Goal: Transaction & Acquisition: Purchase product/service

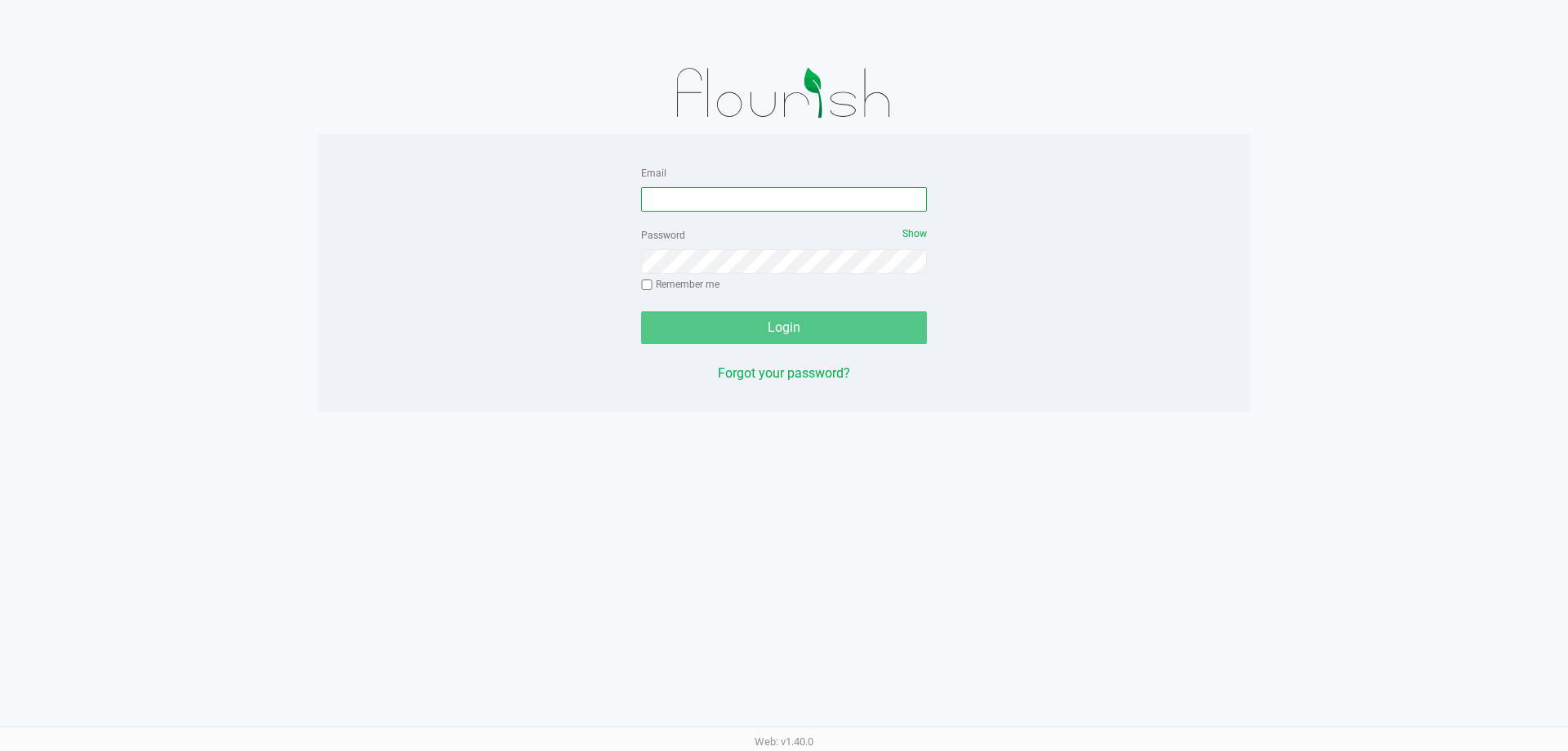
click at [832, 196] on input "Email" at bounding box center [784, 199] width 286 height 24
type input "[EMAIL_ADDRESS][DOMAIN_NAME]"
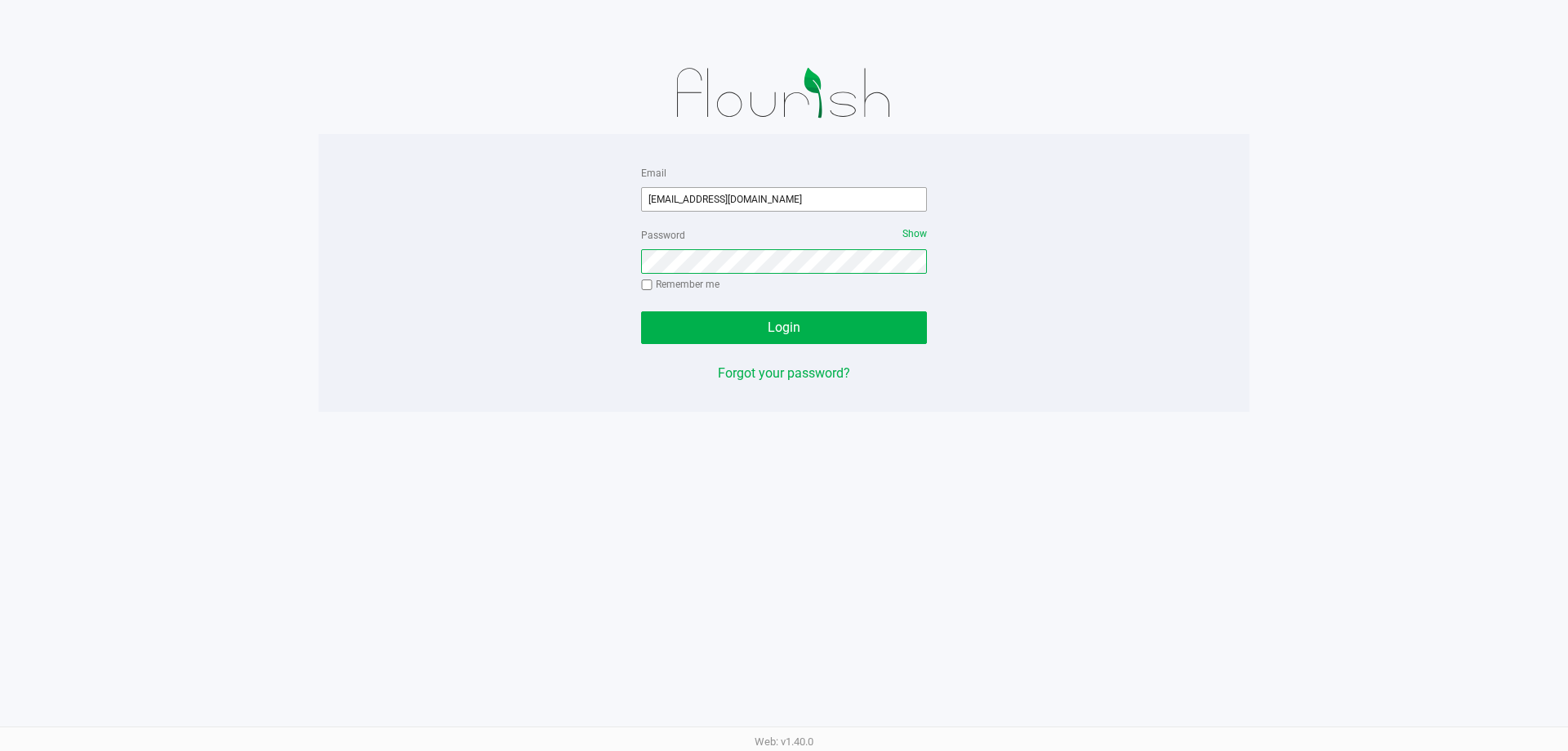
click at [641, 311] on button "Login" at bounding box center [784, 327] width 286 height 32
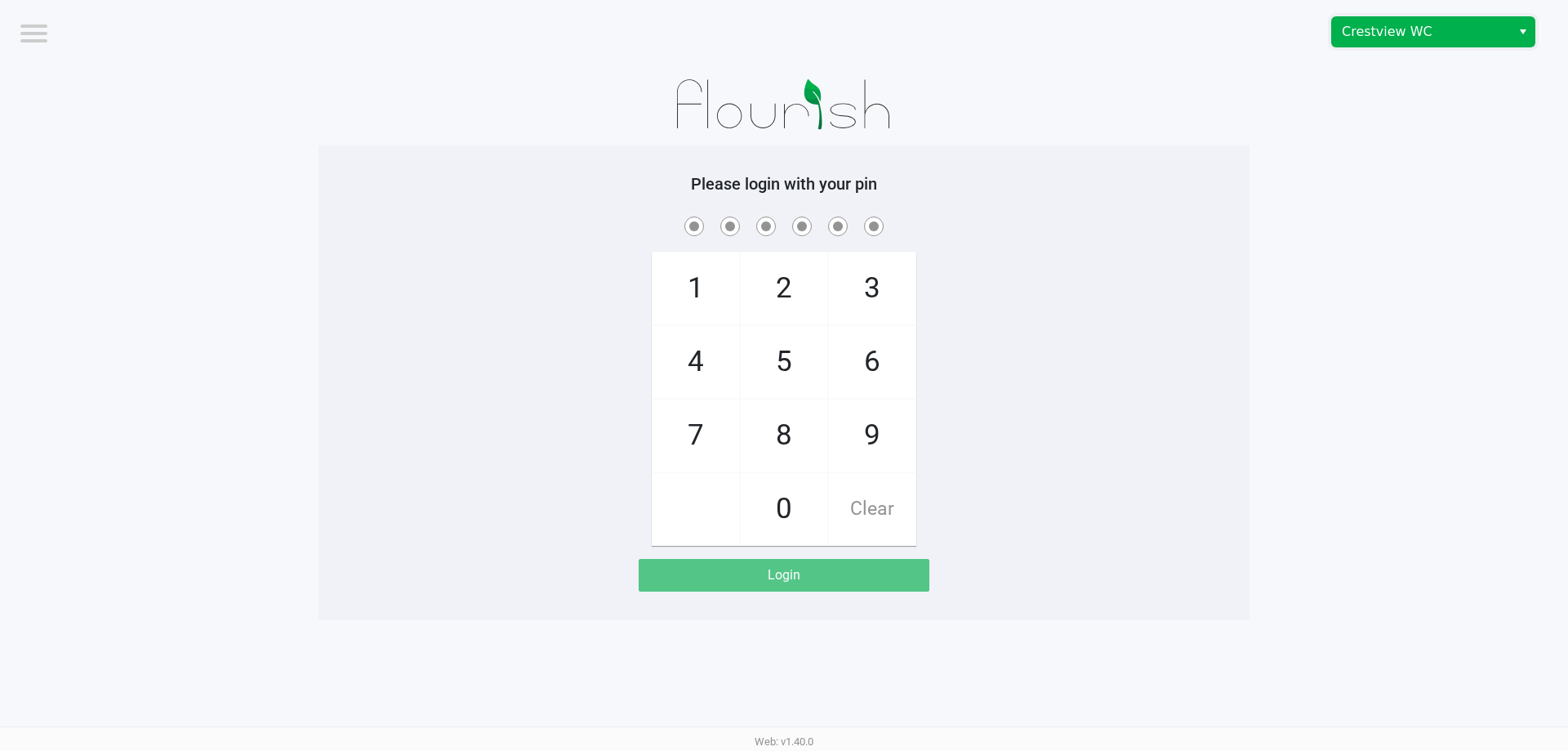
click at [1442, 40] on span "Crestview WC" at bounding box center [1421, 32] width 160 height 20
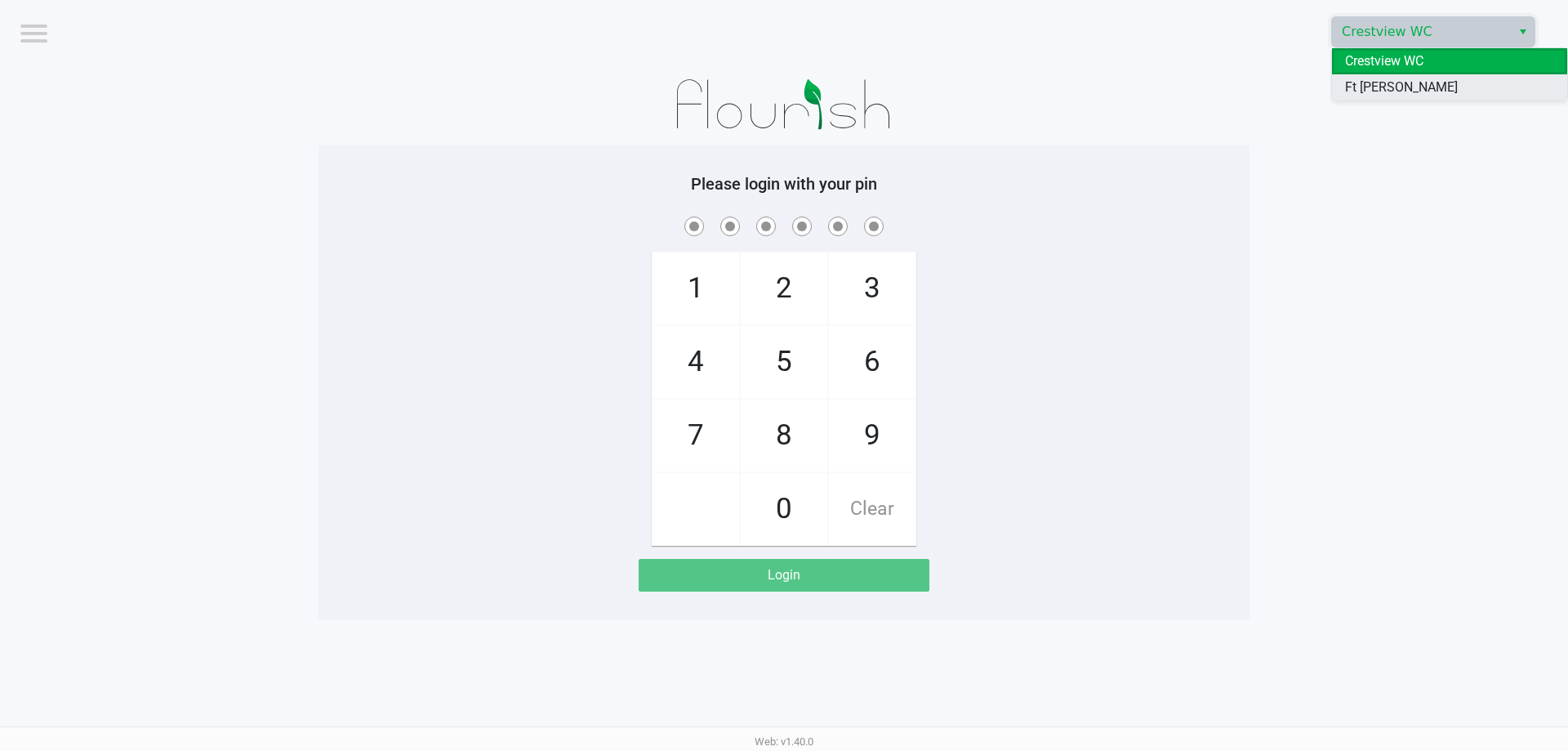
click at [1419, 86] on span "Ft [PERSON_NAME][GEOGRAPHIC_DATA]" at bounding box center [1450, 97] width 209 height 39
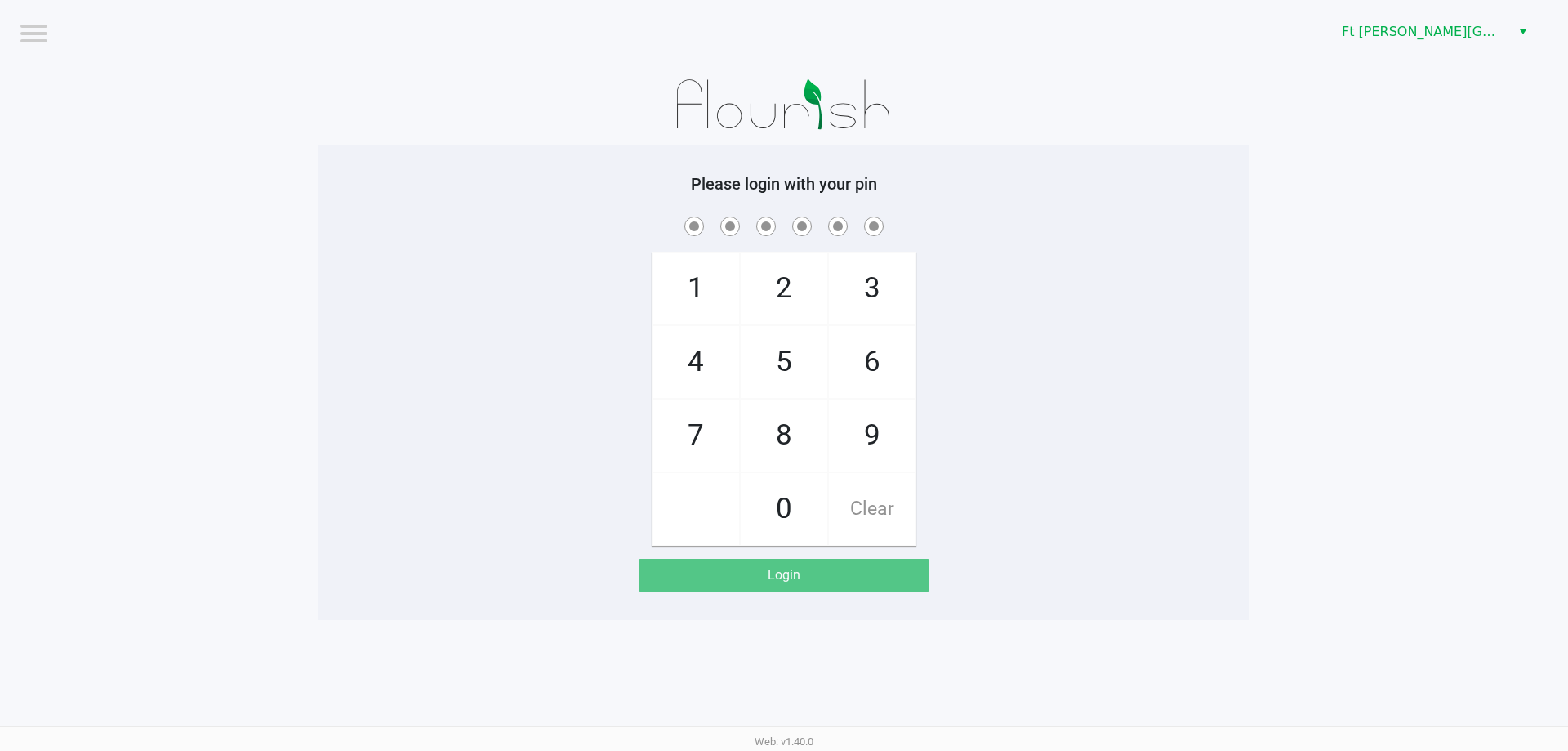
click at [896, 277] on span "3" at bounding box center [872, 288] width 86 height 71
checkbox input "true"
click at [896, 277] on span "3" at bounding box center [872, 288] width 86 height 71
checkbox input "true"
drag, startPoint x: 878, startPoint y: 364, endPoint x: 786, endPoint y: 265, distance: 135.1
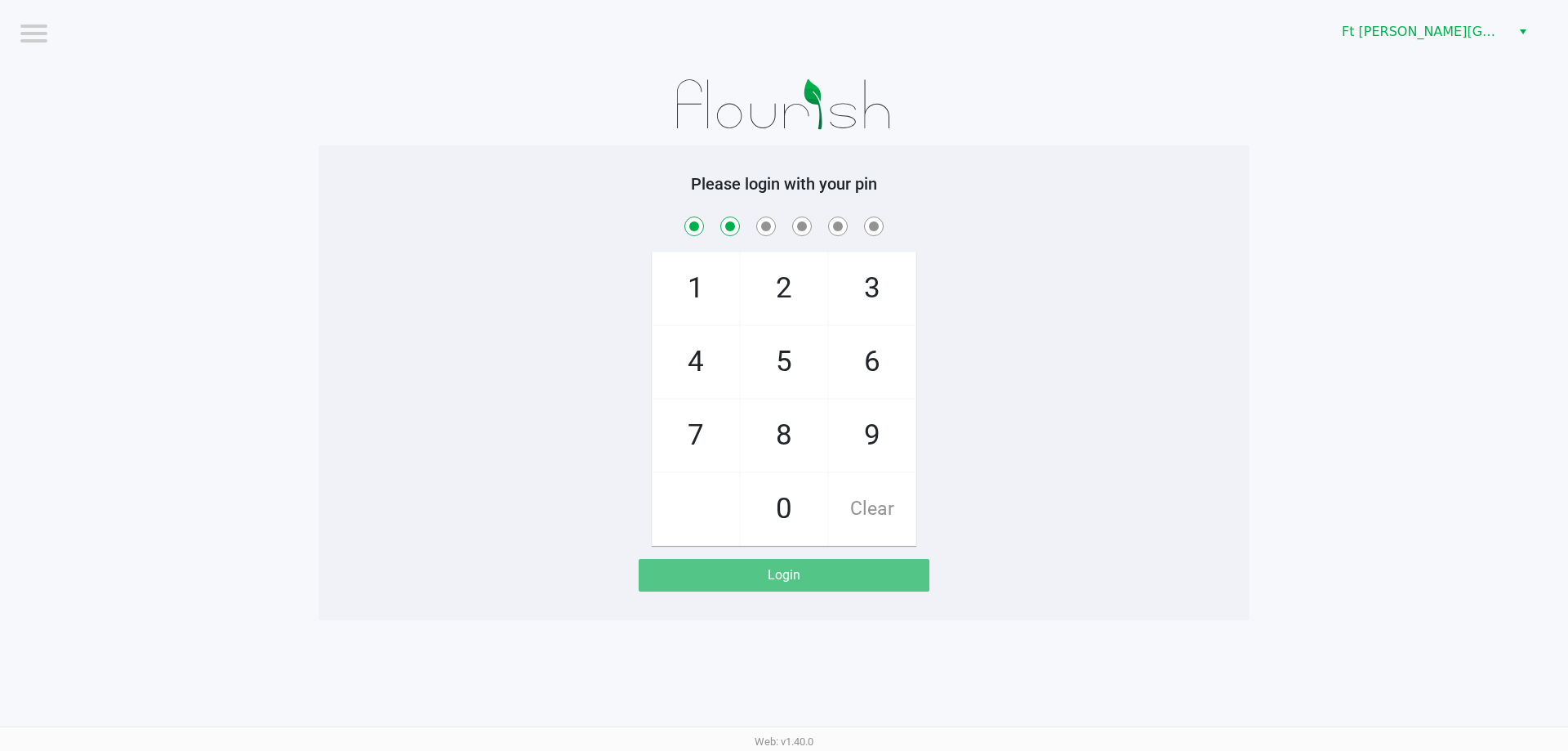
click at [875, 358] on span "6" at bounding box center [872, 361] width 86 height 71
checkbox input "true"
click at [797, 290] on span "2" at bounding box center [784, 288] width 86 height 71
checkbox input "true"
drag, startPoint x: 863, startPoint y: 346, endPoint x: 783, endPoint y: 266, distance: 113.1
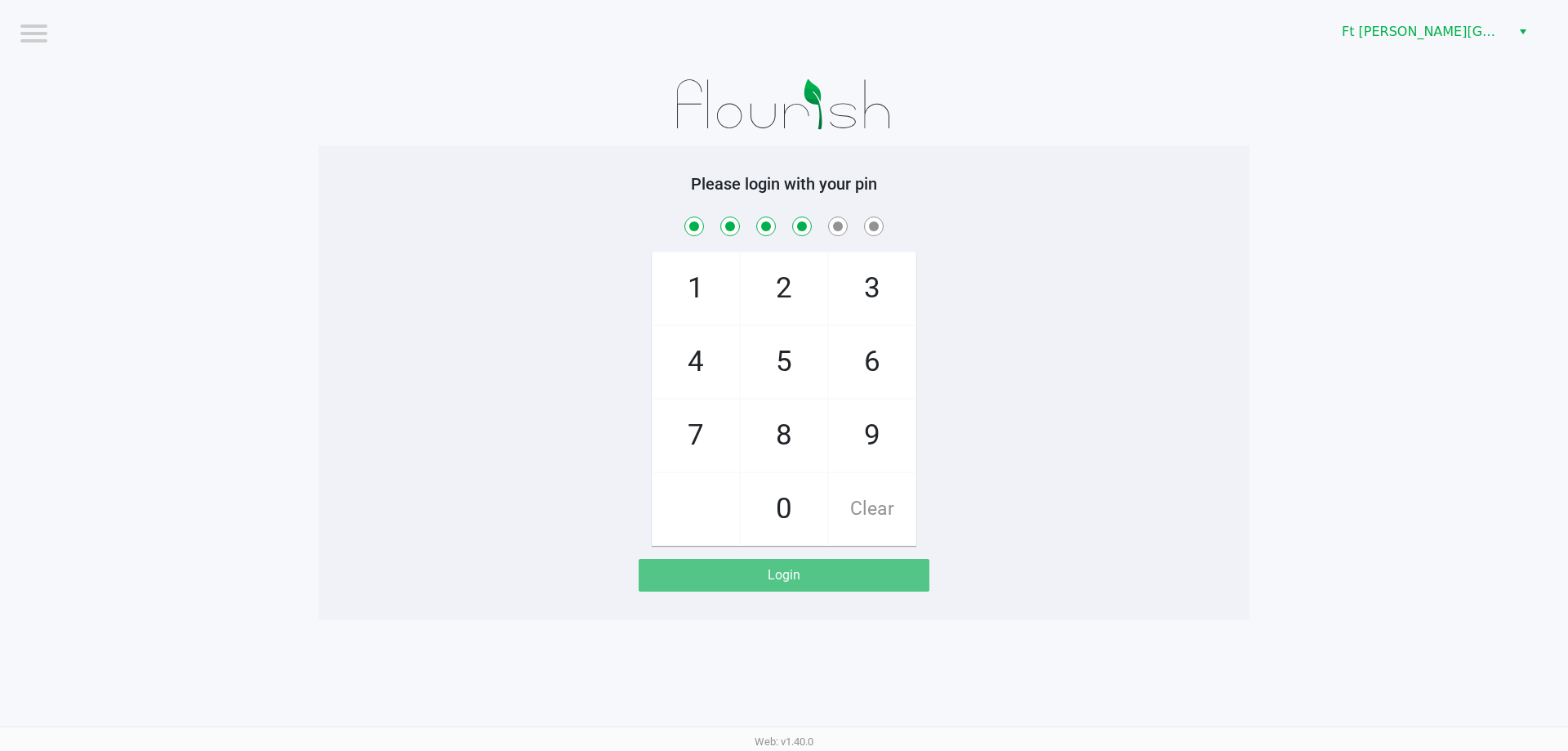
click at [862, 346] on span "6" at bounding box center [872, 361] width 86 height 71
checkbox input "true"
click at [777, 261] on span "2" at bounding box center [784, 288] width 86 height 71
checkbox input "true"
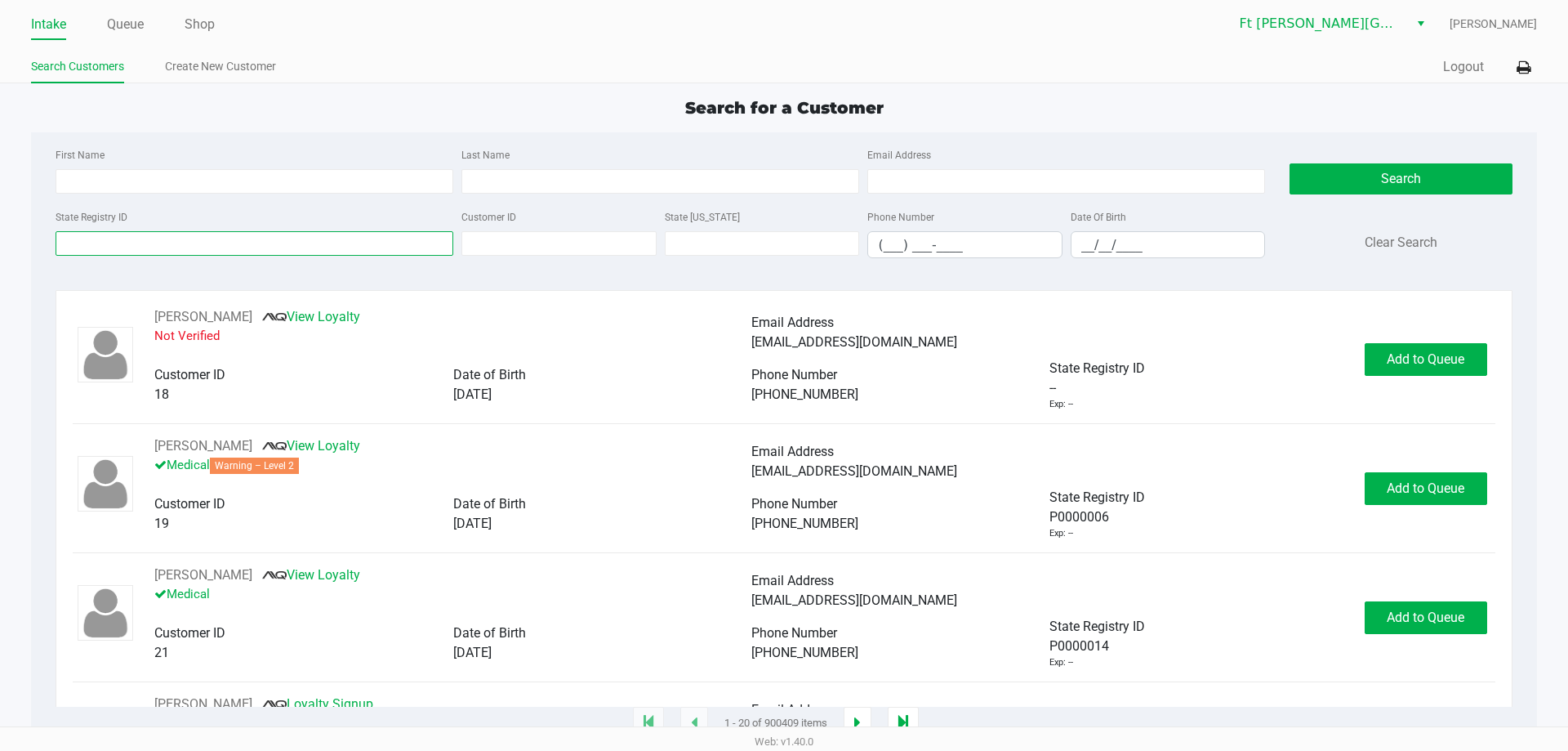
click at [180, 243] on input "State Registry ID" at bounding box center [254, 243] width 397 height 24
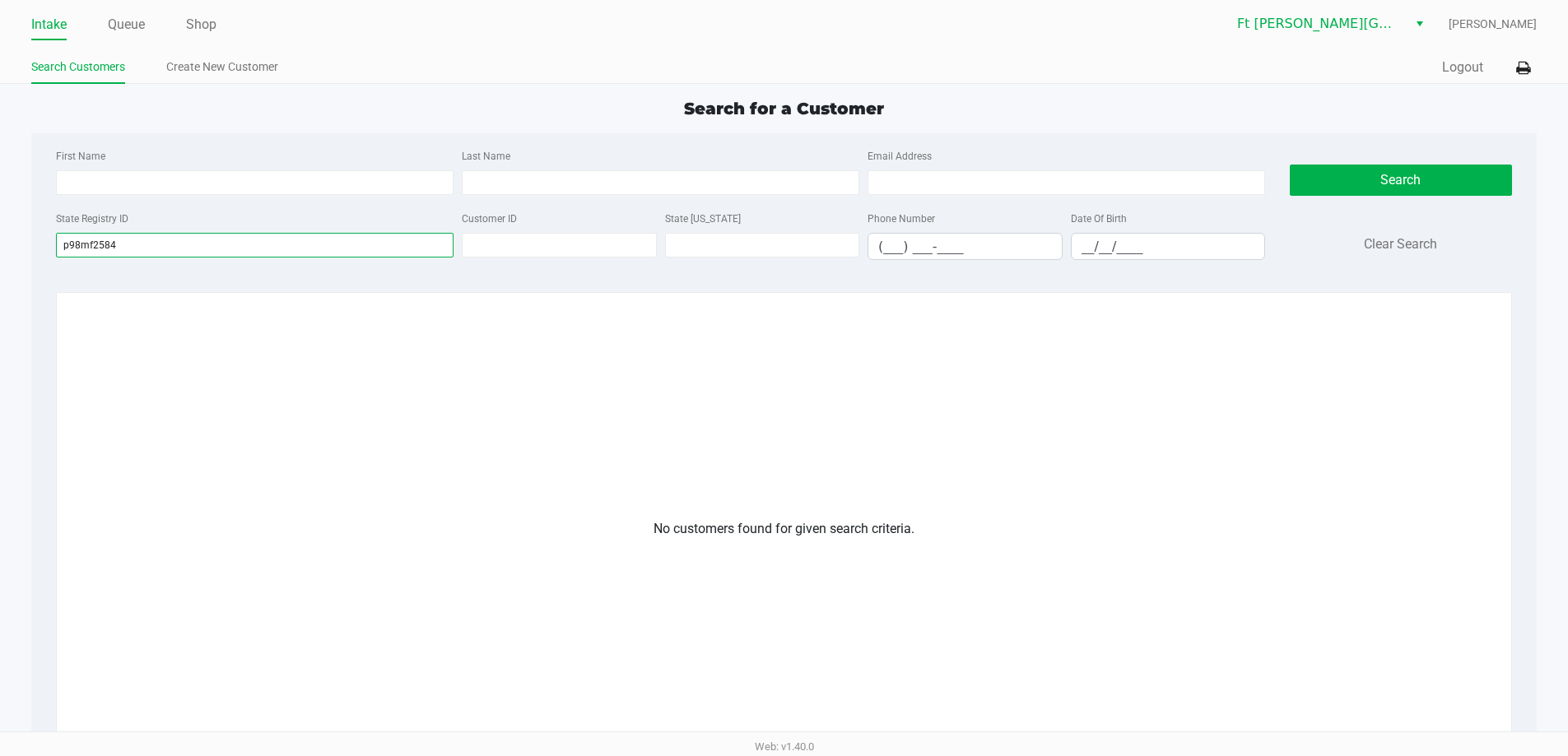
click at [78, 244] on input "p98mf2584" at bounding box center [254, 244] width 397 height 25
click at [132, 248] on input "p9mf2584" at bounding box center [254, 244] width 397 height 25
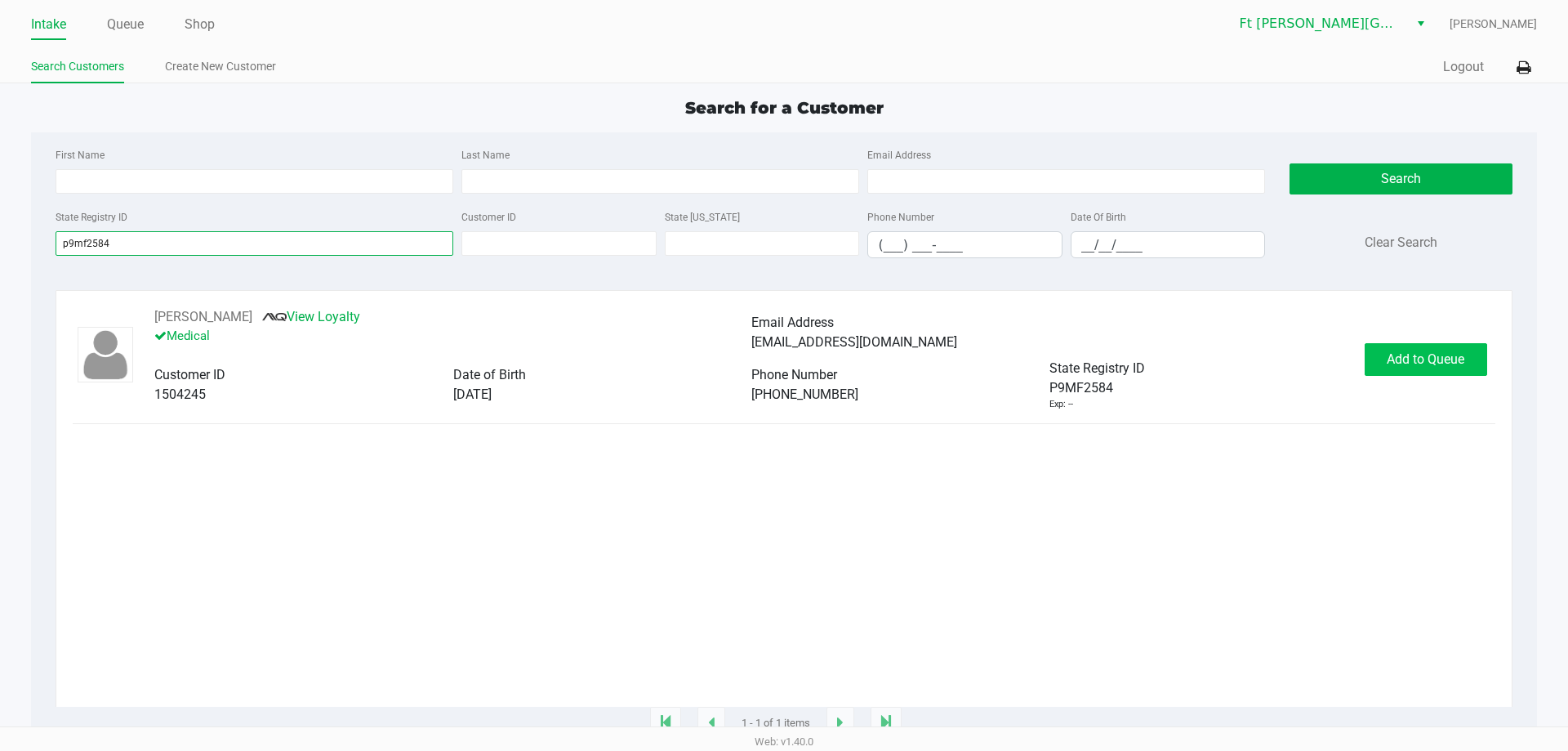
type input "p9mf2584"
click at [1435, 359] on span "Add to Queue" at bounding box center [1425, 359] width 77 height 16
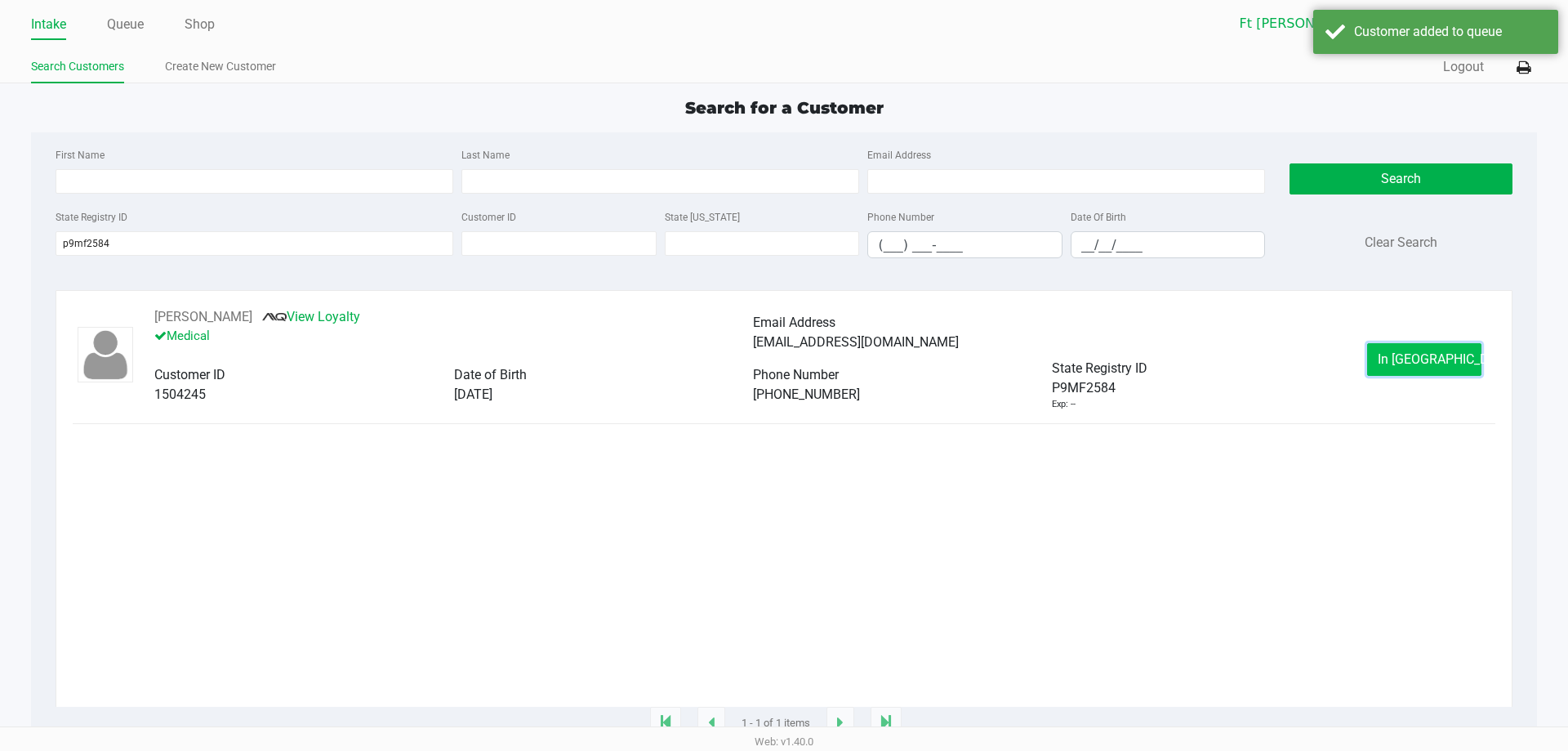
click at [1420, 364] on span "In Queue" at bounding box center [1447, 359] width 137 height 16
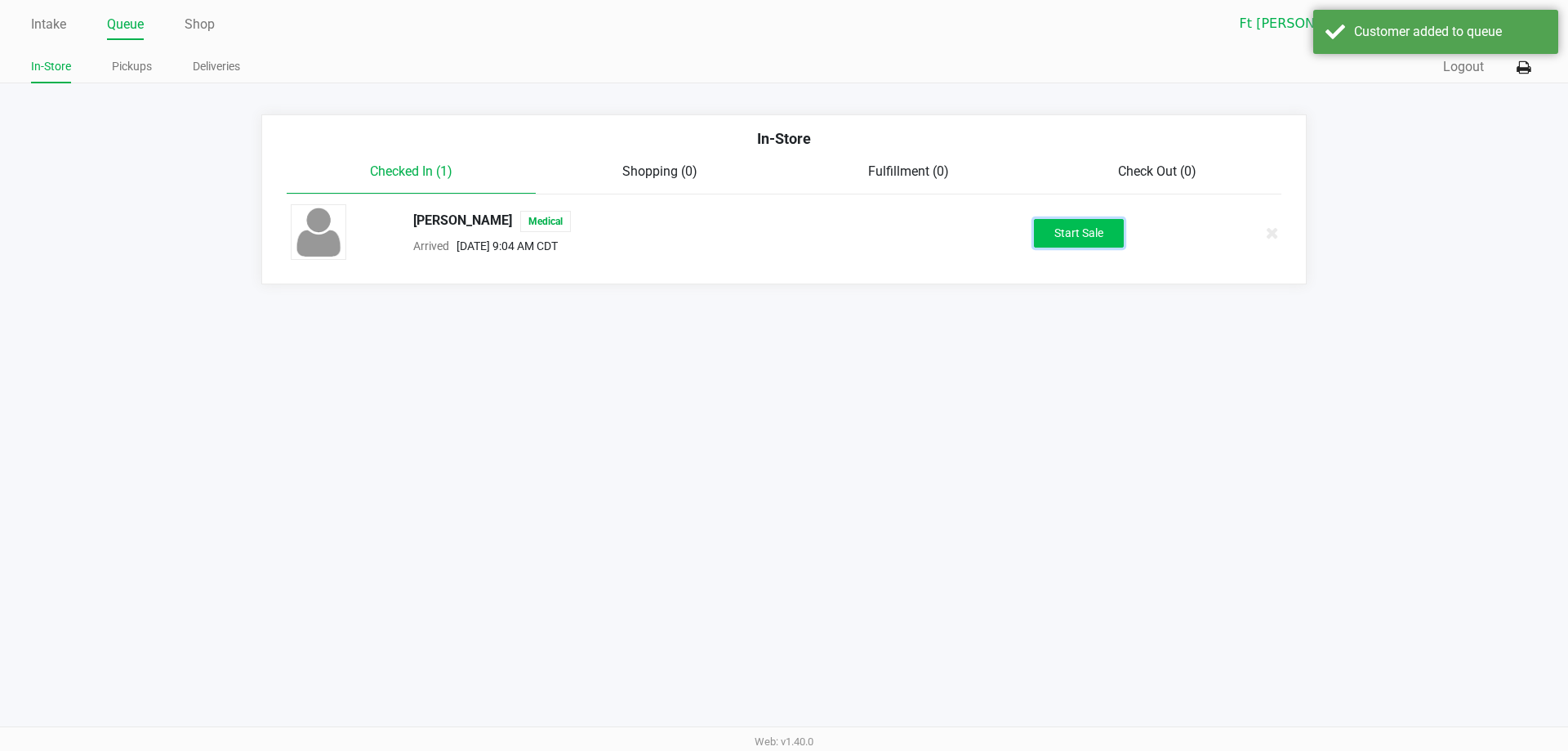
click at [1098, 244] on button "Start Sale" at bounding box center [1079, 233] width 90 height 28
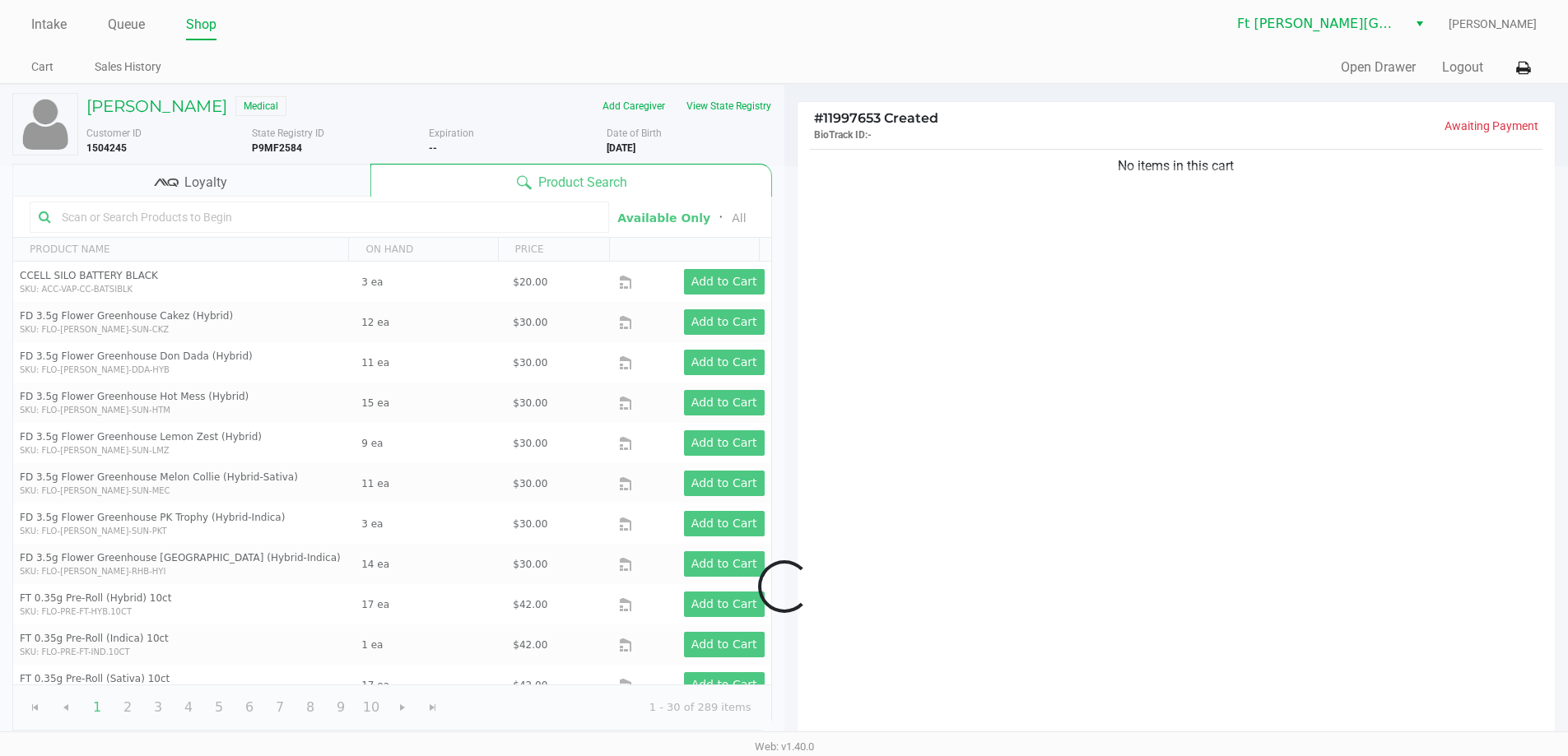
drag, startPoint x: 211, startPoint y: 161, endPoint x: 211, endPoint y: 177, distance: 16.0
click at [211, 162] on div "WILLIAM TAYLOR Medical Add Caregiver View State Registry Customer ID 1504245 St…" at bounding box center [392, 411] width 759 height 653
click at [212, 177] on div at bounding box center [784, 586] width 1568 height 841
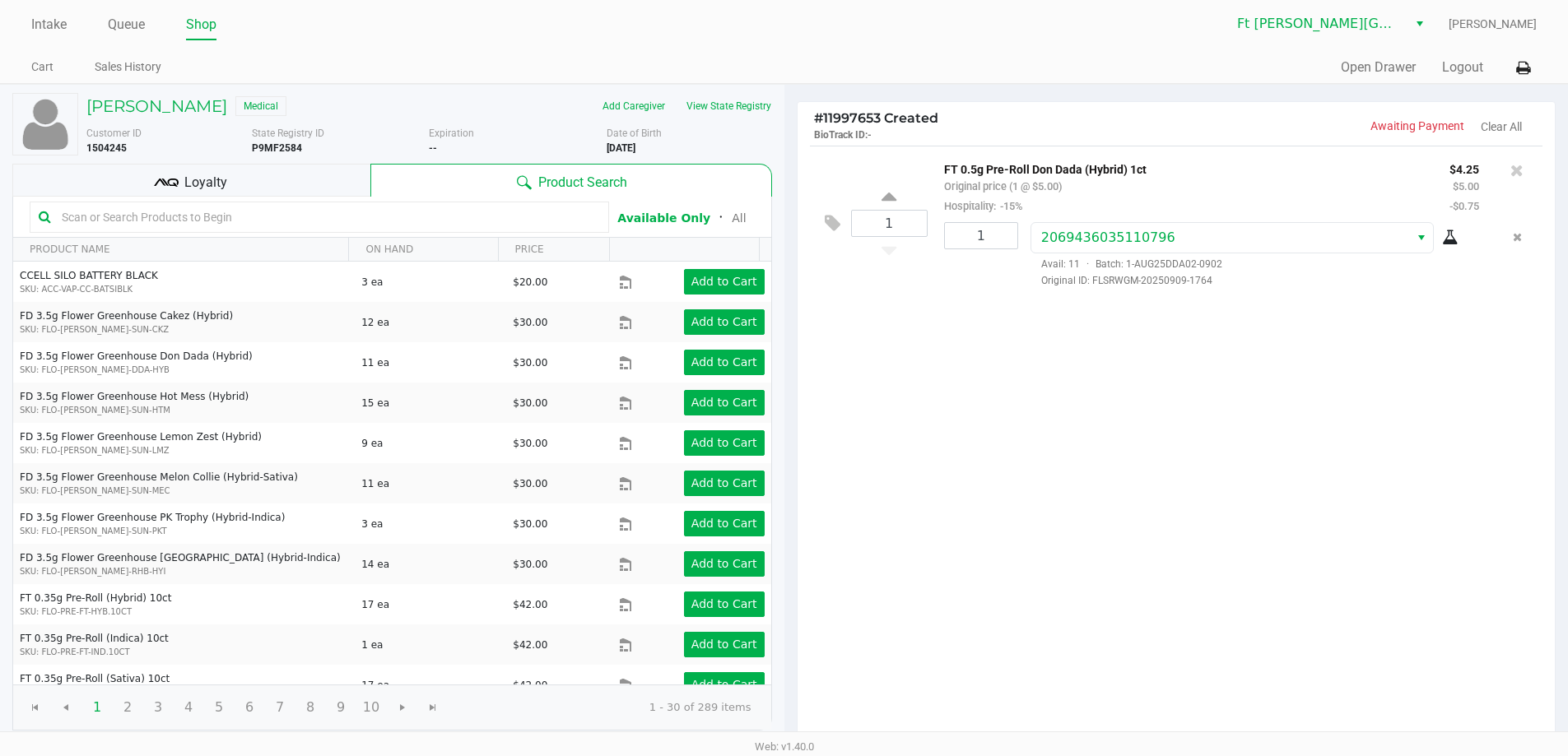
click at [220, 186] on span "Loyalty" at bounding box center [205, 182] width 42 height 20
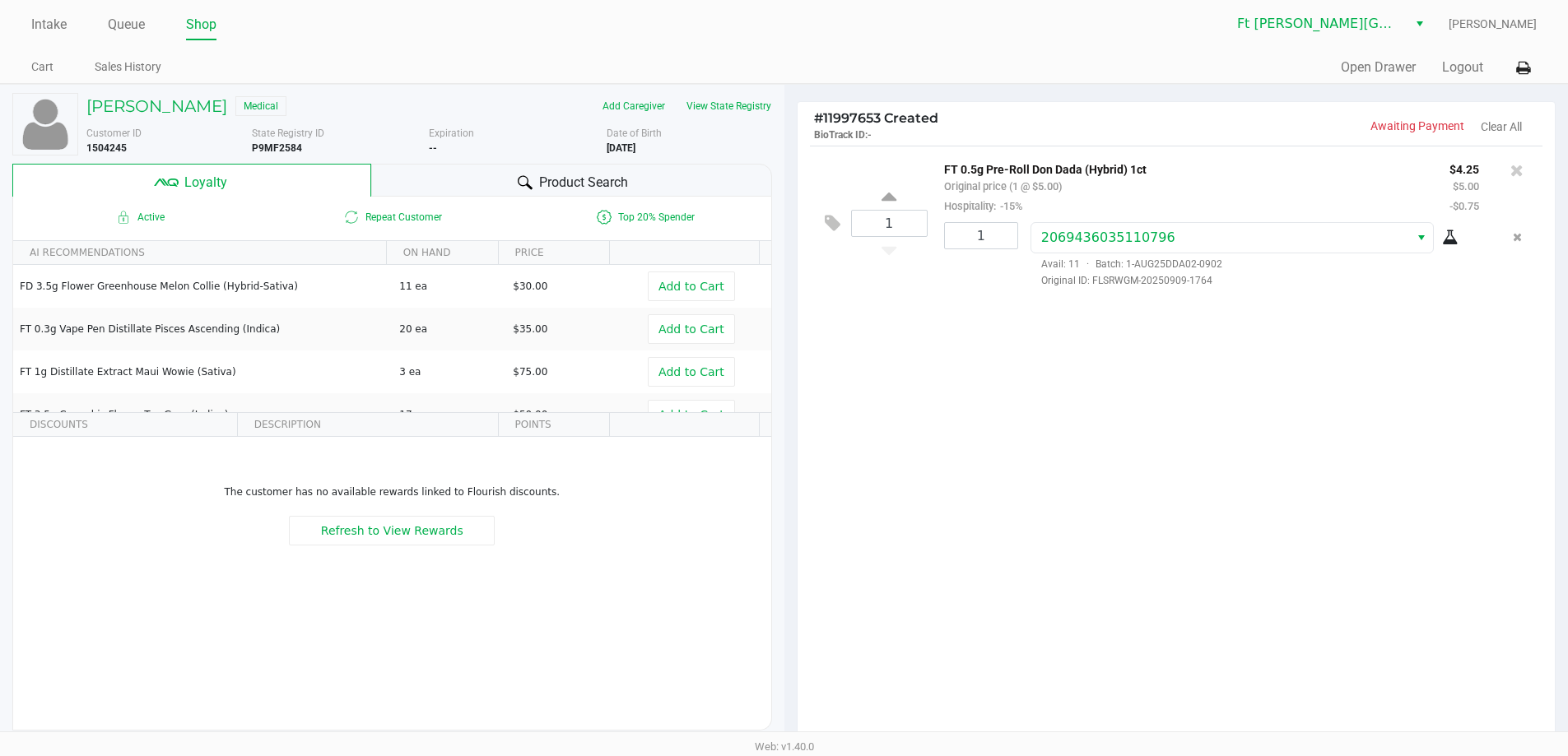
scroll to position [188, 0]
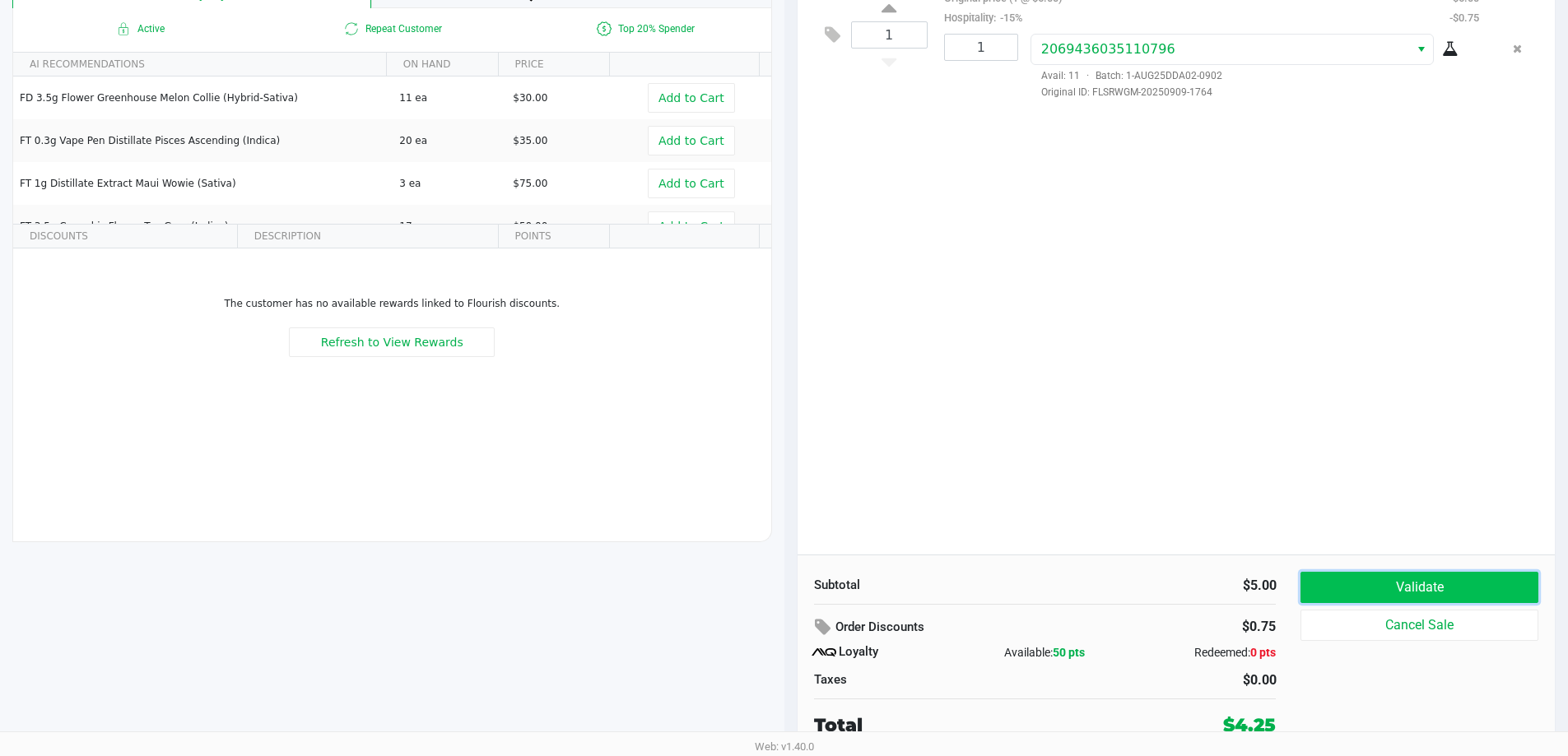
click at [1408, 584] on button "Validate" at bounding box center [1418, 587] width 237 height 32
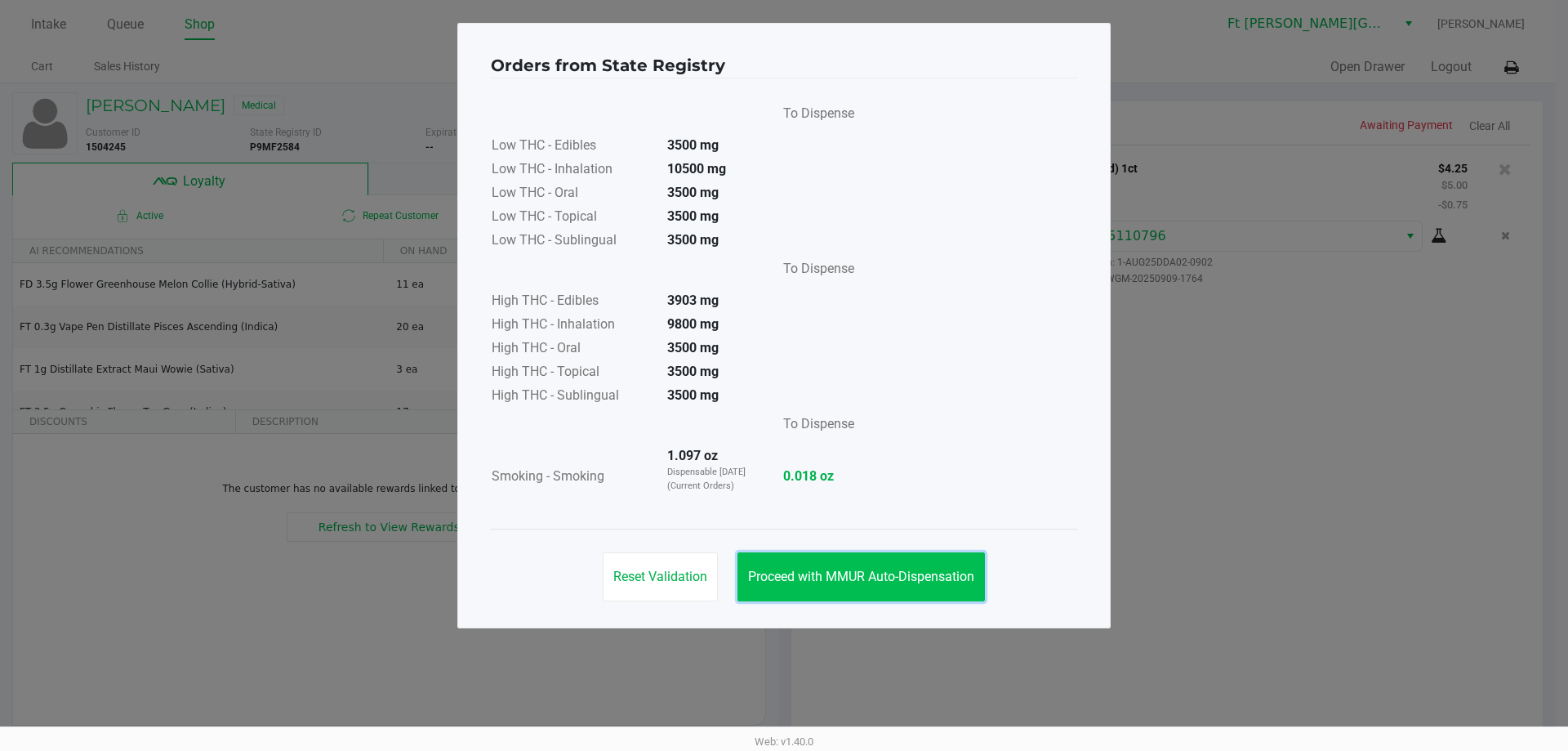
click at [807, 587] on button "Proceed with MMUR Auto-Dispensation" at bounding box center [860, 577] width 248 height 49
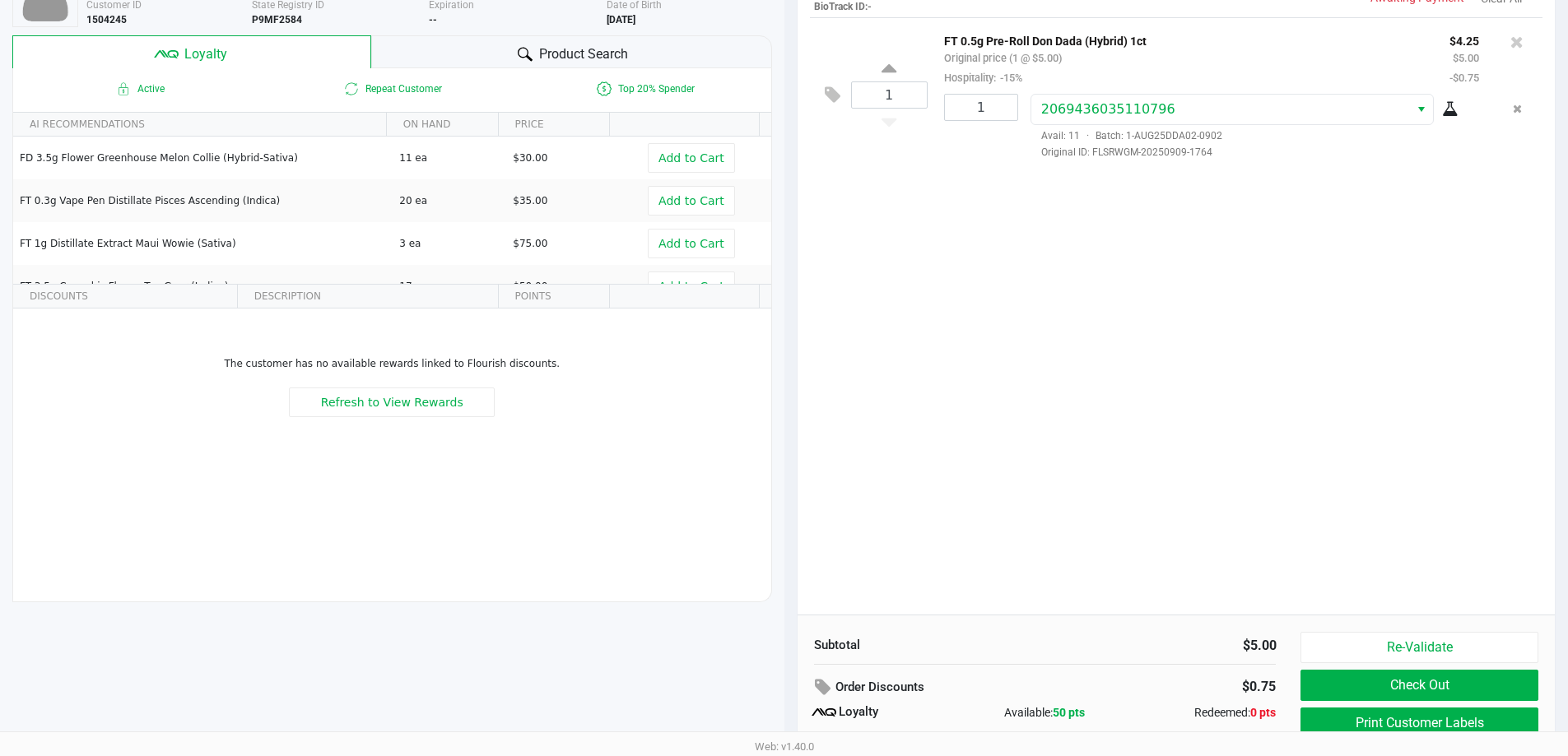
scroll to position [188, 0]
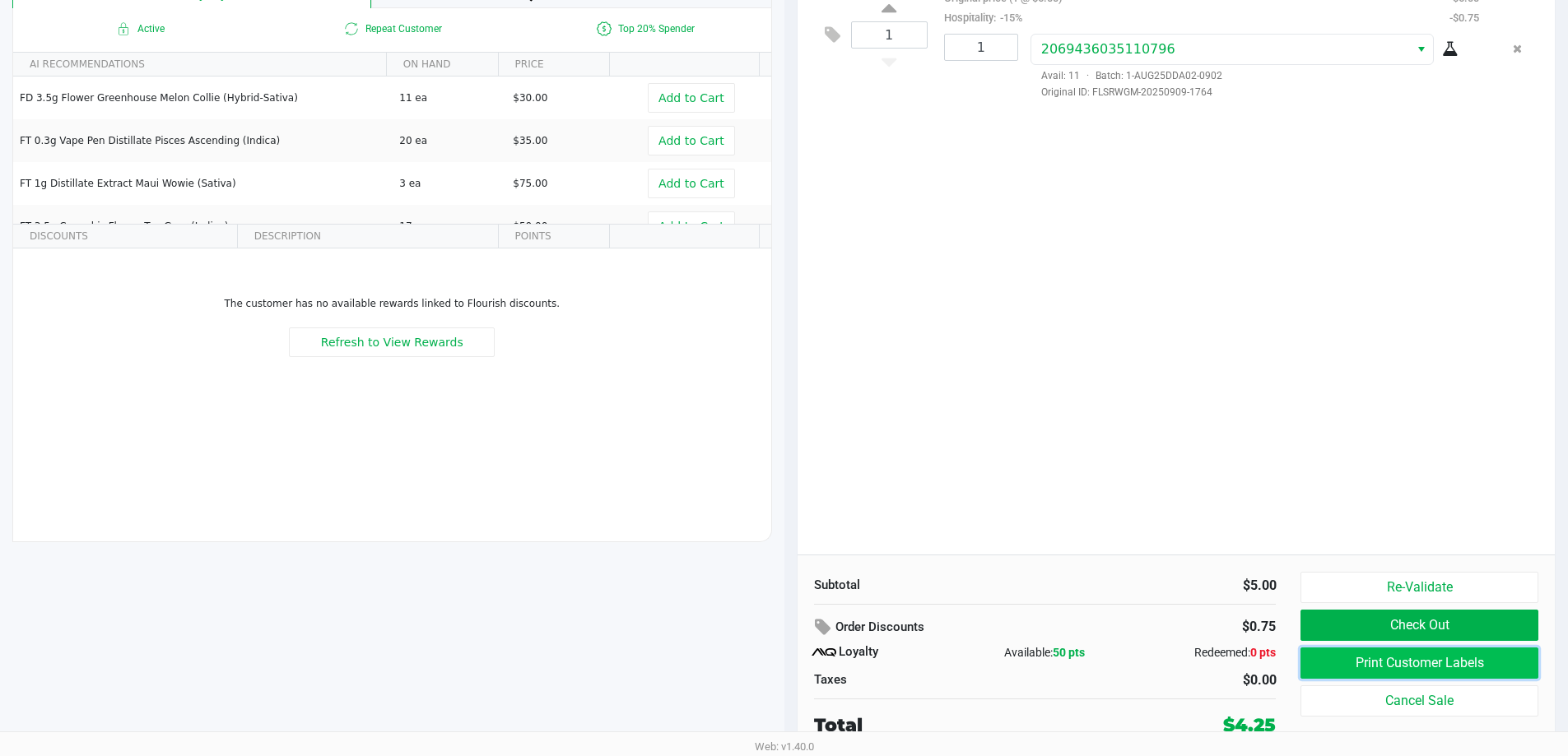
click at [1433, 668] on button "Print Customer Labels" at bounding box center [1418, 663] width 237 height 32
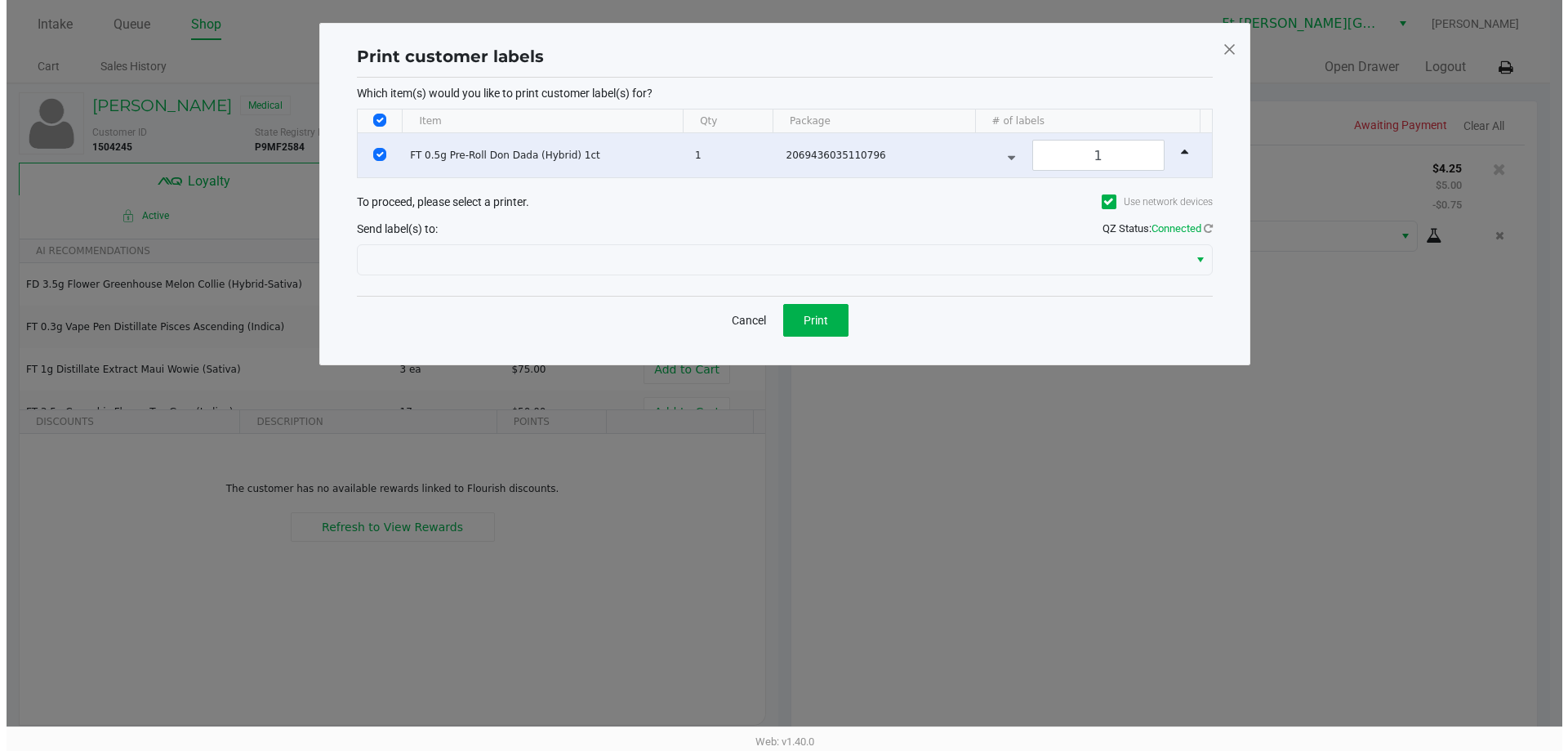
scroll to position [0, 0]
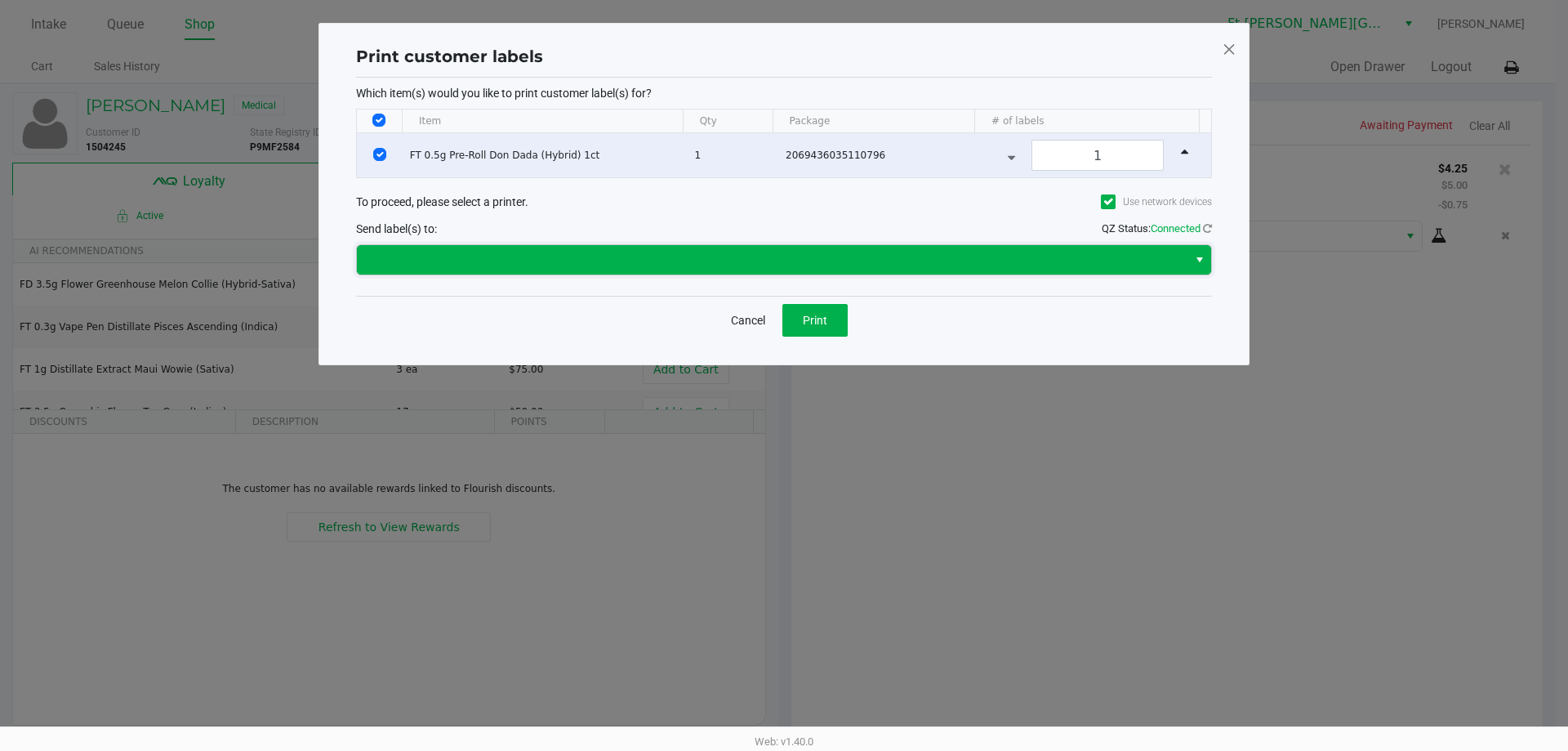
click at [655, 263] on span at bounding box center [772, 259] width 811 height 20
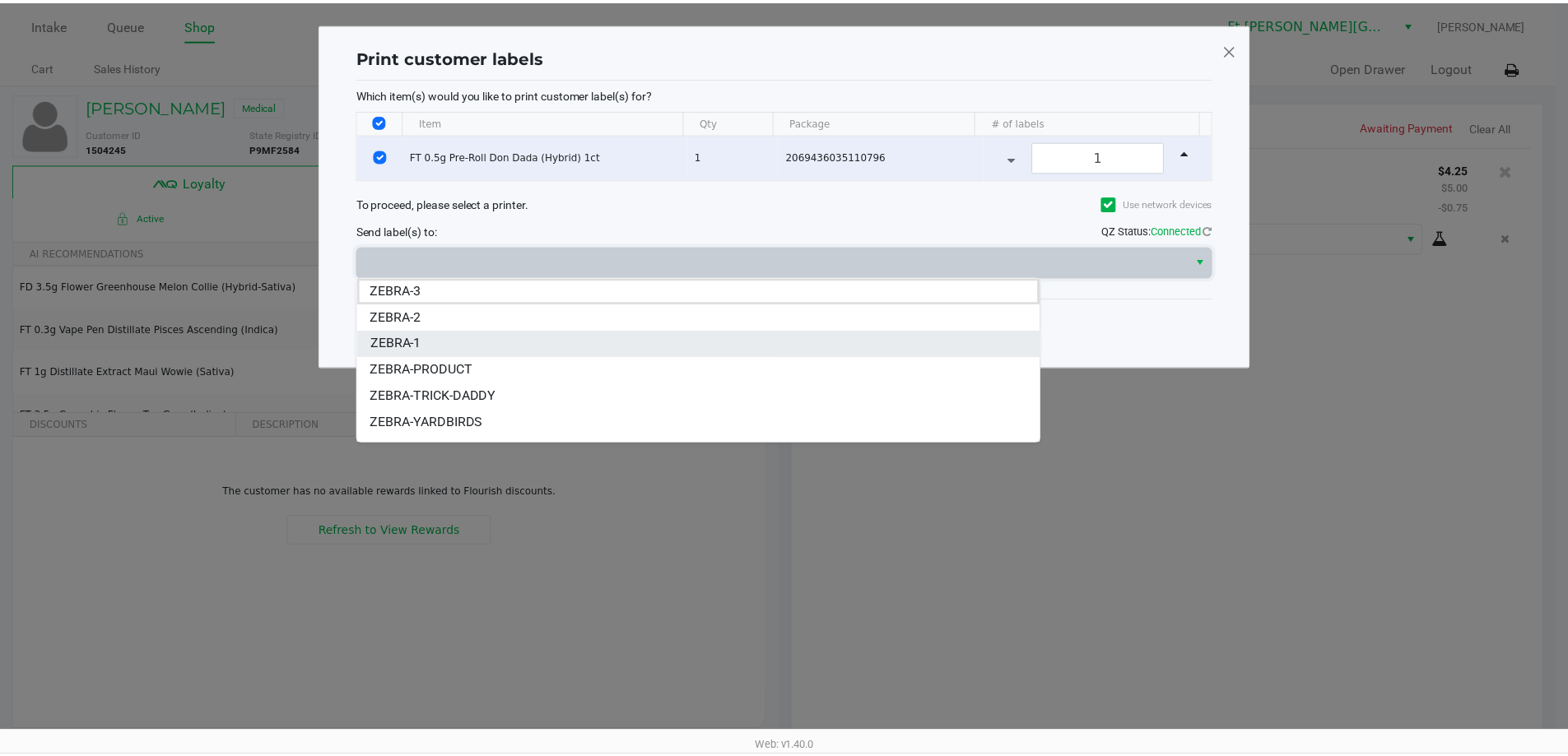
scroll to position [20, 0]
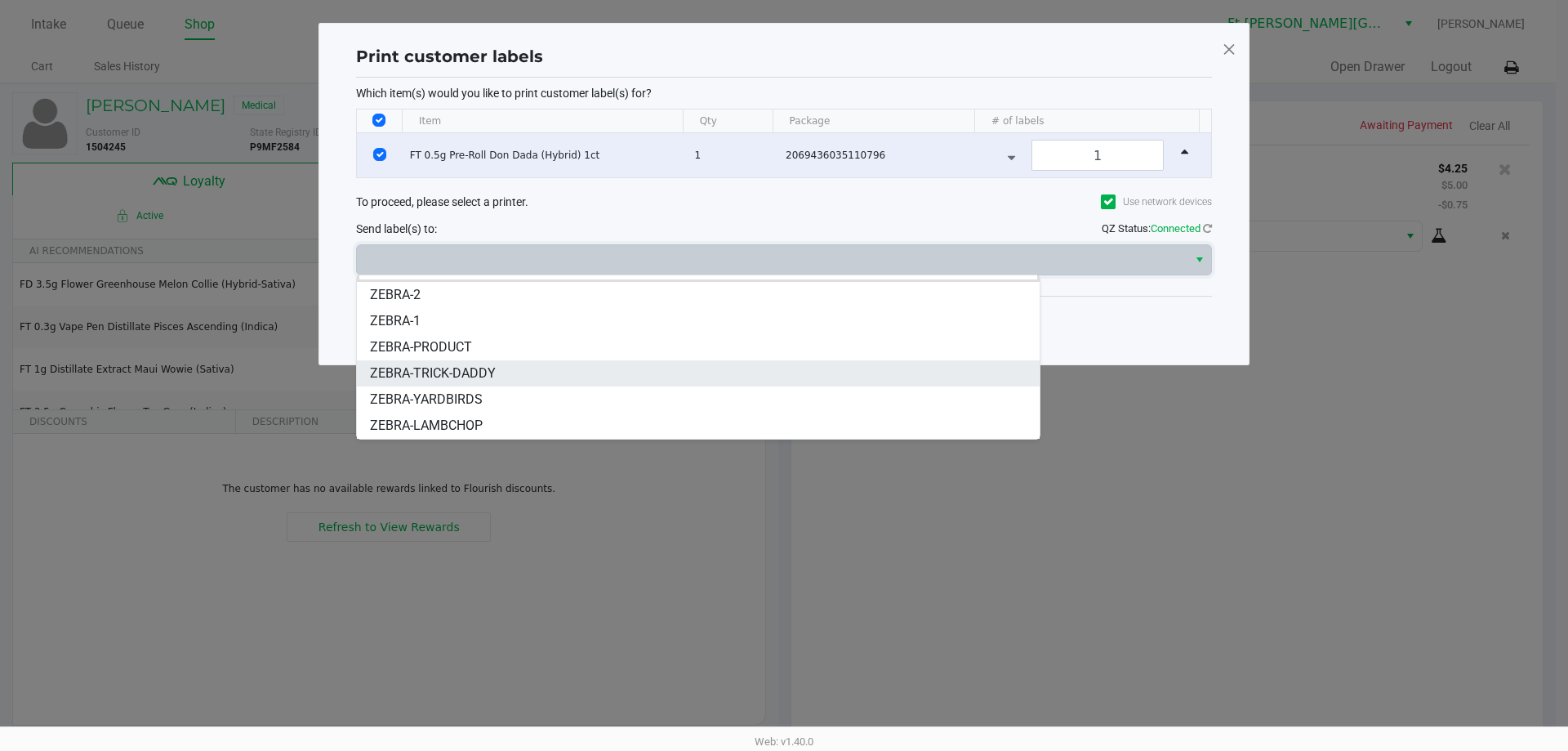
click at [532, 377] on li "ZEBRA-TRICK-DADDY" at bounding box center [699, 373] width 683 height 26
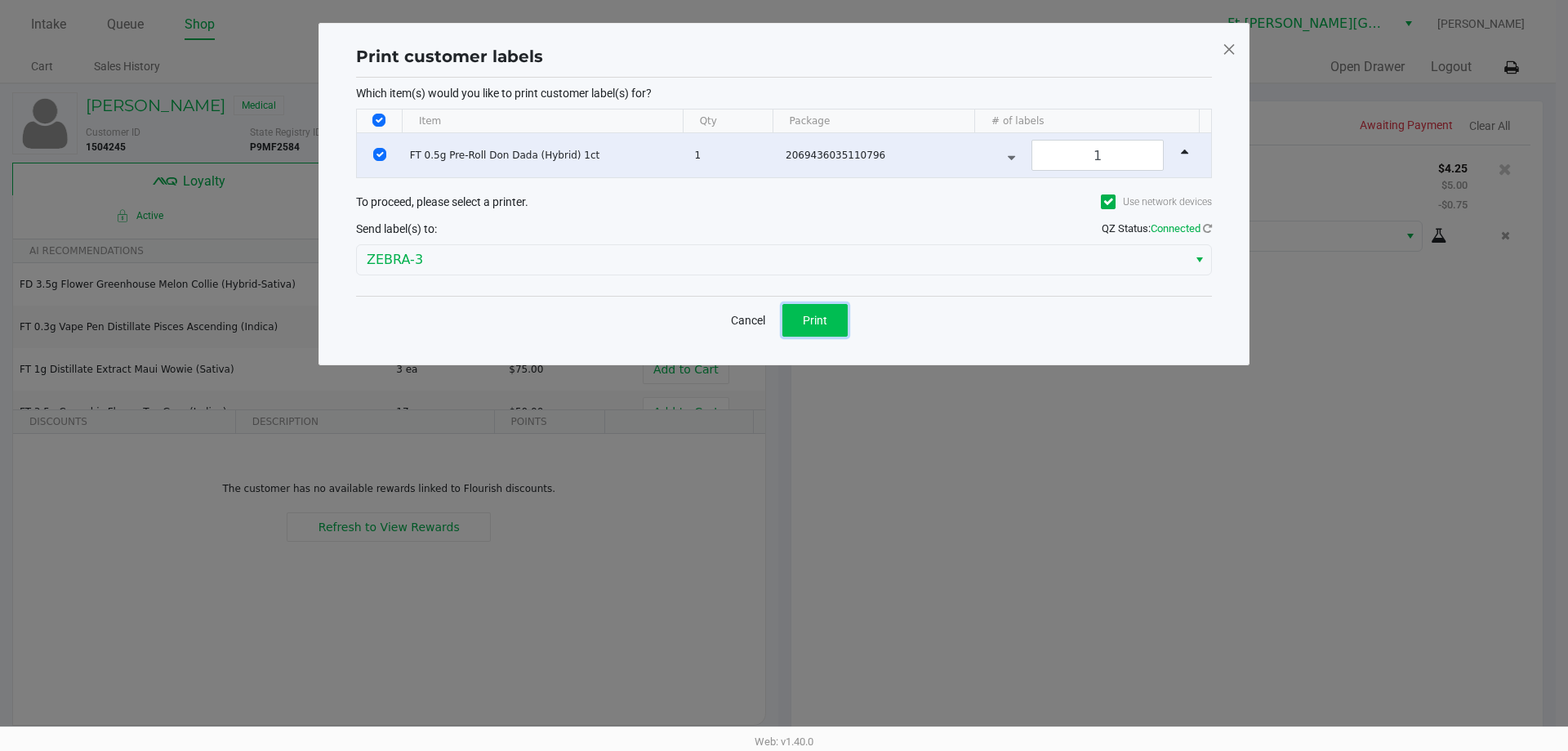
click at [807, 315] on span "Print" at bounding box center [814, 319] width 24 height 13
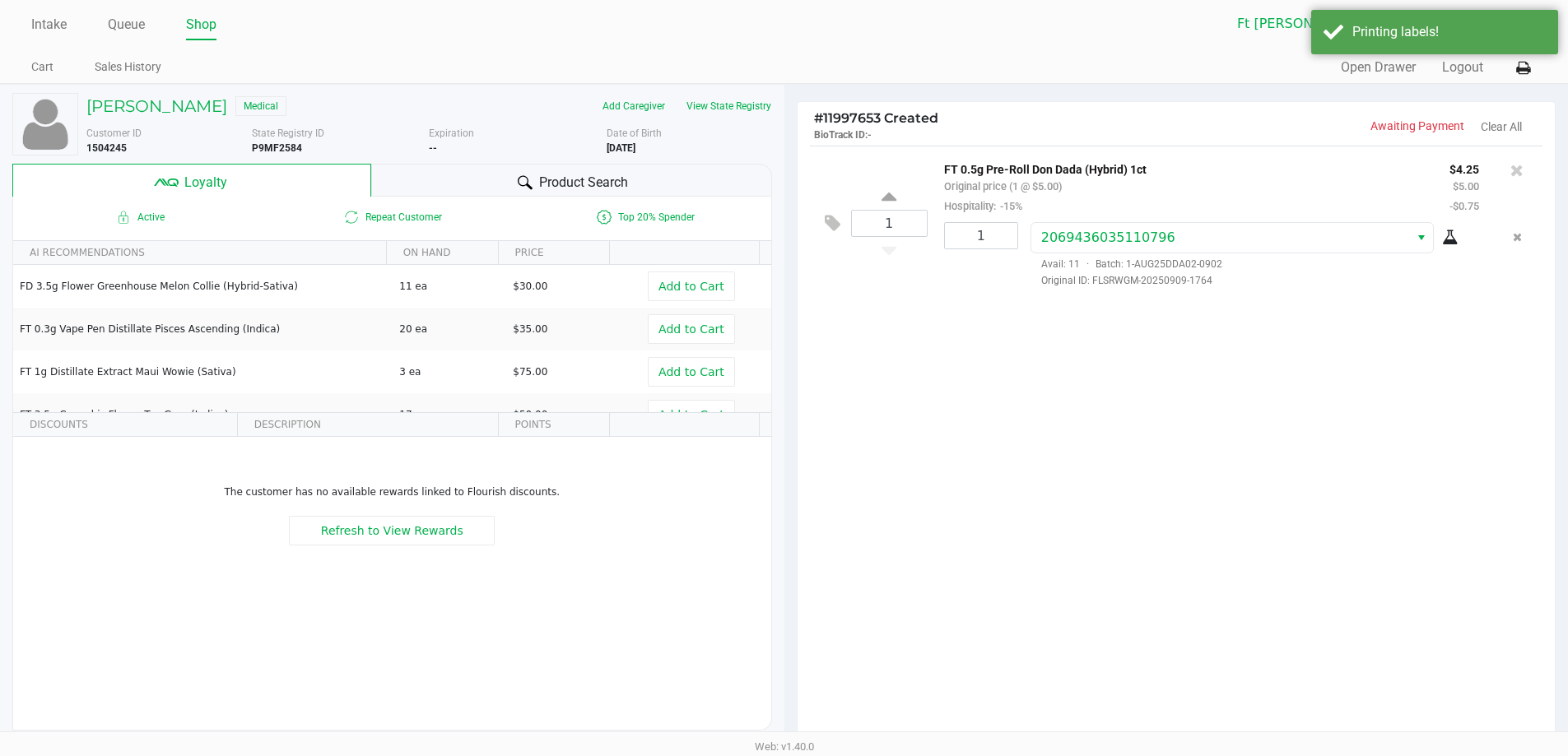
click at [590, 184] on span "Product Search" at bounding box center [584, 182] width 89 height 20
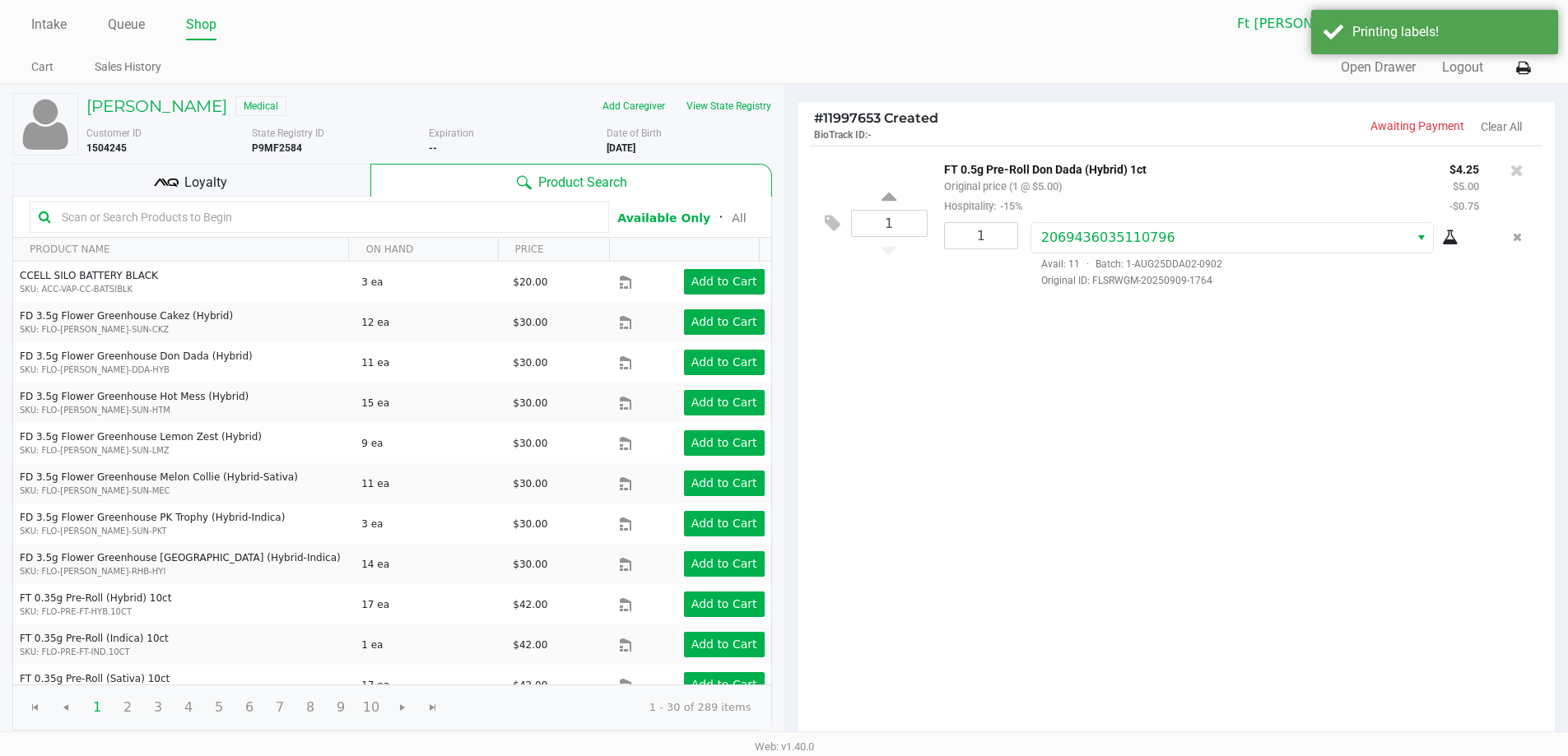
click at [256, 181] on div "Loyalty" at bounding box center [191, 179] width 358 height 33
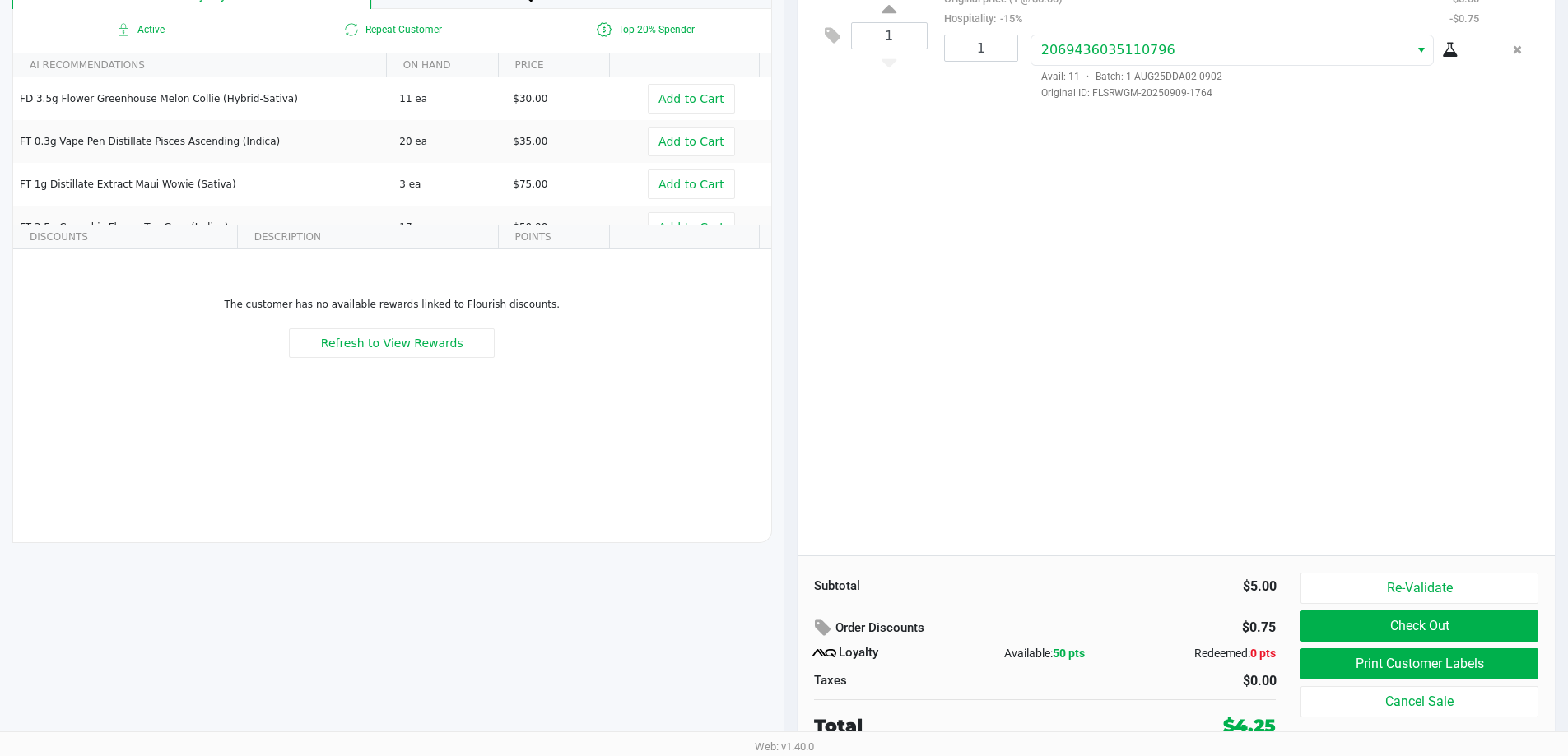
scroll to position [188, 0]
click at [1413, 663] on button "Print Customer Labels" at bounding box center [1418, 663] width 237 height 32
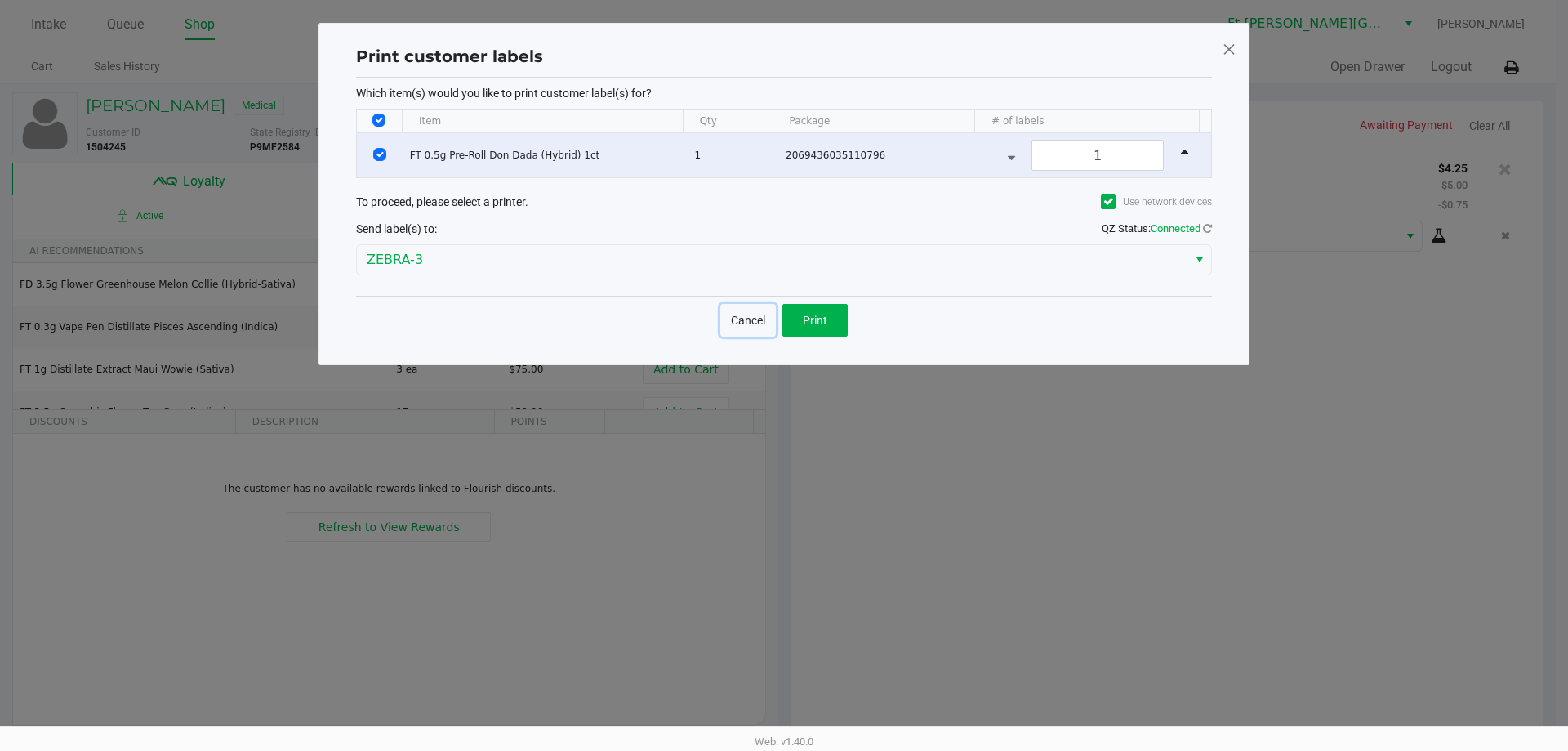
click at [753, 318] on button "Cancel" at bounding box center [748, 319] width 56 height 32
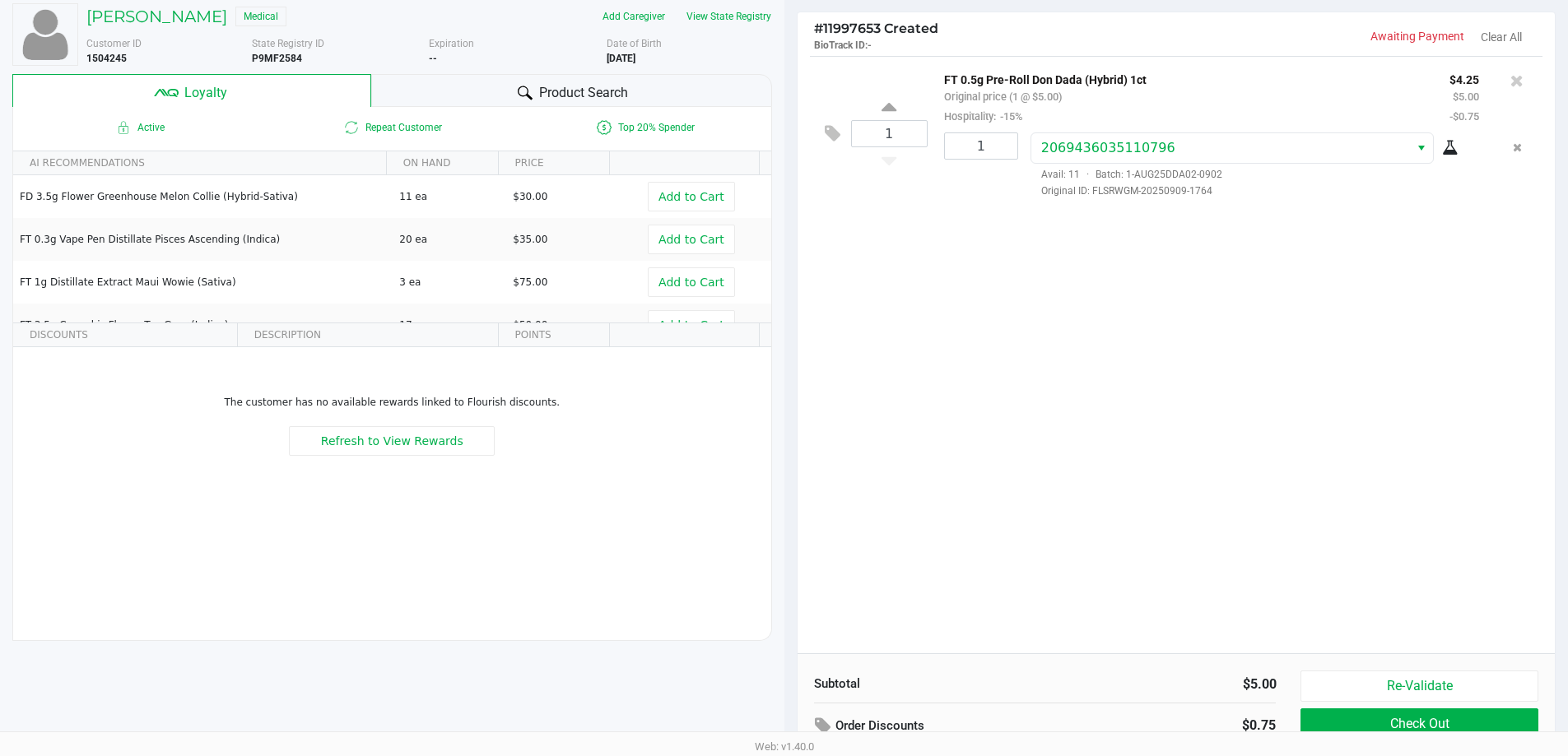
scroll to position [188, 0]
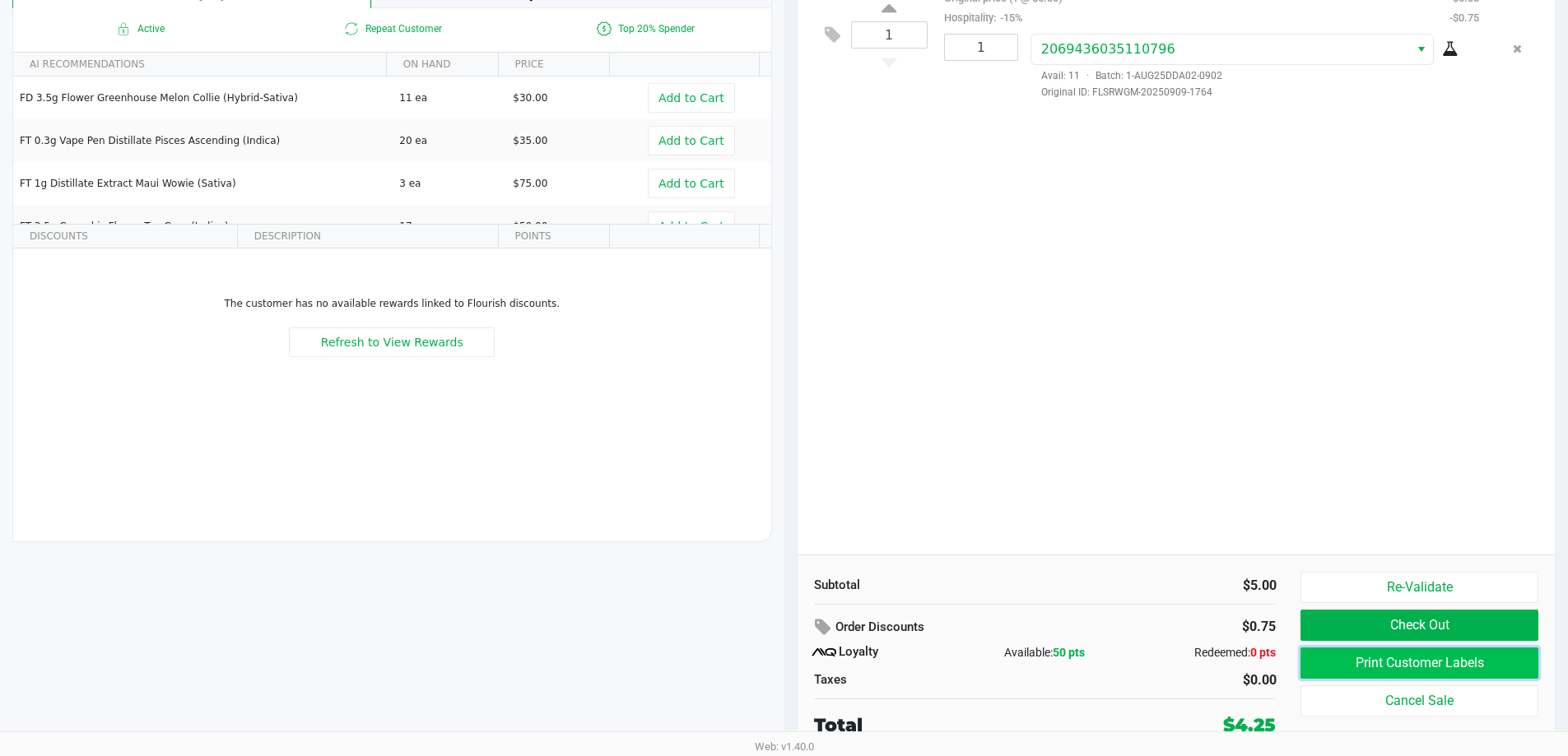
click at [1412, 653] on button "Print Customer Labels" at bounding box center [1418, 663] width 237 height 32
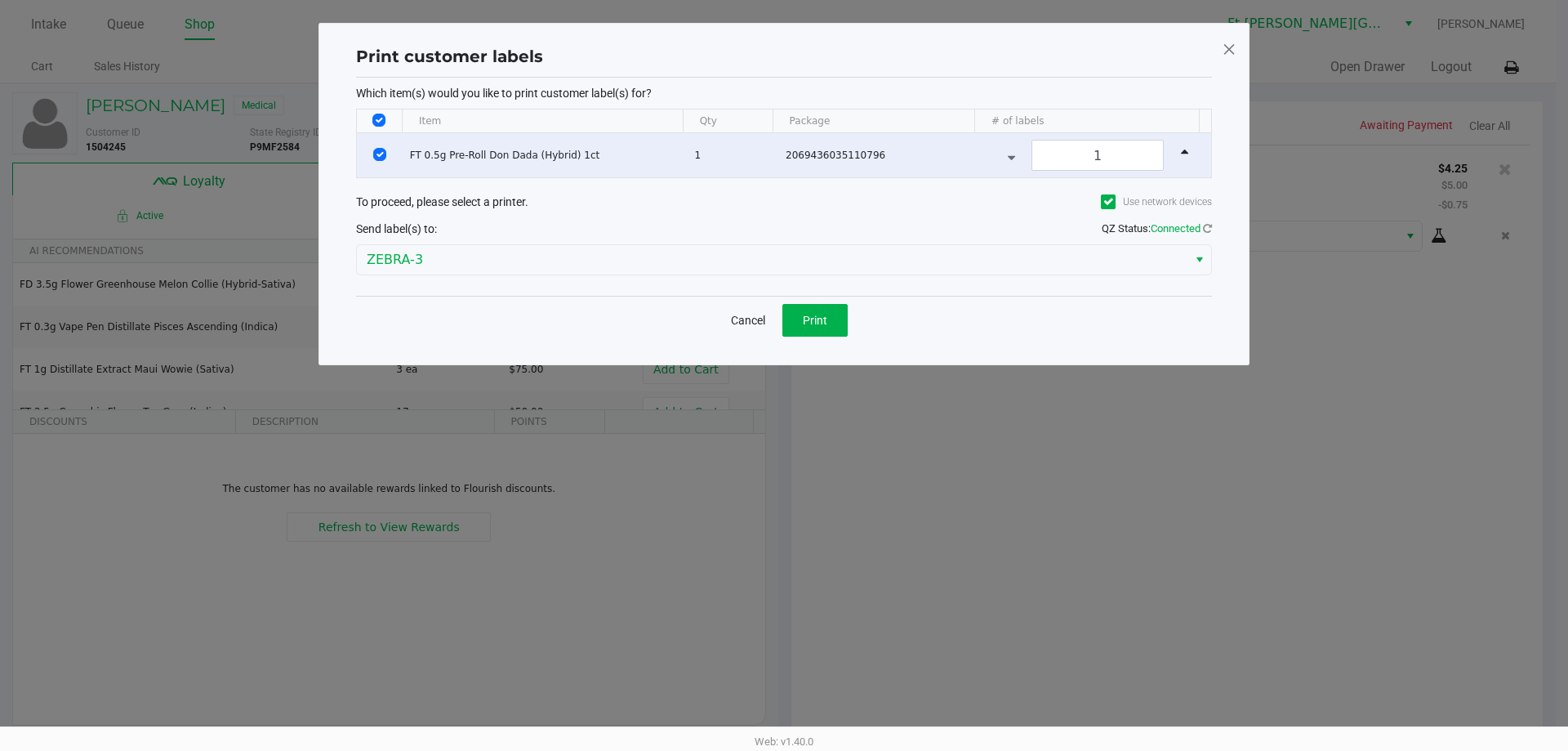
click at [815, 302] on div "Cancel Print" at bounding box center [784, 319] width 855 height 48
click at [821, 320] on span "Print" at bounding box center [814, 319] width 24 height 13
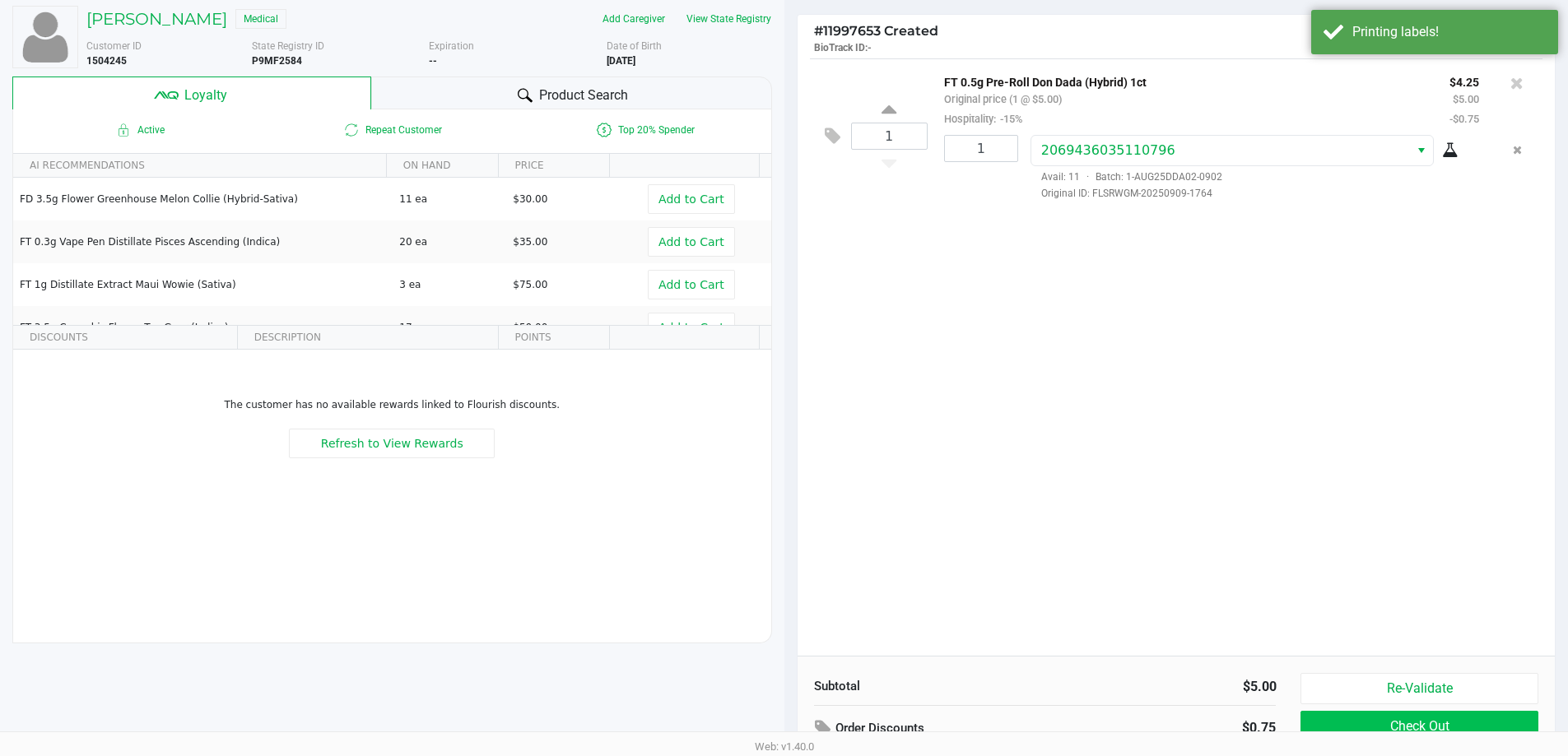
scroll to position [188, 0]
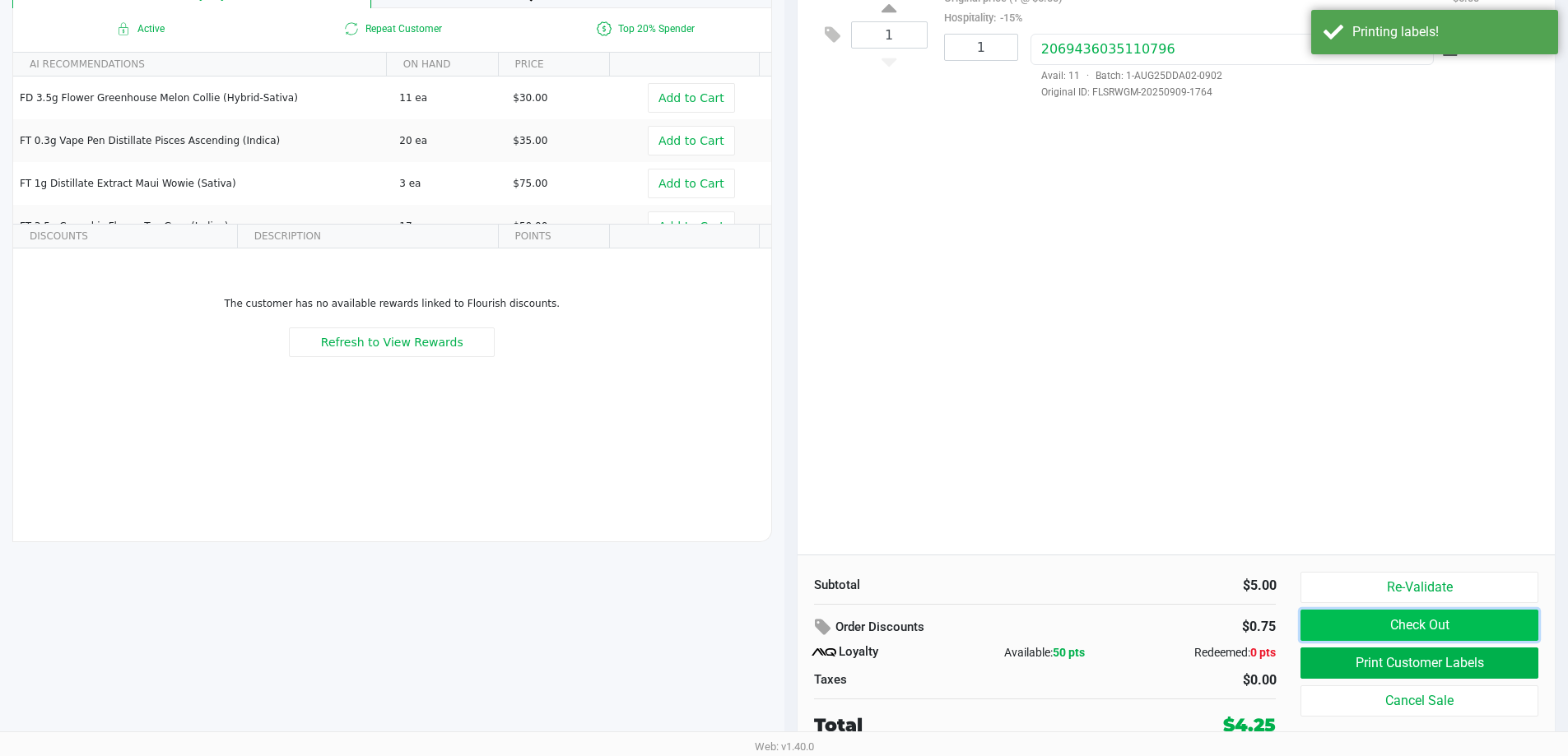
click at [1439, 619] on button "Check Out" at bounding box center [1418, 625] width 237 height 32
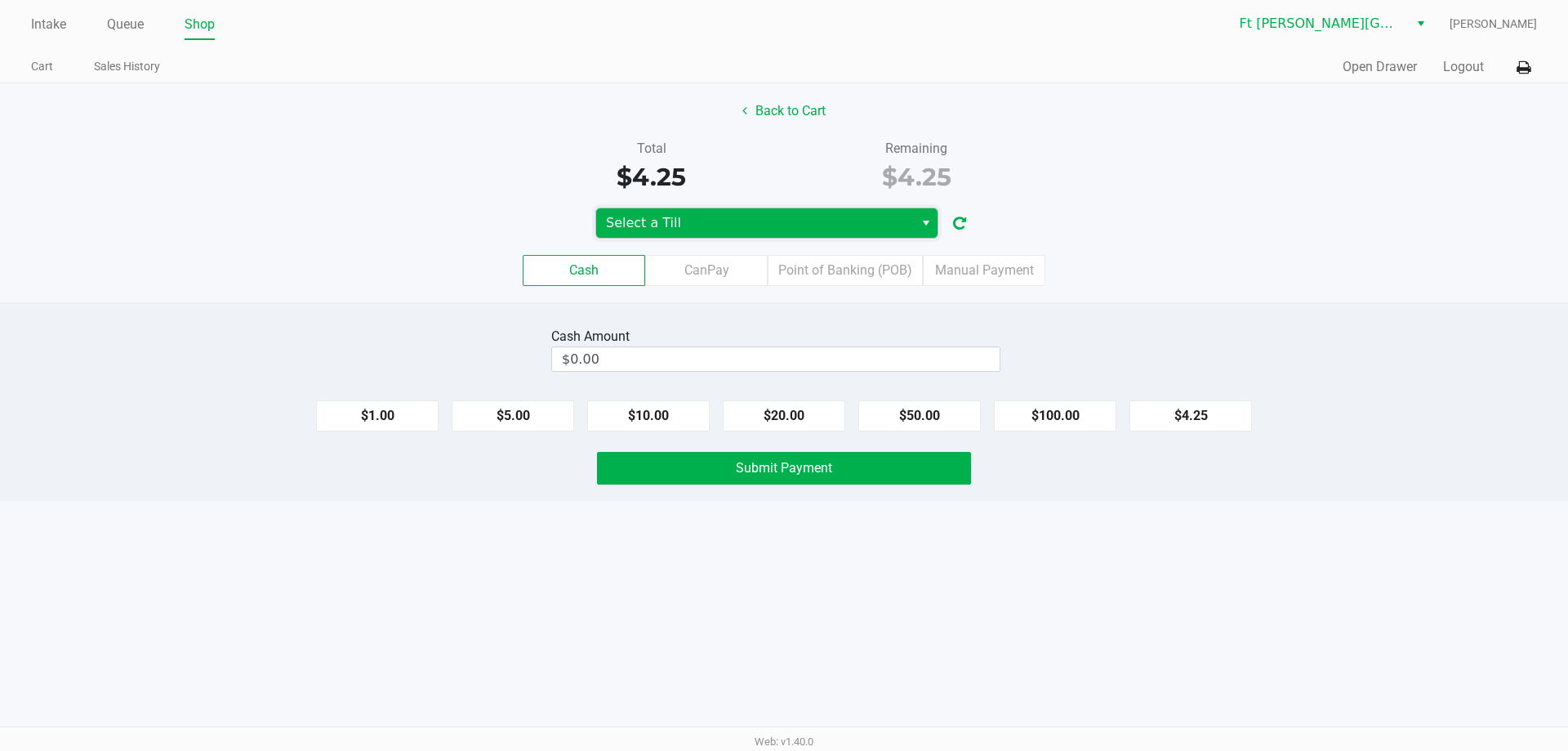
click at [736, 223] on span "Select a Till" at bounding box center [755, 223] width 299 height 20
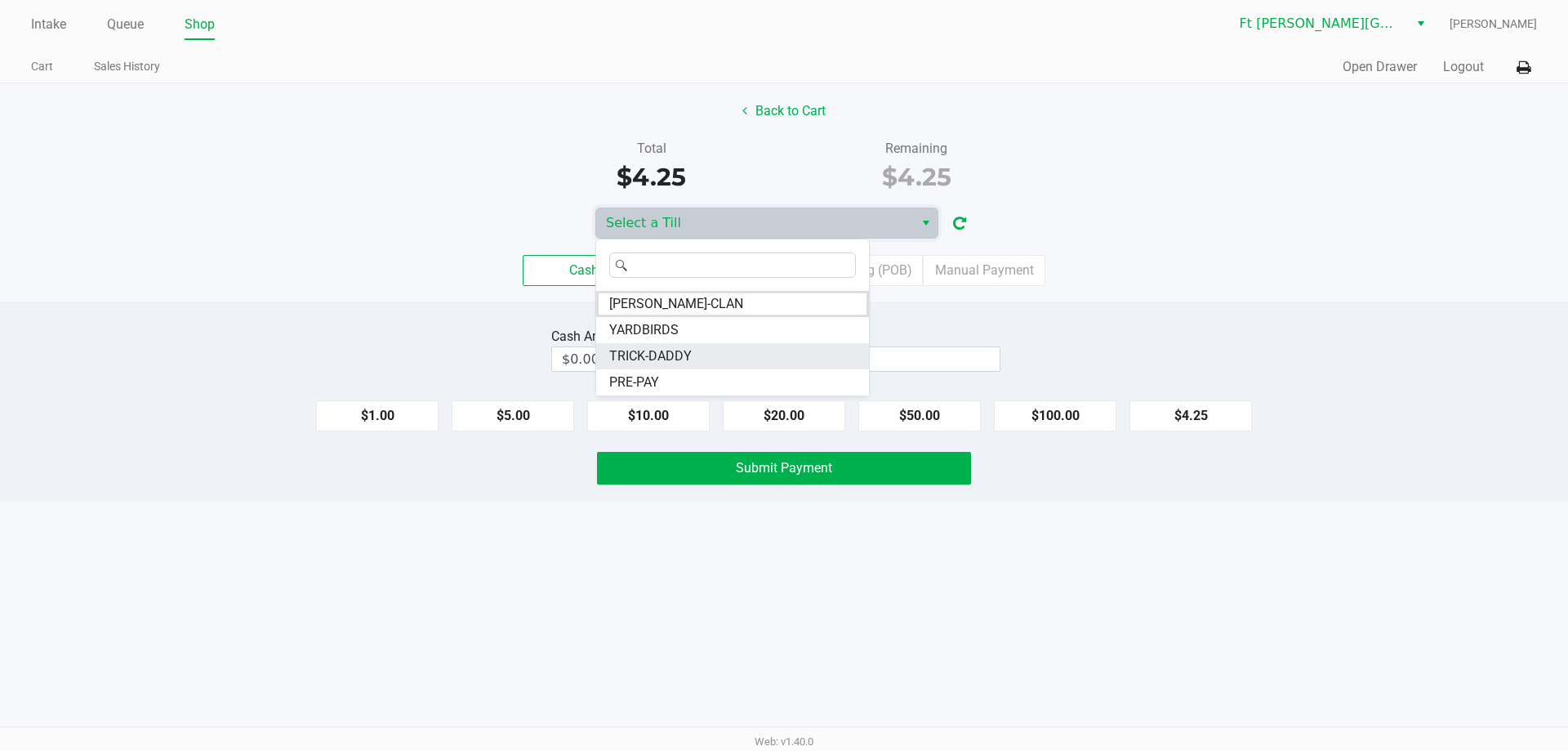
click at [692, 365] on li "TRICK-DADDY" at bounding box center [732, 355] width 273 height 26
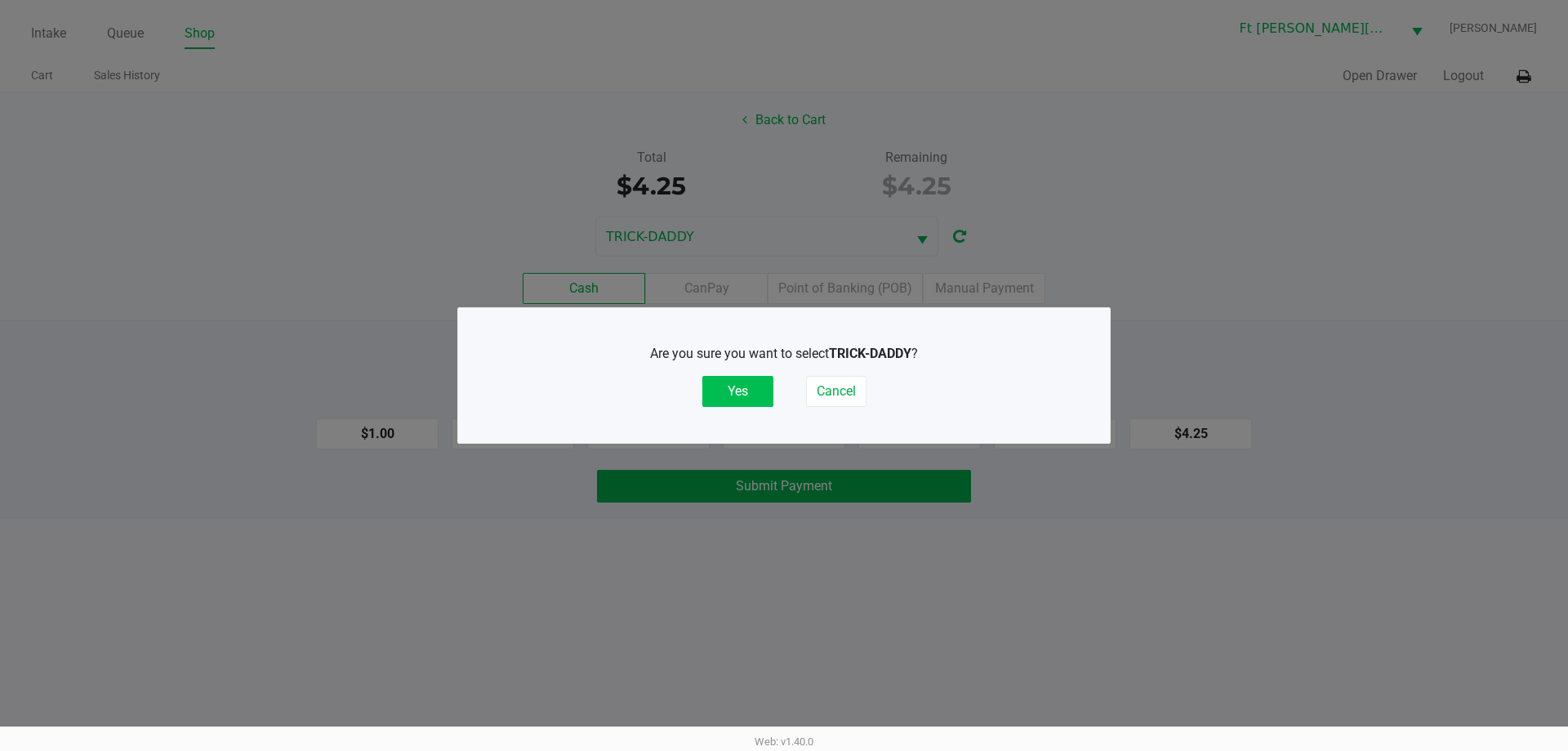
click at [753, 404] on button "Yes" at bounding box center [738, 392] width 71 height 31
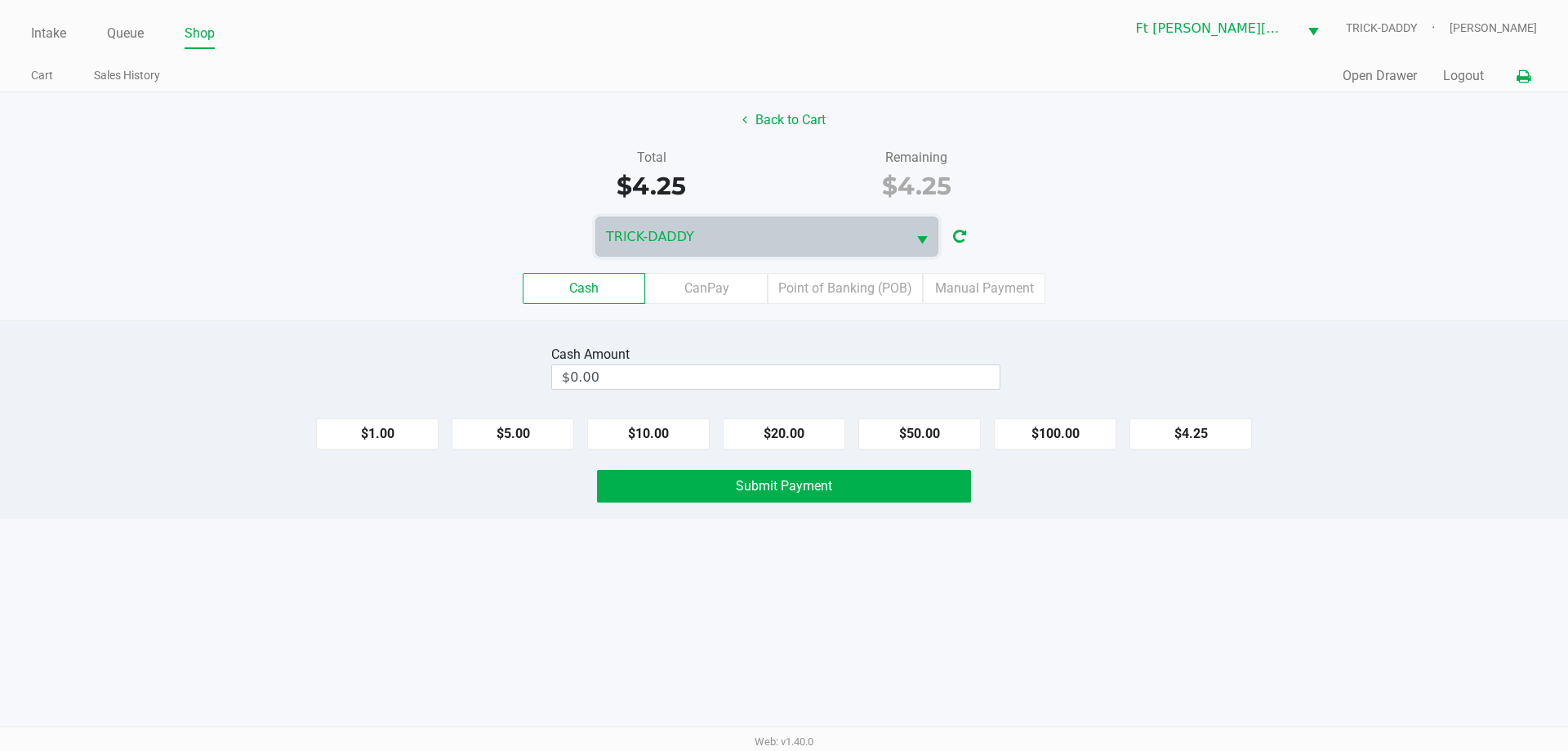
click at [1521, 86] on button at bounding box center [1524, 76] width 27 height 30
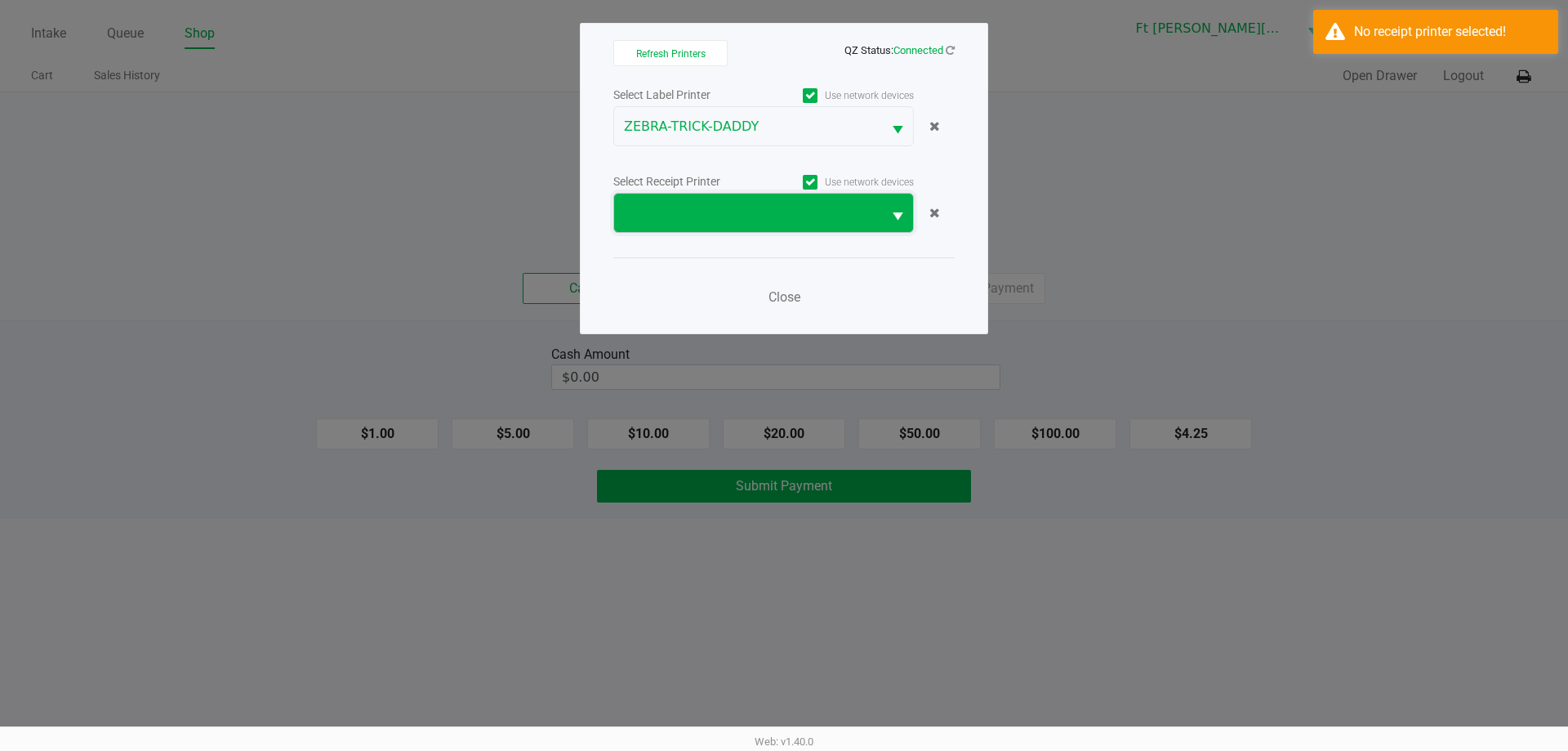
click at [658, 217] on span at bounding box center [748, 213] width 249 height 20
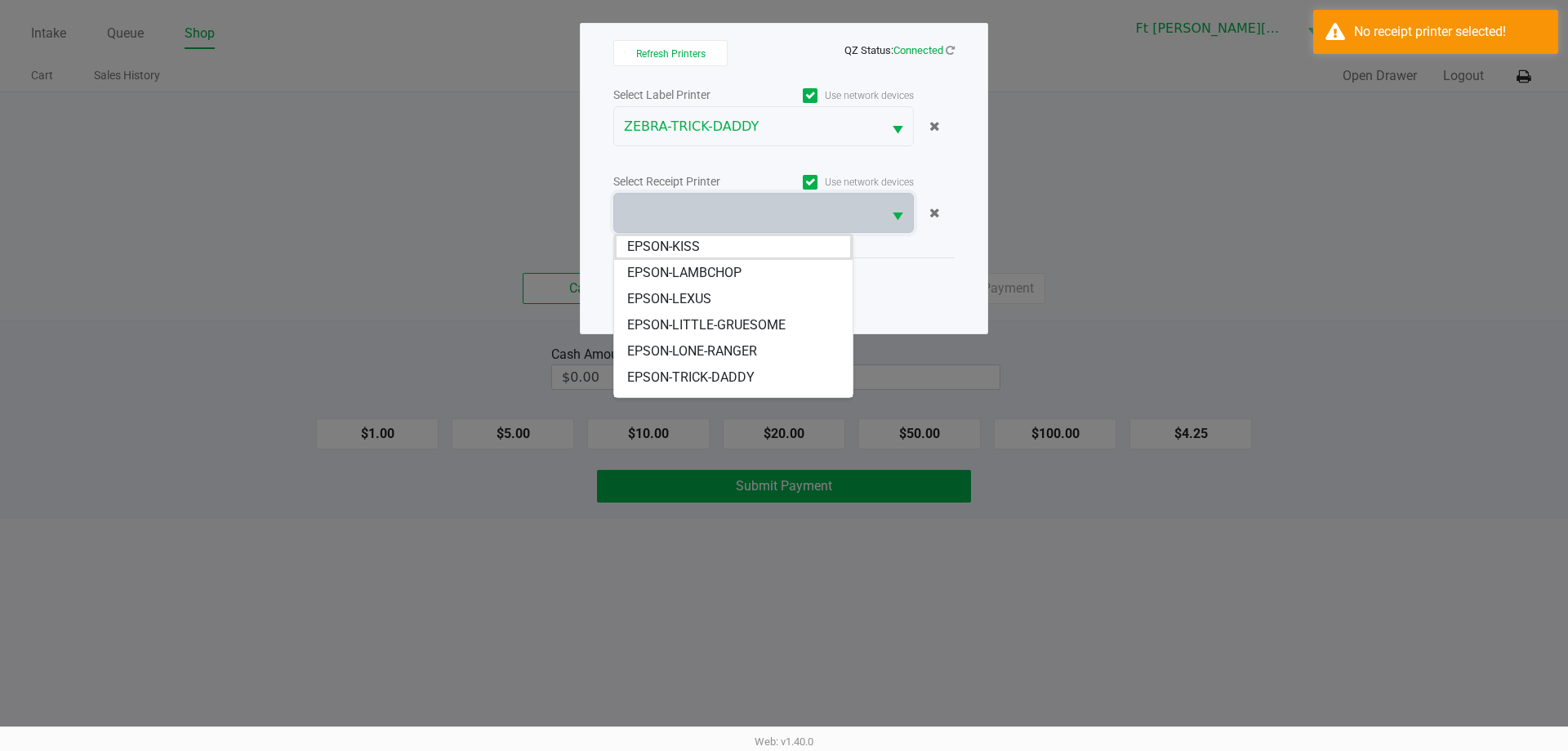
drag, startPoint x: 764, startPoint y: 380, endPoint x: 782, endPoint y: 366, distance: 22.8
click at [767, 380] on li "EPSON-TRICK-DADDY" at bounding box center [733, 377] width 239 height 26
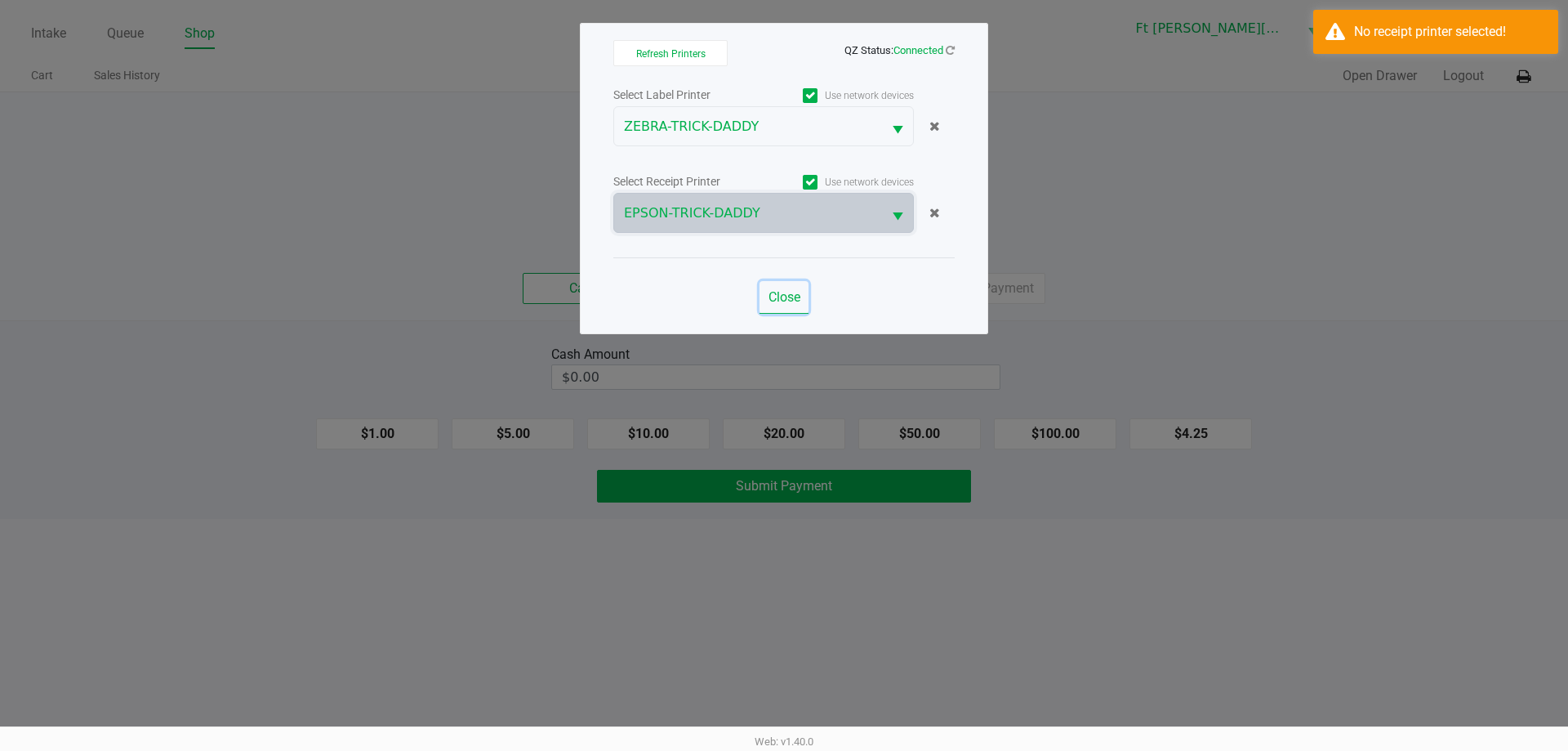
click at [787, 304] on span "Close" at bounding box center [784, 297] width 32 height 16
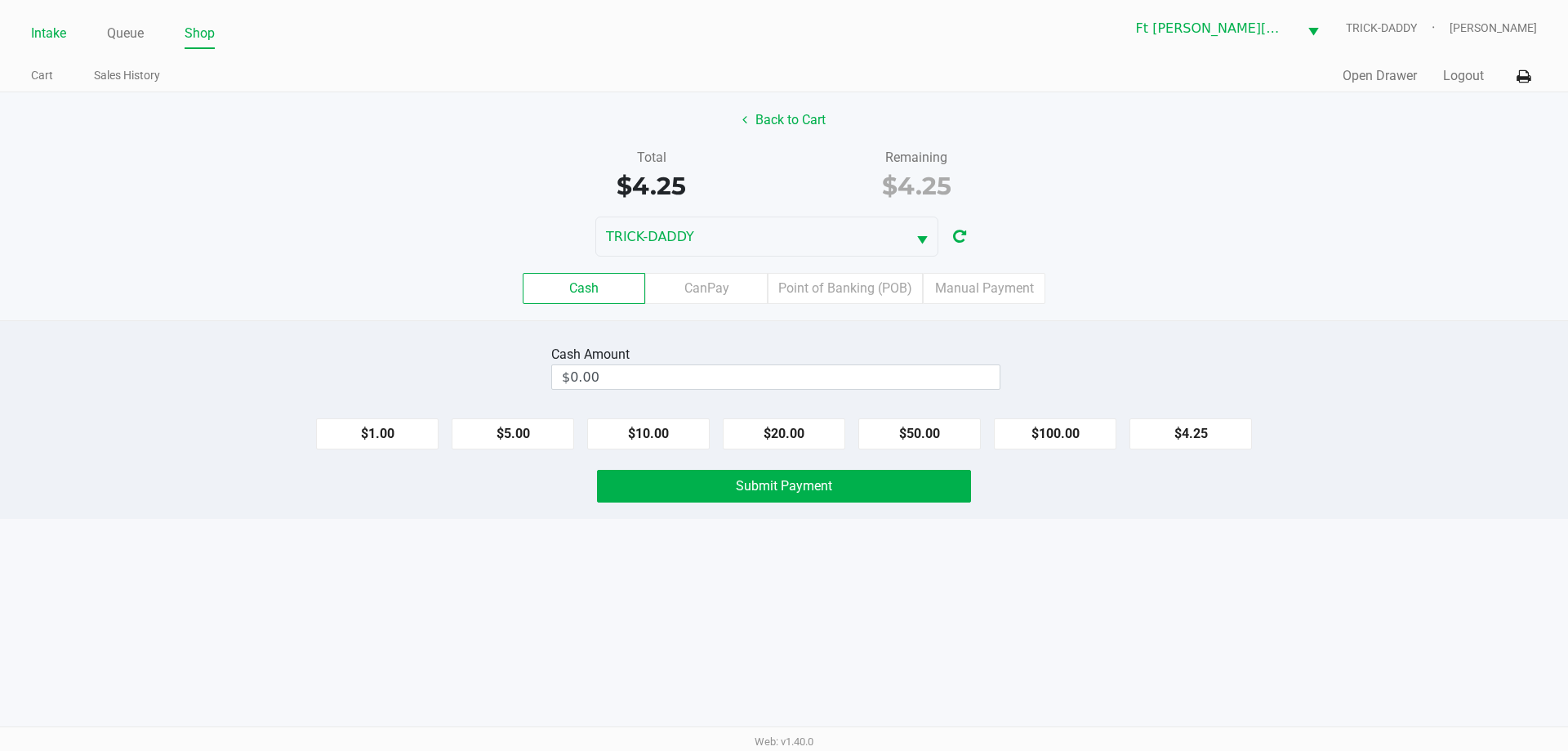
click at [51, 32] on link "Intake" at bounding box center [49, 33] width 35 height 23
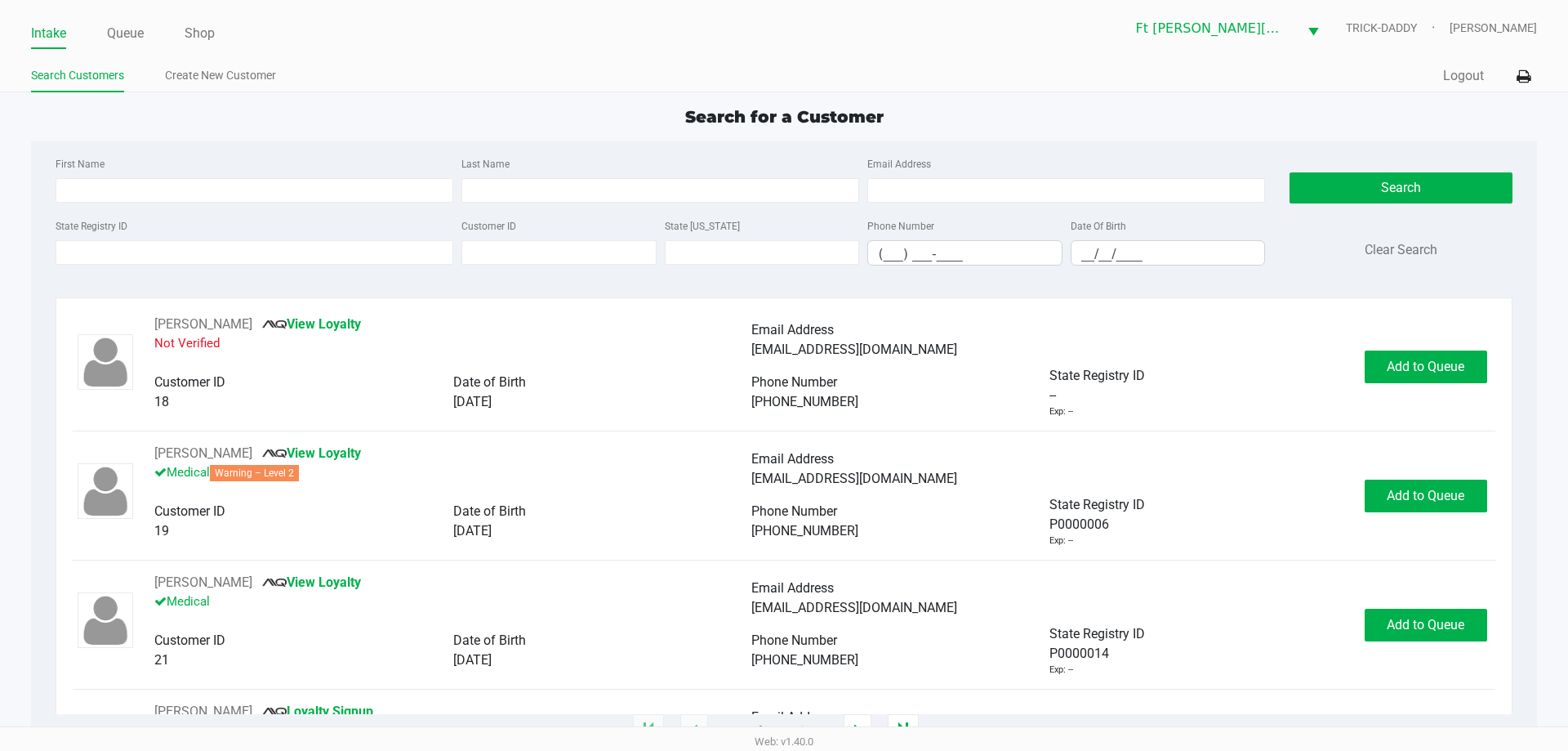
click at [230, 132] on div "Search for a Customer First Name Last Name Email Address State Registry ID Cust…" at bounding box center [784, 418] width 1505 height 627
type input "STEVEN"
type input "GAINEY"
type input "08/13/1975"
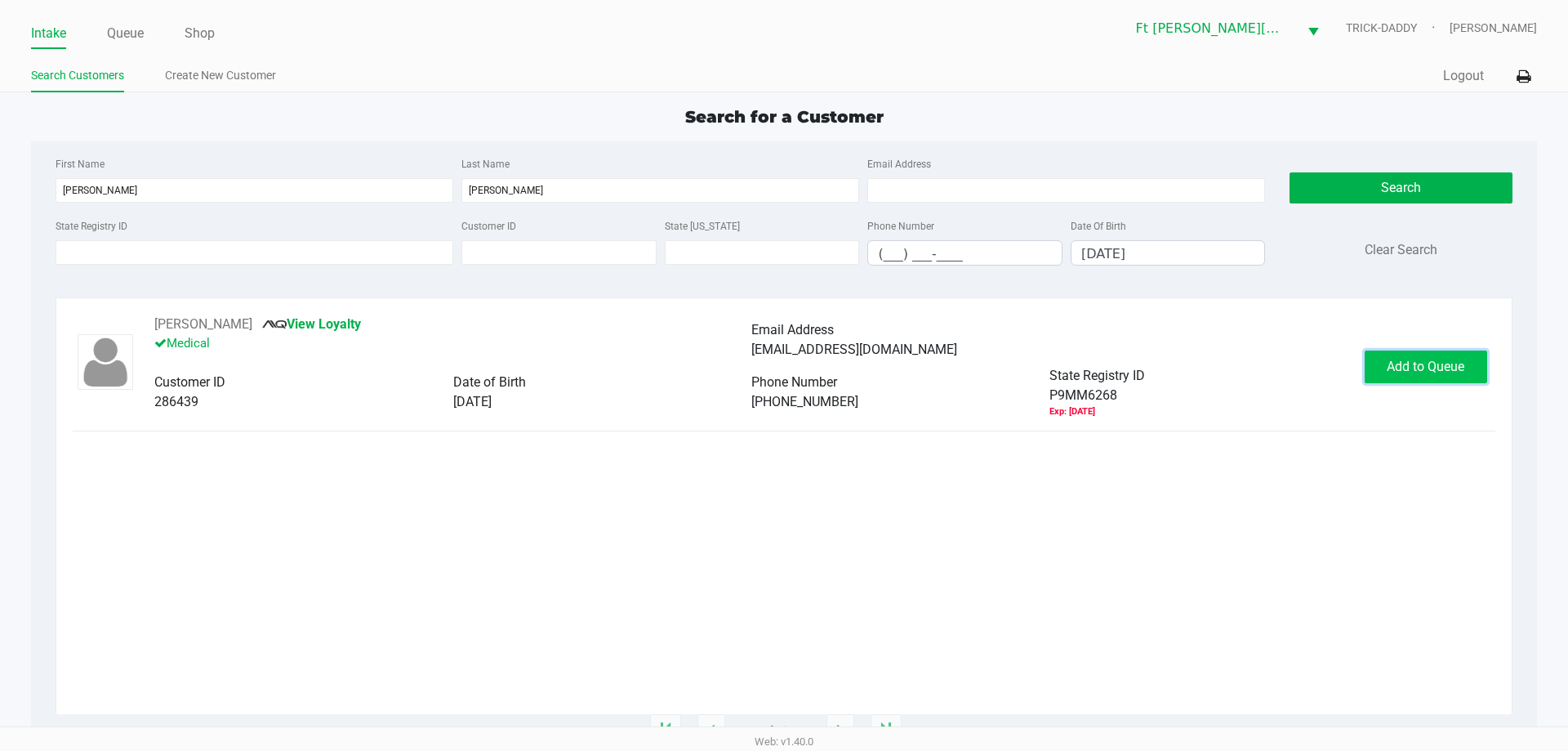
click at [1433, 371] on span "Add to Queue" at bounding box center [1425, 366] width 77 height 16
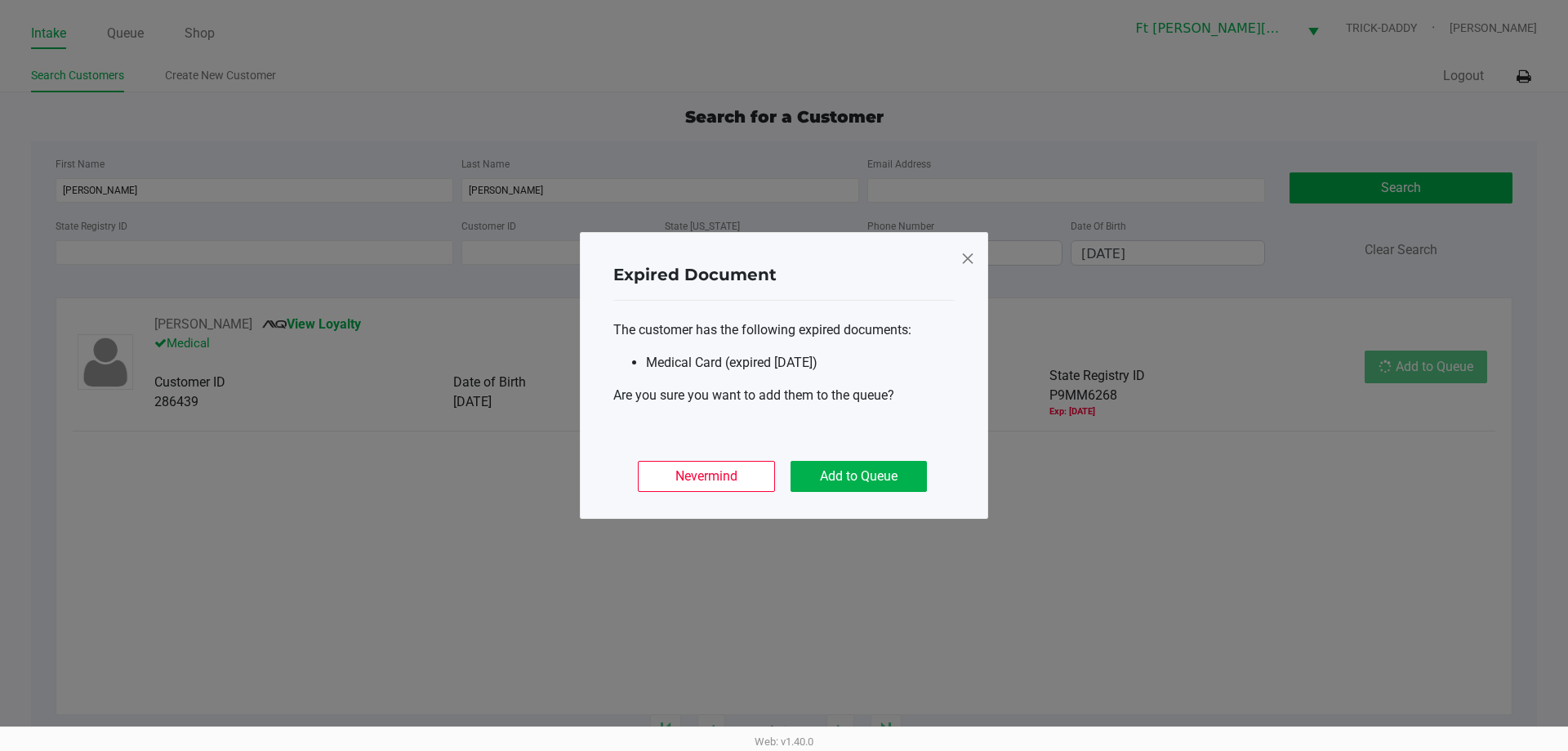
click at [1436, 372] on ngb-modal-window "Expired Document The customer has the following expired documents: Medical Card…" at bounding box center [784, 375] width 1568 height 751
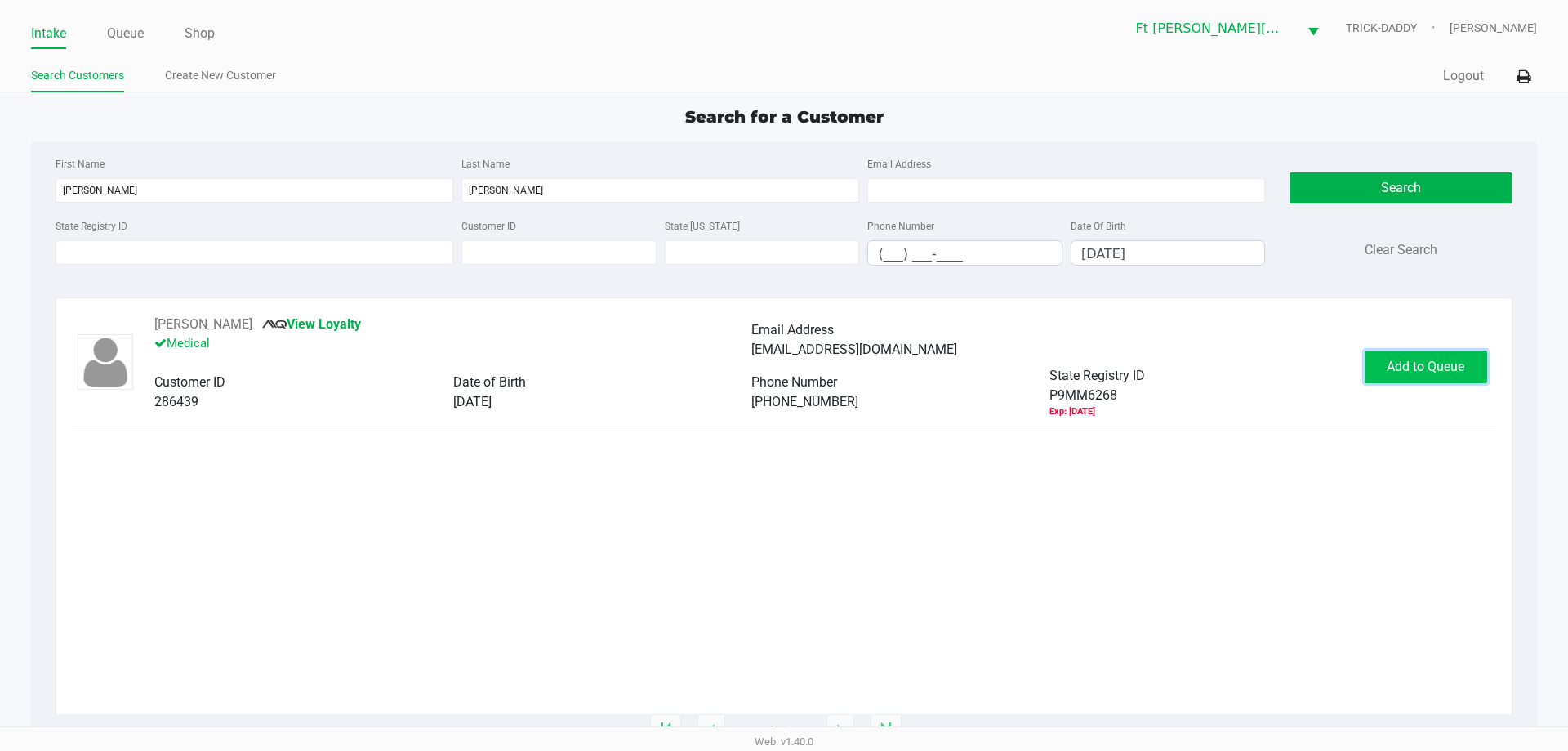
click at [1427, 355] on button "Add to Queue" at bounding box center [1425, 366] width 122 height 32
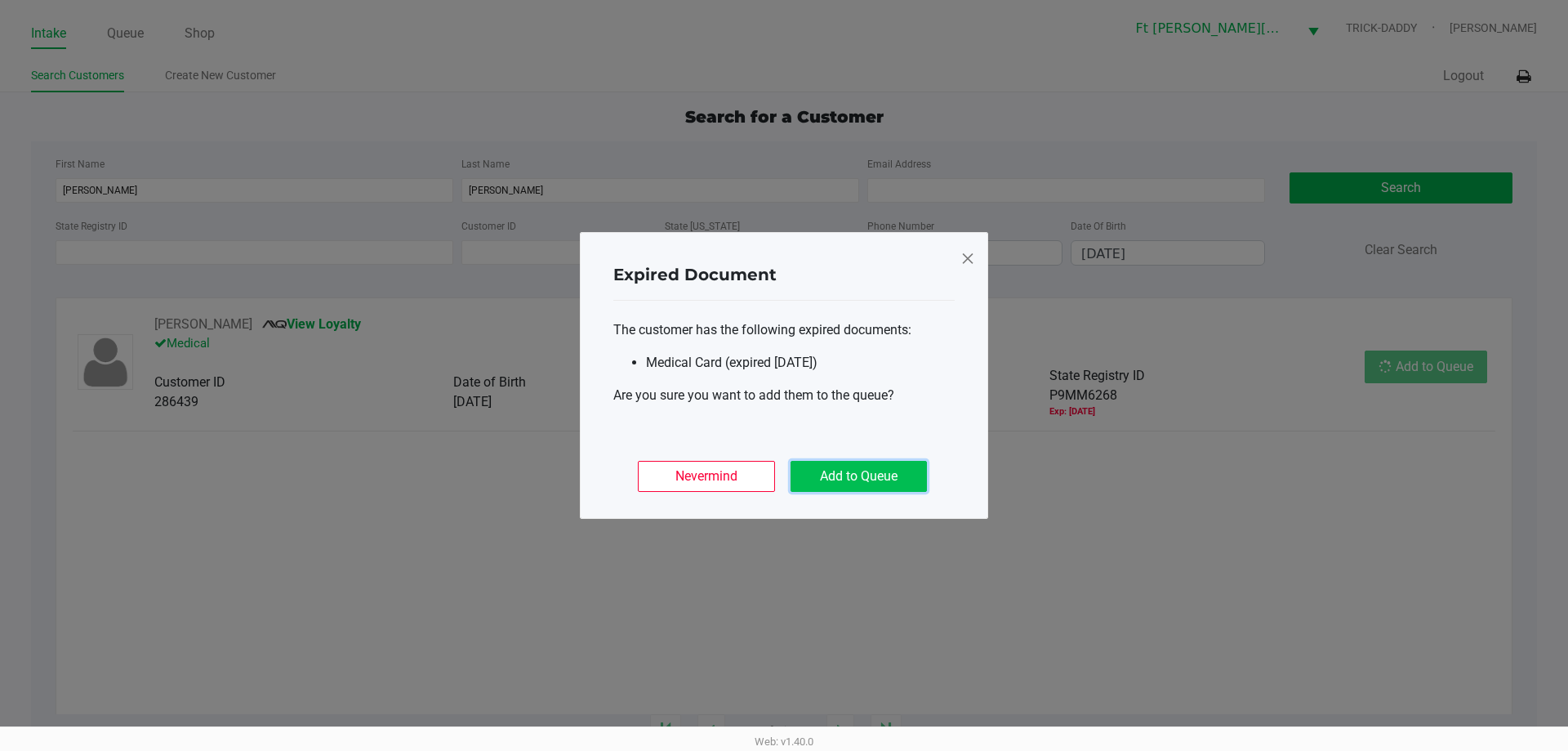
click at [895, 476] on button "Add to Queue" at bounding box center [858, 477] width 136 height 31
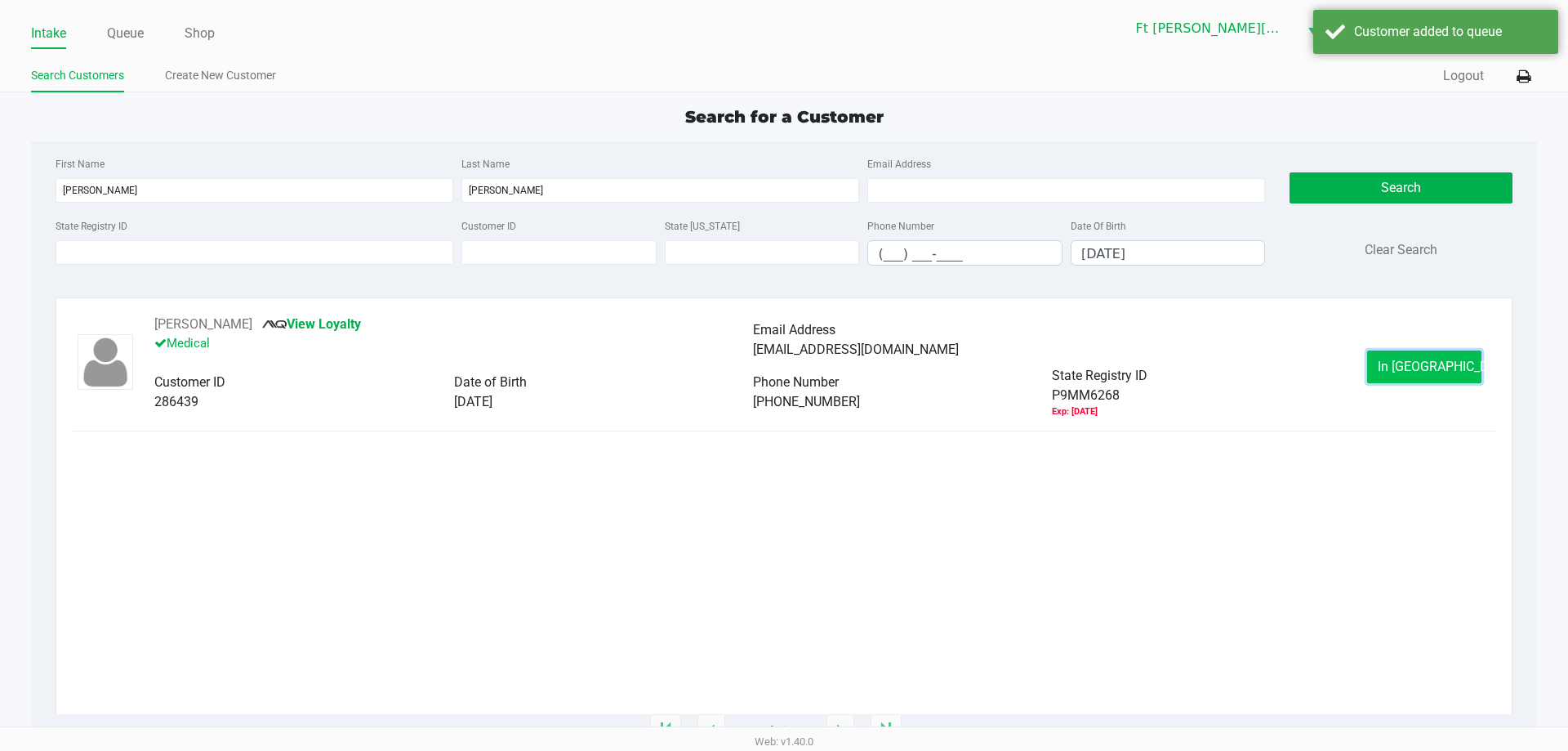
click at [1461, 377] on button "In Queue" at bounding box center [1424, 366] width 115 height 32
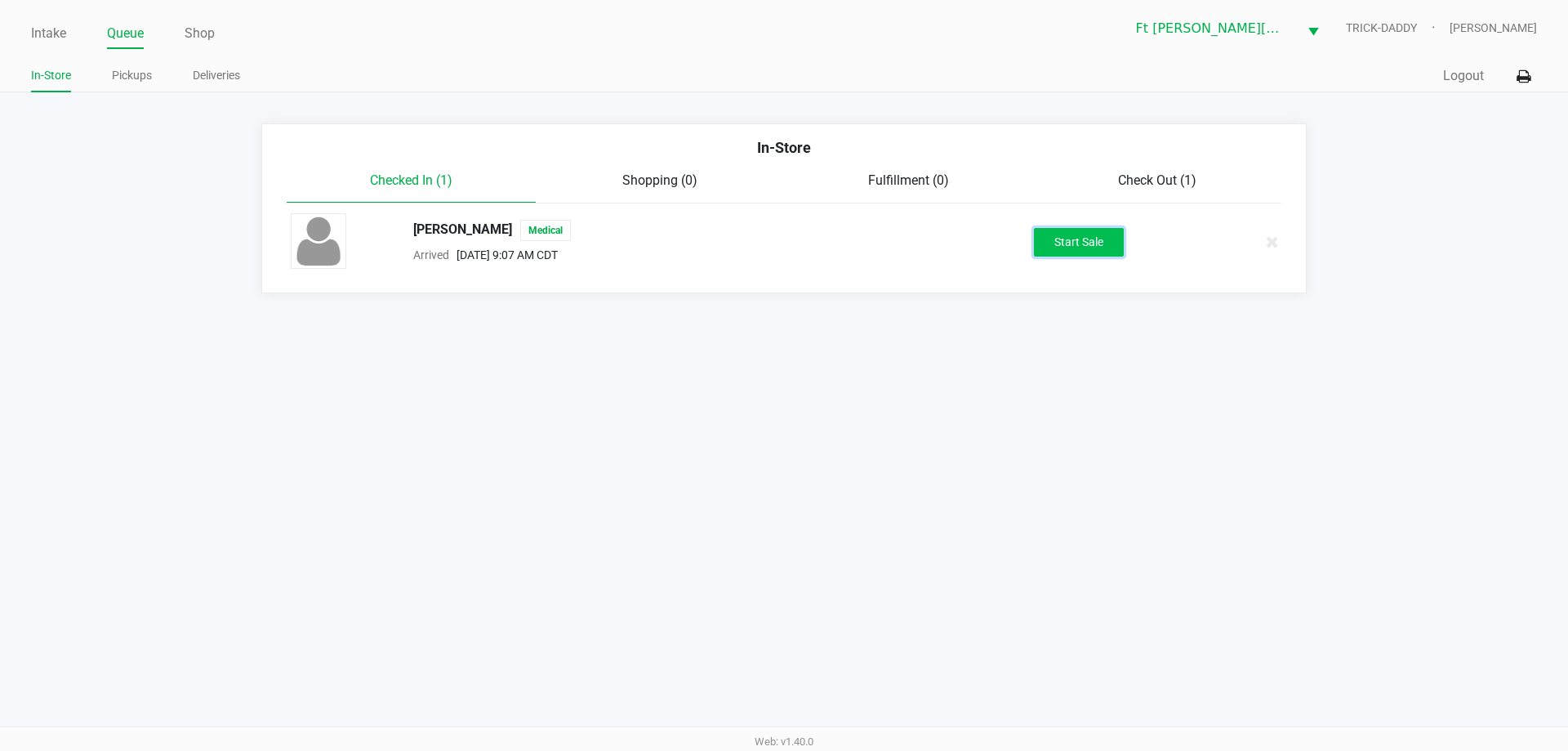
click at [1106, 255] on button "Start Sale" at bounding box center [1079, 242] width 90 height 28
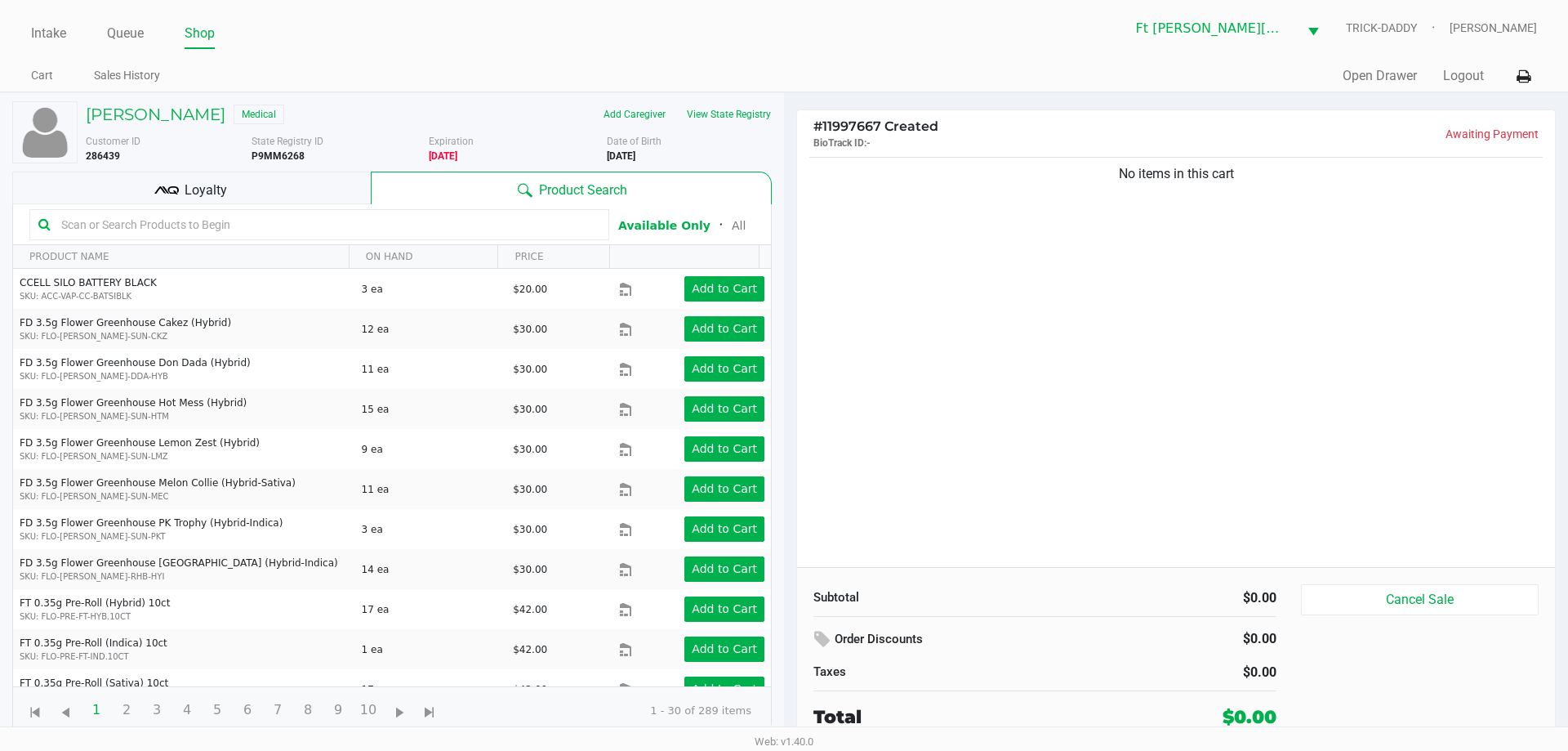
click at [214, 192] on span "Loyalty" at bounding box center [206, 190] width 42 height 20
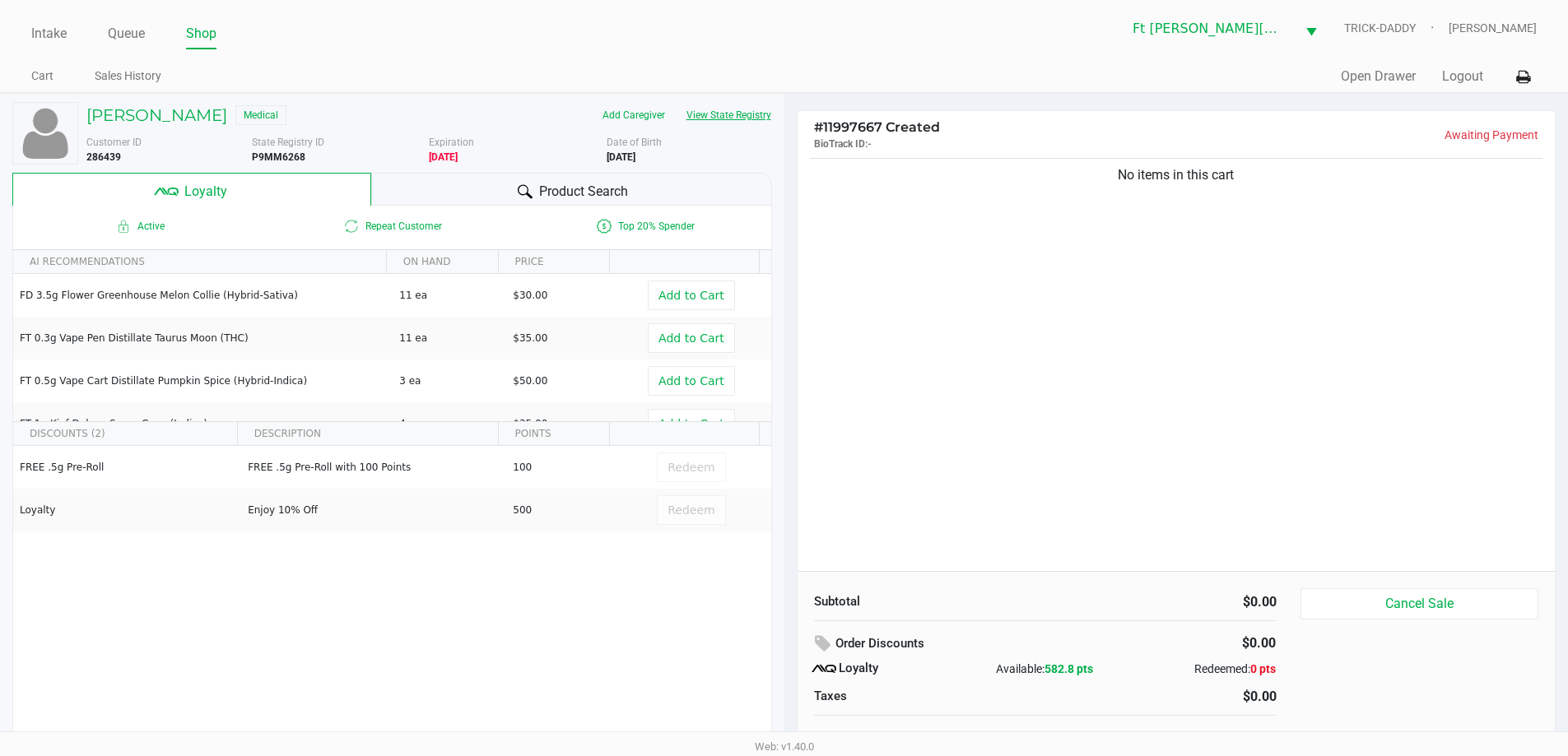
click at [754, 118] on button "View State Registry" at bounding box center [724, 114] width 97 height 27
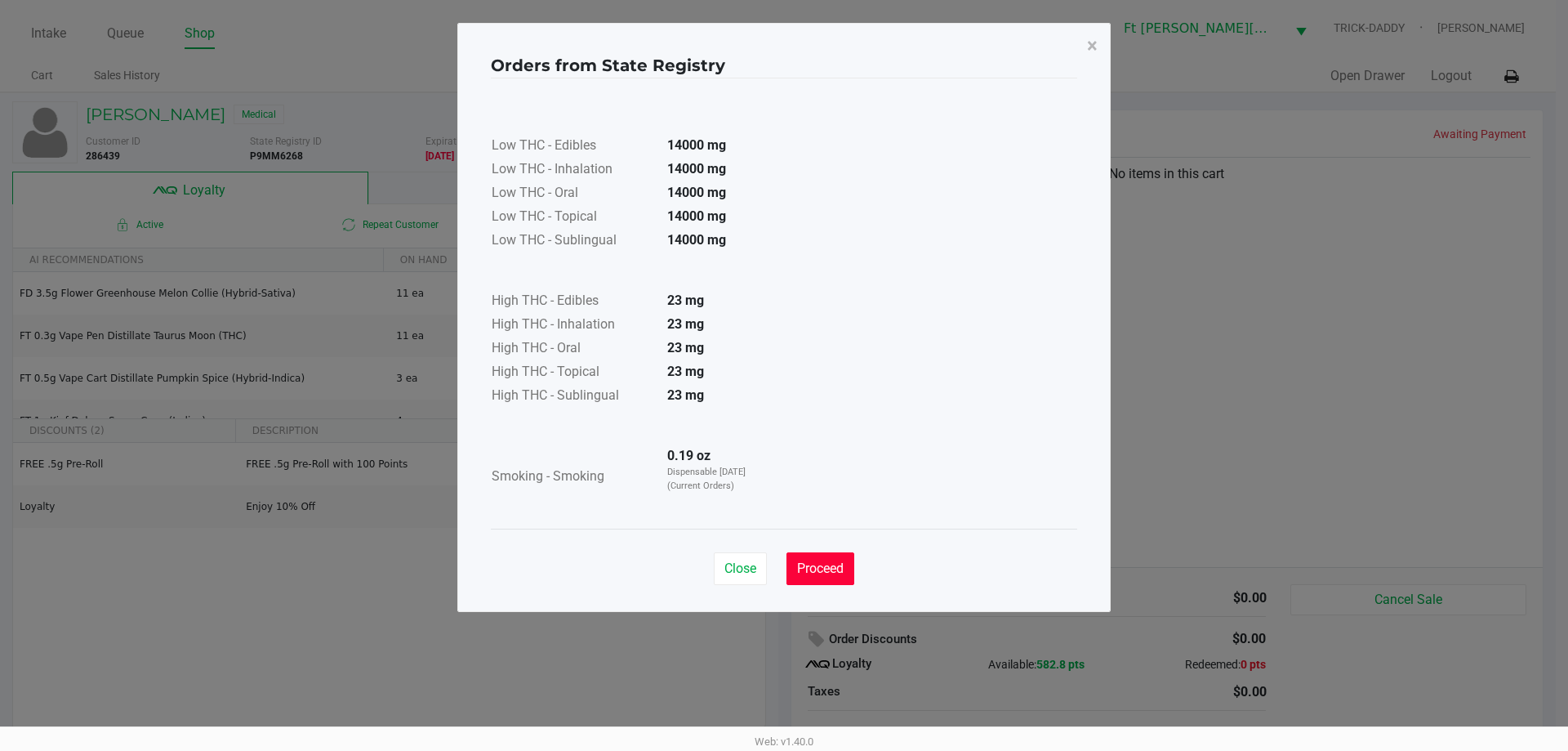
click at [838, 561] on span "Proceed" at bounding box center [820, 568] width 47 height 16
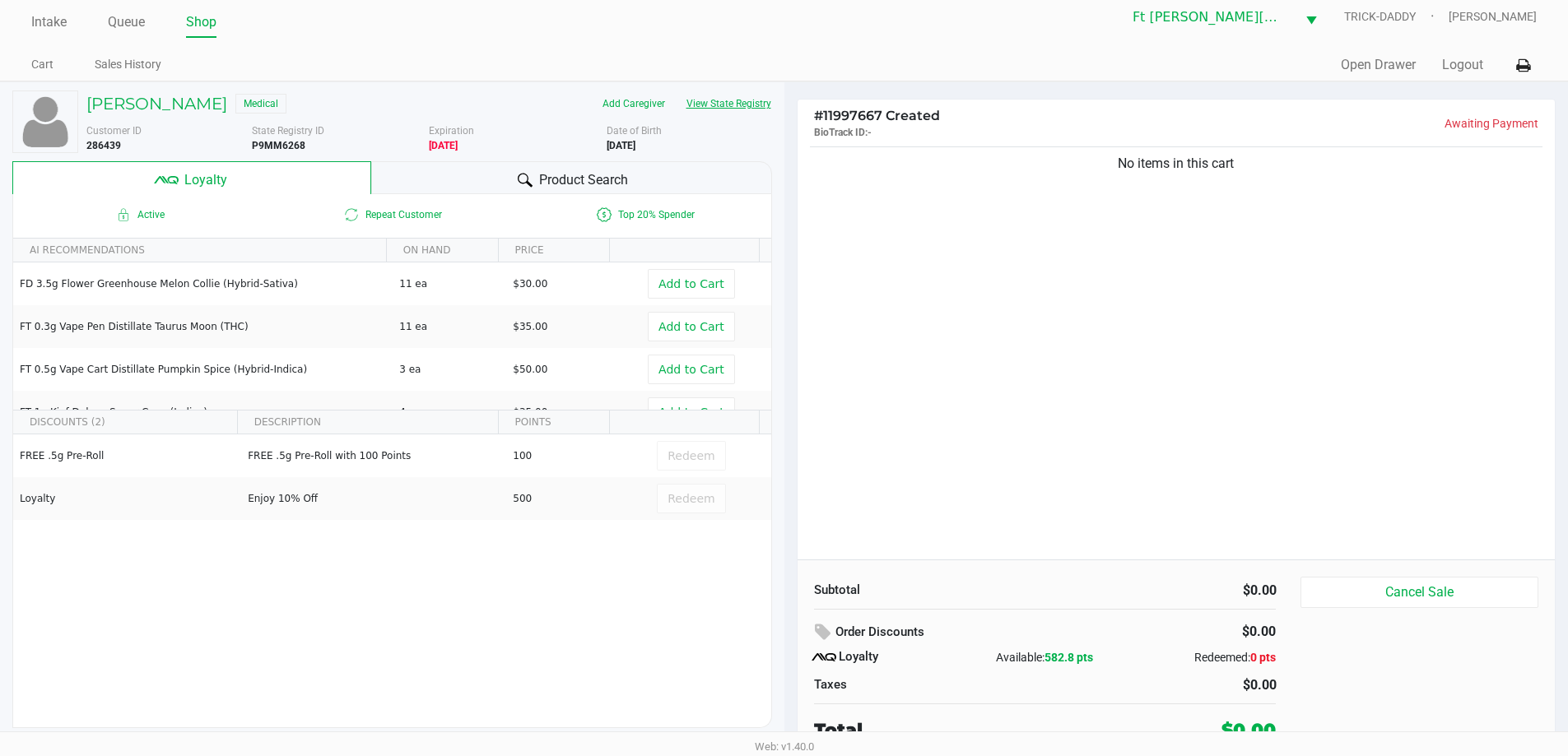
scroll to position [17, 0]
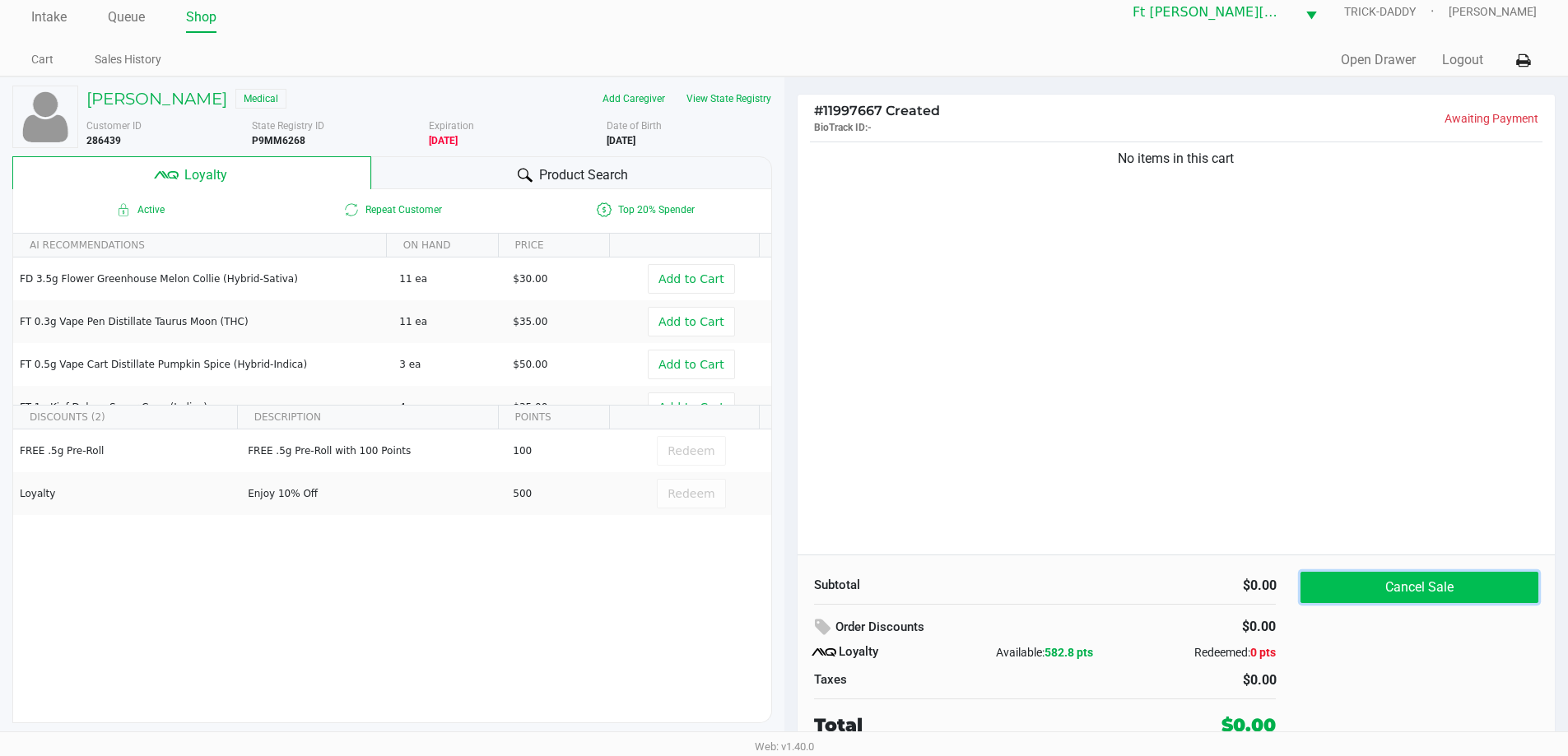
click at [1327, 593] on button "Cancel Sale" at bounding box center [1418, 587] width 237 height 32
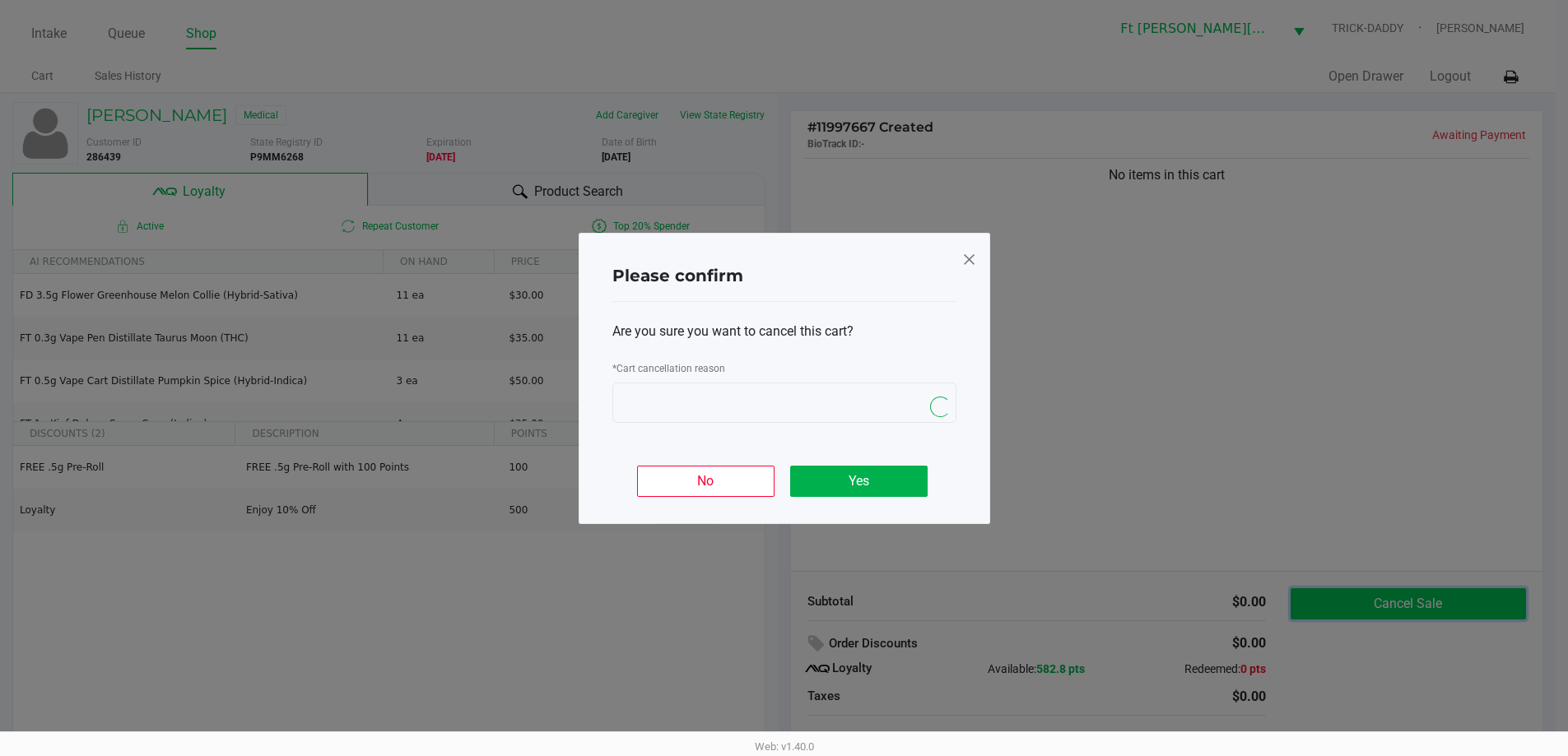
scroll to position [0, 0]
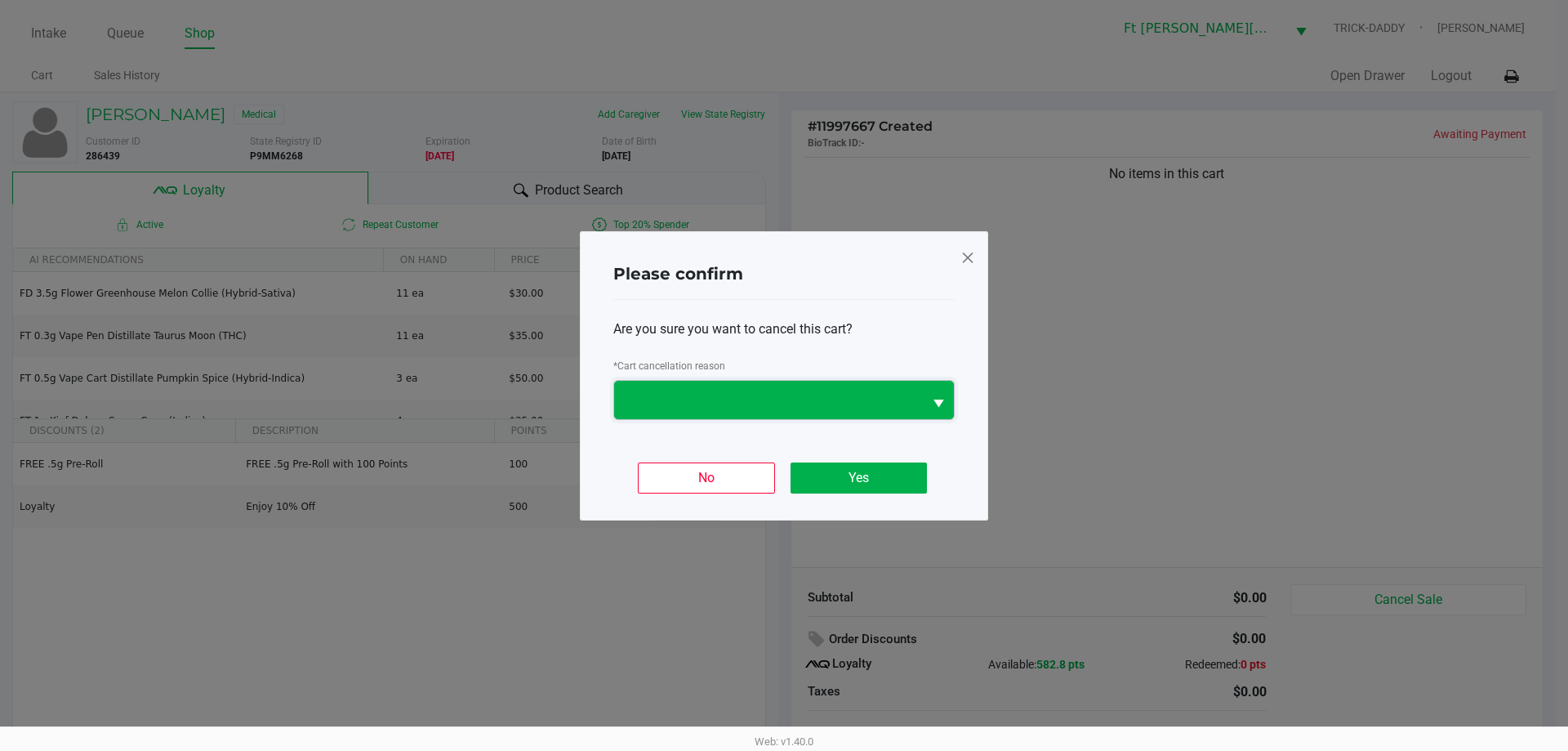
click at [782, 407] on span at bounding box center [767, 399] width 289 height 20
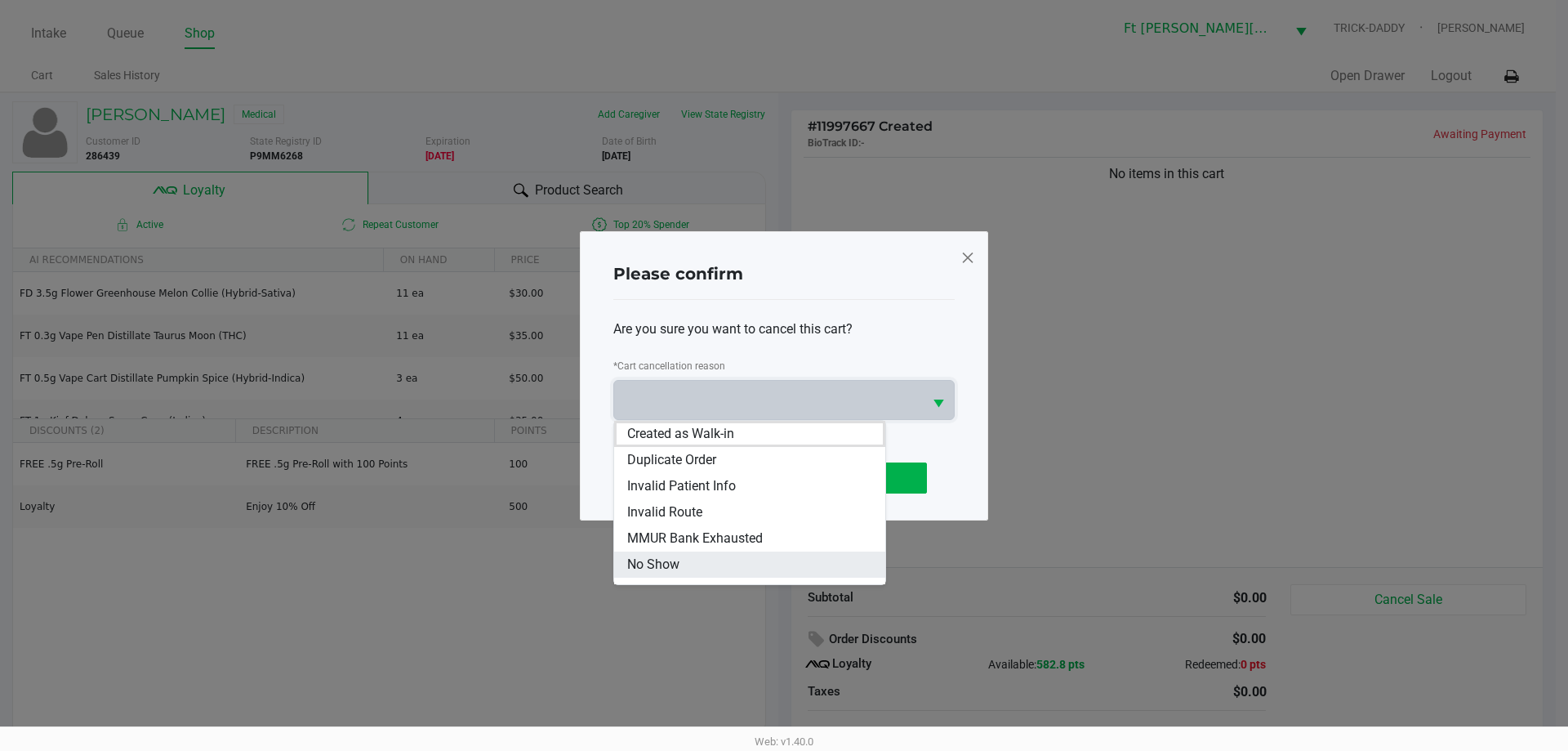
click at [674, 560] on span "No Show" at bounding box center [653, 565] width 52 height 20
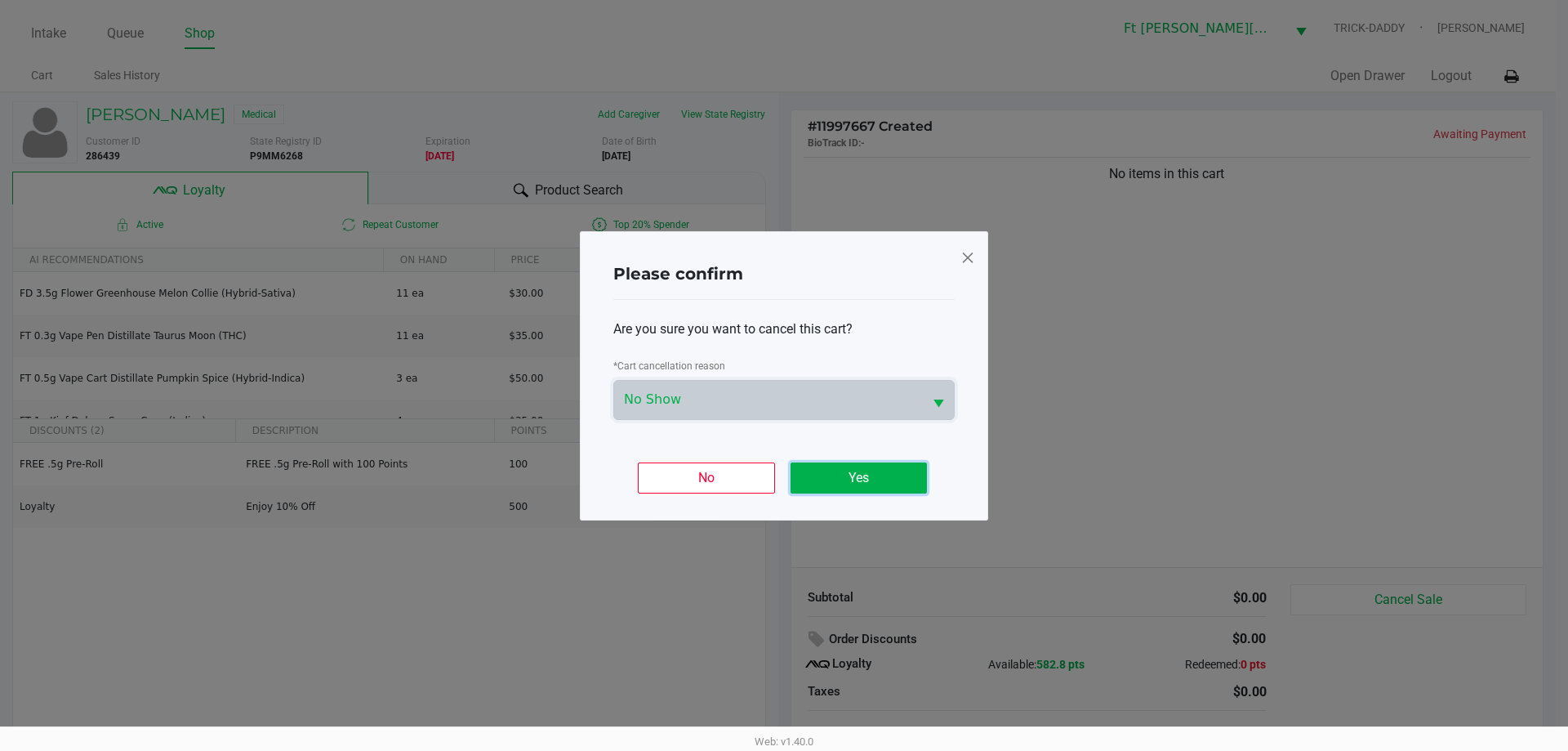
click at [865, 478] on button "Yes" at bounding box center [858, 478] width 136 height 31
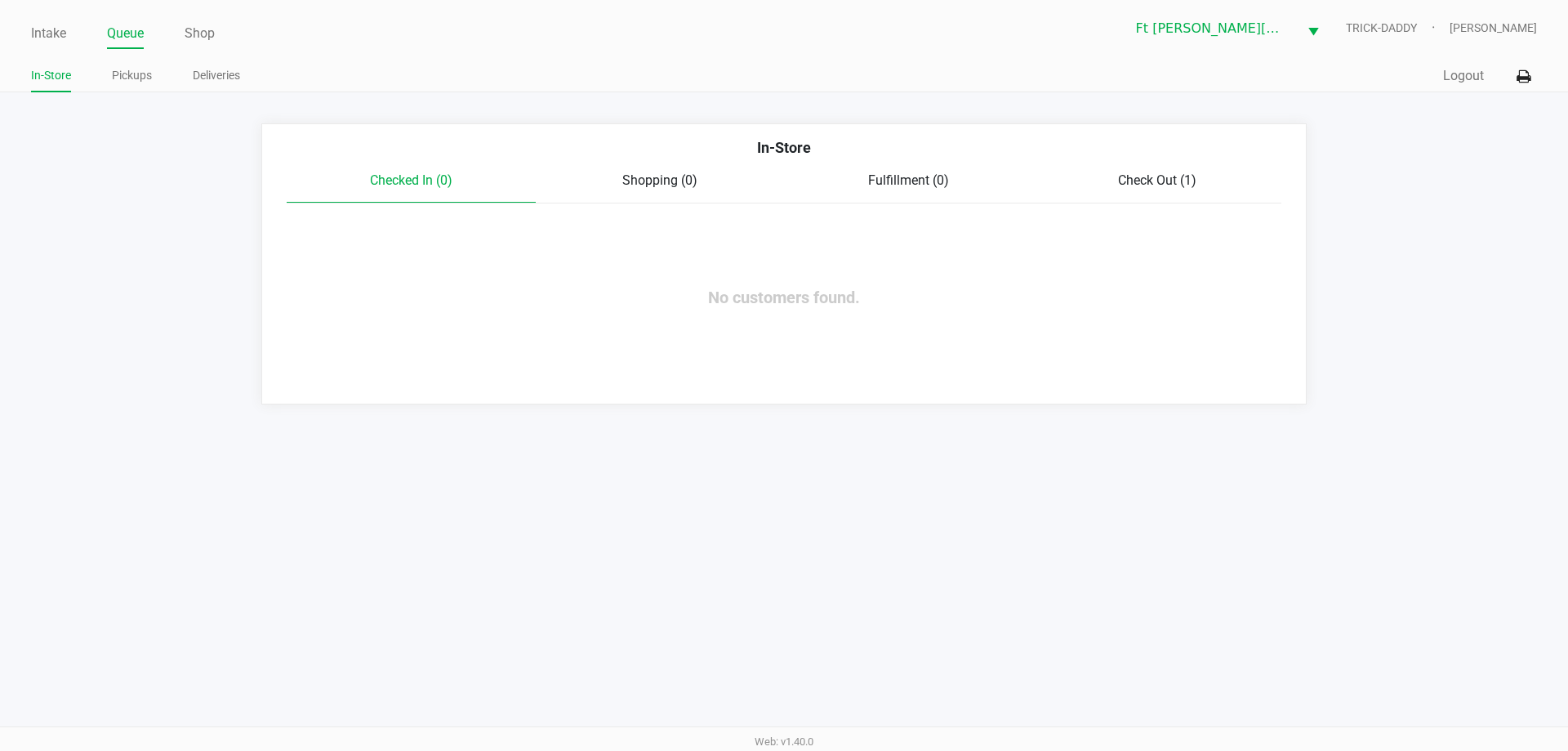
click at [1141, 175] on span "Check Out (1)" at bounding box center [1157, 180] width 78 height 16
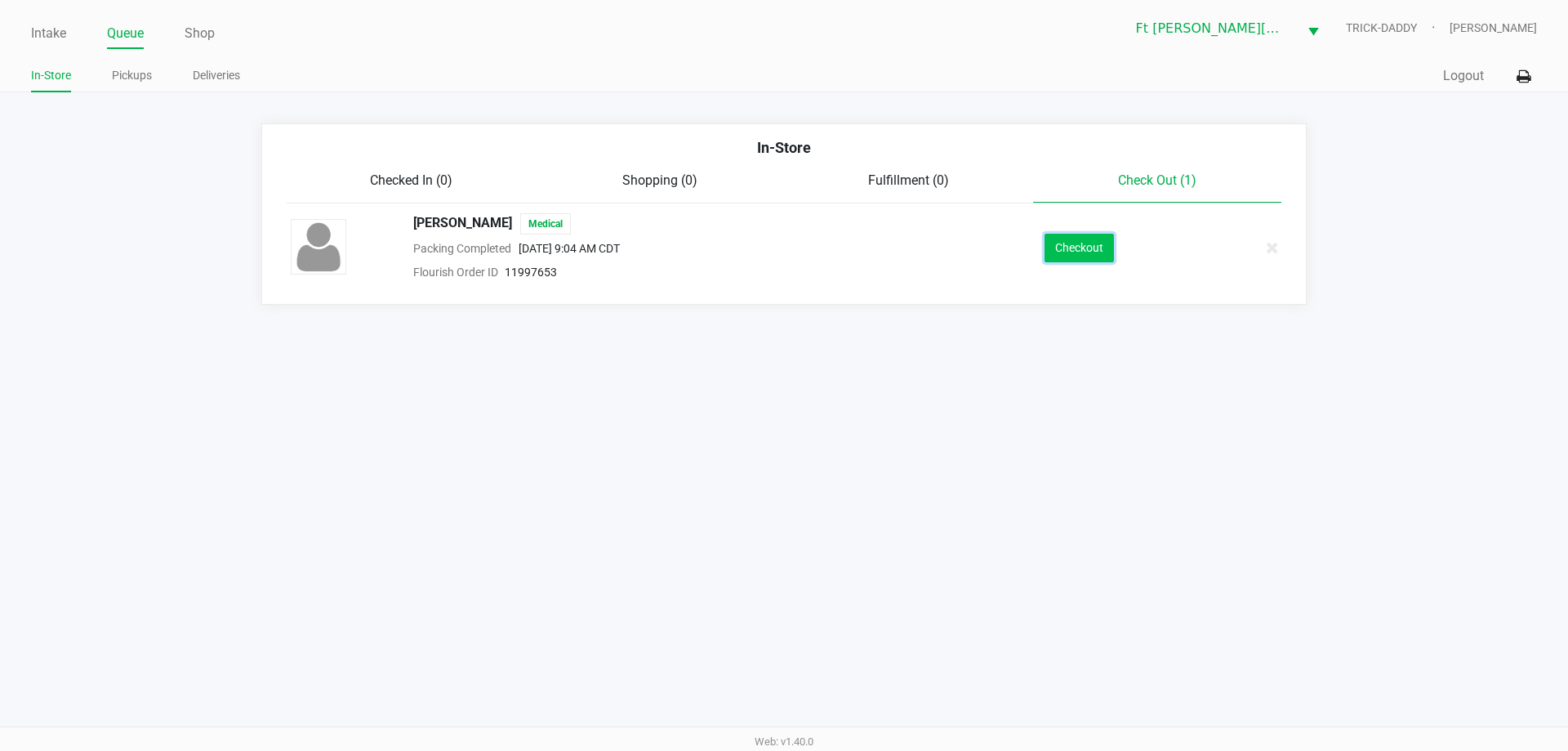
click at [1084, 253] on button "Checkout" at bounding box center [1079, 248] width 69 height 28
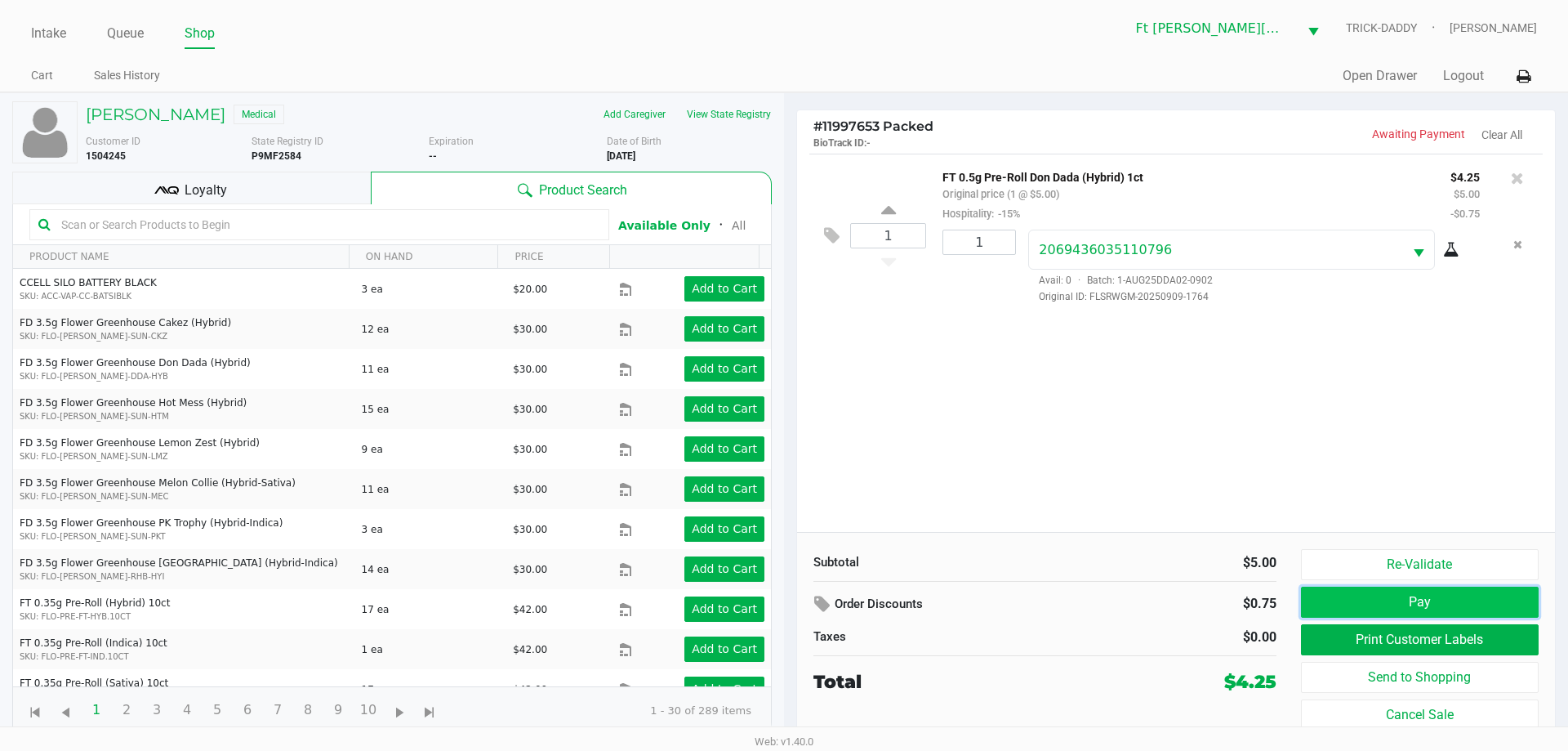
click at [1414, 603] on button "Pay" at bounding box center [1419, 602] width 238 height 31
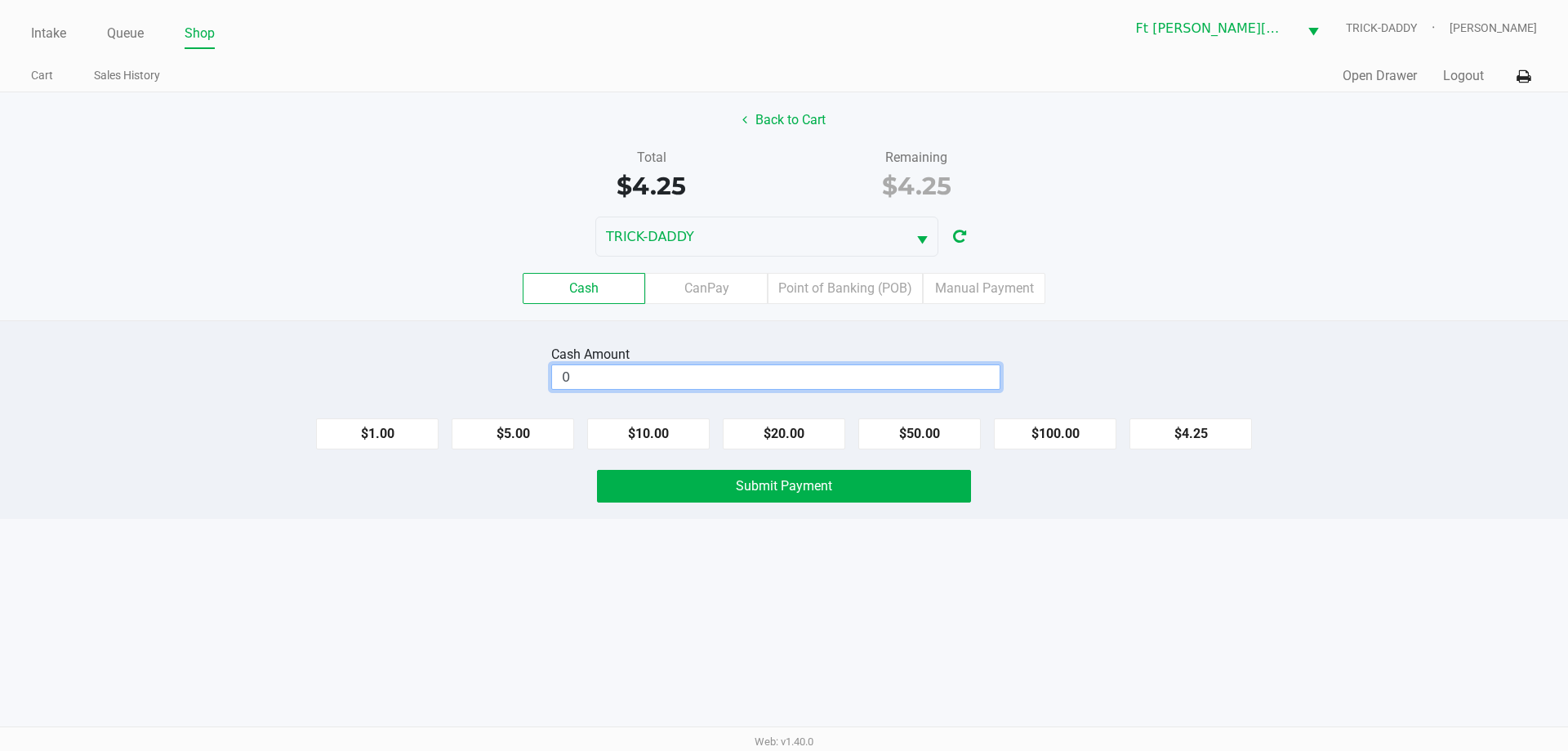
click at [782, 370] on input "0" at bounding box center [775, 377] width 447 height 23
type input "$5.25"
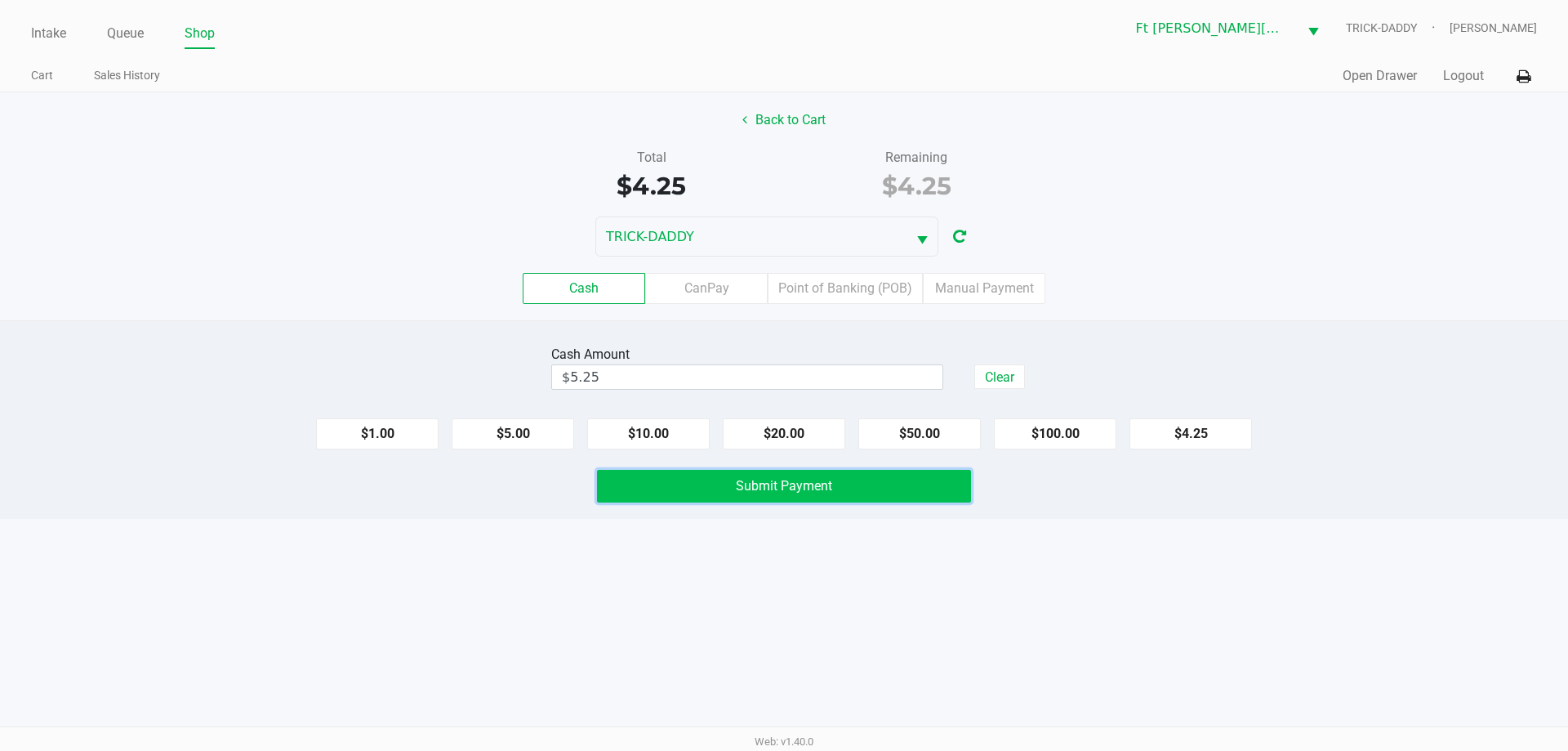
click at [825, 488] on span "Submit Payment" at bounding box center [784, 486] width 96 height 16
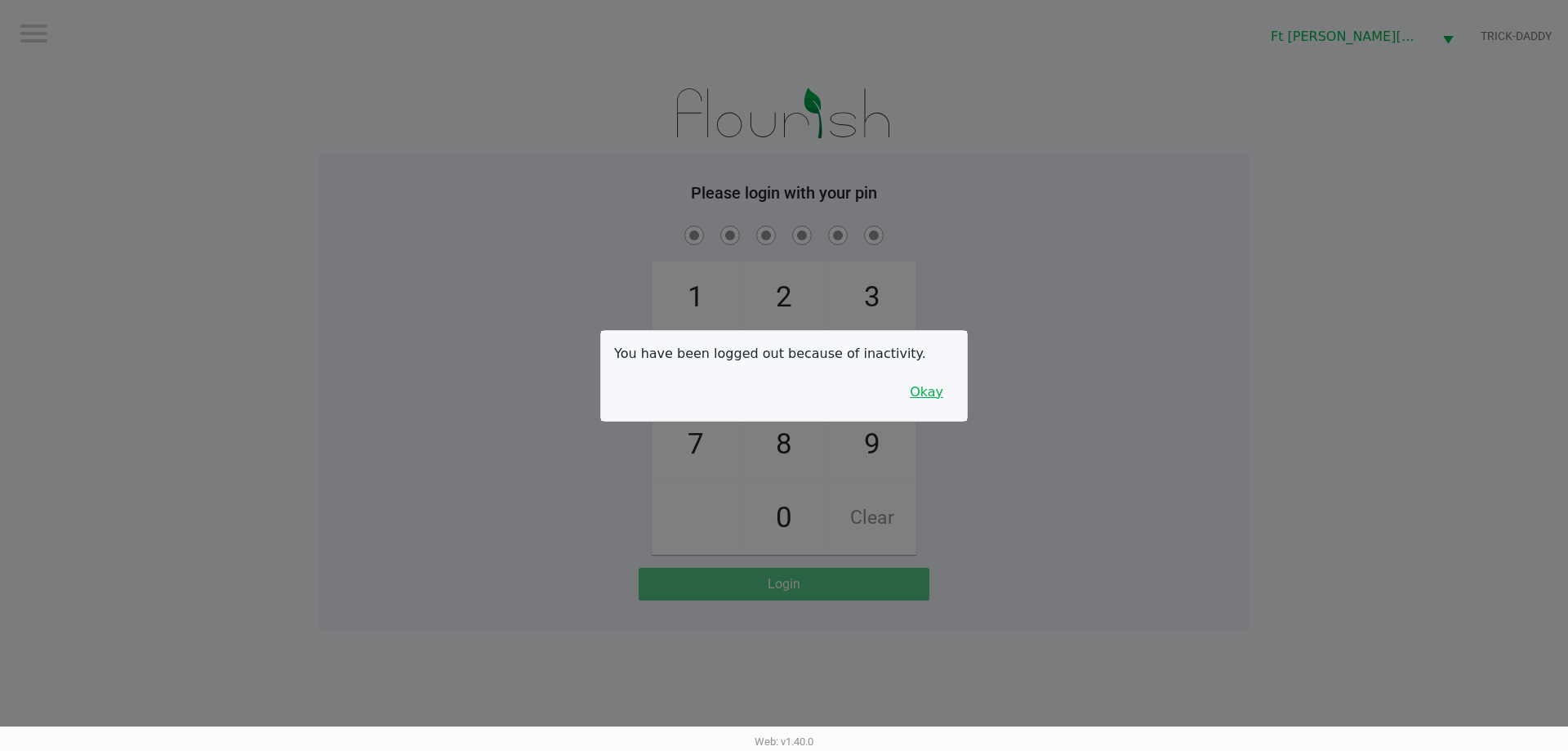
drag, startPoint x: 935, startPoint y: 397, endPoint x: 905, endPoint y: 392, distance: 30.4
click at [932, 397] on button "Okay" at bounding box center [927, 393] width 55 height 31
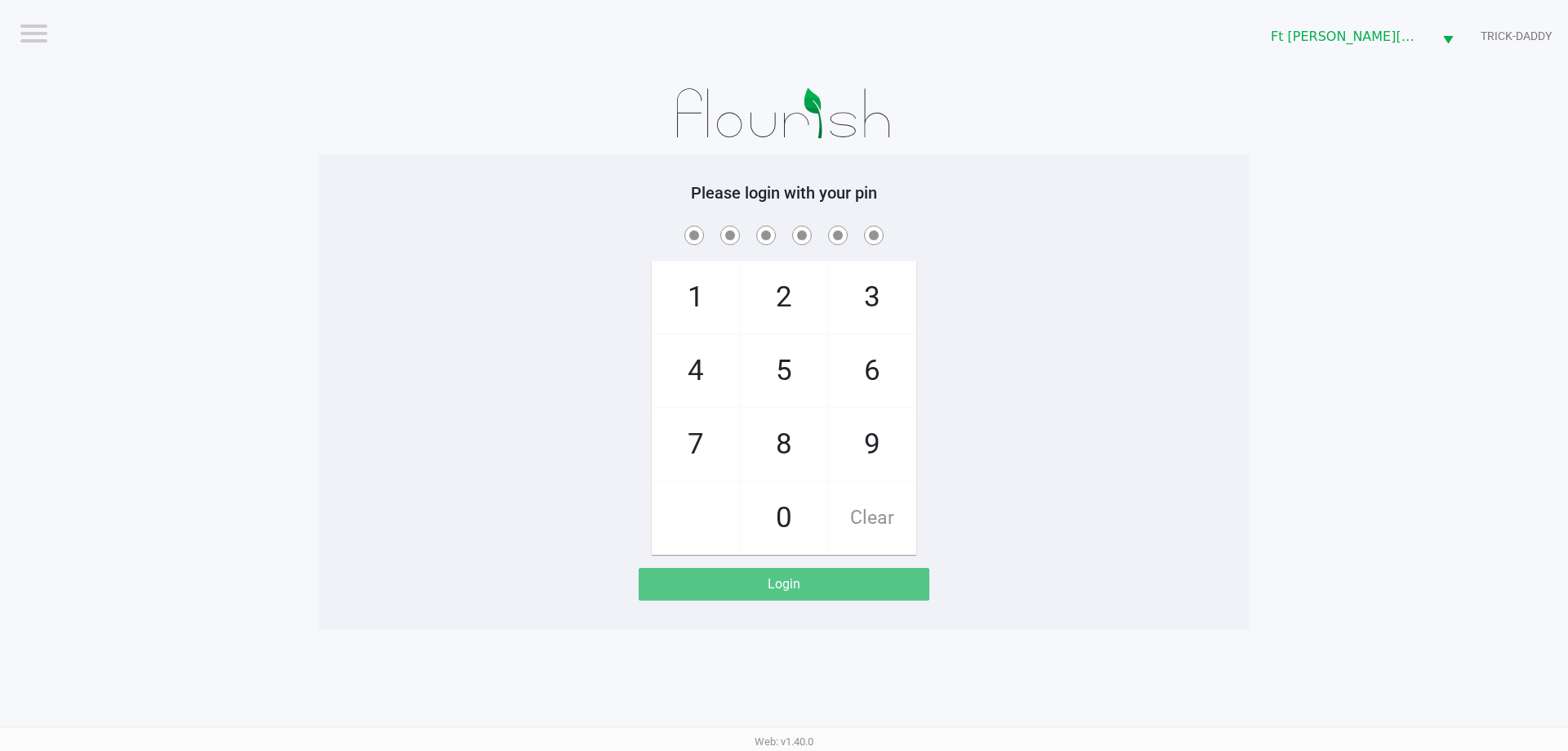
click at [891, 302] on span "3" at bounding box center [872, 297] width 86 height 71
checkbox input "true"
click at [891, 302] on span "3" at bounding box center [872, 297] width 86 height 71
checkbox input "true"
drag, startPoint x: 875, startPoint y: 384, endPoint x: 804, endPoint y: 319, distance: 96.3
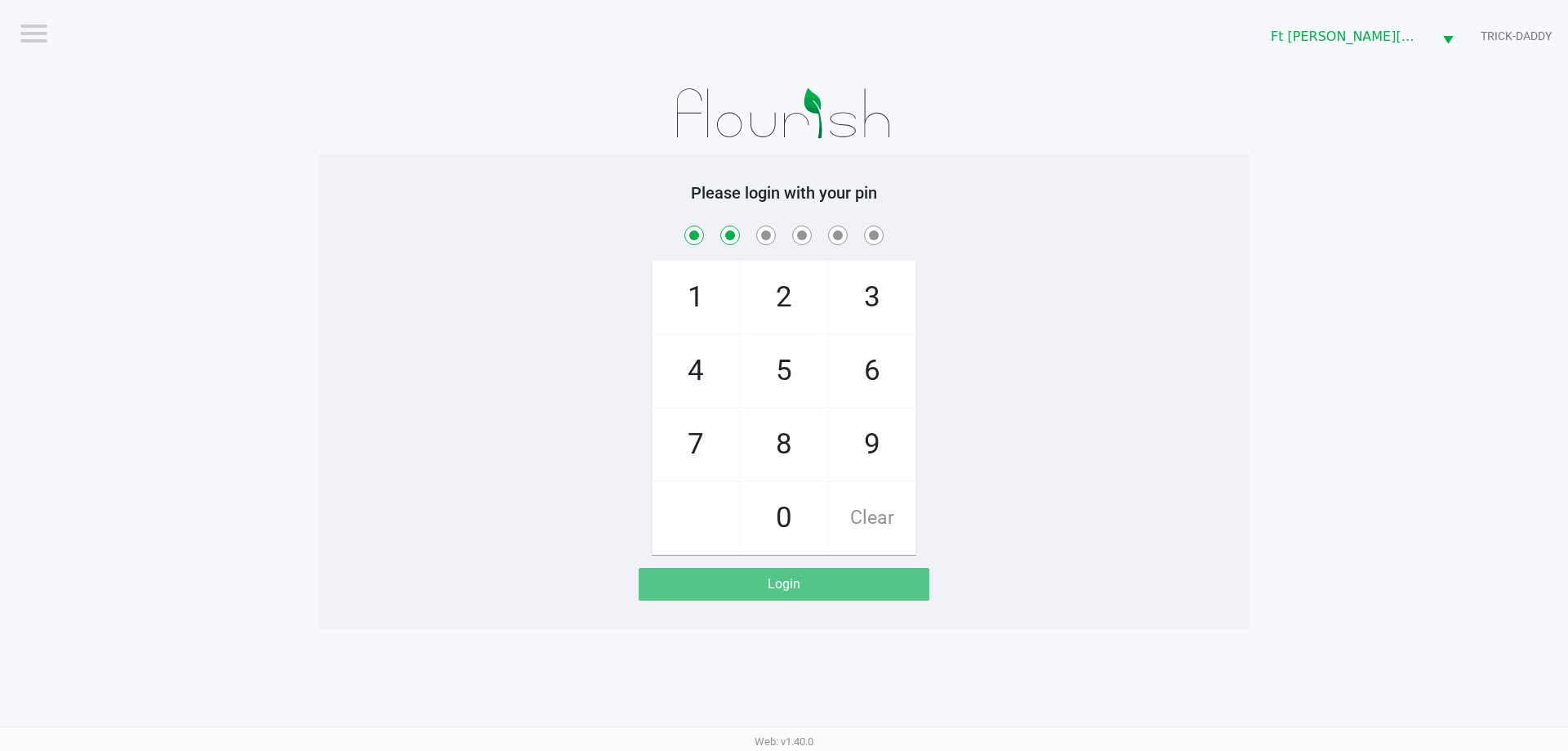
click at [873, 384] on span "6" at bounding box center [872, 370] width 86 height 71
checkbox input "true"
click at [795, 313] on span "2" at bounding box center [784, 297] width 86 height 71
checkbox input "true"
click at [865, 380] on span "6" at bounding box center [872, 370] width 86 height 71
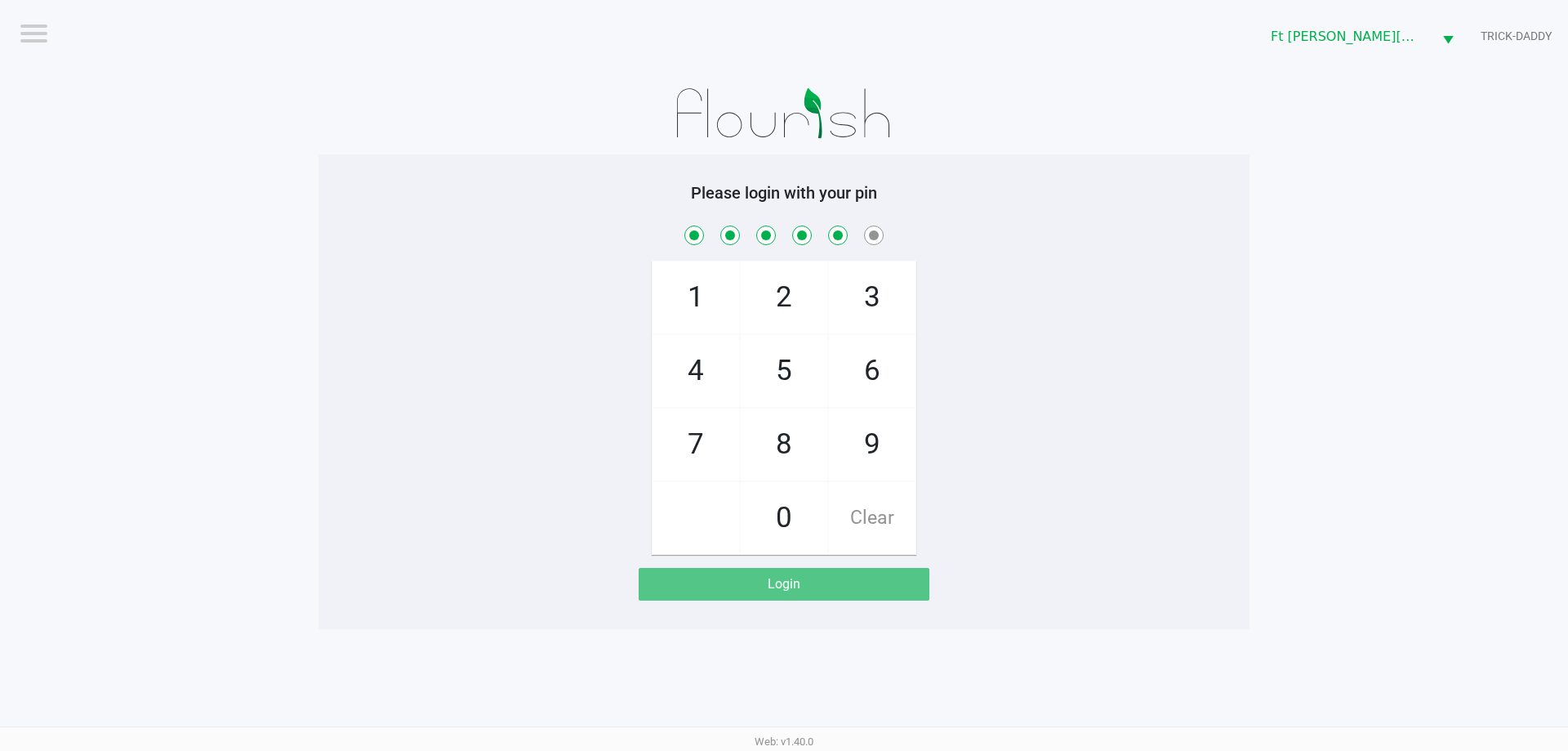
checkbox input "true"
click at [807, 309] on span "2" at bounding box center [784, 297] width 86 height 71
checkbox input "true"
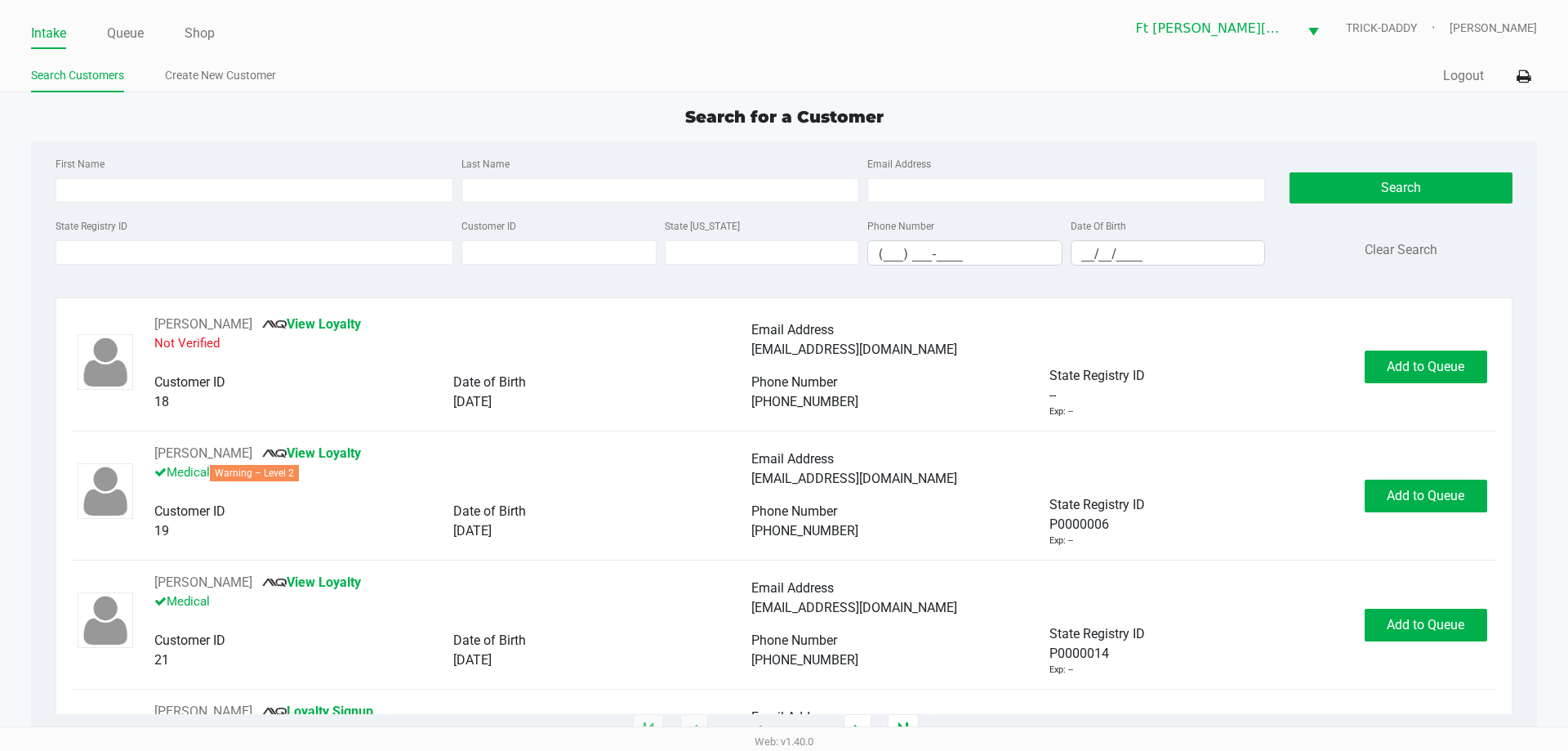
type input "ALAN"
type input "OLIVER"
type input "06/30/1975"
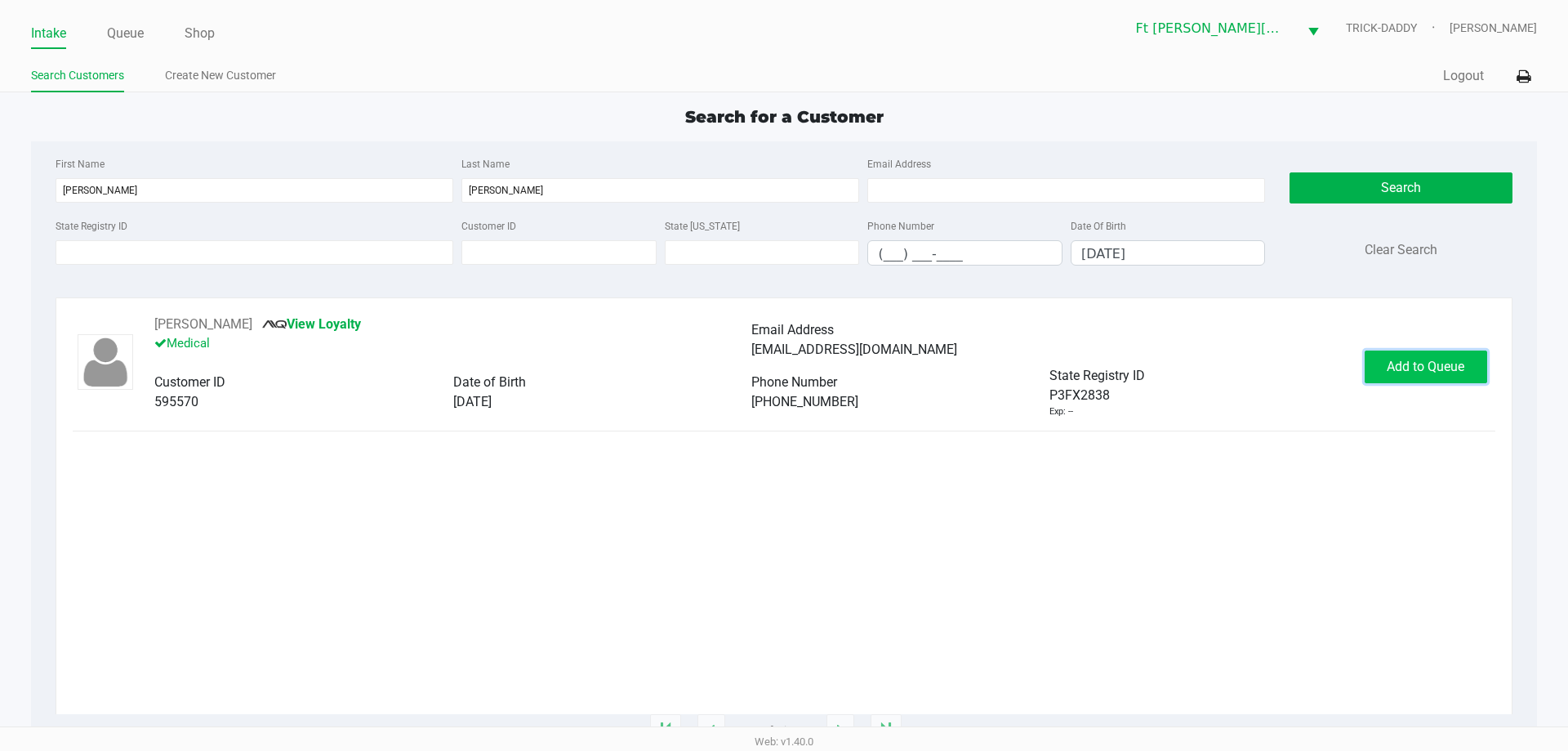
click at [1420, 380] on button "Add to Queue" at bounding box center [1425, 366] width 122 height 32
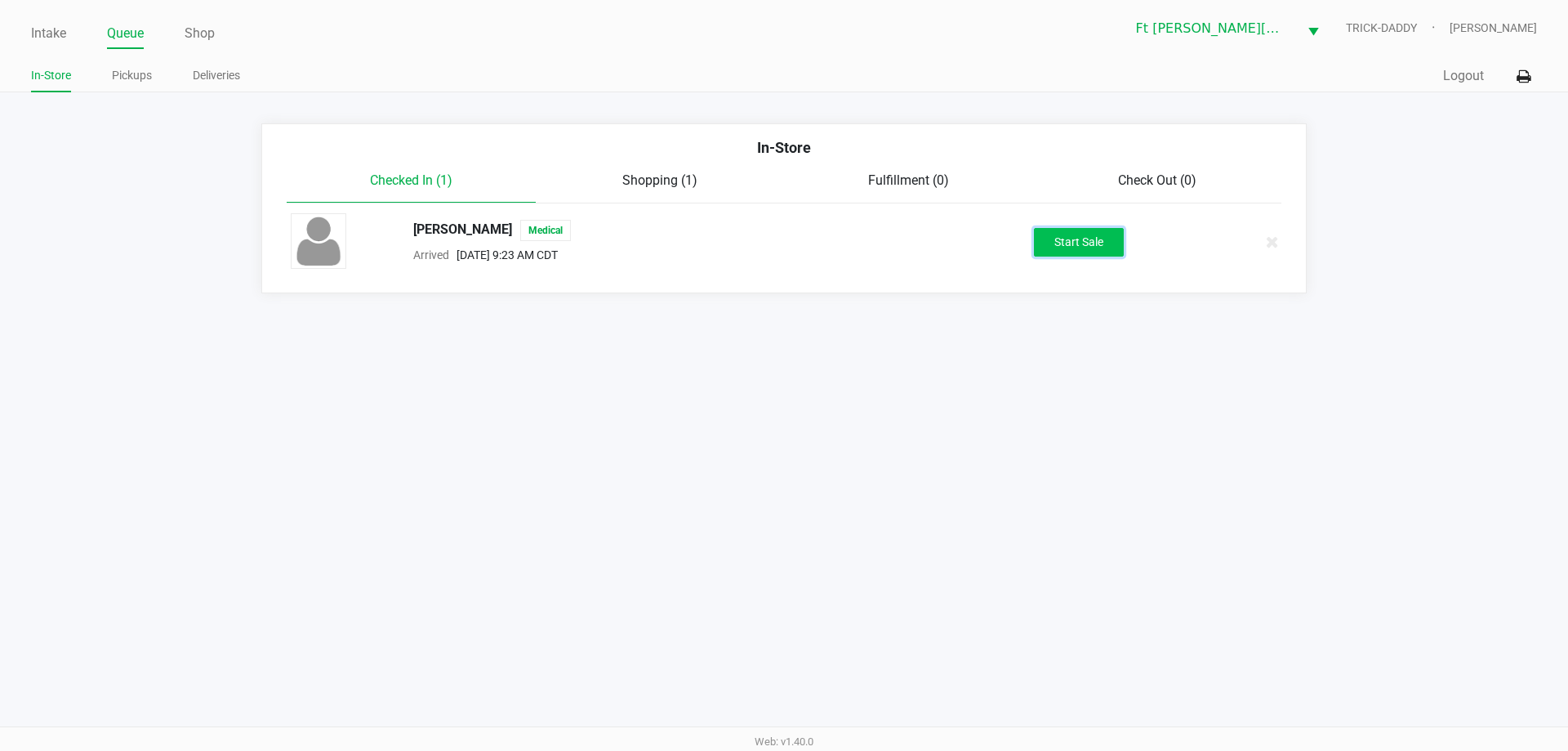
click at [1089, 234] on button "Start Sale" at bounding box center [1079, 242] width 90 height 28
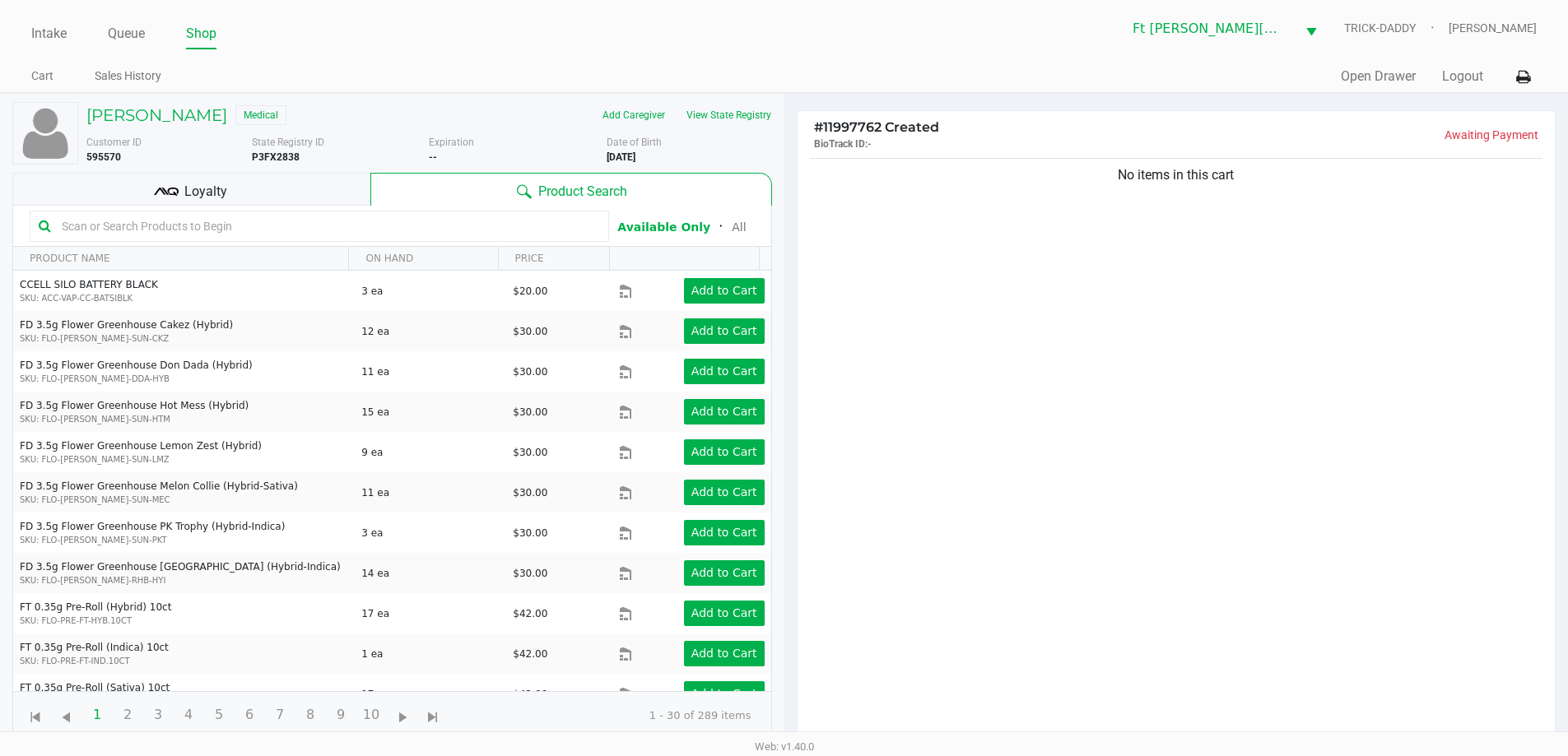
click at [225, 196] on span "Loyalty" at bounding box center [205, 191] width 42 height 20
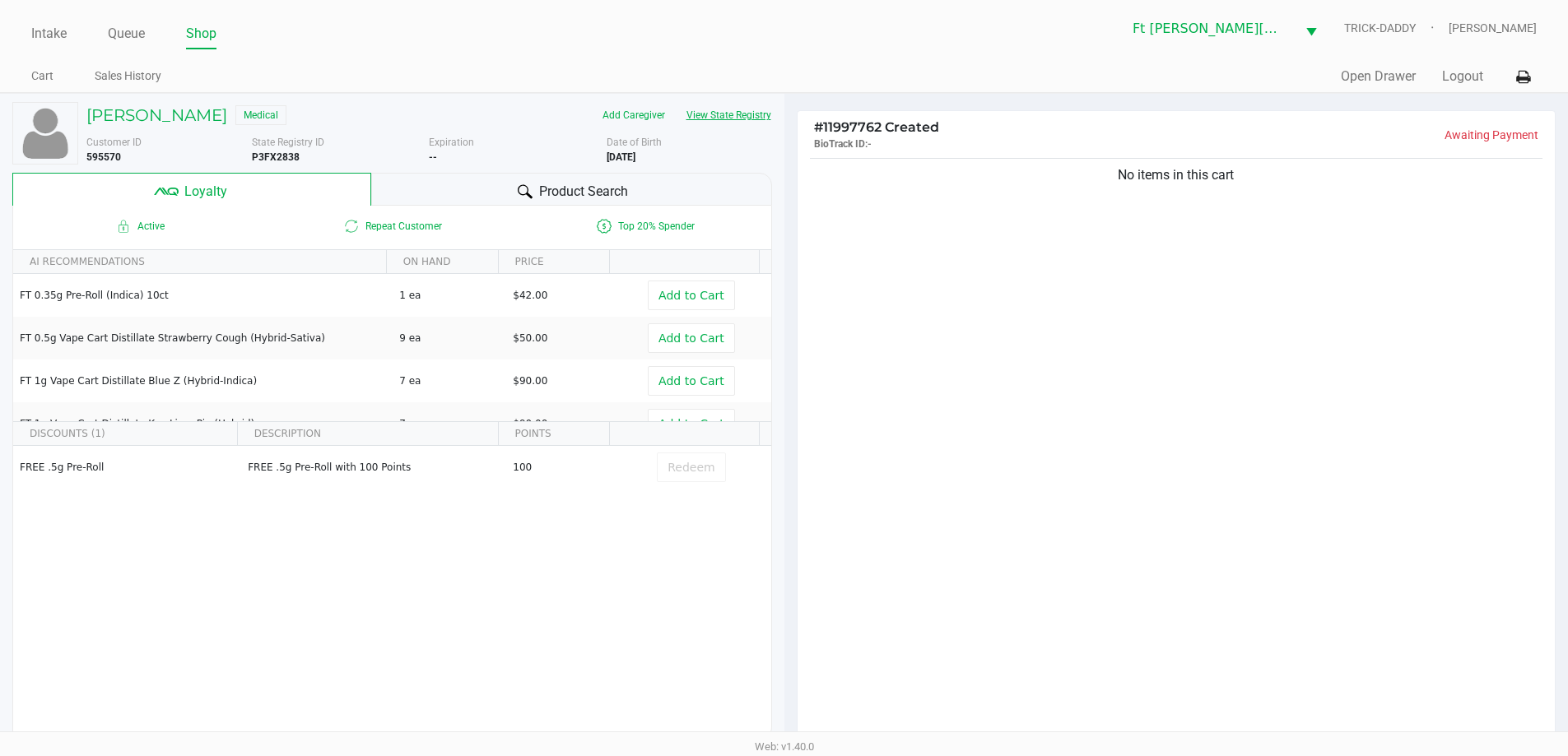
click at [728, 111] on button "View State Registry" at bounding box center [724, 114] width 97 height 27
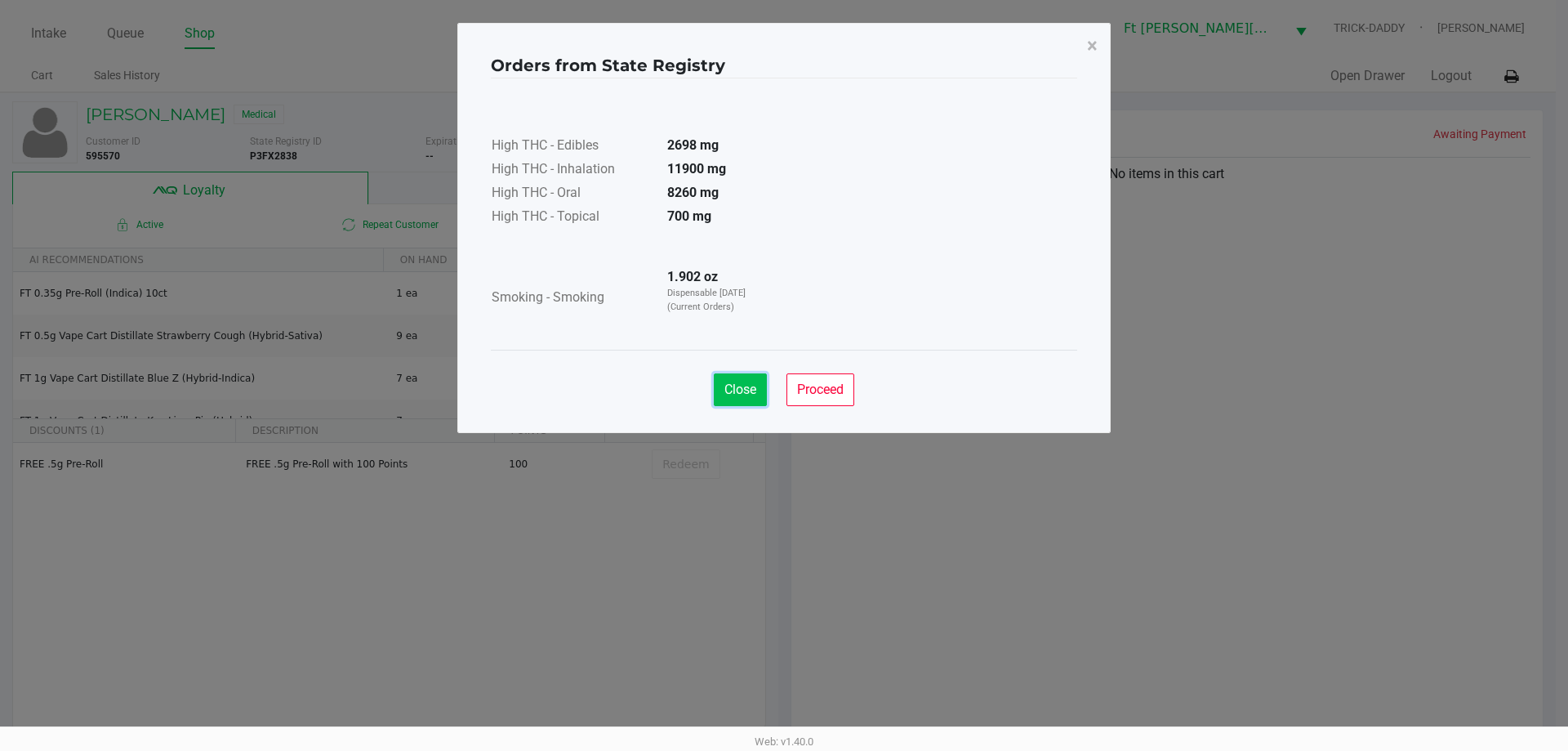
click at [749, 381] on button "Close" at bounding box center [740, 389] width 53 height 32
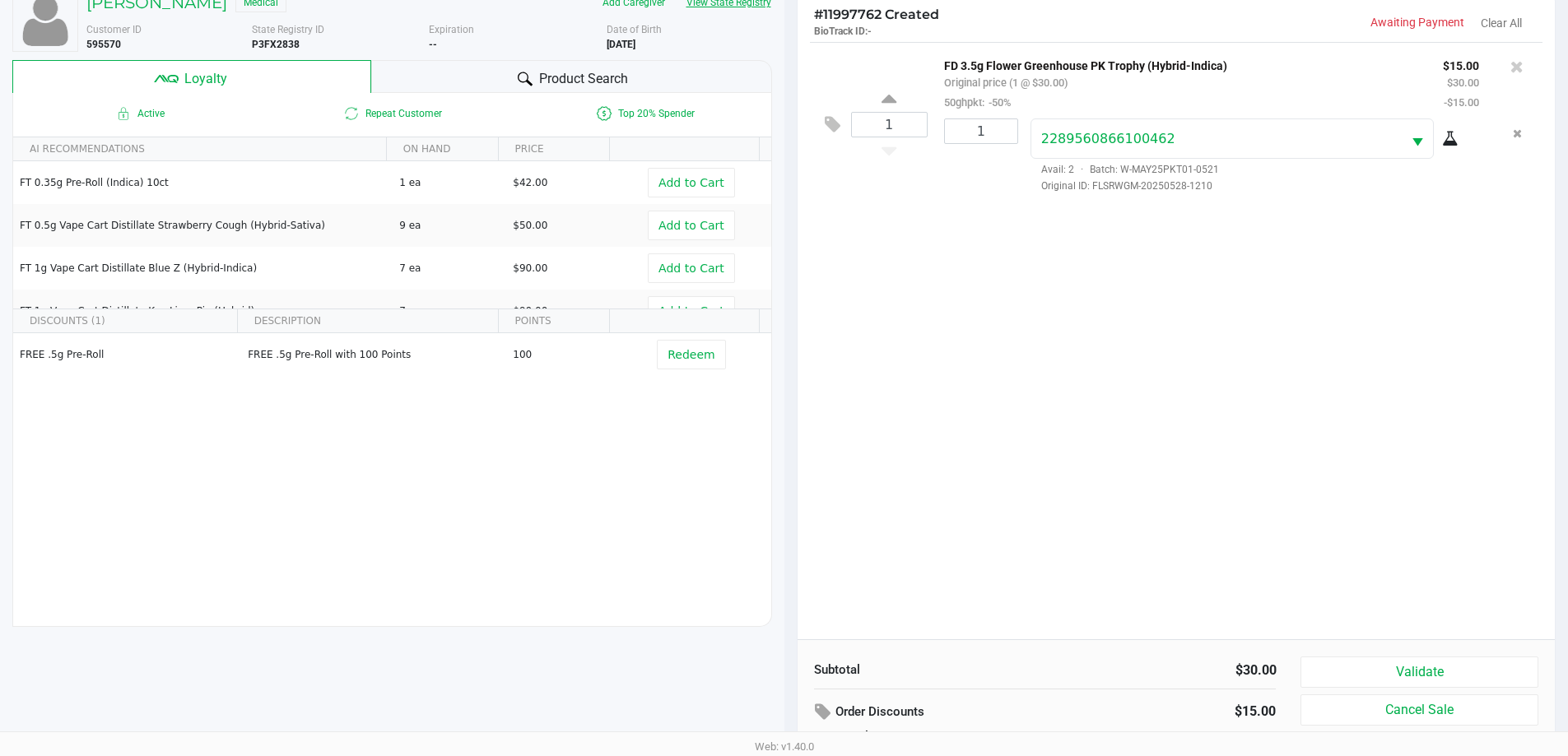
scroll to position [197, 0]
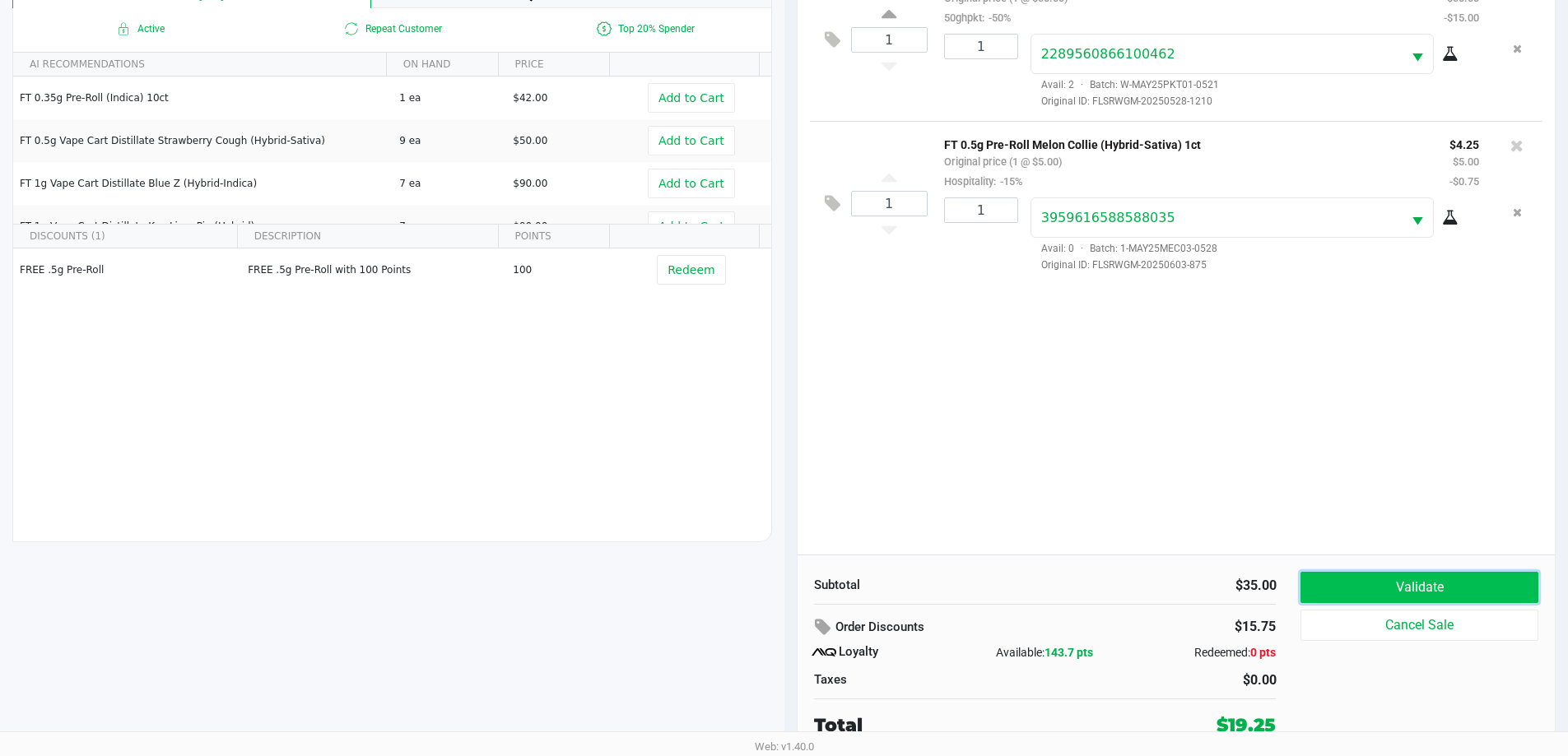
click at [1471, 593] on button "Validate" at bounding box center [1418, 587] width 237 height 32
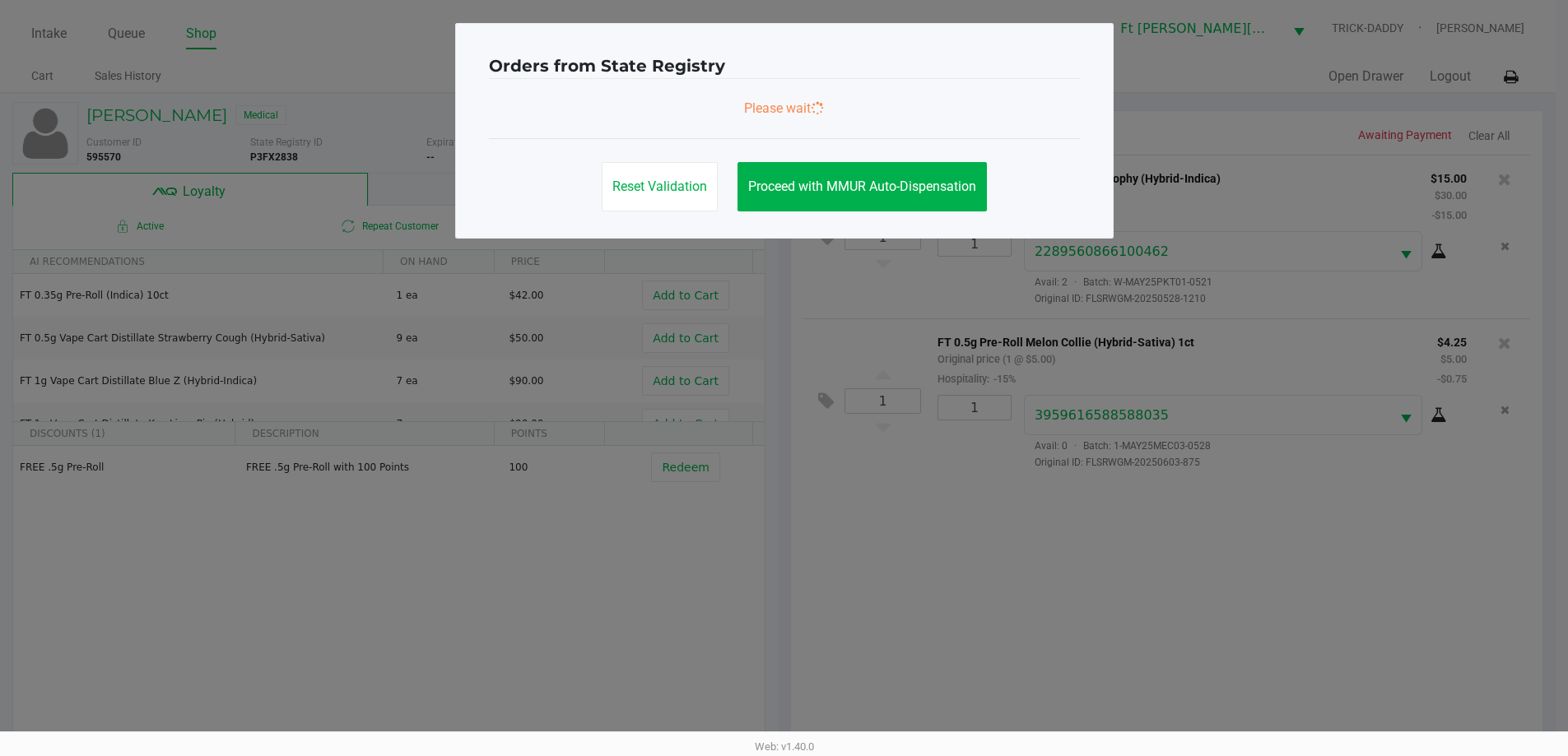
scroll to position [0, 0]
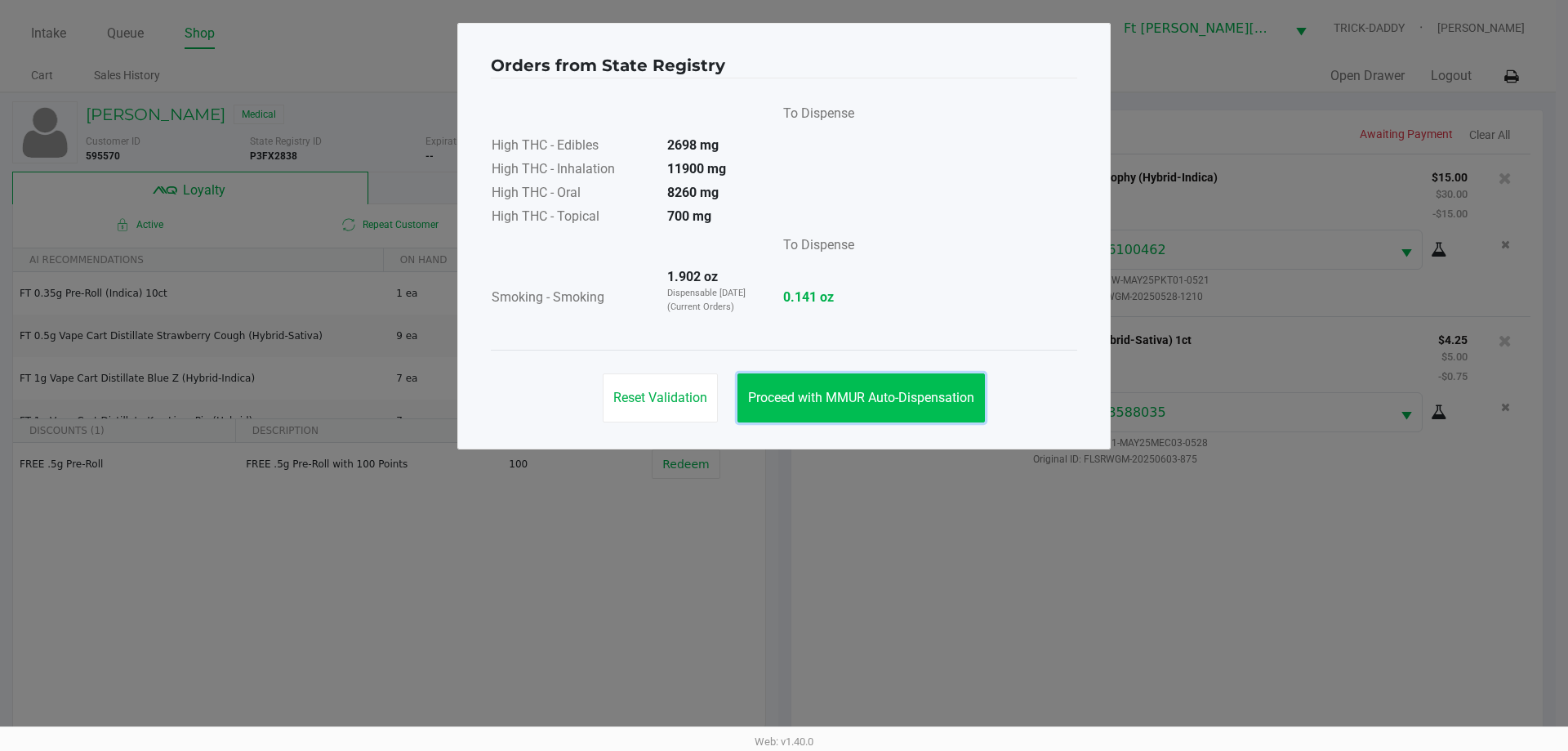
click at [864, 384] on button "Proceed with MMUR Auto-Dispensation" at bounding box center [860, 398] width 248 height 49
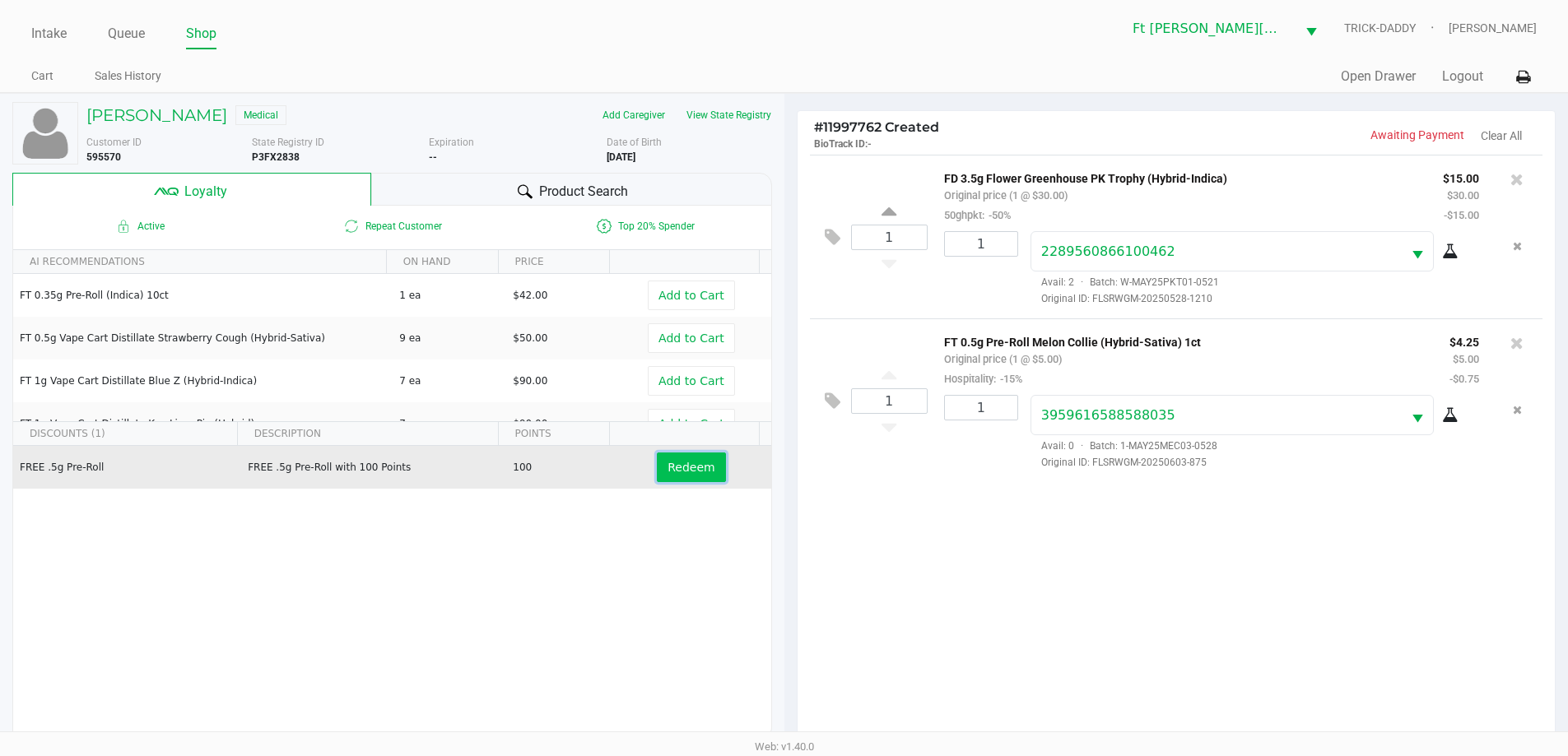
click at [667, 475] on button "Redeem" at bounding box center [690, 467] width 68 height 30
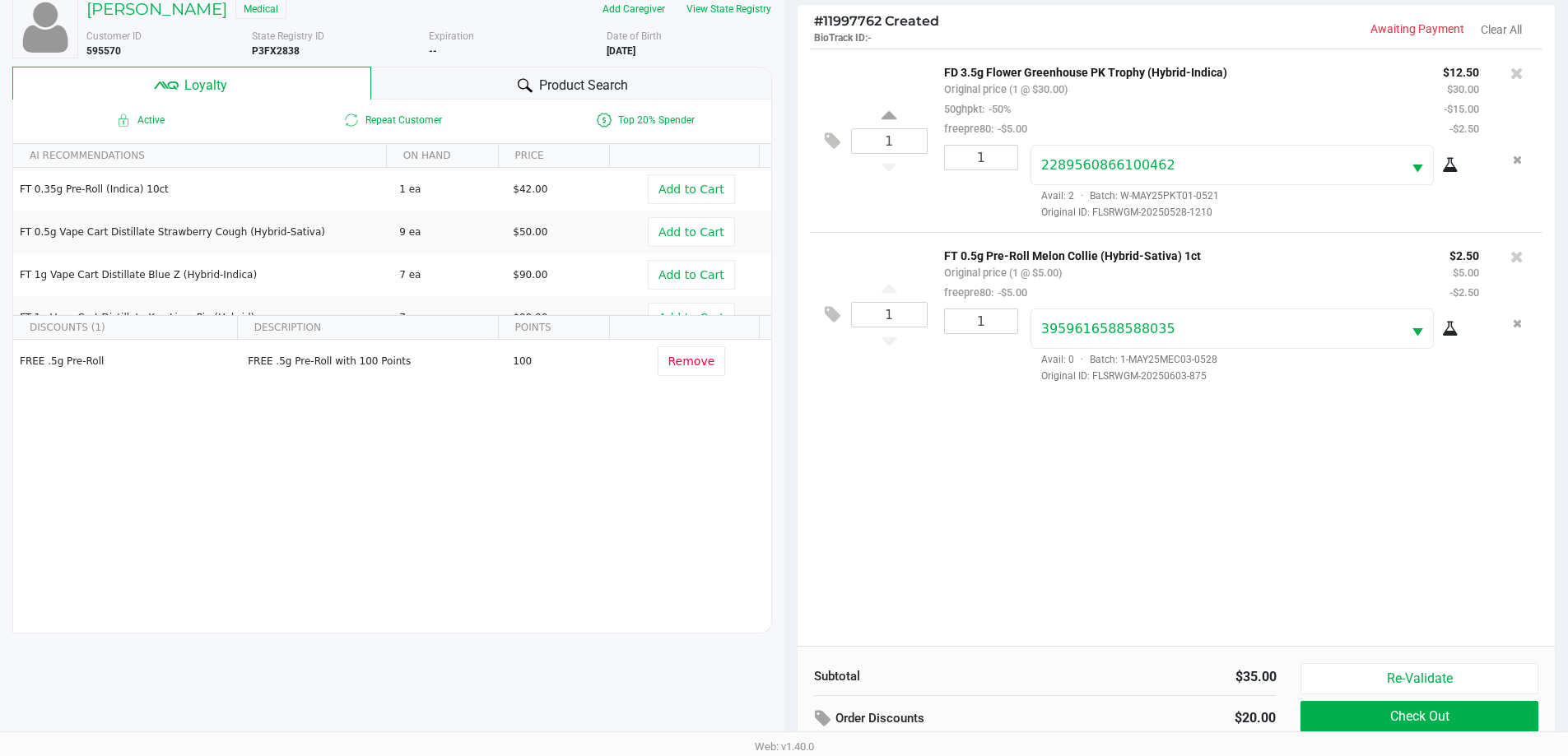
scroll to position [197, 0]
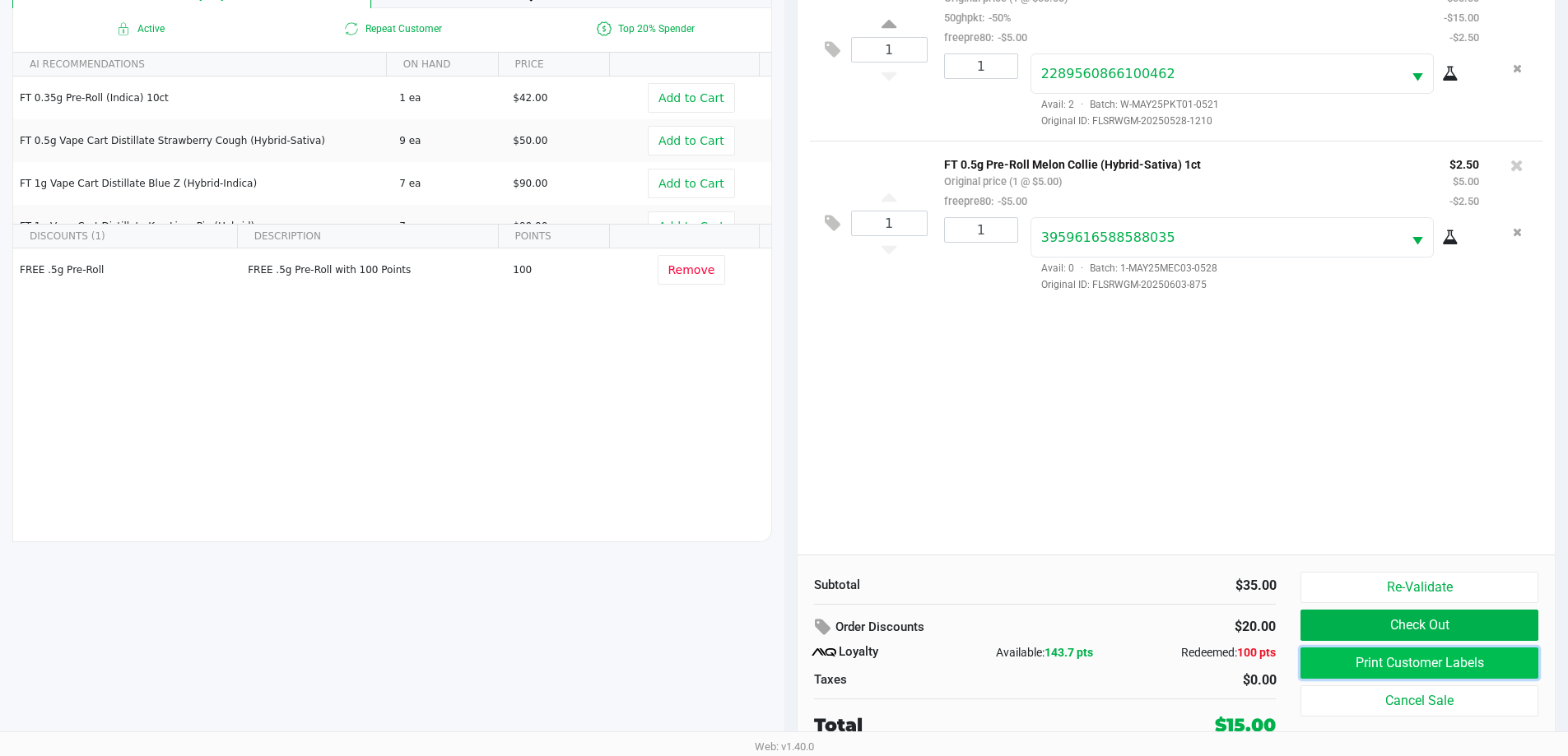
click at [1465, 662] on button "Print Customer Labels" at bounding box center [1418, 663] width 237 height 32
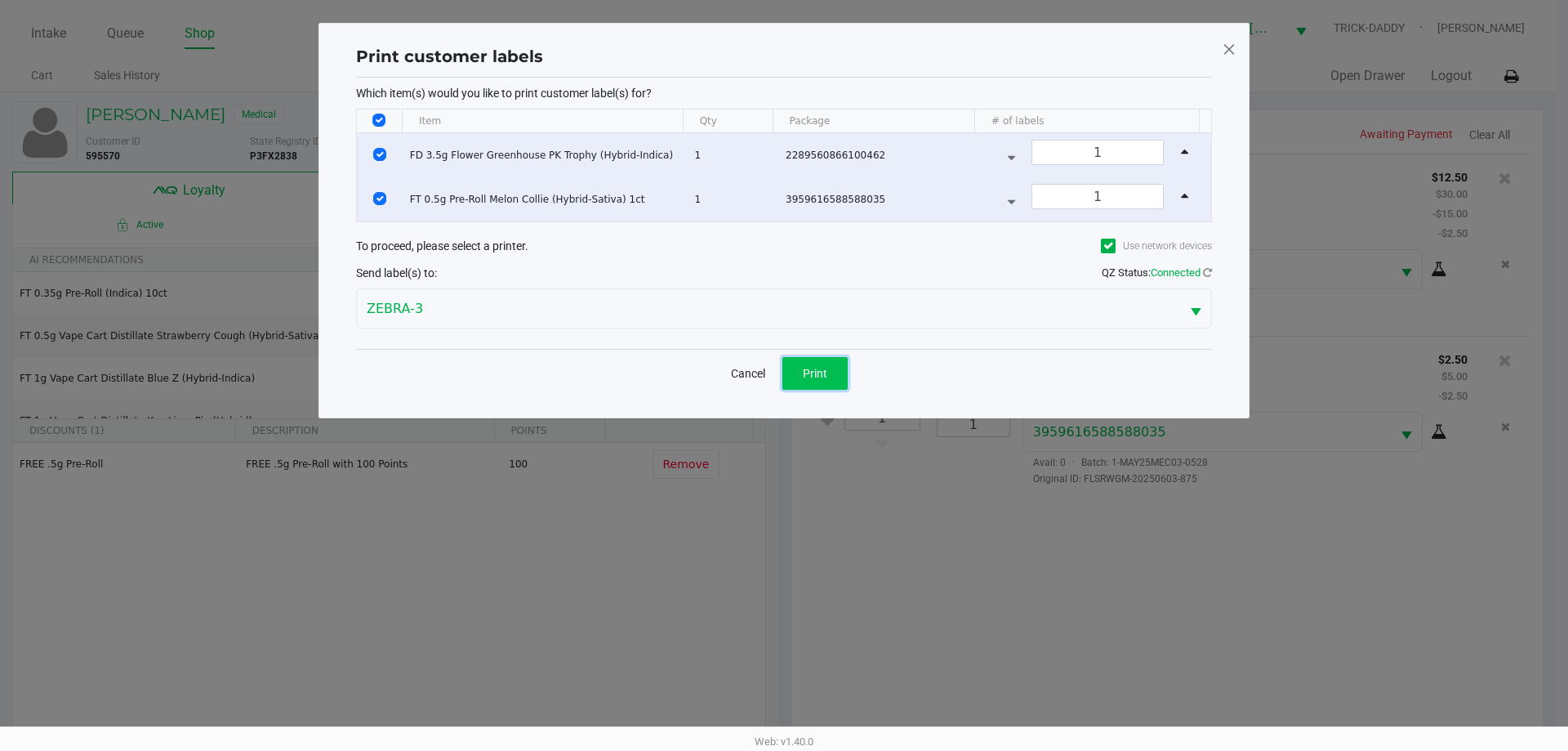
click at [816, 367] on span "Print" at bounding box center [814, 373] width 24 height 13
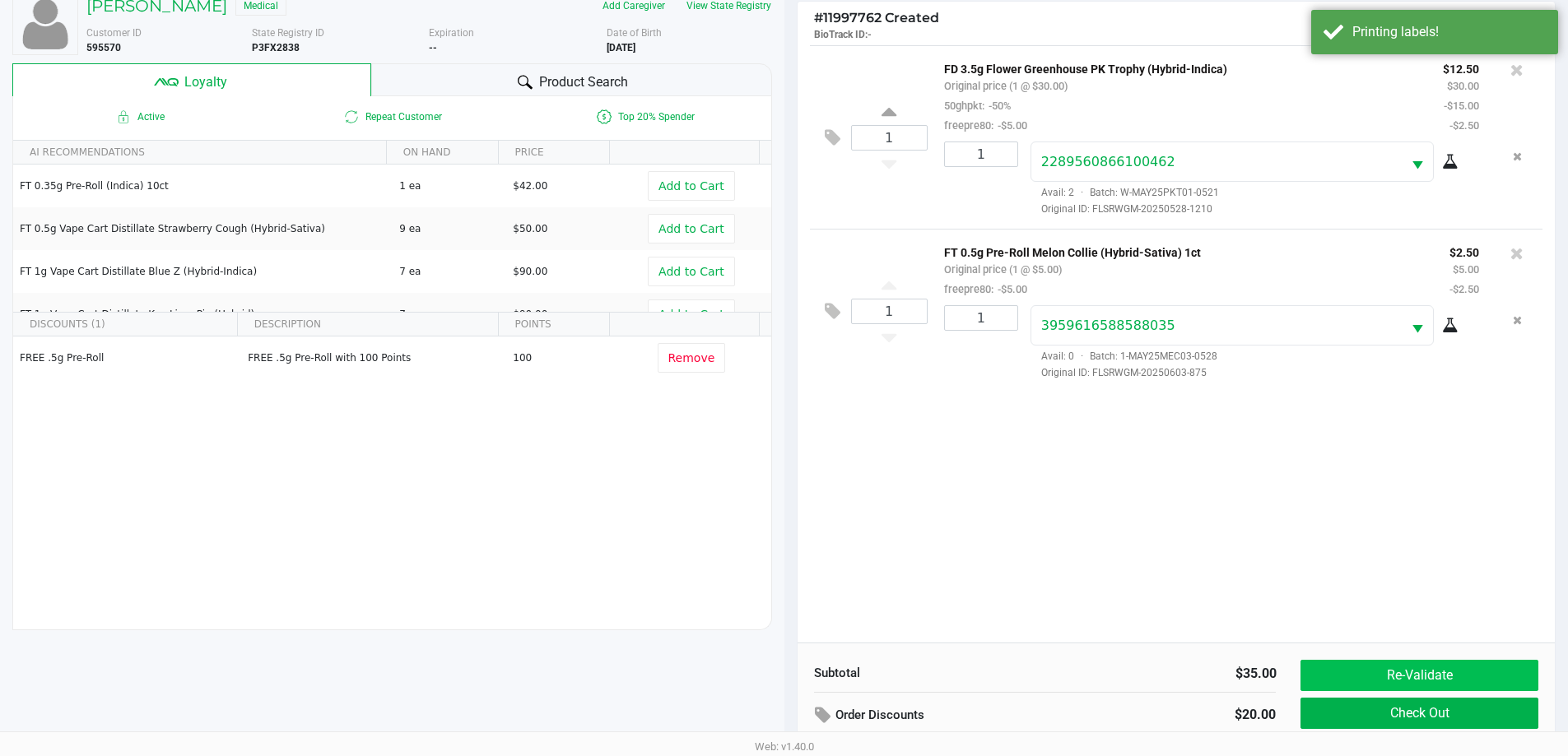
scroll to position [197, 0]
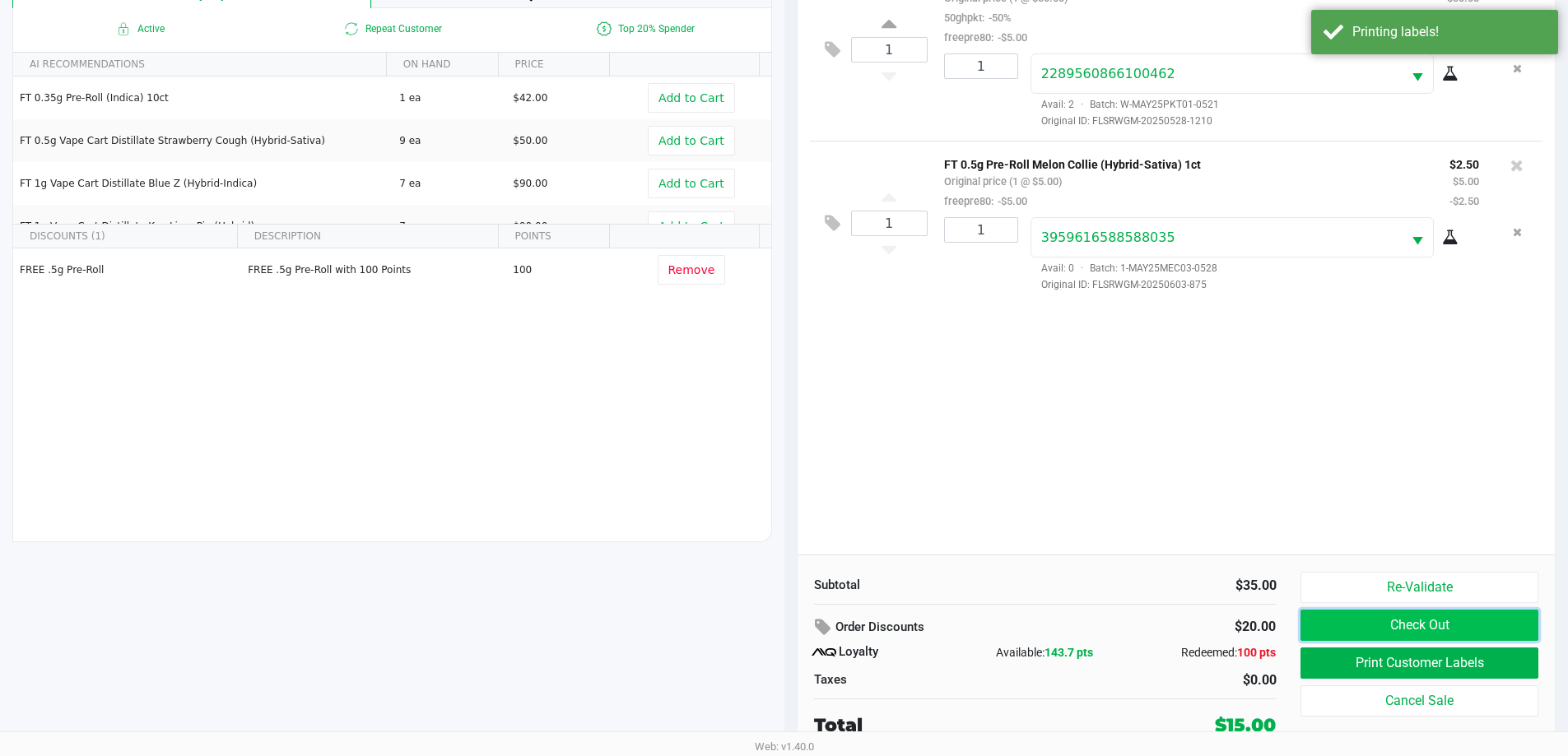
click at [1414, 623] on button "Check Out" at bounding box center [1418, 625] width 237 height 32
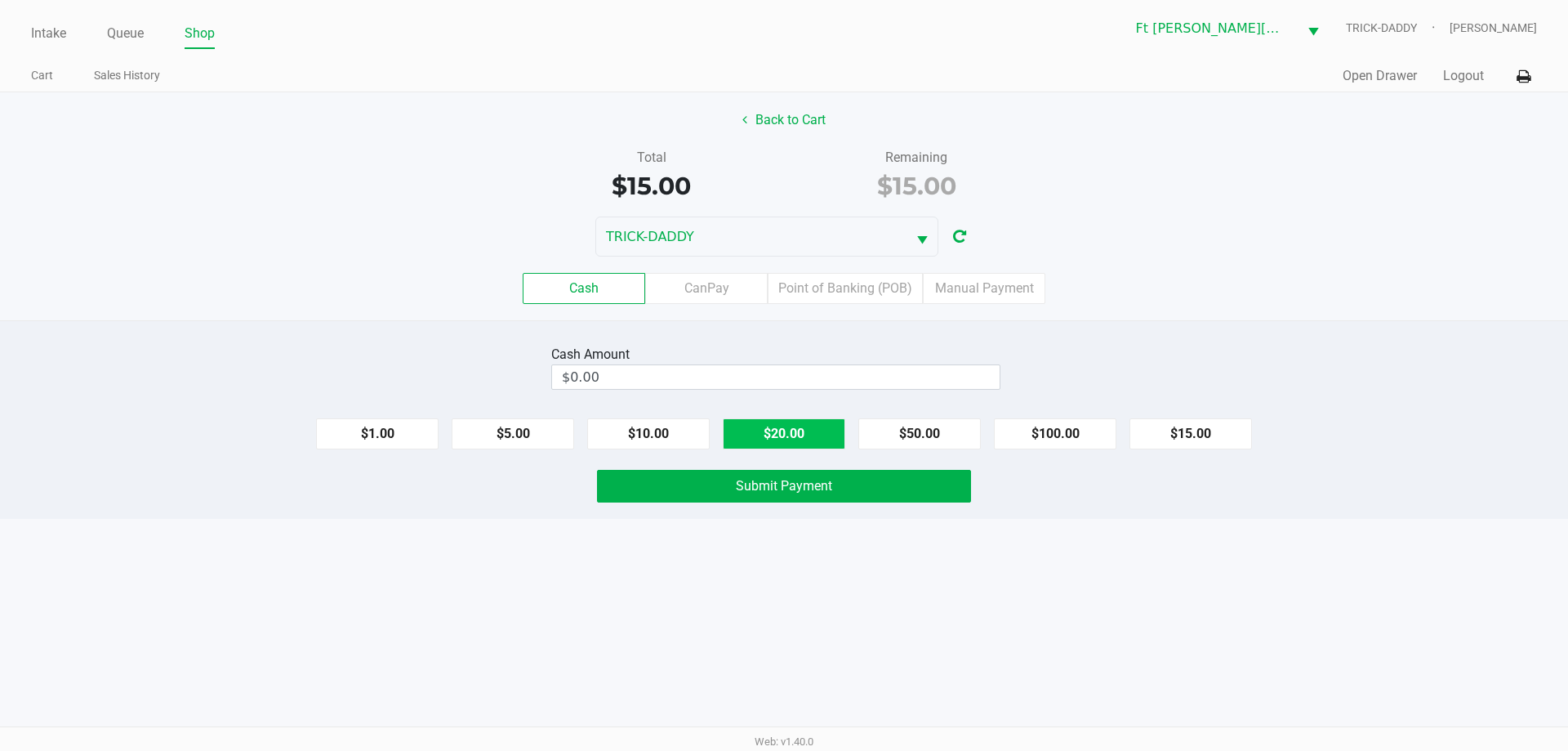
click at [814, 439] on button "$20.00" at bounding box center [783, 434] width 122 height 31
type input "$20.00"
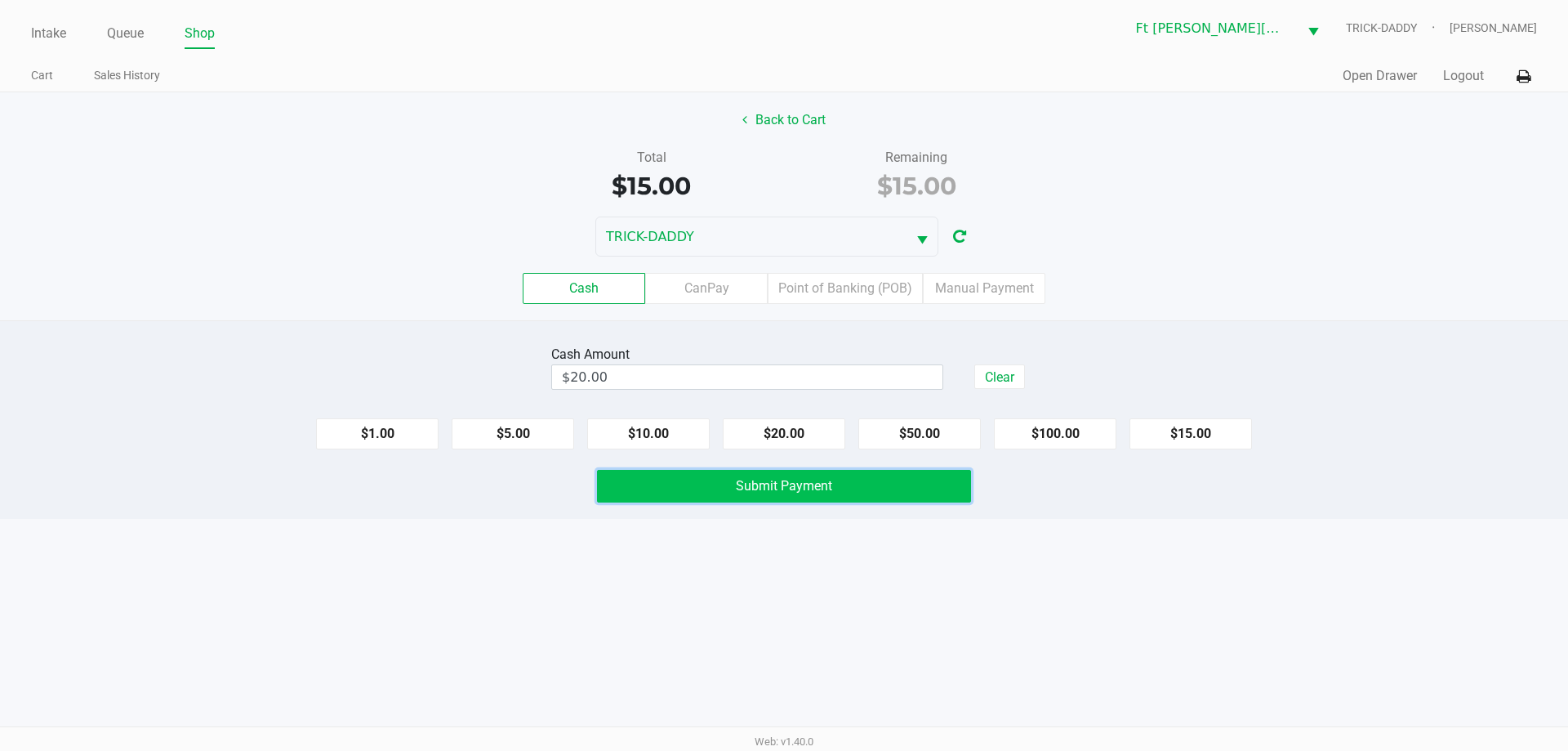
click at [856, 489] on button "Submit Payment" at bounding box center [784, 486] width 374 height 32
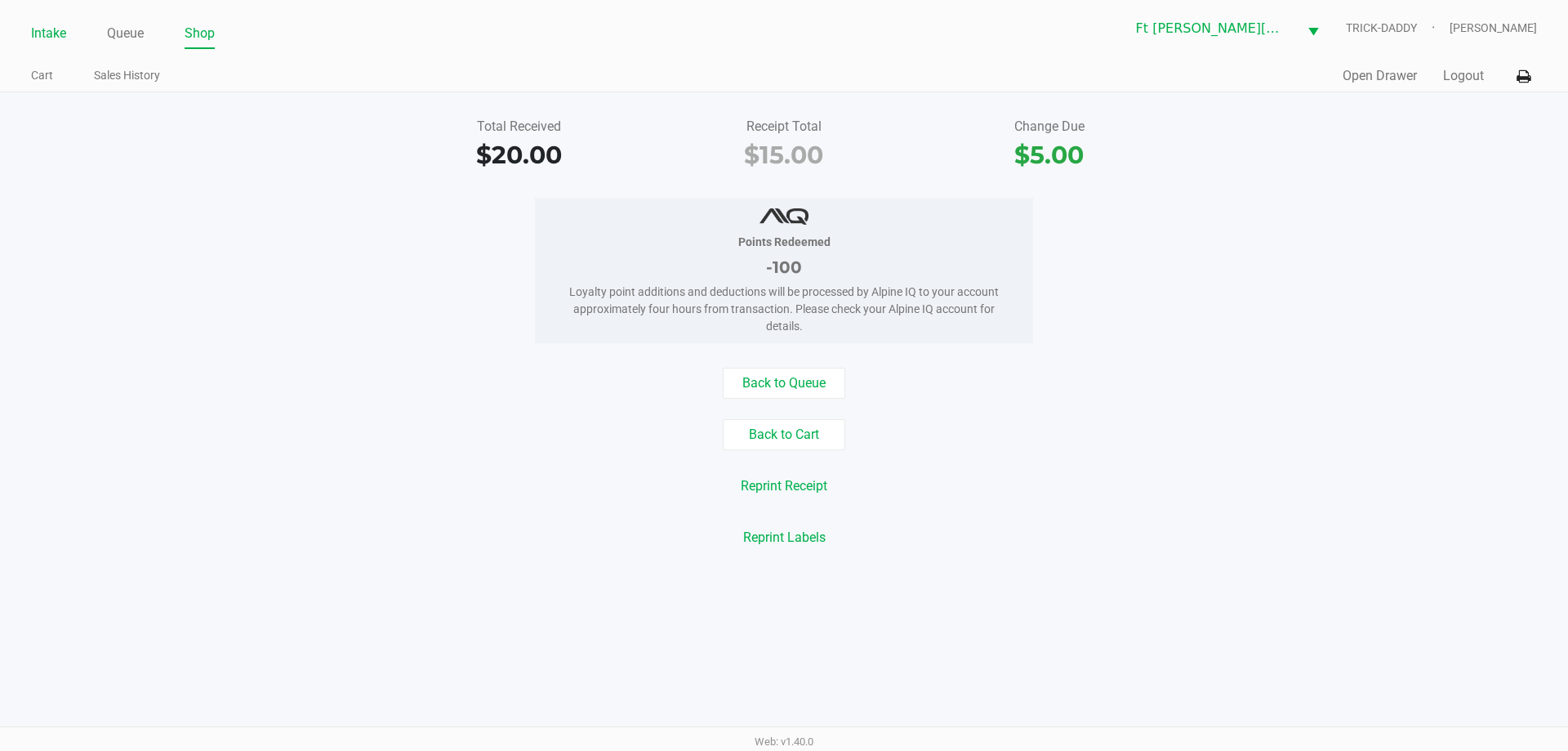
click at [35, 32] on link "Intake" at bounding box center [49, 33] width 35 height 23
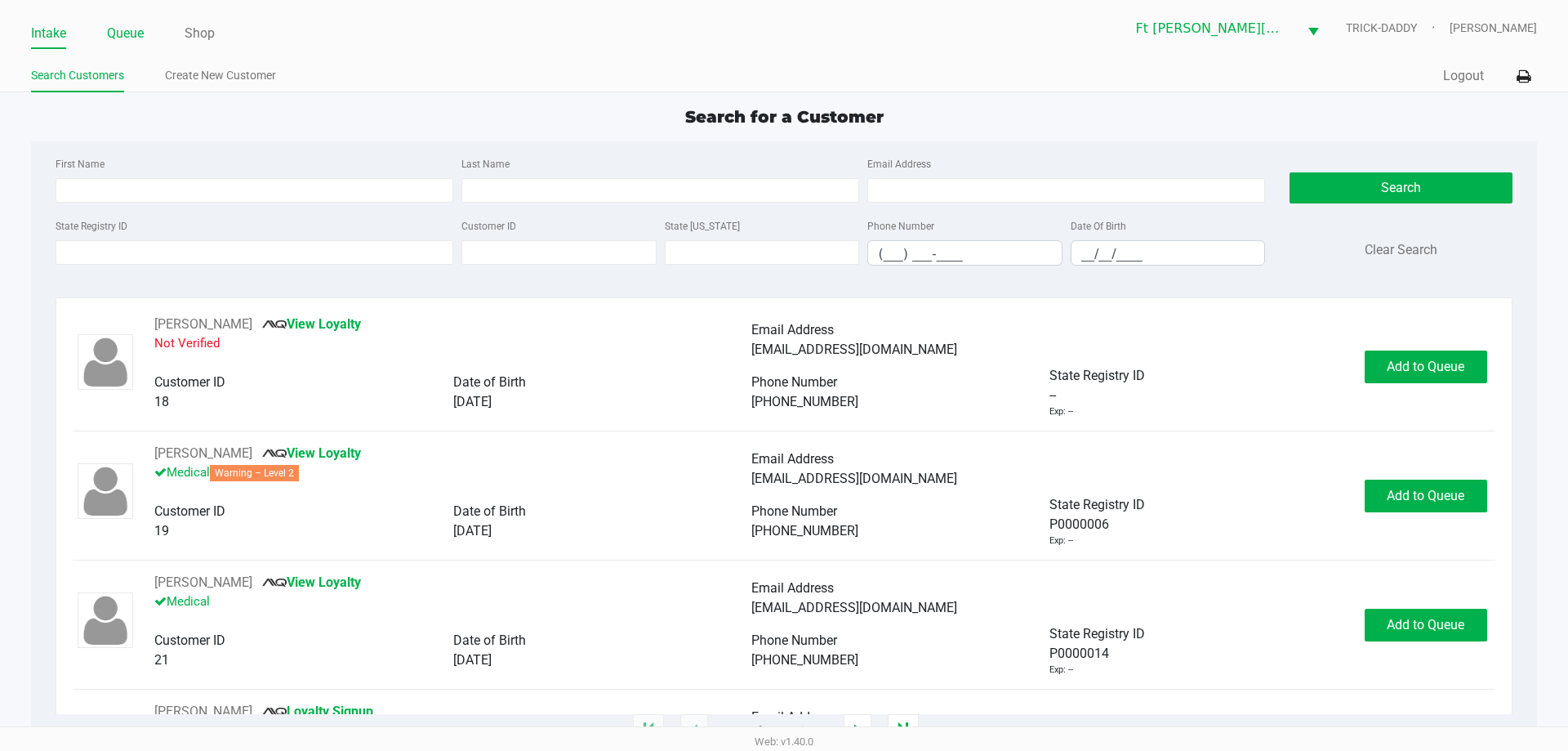
click at [128, 36] on link "Queue" at bounding box center [125, 33] width 37 height 23
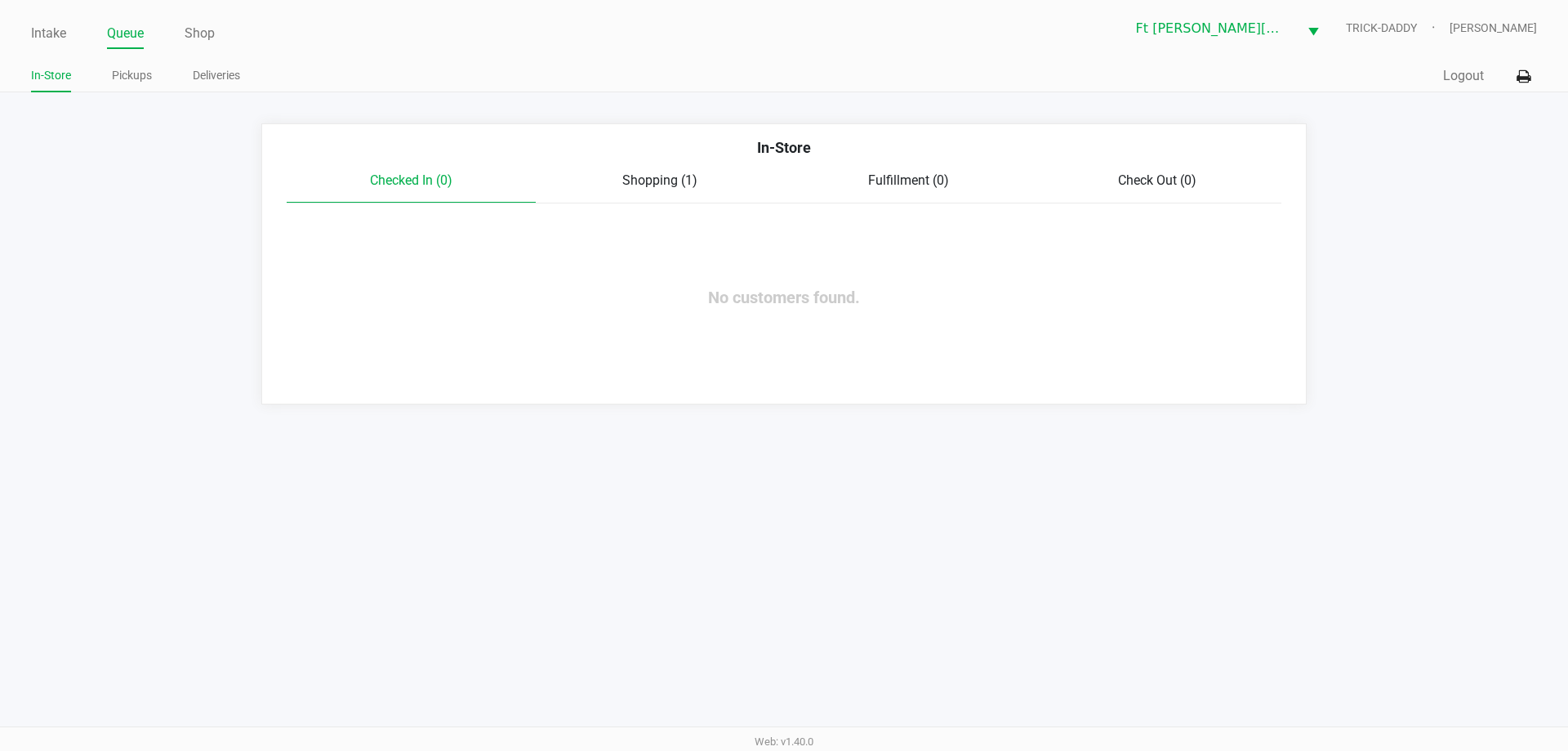
drag, startPoint x: 128, startPoint y: 73, endPoint x: 264, endPoint y: 89, distance: 136.9
click at [131, 72] on link "Pickups" at bounding box center [131, 75] width 40 height 21
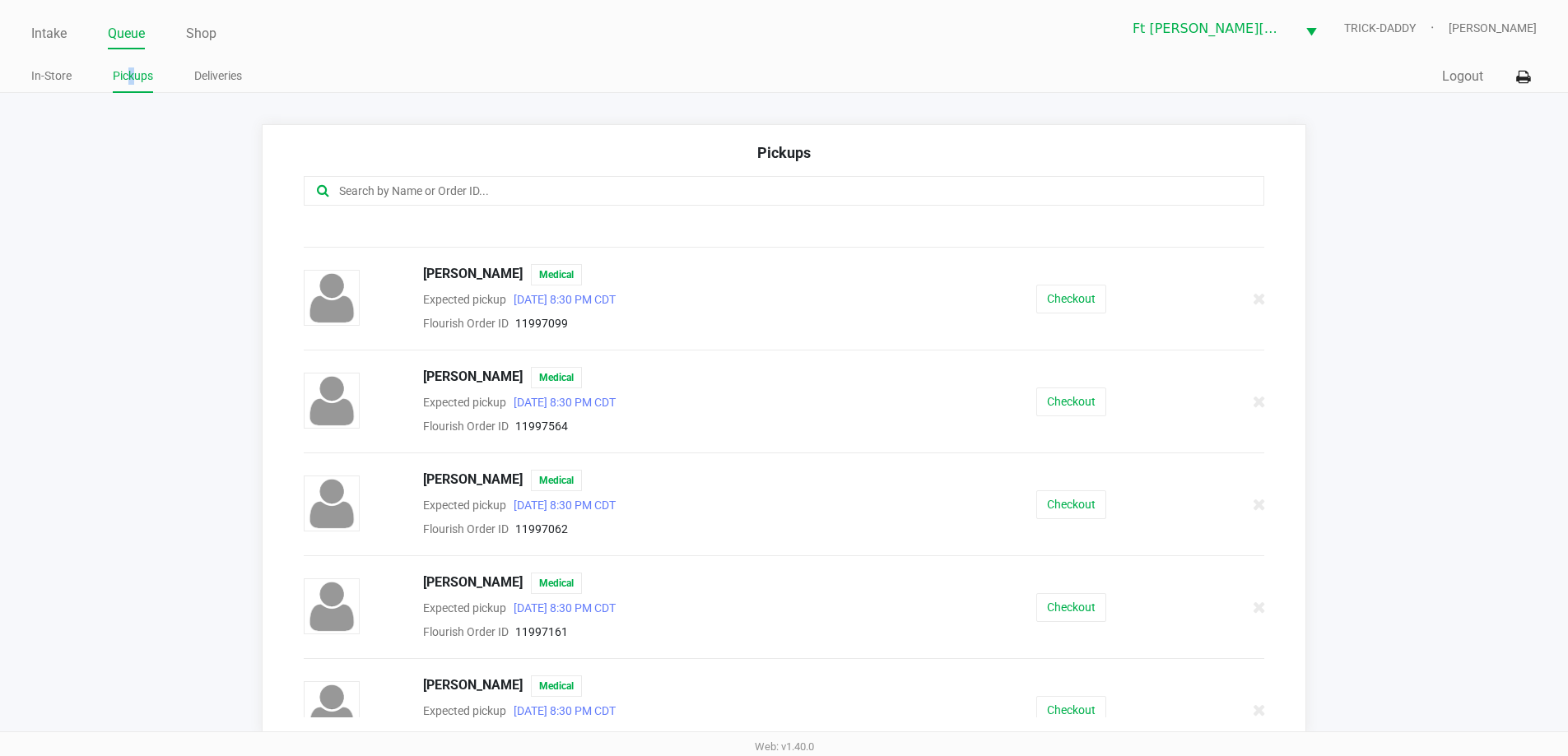
scroll to position [246, 0]
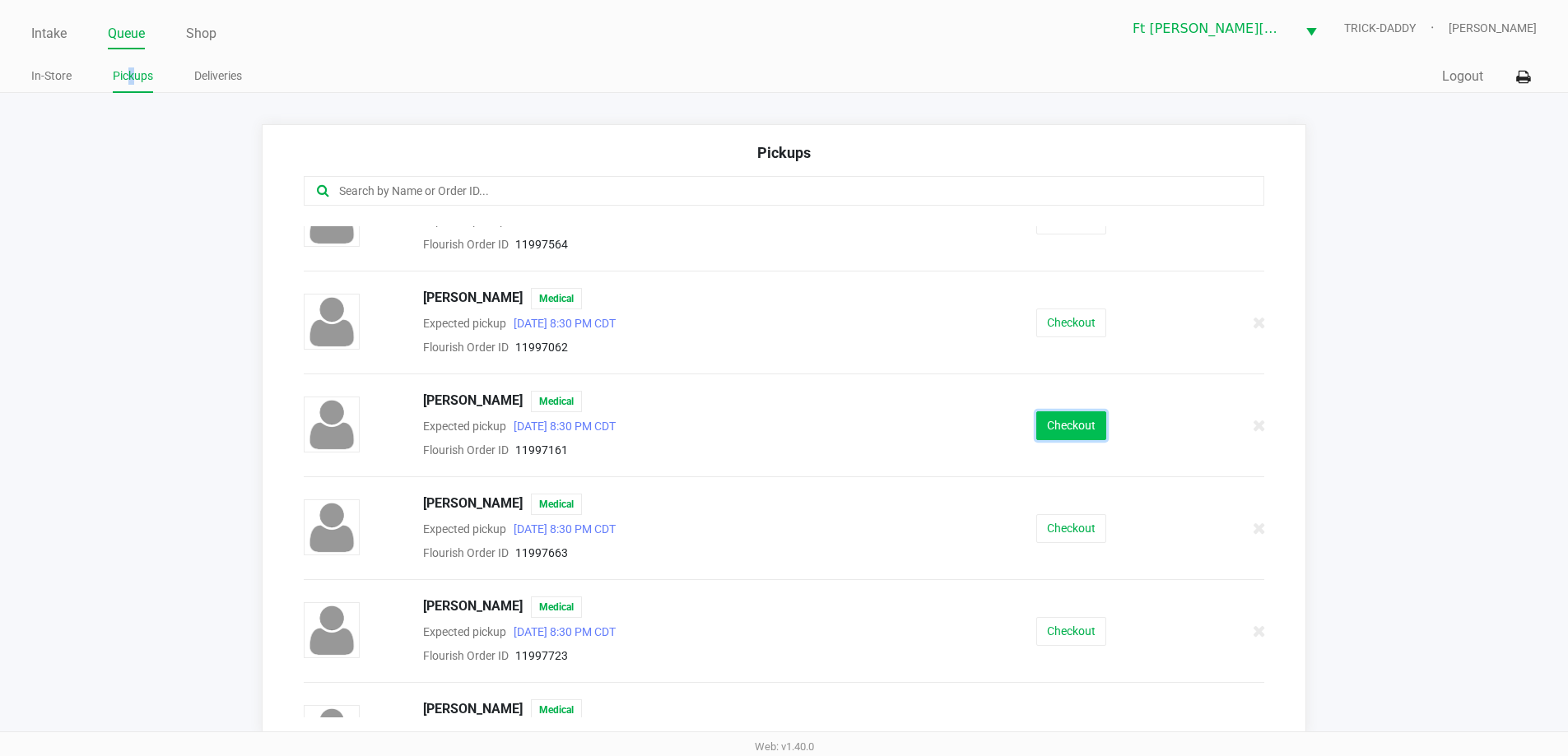
click at [1060, 430] on button "Checkout" at bounding box center [1071, 425] width 70 height 29
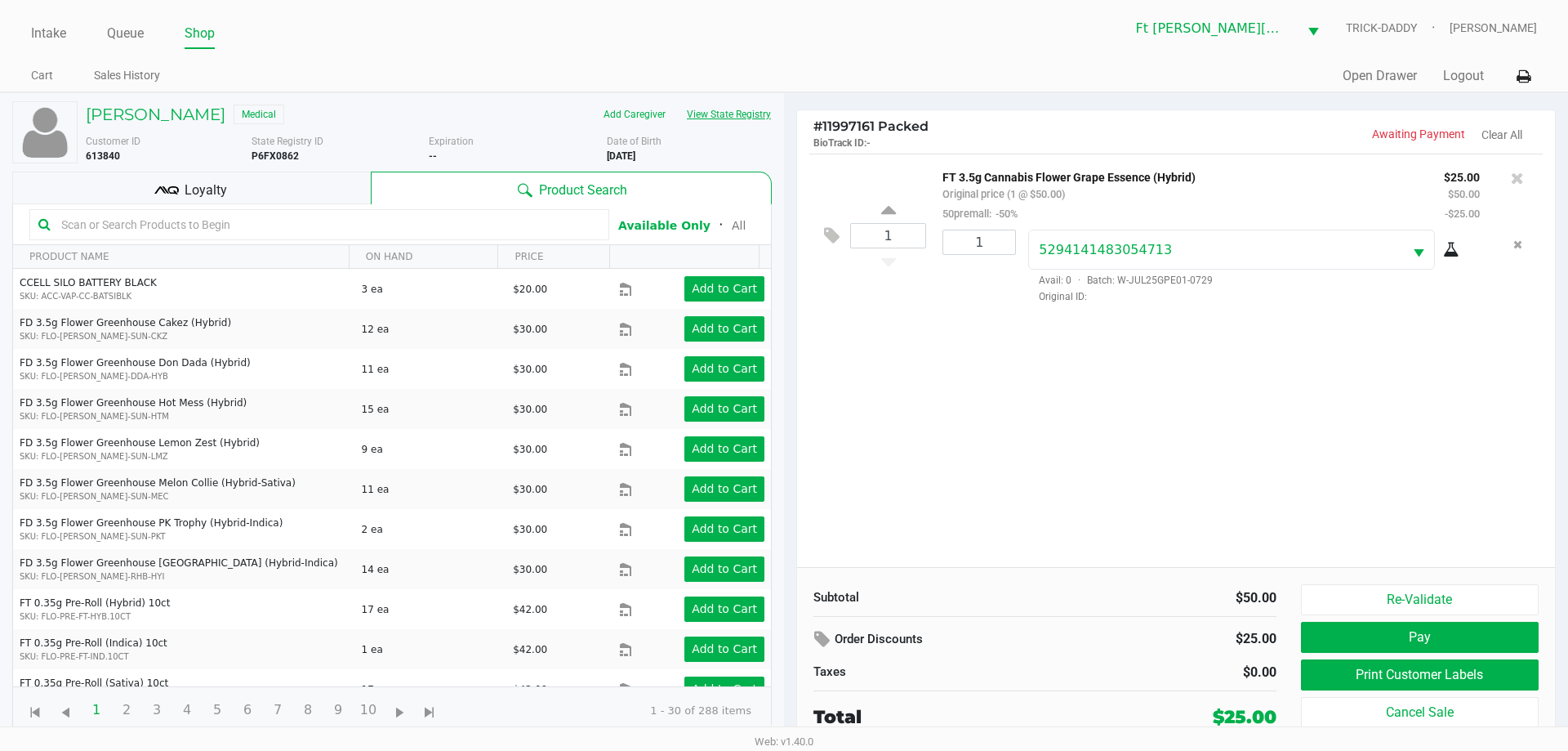
click at [731, 121] on button "View State Registry" at bounding box center [724, 114] width 96 height 26
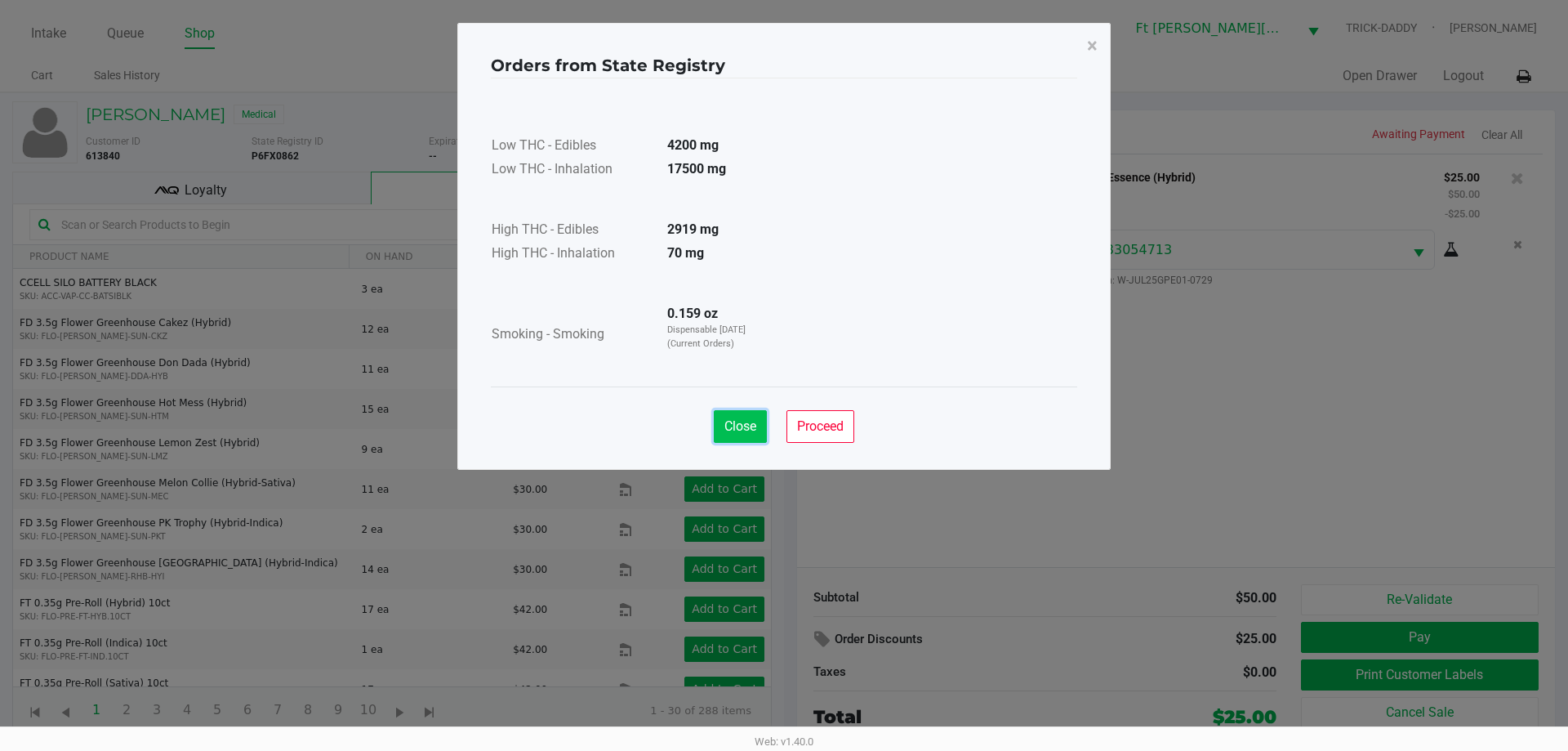
click at [727, 434] on button "Close" at bounding box center [740, 426] width 53 height 32
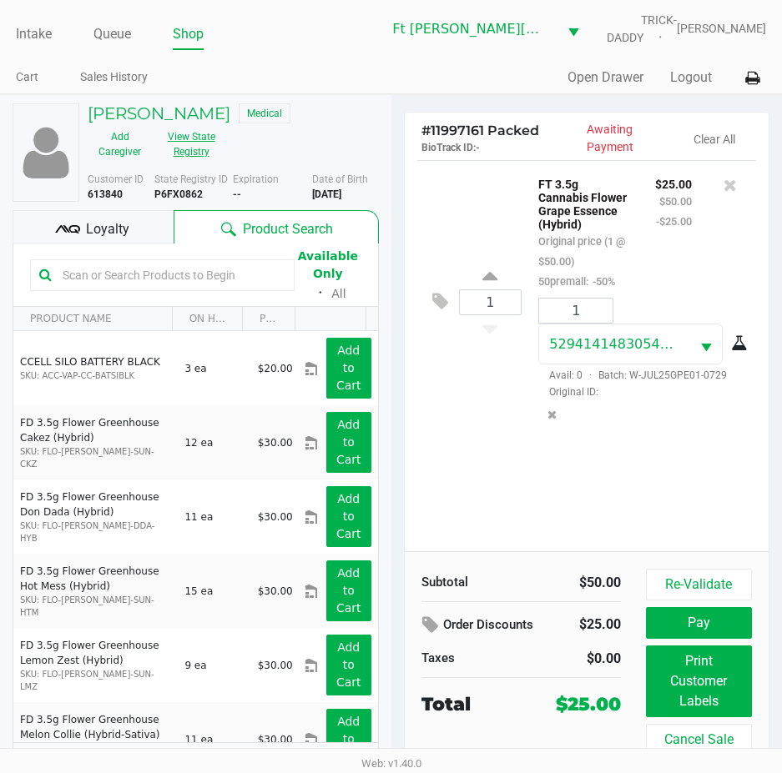
click at [201, 144] on button "View State Registry" at bounding box center [186, 144] width 68 height 42
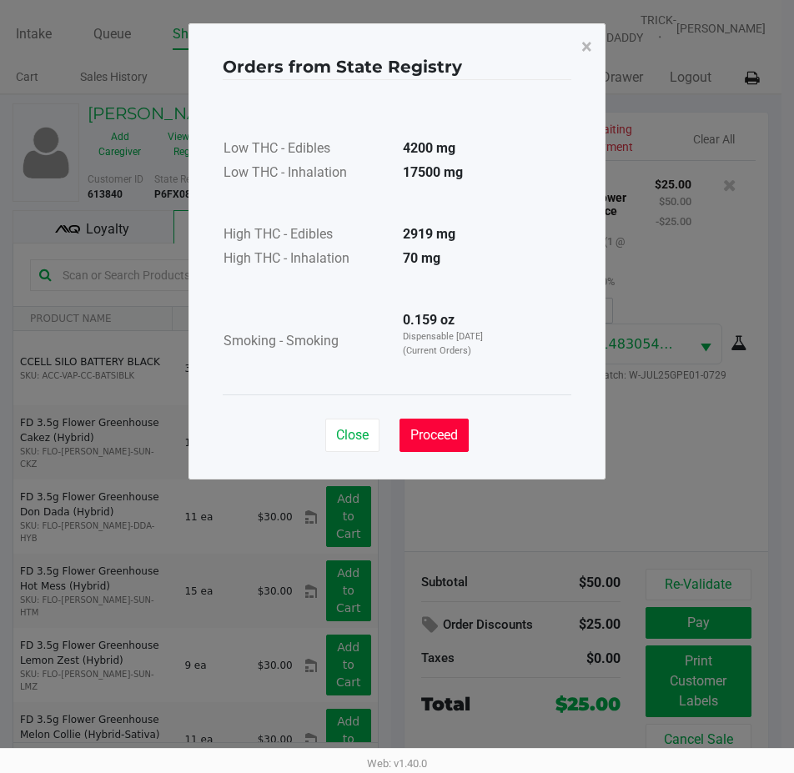
click at [446, 436] on span "Proceed" at bounding box center [435, 435] width 48 height 16
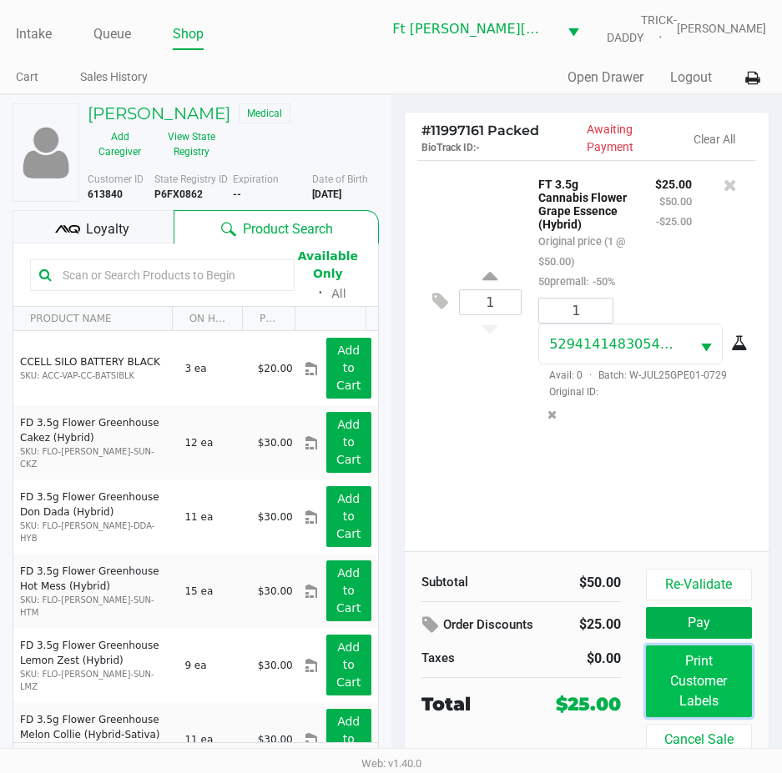
click at [703, 690] on button "Print Customer Labels" at bounding box center [699, 682] width 106 height 72
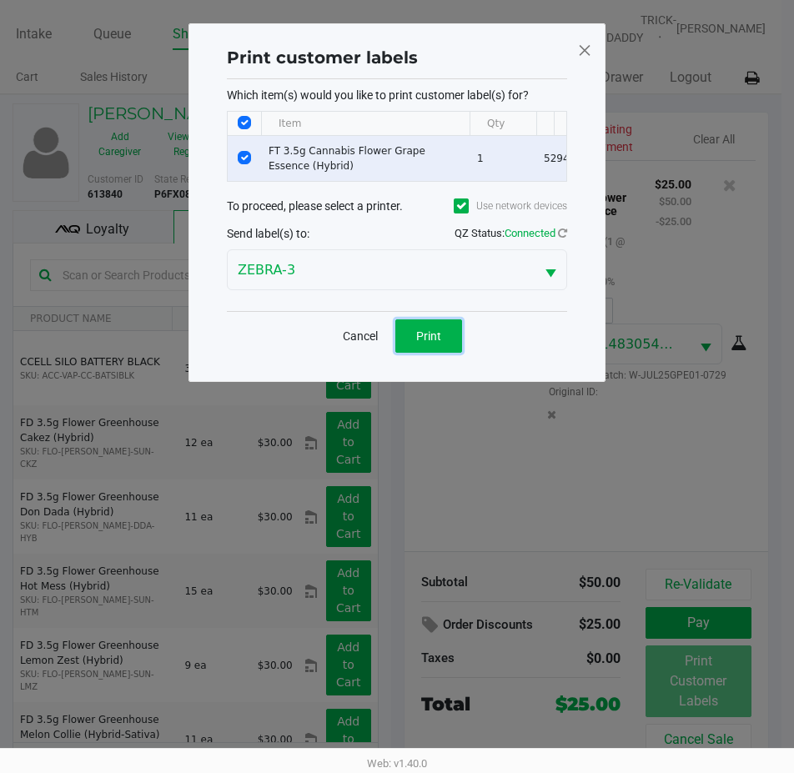
click at [437, 343] on span "Print" at bounding box center [428, 336] width 25 height 13
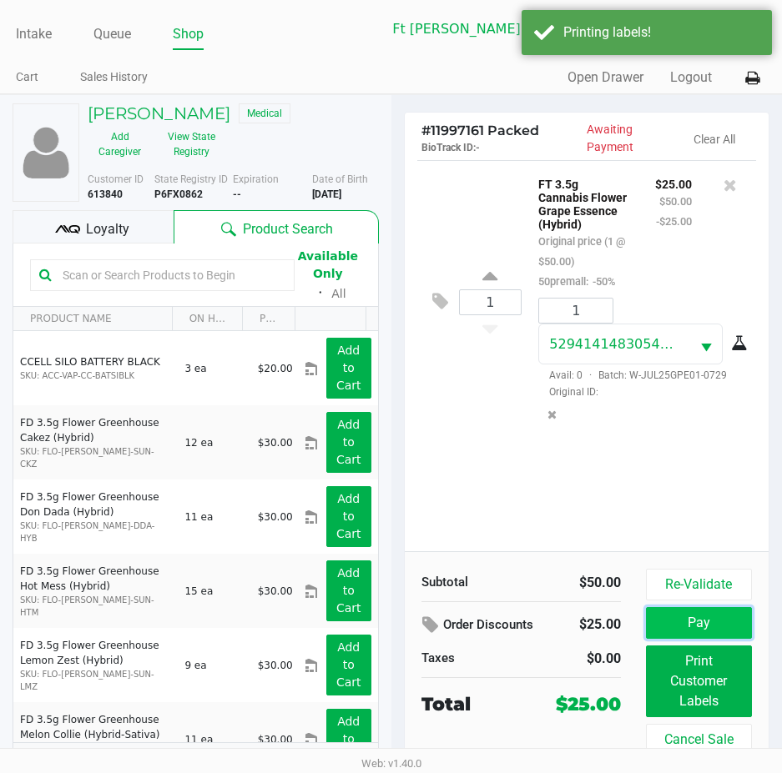
click at [719, 624] on button "Pay" at bounding box center [699, 623] width 106 height 32
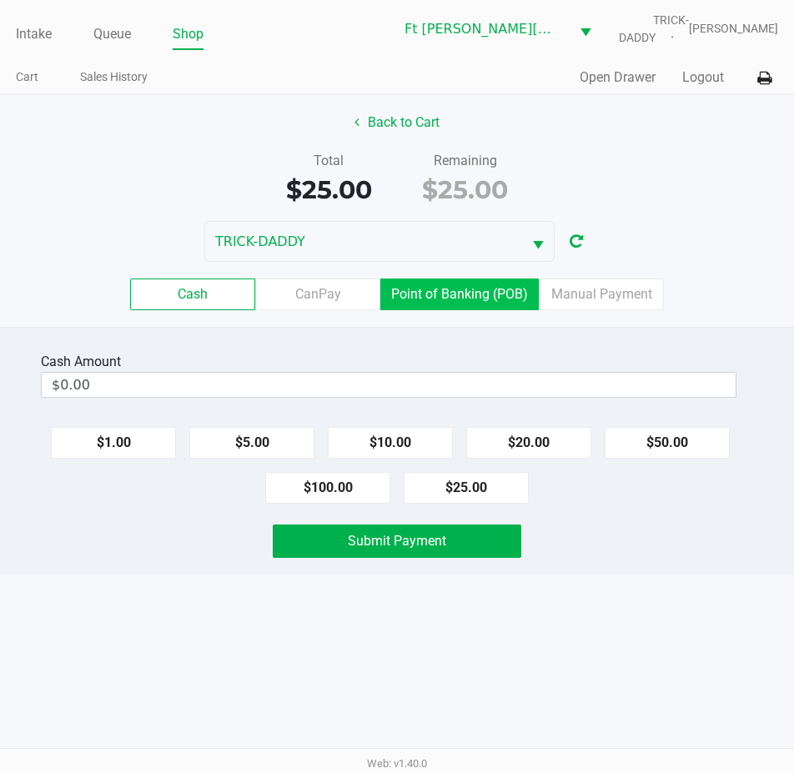
click at [448, 292] on label "Point of Banking (POB)" at bounding box center [459, 295] width 159 height 32
click at [0, 0] on 7 "Point of Banking (POB)" at bounding box center [0, 0] width 0 height 0
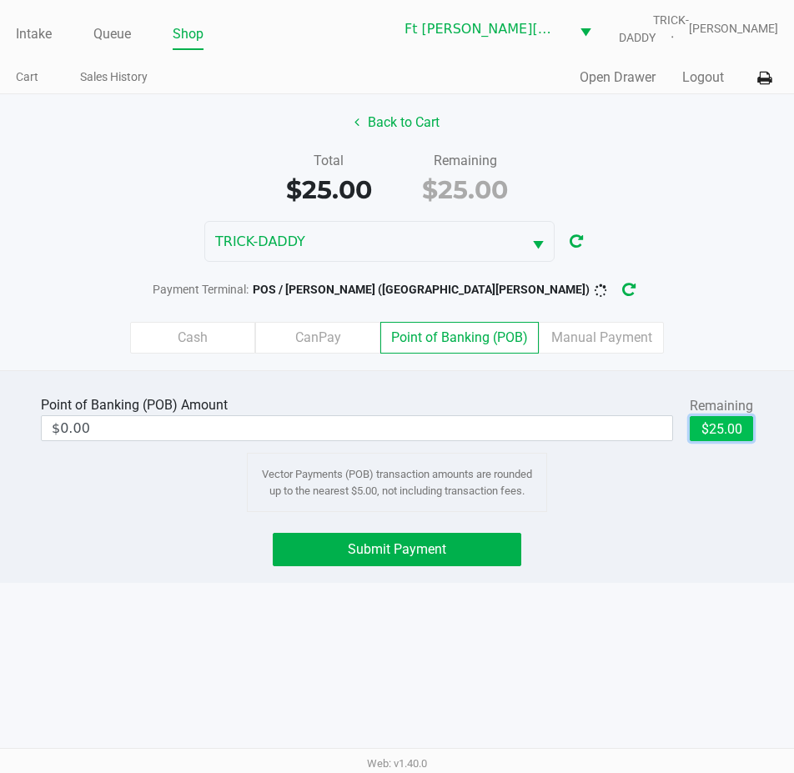
click at [743, 439] on button "$25.00" at bounding box center [721, 428] width 63 height 25
type input "$25.00"
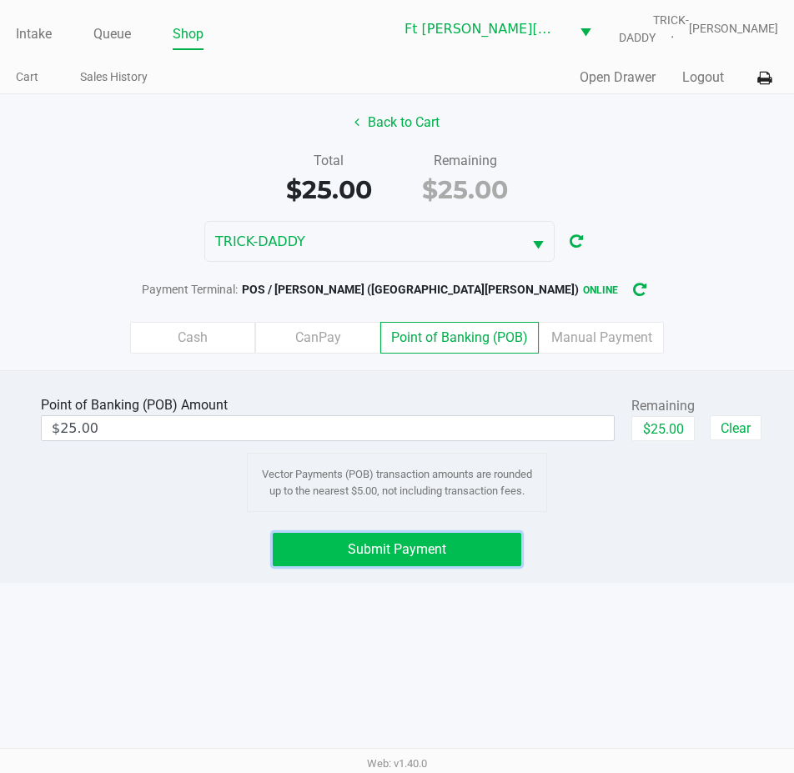
click at [466, 562] on button "Submit Payment" at bounding box center [397, 549] width 248 height 33
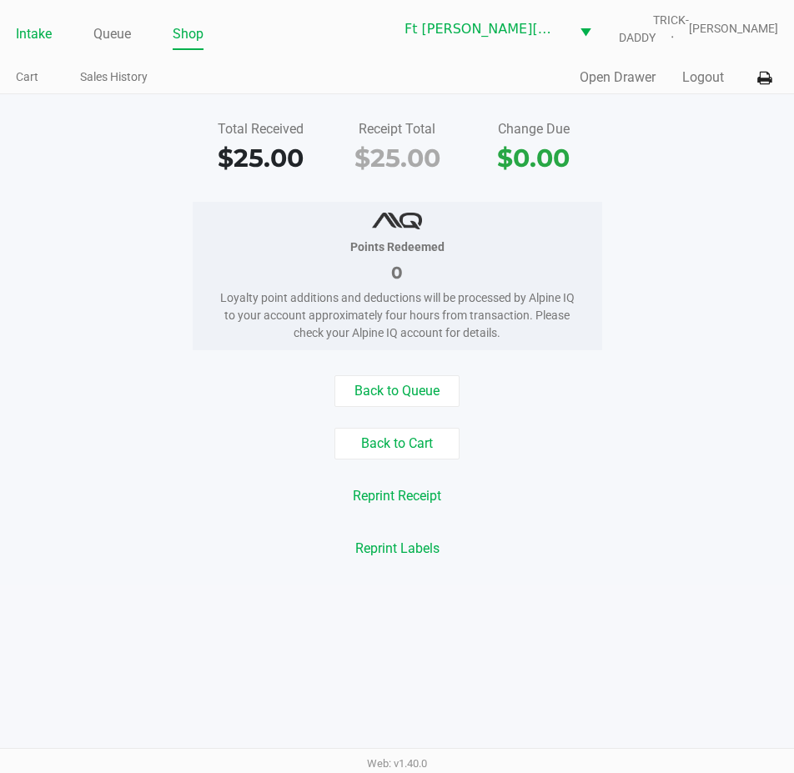
click at [43, 30] on link "Intake" at bounding box center [34, 34] width 36 height 23
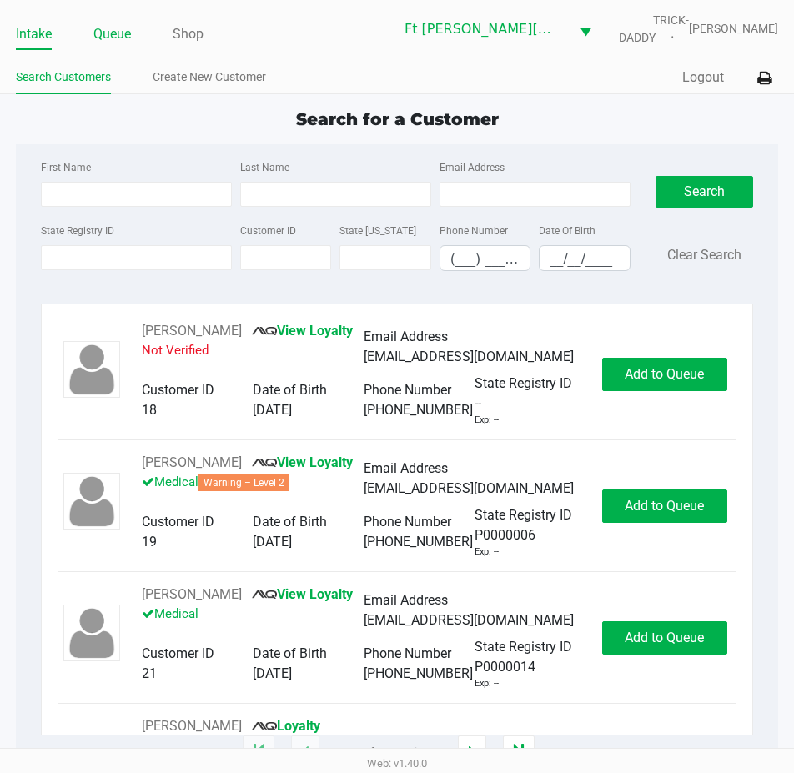
click at [123, 30] on link "Queue" at bounding box center [112, 34] width 38 height 23
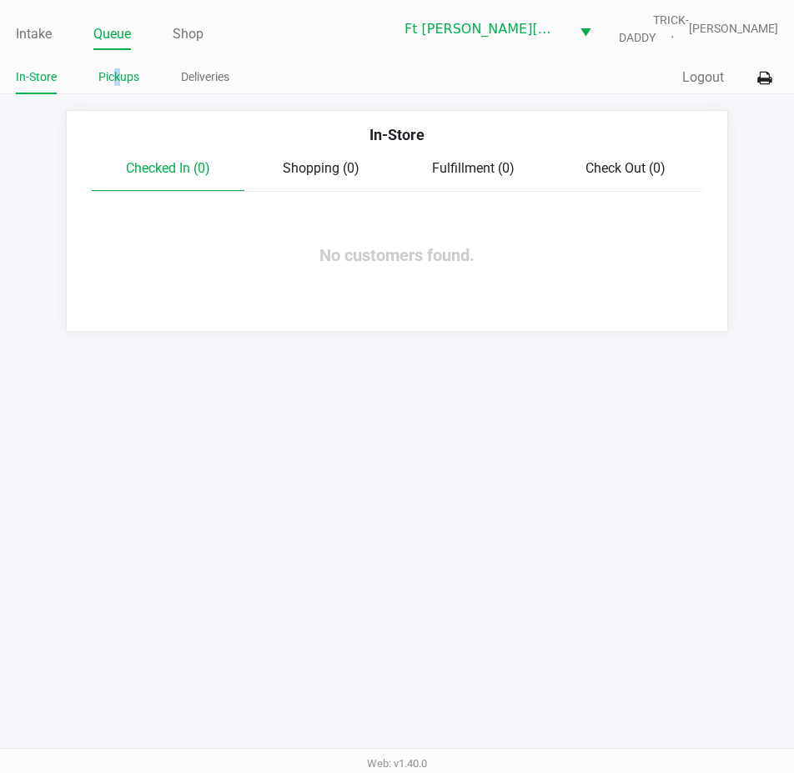
click at [118, 72] on link "Pickups" at bounding box center [118, 77] width 41 height 21
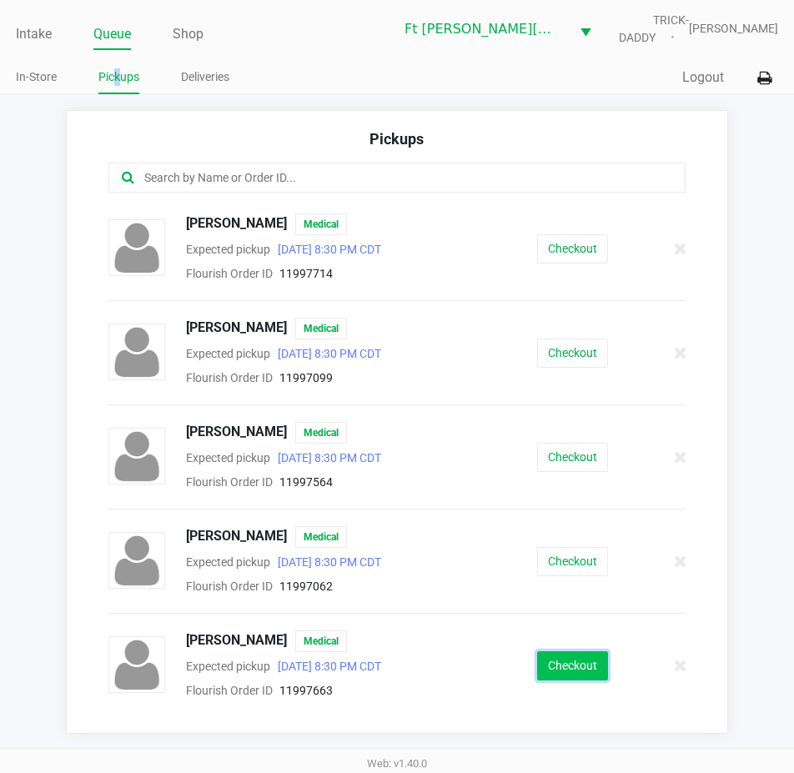
click at [563, 658] on button "Checkout" at bounding box center [572, 666] width 71 height 29
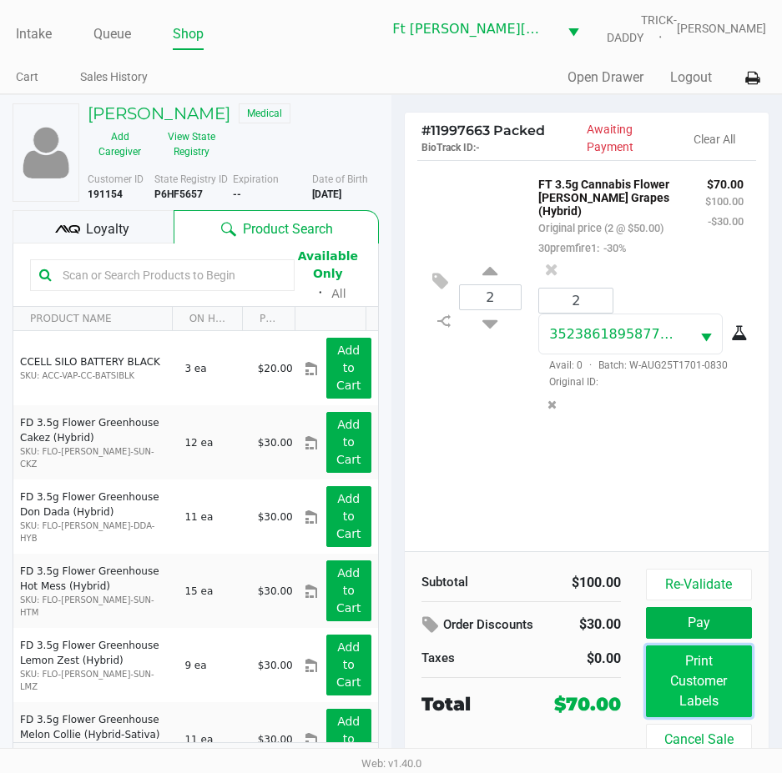
click at [723, 700] on button "Print Customer Labels" at bounding box center [699, 682] width 106 height 72
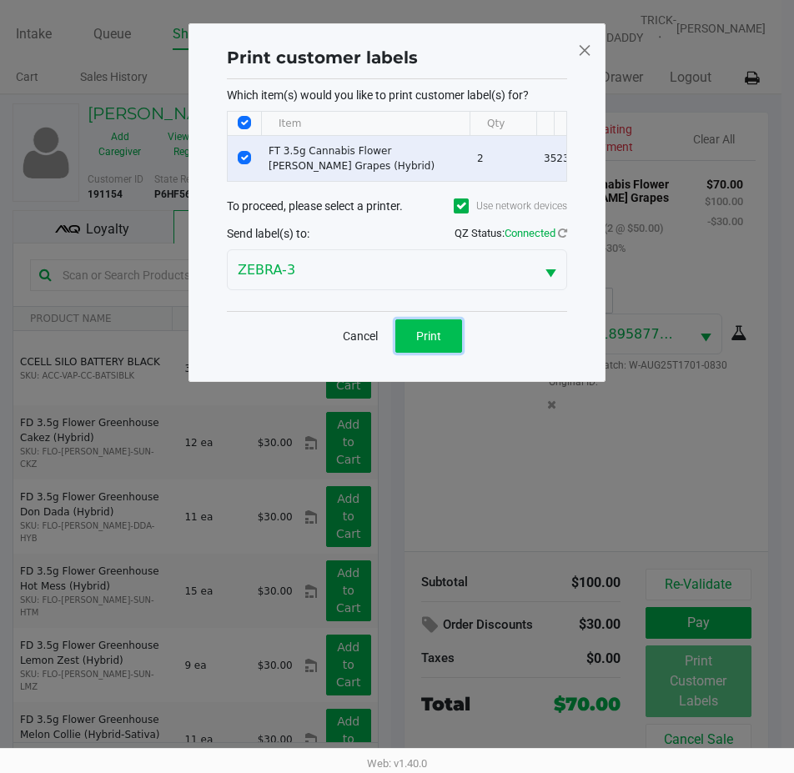
click at [433, 343] on span "Print" at bounding box center [428, 336] width 25 height 13
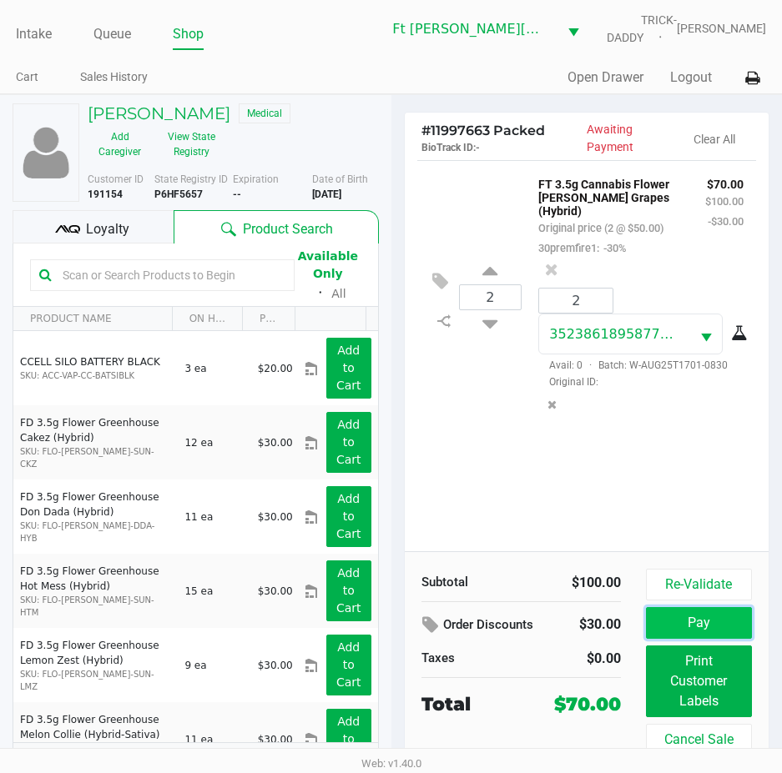
click at [708, 621] on button "Pay" at bounding box center [699, 623] width 106 height 32
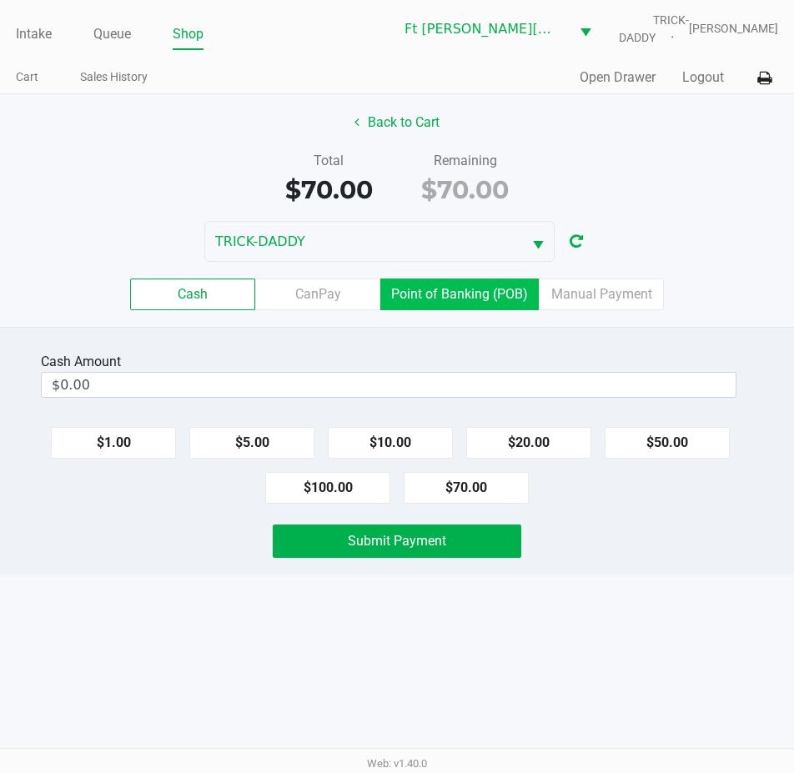
click at [481, 294] on label "Point of Banking (POB)" at bounding box center [459, 295] width 159 height 32
click at [0, 0] on 7 "Point of Banking (POB)" at bounding box center [0, 0] width 0 height 0
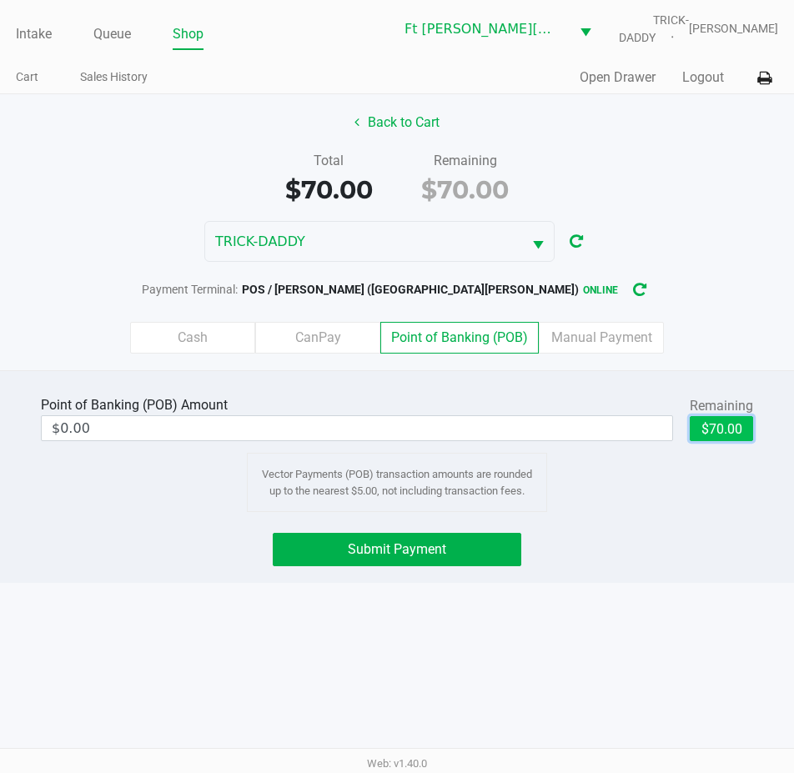
click at [743, 431] on button "$70.00" at bounding box center [721, 428] width 63 height 25
type input "$70.00"
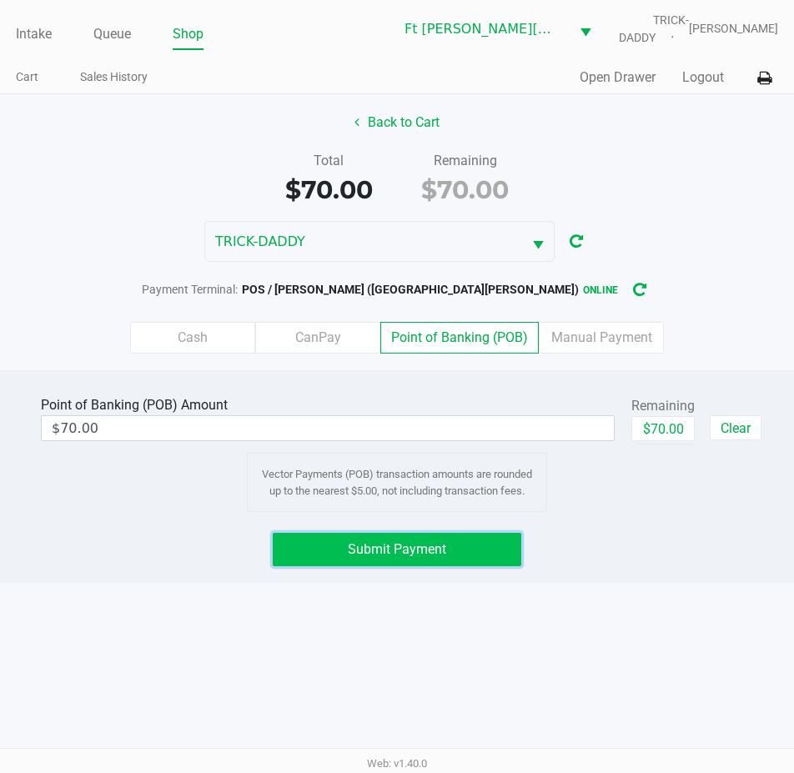
click at [494, 552] on button "Submit Payment" at bounding box center [397, 549] width 248 height 33
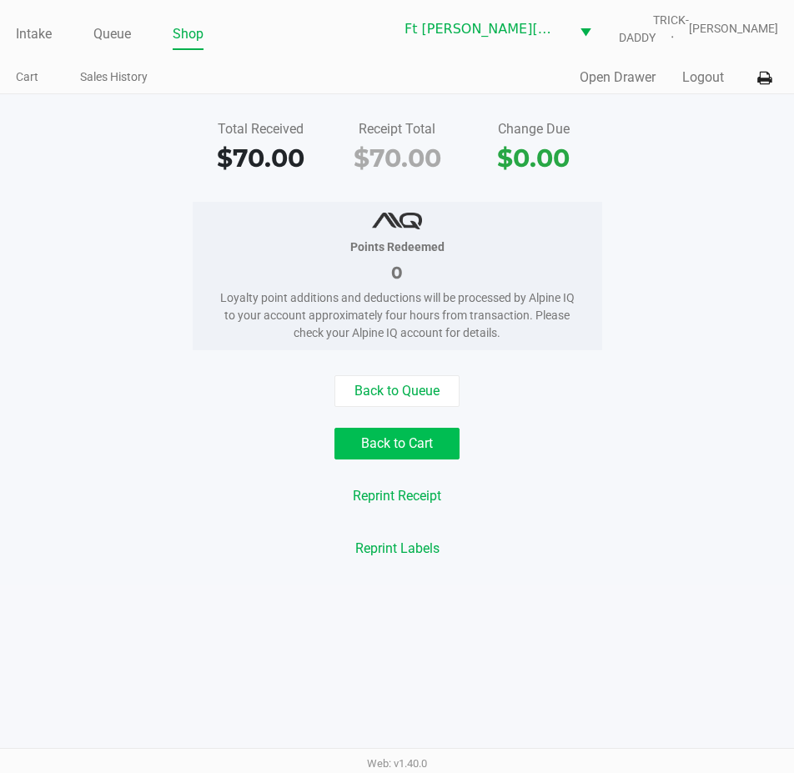
click at [412, 436] on button "Back to Cart" at bounding box center [397, 444] width 125 height 32
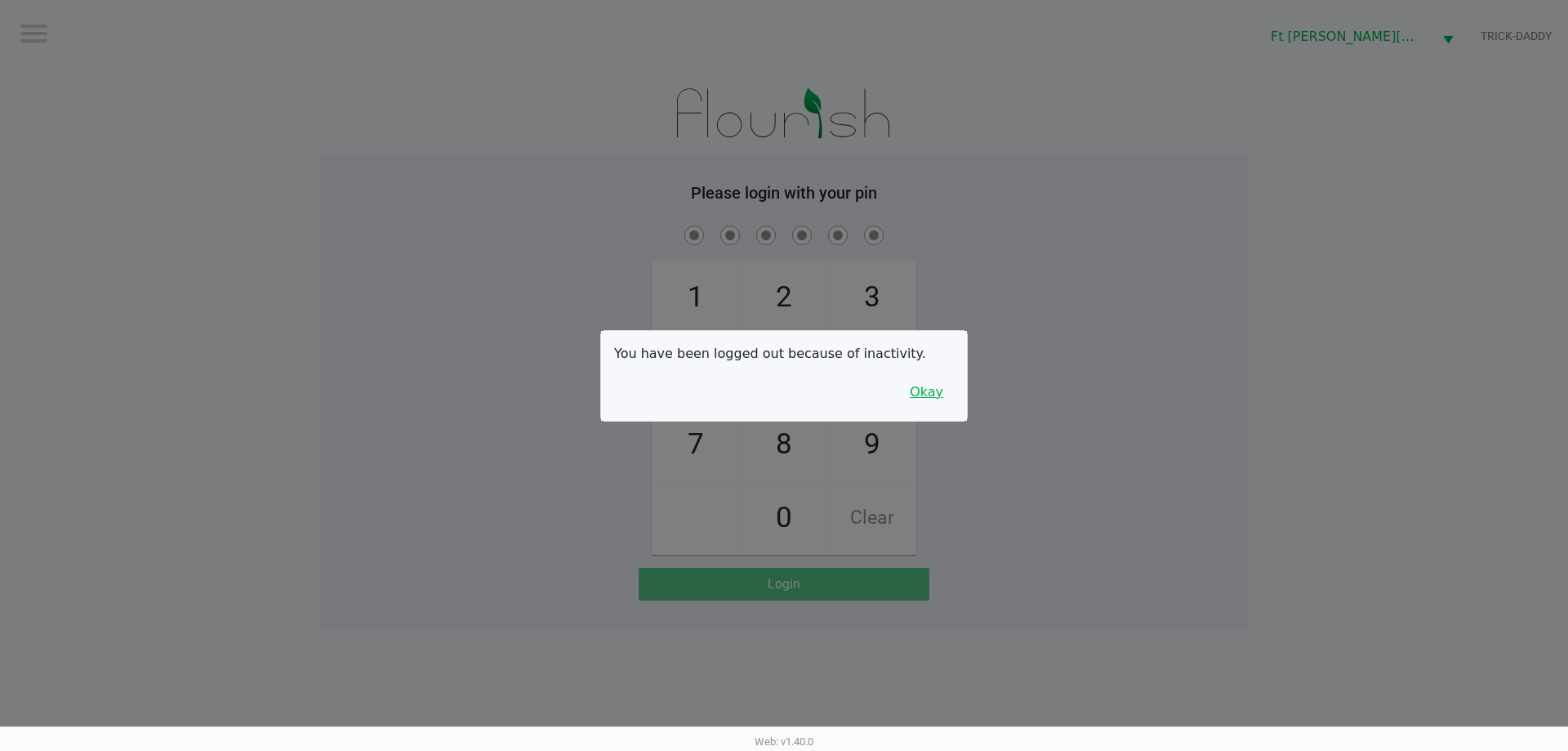
click at [934, 390] on button "Okay" at bounding box center [927, 393] width 55 height 31
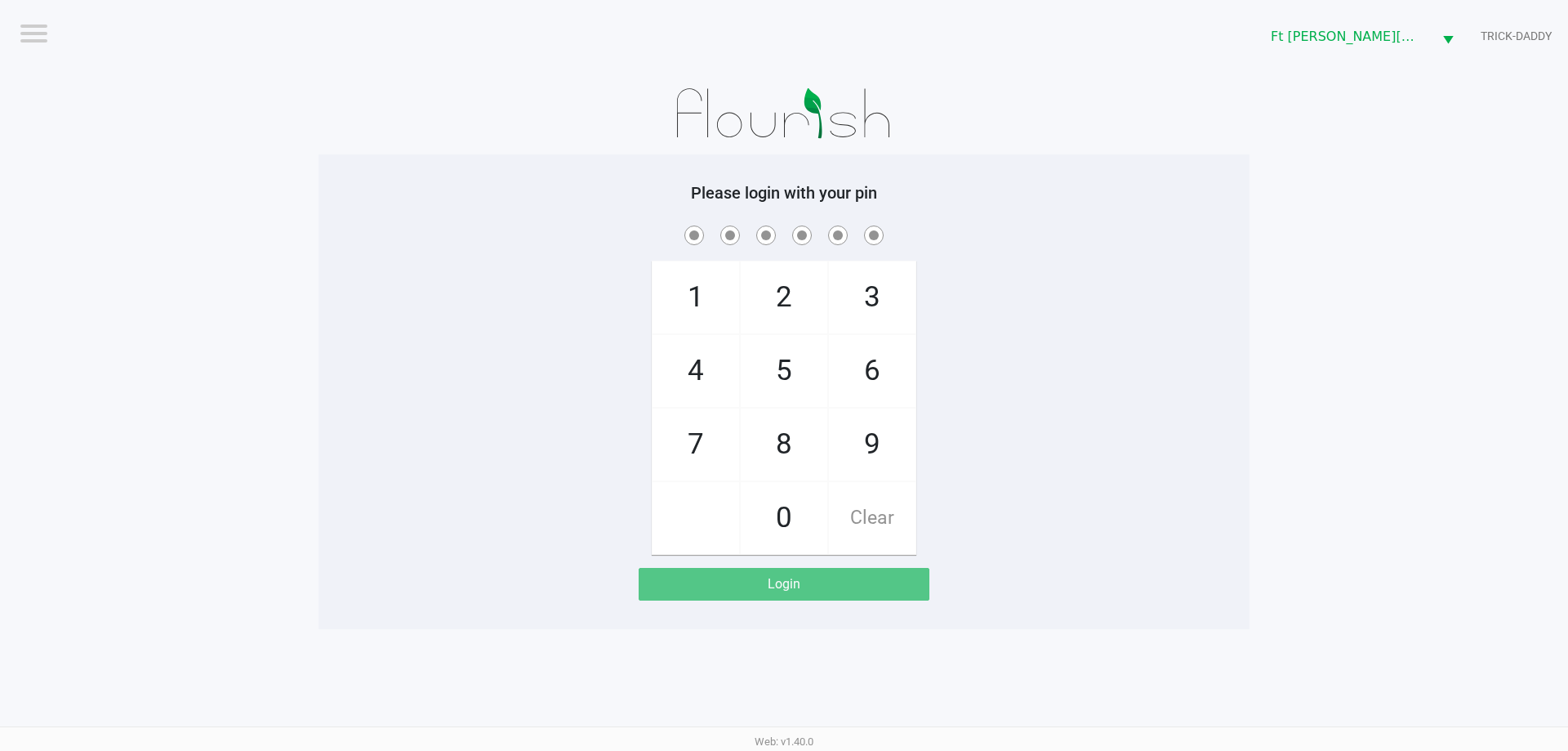
click at [866, 289] on span "3" at bounding box center [872, 297] width 86 height 71
checkbox input "true"
click at [866, 289] on span "3" at bounding box center [872, 297] width 86 height 71
checkbox input "true"
click at [887, 374] on span "6" at bounding box center [872, 370] width 86 height 71
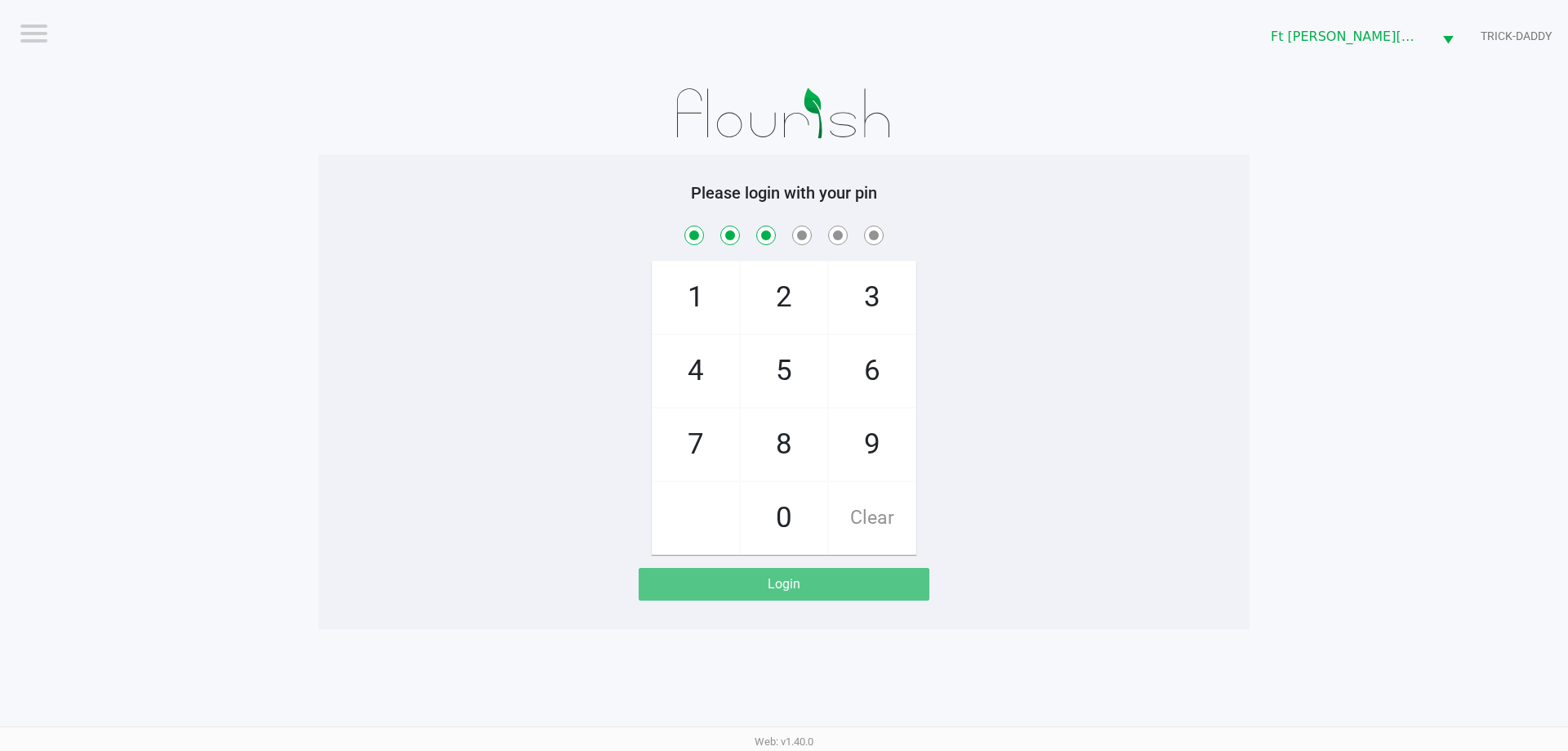
checkbox input "true"
click at [806, 305] on span "2" at bounding box center [784, 297] width 86 height 71
checkbox input "true"
click at [844, 361] on span "6" at bounding box center [872, 370] width 86 height 71
checkbox input "true"
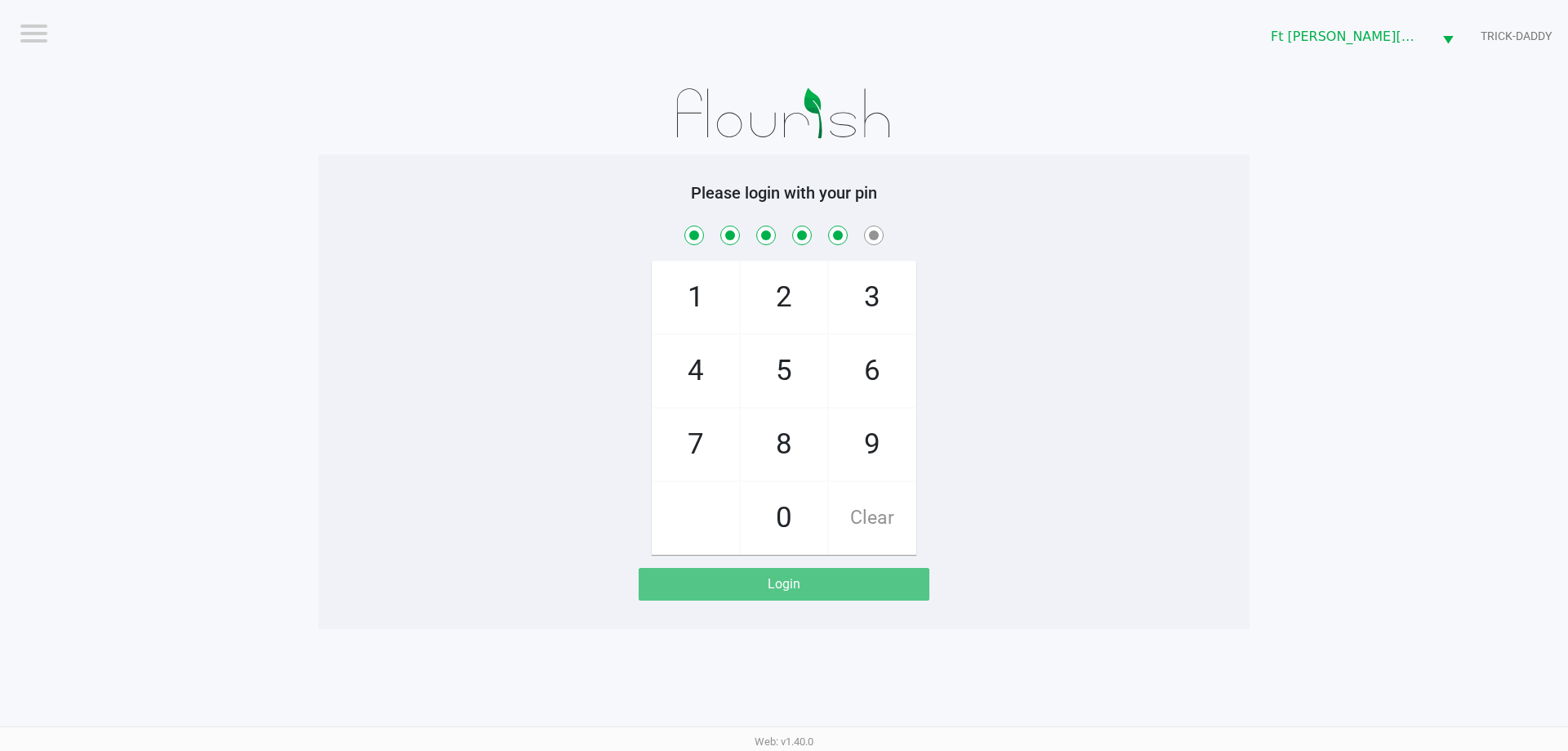
click at [797, 315] on span "2" at bounding box center [784, 297] width 86 height 71
checkbox input "true"
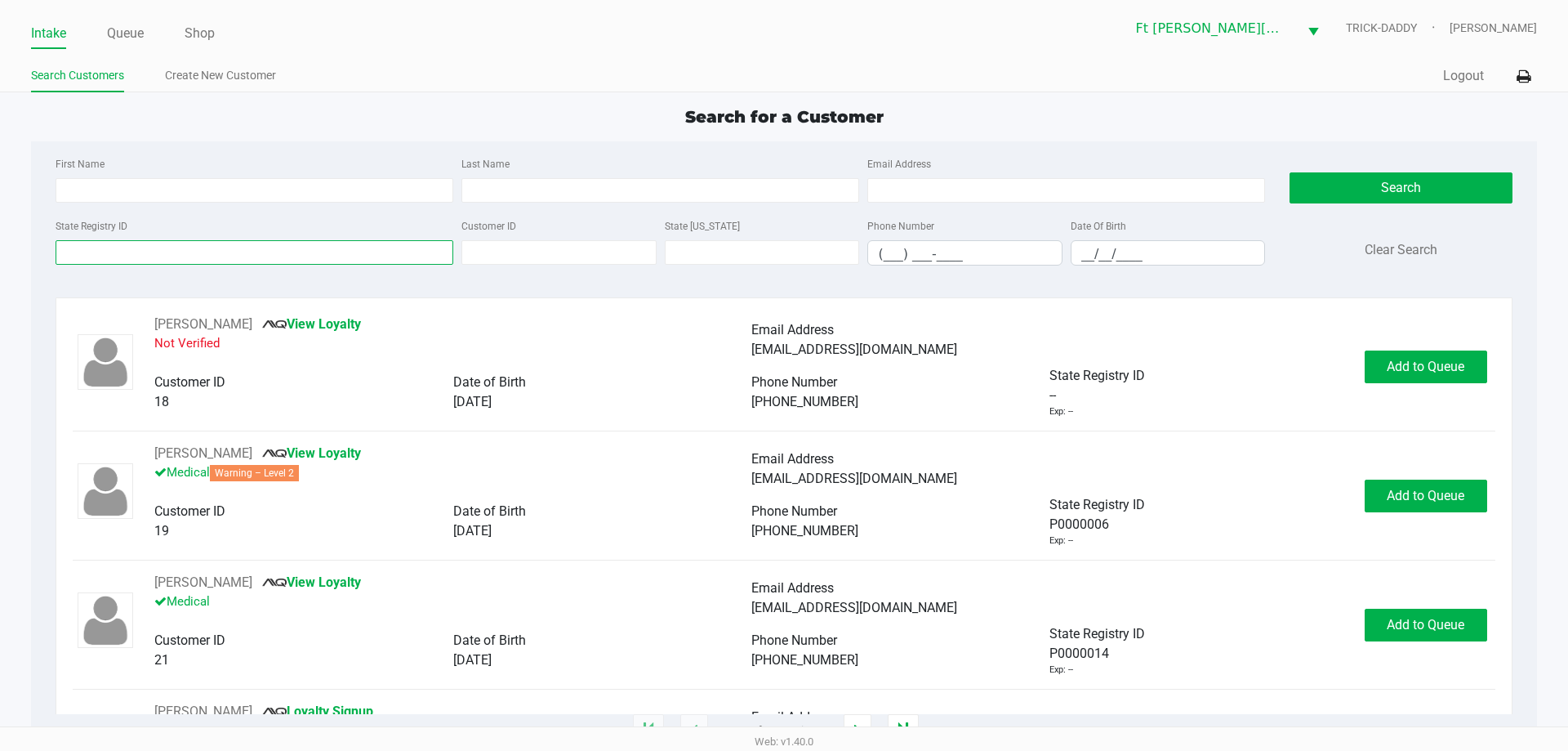
click at [312, 250] on input "State Registry ID" at bounding box center [254, 252] width 397 height 24
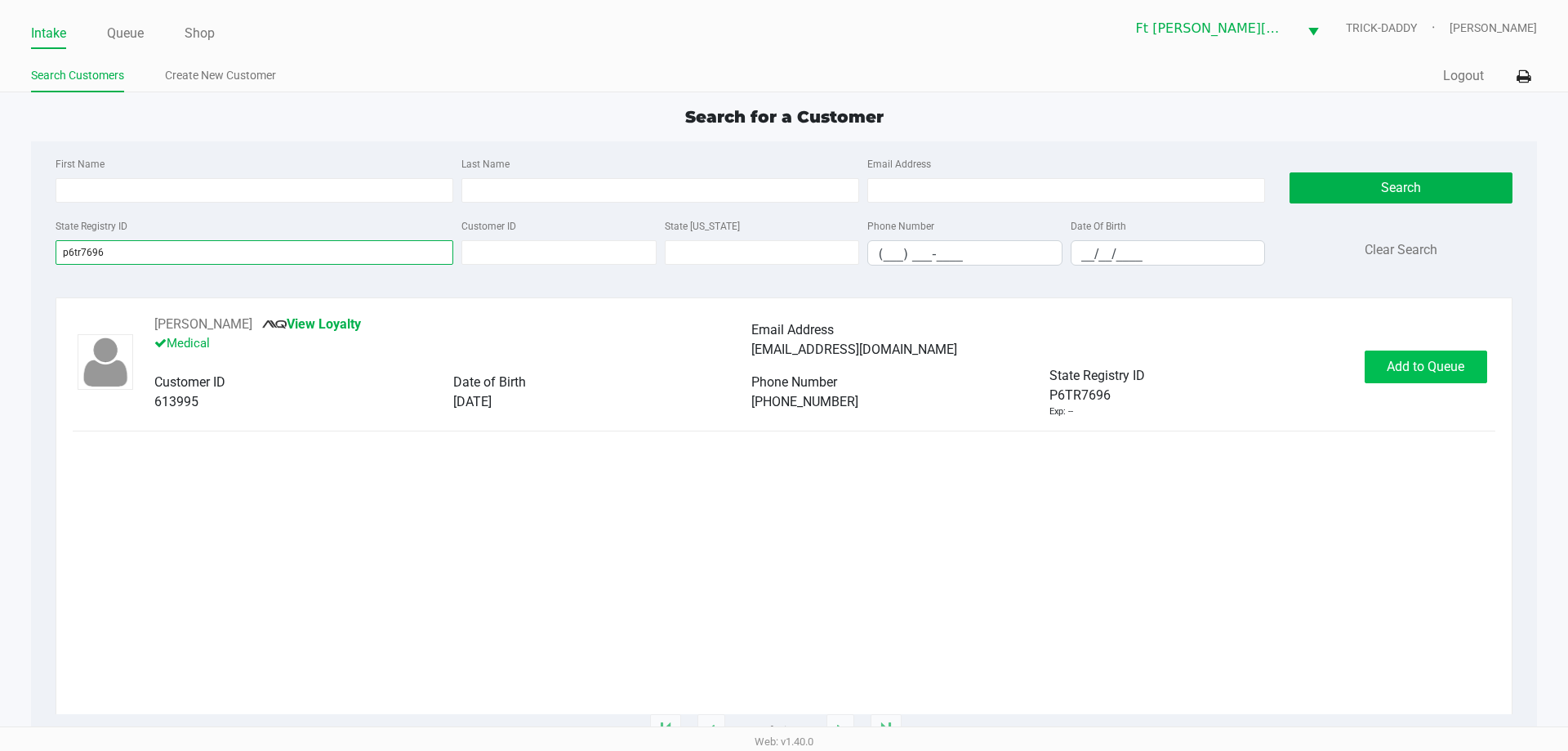
type input "p6tr7696"
click at [1455, 368] on span "Add to Queue" at bounding box center [1425, 366] width 77 height 16
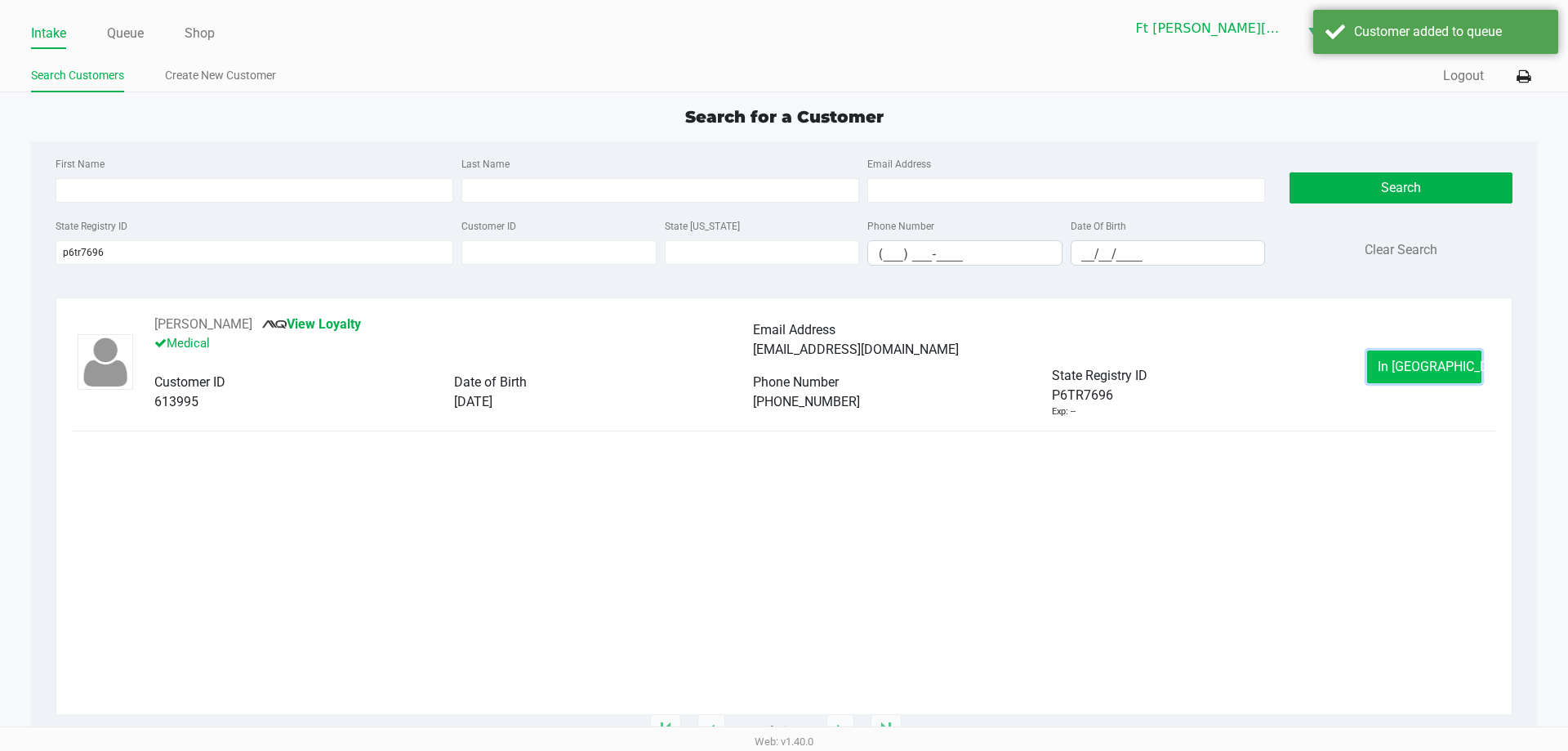
click at [1454, 368] on button "In Queue" at bounding box center [1424, 366] width 115 height 32
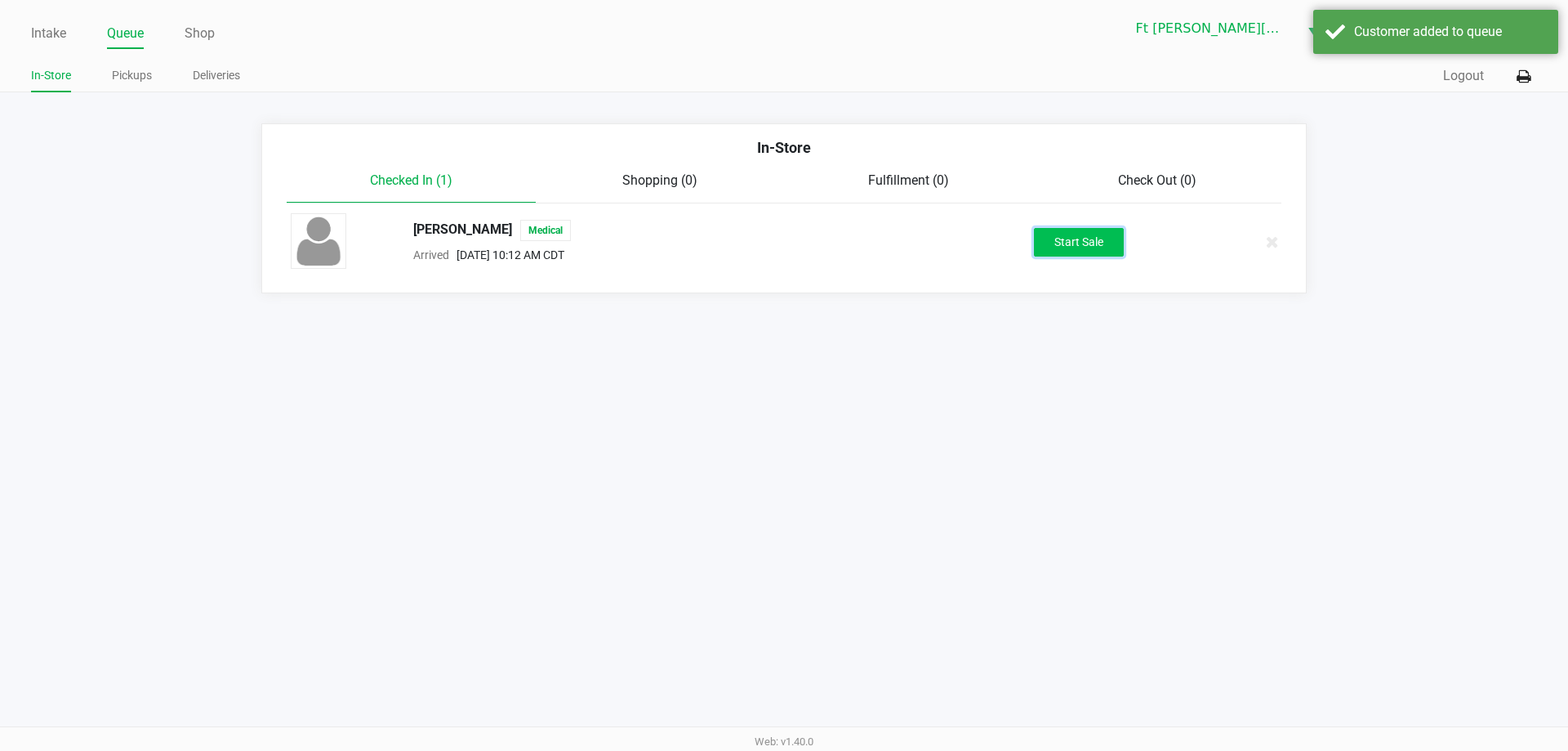
click at [1076, 240] on button "Start Sale" at bounding box center [1079, 242] width 90 height 28
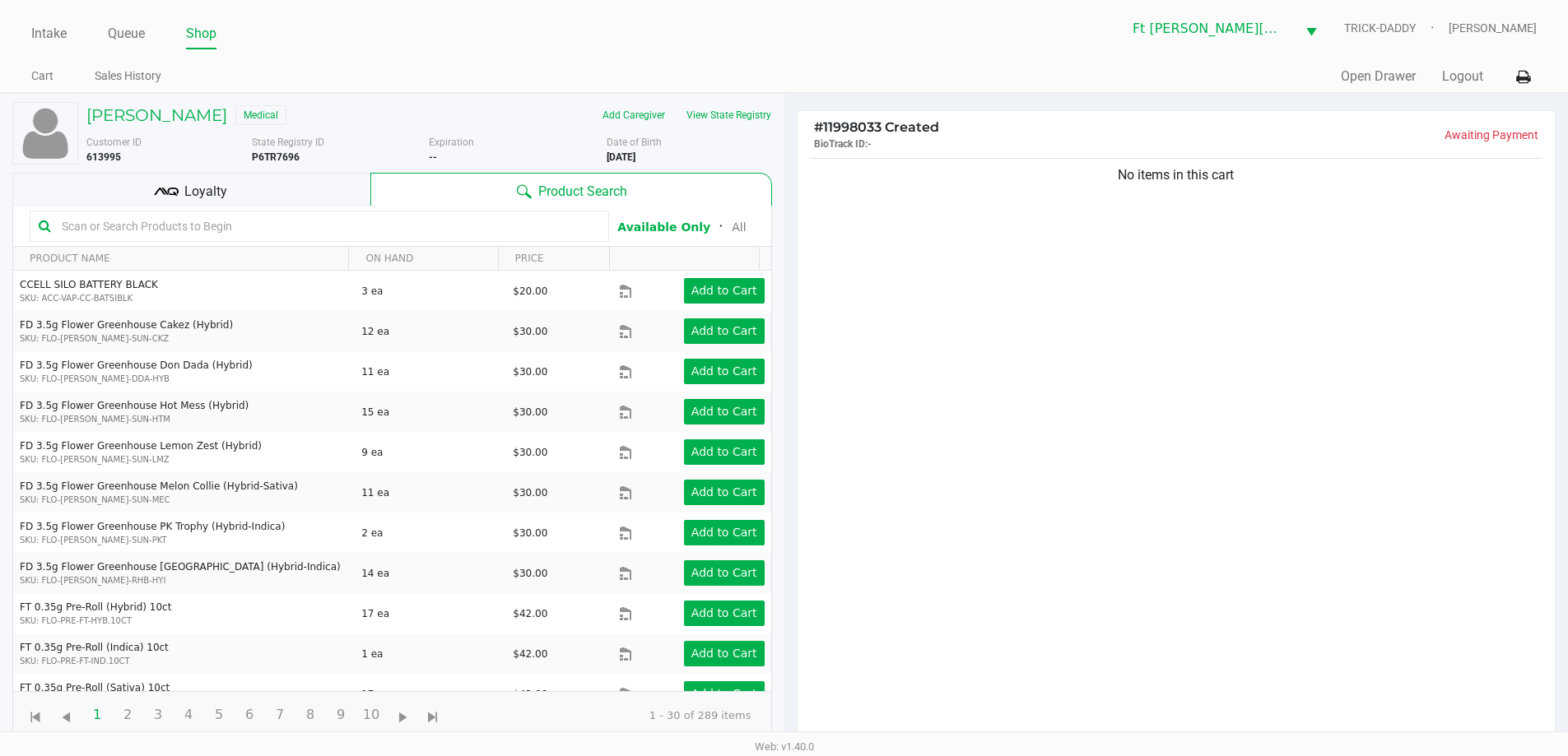
click at [286, 197] on div "Loyalty" at bounding box center [191, 188] width 358 height 33
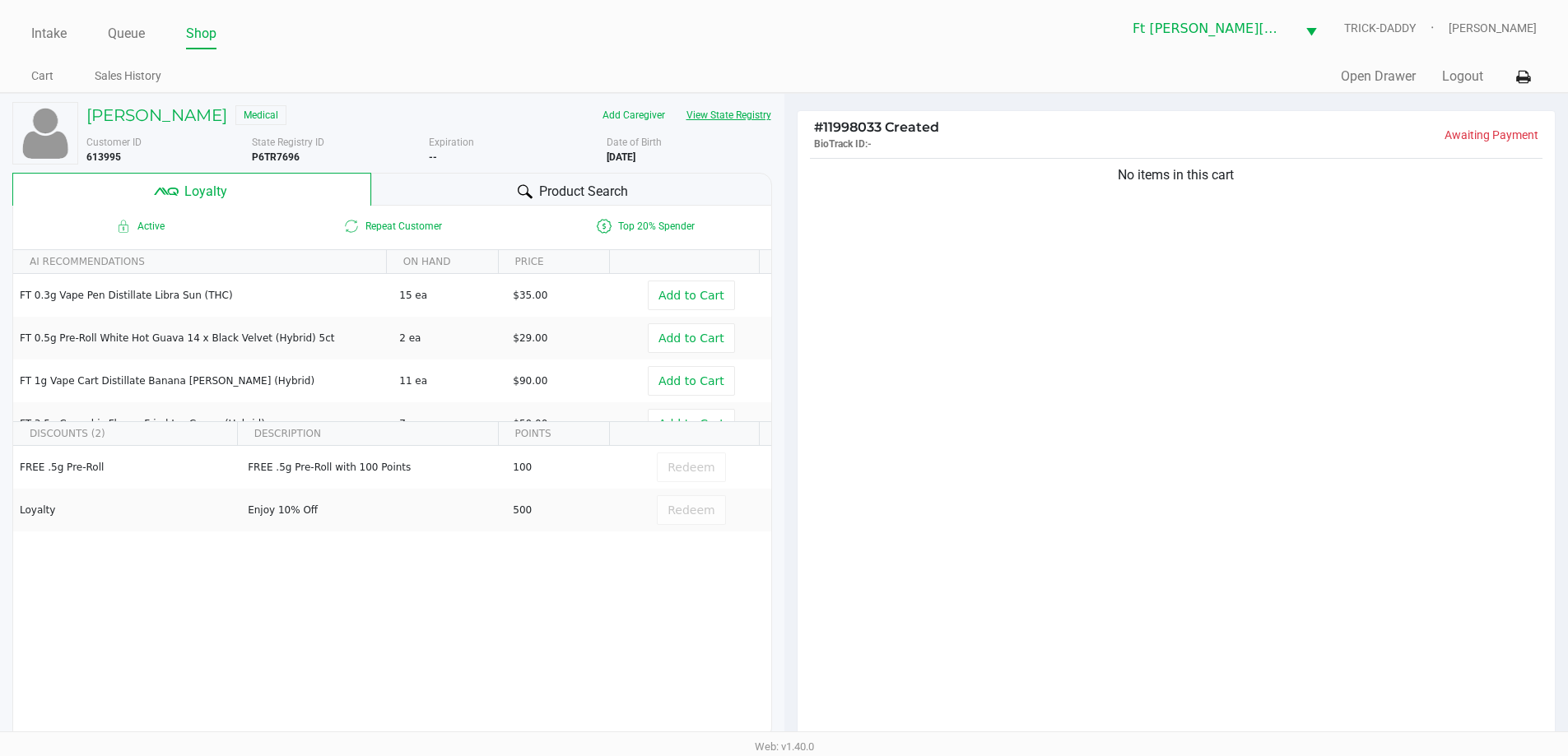
click at [746, 125] on button "View State Registry" at bounding box center [724, 114] width 97 height 27
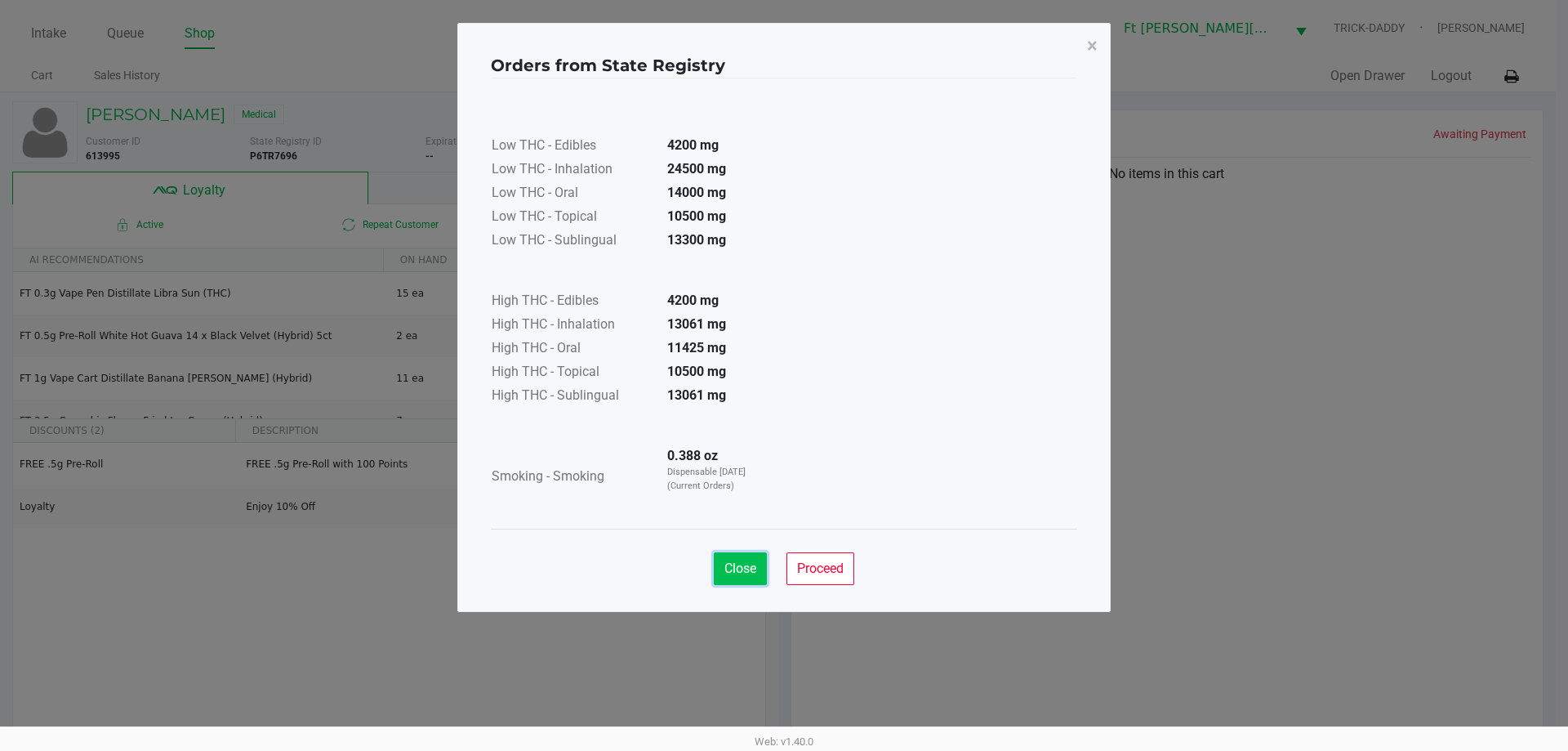
click at [737, 574] on span "Close" at bounding box center [740, 568] width 32 height 16
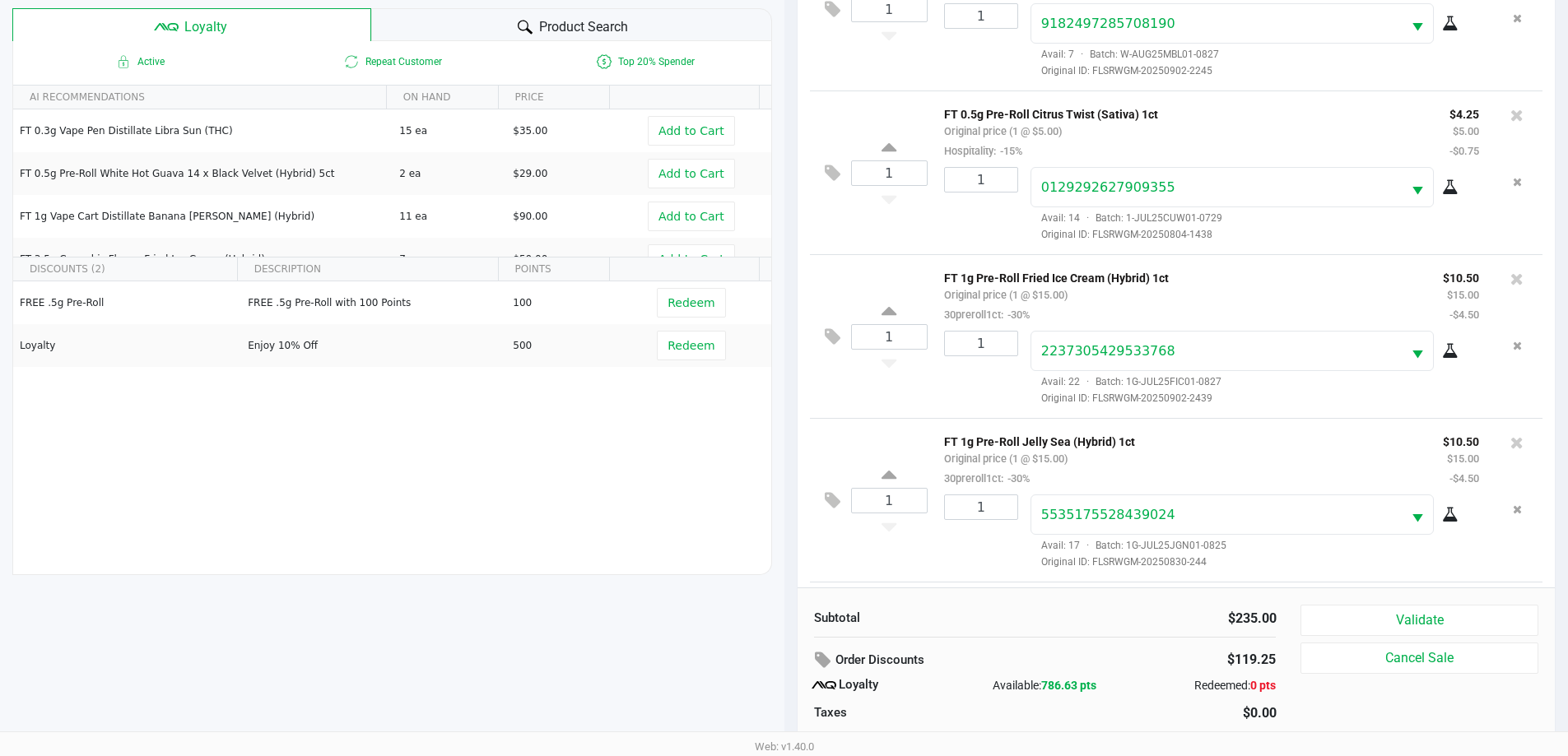
scroll to position [719, 0]
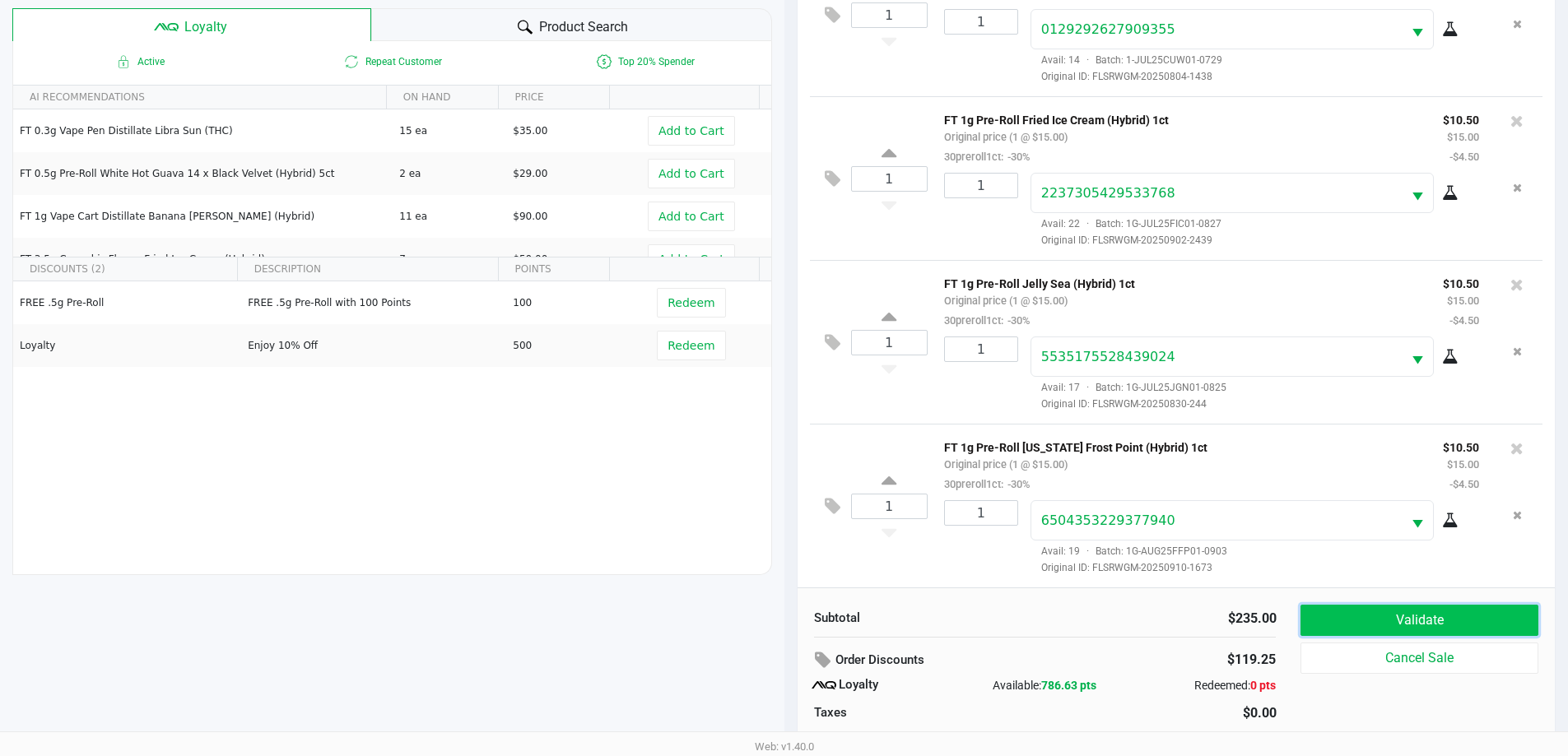
click at [1449, 626] on button "Validate" at bounding box center [1418, 620] width 237 height 32
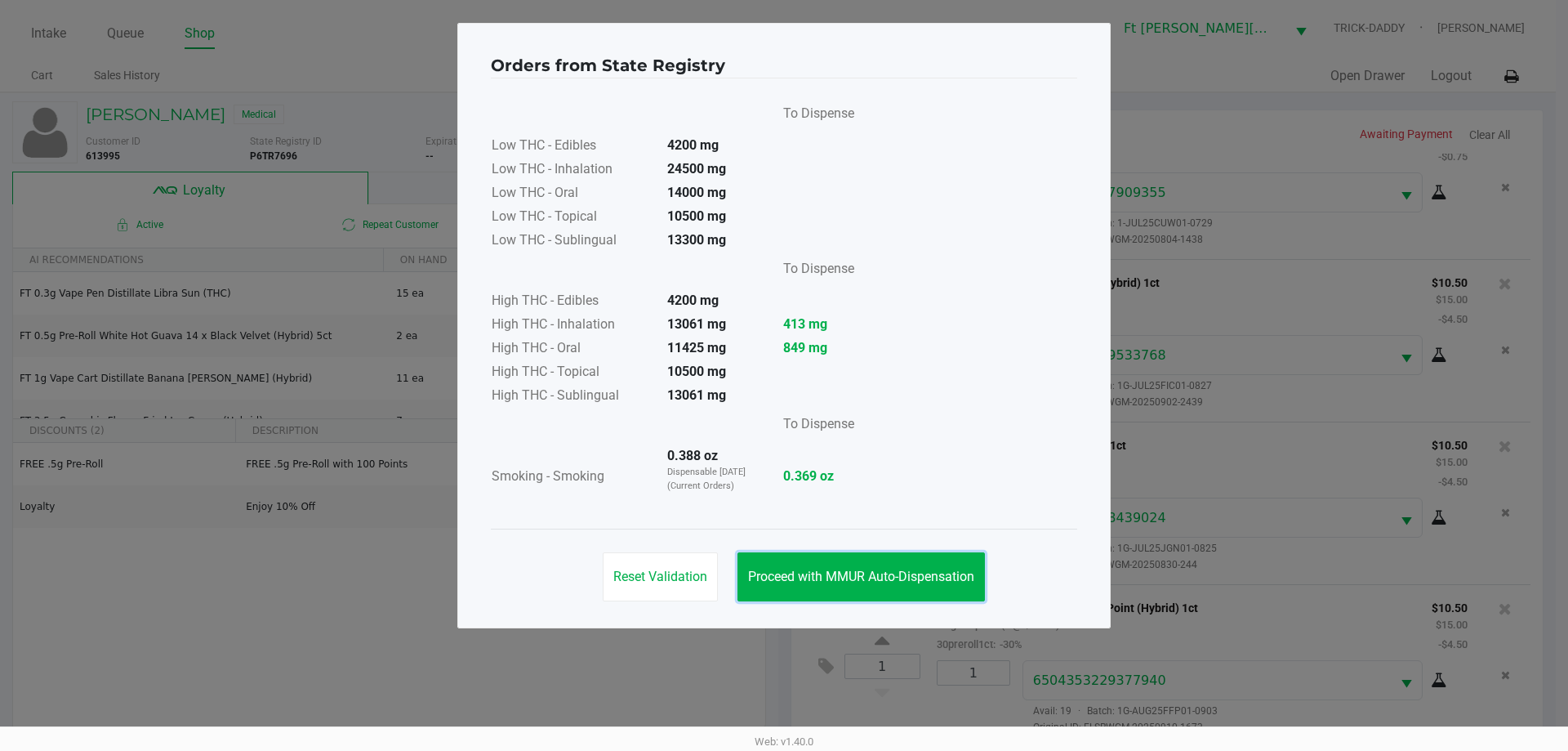
drag, startPoint x: 947, startPoint y: 565, endPoint x: 1041, endPoint y: 560, distance: 94.1
click at [948, 565] on button "Proceed with MMUR Auto-Dispensation" at bounding box center [860, 577] width 248 height 49
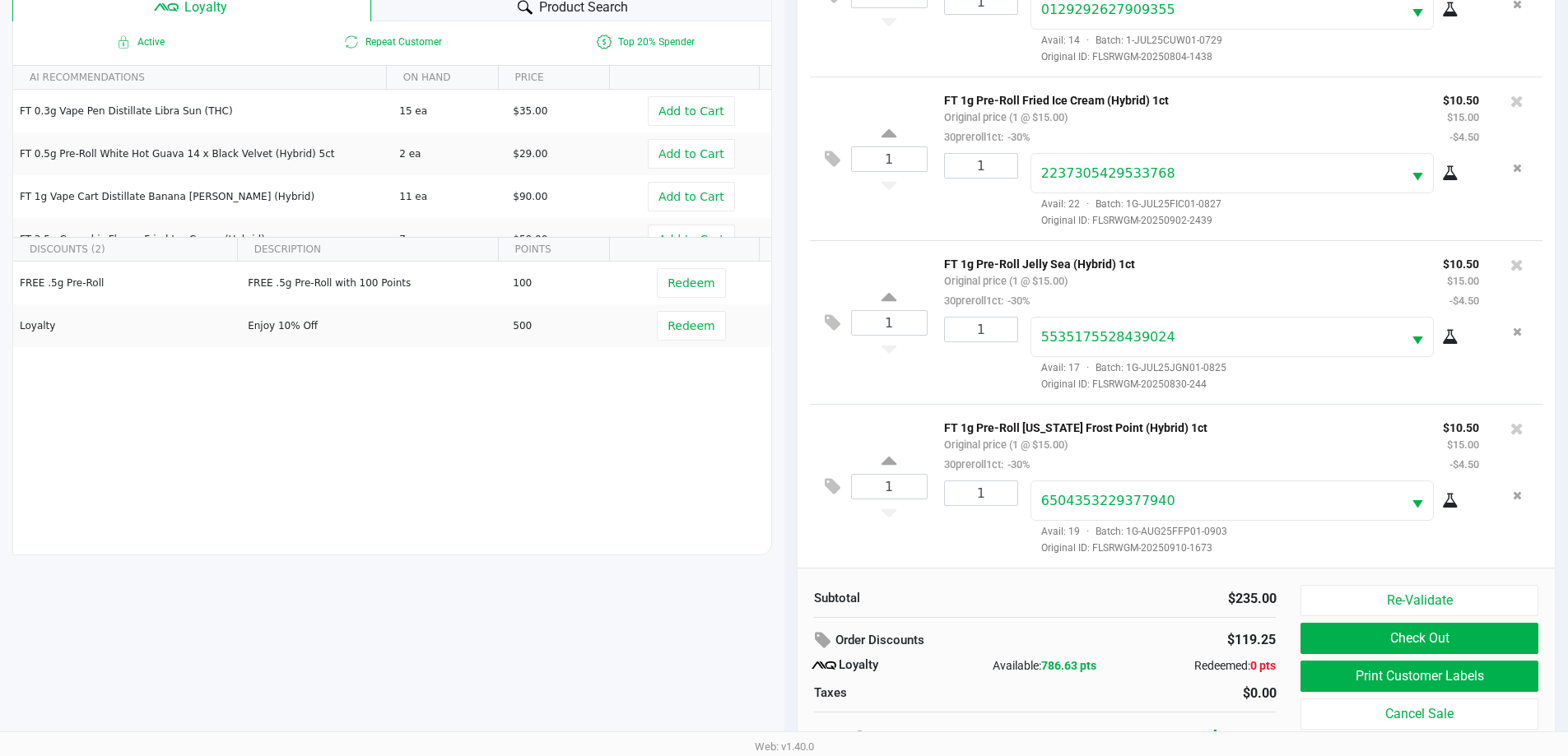
scroll to position [197, 0]
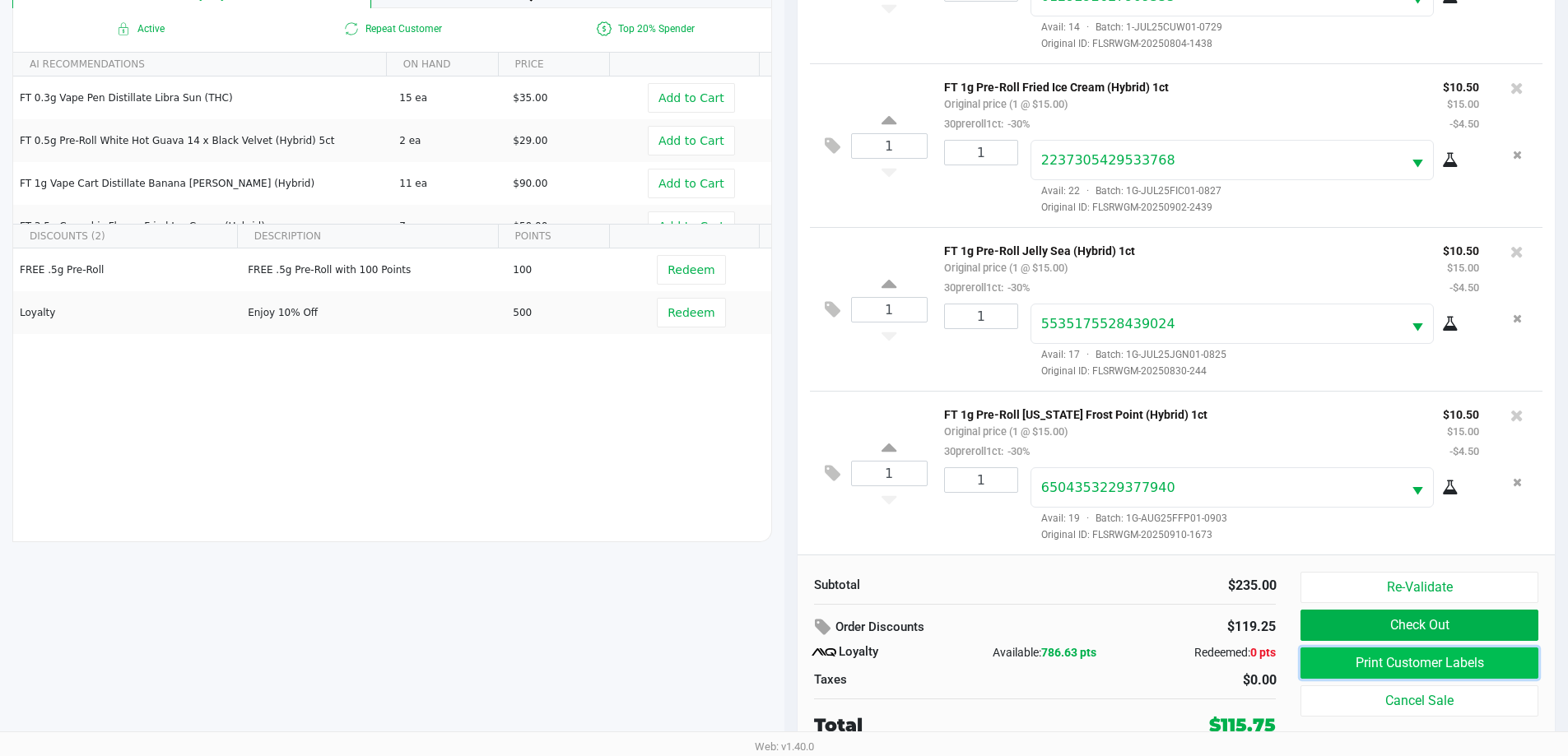
click at [1344, 666] on button "Print Customer Labels" at bounding box center [1418, 663] width 237 height 32
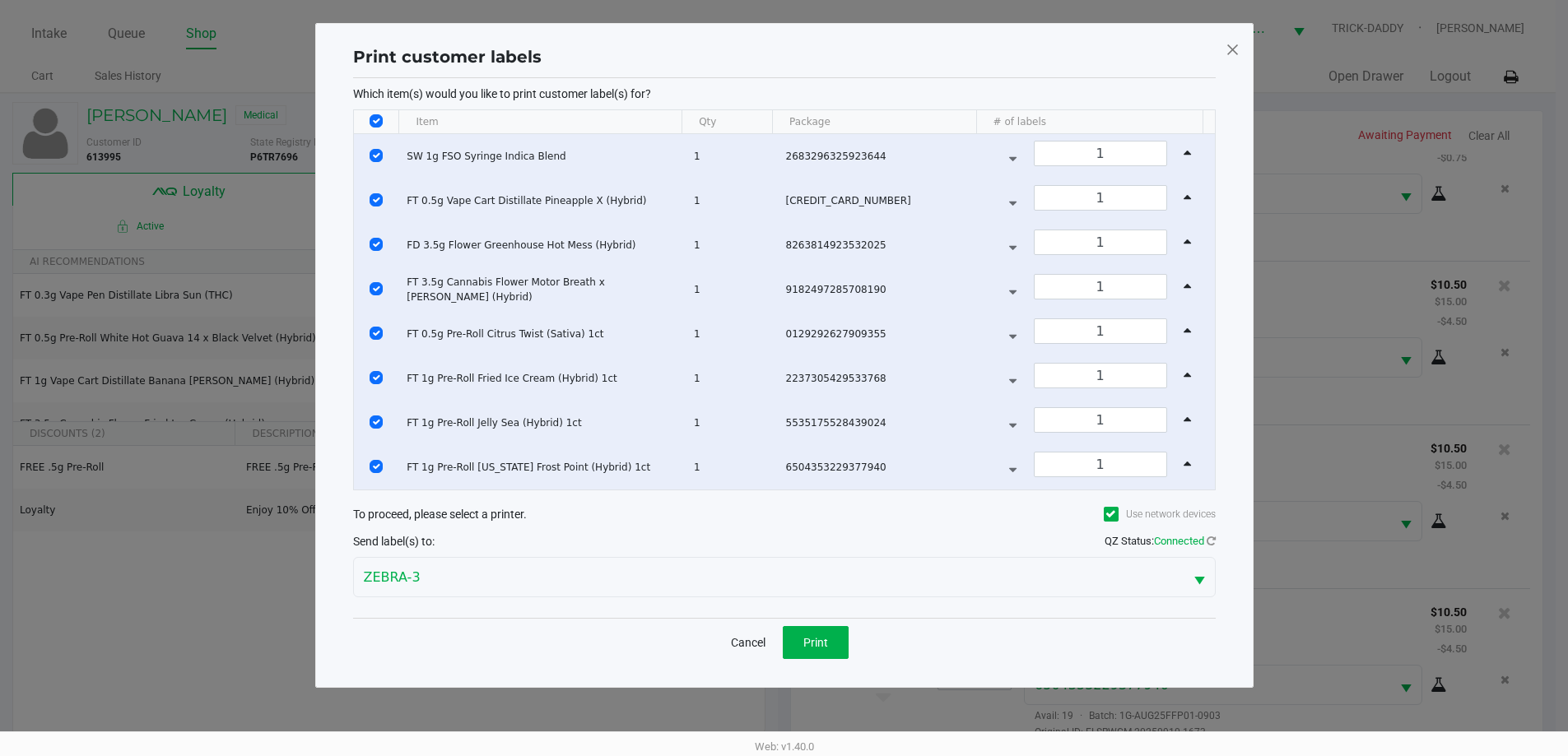
scroll to position [0, 0]
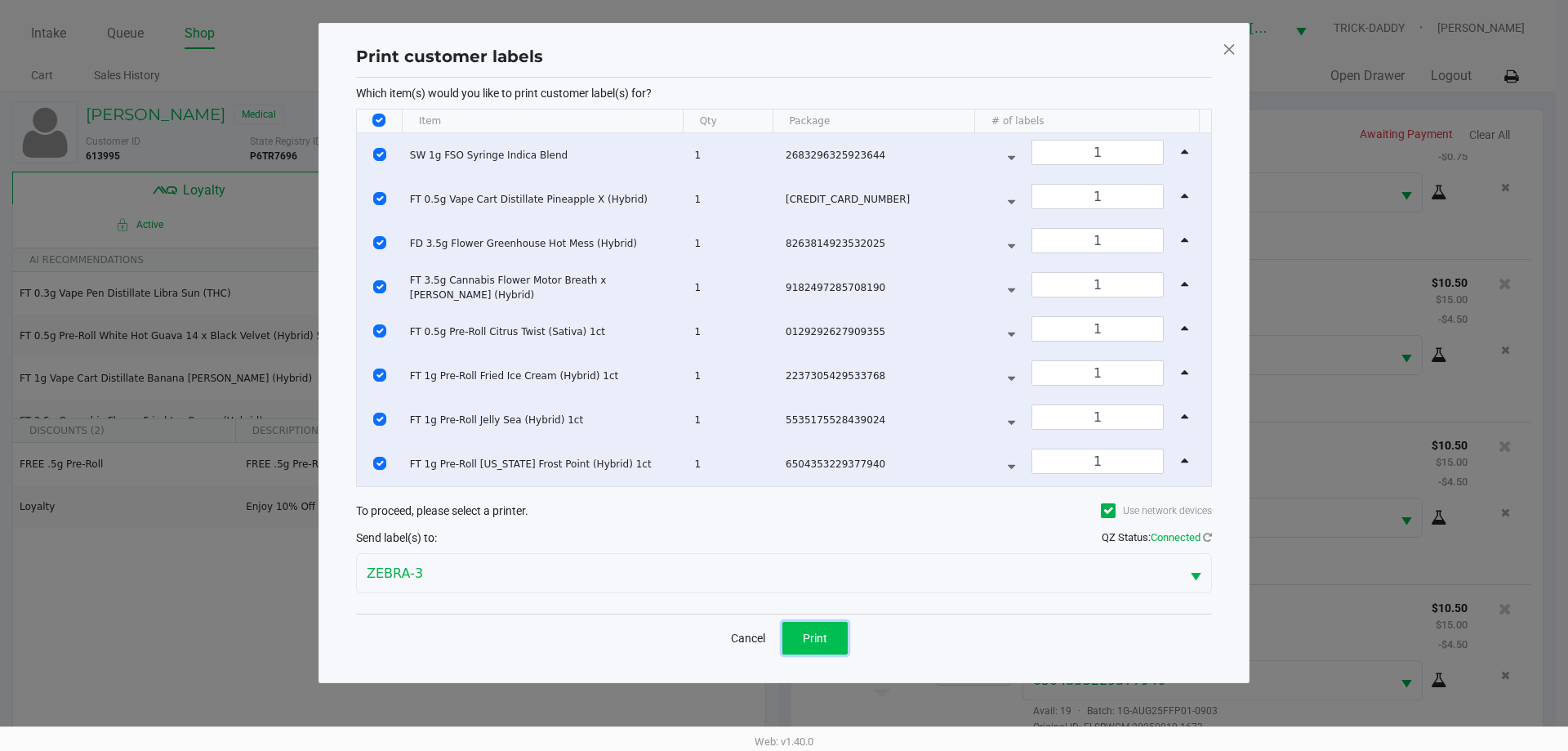
click at [802, 622] on button "Print" at bounding box center [814, 637] width 66 height 32
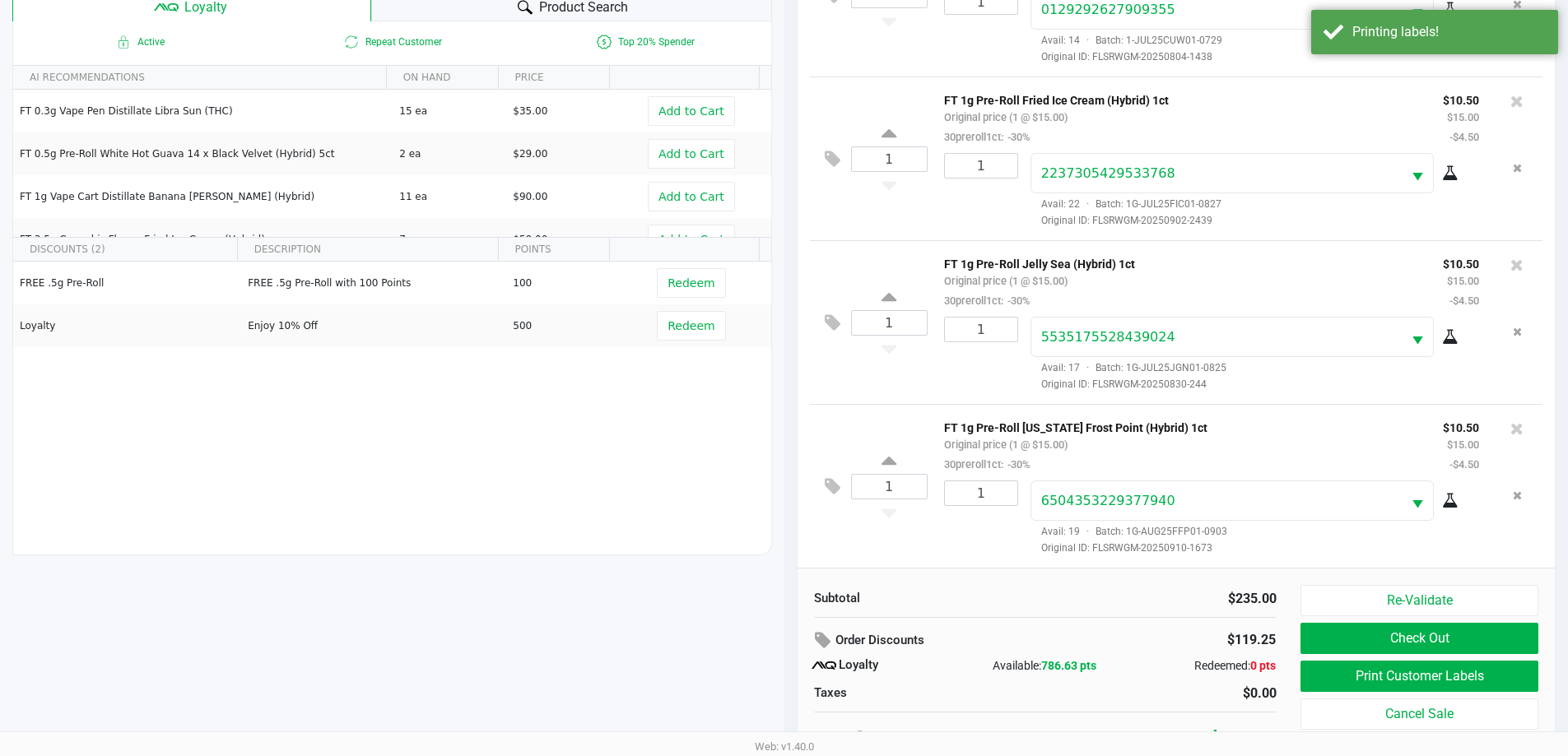
scroll to position [197, 0]
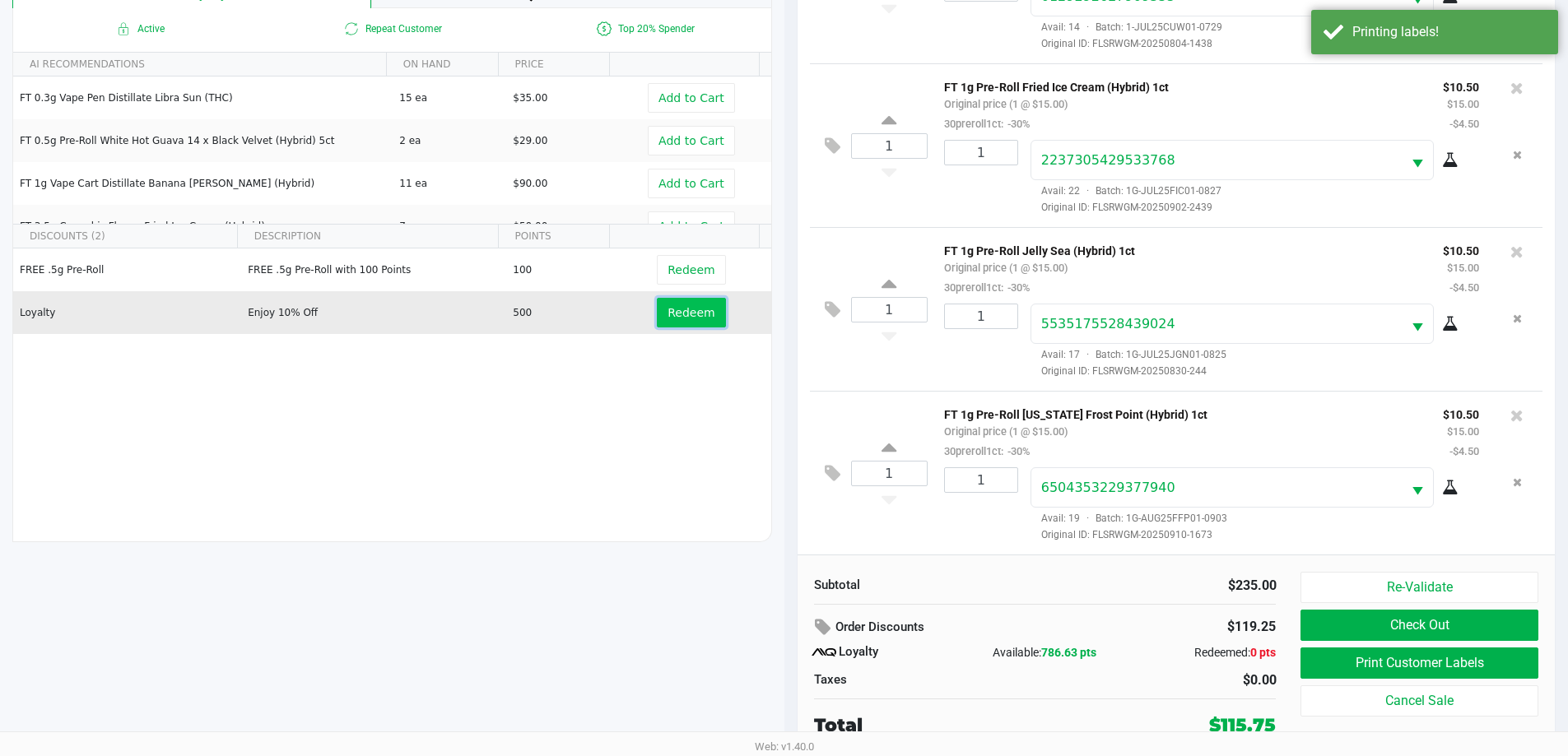
click at [681, 310] on span "Redeem" at bounding box center [691, 311] width 47 height 13
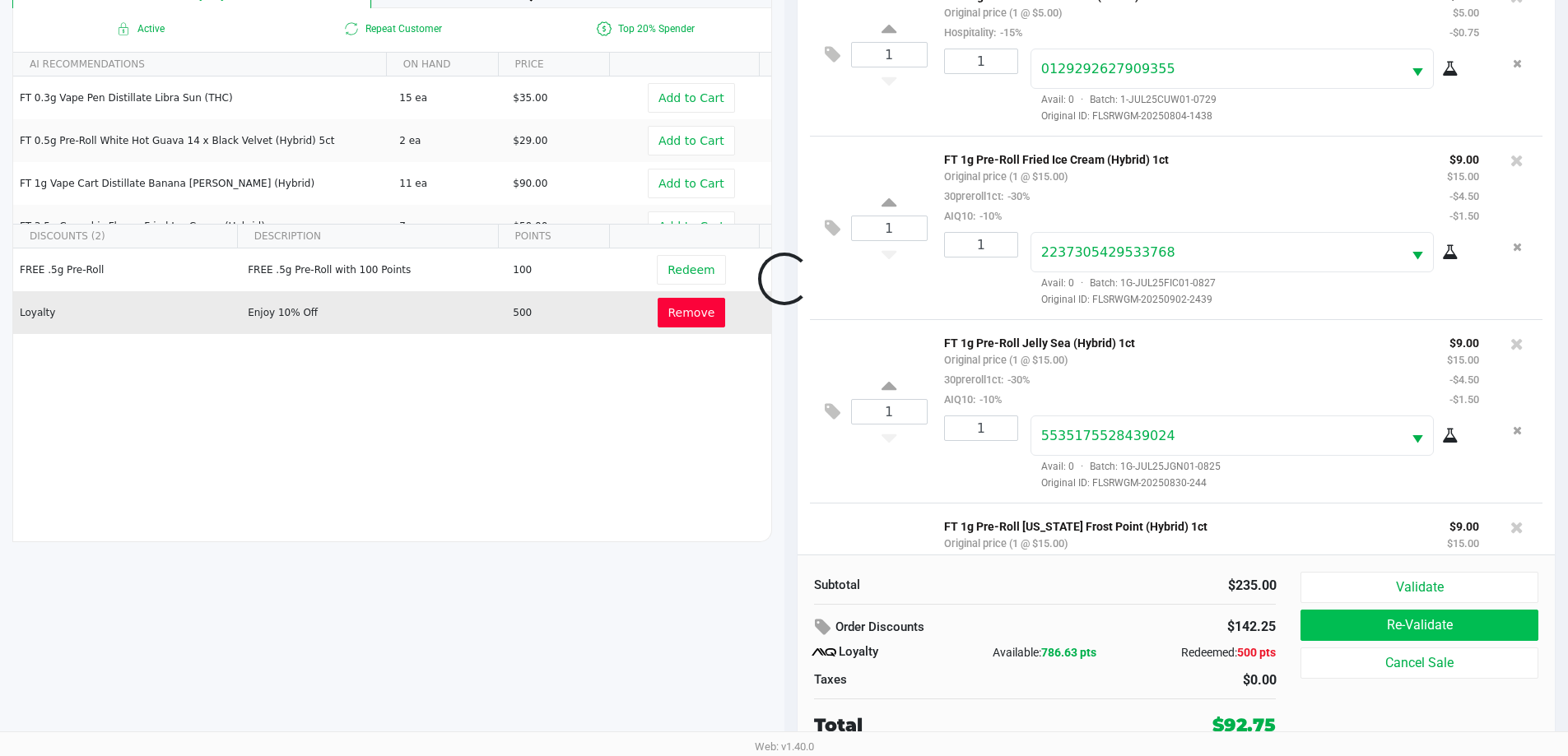
scroll to position [857, 0]
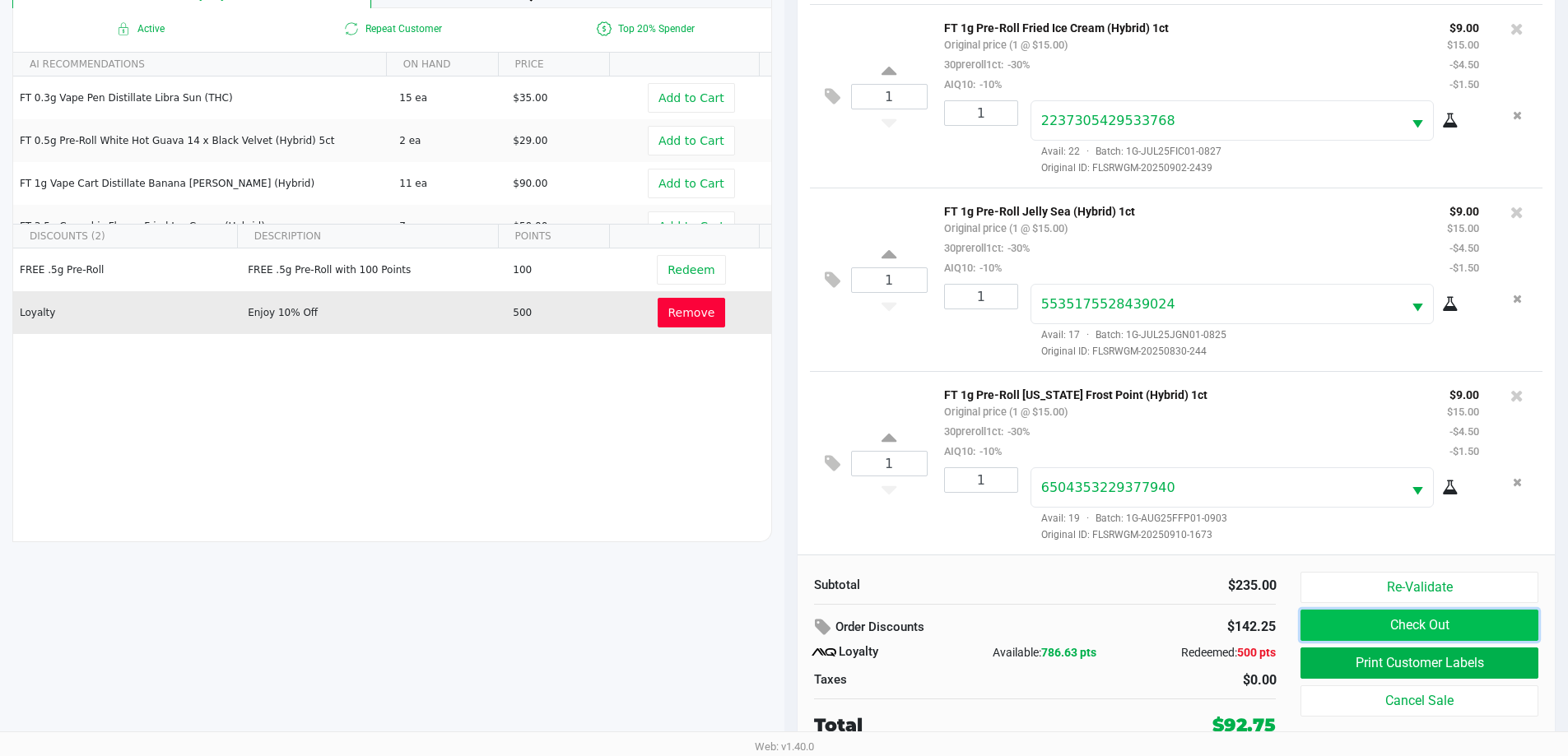
click at [1406, 633] on button "Check Out" at bounding box center [1418, 625] width 237 height 32
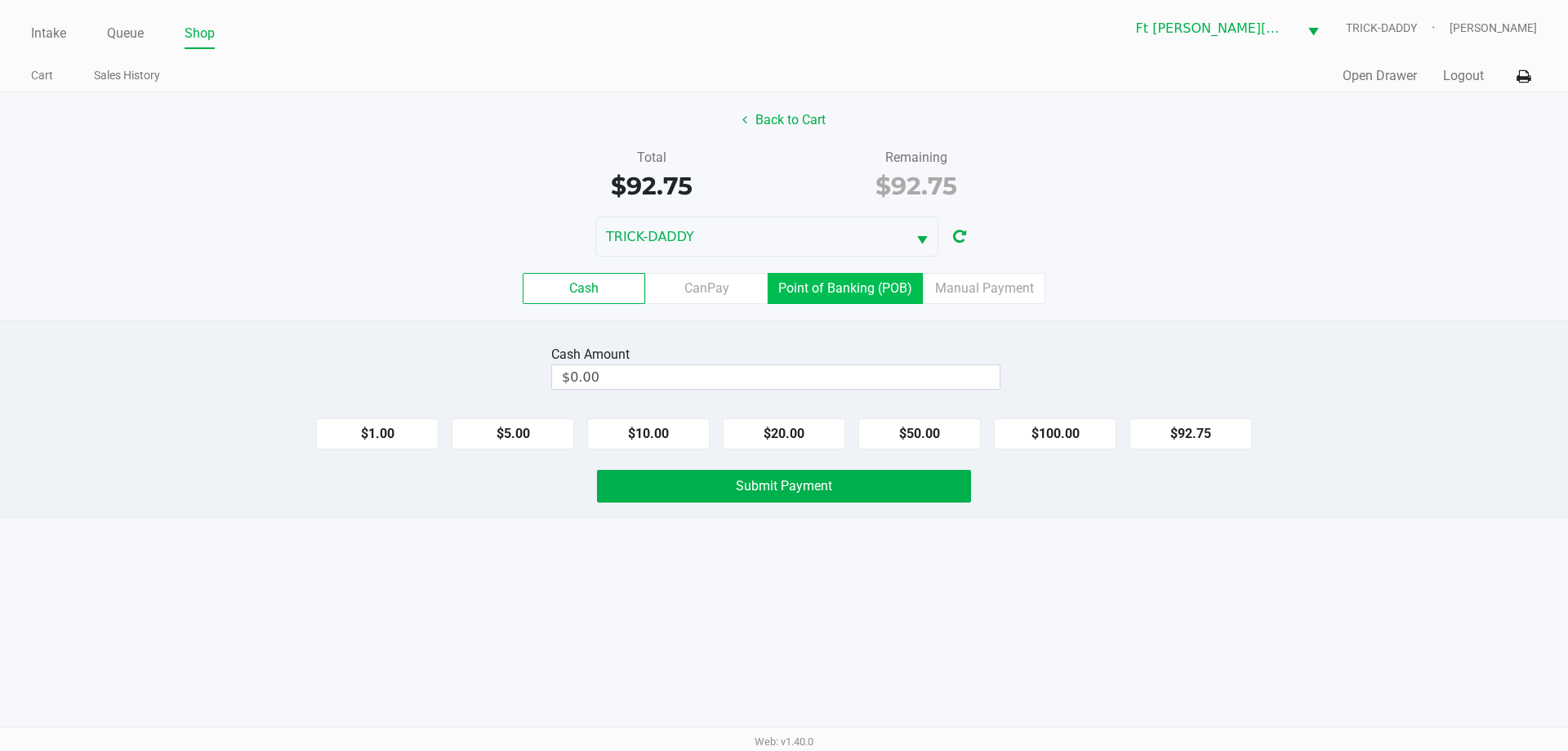
click at [858, 280] on label "Point of Banking (POB)" at bounding box center [845, 289] width 156 height 31
click at [0, 0] on 7 "Point of Banking (POB)" at bounding box center [0, 0] width 0 height 0
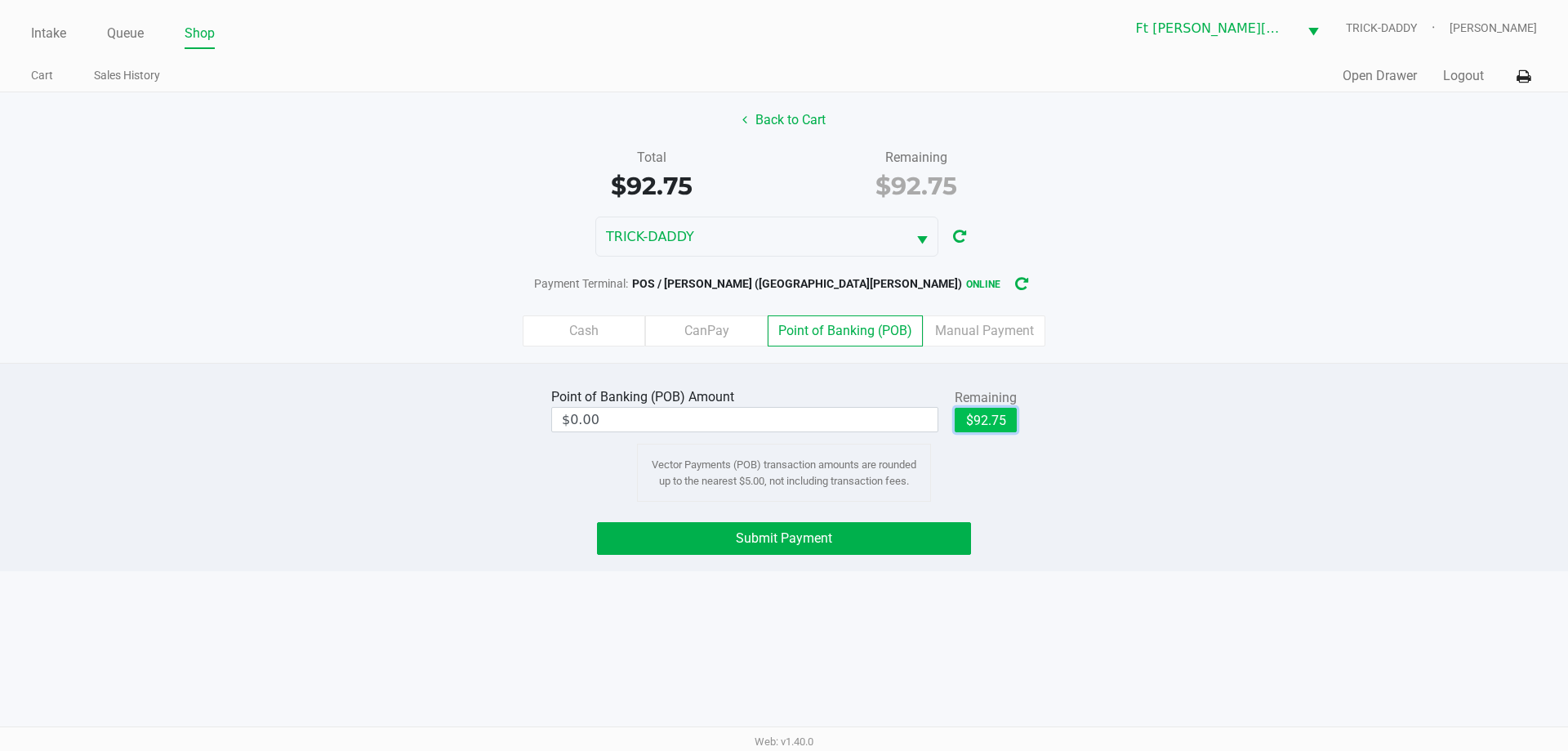
click at [993, 418] on button "$92.75" at bounding box center [985, 419] width 62 height 24
type input "$92.75"
click at [853, 531] on button "Submit Payment" at bounding box center [784, 538] width 374 height 32
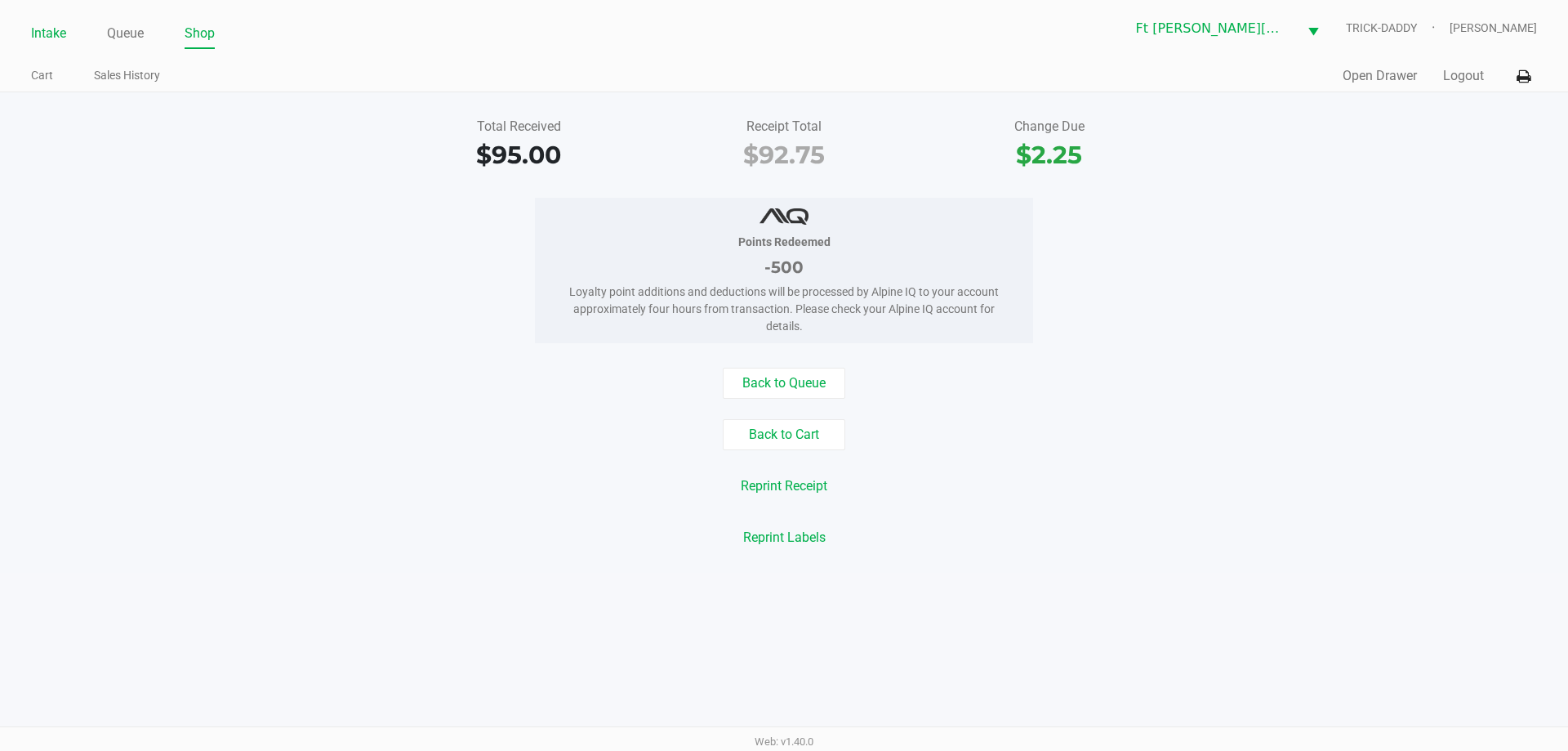
click at [57, 37] on link "Intake" at bounding box center [49, 33] width 35 height 23
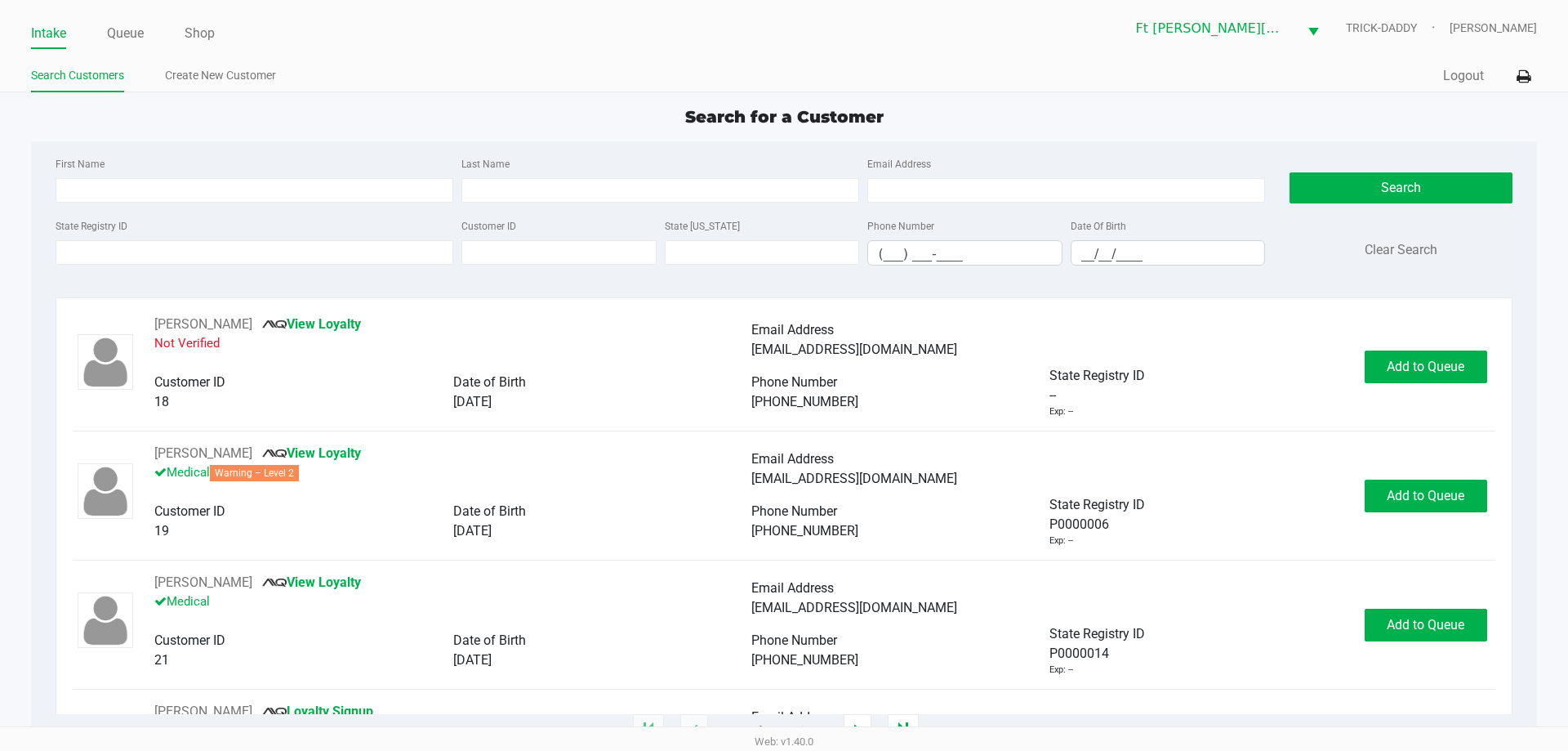
click at [183, 156] on div "First Name" at bounding box center [254, 178] width 406 height 49
click at [91, 255] on input "State Registry ID" at bounding box center [254, 252] width 397 height 24
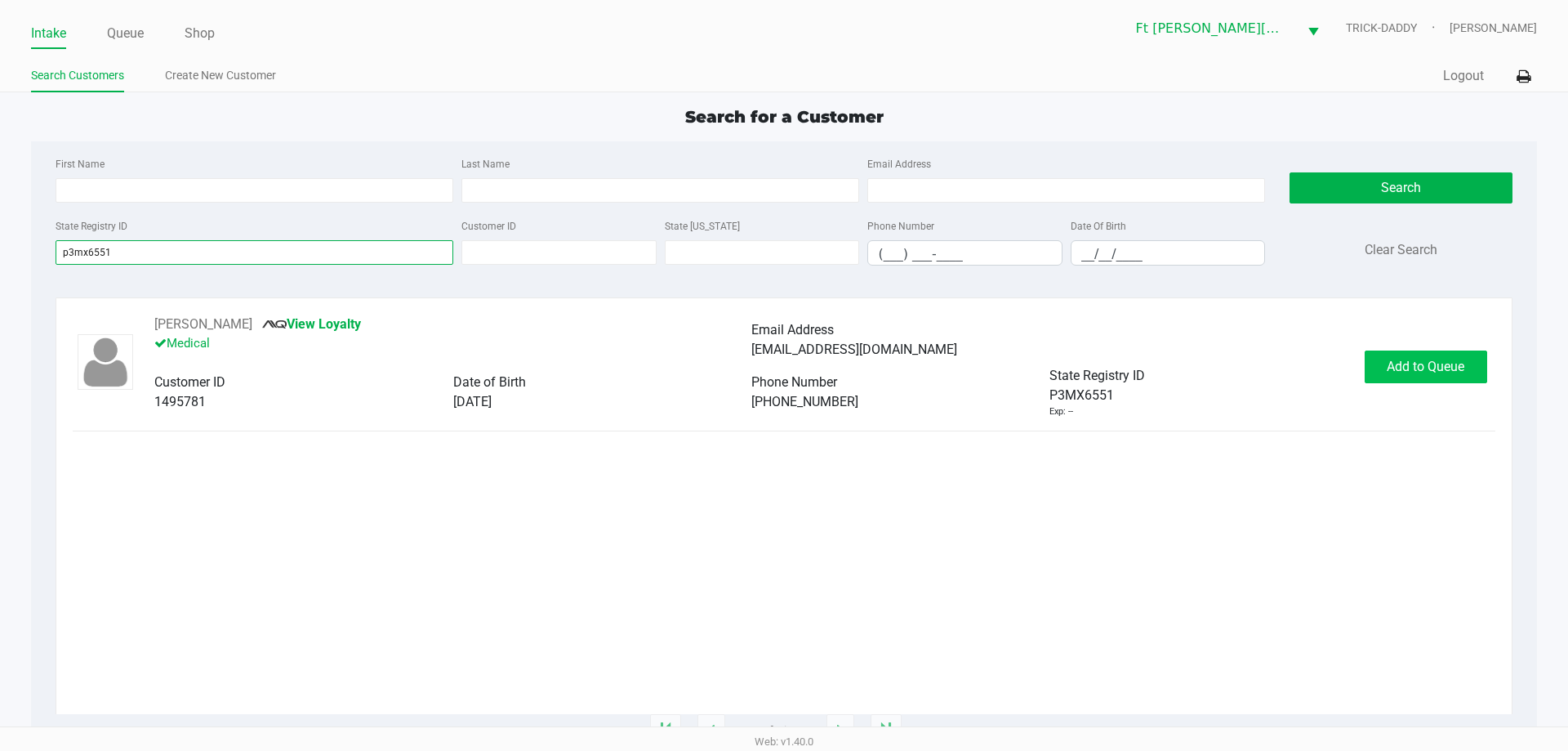
type input "p3mx6551"
click at [1413, 372] on span "Add to Queue" at bounding box center [1425, 366] width 77 height 16
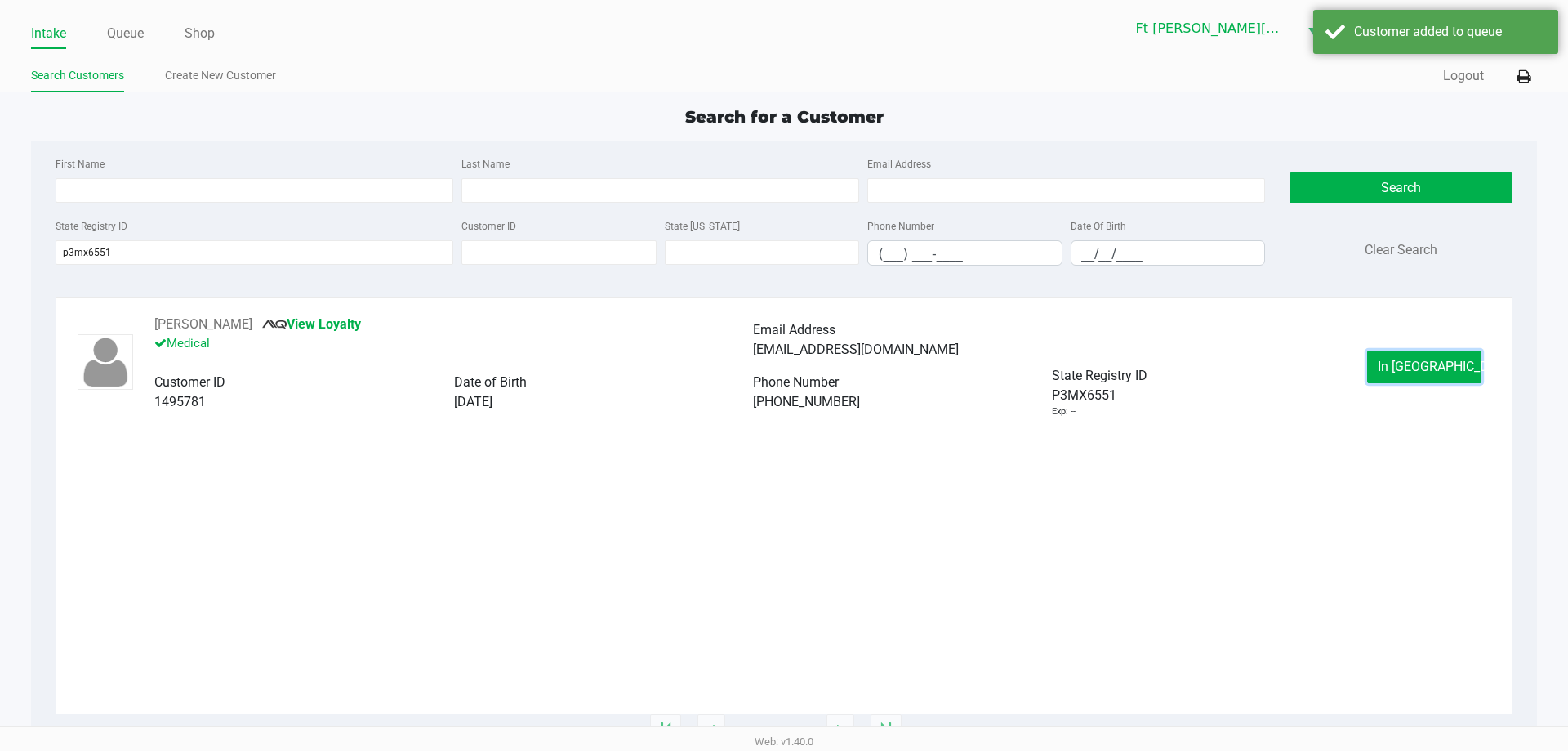
click at [1415, 373] on span "In Queue" at bounding box center [1447, 366] width 137 height 16
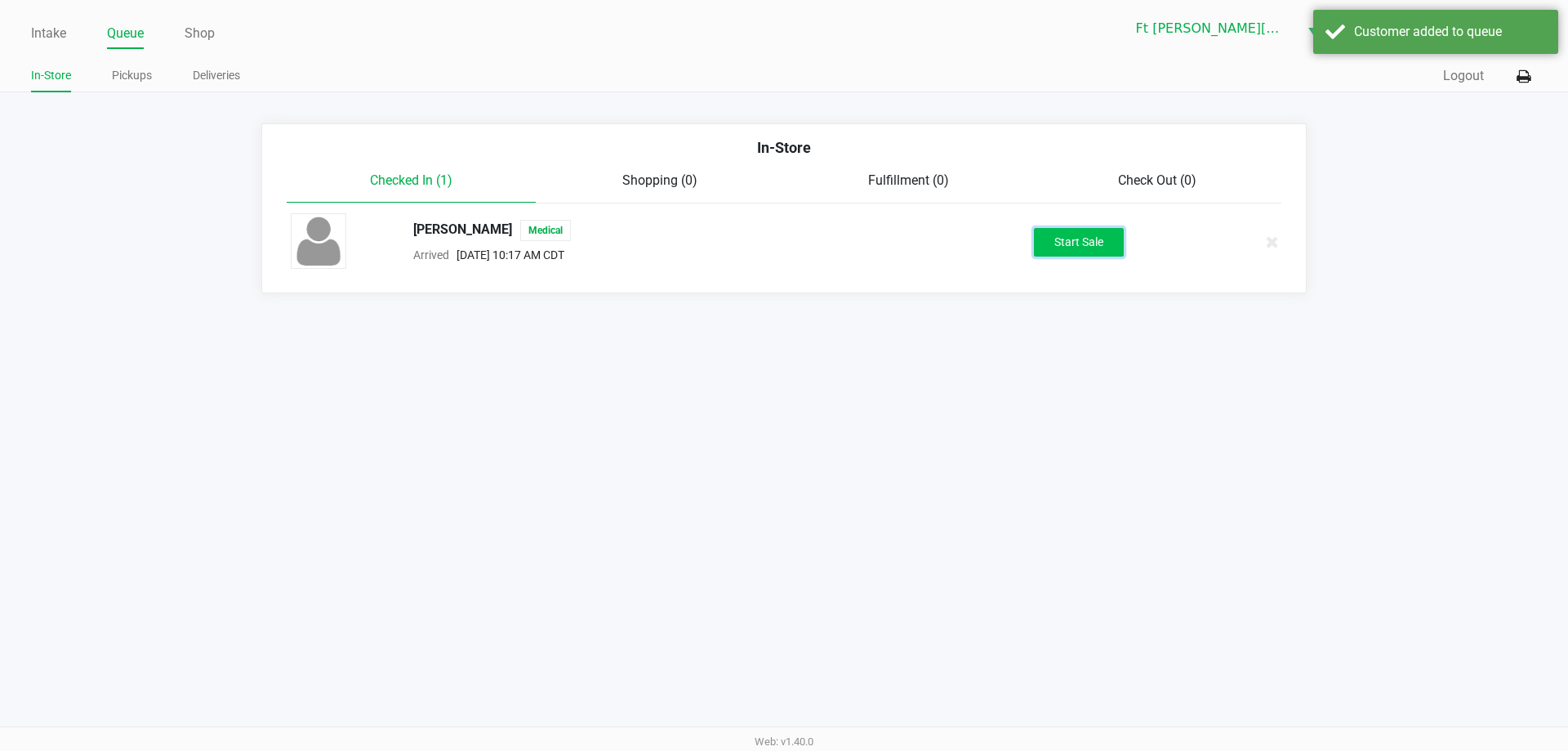
click at [1079, 250] on button "Start Sale" at bounding box center [1079, 242] width 90 height 28
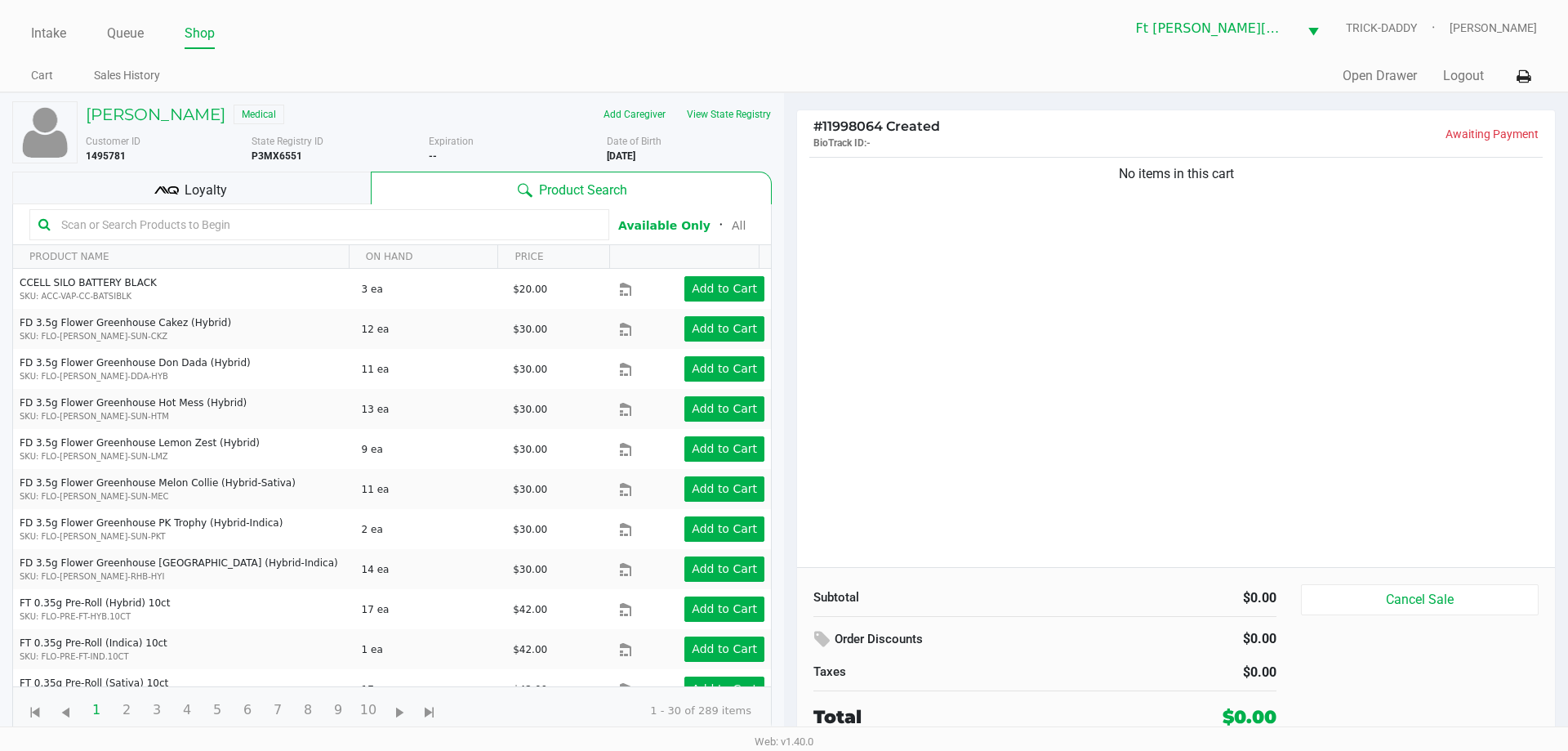
click at [201, 181] on span "Loyalty" at bounding box center [206, 190] width 42 height 20
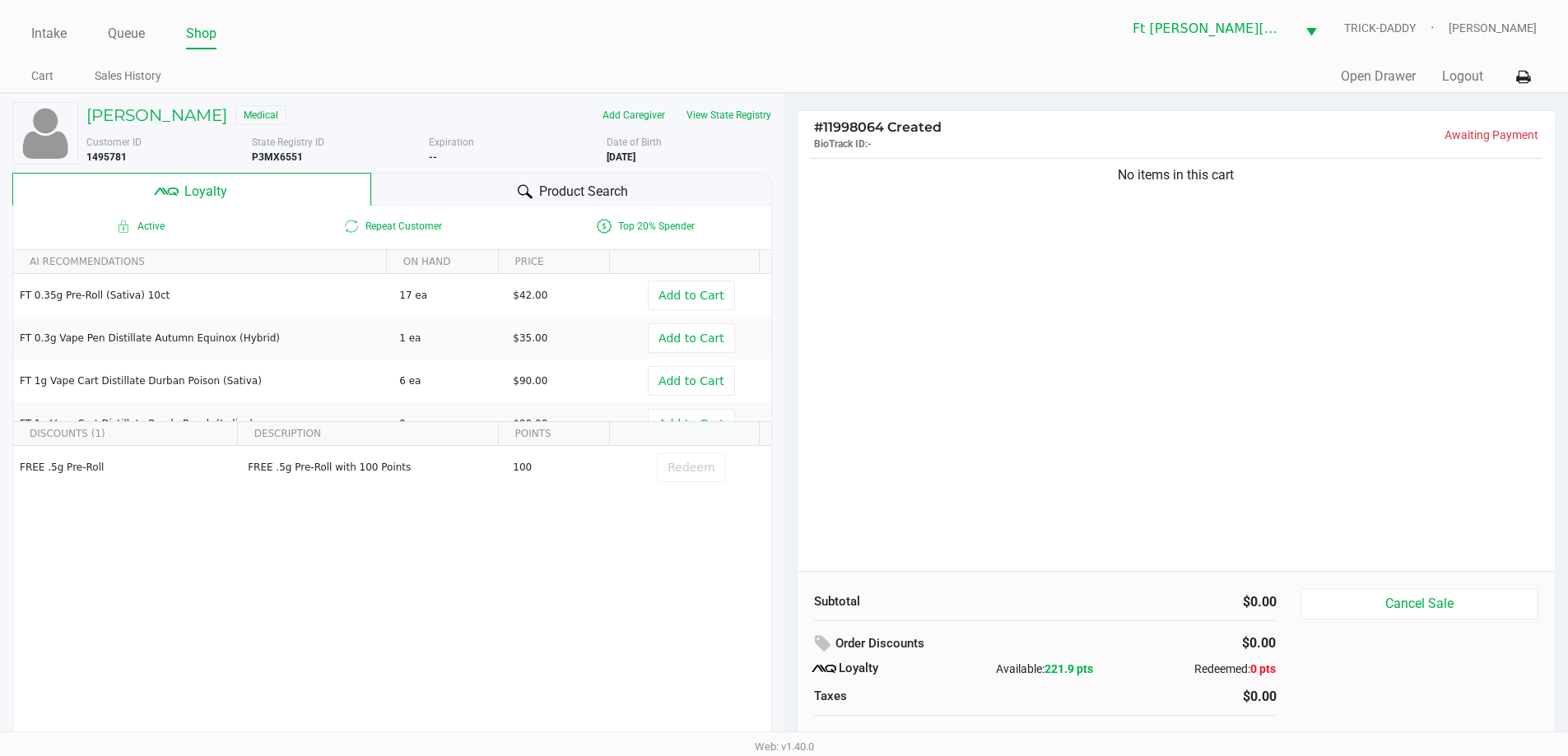
click at [634, 193] on div "Product Search" at bounding box center [571, 188] width 400 height 33
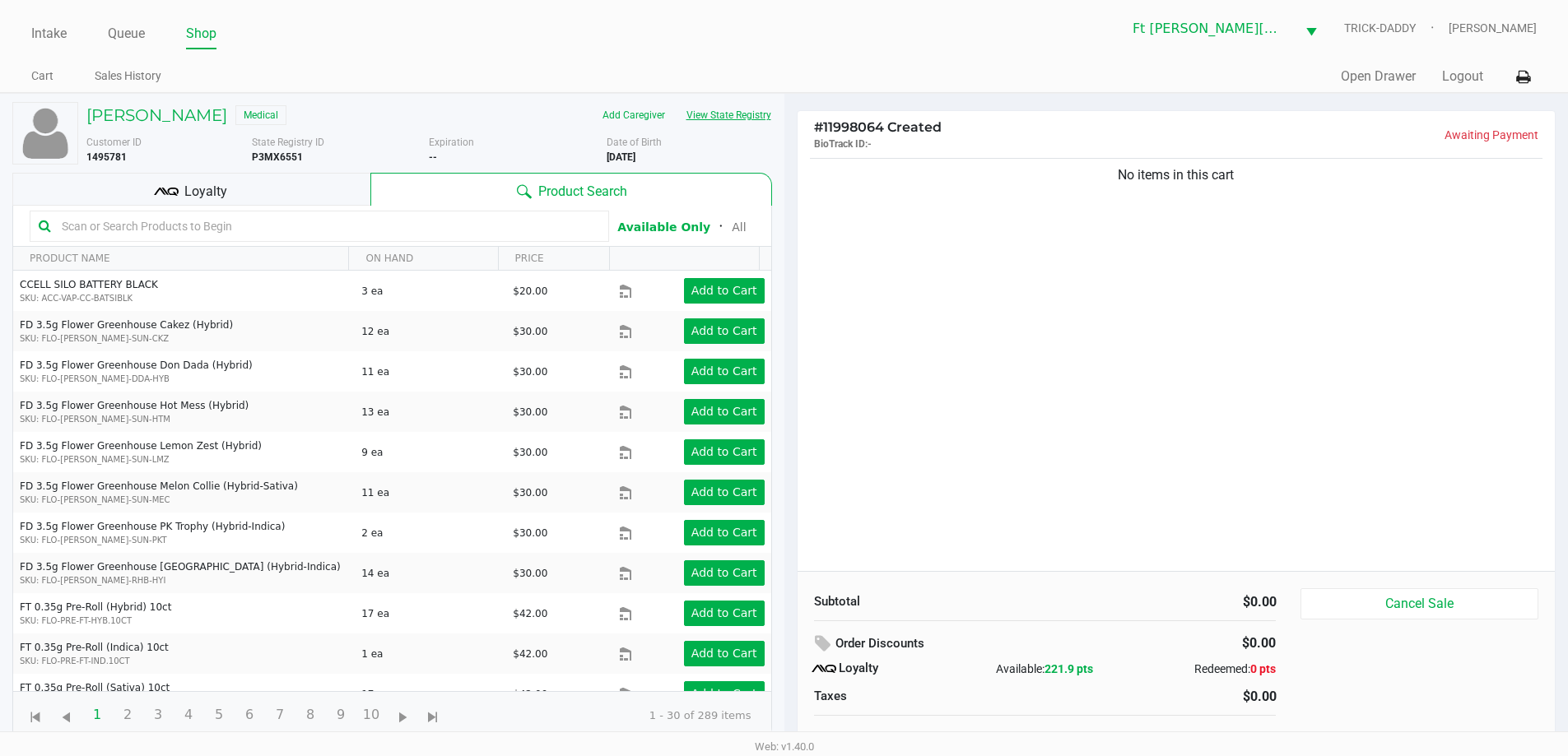
click at [751, 116] on button "View State Registry" at bounding box center [724, 114] width 97 height 27
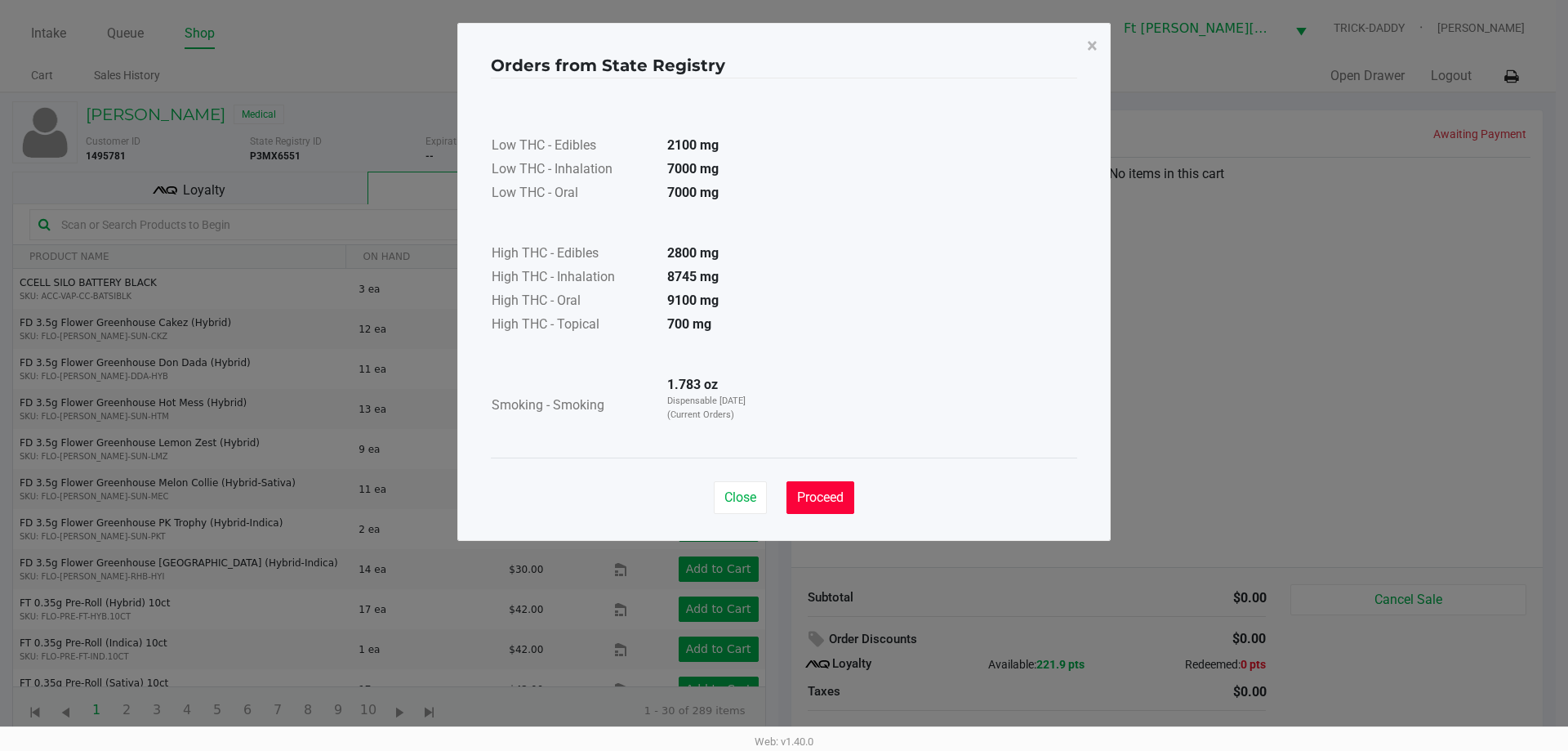
click at [836, 508] on button "Proceed" at bounding box center [820, 496] width 68 height 32
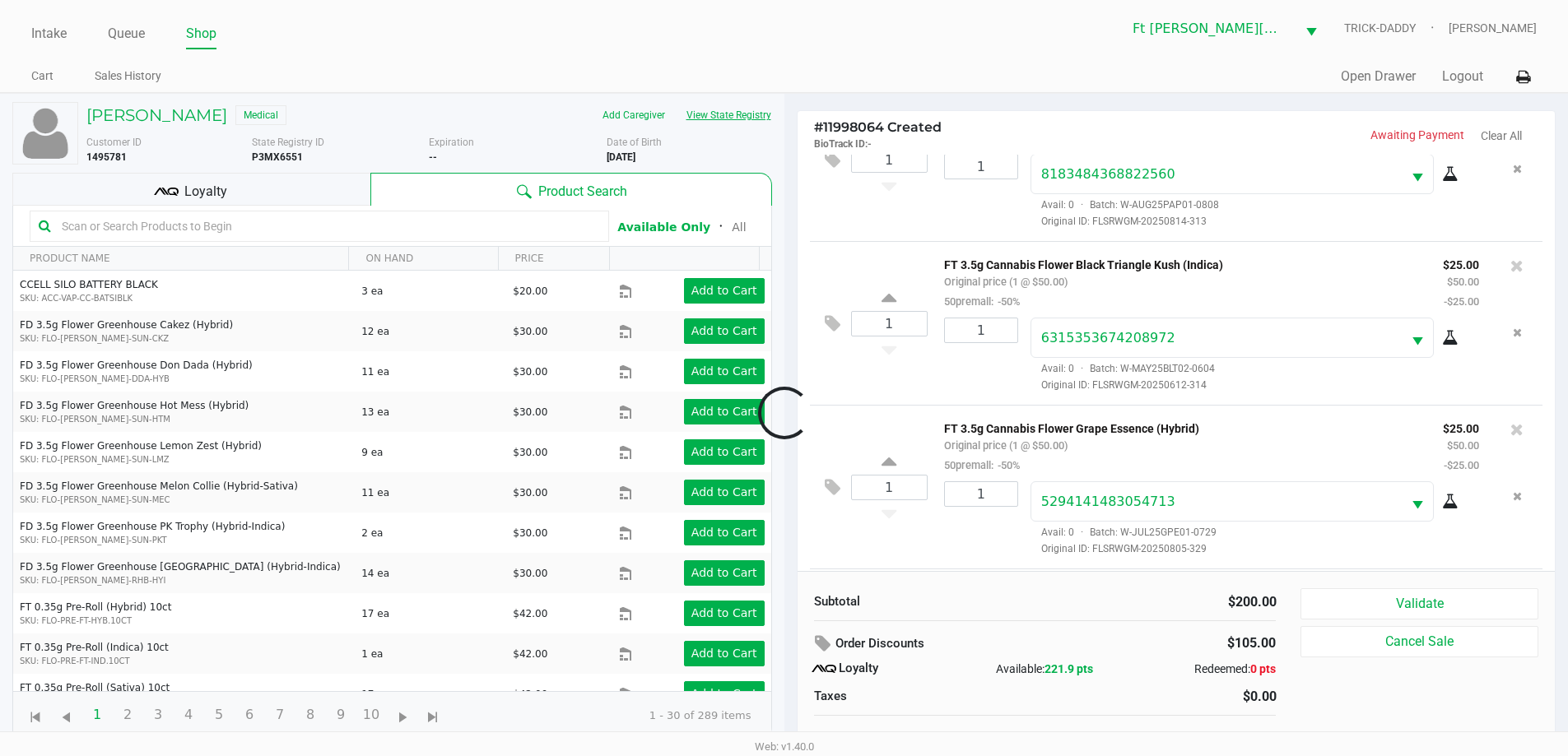
scroll to position [241, 0]
click at [241, 193] on div "Loyalty" at bounding box center [191, 188] width 358 height 33
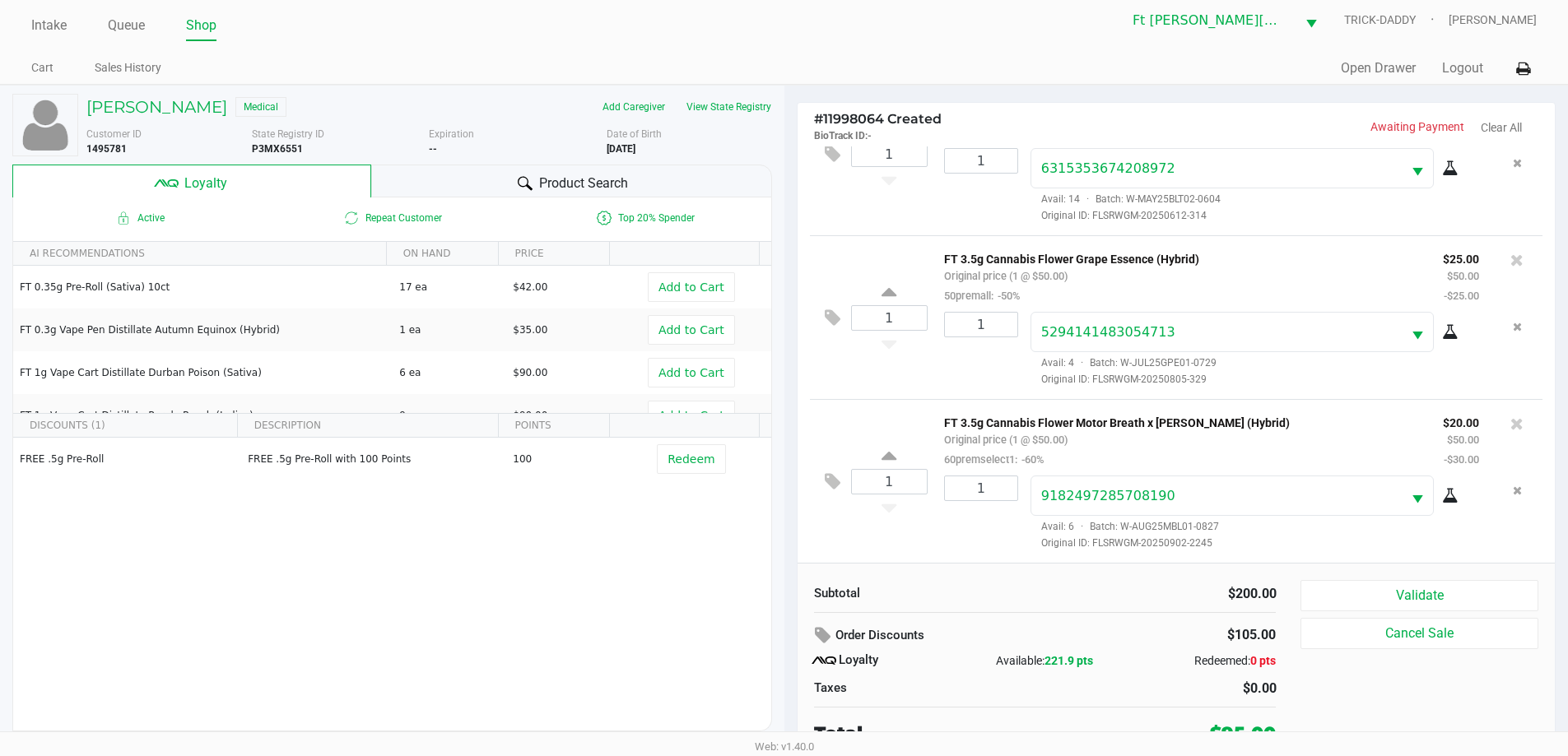
scroll to position [17, 0]
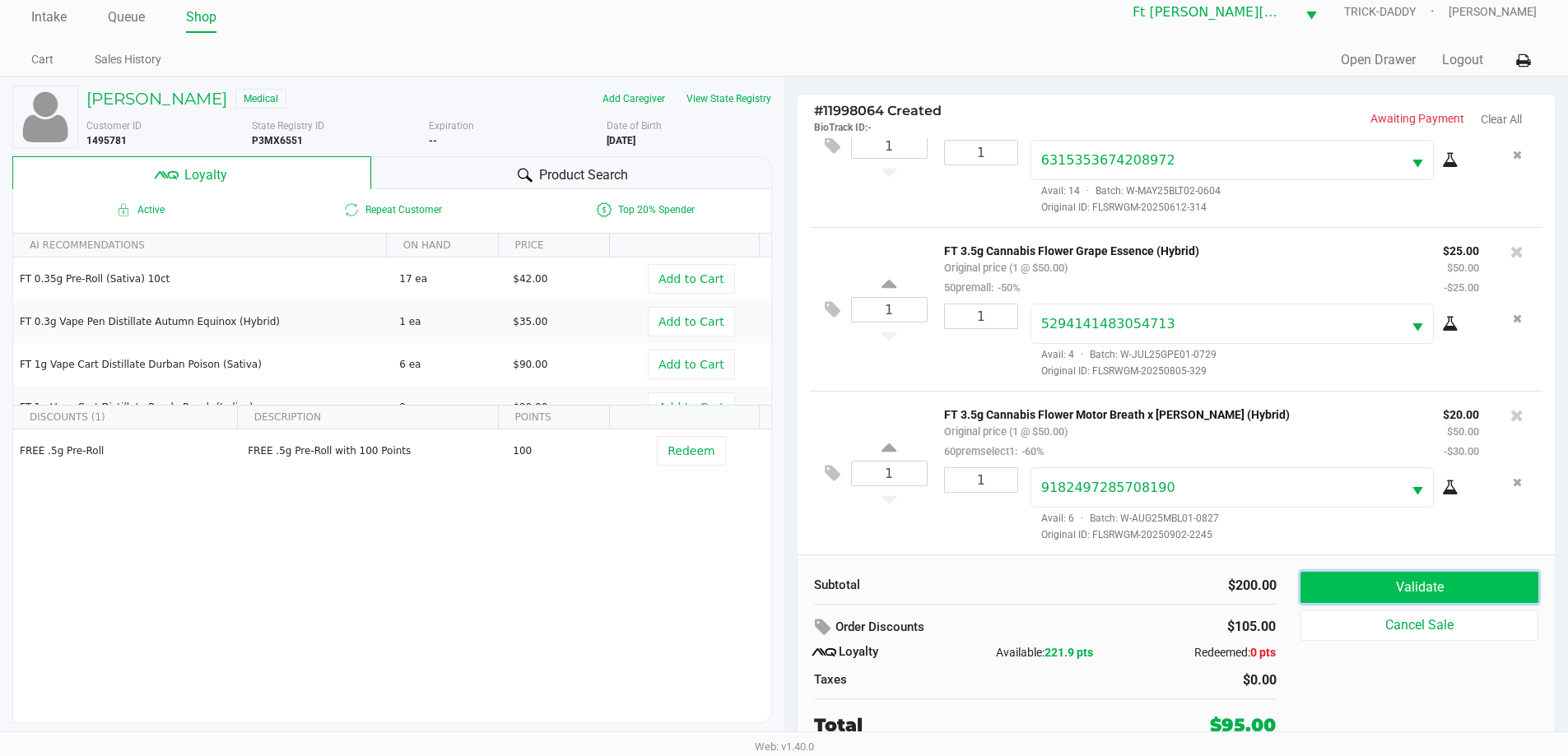
click at [1406, 594] on button "Validate" at bounding box center [1418, 587] width 237 height 32
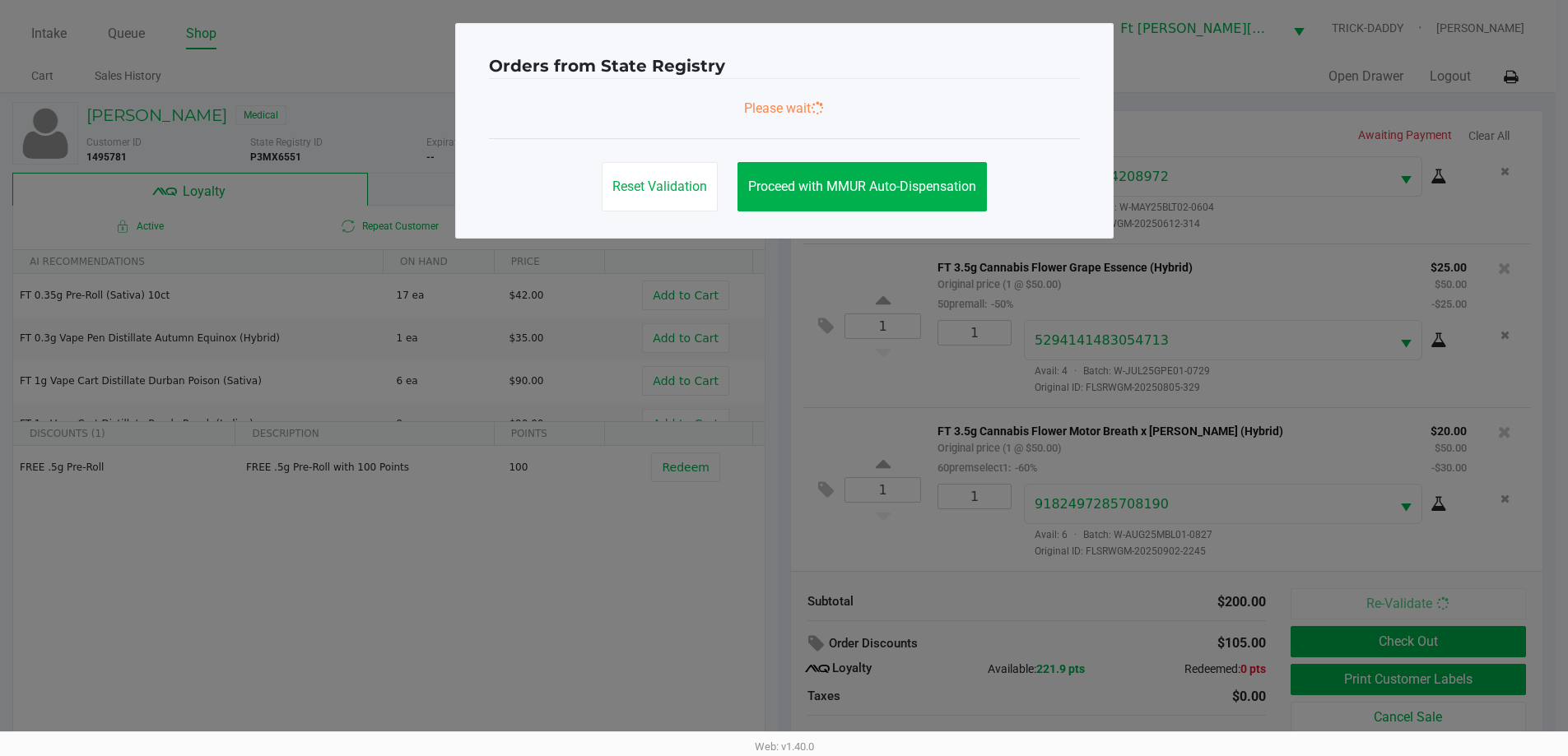
scroll to position [0, 0]
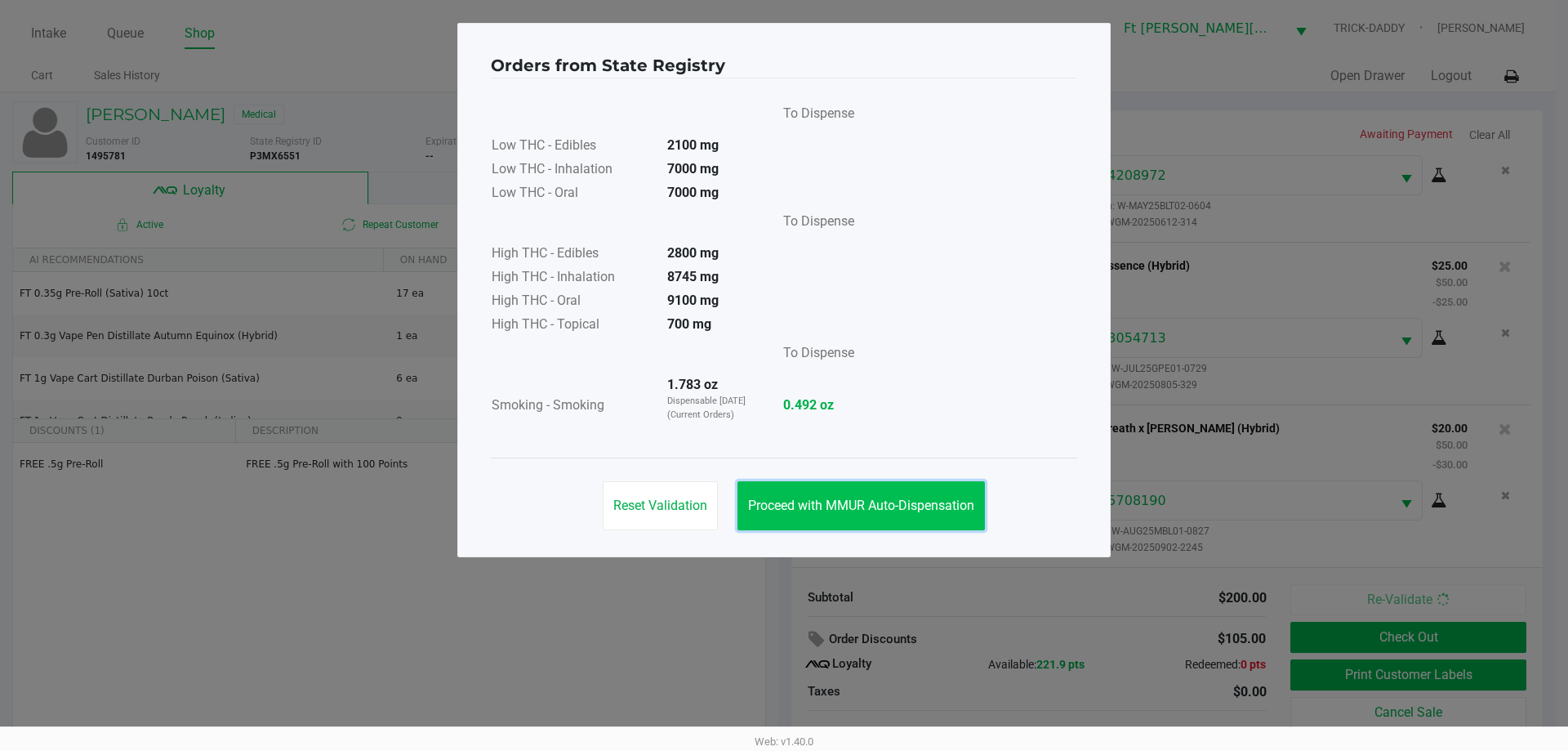
click at [939, 521] on button "Proceed with MMUR Auto-Dispensation" at bounding box center [860, 505] width 248 height 49
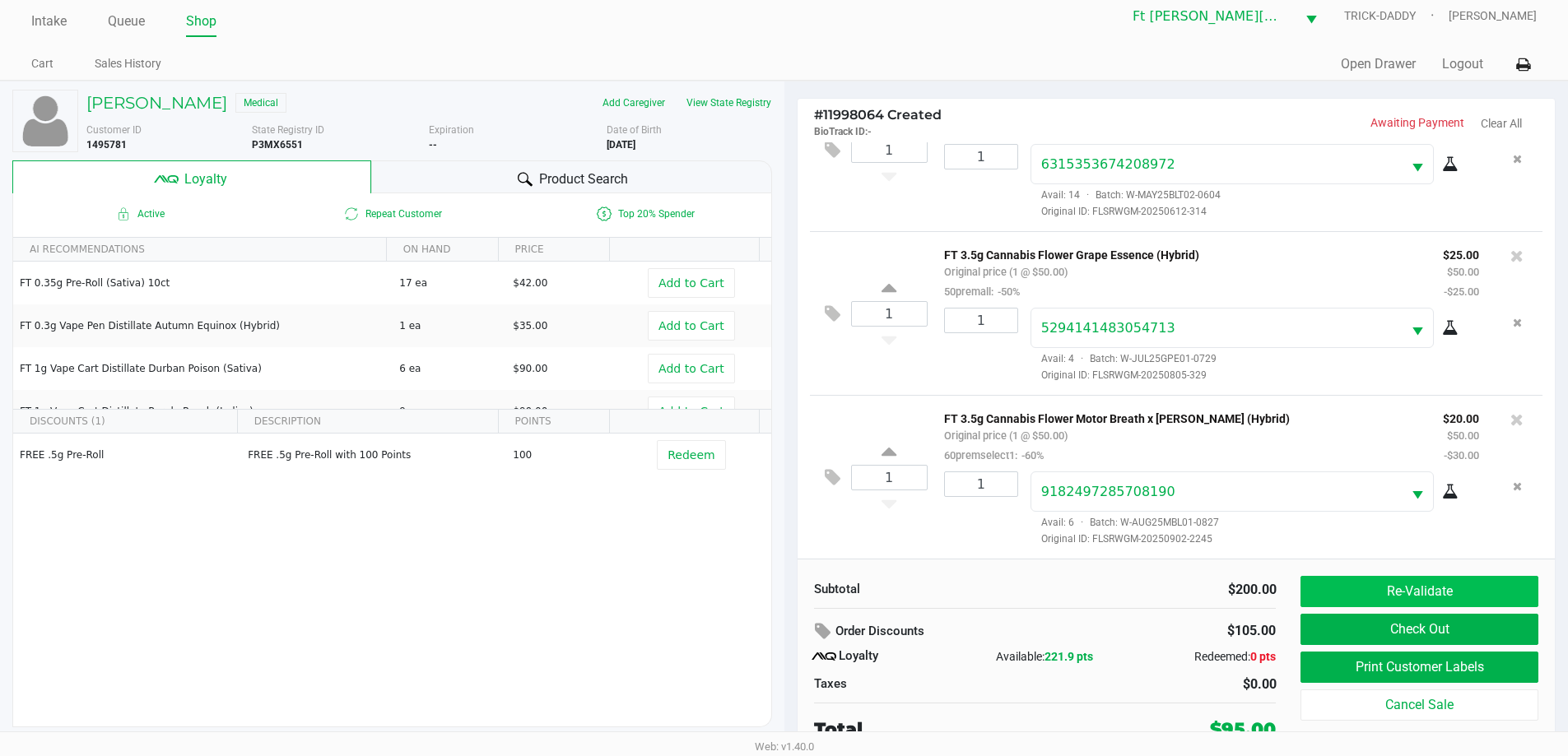
scroll to position [17, 0]
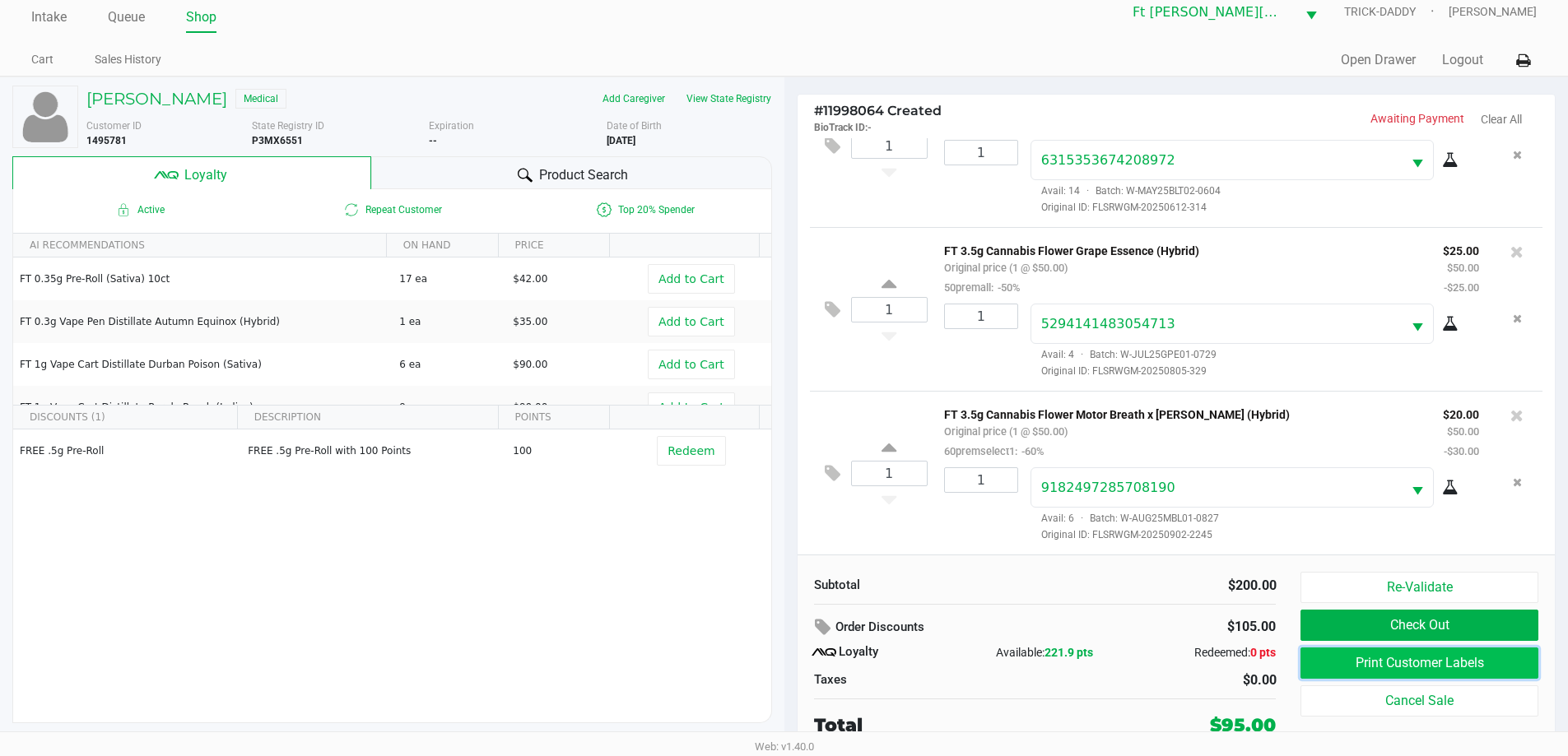
click at [1452, 667] on button "Print Customer Labels" at bounding box center [1418, 663] width 237 height 32
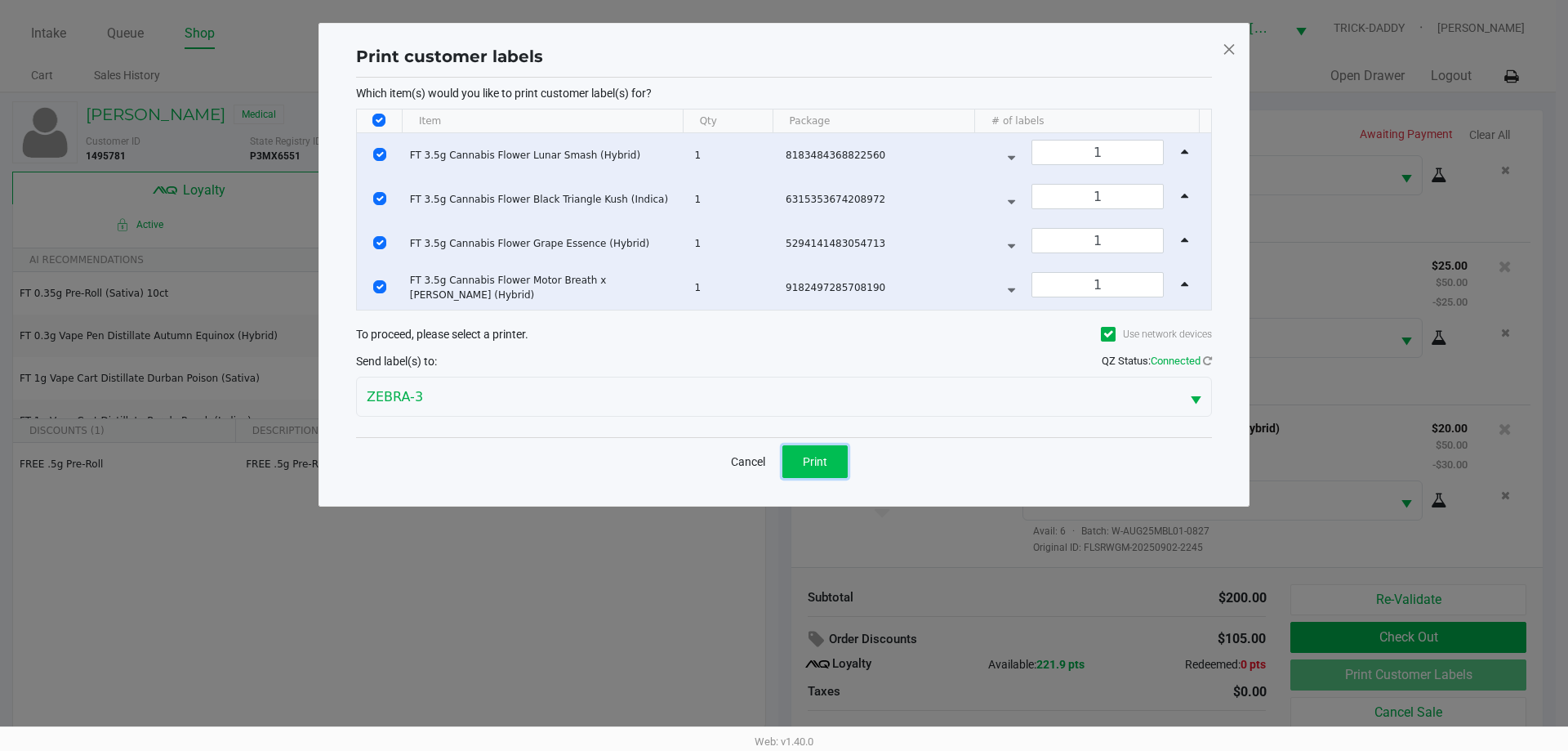
click at [821, 466] on span "Print" at bounding box center [814, 461] width 24 height 13
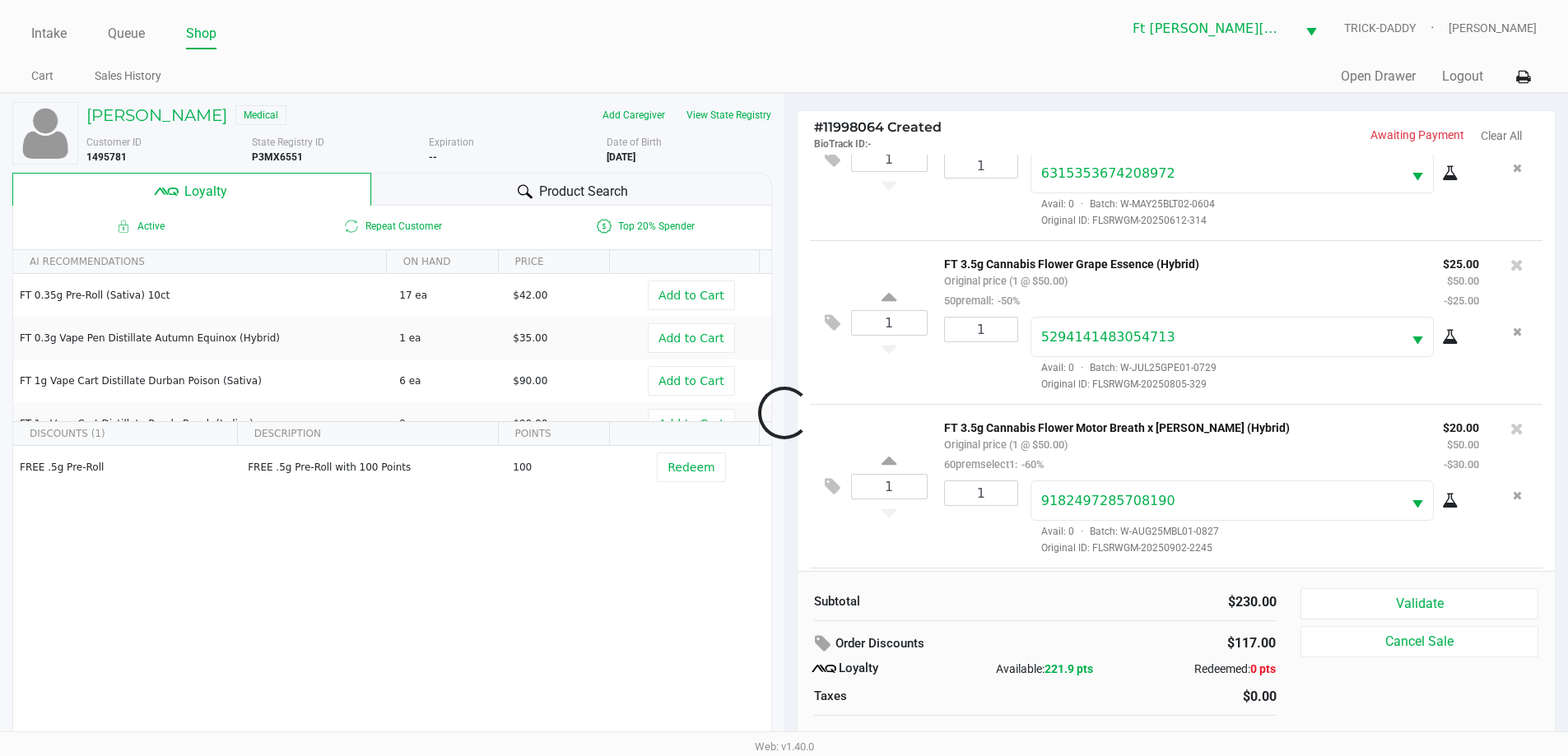
scroll to position [406, 0]
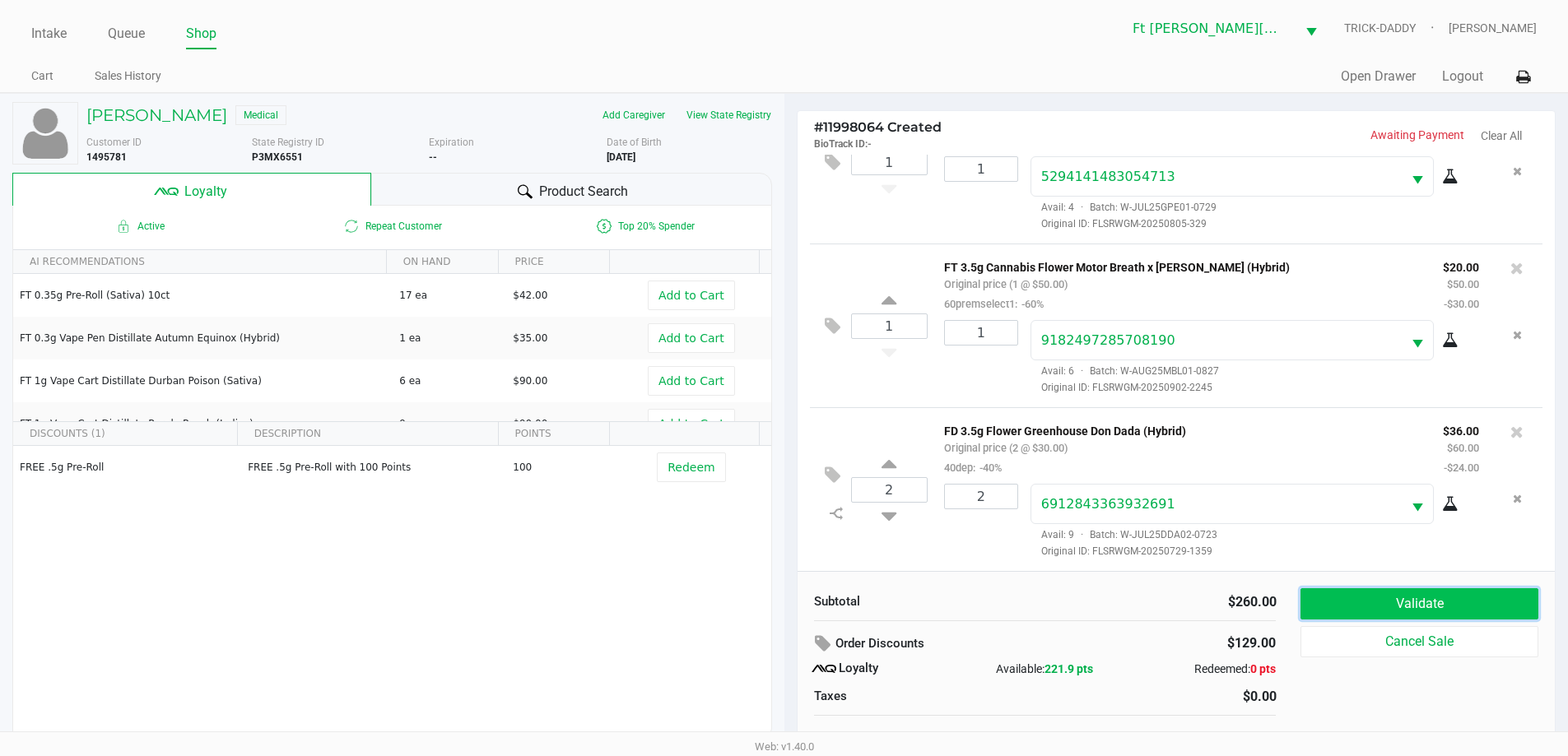
click at [1403, 617] on button "Validate" at bounding box center [1418, 604] width 237 height 32
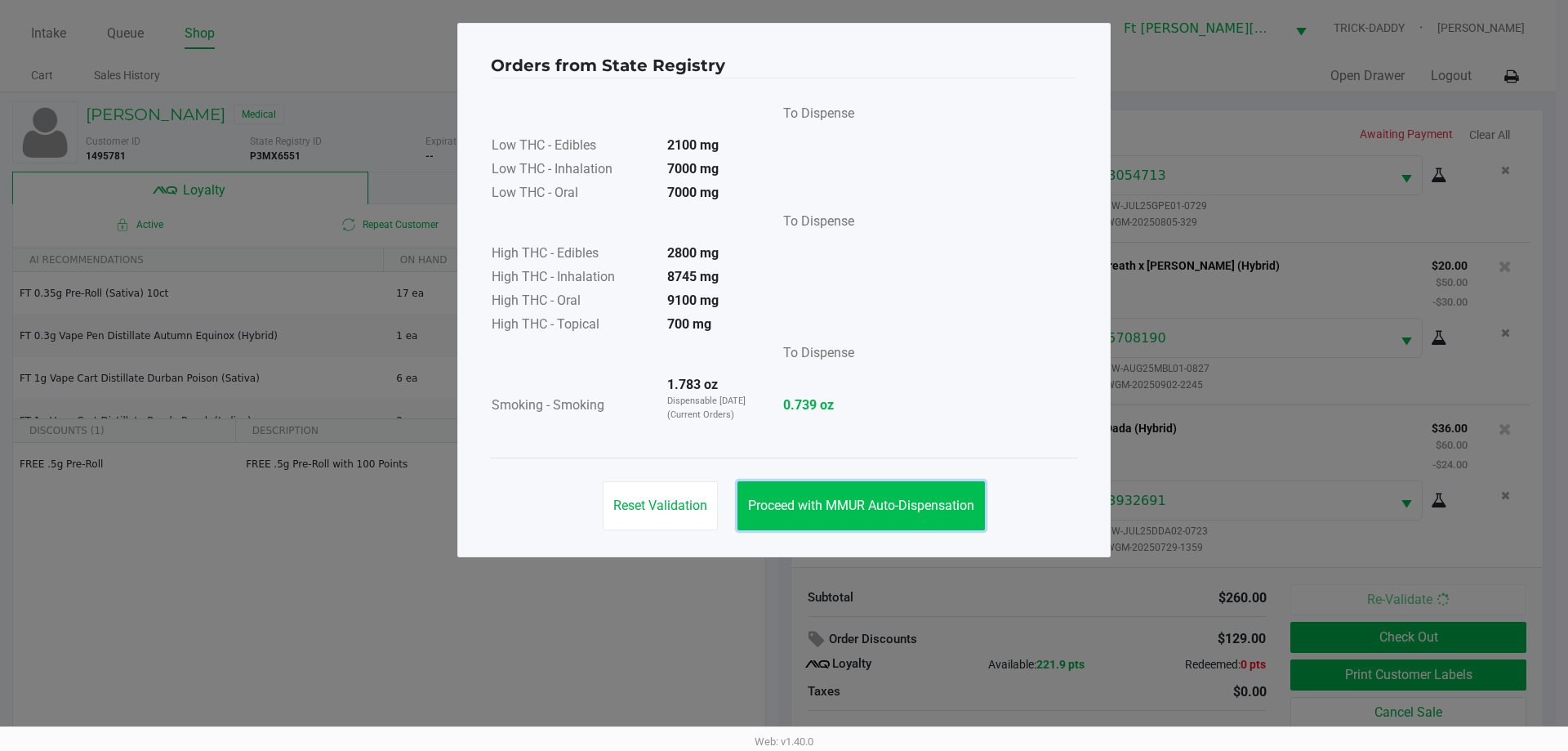
click at [931, 511] on span "Proceed with MMUR Auto-Dispensation" at bounding box center [860, 505] width 226 height 16
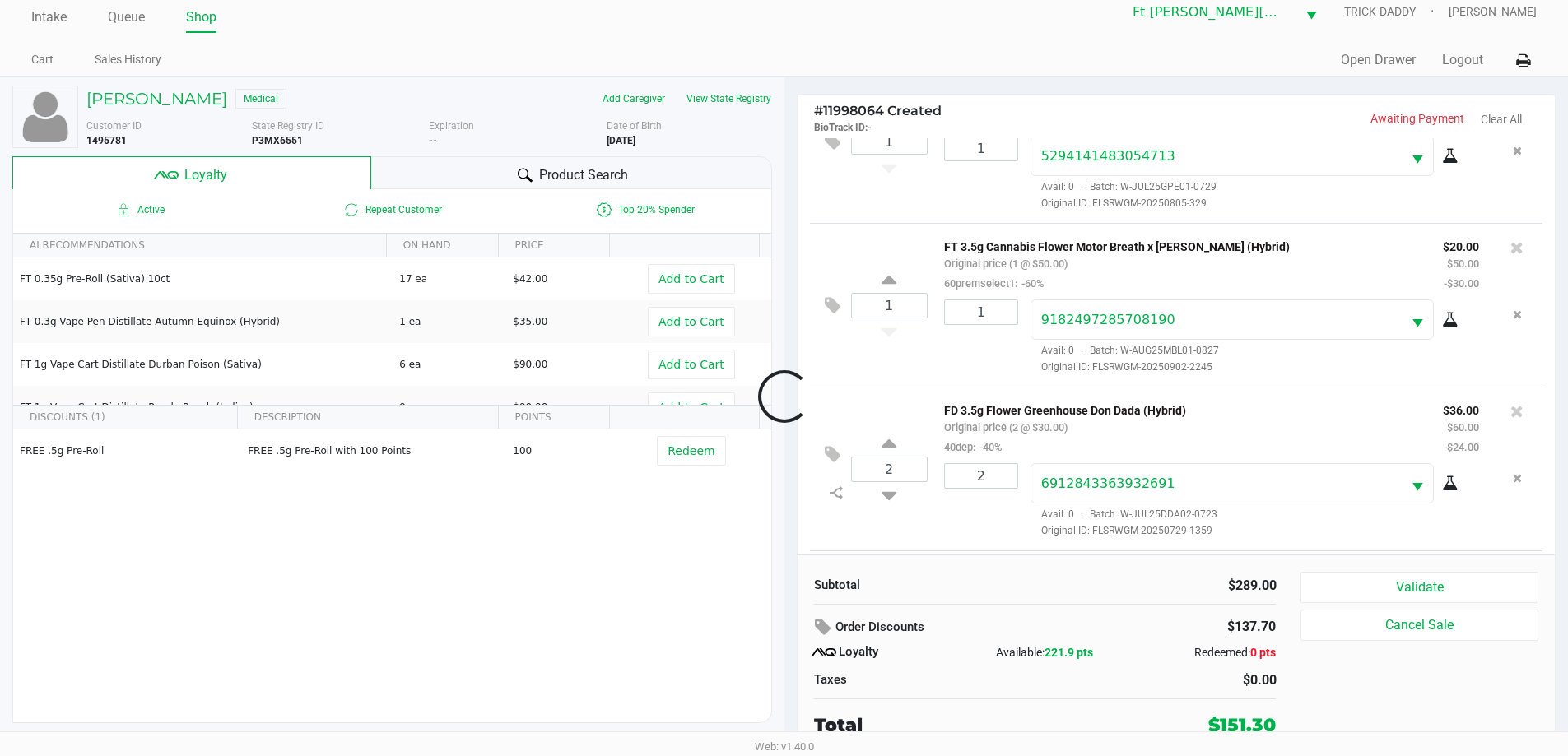
scroll to position [571, 0]
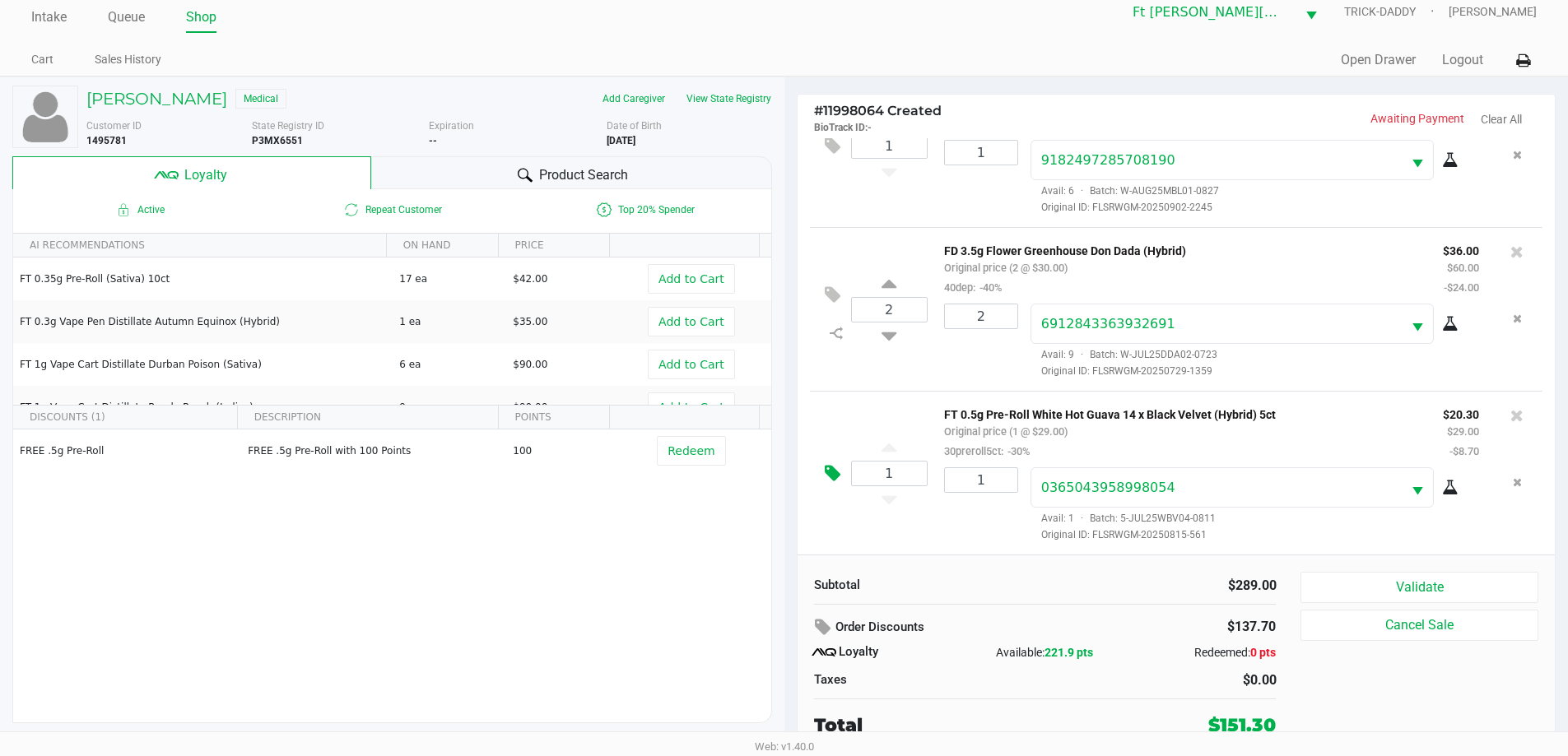
click at [828, 477] on icon at bounding box center [832, 473] width 16 height 19
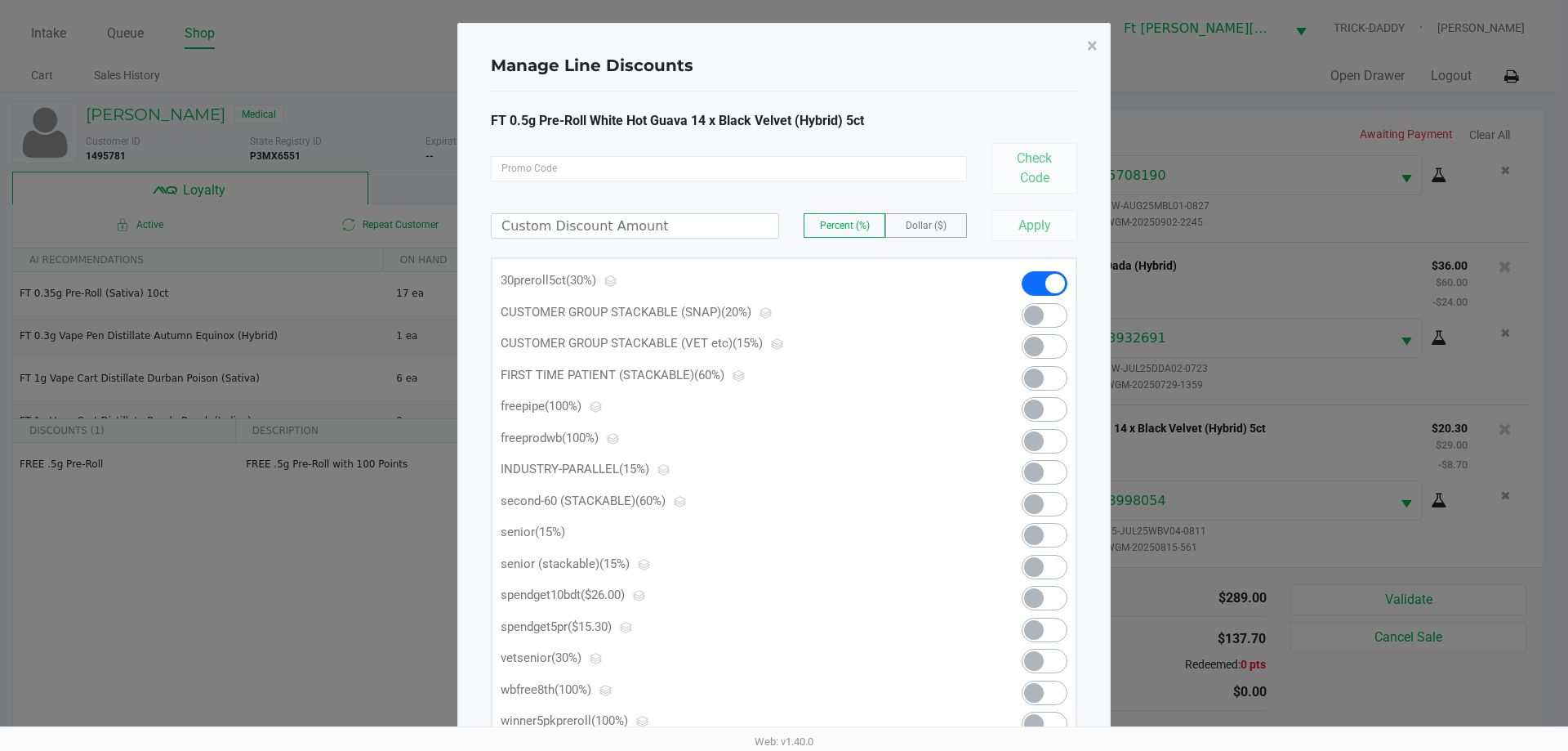
click at [1062, 631] on span at bounding box center [1044, 630] width 46 height 24
click at [1093, 49] on span "×" at bounding box center [1092, 45] width 11 height 23
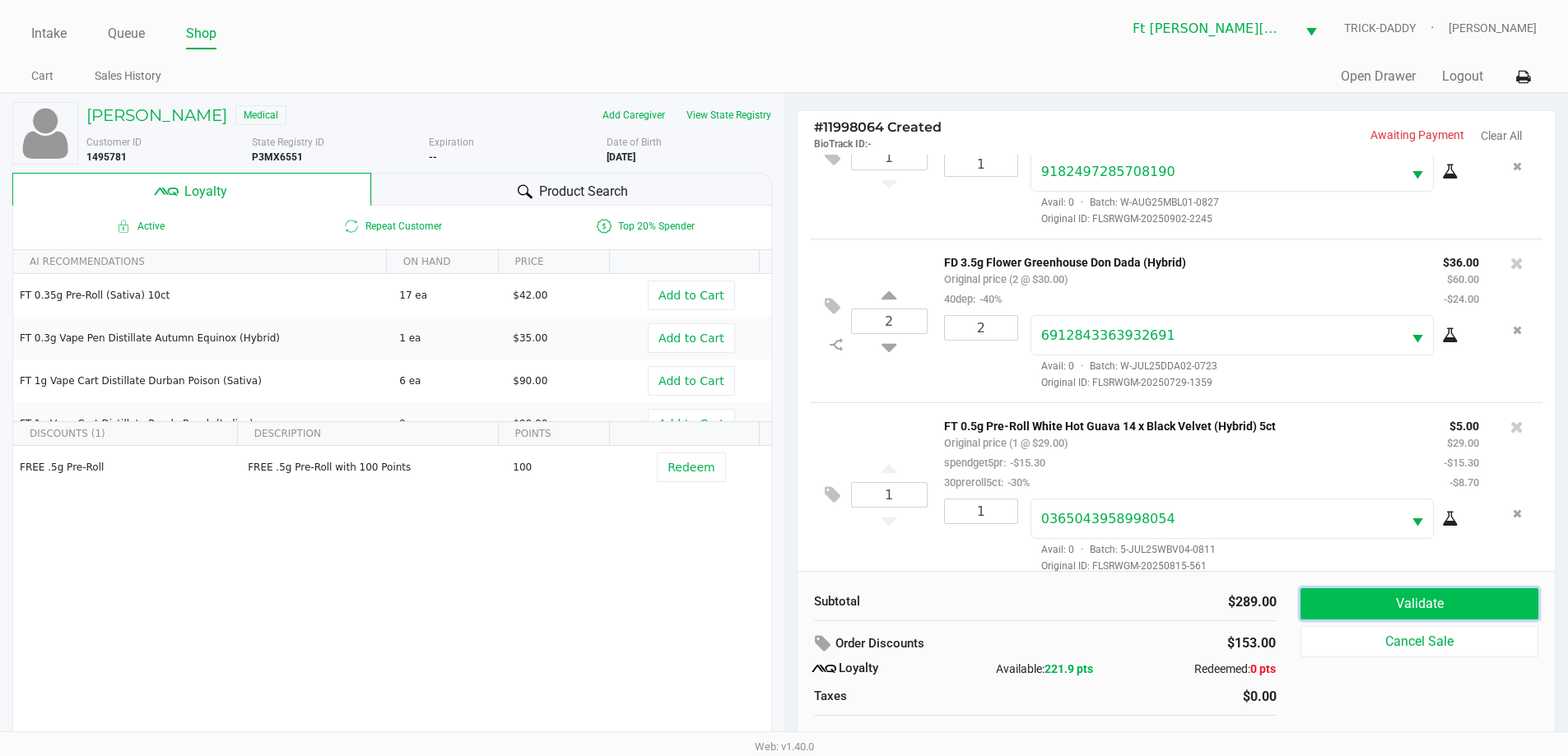
click at [1431, 611] on button "Validate" at bounding box center [1418, 604] width 237 height 32
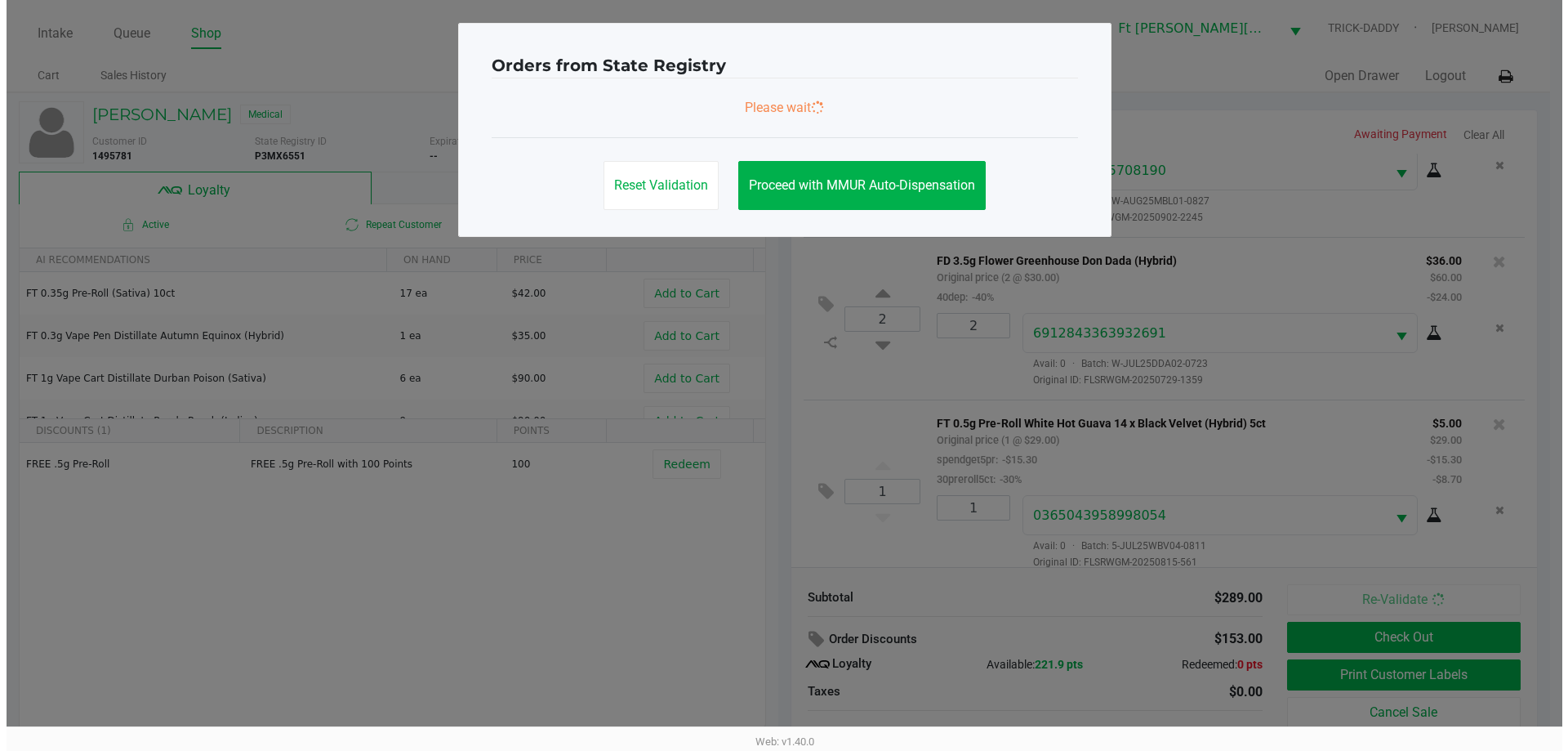
scroll to position [587, 0]
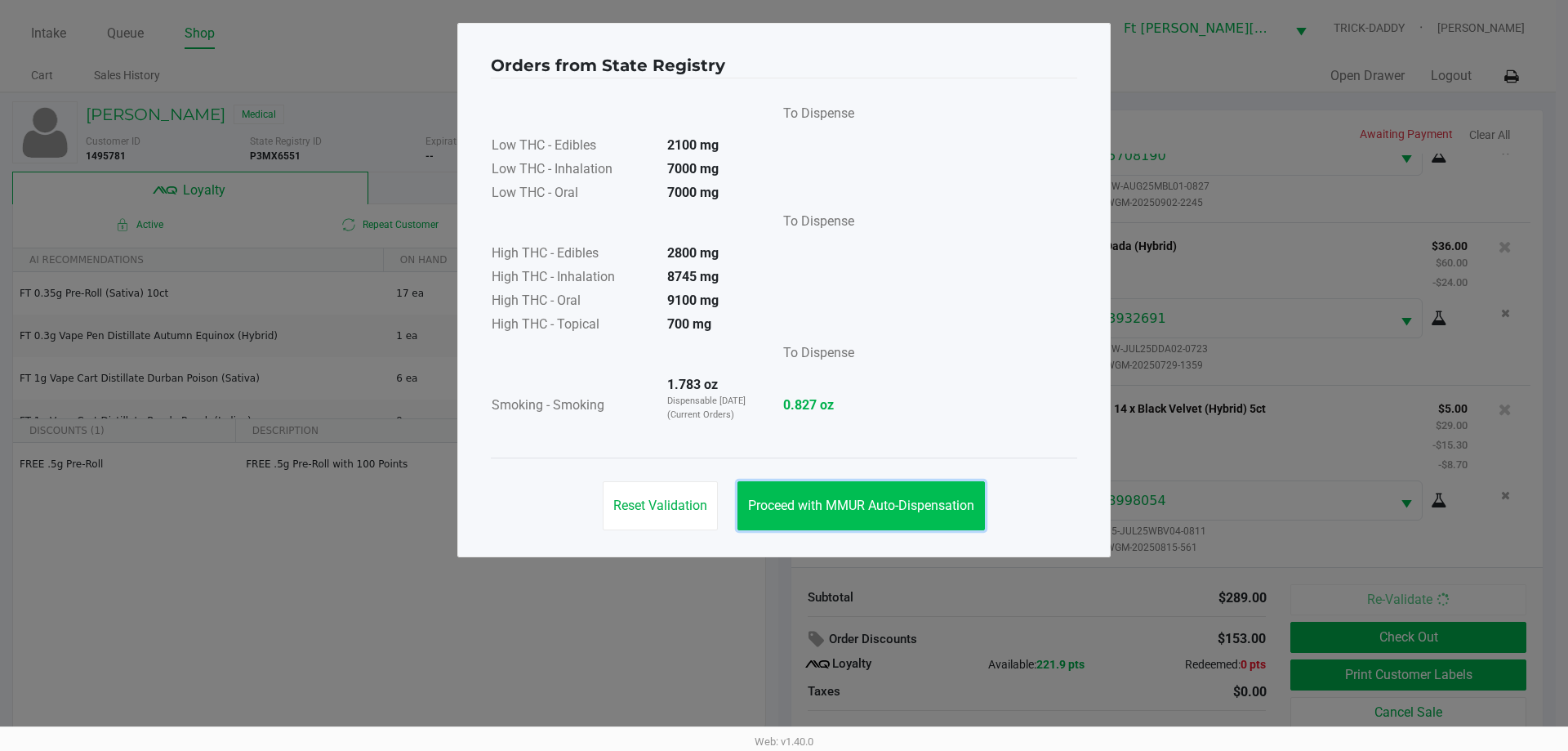
click at [916, 516] on button "Proceed with MMUR Auto-Dispensation" at bounding box center [860, 505] width 248 height 49
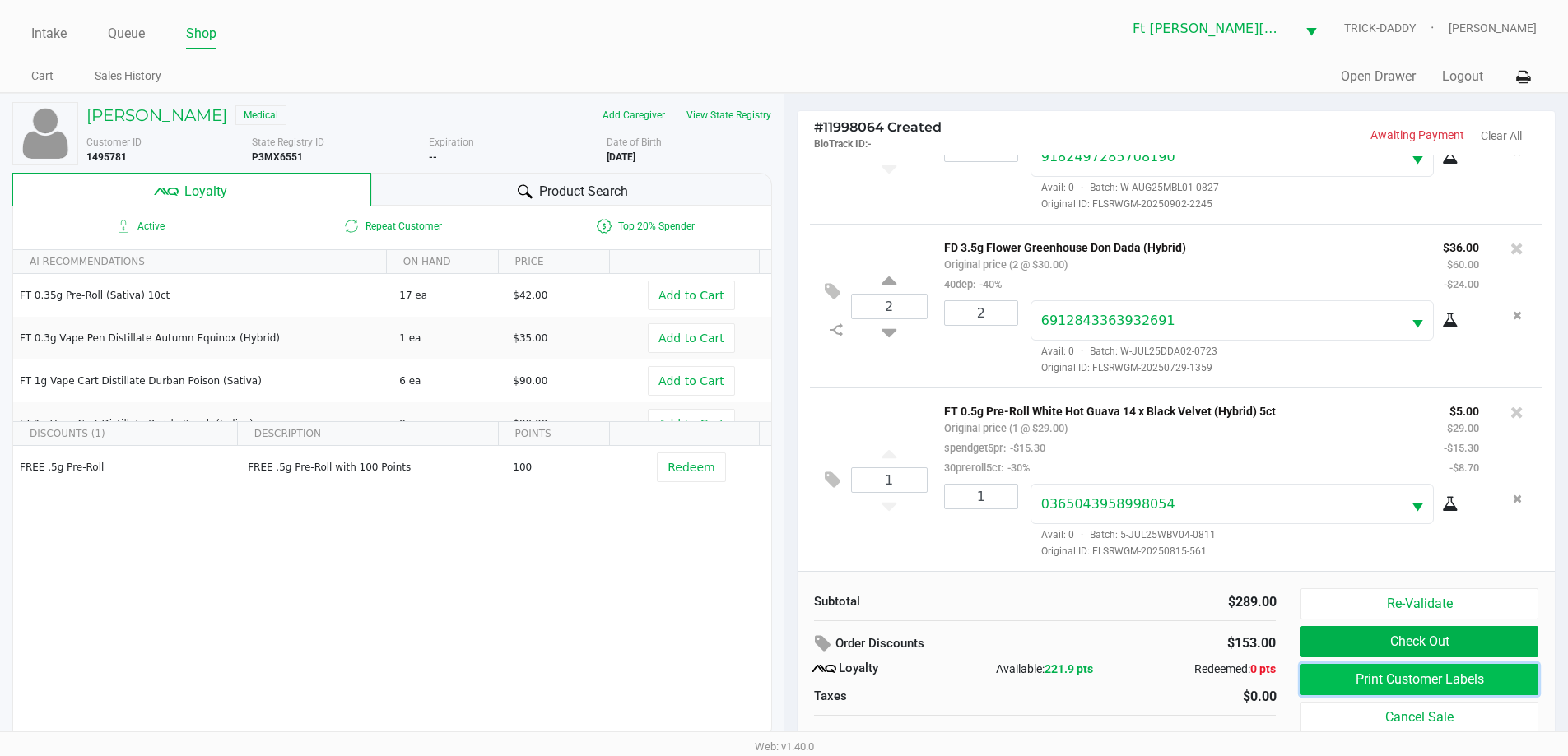
click at [1470, 685] on button "Print Customer Labels" at bounding box center [1418, 679] width 237 height 32
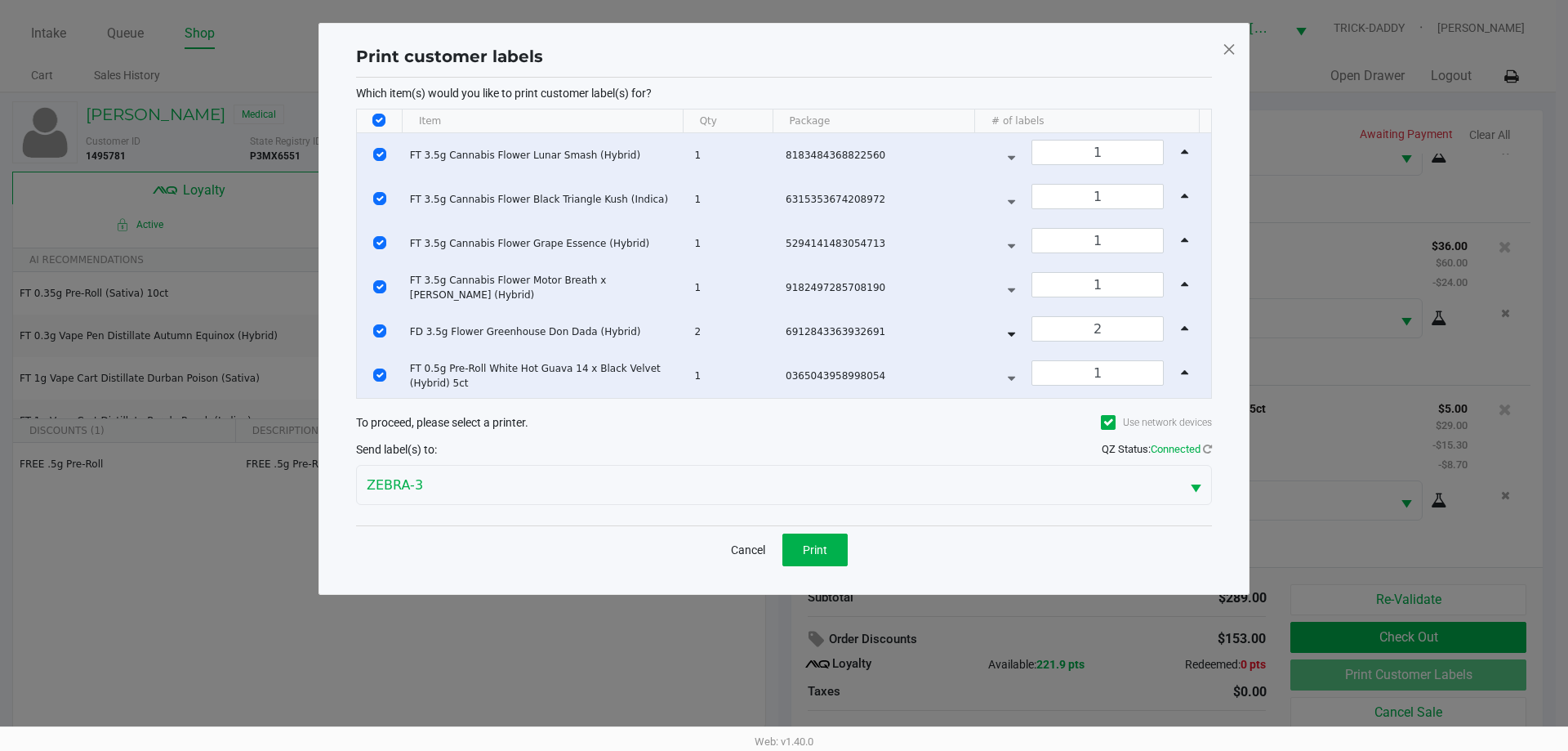
click at [377, 123] on input "Select All Rows" at bounding box center [378, 119] width 13 height 13
checkbox input "false"
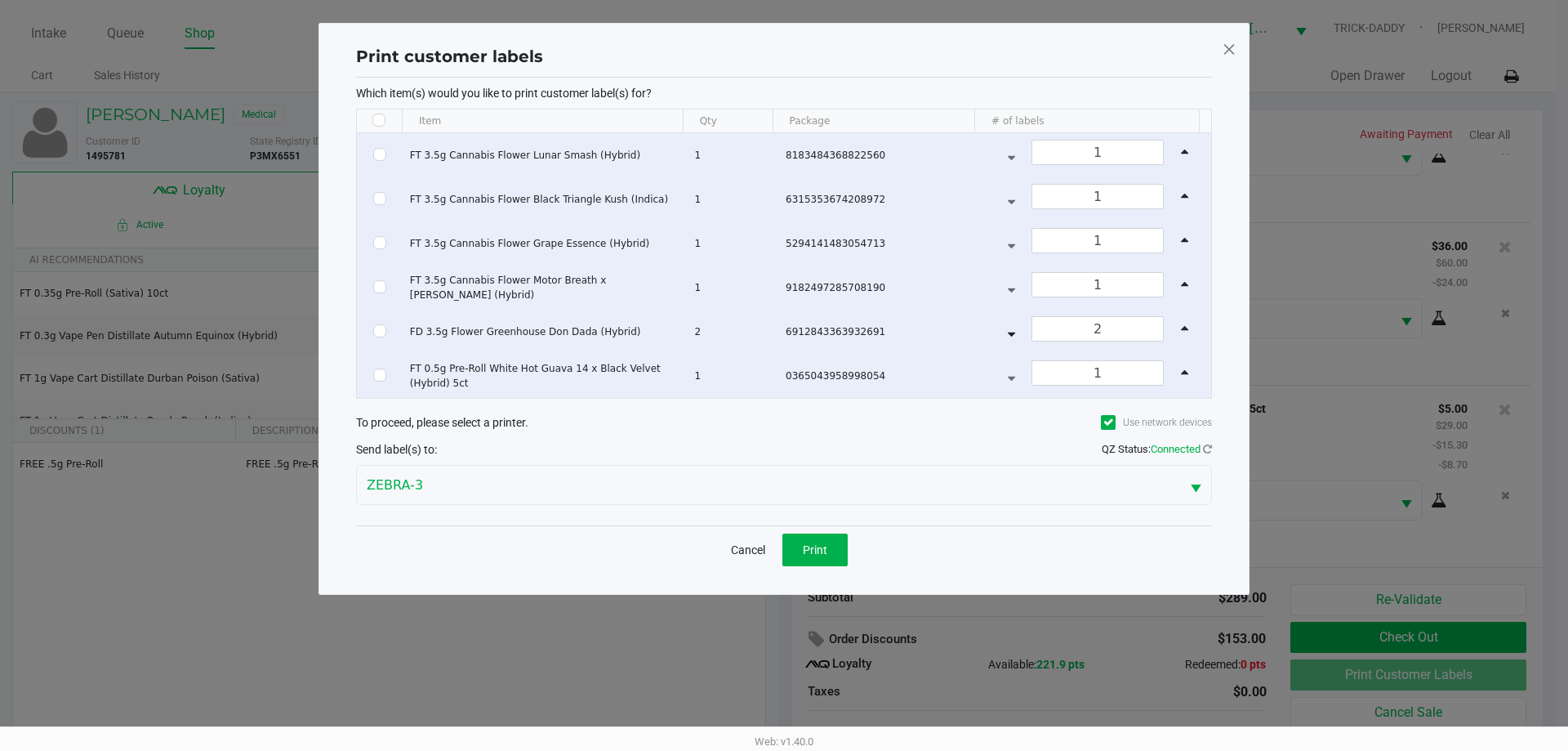
checkbox input "false"
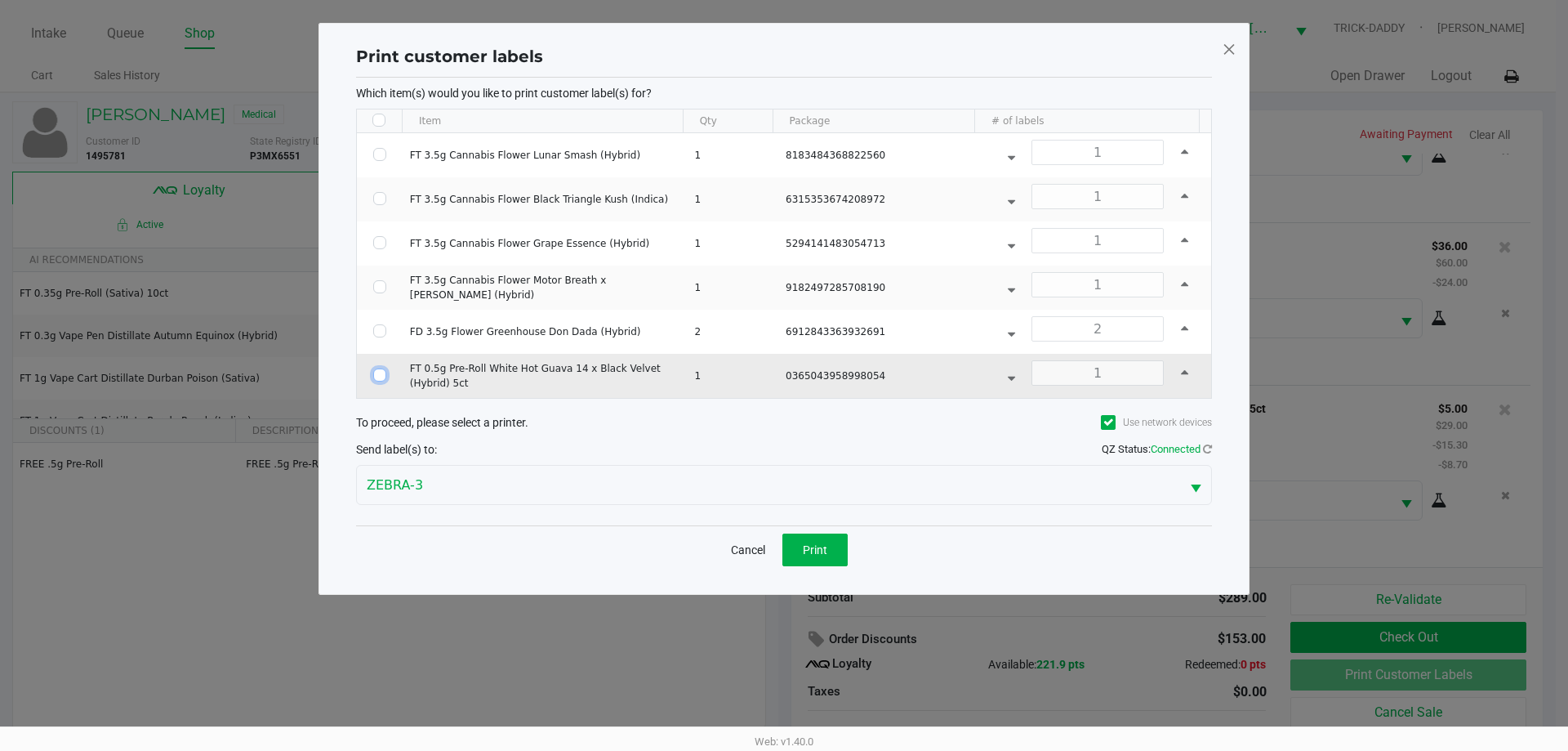
click at [383, 376] on input "Select Row" at bounding box center [379, 374] width 13 height 13
checkbox input "true"
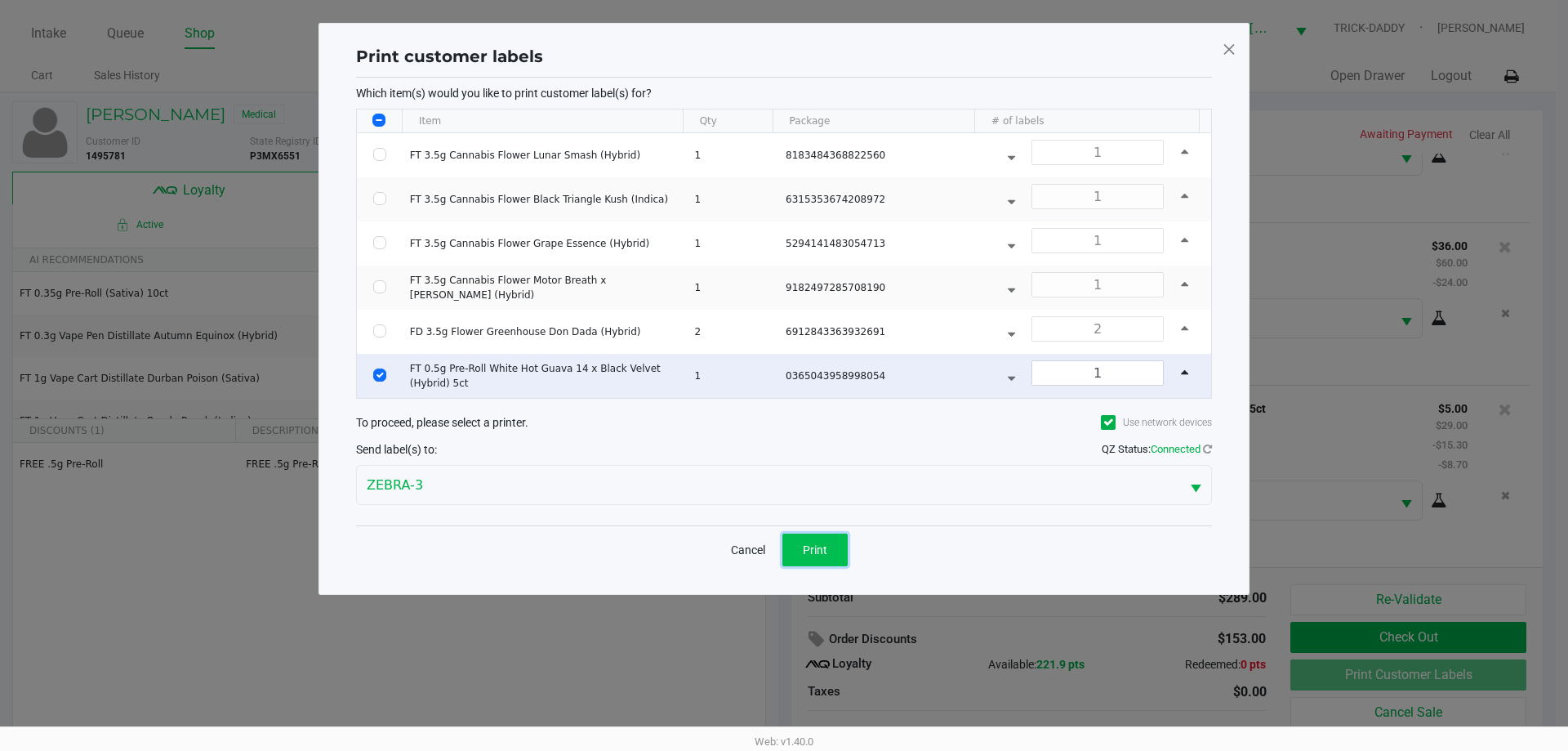
click at [838, 555] on button "Print" at bounding box center [814, 549] width 66 height 32
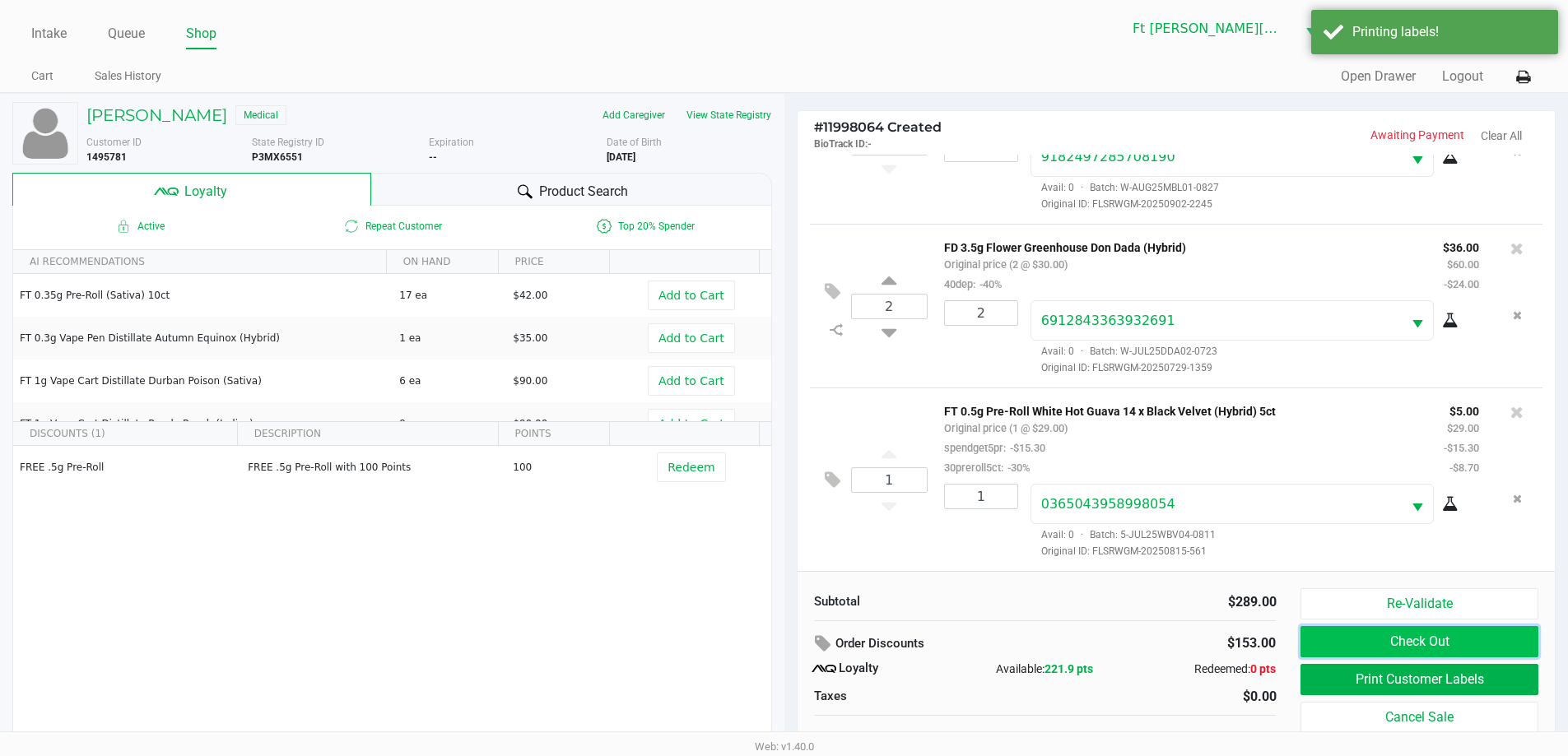
click at [1506, 650] on button "Check Out" at bounding box center [1418, 642] width 237 height 32
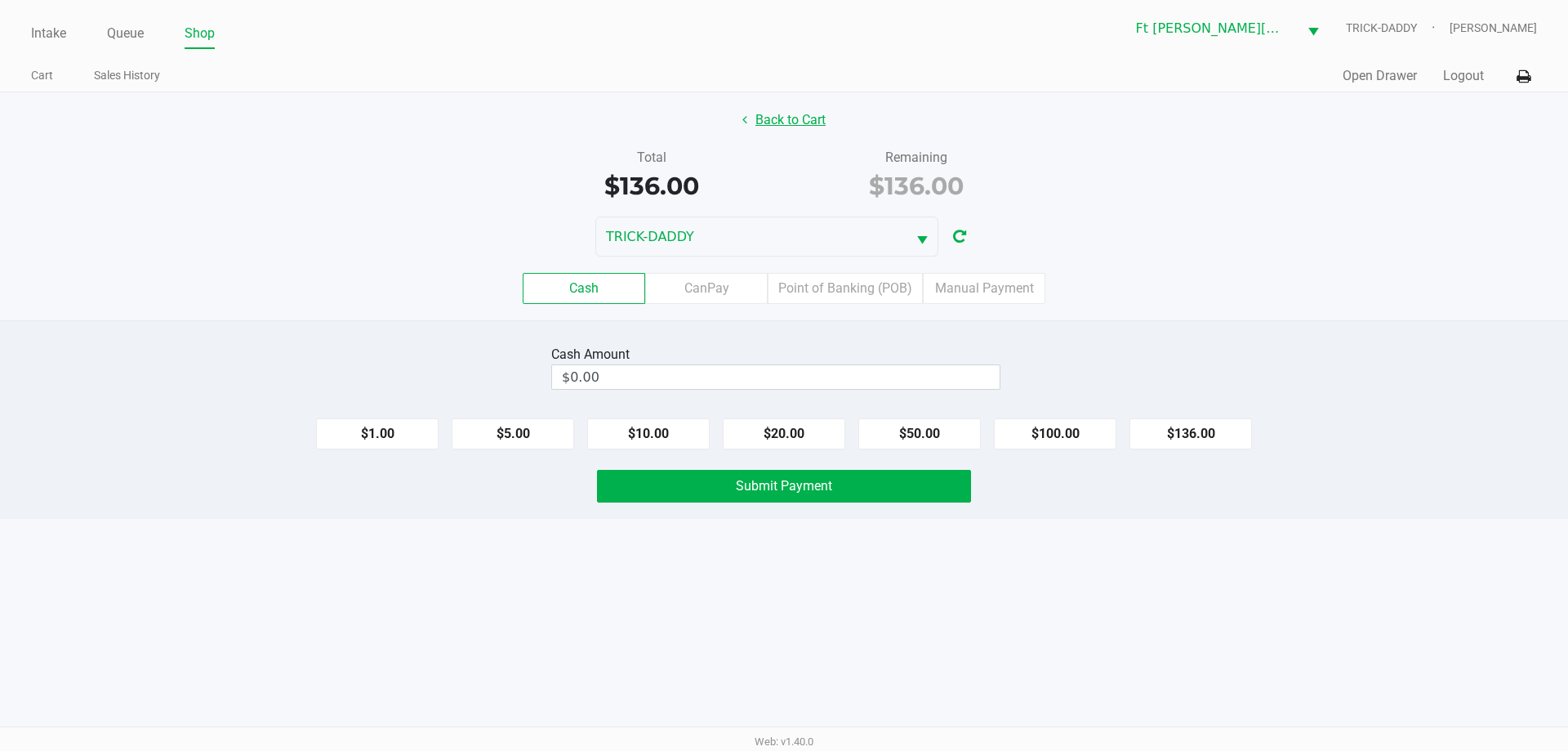
click at [782, 128] on button "Back to Cart" at bounding box center [784, 120] width 105 height 31
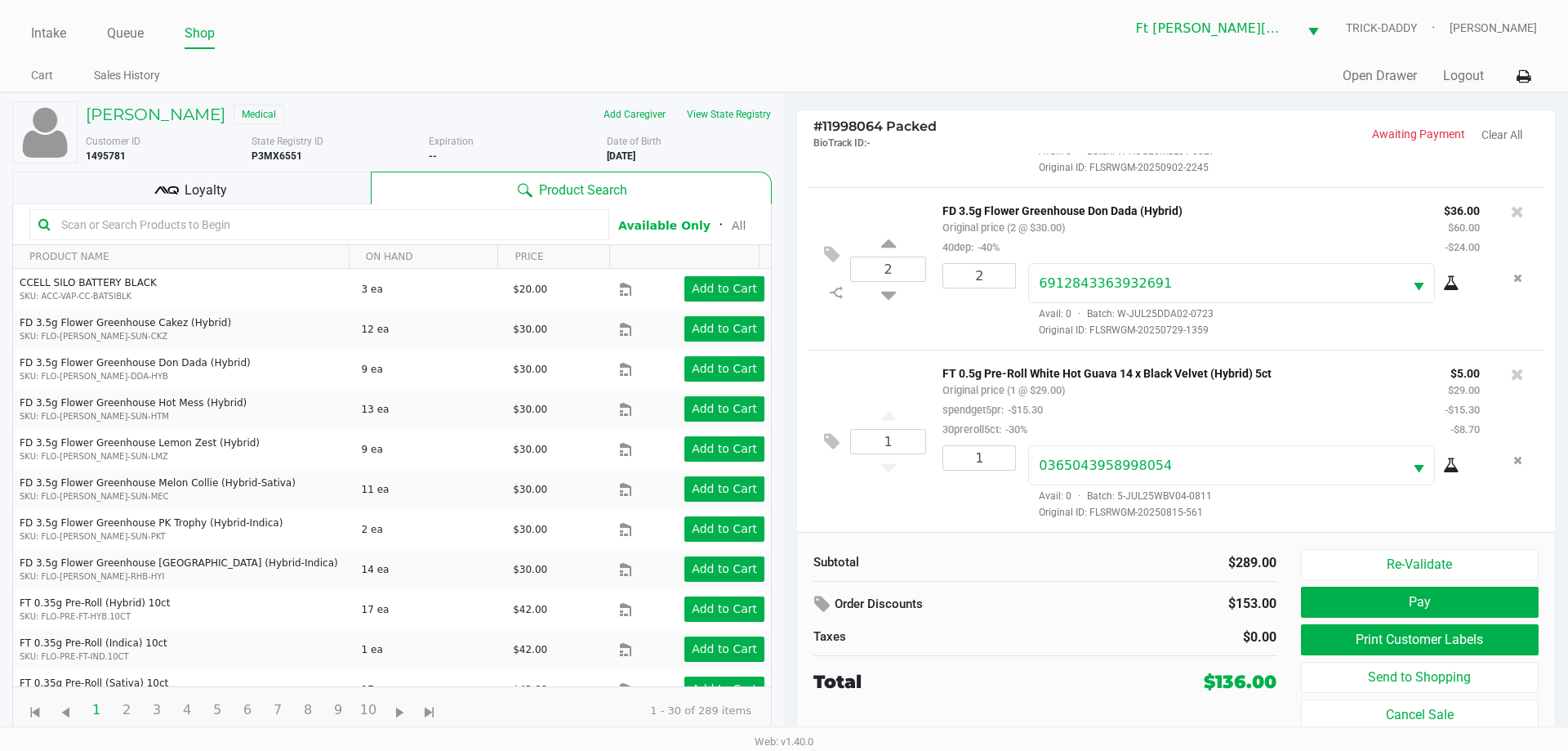
scroll to position [622, 0]
click at [1511, 210] on icon at bounding box center [1517, 211] width 13 height 17
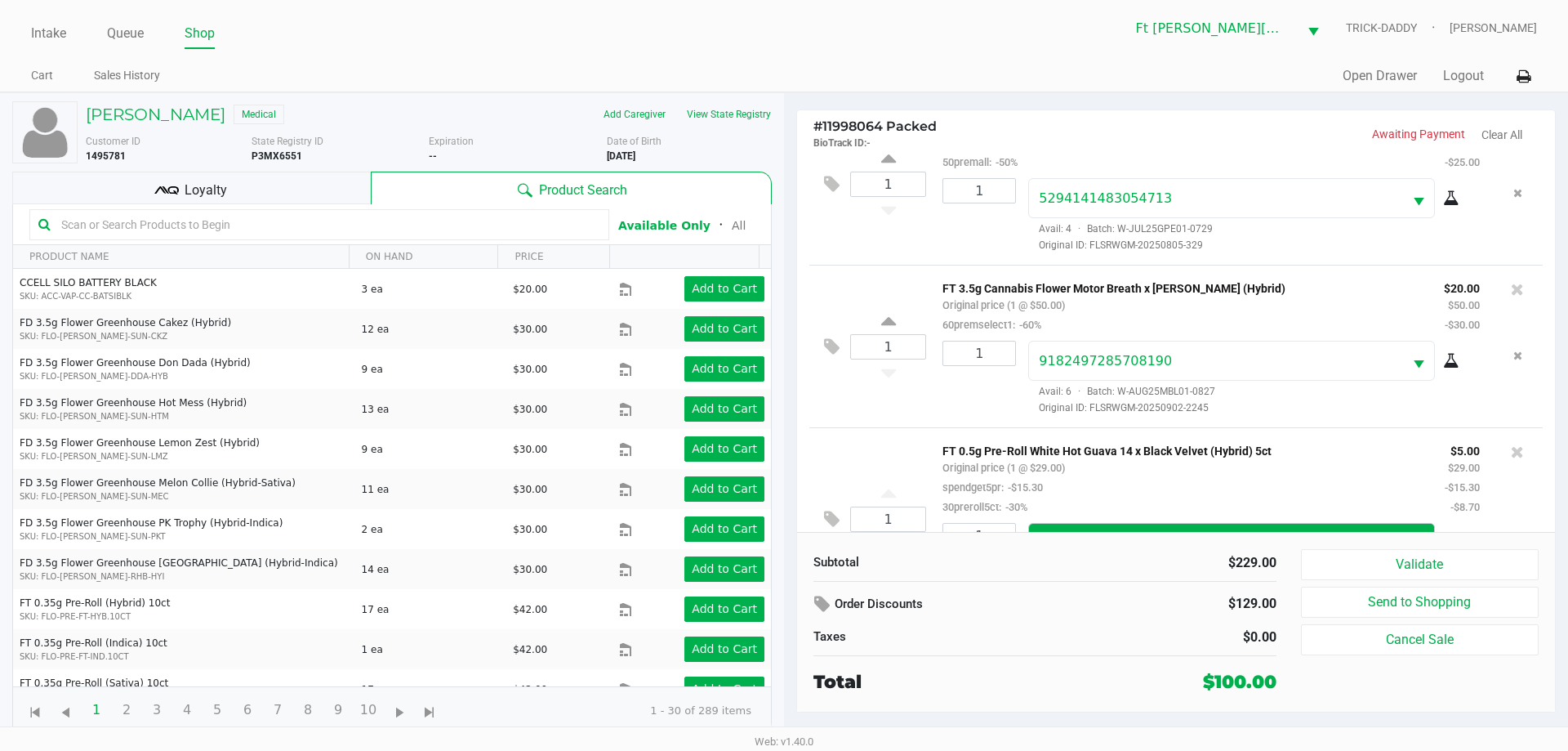
scroll to position [50, 0]
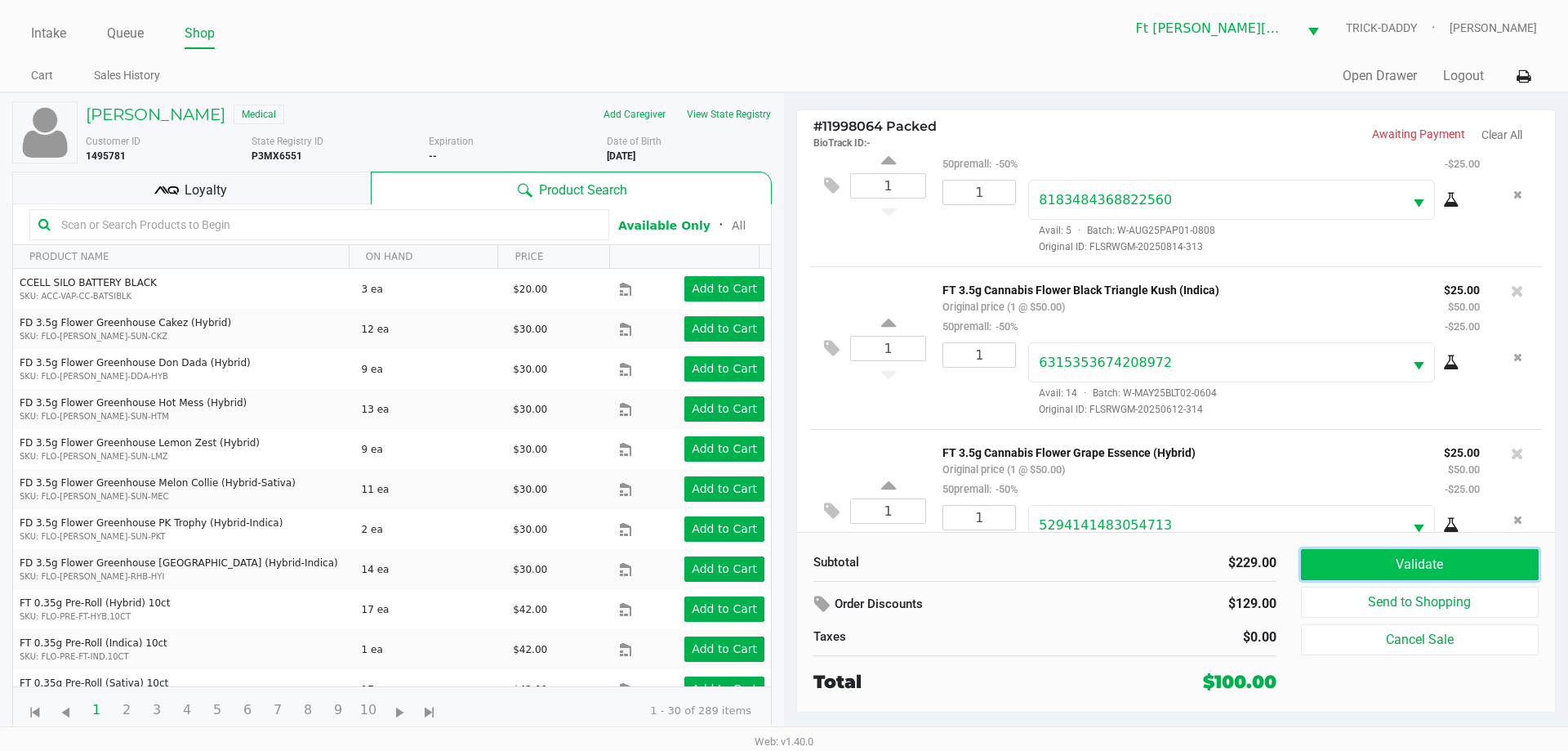
click at [1390, 567] on button "Validate" at bounding box center [1419, 565] width 238 height 31
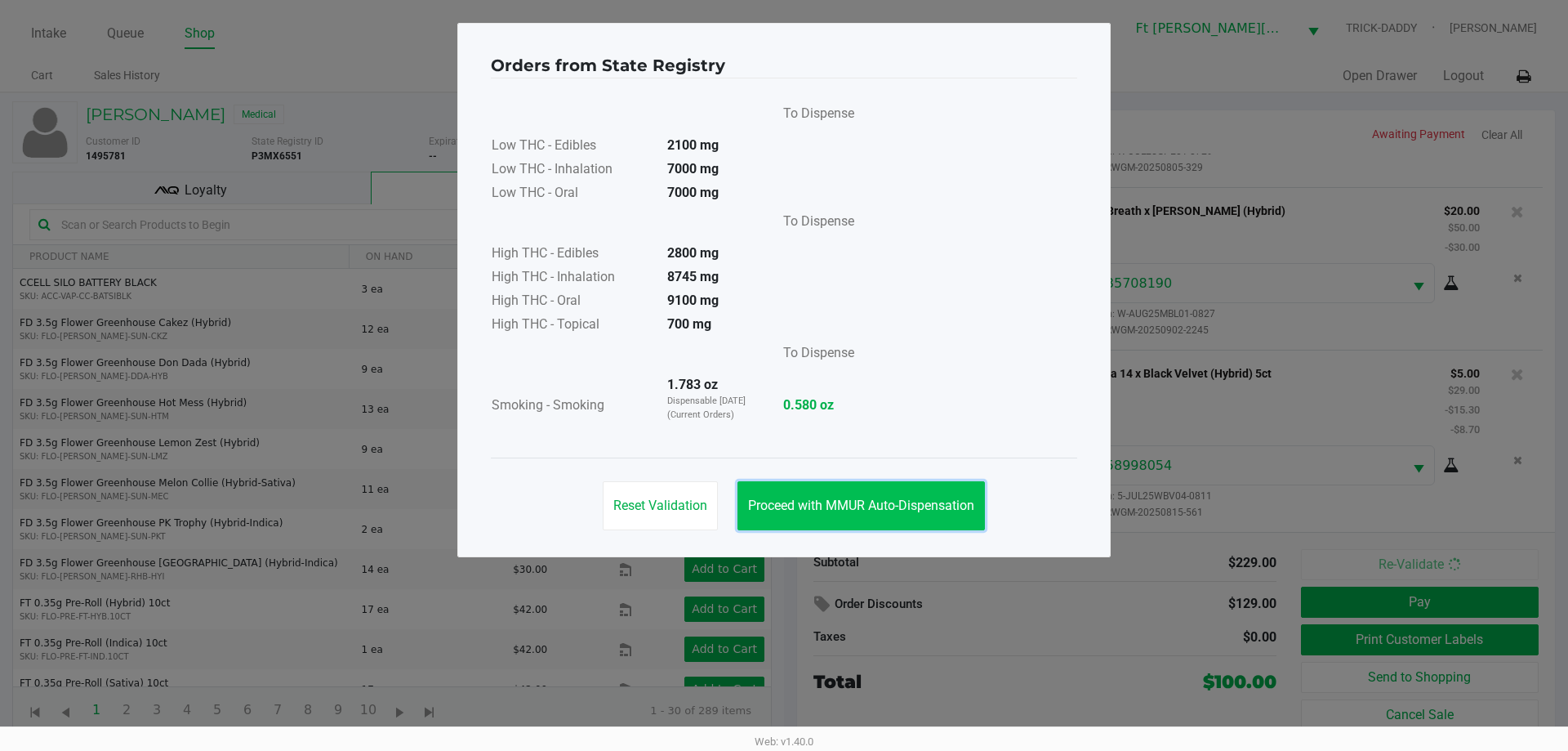
click at [952, 501] on span "Proceed with MMUR Auto-Dispensation" at bounding box center [860, 505] width 226 height 16
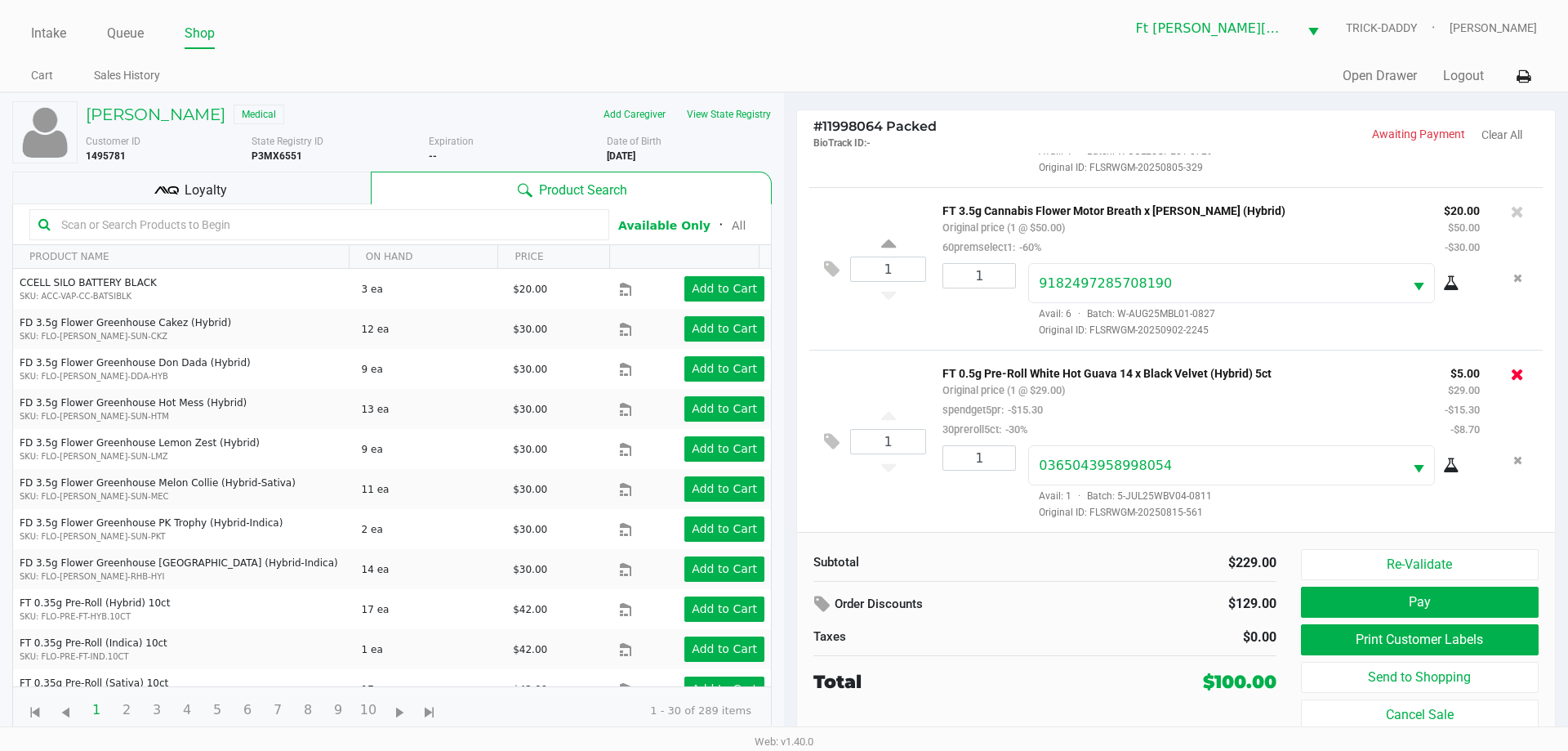
click at [1511, 372] on icon at bounding box center [1517, 374] width 13 height 17
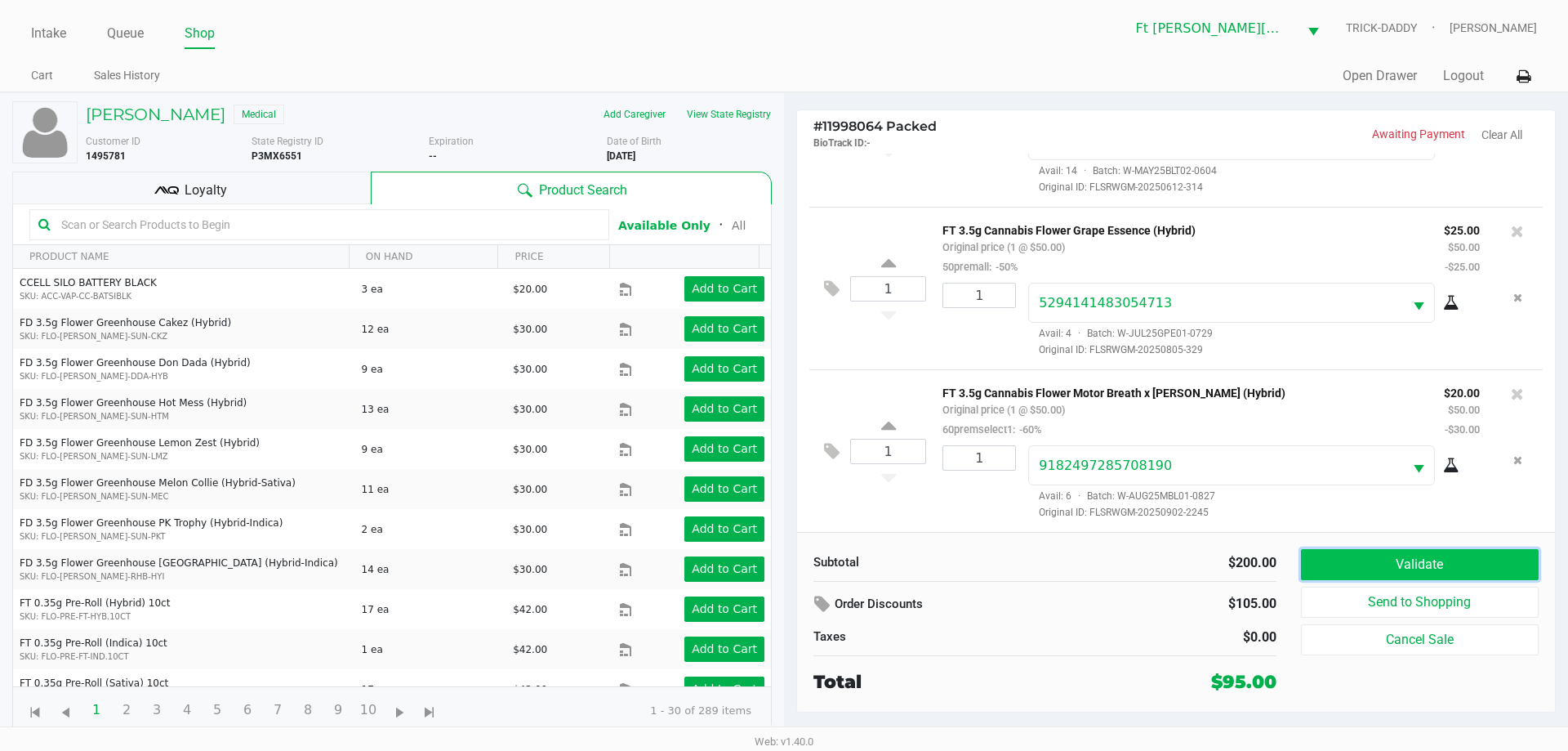
click at [1455, 575] on button "Validate" at bounding box center [1419, 565] width 238 height 31
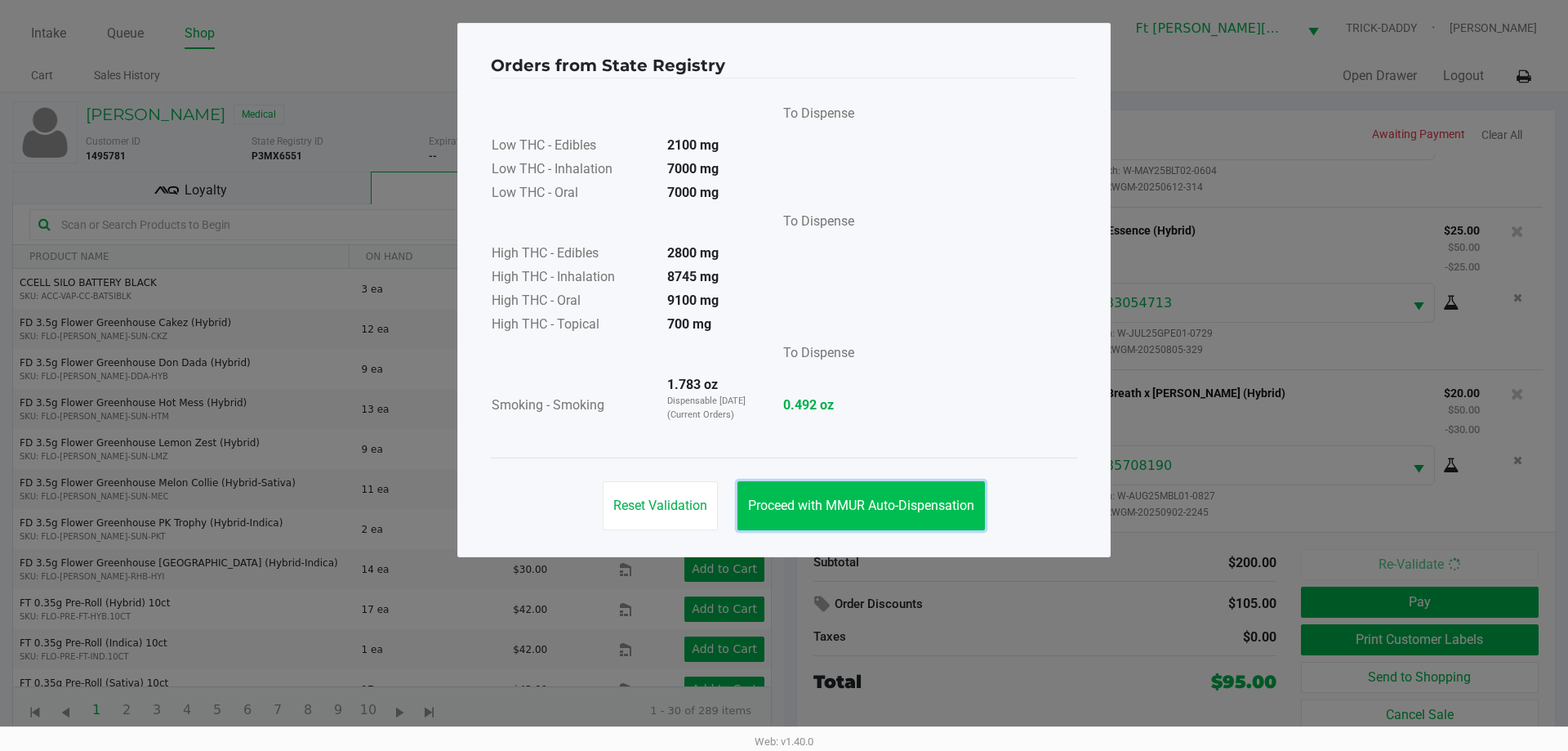
click at [954, 520] on button "Proceed with MMUR Auto-Dispensation" at bounding box center [860, 505] width 248 height 49
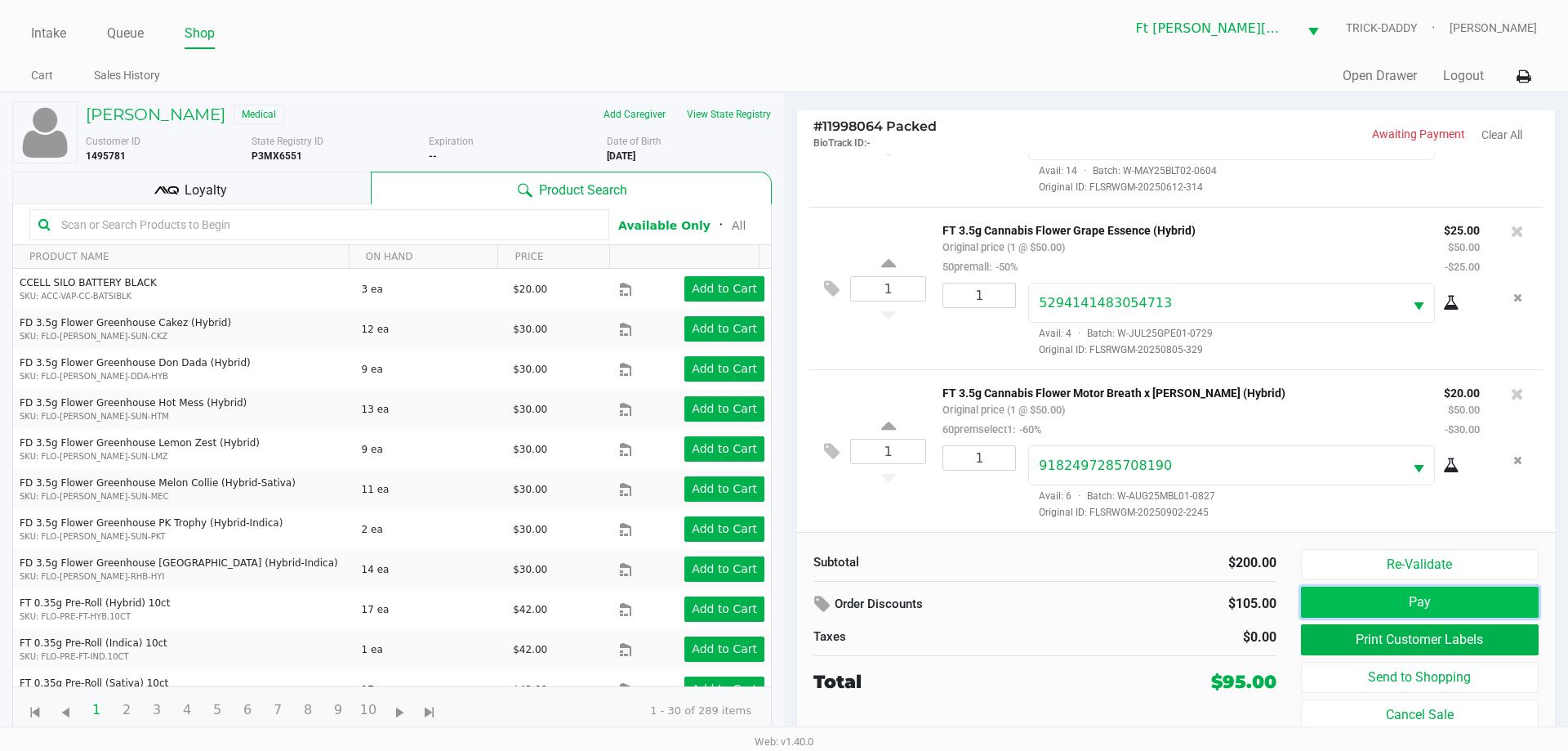
click at [1403, 607] on button "Pay" at bounding box center [1419, 602] width 238 height 31
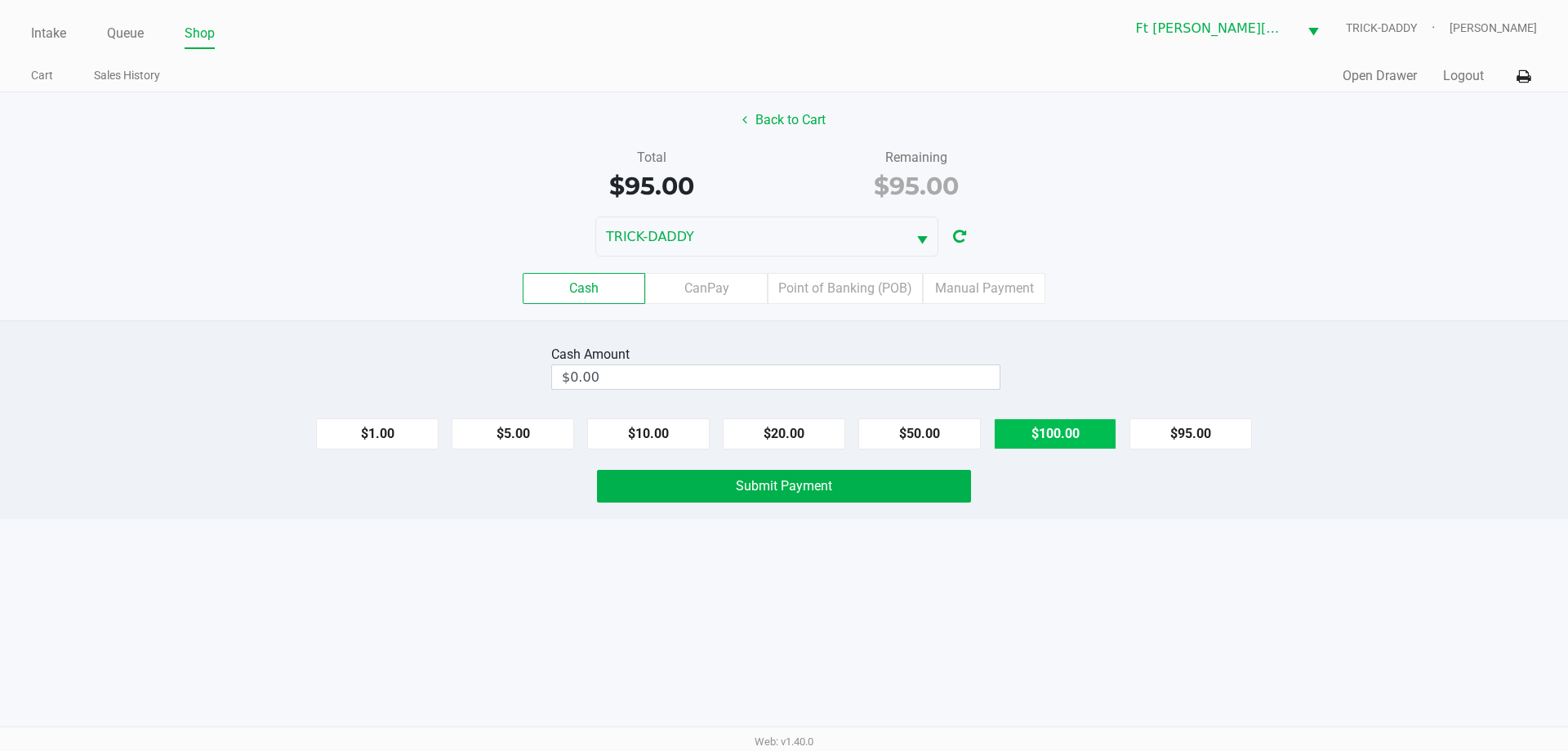
click at [1061, 443] on button "$100.00" at bounding box center [1054, 434] width 122 height 31
type input "$100.00"
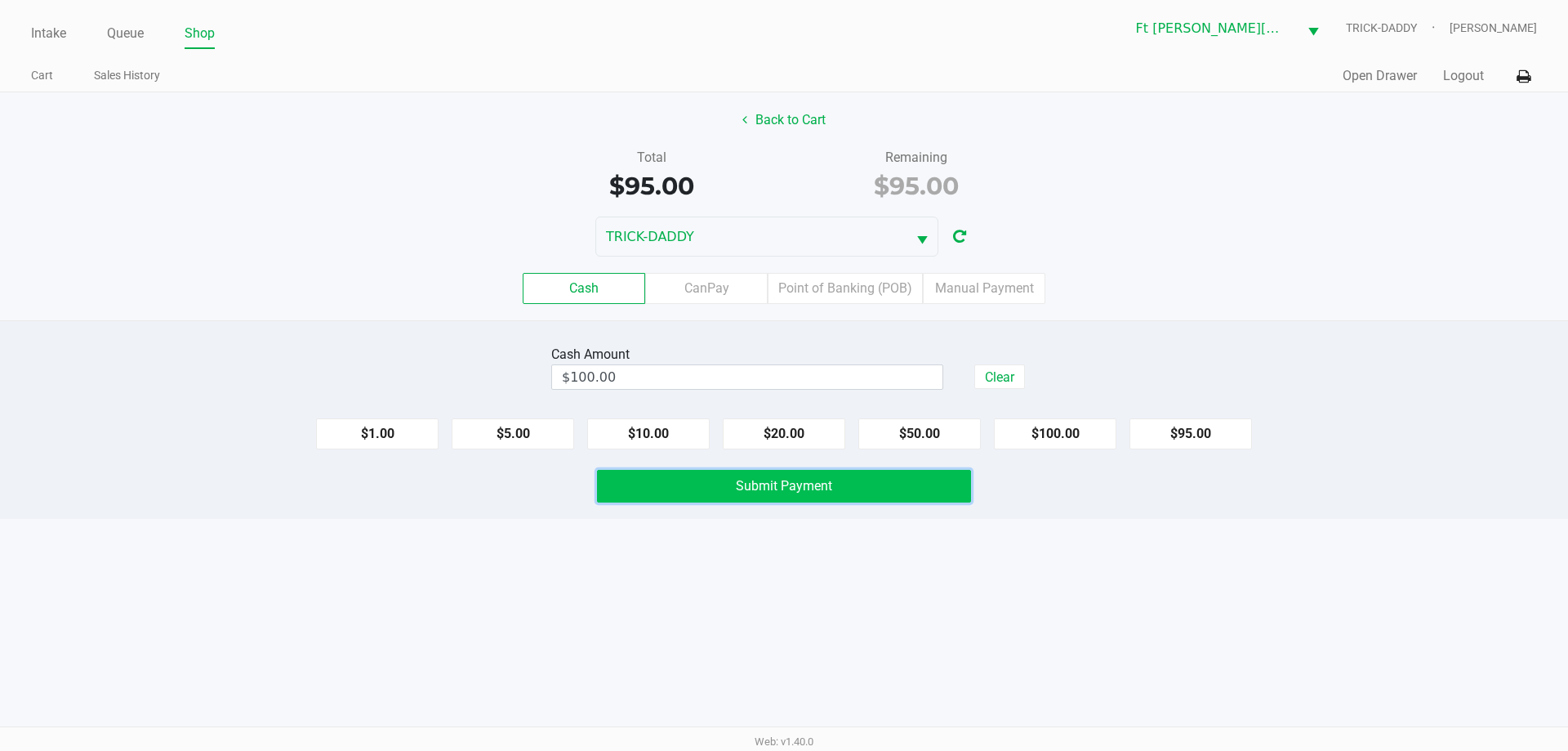
click at [856, 497] on button "Submit Payment" at bounding box center [784, 486] width 374 height 32
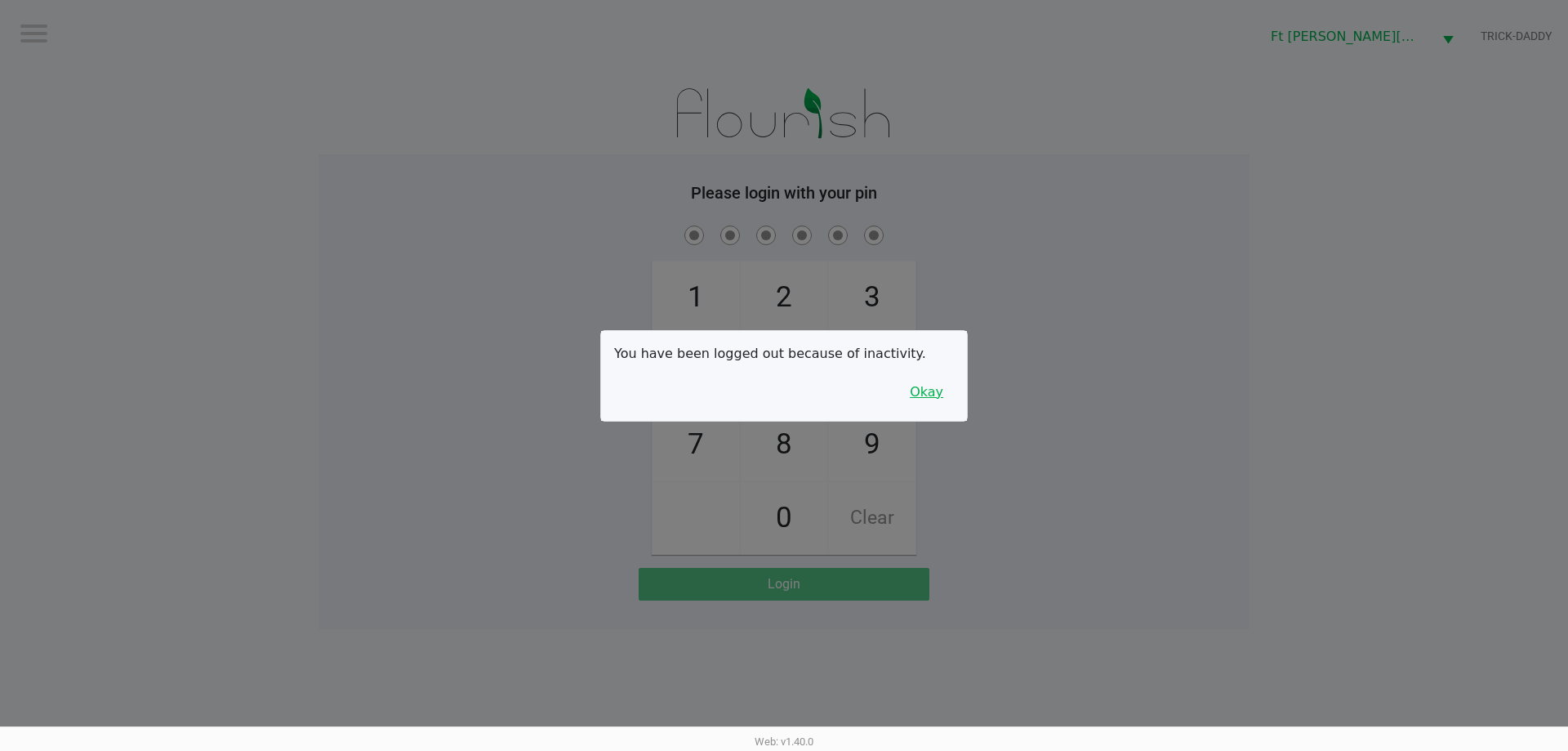
click at [935, 397] on button "Okay" at bounding box center [927, 393] width 55 height 31
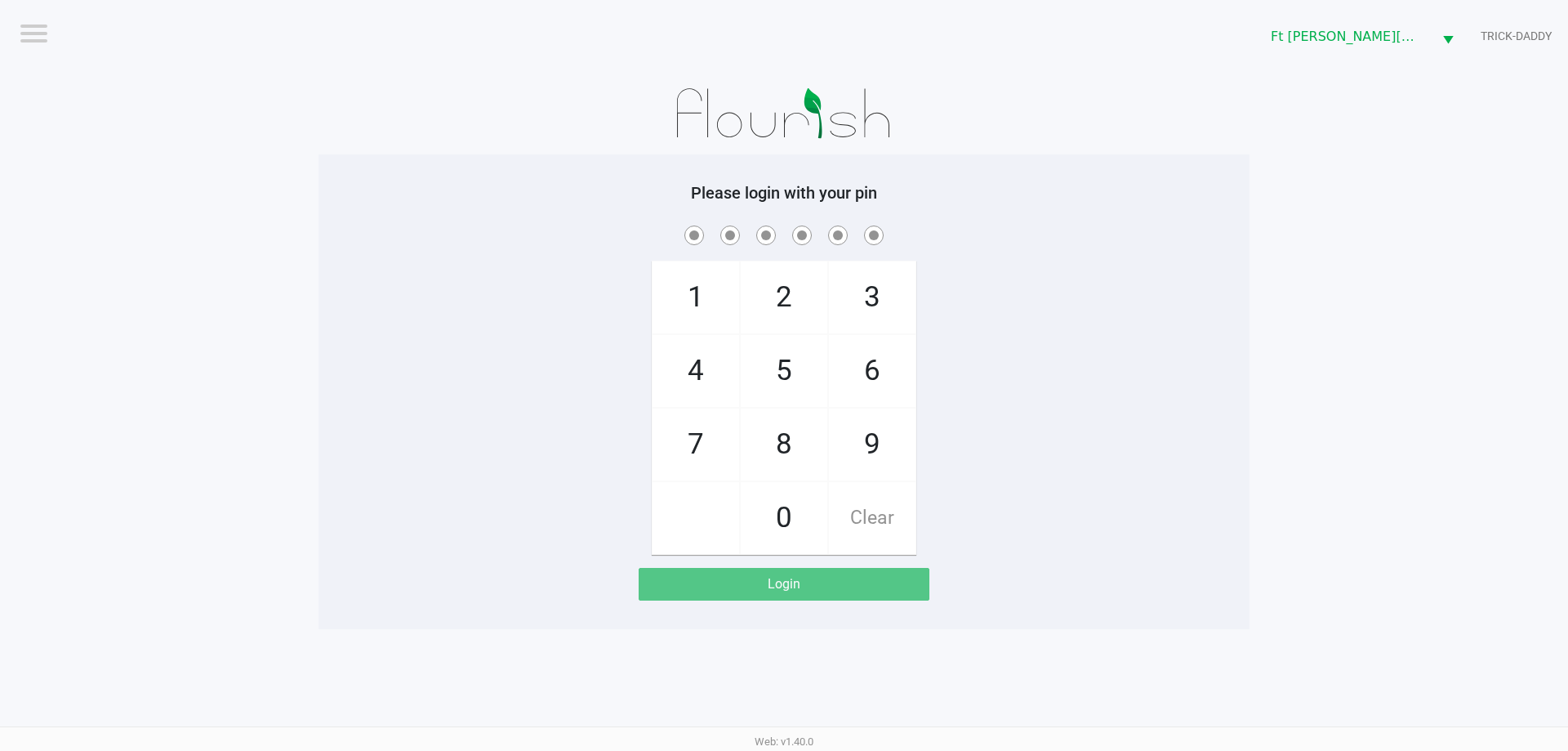
click at [882, 310] on span "3" at bounding box center [872, 297] width 86 height 71
checkbox input "true"
click at [883, 312] on span "3" at bounding box center [872, 297] width 86 height 71
checkbox input "true"
click at [886, 367] on span "6" at bounding box center [872, 370] width 86 height 71
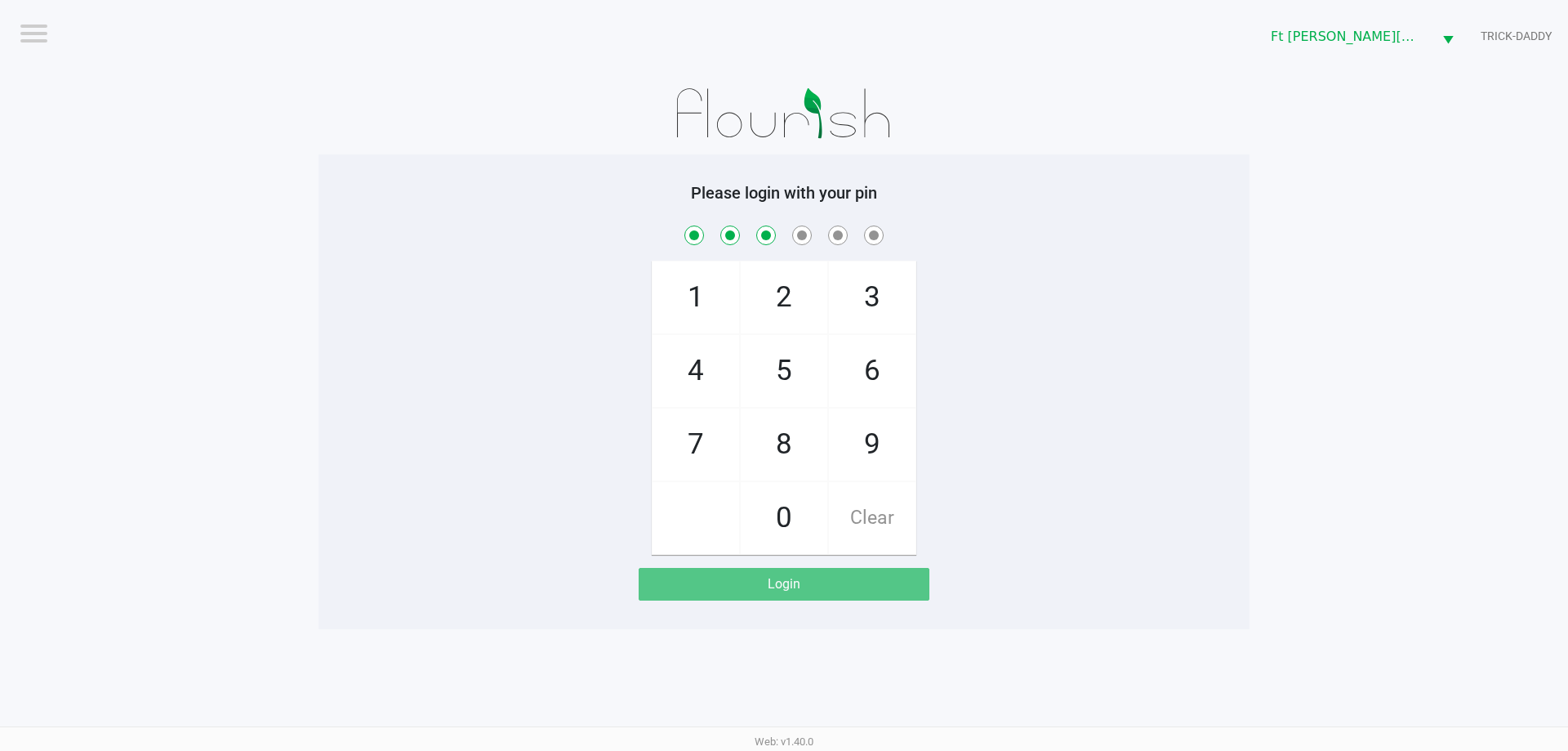
checkbox input "true"
click at [811, 296] on span "2" at bounding box center [784, 297] width 86 height 71
checkbox input "true"
click at [899, 368] on span "6" at bounding box center [872, 370] width 86 height 71
checkbox input "true"
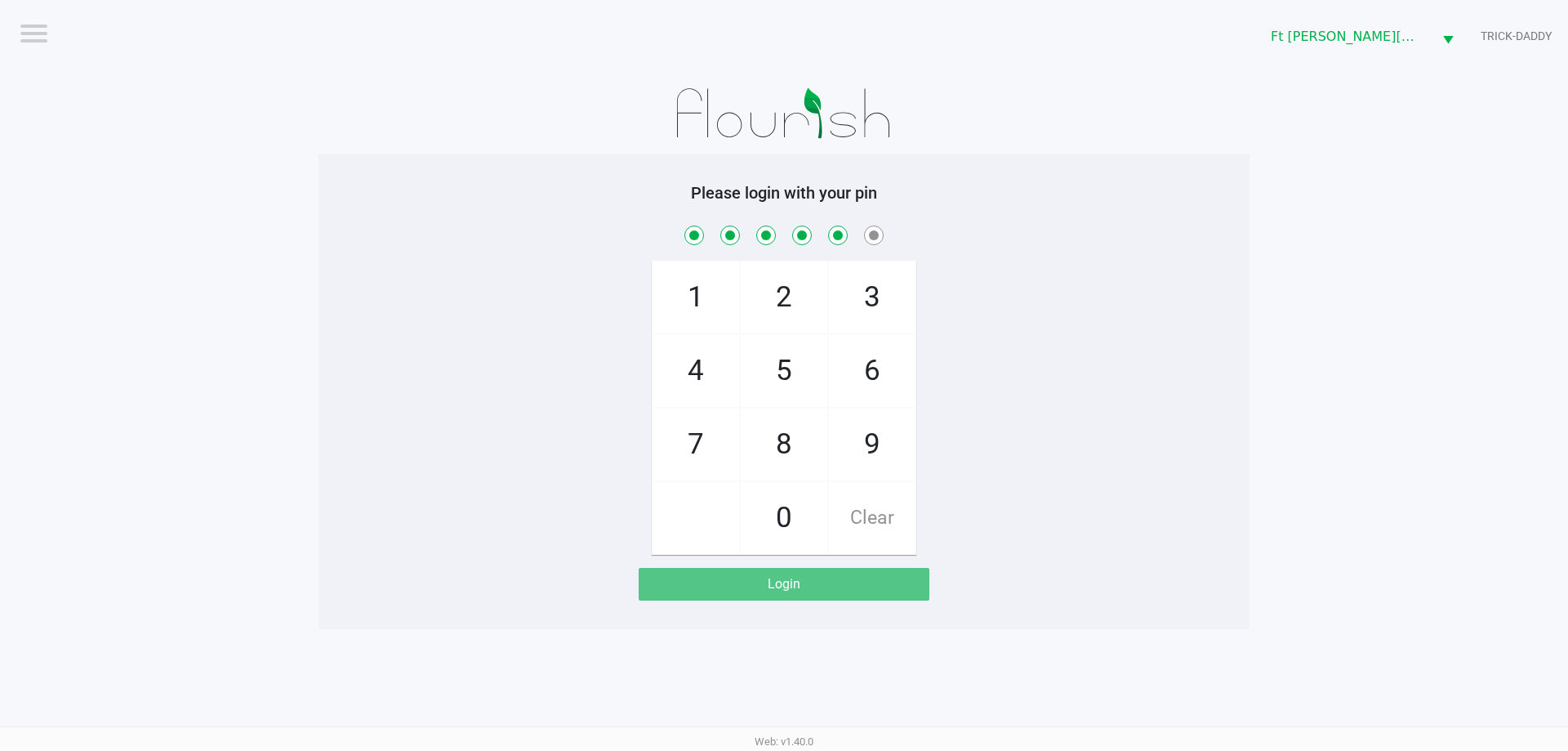
click at [803, 308] on span "2" at bounding box center [784, 297] width 86 height 71
checkbox input "true"
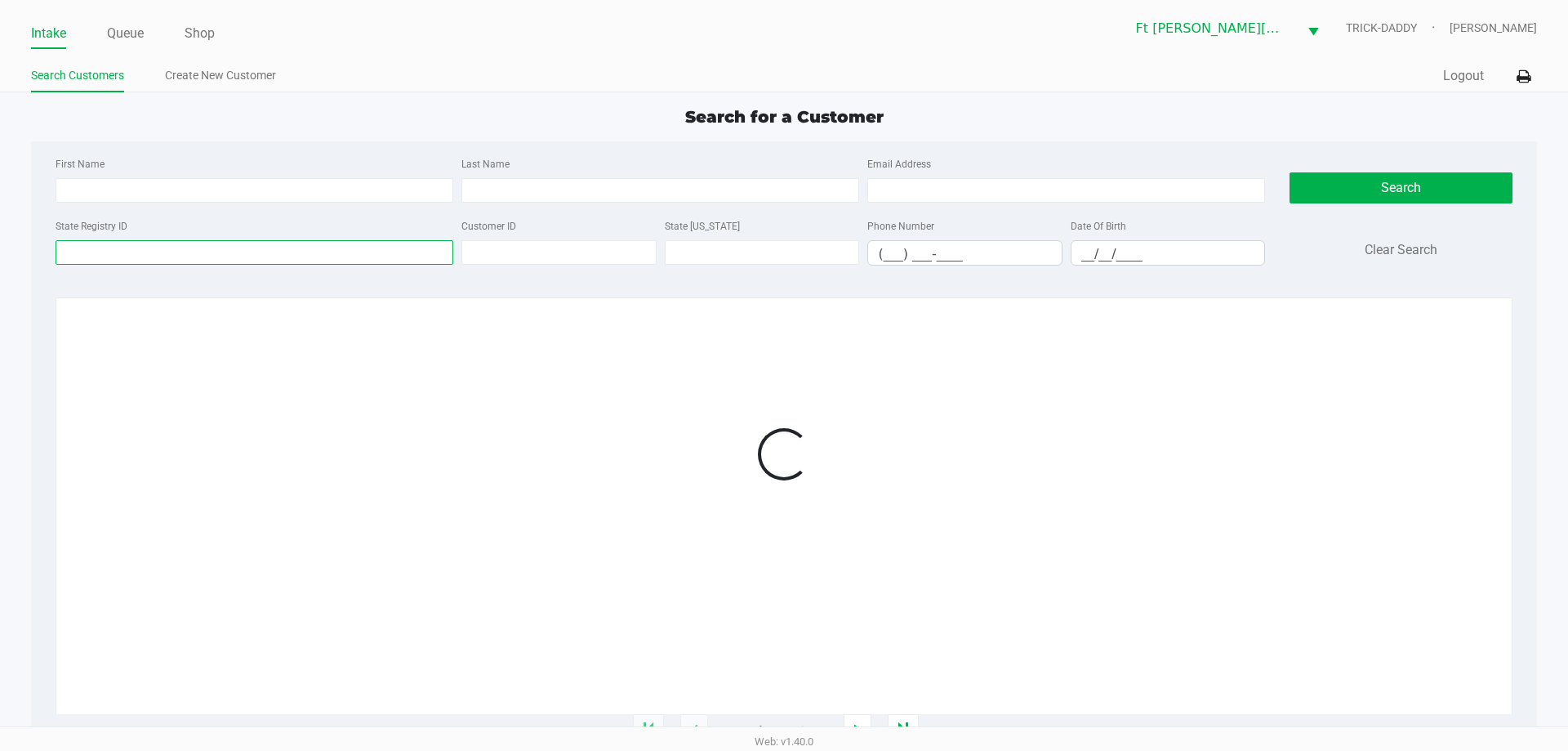
click at [169, 254] on input "State Registry ID" at bounding box center [254, 252] width 397 height 24
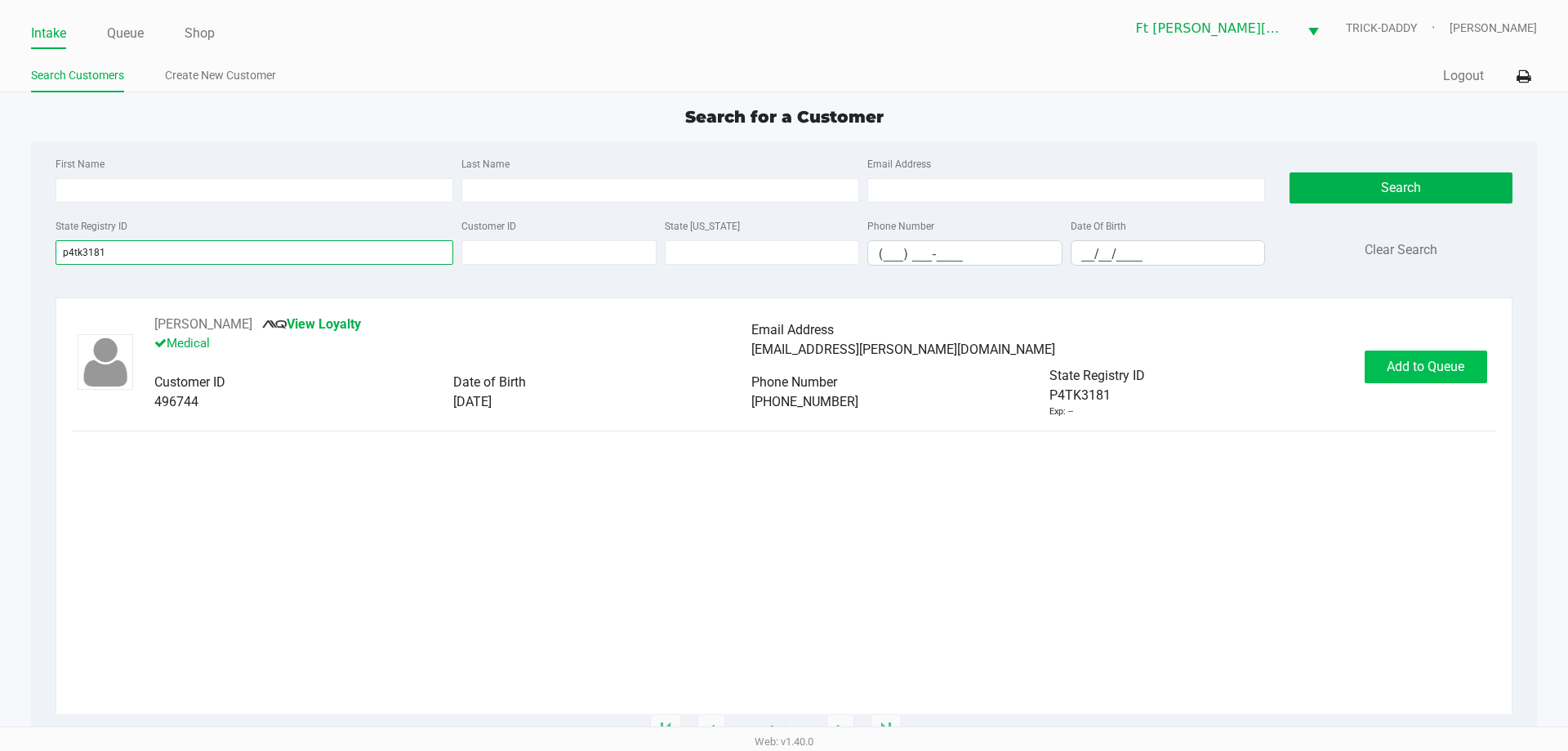
type input "p4tk3181"
click at [1425, 375] on button "Add to Queue" at bounding box center [1425, 366] width 122 height 32
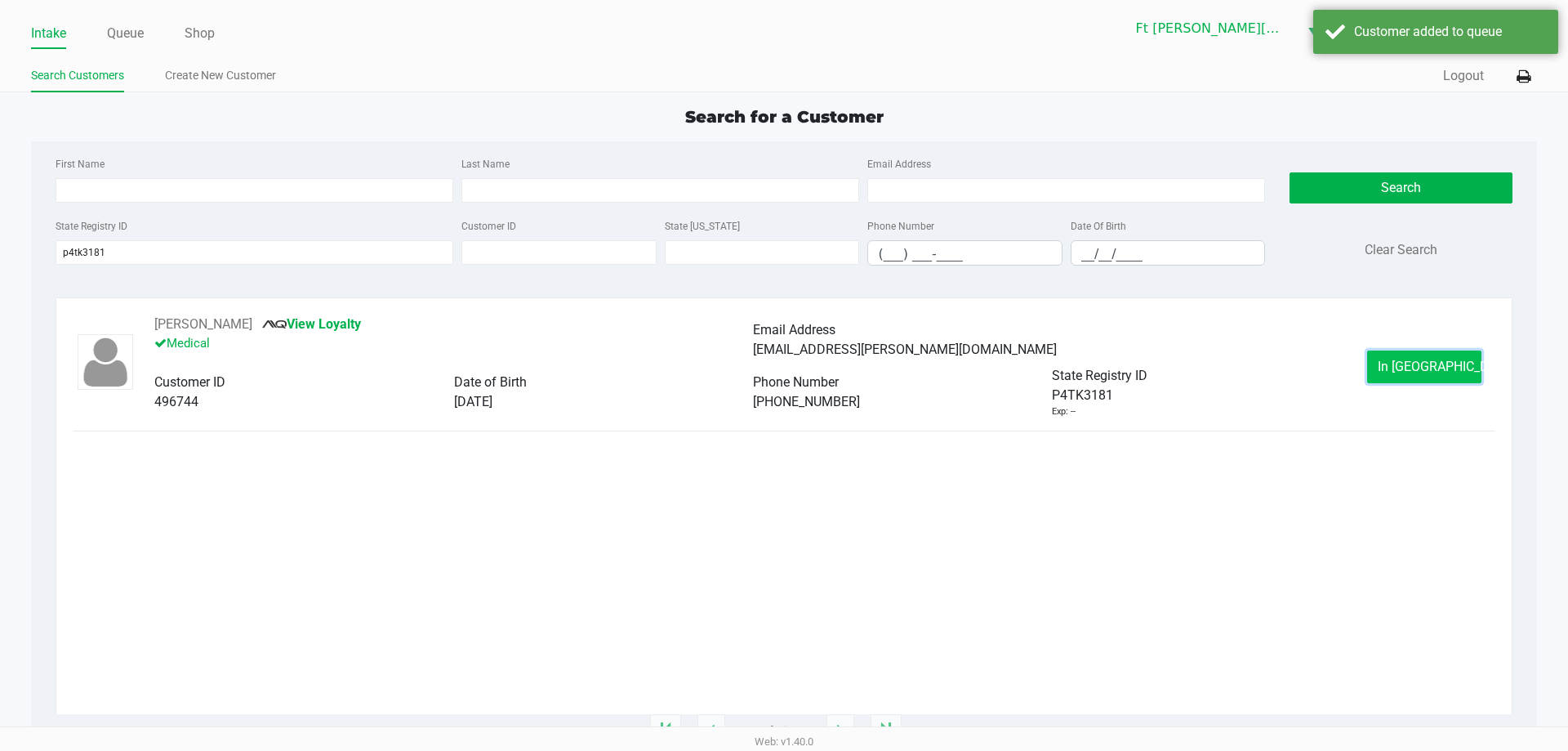
click at [1425, 377] on button "In Queue" at bounding box center [1424, 366] width 115 height 32
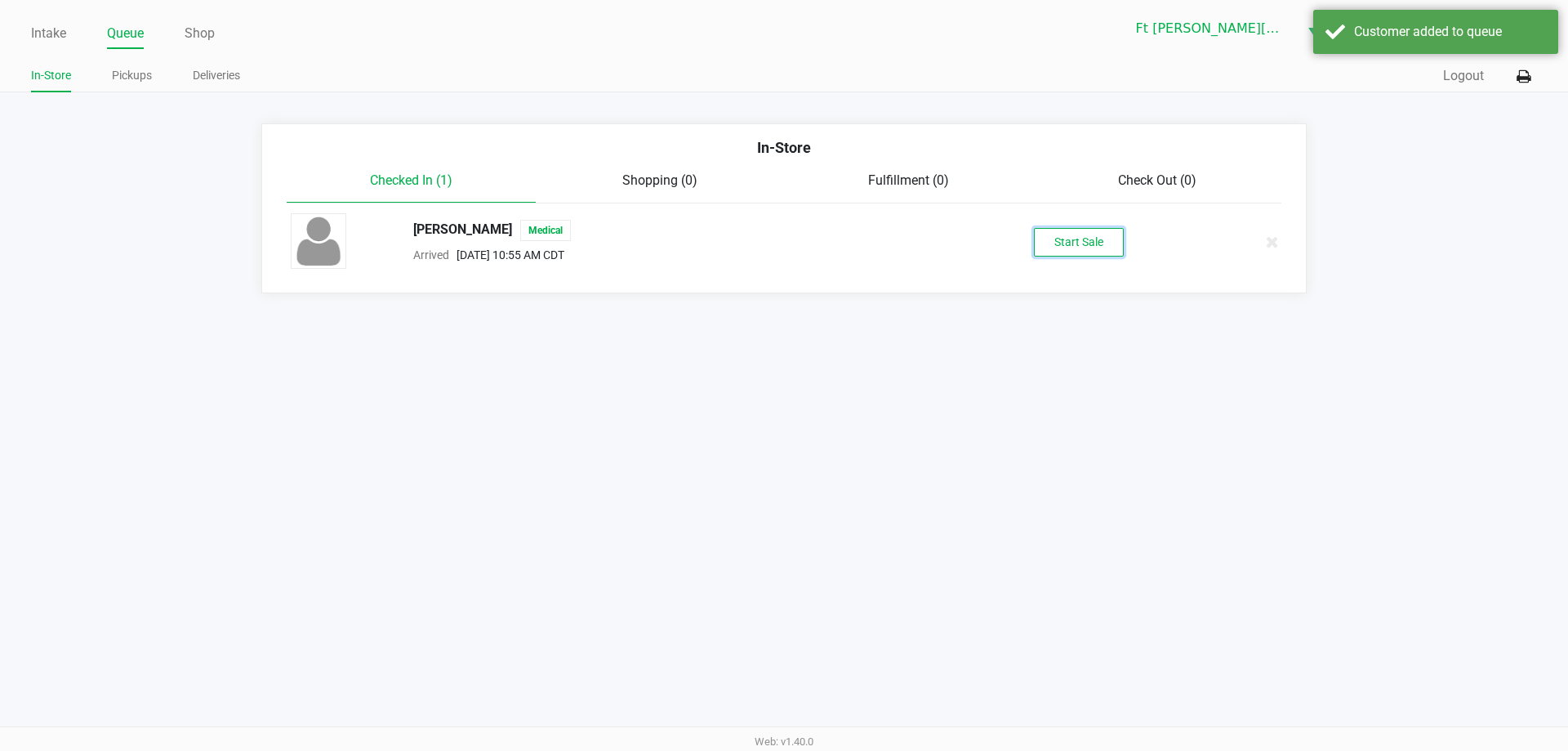
click at [1073, 244] on button "Start Sale" at bounding box center [1079, 242] width 90 height 28
click at [1083, 242] on div "Start Sale" at bounding box center [1079, 242] width 90 height 28
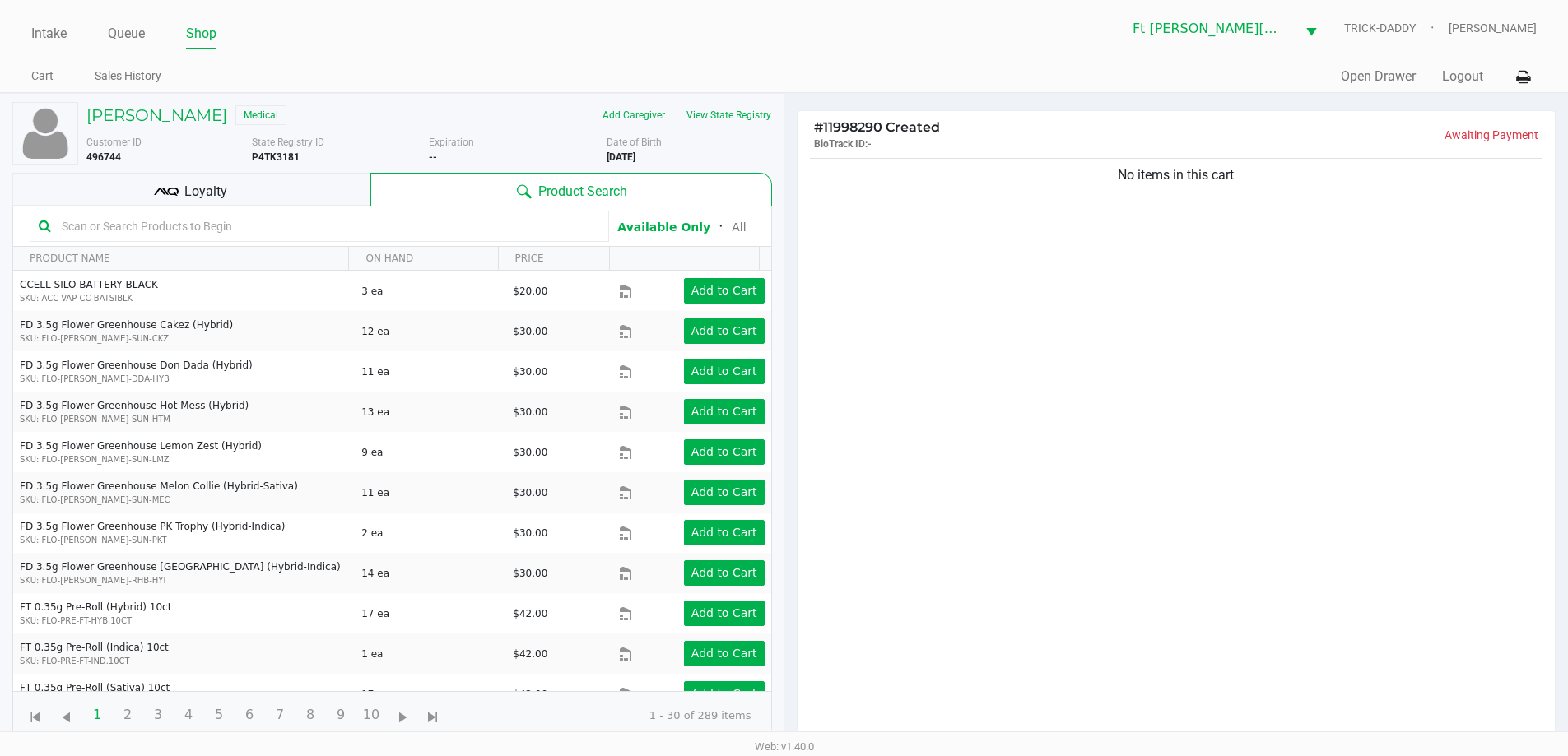
click at [202, 191] on span "Loyalty" at bounding box center [205, 191] width 42 height 20
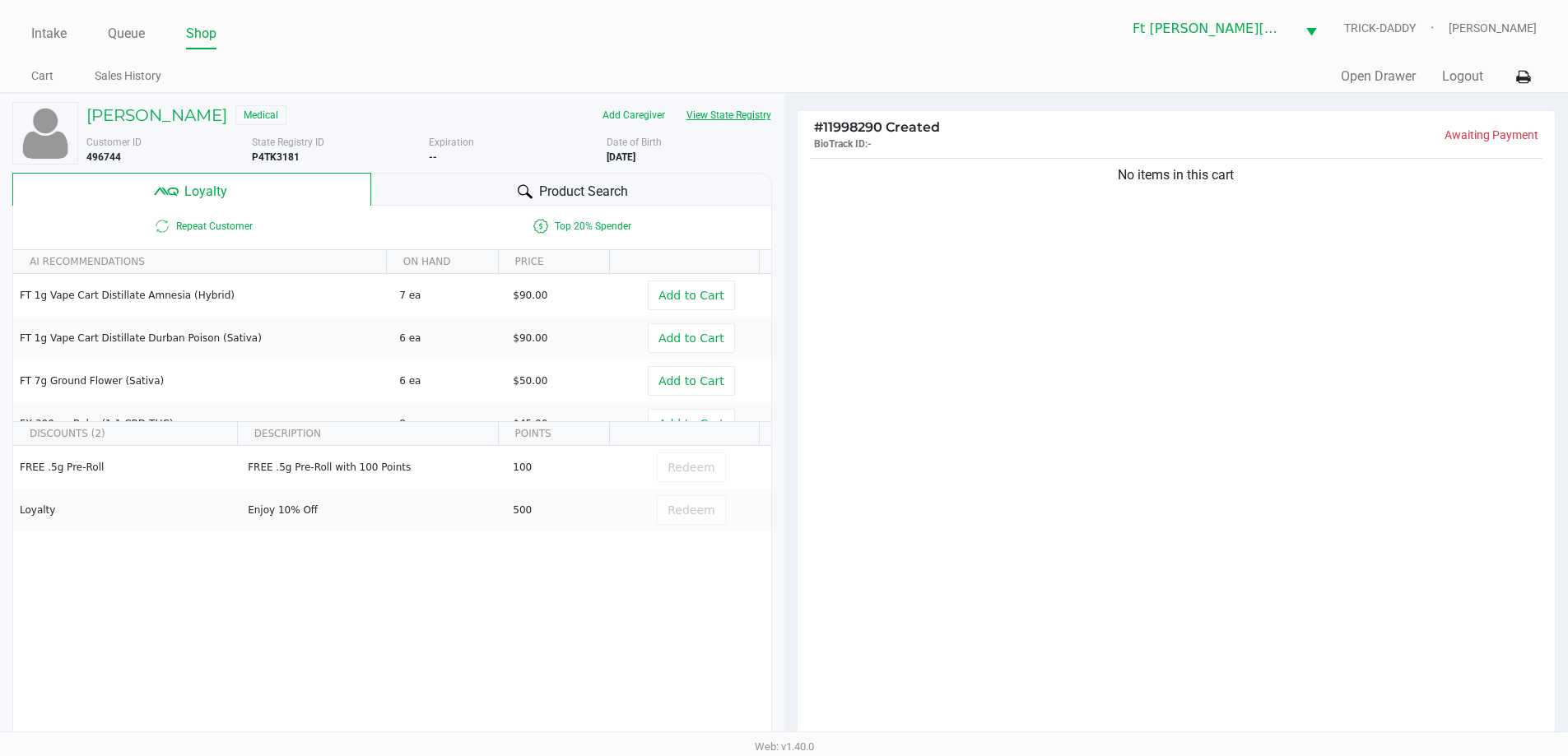
click at [752, 111] on button "View State Registry" at bounding box center [724, 114] width 97 height 27
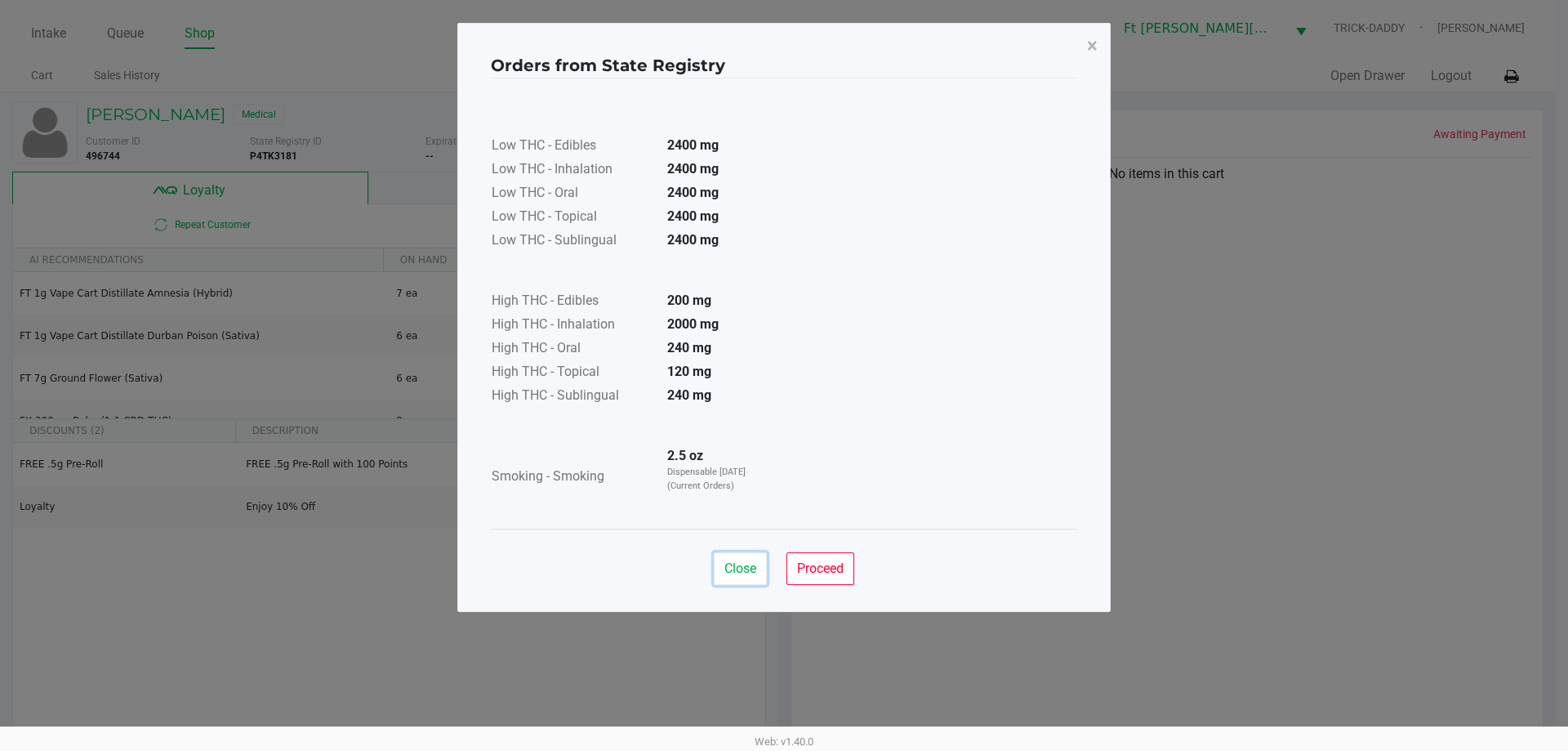
drag, startPoint x: 728, startPoint y: 566, endPoint x: 704, endPoint y: 545, distance: 31.9
click at [727, 565] on span "Close" at bounding box center [740, 568] width 32 height 16
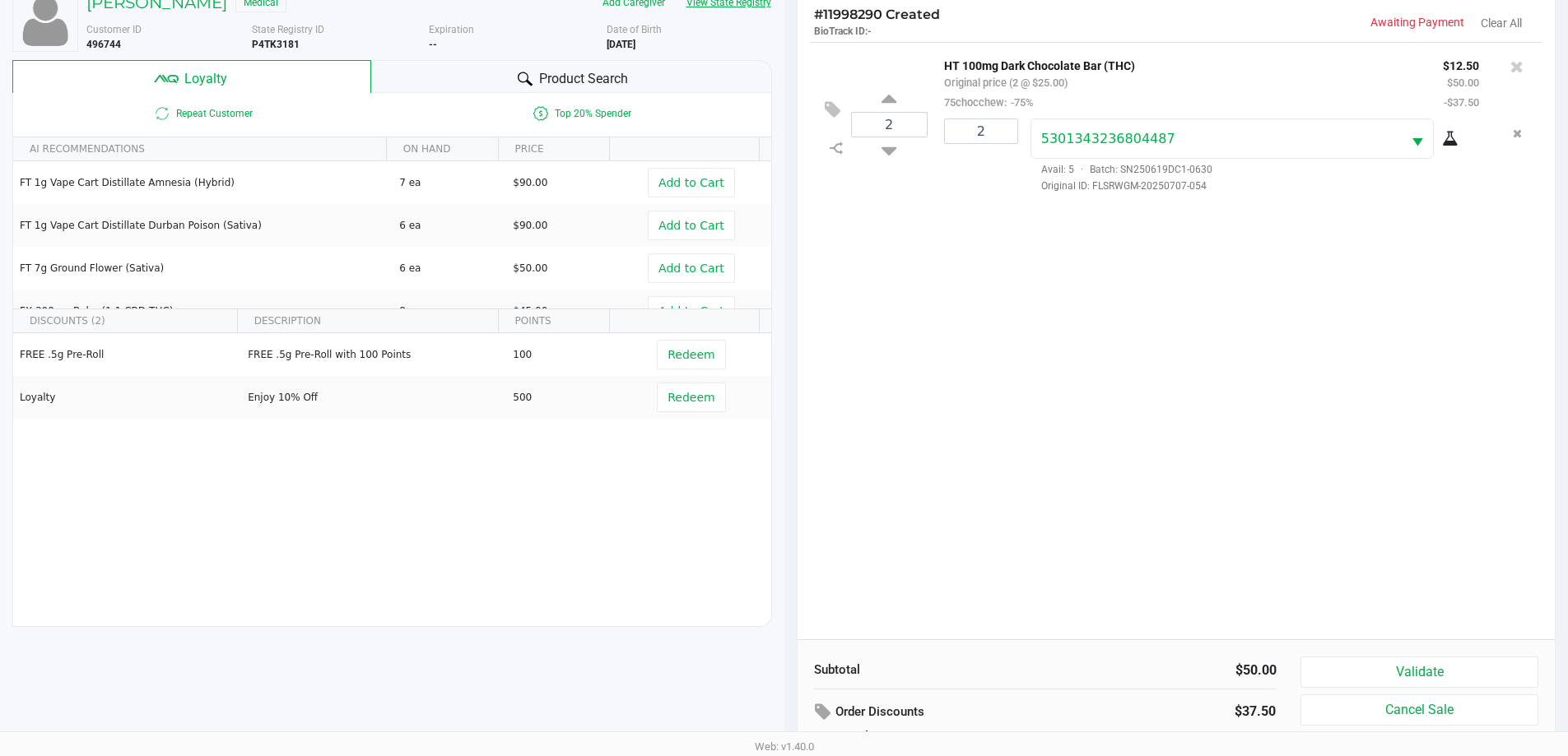
scroll to position [197, 0]
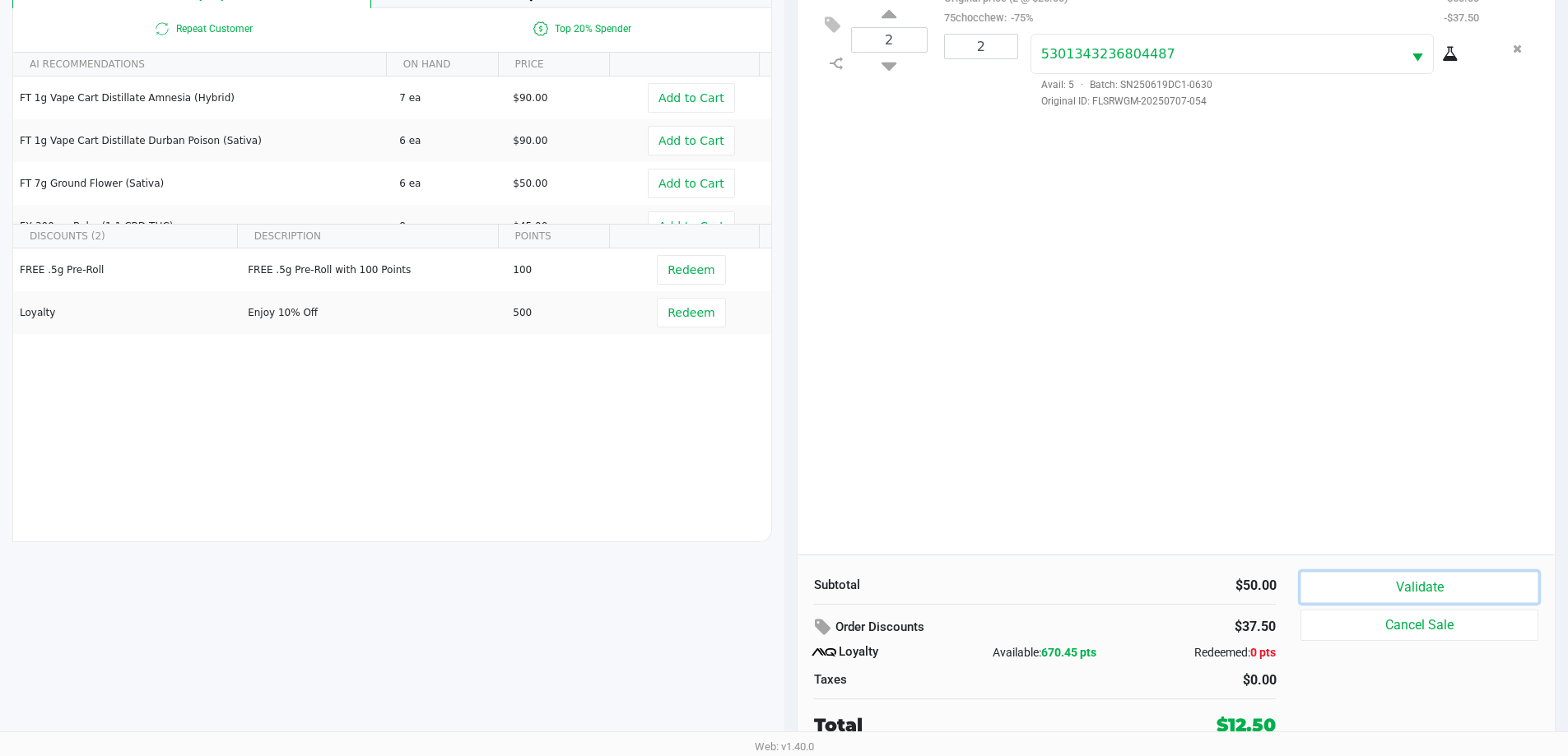
click at [1471, 581] on button "Validate" at bounding box center [1418, 587] width 237 height 32
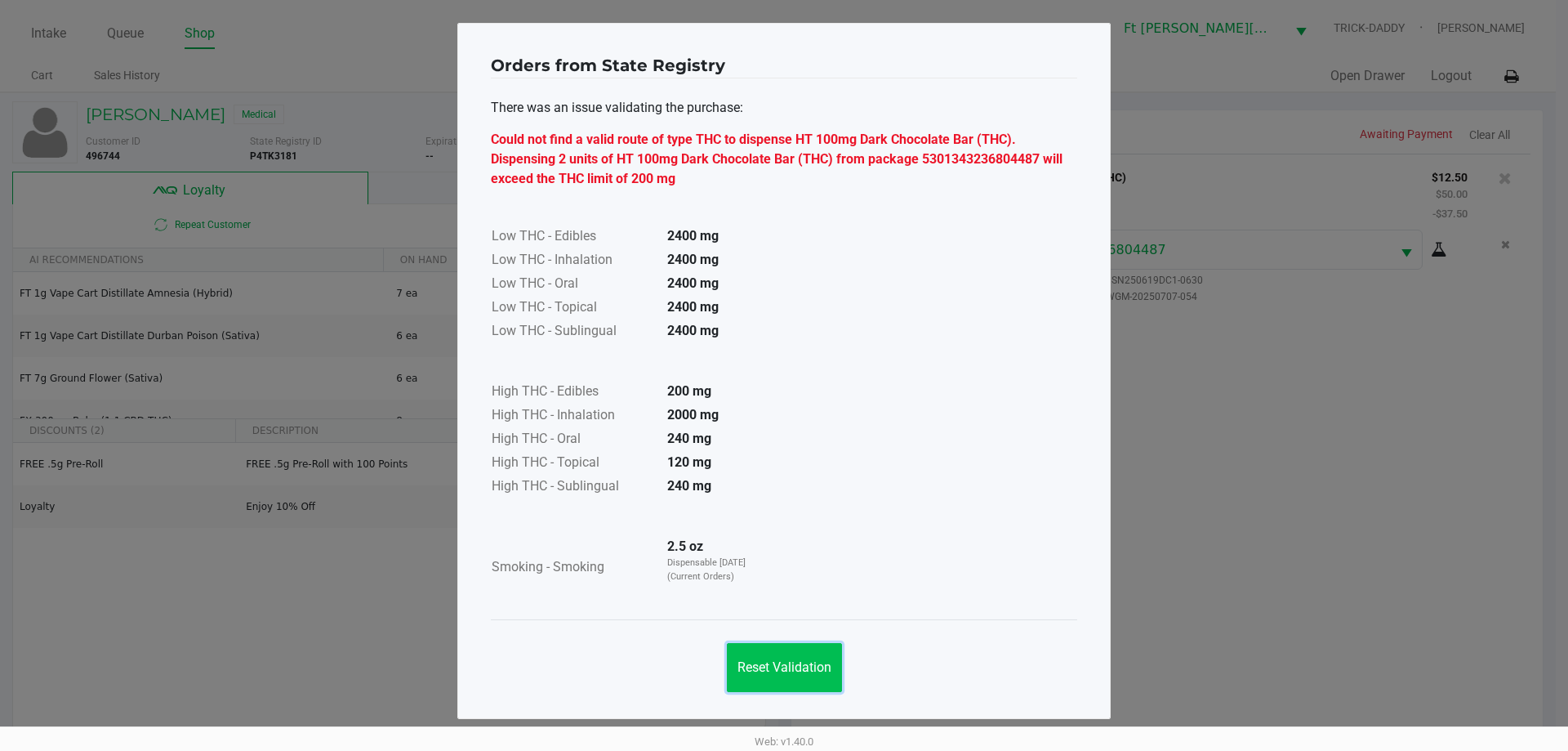
click at [783, 681] on button "Reset Validation" at bounding box center [785, 668] width 115 height 49
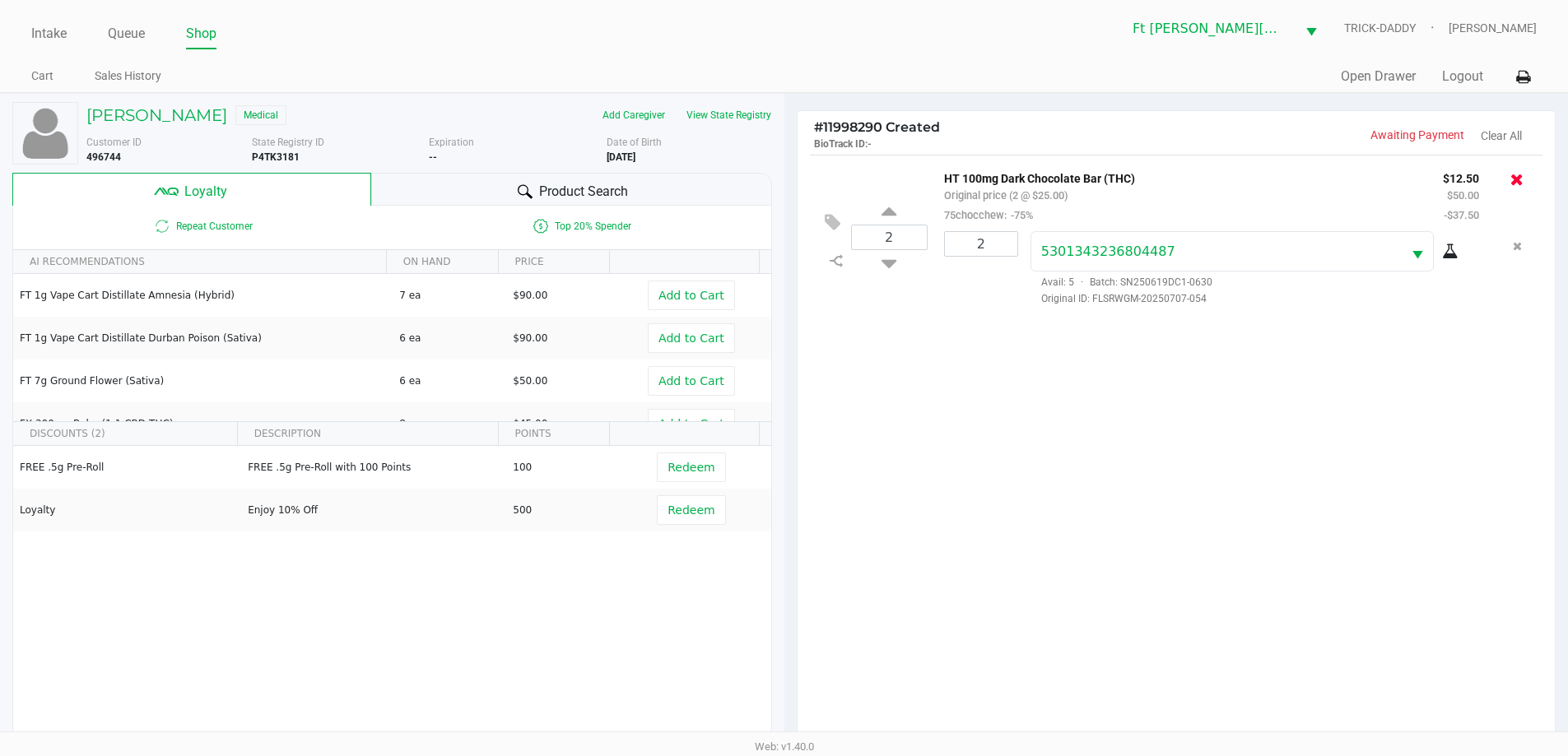
click at [1518, 182] on icon at bounding box center [1516, 179] width 13 height 17
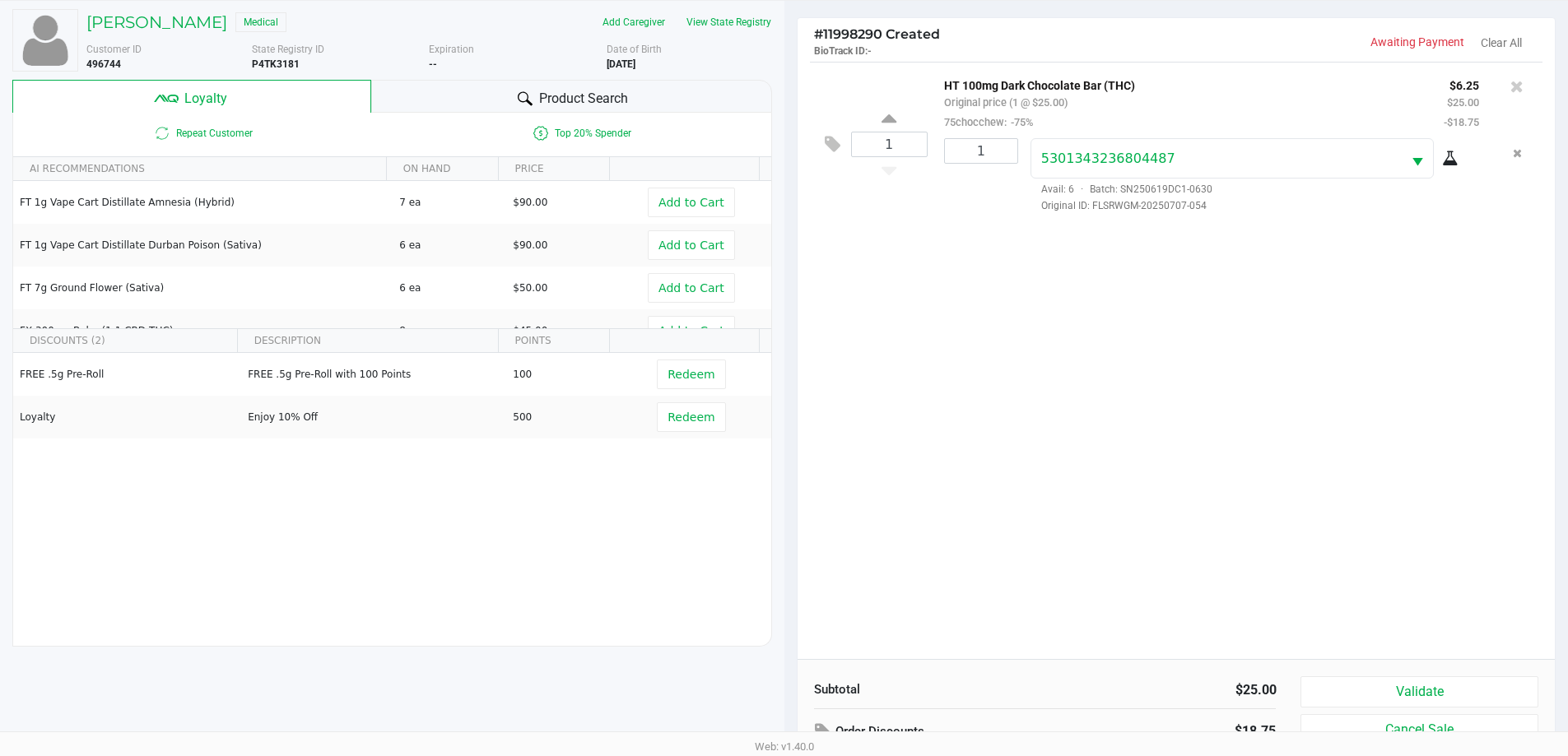
scroll to position [197, 0]
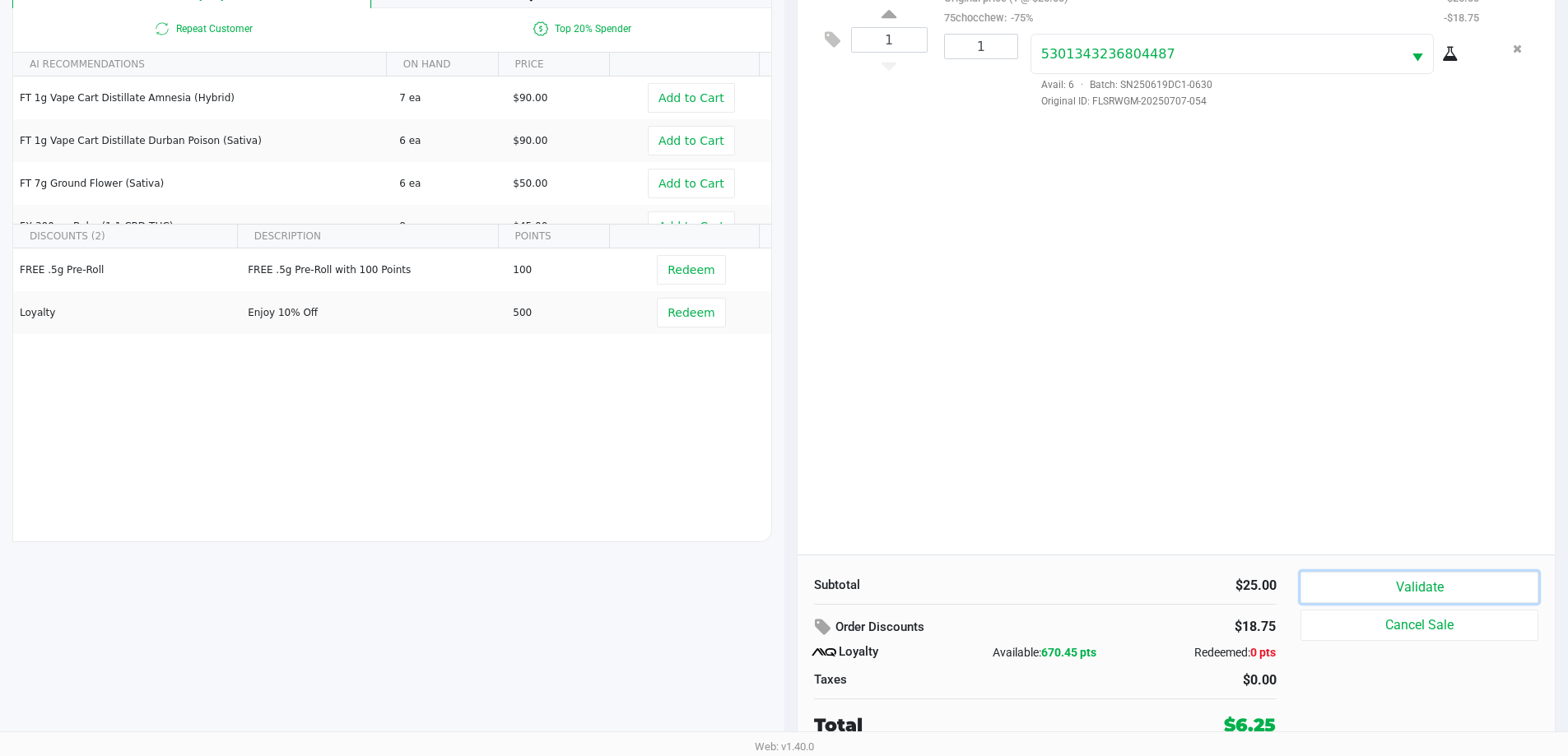
click at [1416, 584] on button "Validate" at bounding box center [1418, 587] width 237 height 32
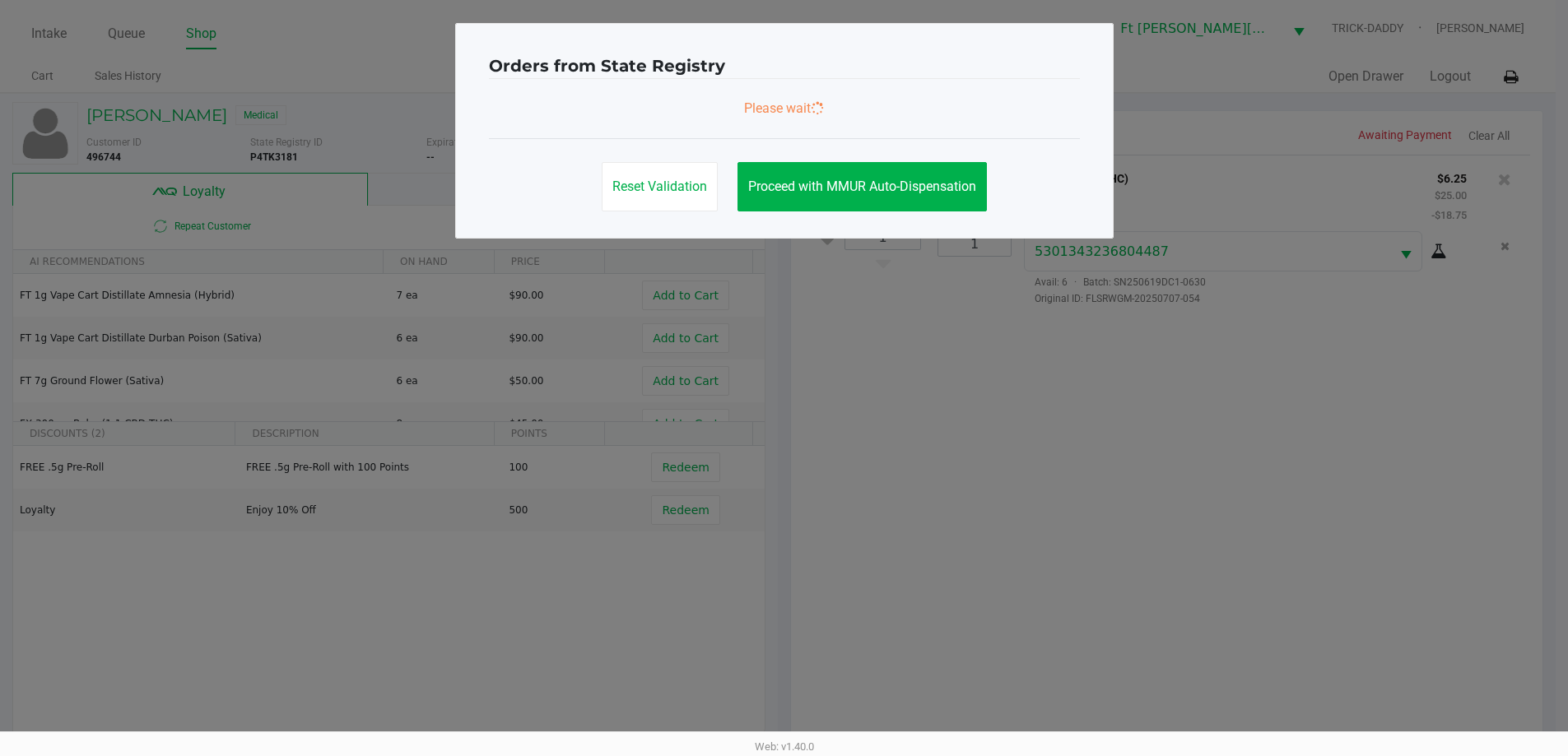
scroll to position [0, 0]
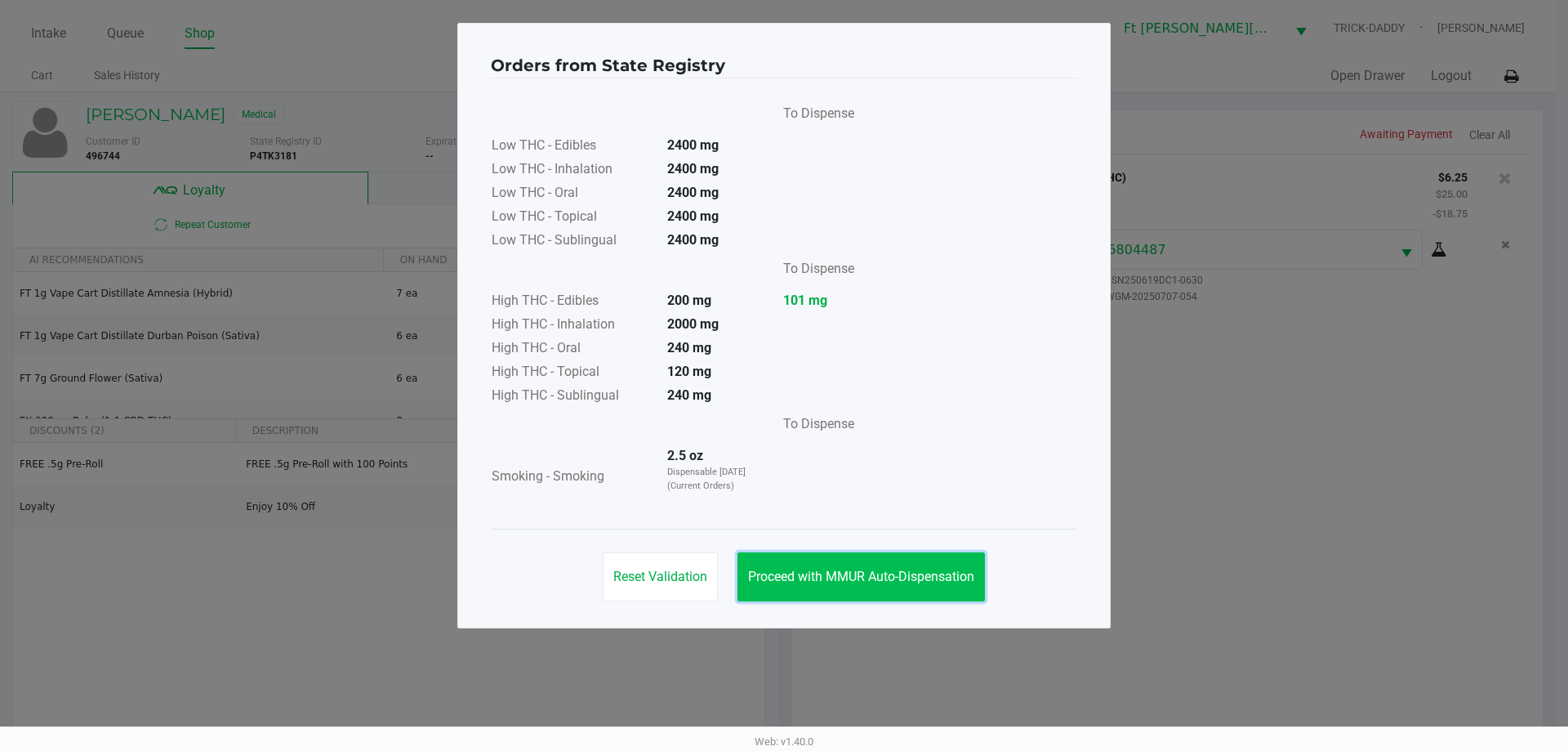
click at [862, 576] on span "Proceed with MMUR Auto-Dispensation" at bounding box center [860, 577] width 226 height 16
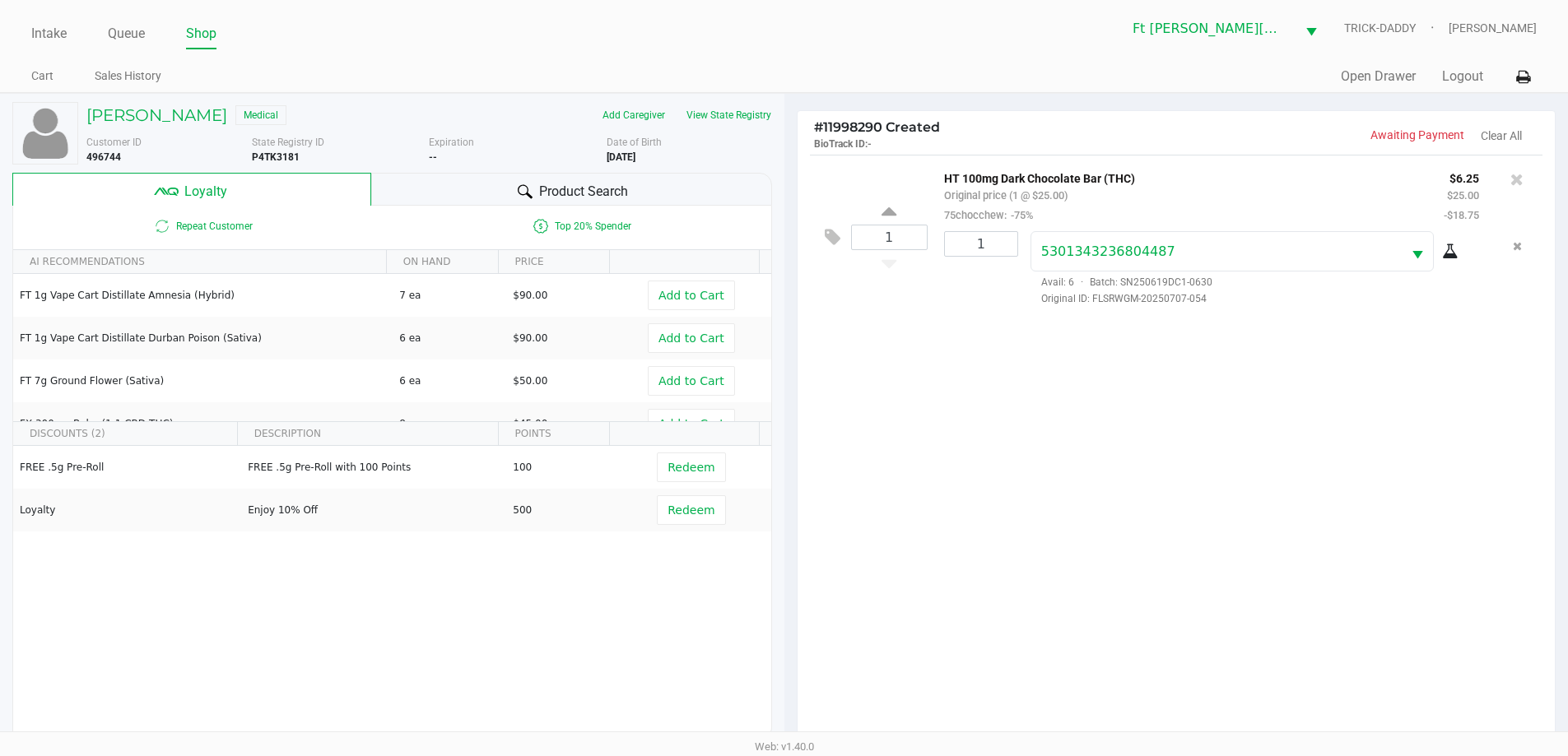
scroll to position [197, 0]
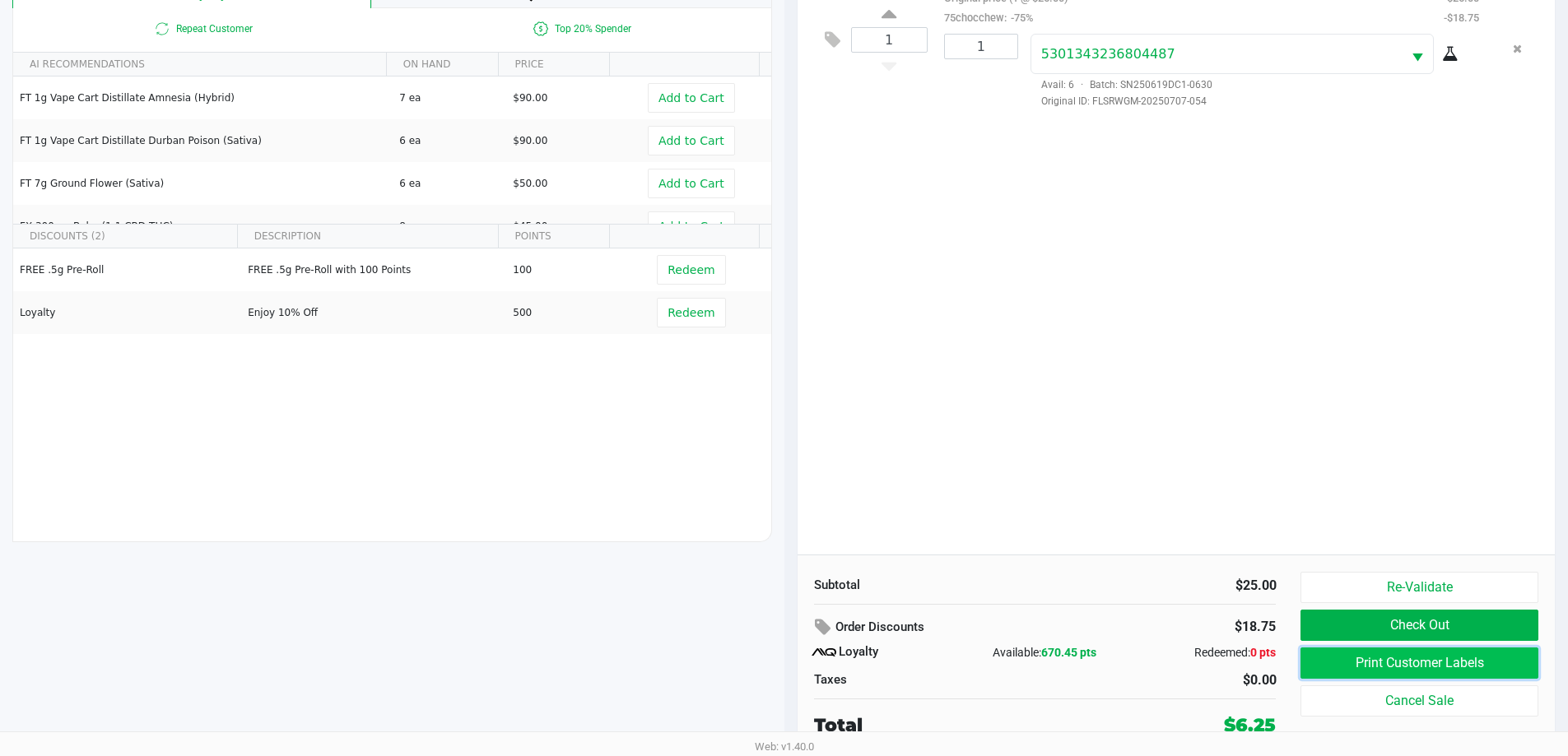
click at [1468, 673] on button "Print Customer Labels" at bounding box center [1418, 663] width 237 height 32
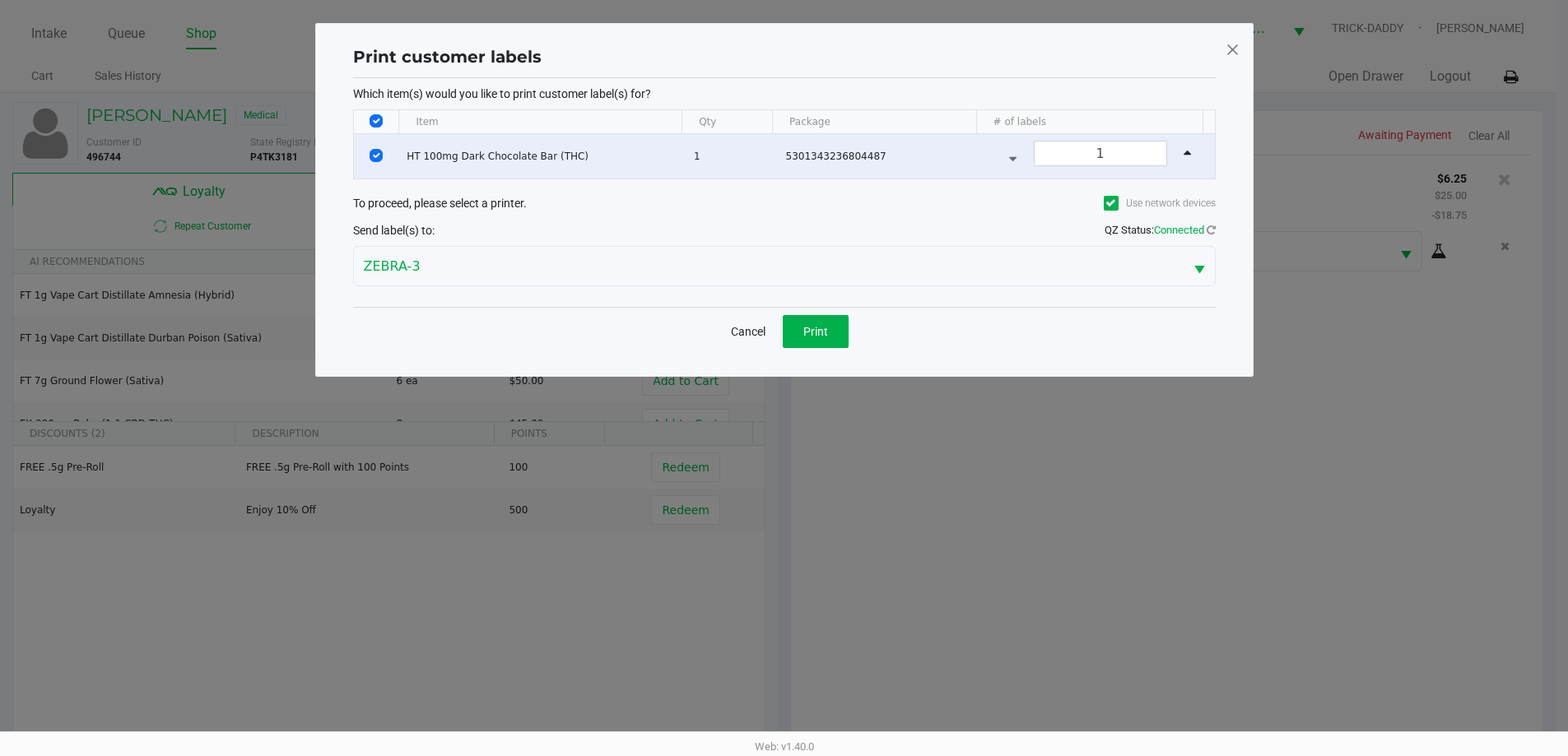
scroll to position [0, 0]
click at [821, 318] on button "Print" at bounding box center [820, 331] width 66 height 33
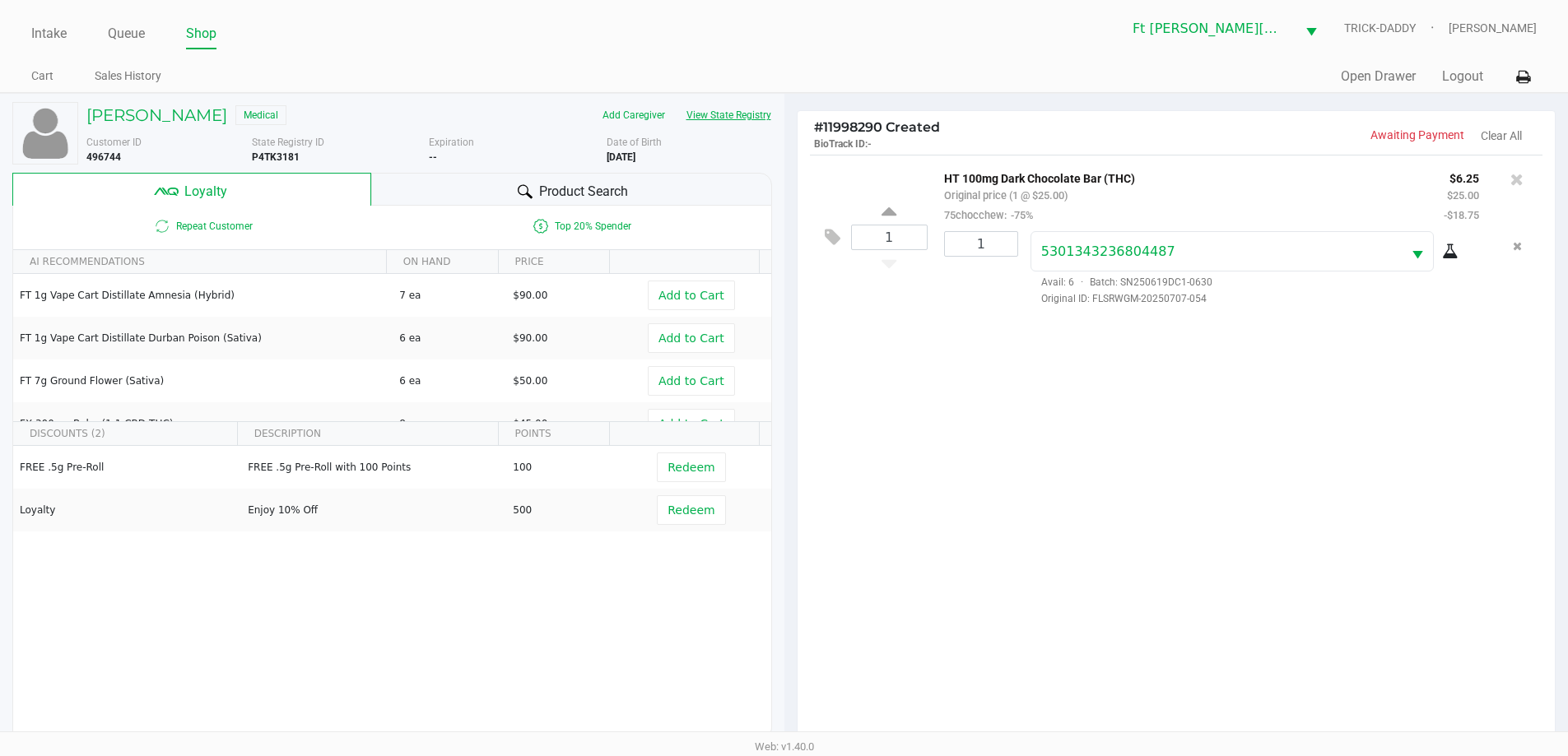
click at [724, 119] on button "View State Registry" at bounding box center [724, 114] width 97 height 27
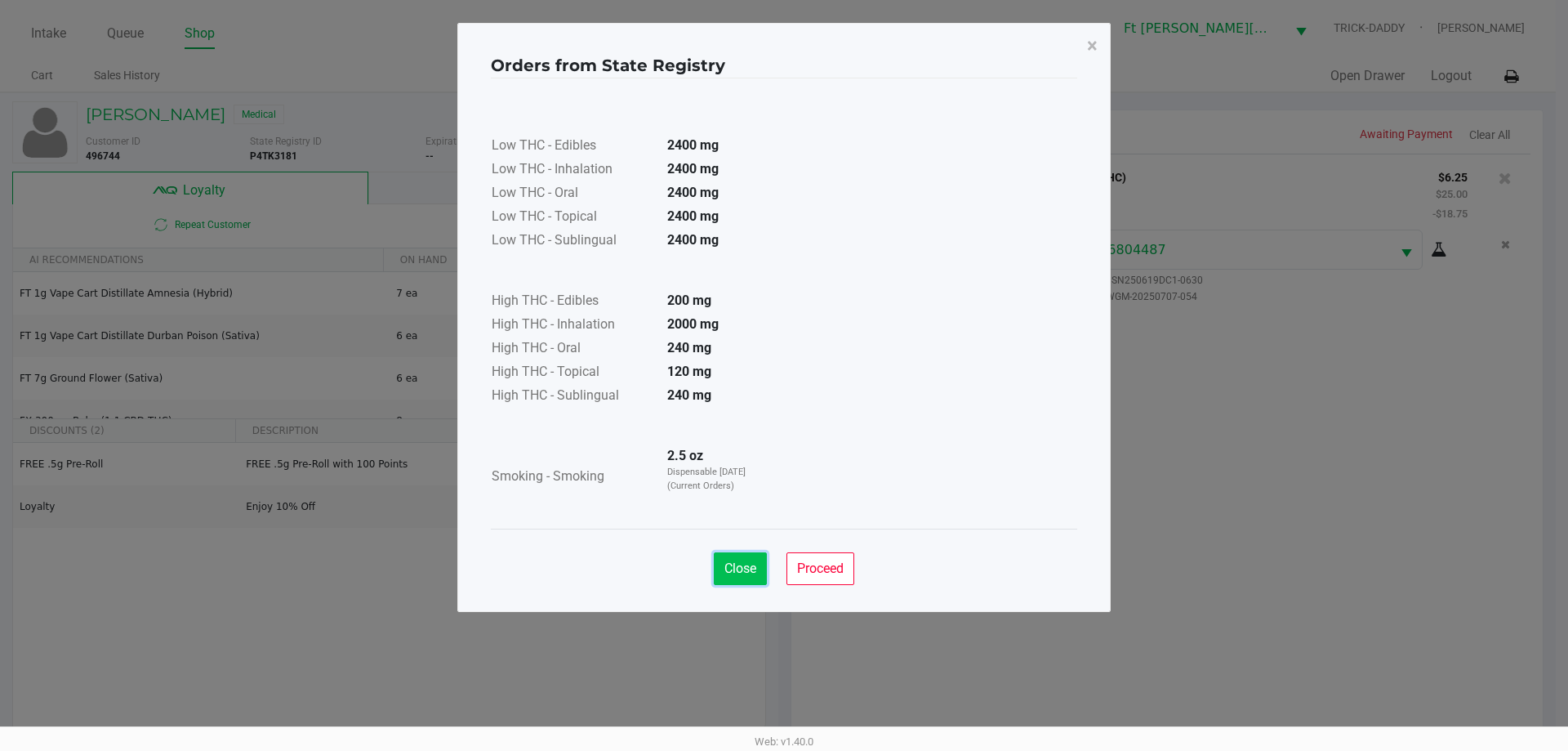
click at [748, 571] on span "Close" at bounding box center [740, 568] width 32 height 16
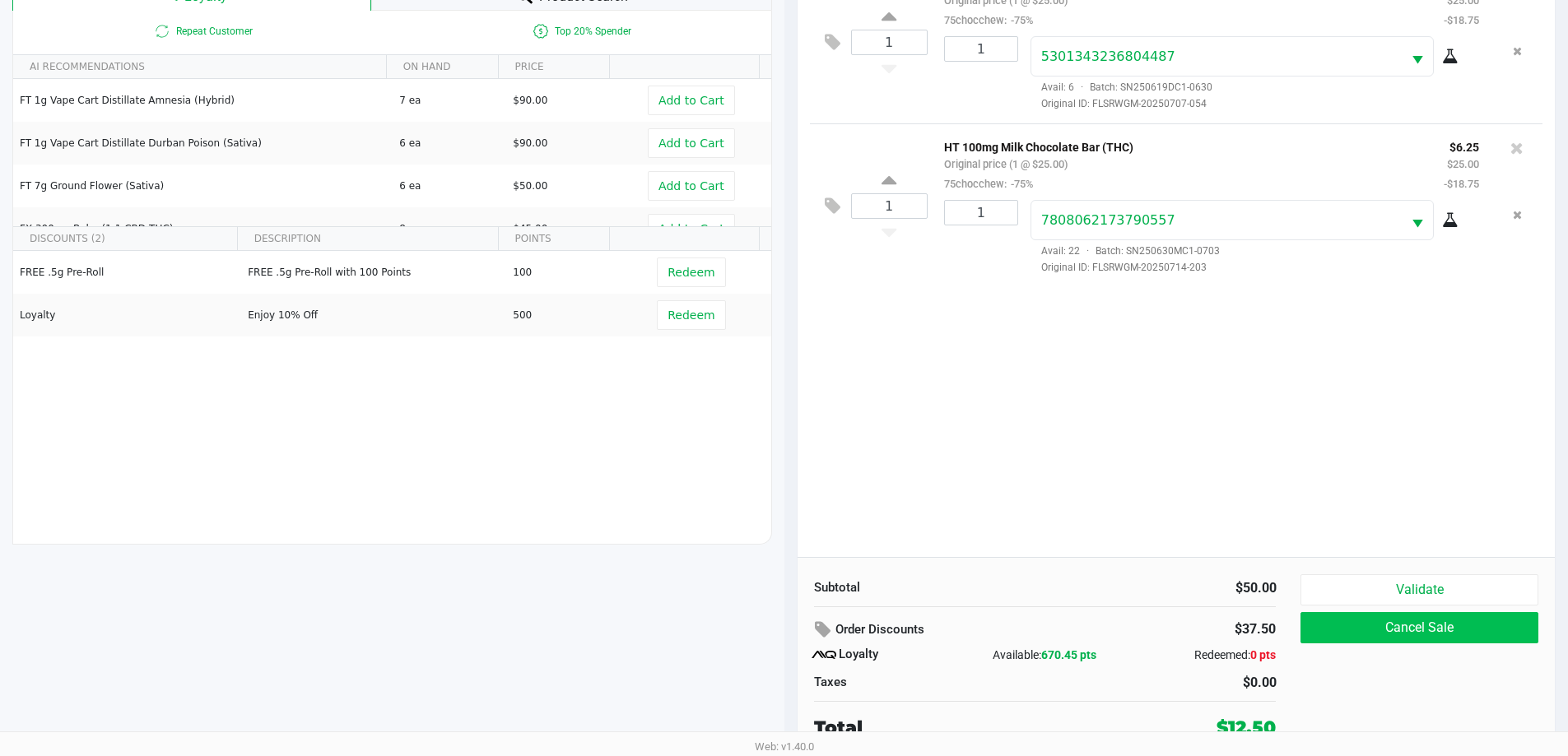
scroll to position [197, 0]
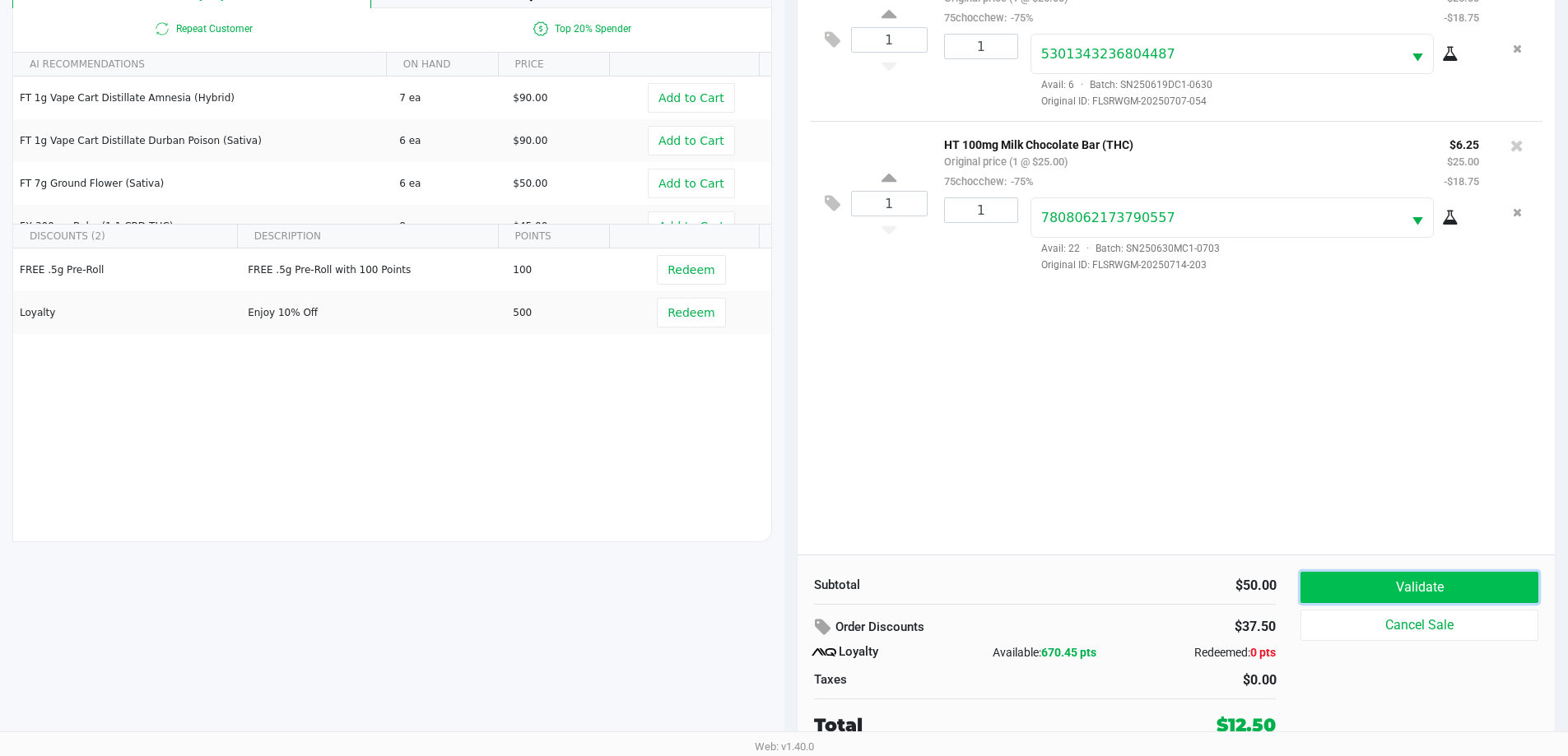
click at [1399, 600] on button "Validate" at bounding box center [1418, 587] width 237 height 32
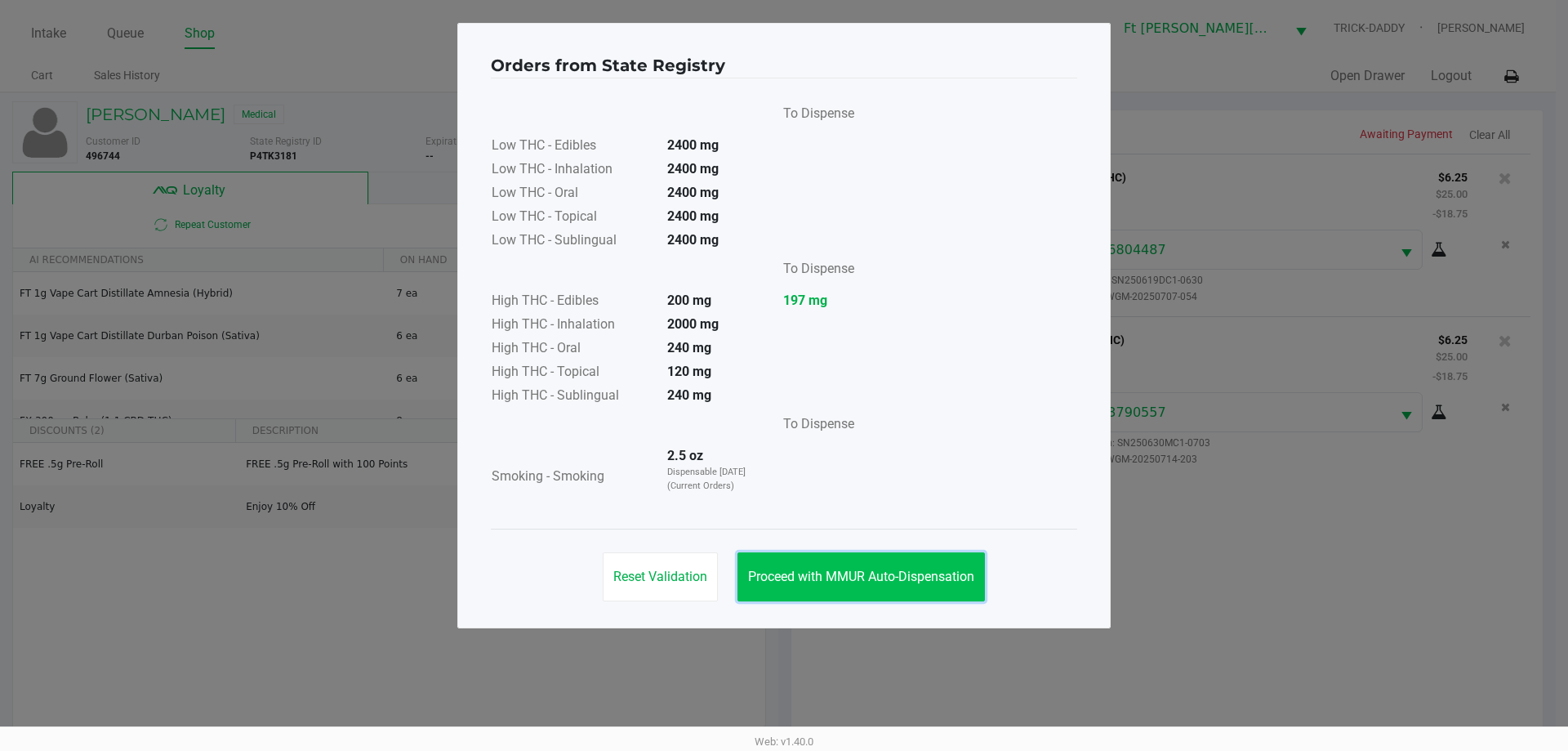
click at [912, 574] on span "Proceed with MMUR Auto-Dispensation" at bounding box center [860, 577] width 226 height 16
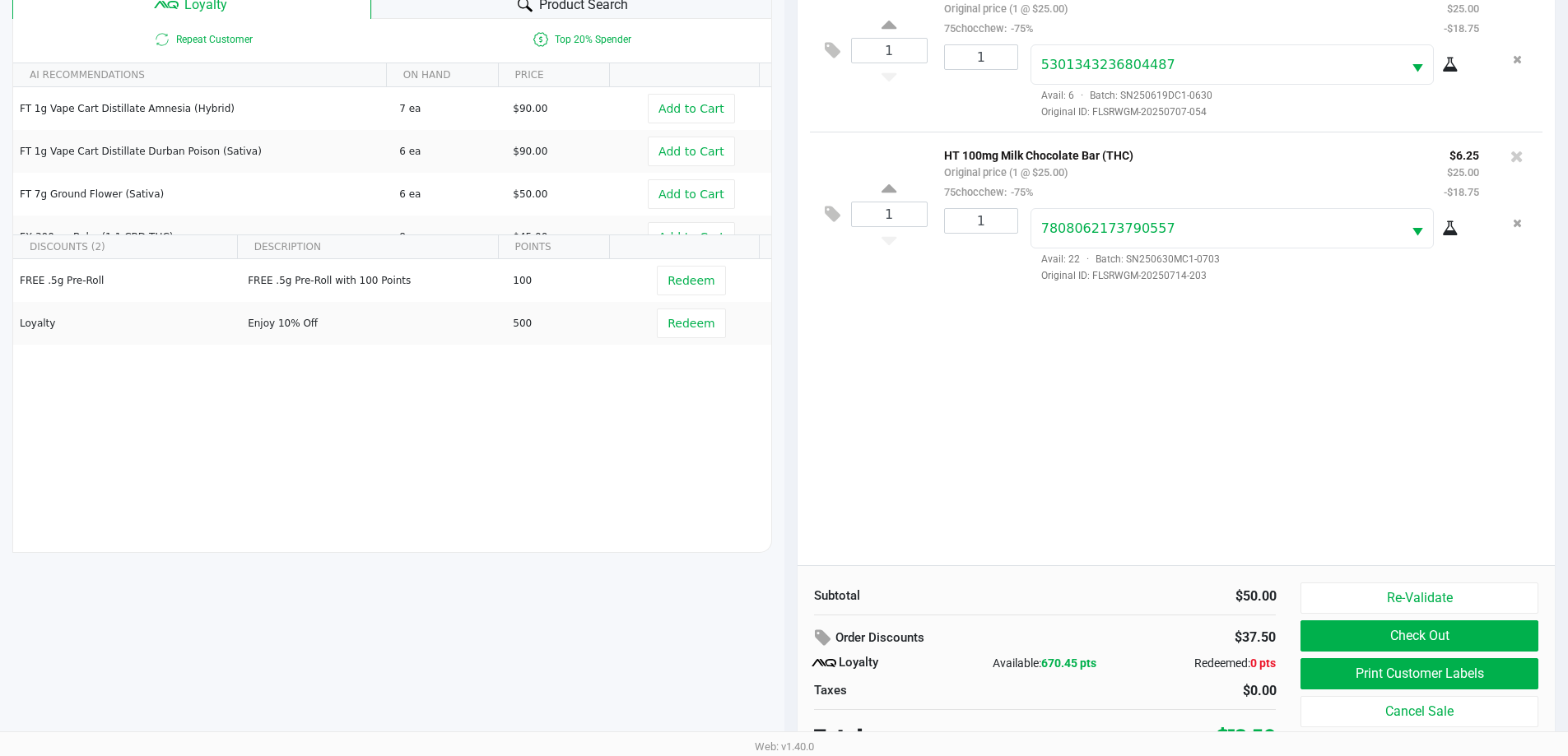
scroll to position [197, 0]
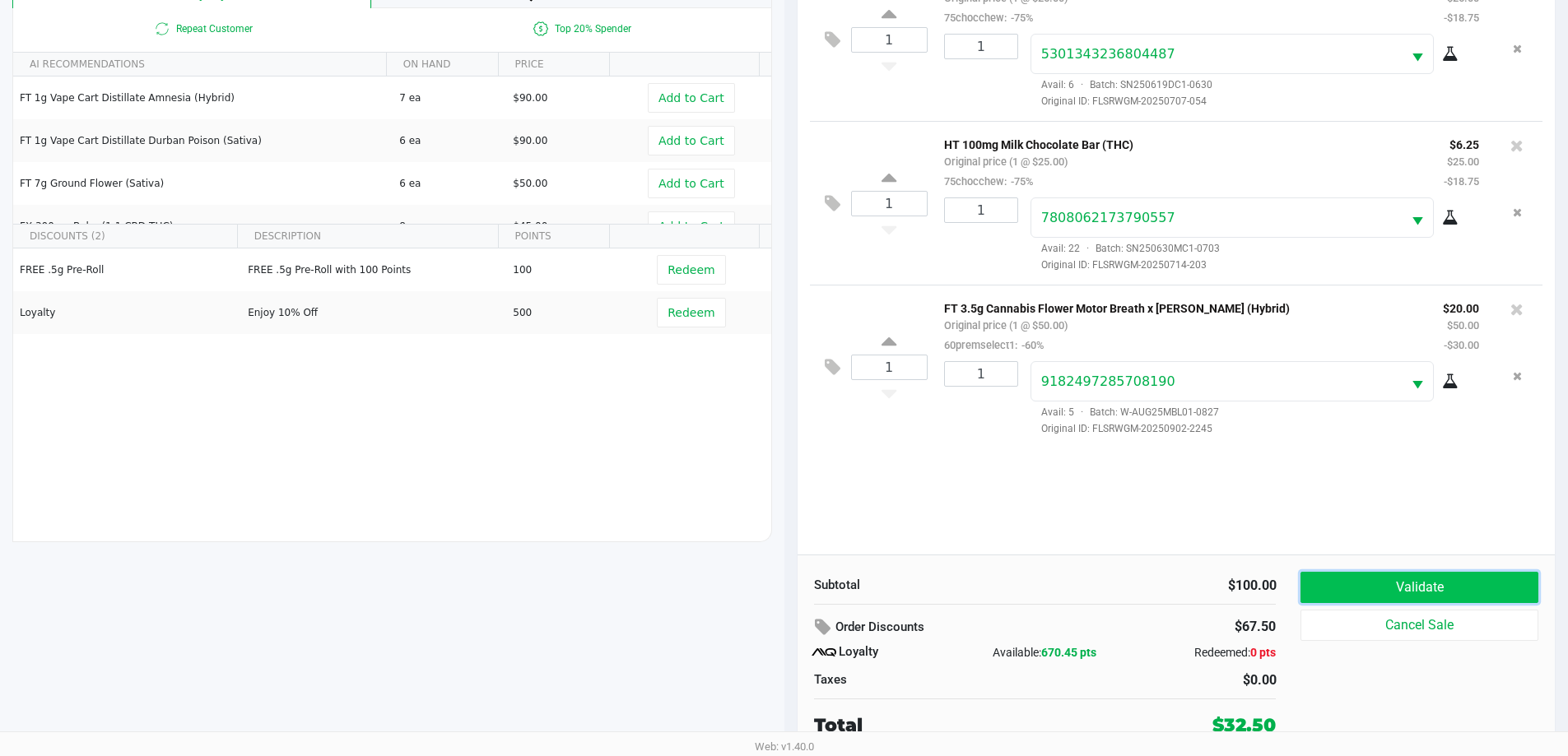
click at [1506, 580] on button "Validate" at bounding box center [1418, 587] width 237 height 32
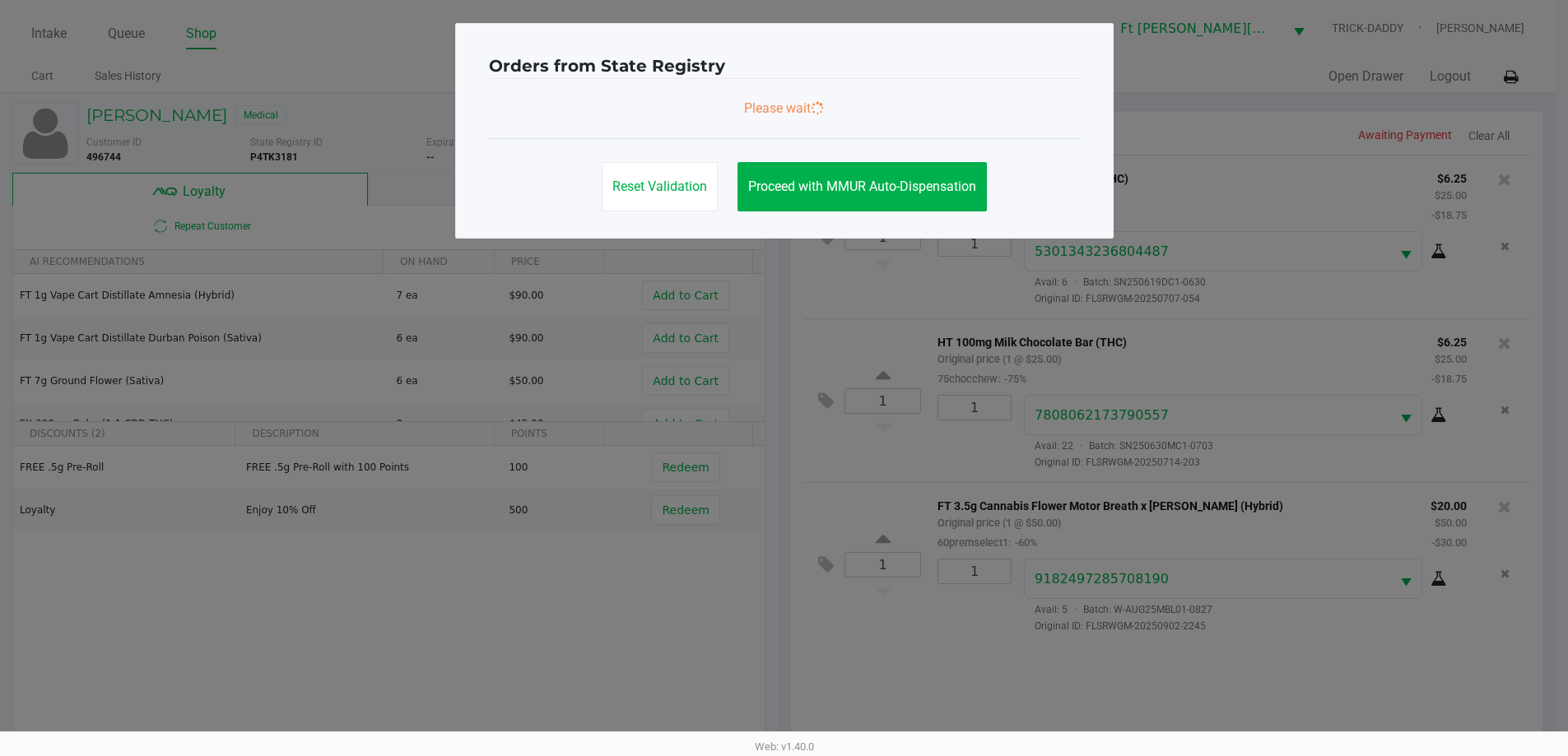
scroll to position [0, 0]
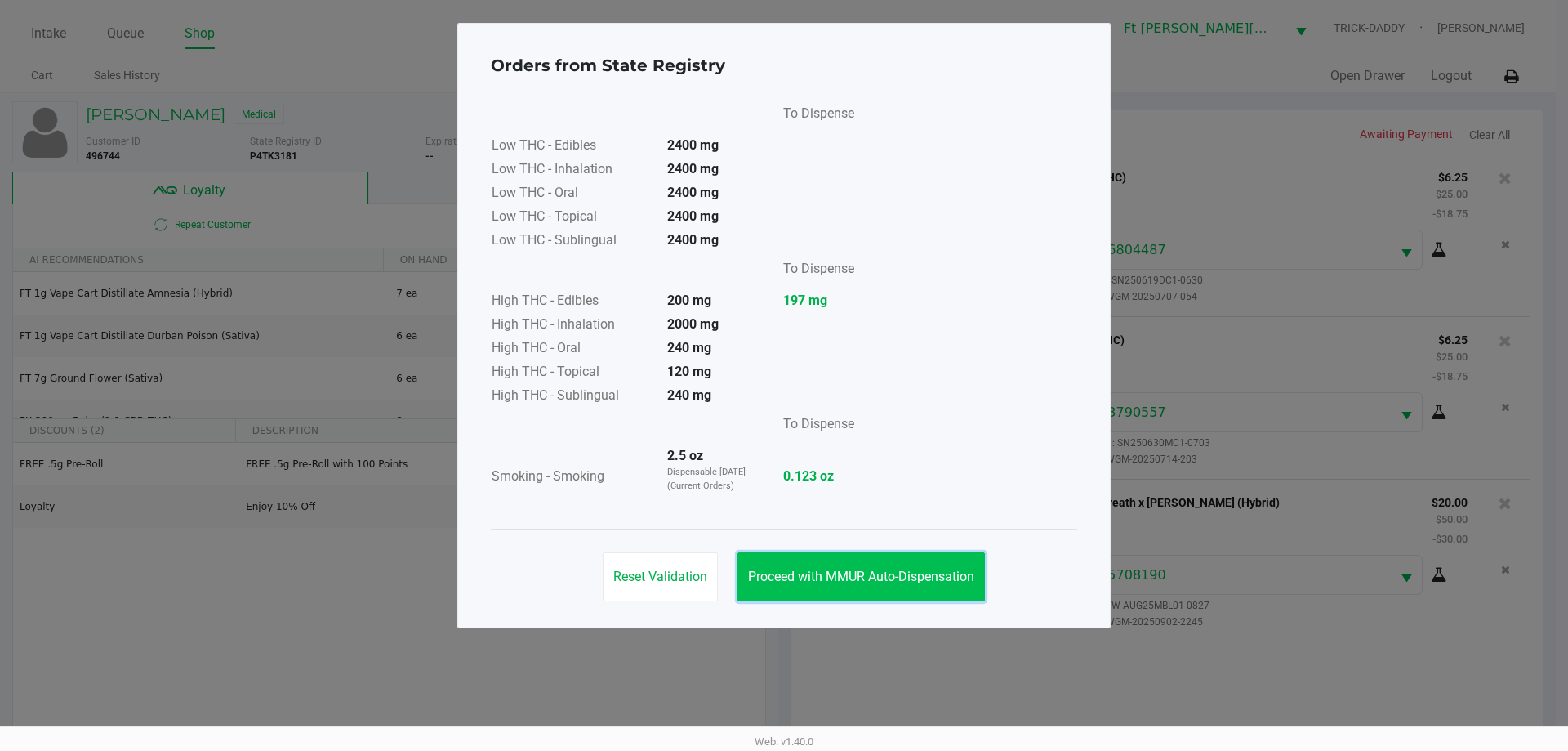
click at [841, 565] on button "Proceed with MMUR Auto-Dispensation" at bounding box center [860, 577] width 248 height 49
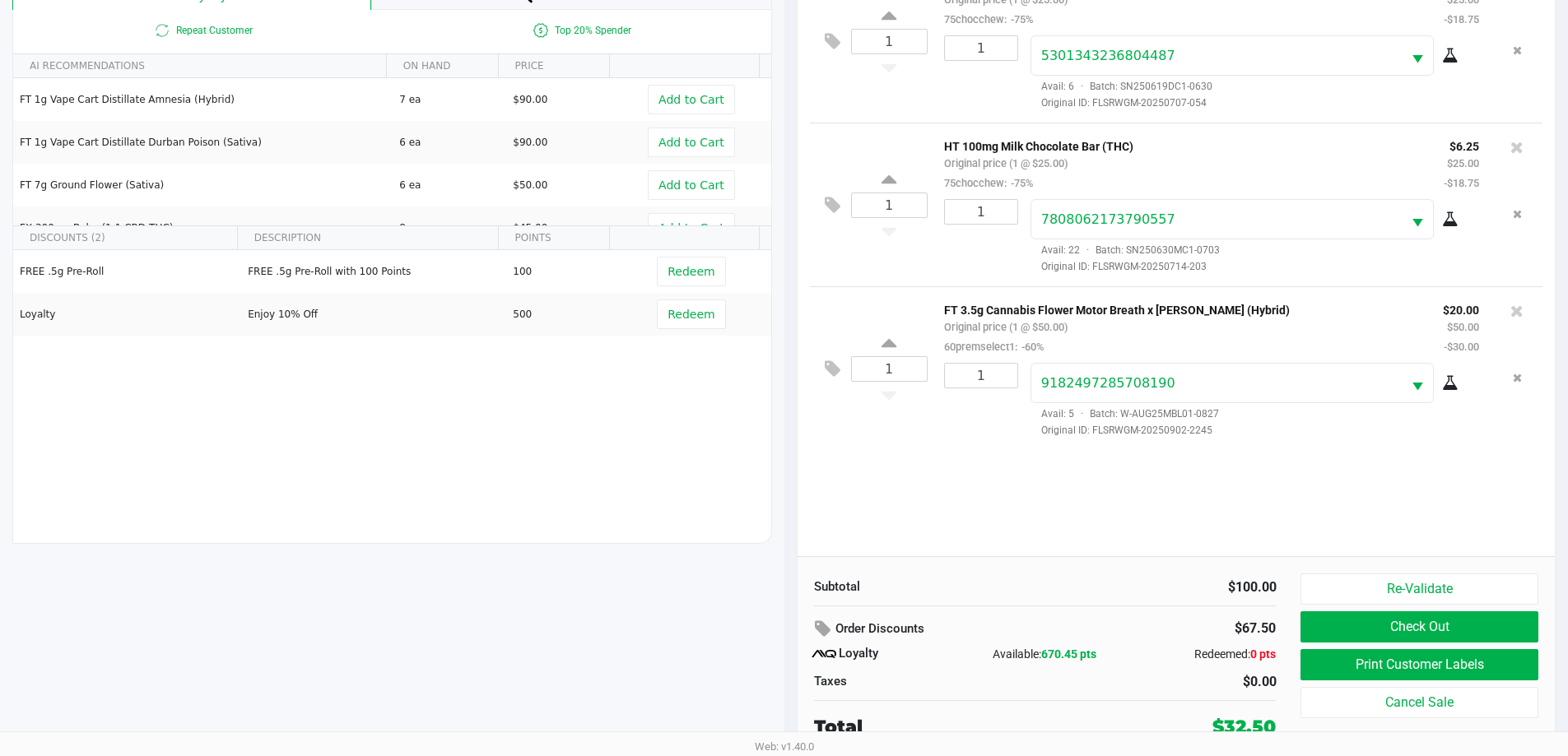
scroll to position [197, 0]
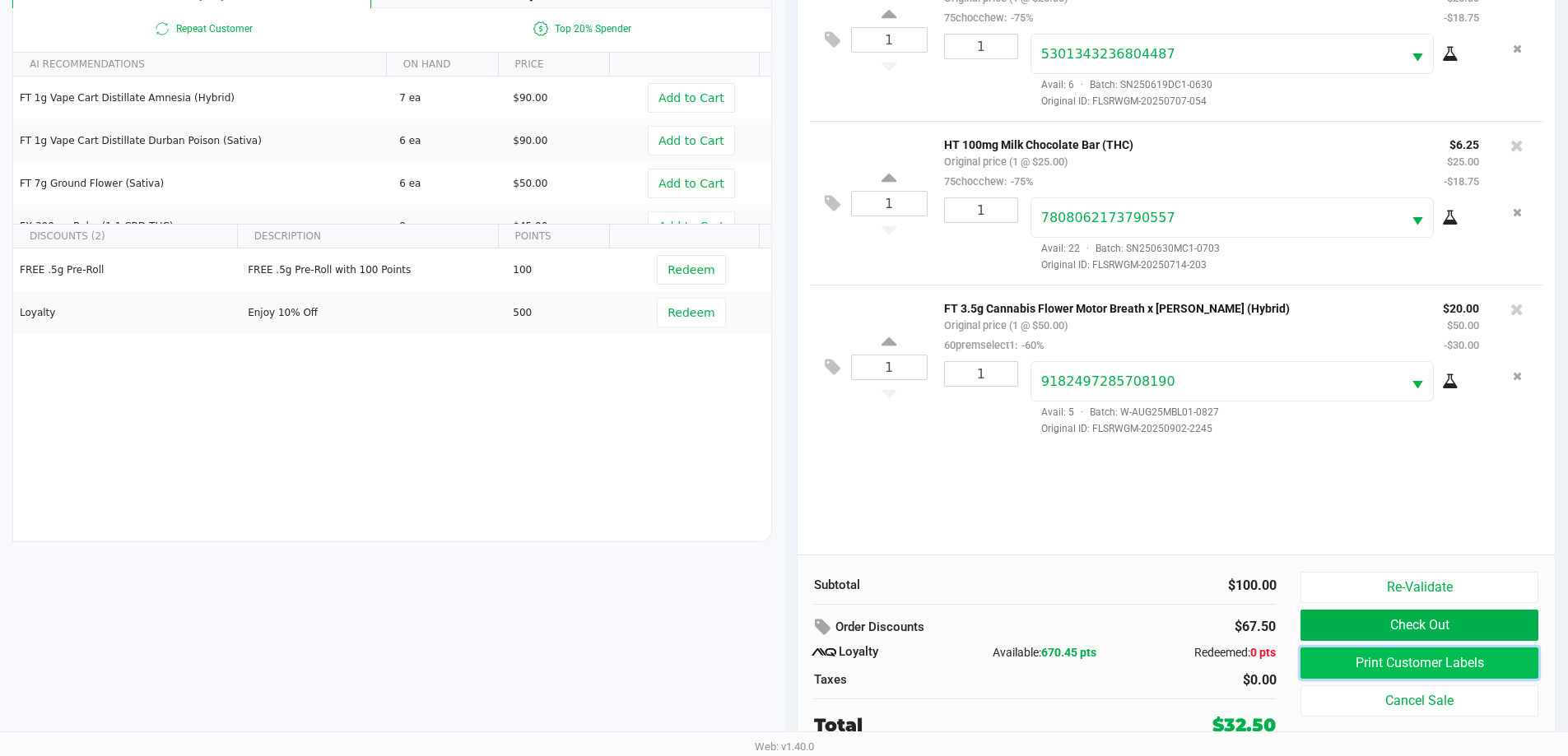
click at [1471, 655] on button "Print Customer Labels" at bounding box center [1418, 663] width 237 height 32
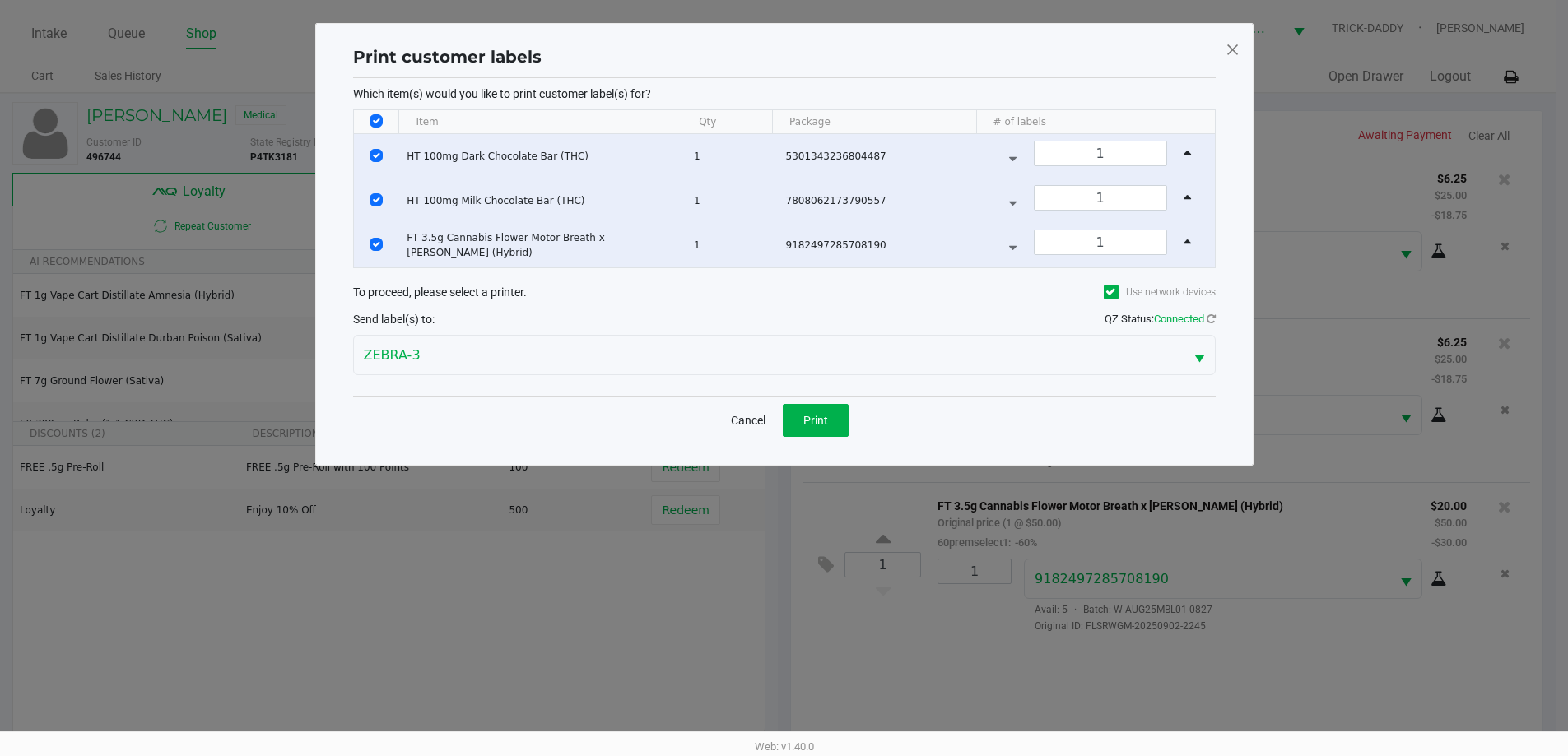
scroll to position [0, 0]
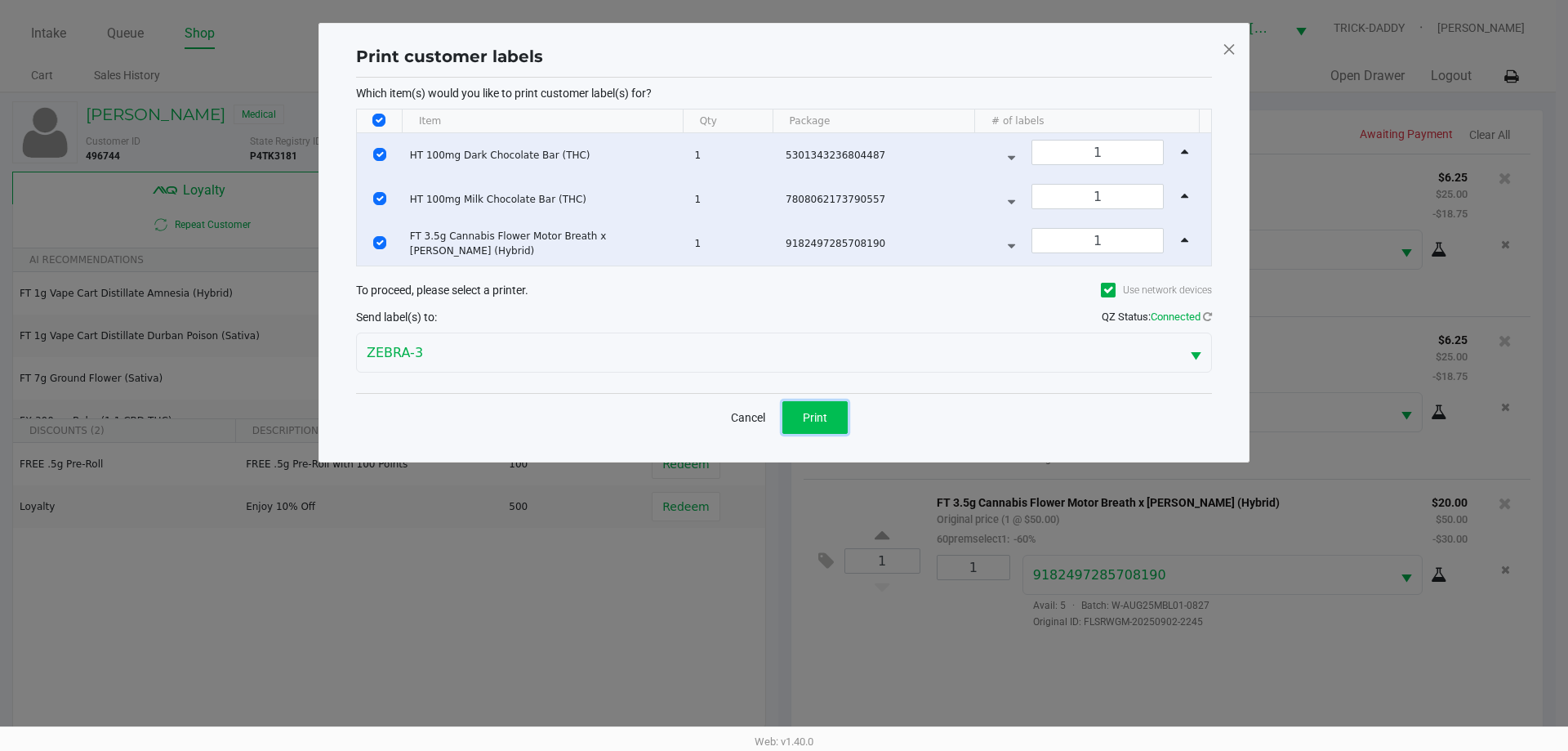
click at [826, 423] on span "Print" at bounding box center [814, 417] width 24 height 13
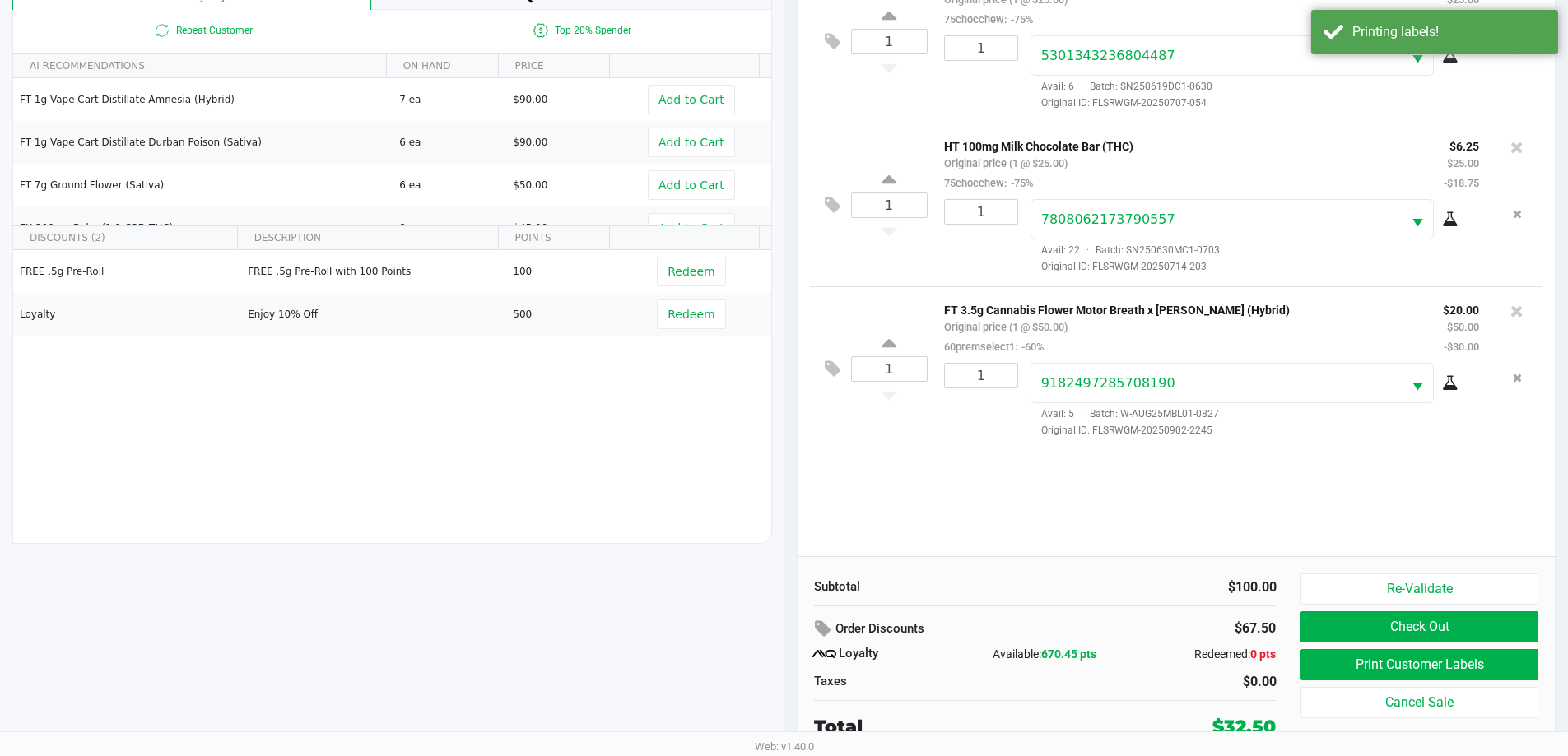
scroll to position [197, 0]
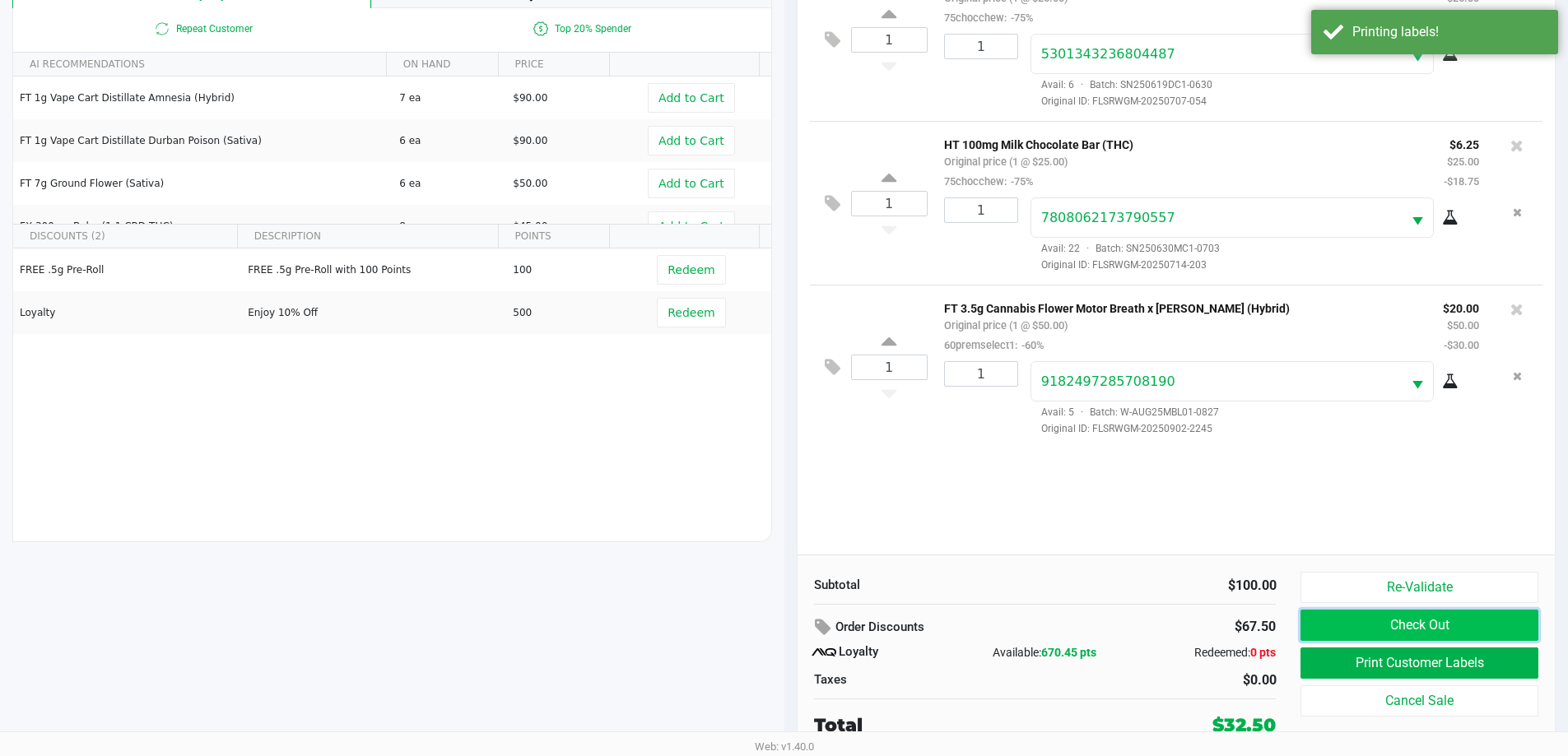
click at [1424, 623] on button "Check Out" at bounding box center [1418, 625] width 237 height 32
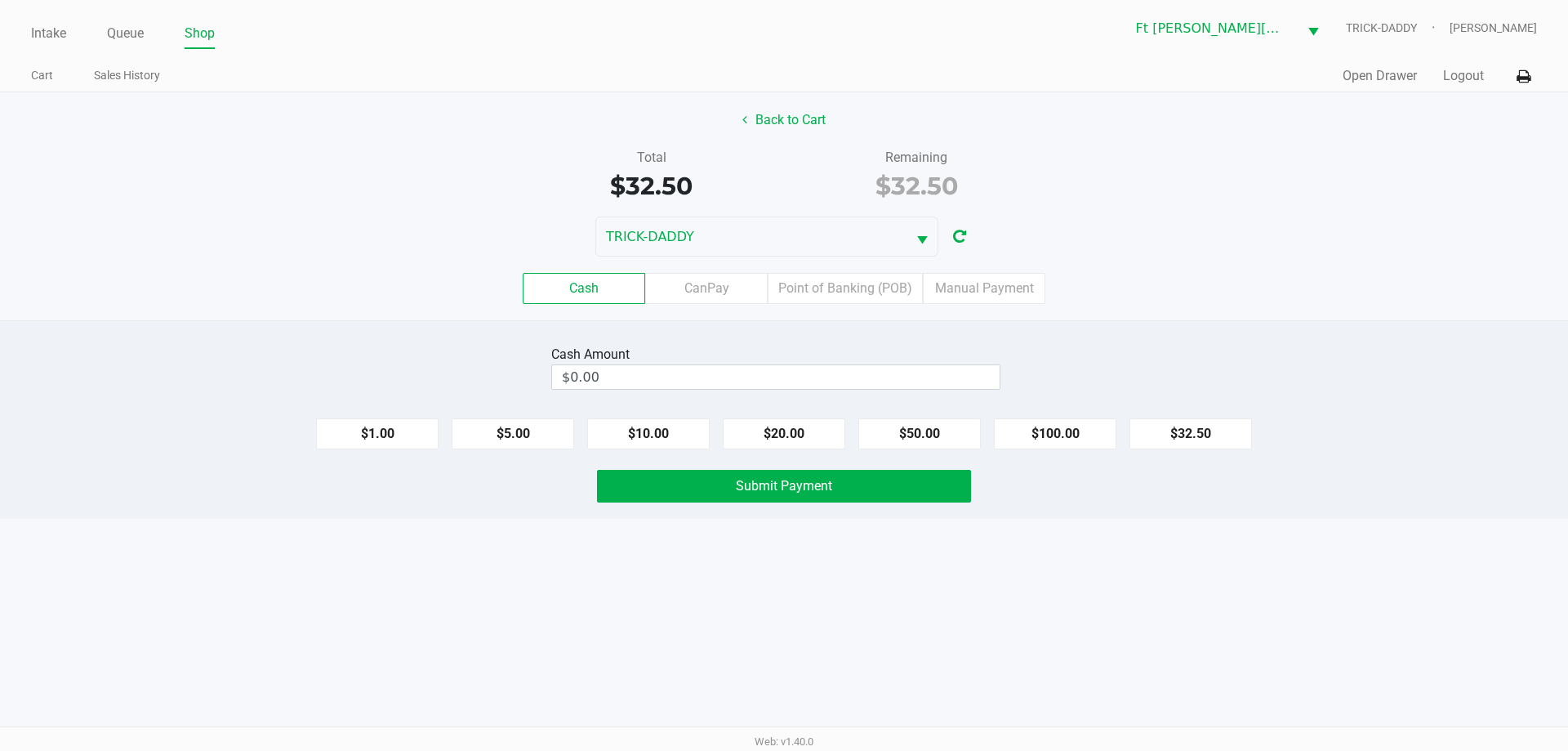
click at [890, 299] on label "Point of Banking (POB)" at bounding box center [845, 289] width 156 height 31
click at [0, 0] on 7 "Point of Banking (POB)" at bounding box center [0, 0] width 0 height 0
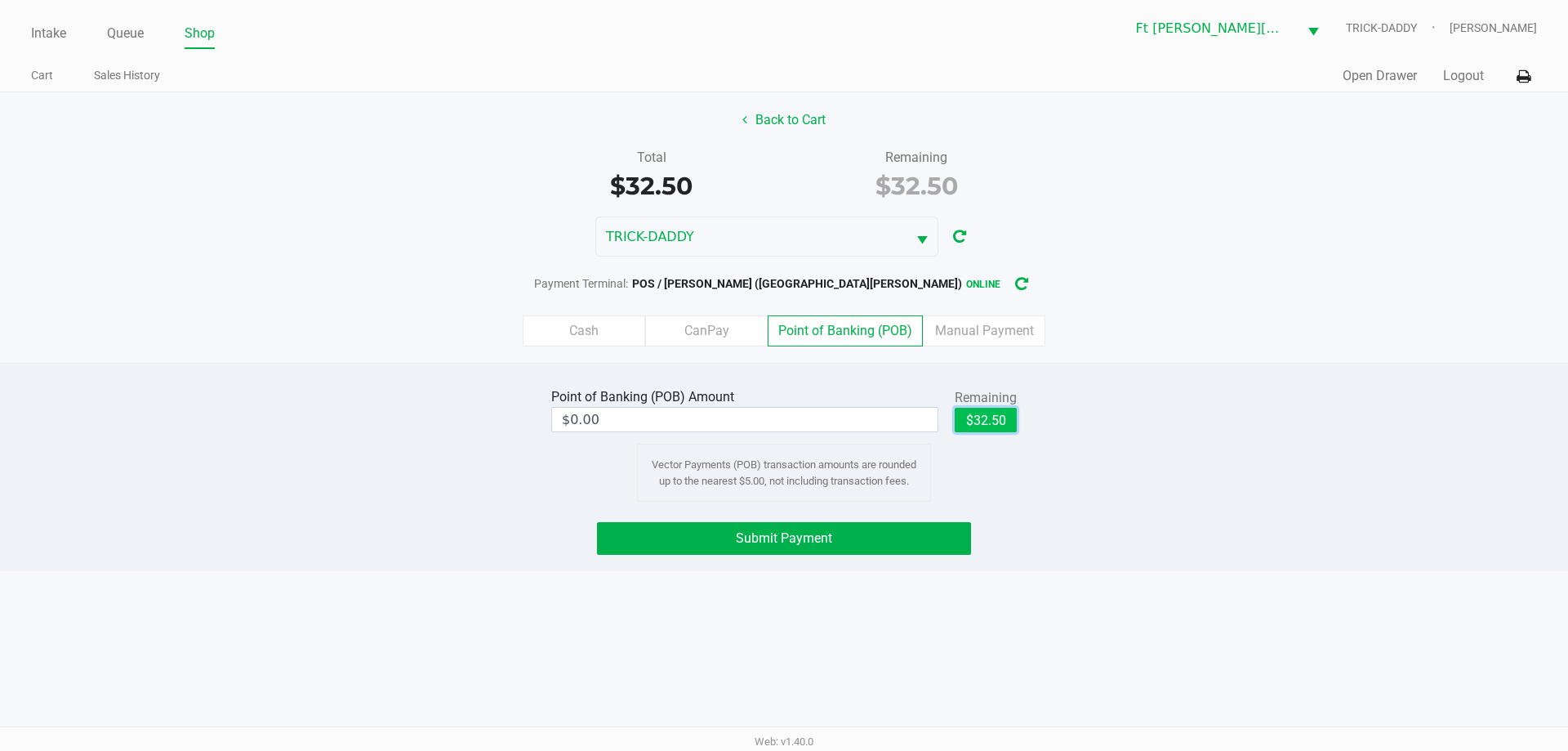
click at [982, 424] on button "$32.50" at bounding box center [985, 419] width 62 height 24
click at [732, 338] on label "CanPay" at bounding box center [706, 331] width 122 height 31
click at [0, 0] on 2 "CanPay" at bounding box center [0, 0] width 0 height 0
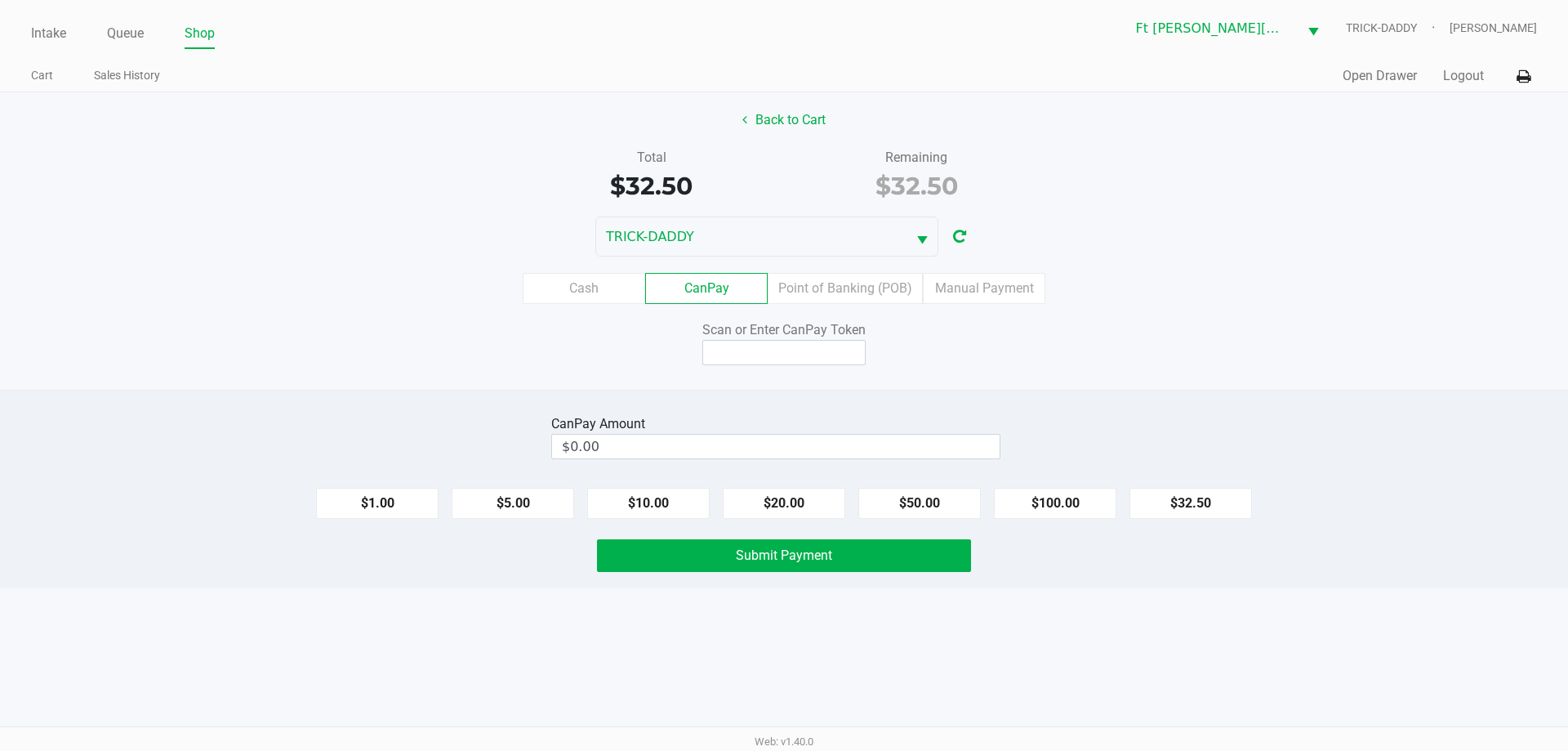
drag, startPoint x: 1167, startPoint y: 503, endPoint x: 915, endPoint y: 390, distance: 276.2
click at [1157, 500] on button "$32.50" at bounding box center [1190, 503] width 122 height 31
type input "$32.50"
click at [827, 353] on input at bounding box center [784, 352] width 163 height 25
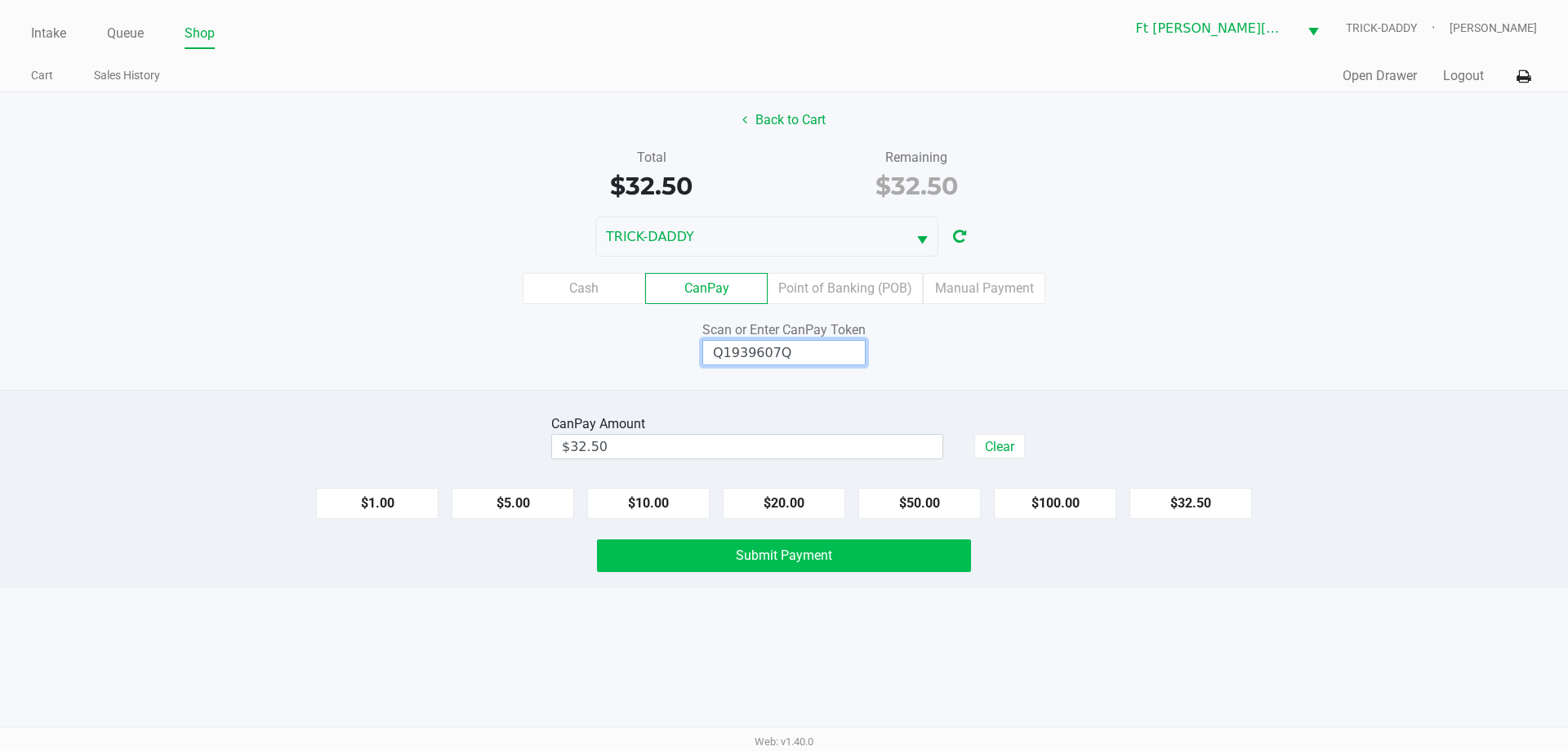
type input "Q1939607Q"
click at [855, 552] on button "Submit Payment" at bounding box center [784, 555] width 374 height 32
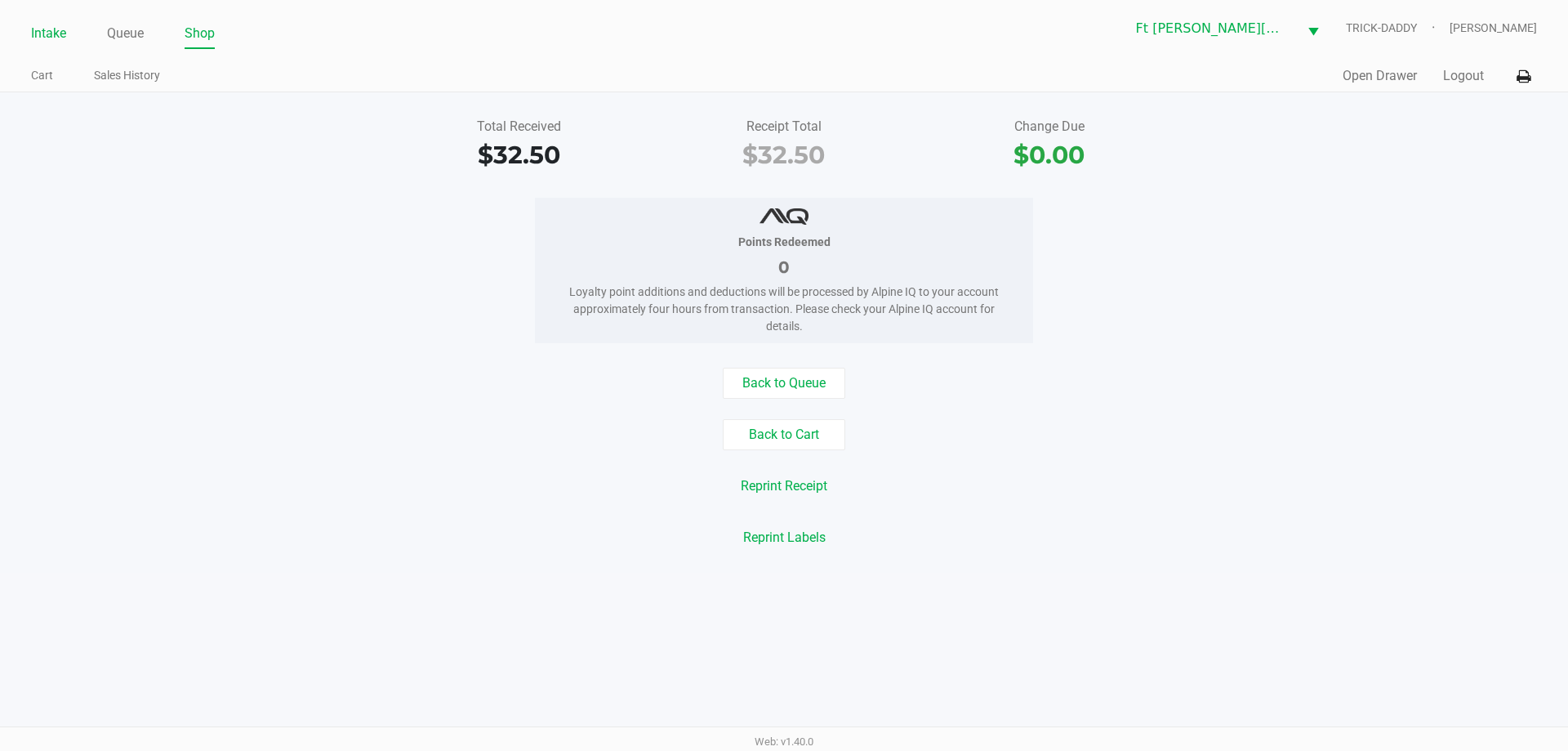
click at [45, 32] on link "Intake" at bounding box center [49, 33] width 35 height 23
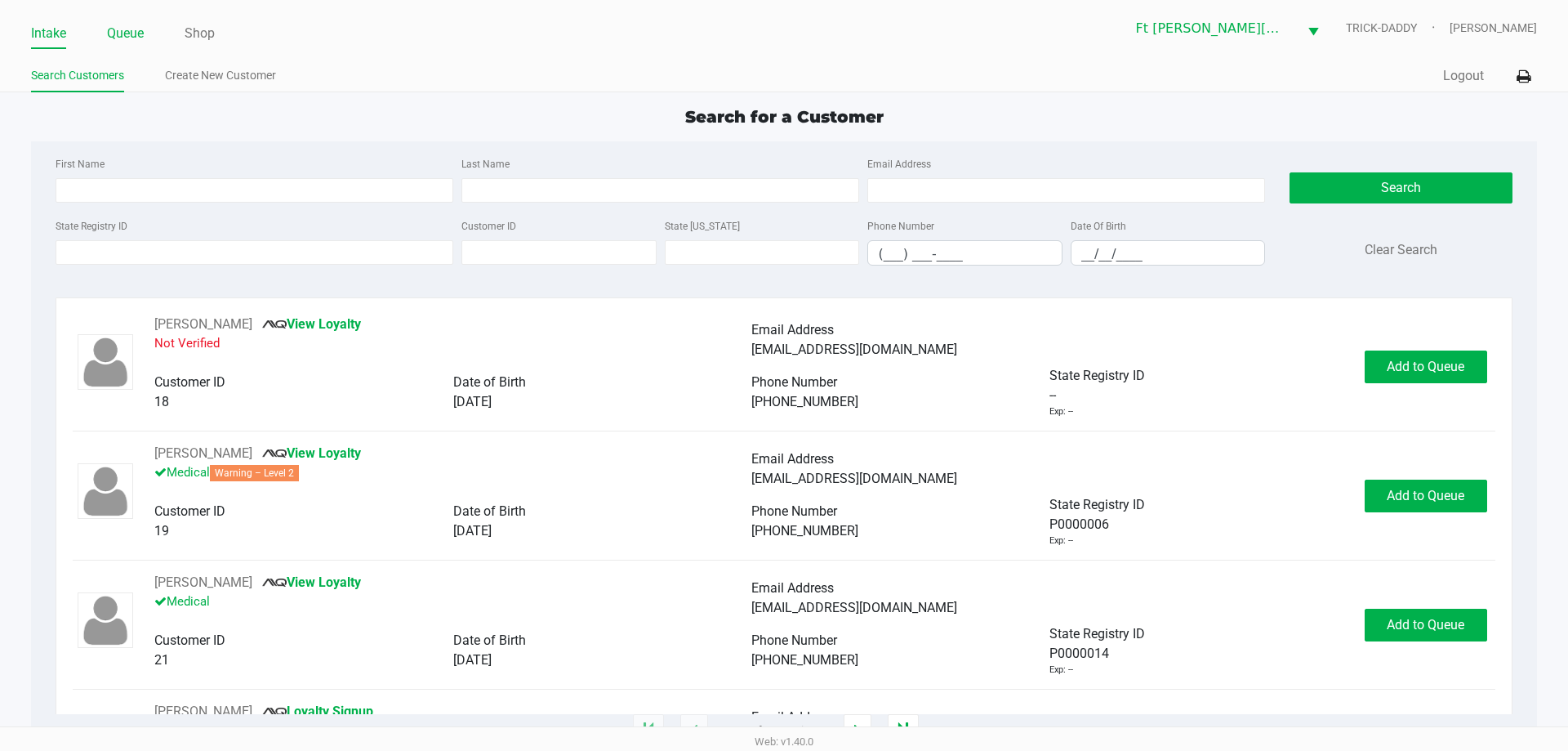
click at [132, 27] on link "Queue" at bounding box center [125, 33] width 37 height 23
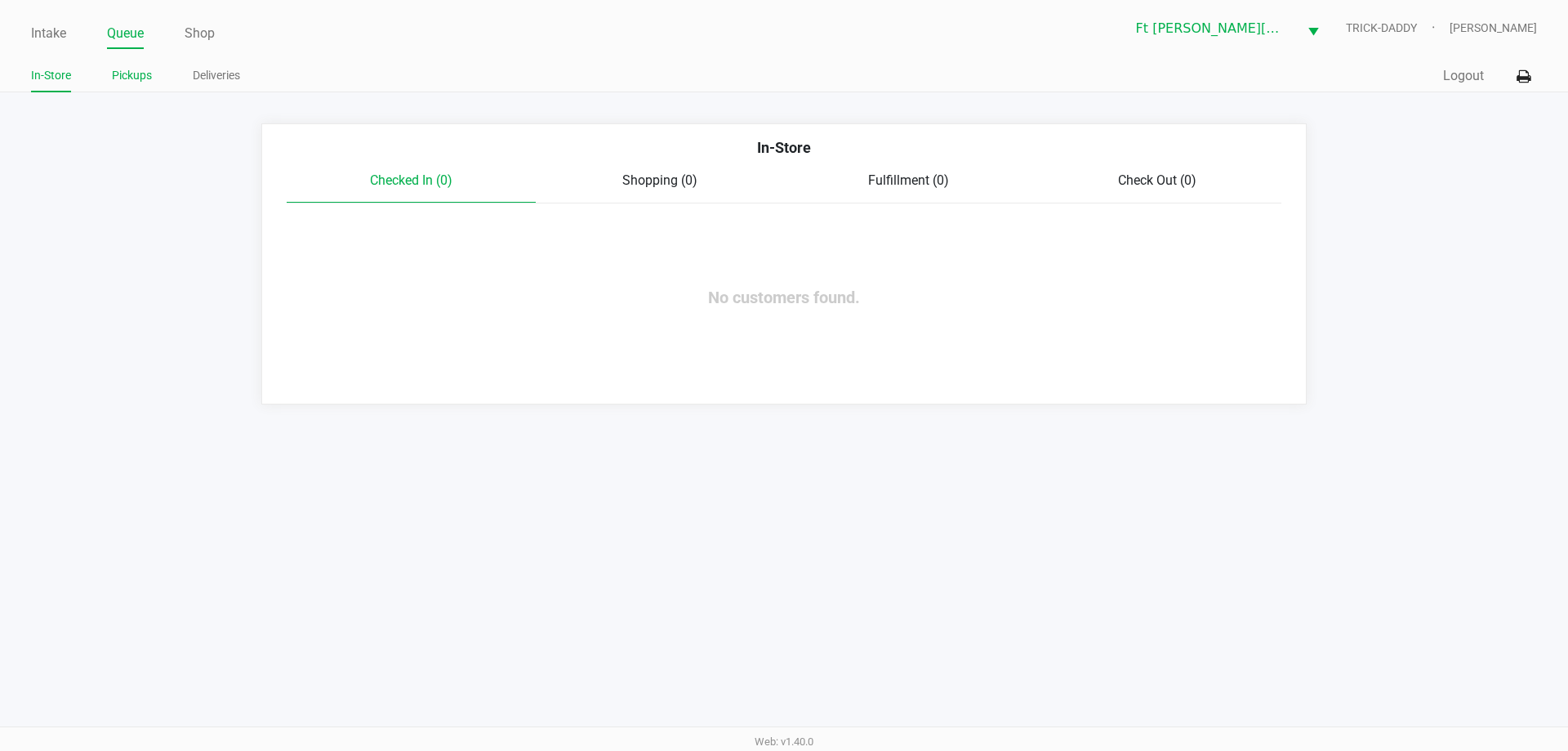
click at [120, 75] on link "Pickups" at bounding box center [131, 75] width 40 height 21
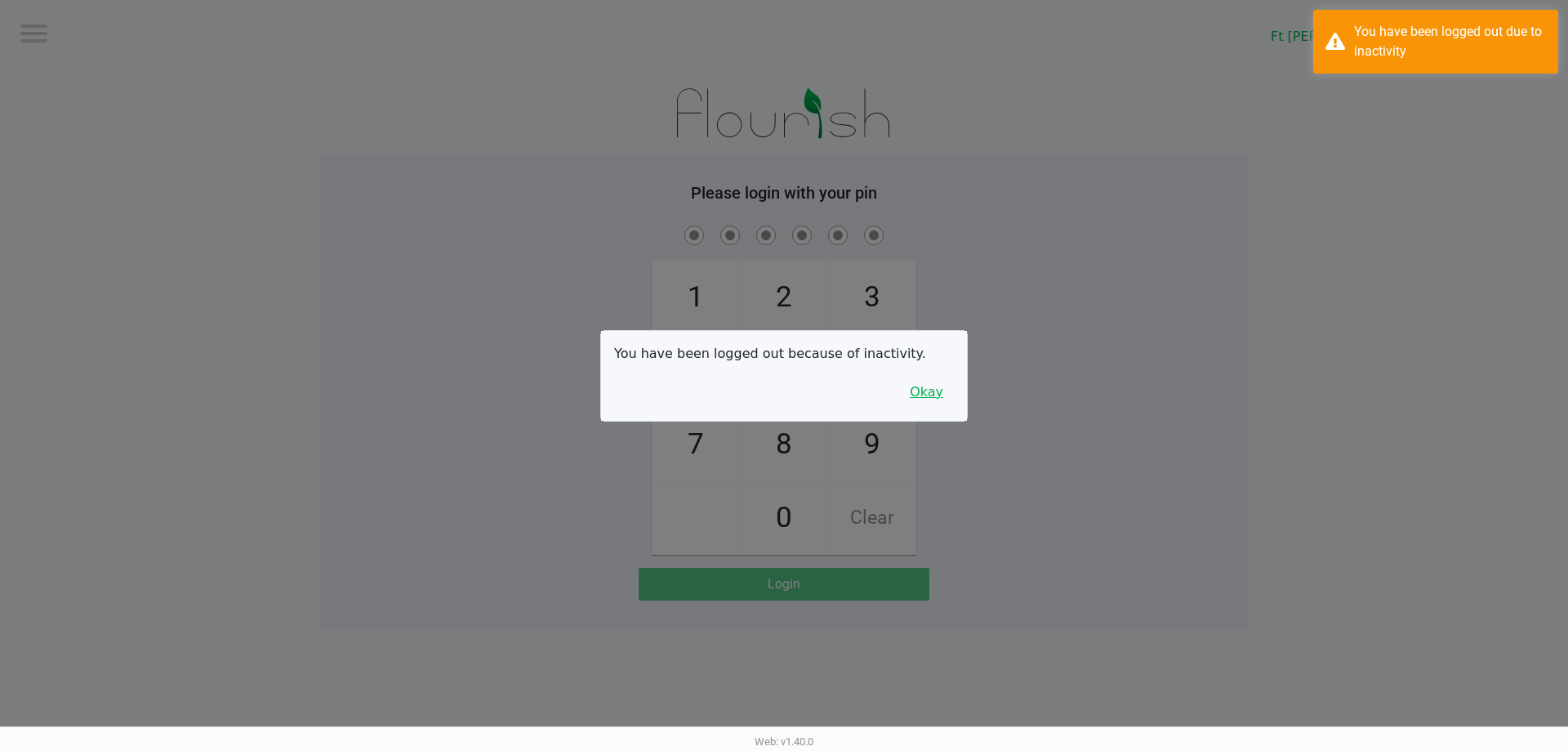
click at [926, 400] on button "Okay" at bounding box center [927, 393] width 55 height 31
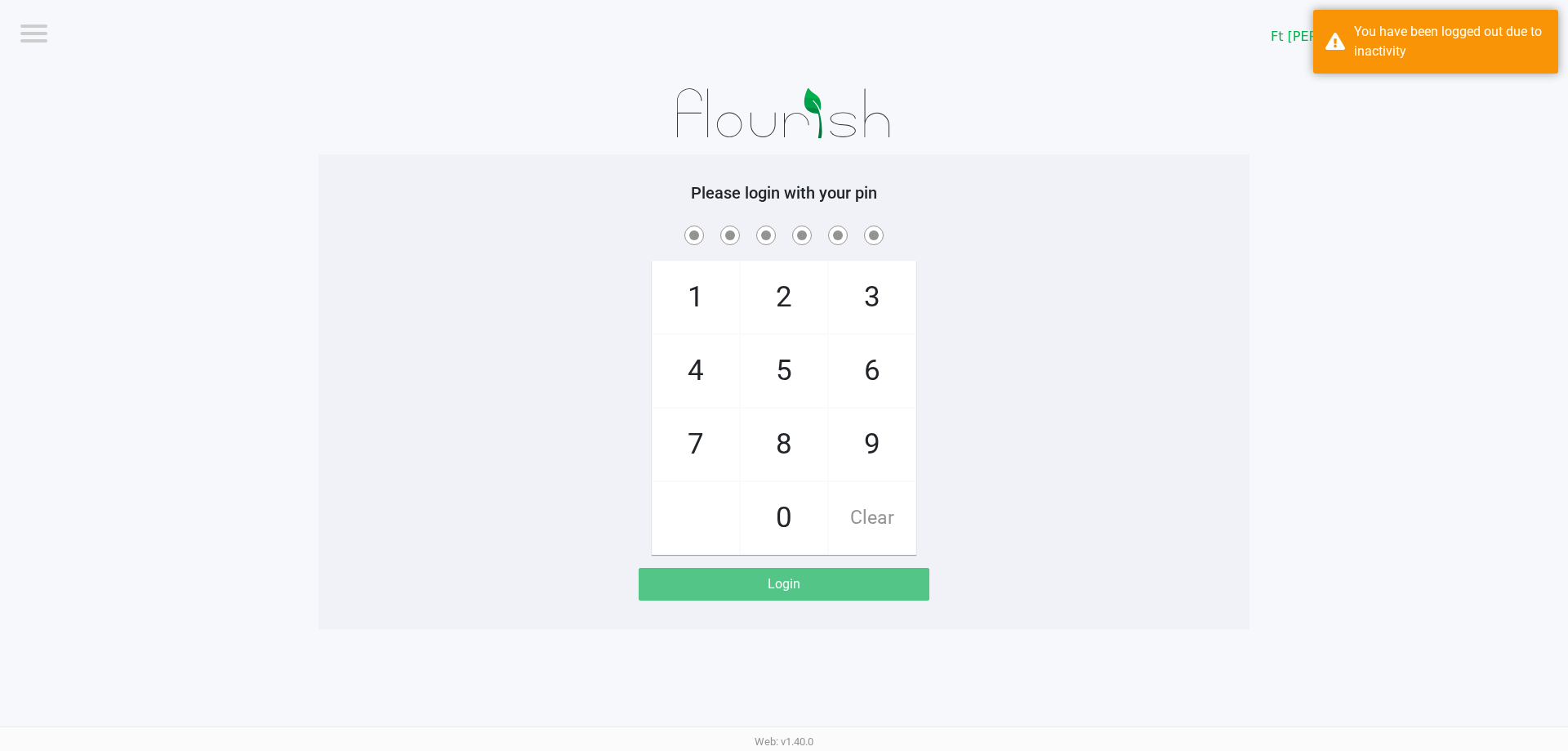
click at [875, 312] on span "3" at bounding box center [872, 297] width 86 height 71
checkbox input "true"
click at [875, 312] on span "3" at bounding box center [872, 297] width 86 height 71
checkbox input "true"
drag, startPoint x: 880, startPoint y: 385, endPoint x: 807, endPoint y: 317, distance: 99.8
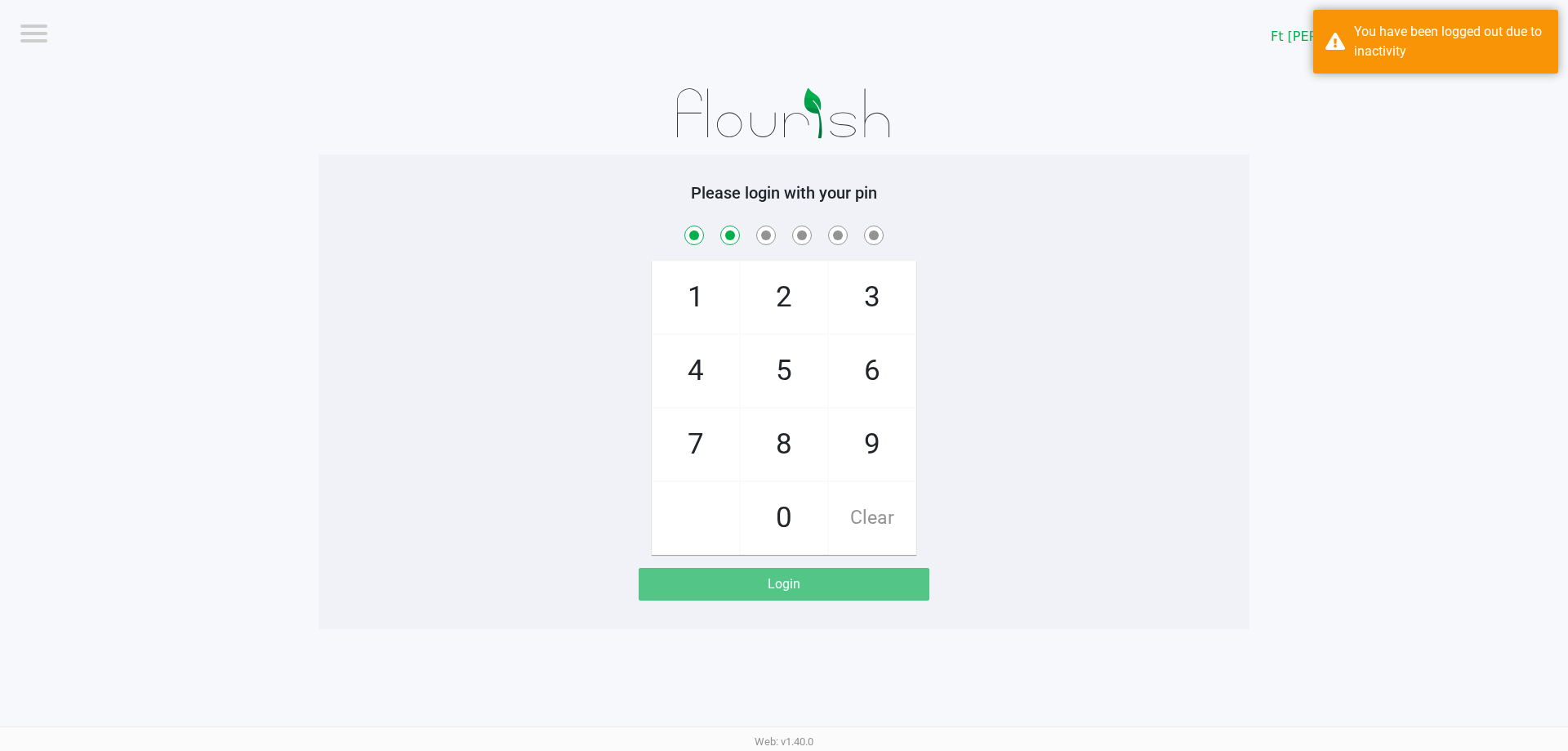
click at [879, 385] on span "6" at bounding box center [872, 370] width 86 height 71
checkbox input "true"
click at [798, 306] on span "2" at bounding box center [784, 297] width 86 height 71
checkbox input "true"
click at [855, 366] on span "6" at bounding box center [872, 370] width 86 height 71
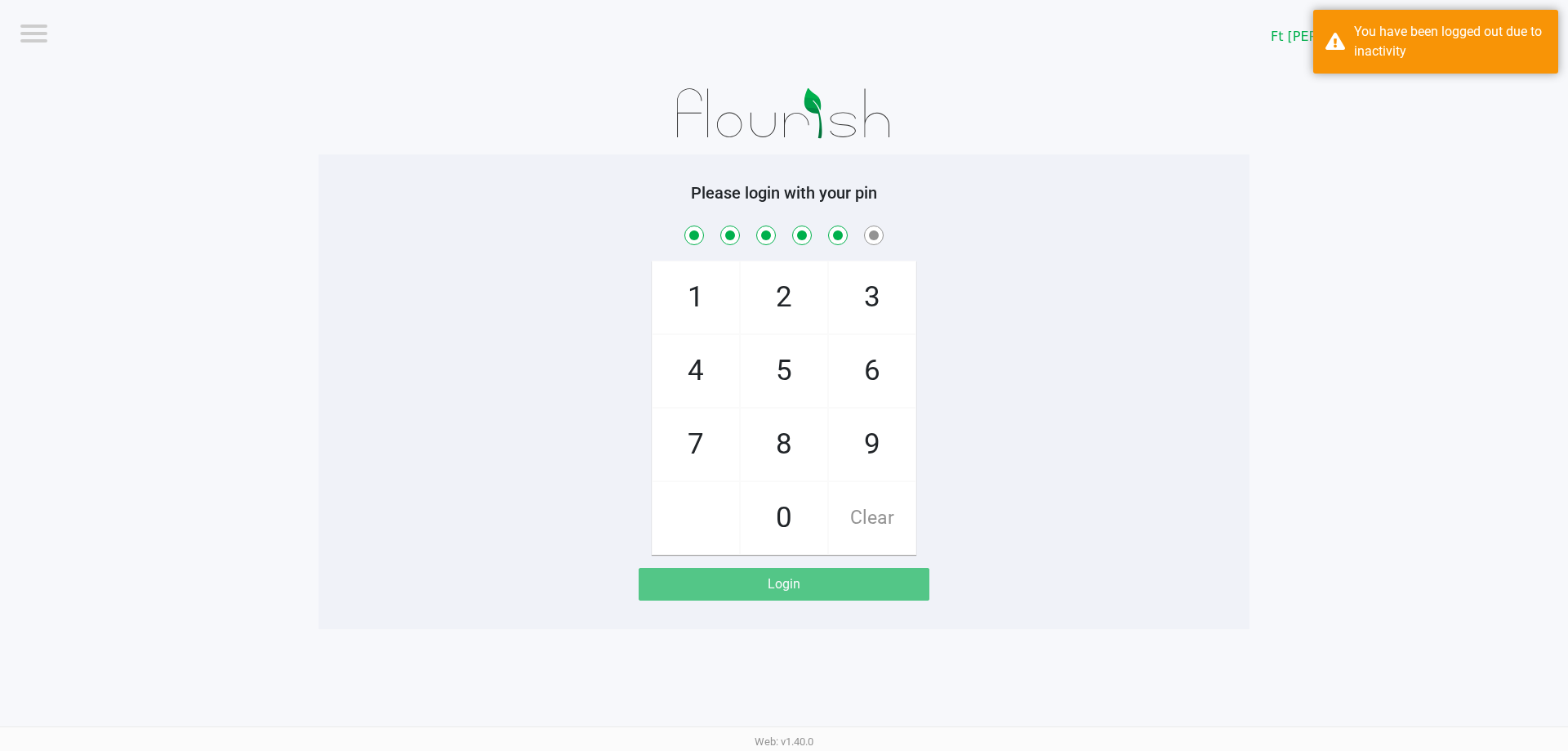
checkbox input "true"
click at [799, 318] on span "2" at bounding box center [784, 297] width 86 height 71
checkbox input "true"
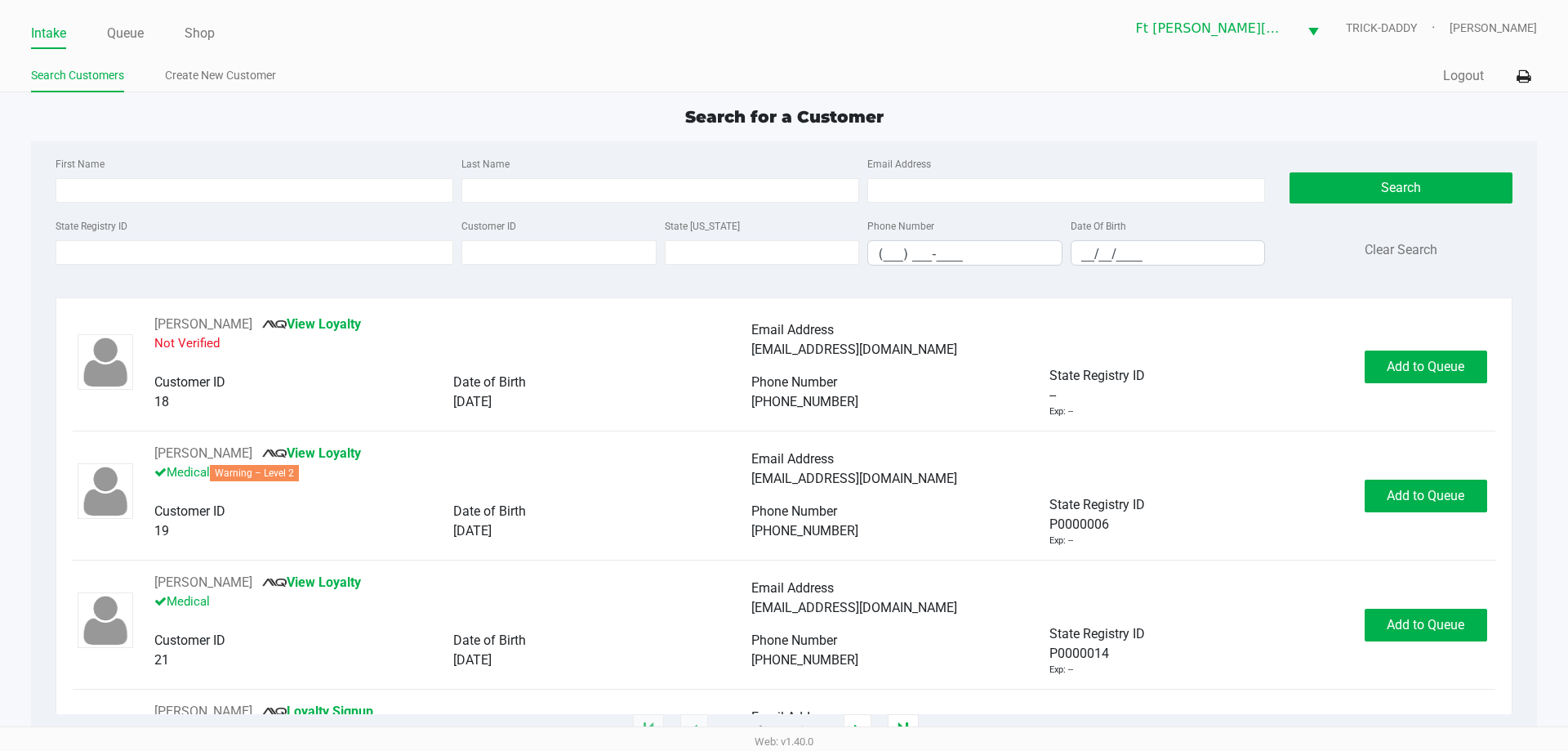
click at [96, 9] on div "Intake Queue Shop Ft Walton Beach WC TRICK-DADDY Angela Maines" at bounding box center [784, 27] width 1505 height 40
type input "RYAN"
type input "VAILLANCOURT"
type input "07/21/1992"
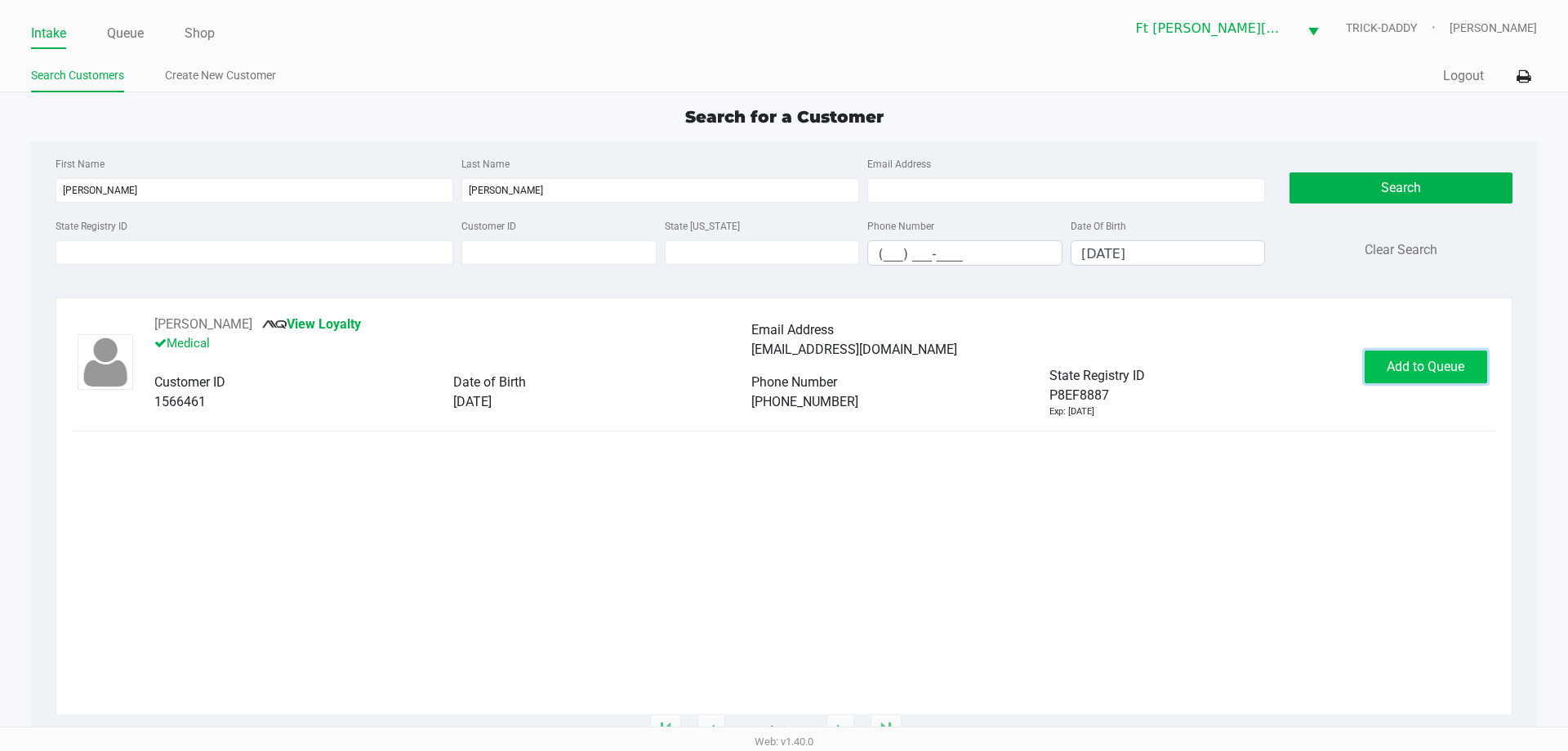
click at [1460, 367] on span "Add to Queue" at bounding box center [1425, 366] width 77 height 16
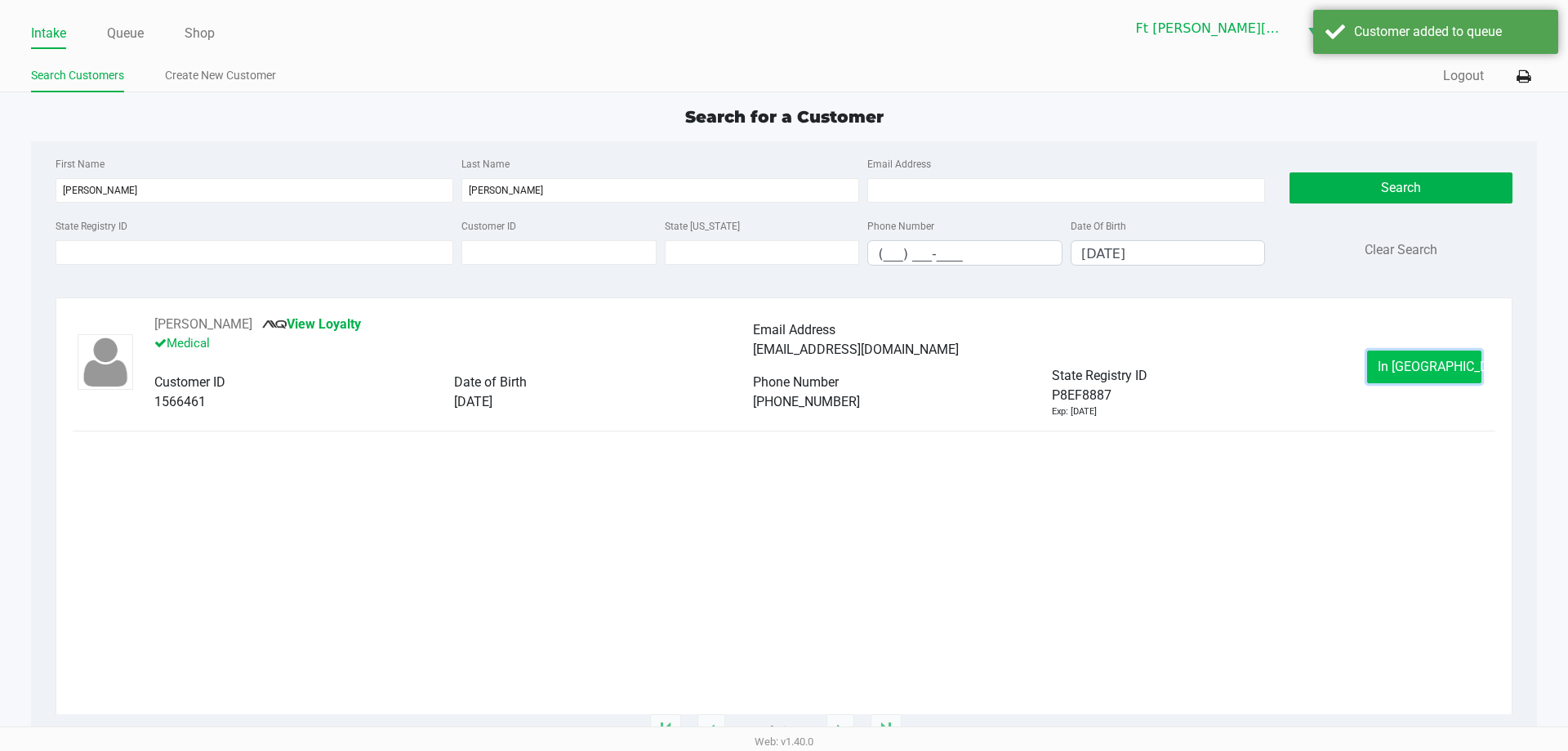
click at [1440, 372] on span "In Queue" at bounding box center [1447, 366] width 137 height 16
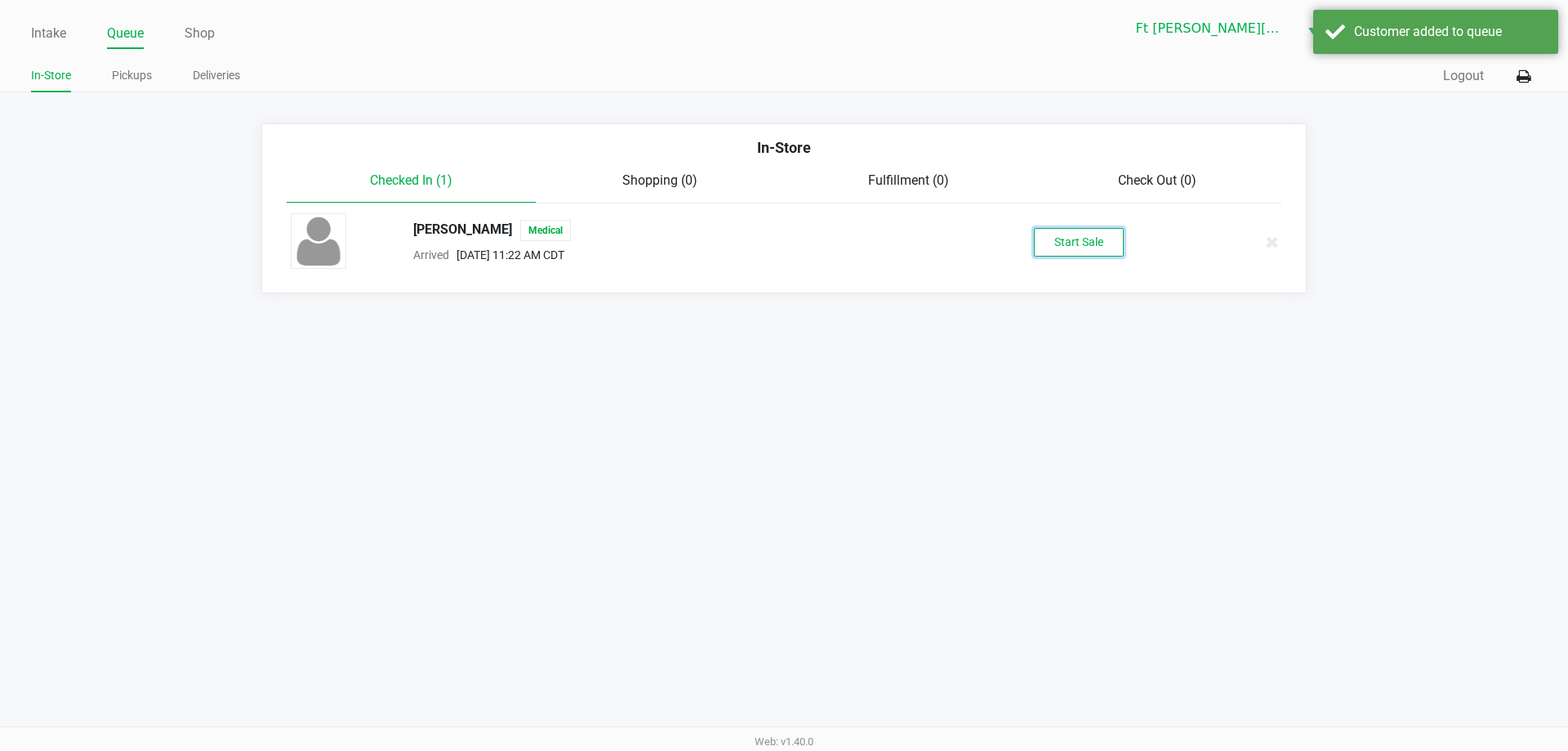
click at [1091, 243] on button "Start Sale" at bounding box center [1079, 242] width 90 height 28
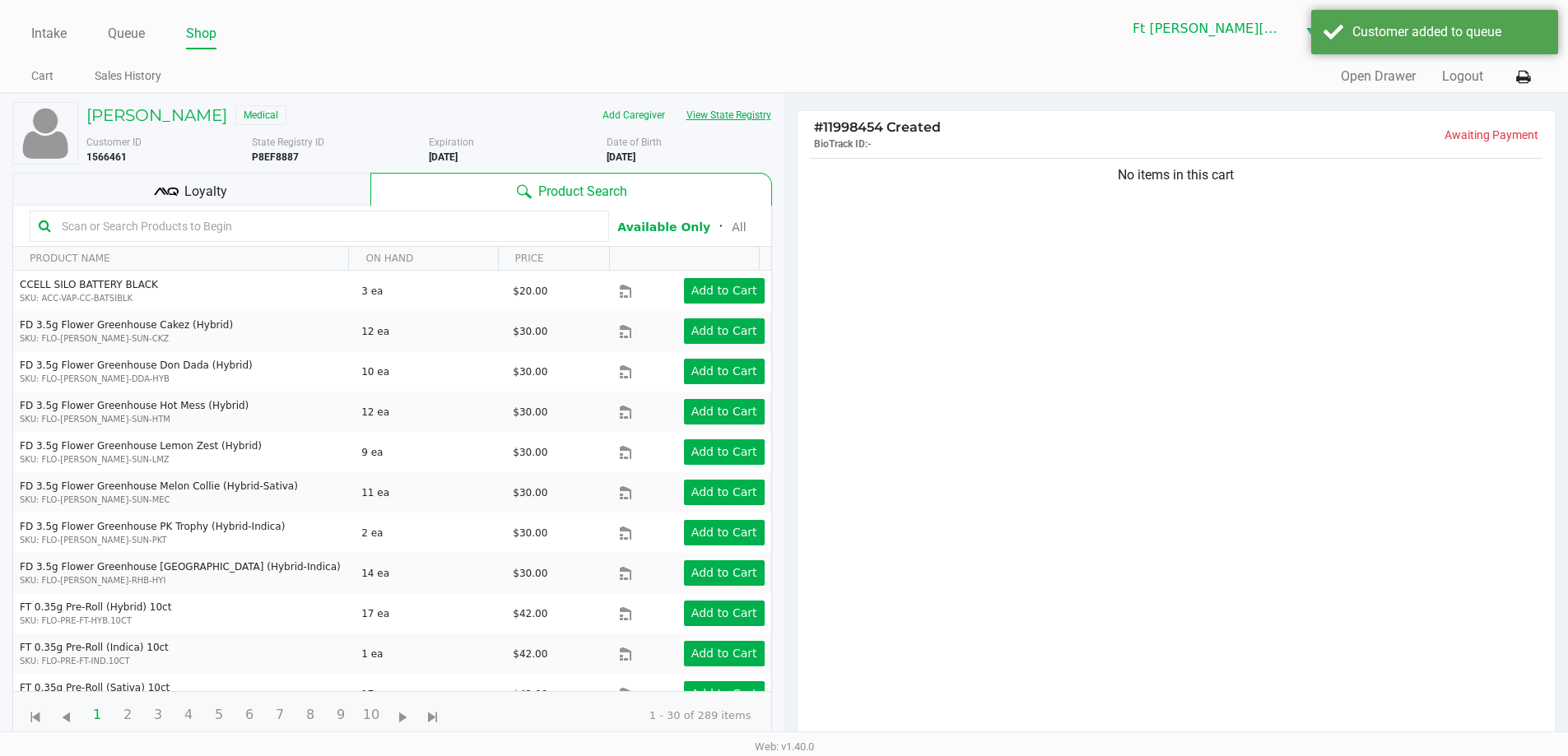
click at [748, 114] on button "View State Registry" at bounding box center [724, 114] width 97 height 27
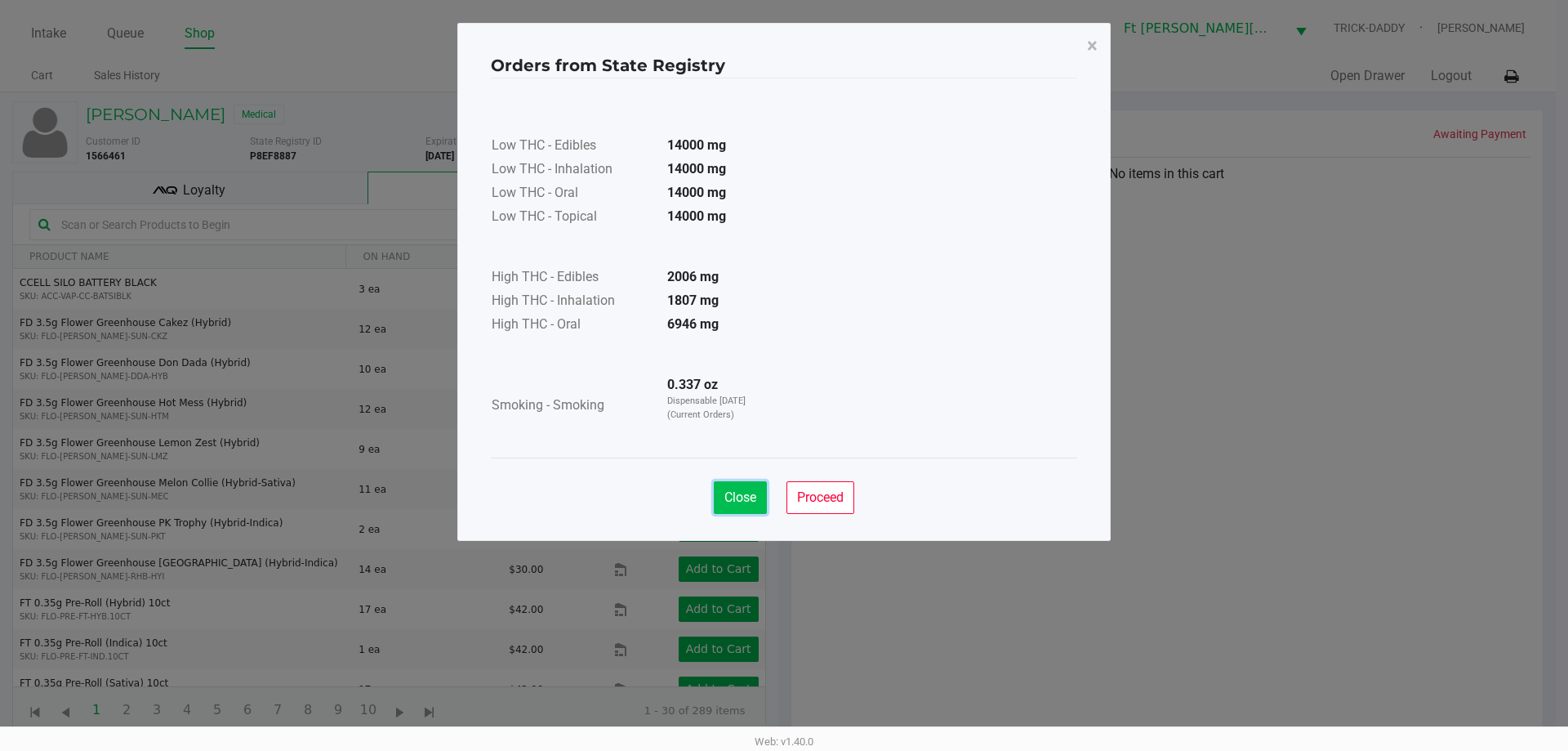
click at [761, 505] on button "Close" at bounding box center [740, 496] width 53 height 32
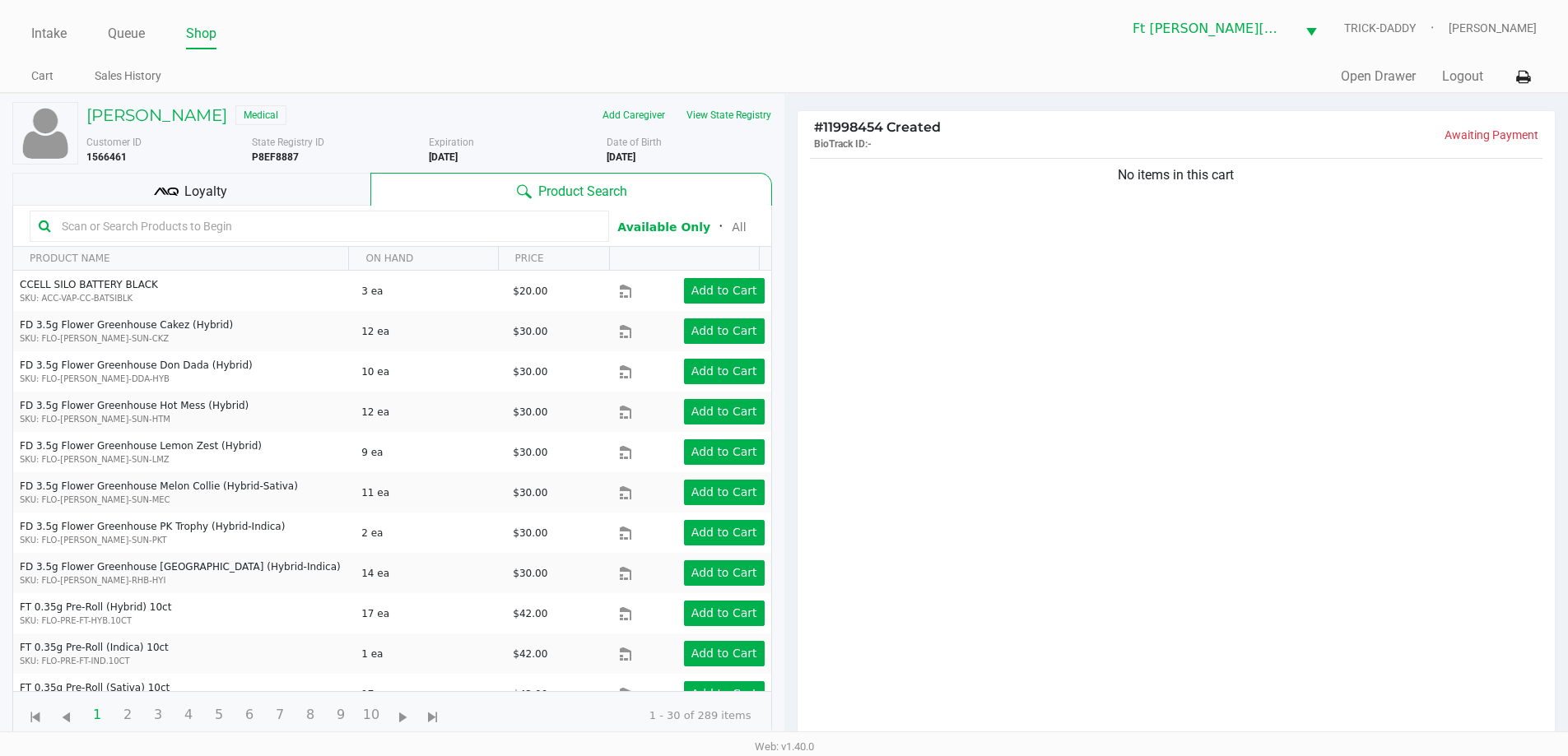
click at [301, 189] on div "Loyalty" at bounding box center [191, 188] width 358 height 33
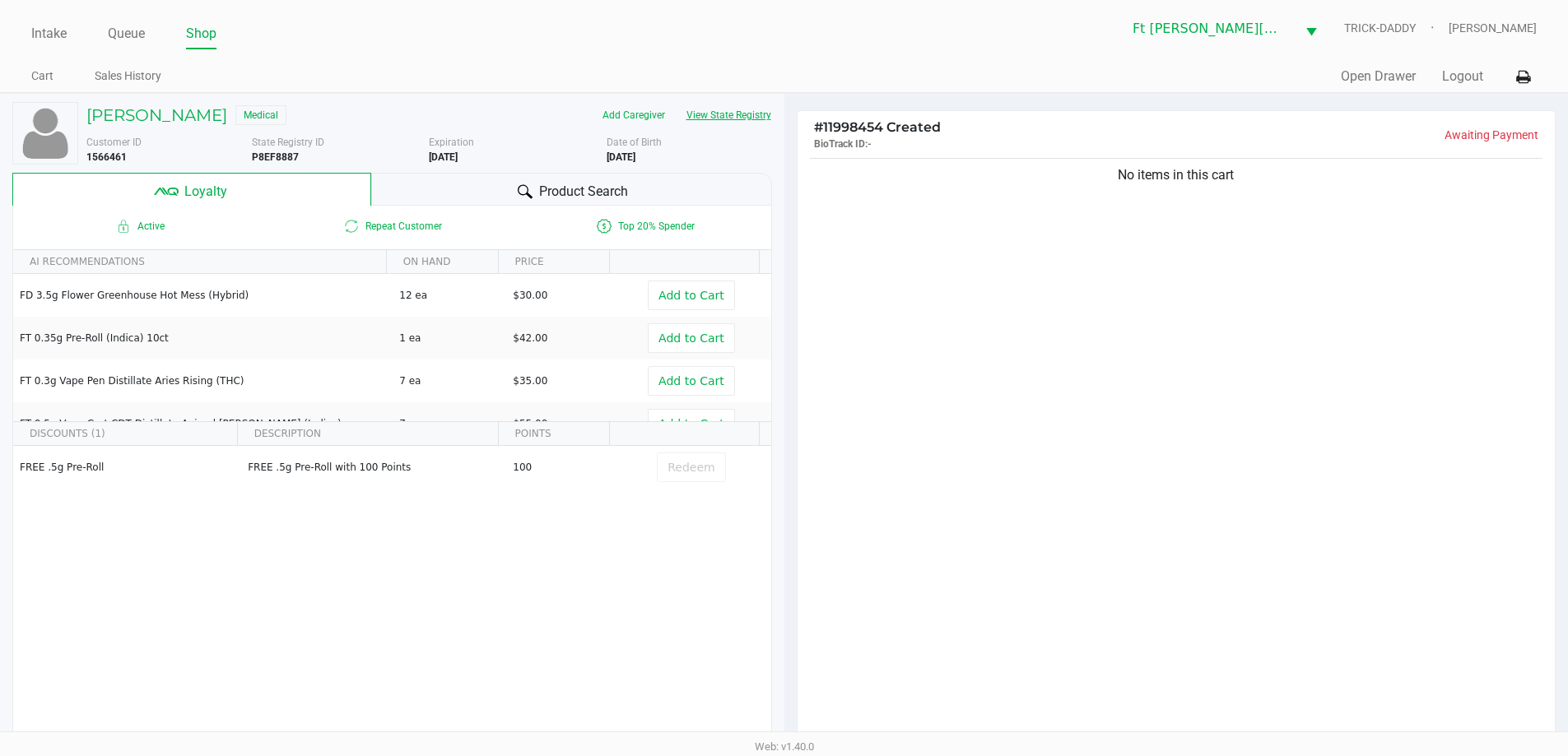
click at [726, 115] on button "View State Registry" at bounding box center [724, 114] width 97 height 27
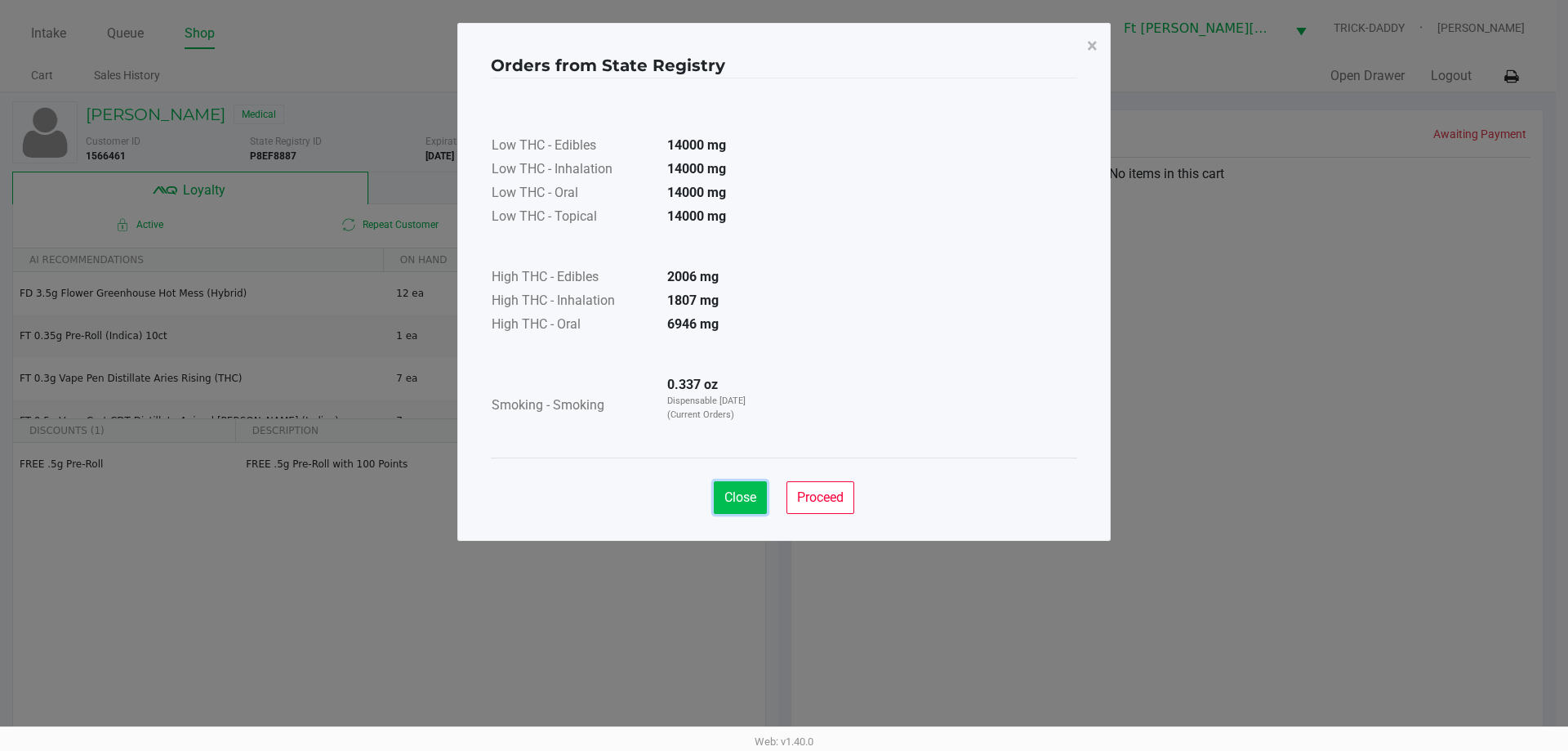
click at [752, 491] on span "Close" at bounding box center [740, 497] width 32 height 16
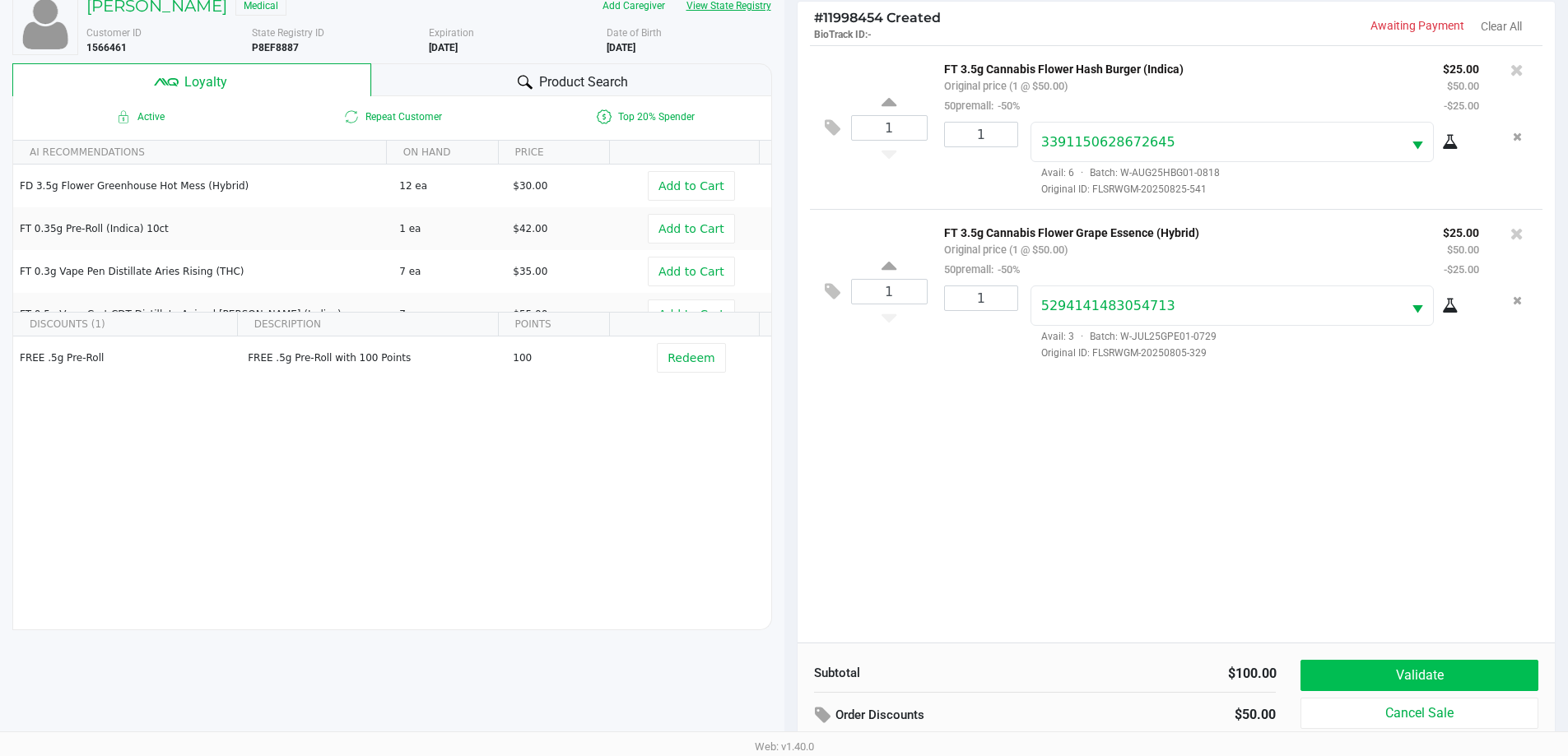
scroll to position [197, 0]
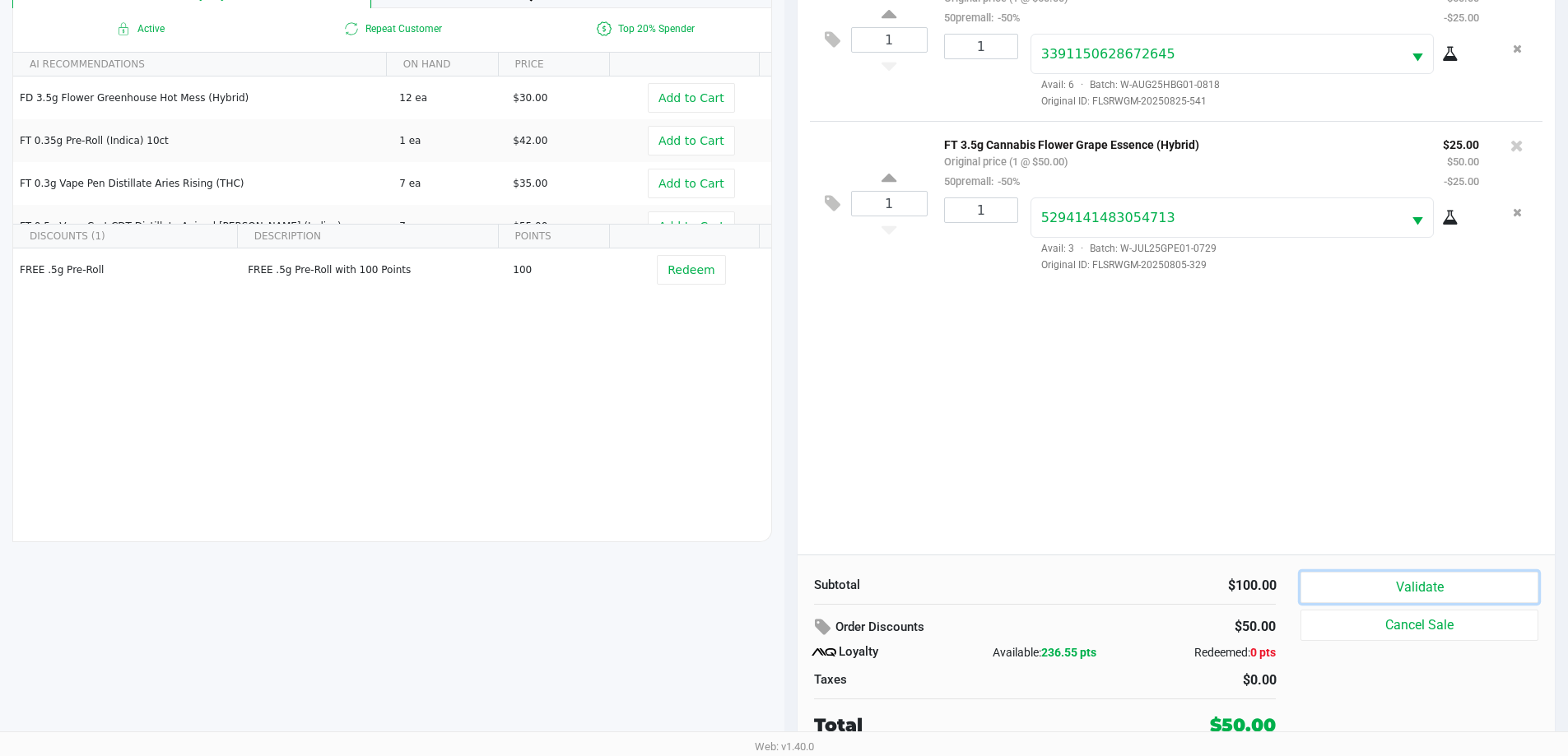
click at [1411, 587] on button "Validate" at bounding box center [1418, 587] width 237 height 32
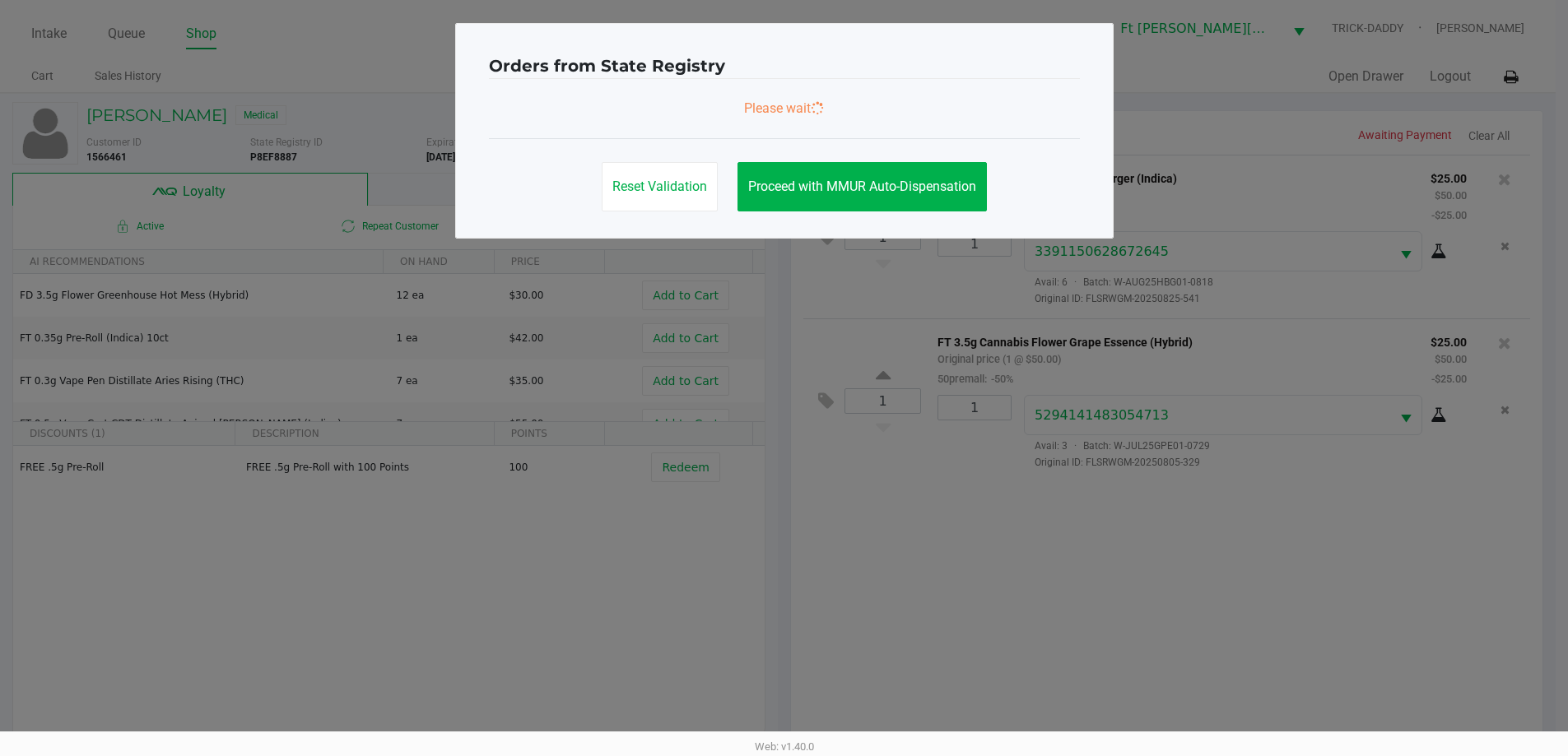
scroll to position [0, 0]
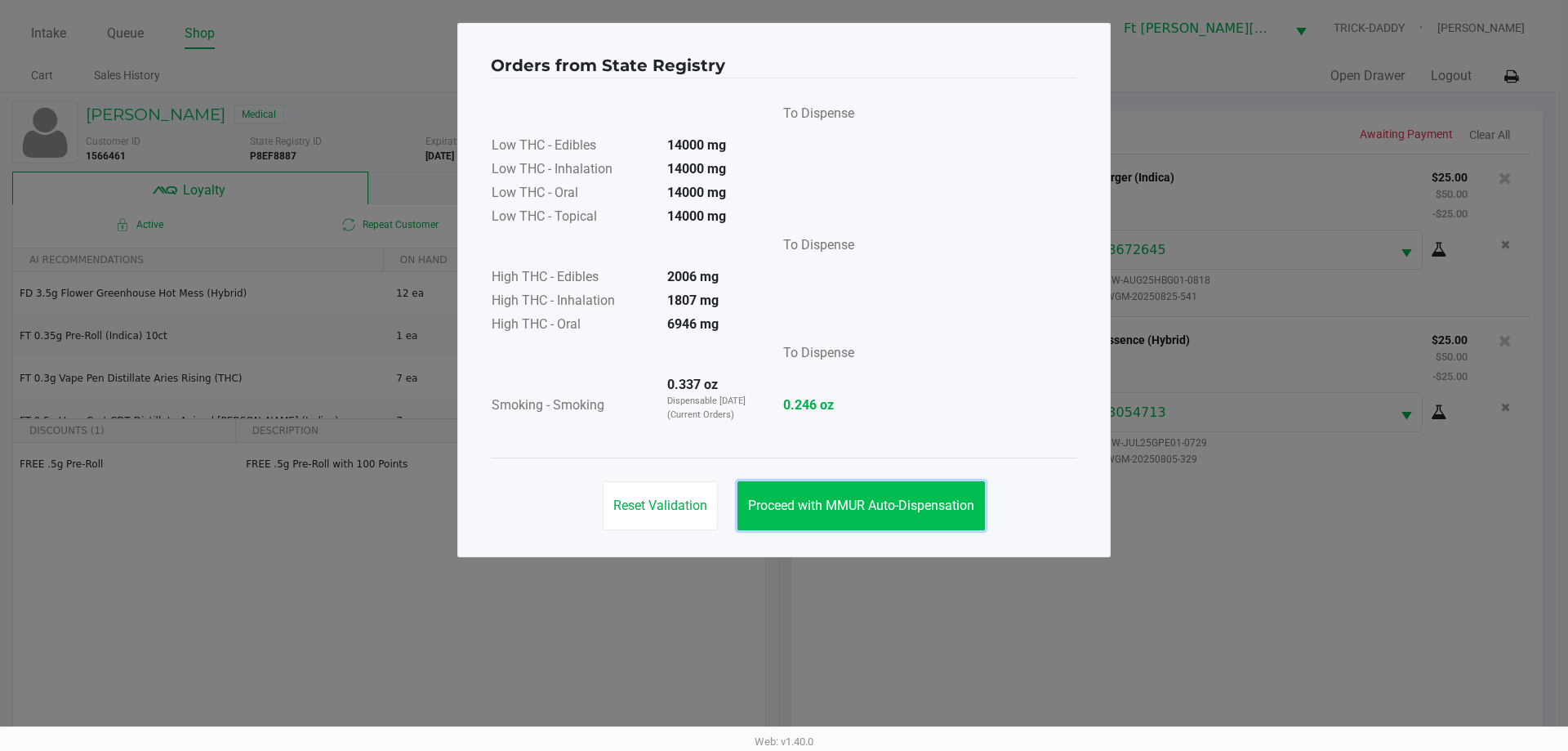
click at [969, 511] on span "Proceed with MMUR Auto-Dispensation" at bounding box center [860, 505] width 226 height 16
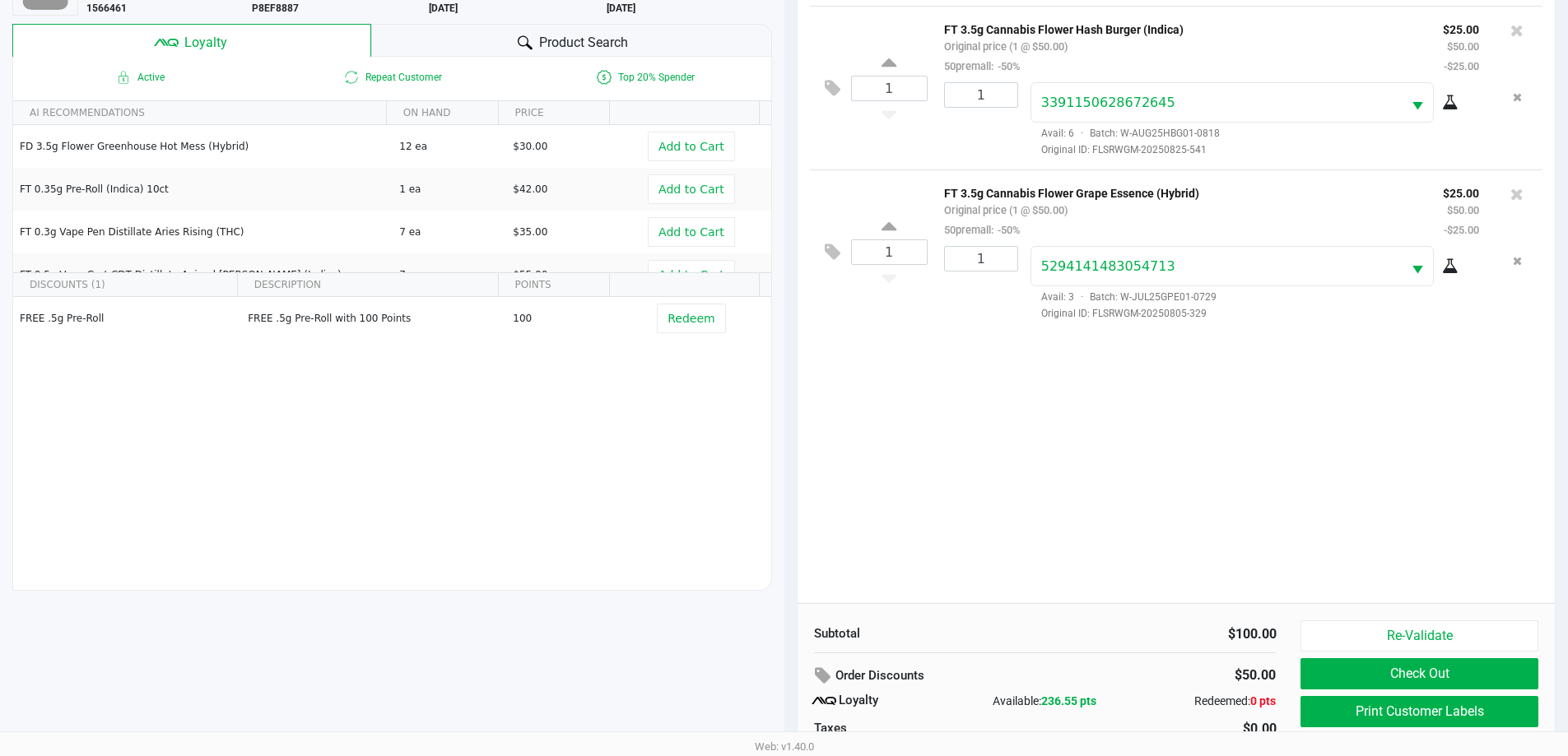
scroll to position [197, 0]
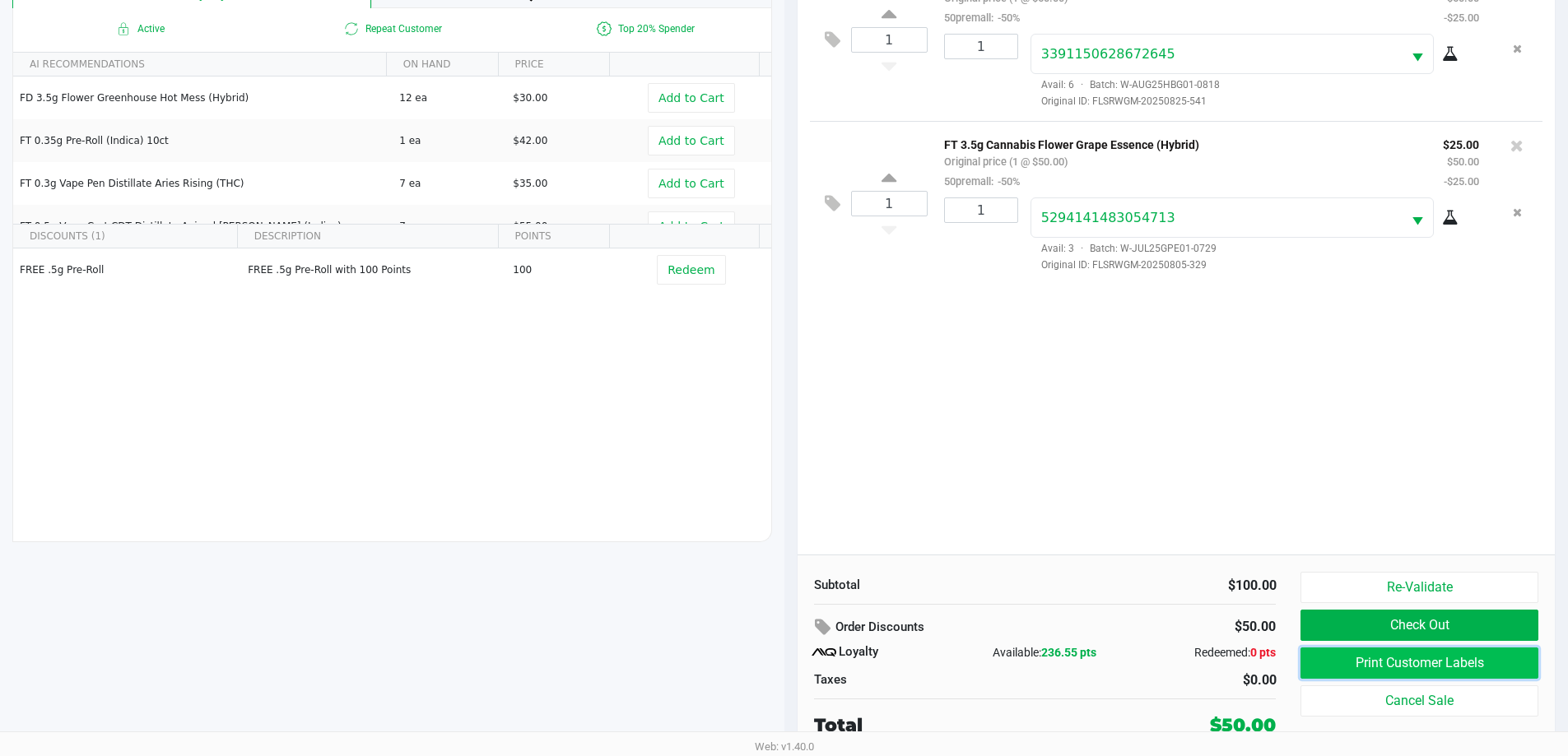
click at [1496, 658] on button "Print Customer Labels" at bounding box center [1418, 663] width 237 height 32
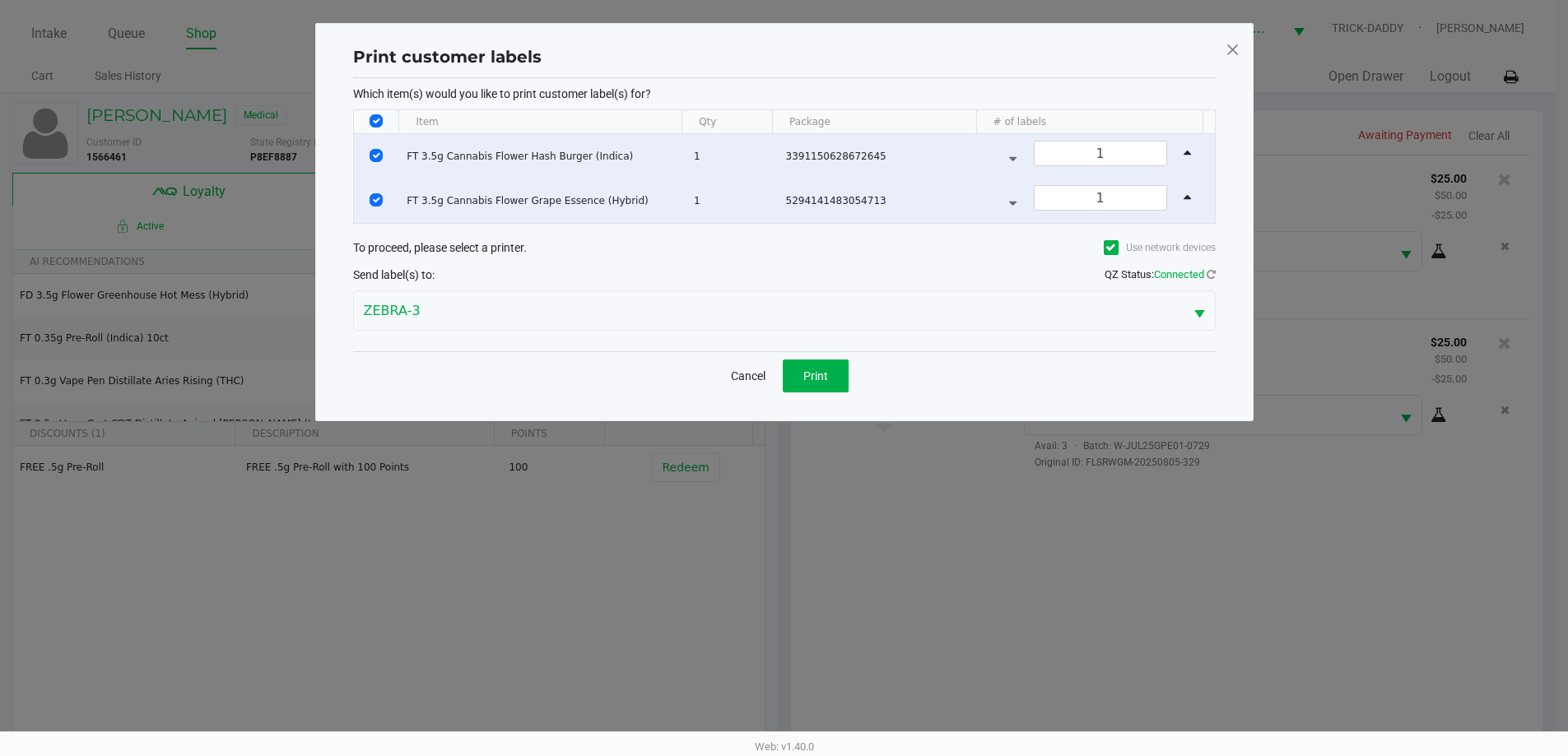
scroll to position [0, 0]
drag, startPoint x: 830, startPoint y: 375, endPoint x: 1196, endPoint y: 613, distance: 436.6
click at [831, 375] on span "Print" at bounding box center [820, 376] width 25 height 13
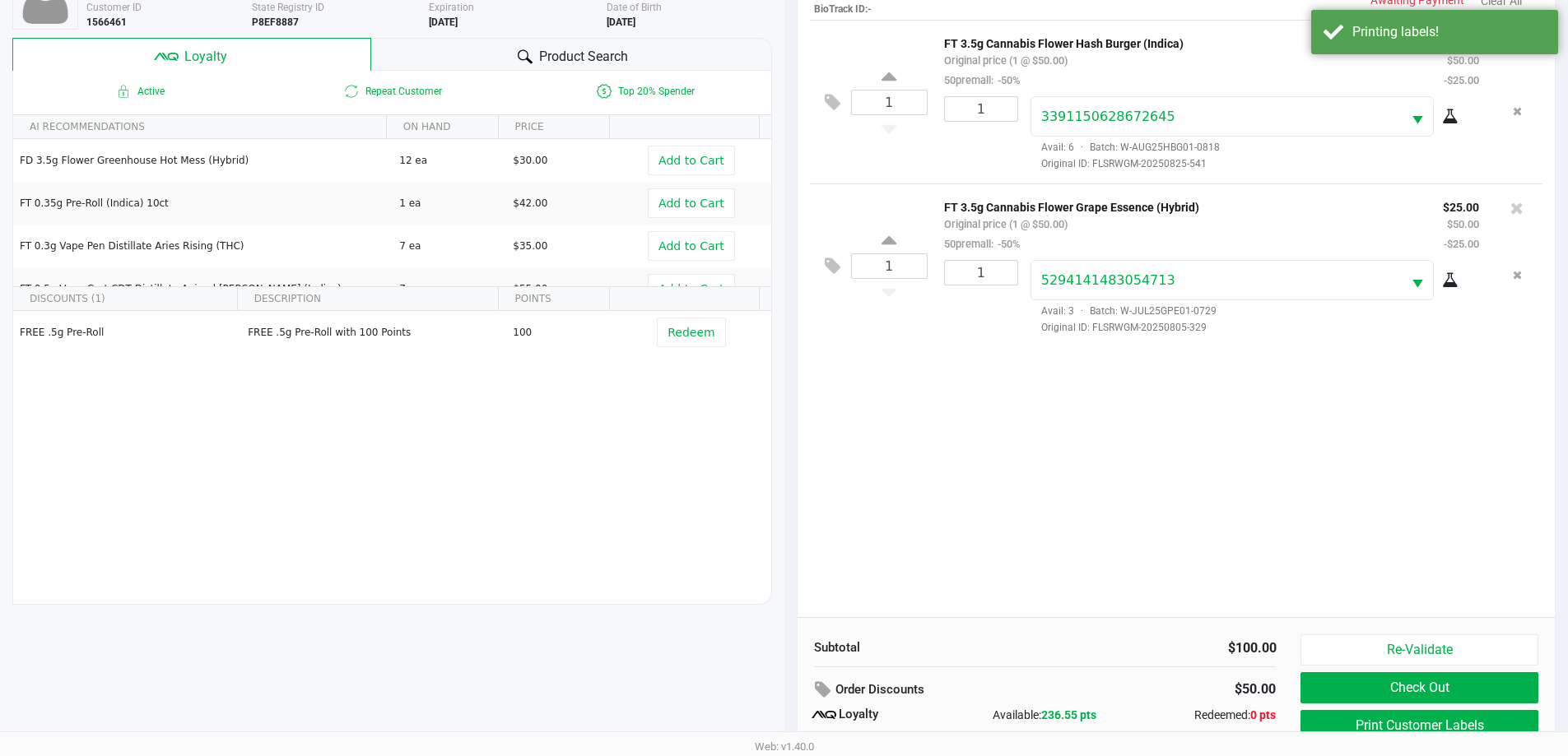
scroll to position [197, 0]
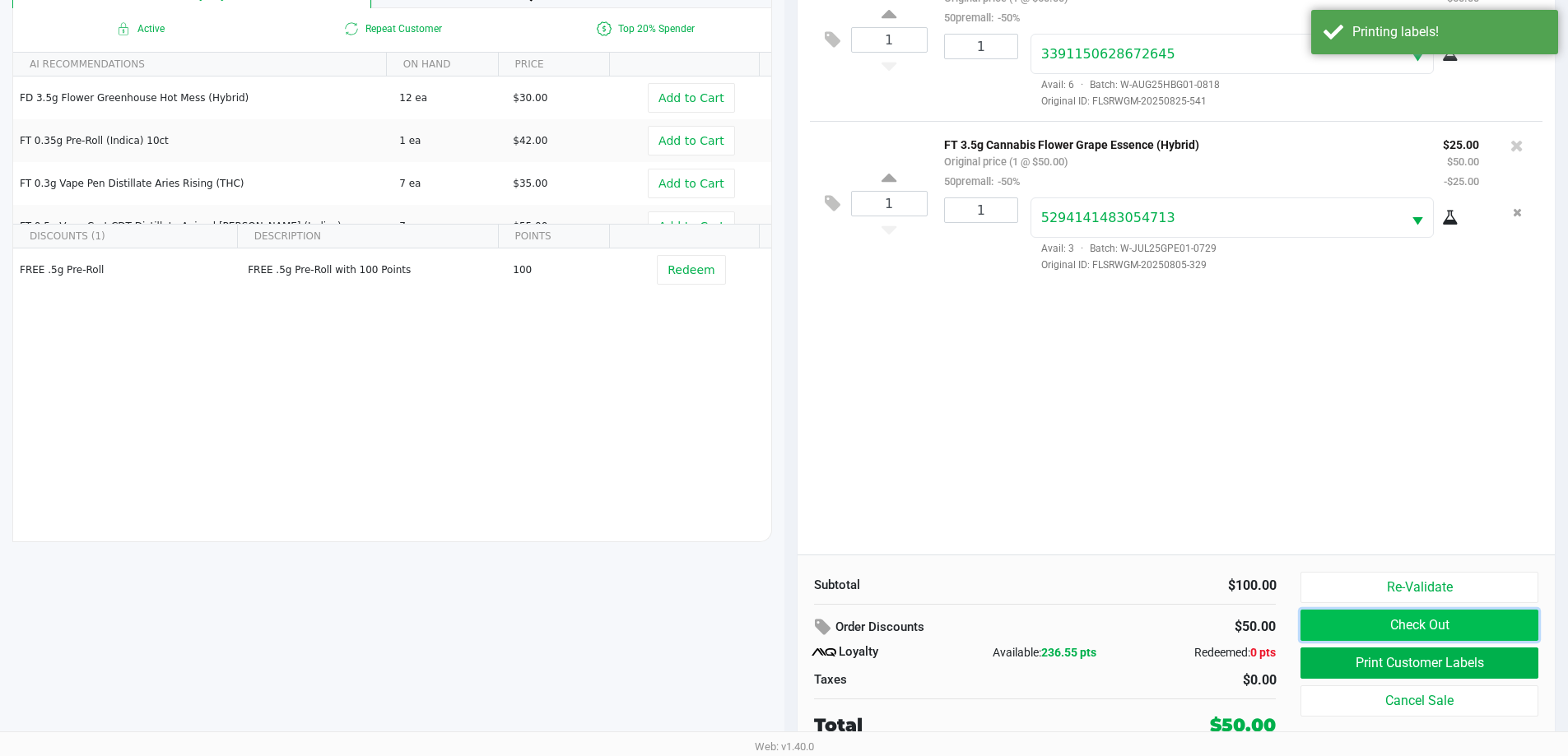
click at [1463, 621] on button "Check Out" at bounding box center [1418, 625] width 237 height 32
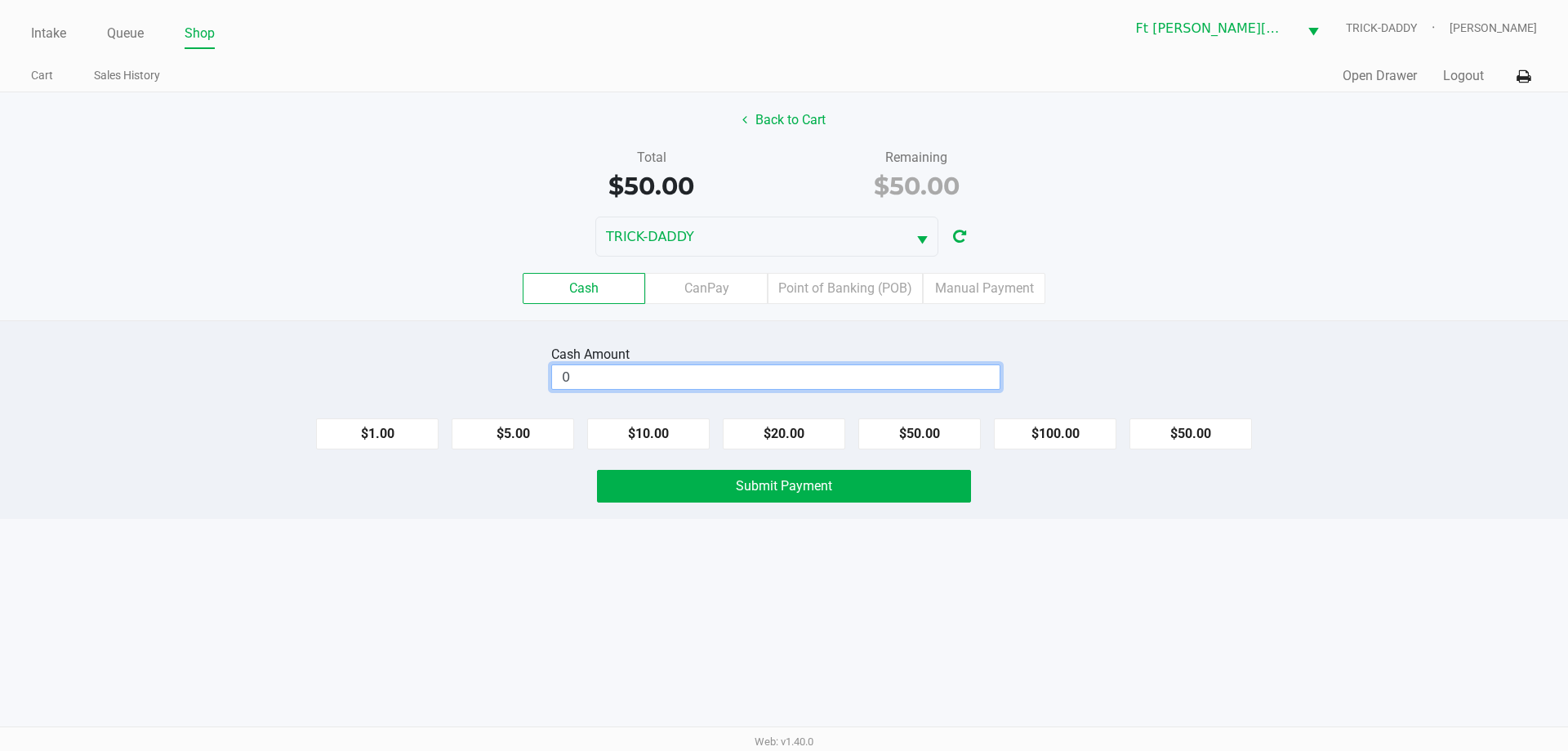
click at [880, 376] on input "0" at bounding box center [775, 377] width 447 height 23
type input "$60.00"
click at [897, 500] on button "Submit Payment" at bounding box center [784, 486] width 374 height 32
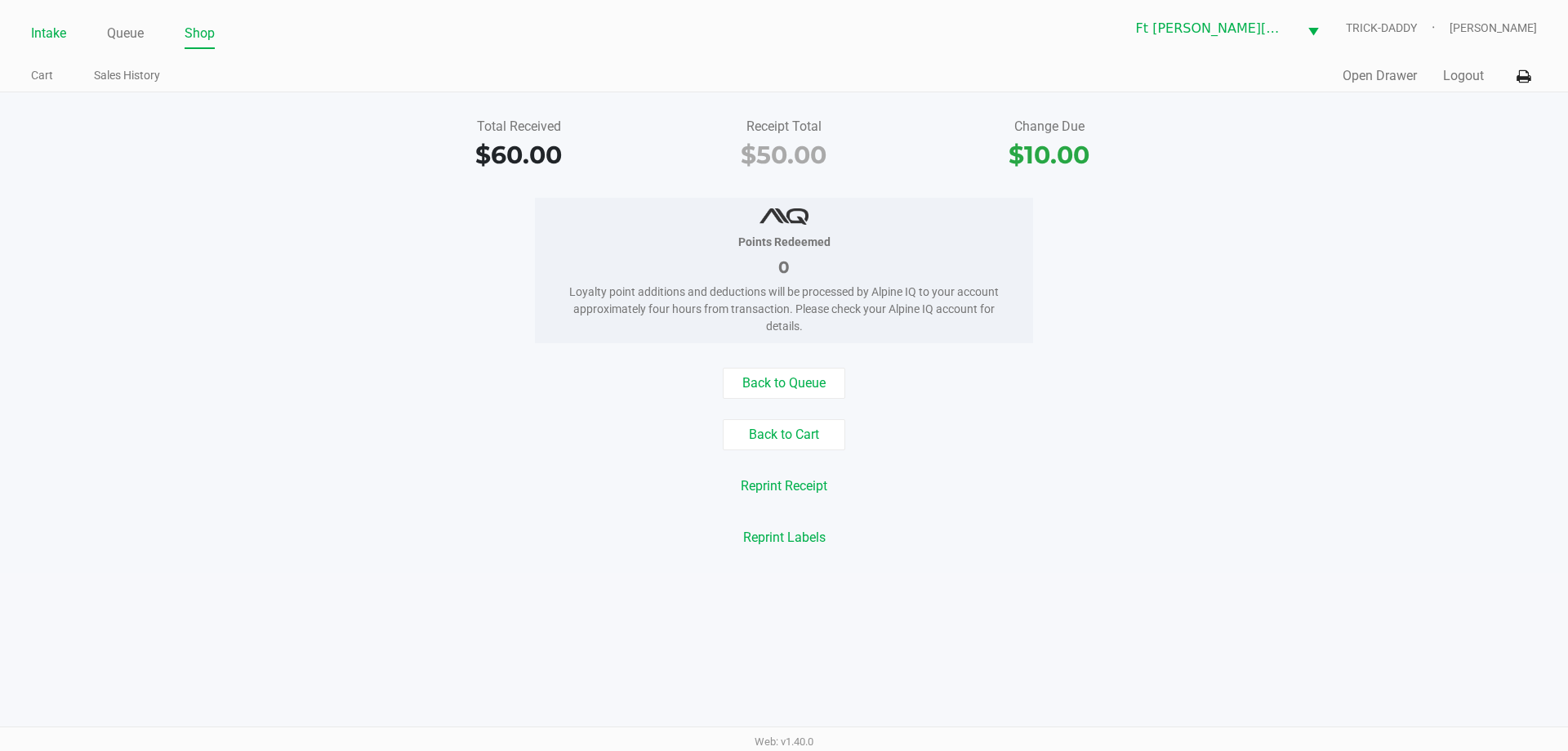
click at [57, 34] on link "Intake" at bounding box center [49, 33] width 35 height 23
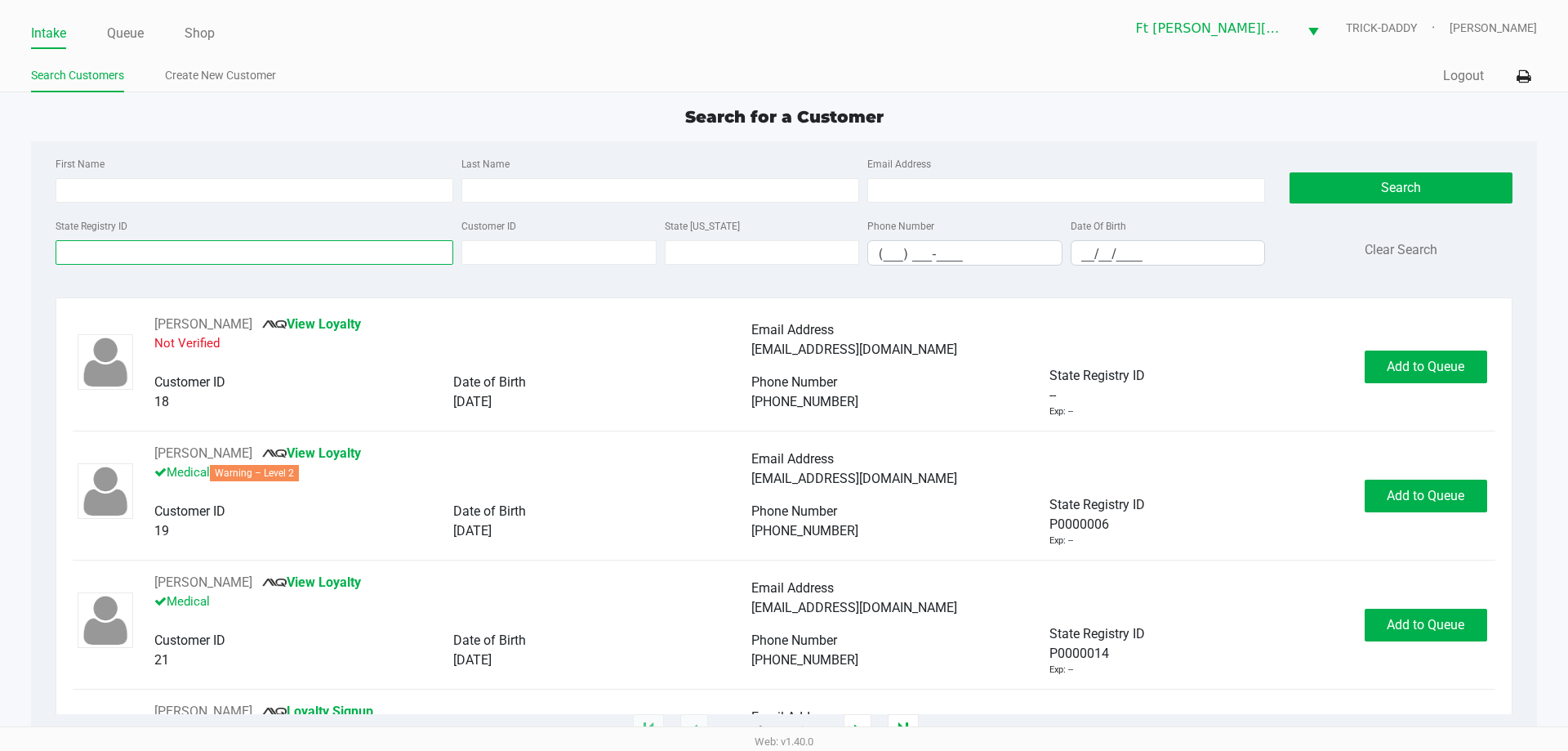
click at [320, 253] on input "State Registry ID" at bounding box center [254, 252] width 397 height 24
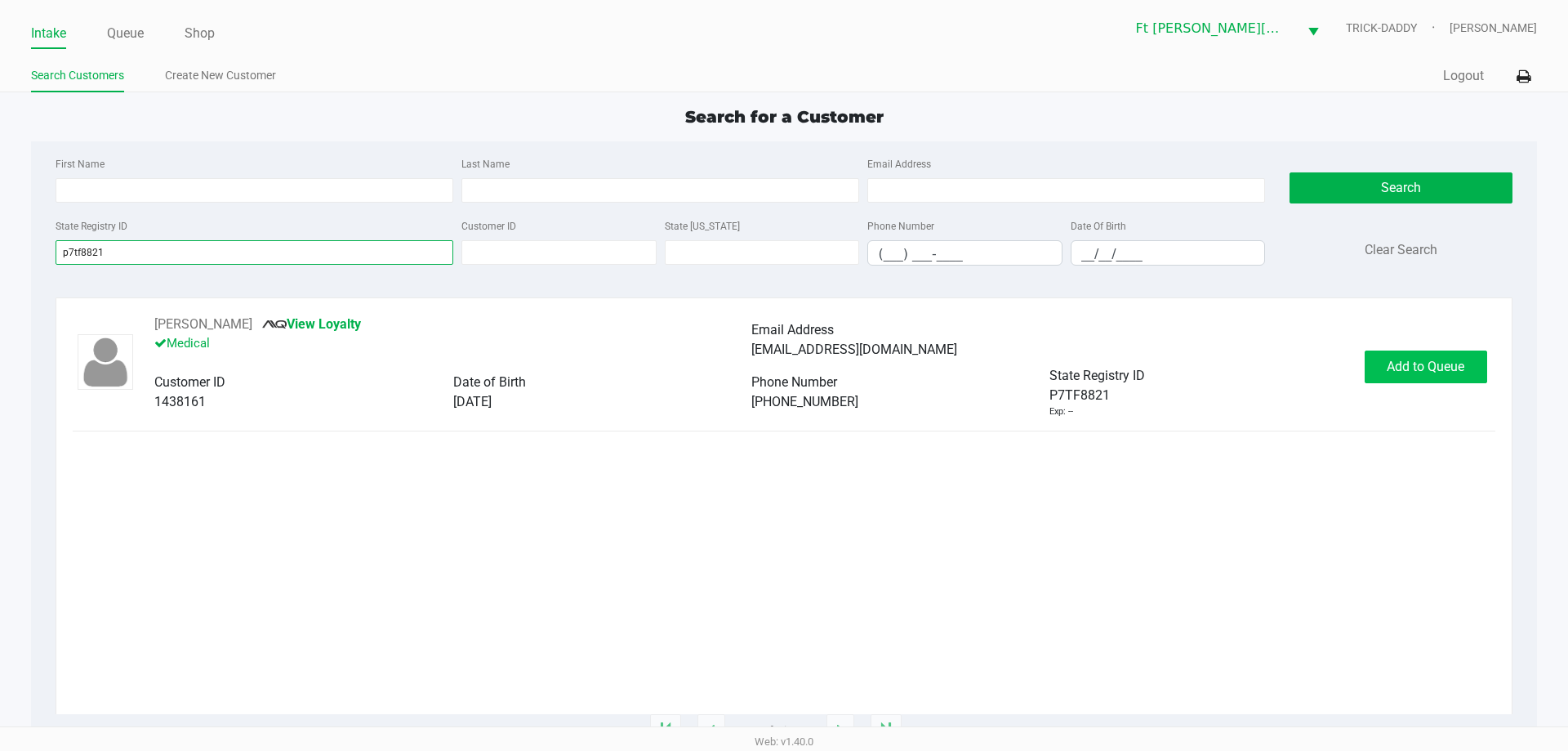
type input "p7tf8821"
click at [1438, 371] on span "Add to Queue" at bounding box center [1425, 366] width 77 height 16
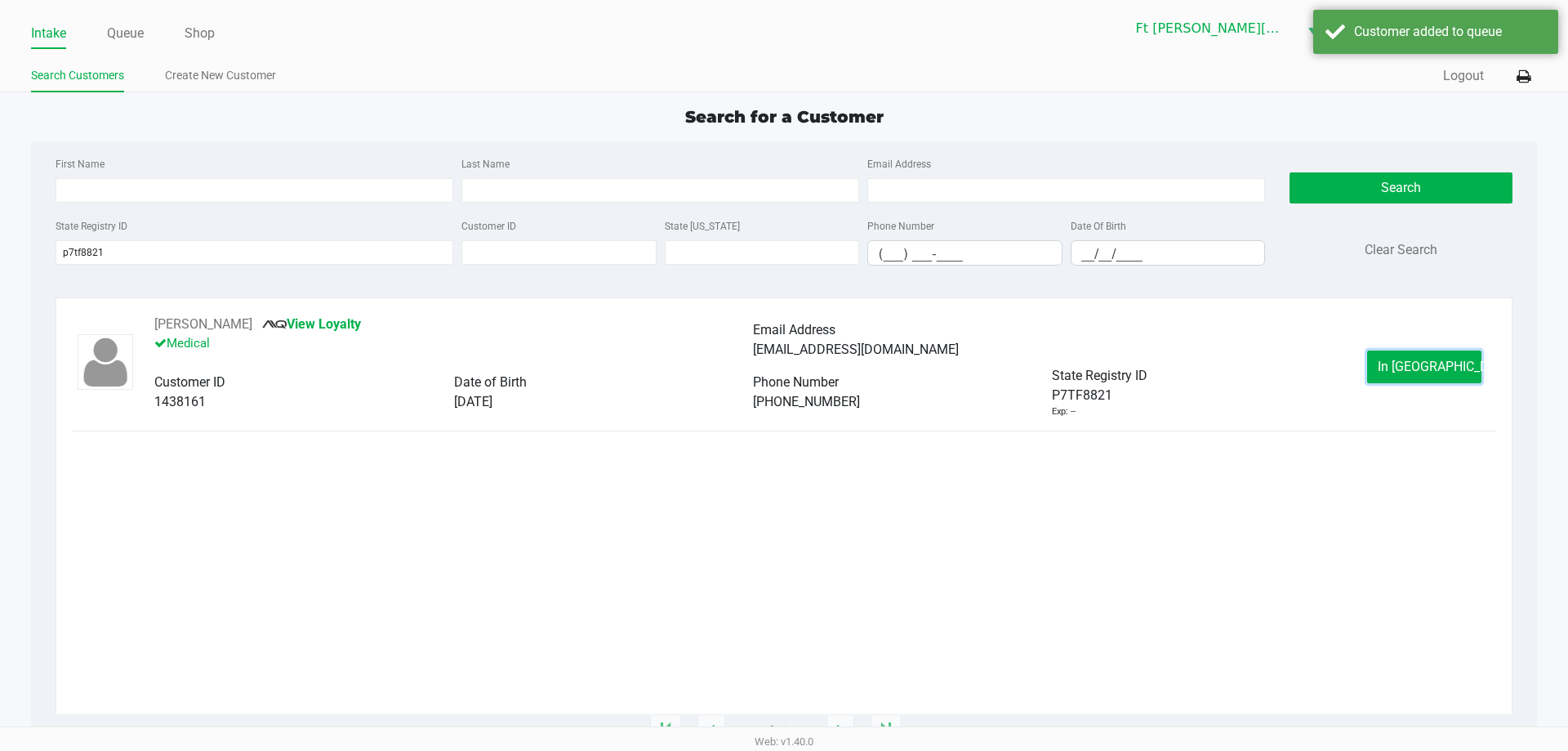
click at [1436, 362] on span "In Queue" at bounding box center [1447, 366] width 137 height 16
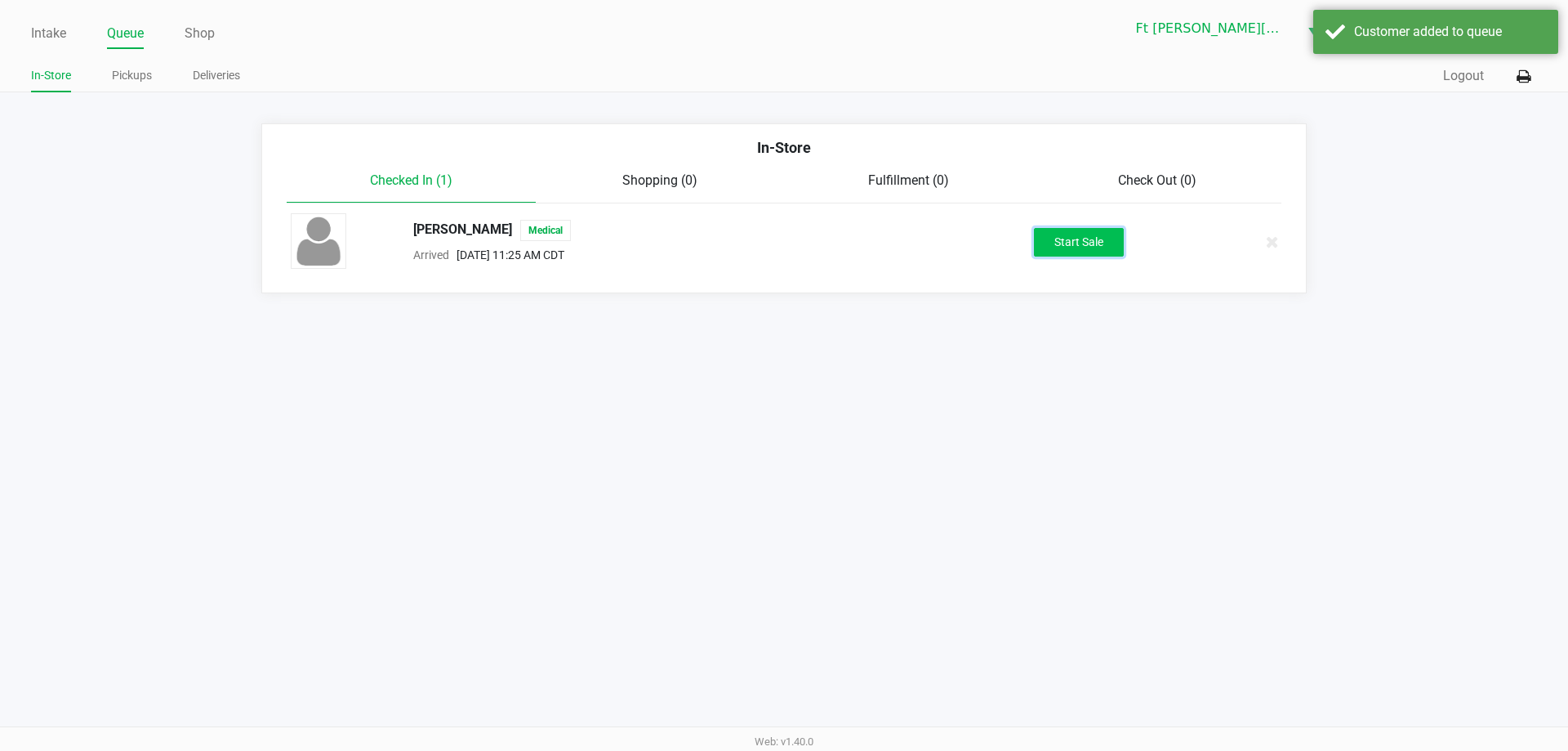
click at [1071, 247] on button "Start Sale" at bounding box center [1079, 242] width 90 height 28
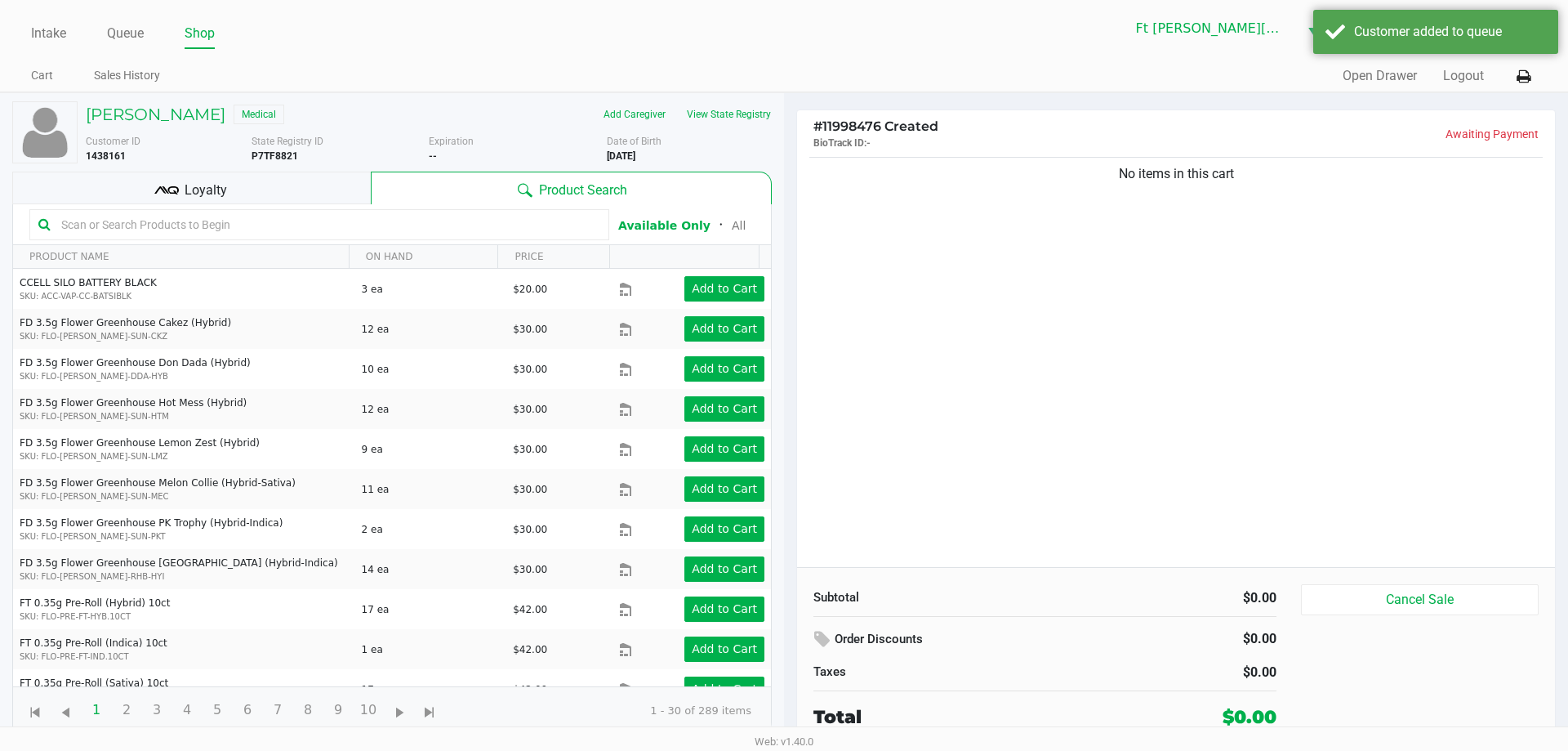
click at [230, 190] on div "Loyalty" at bounding box center [192, 187] width 358 height 32
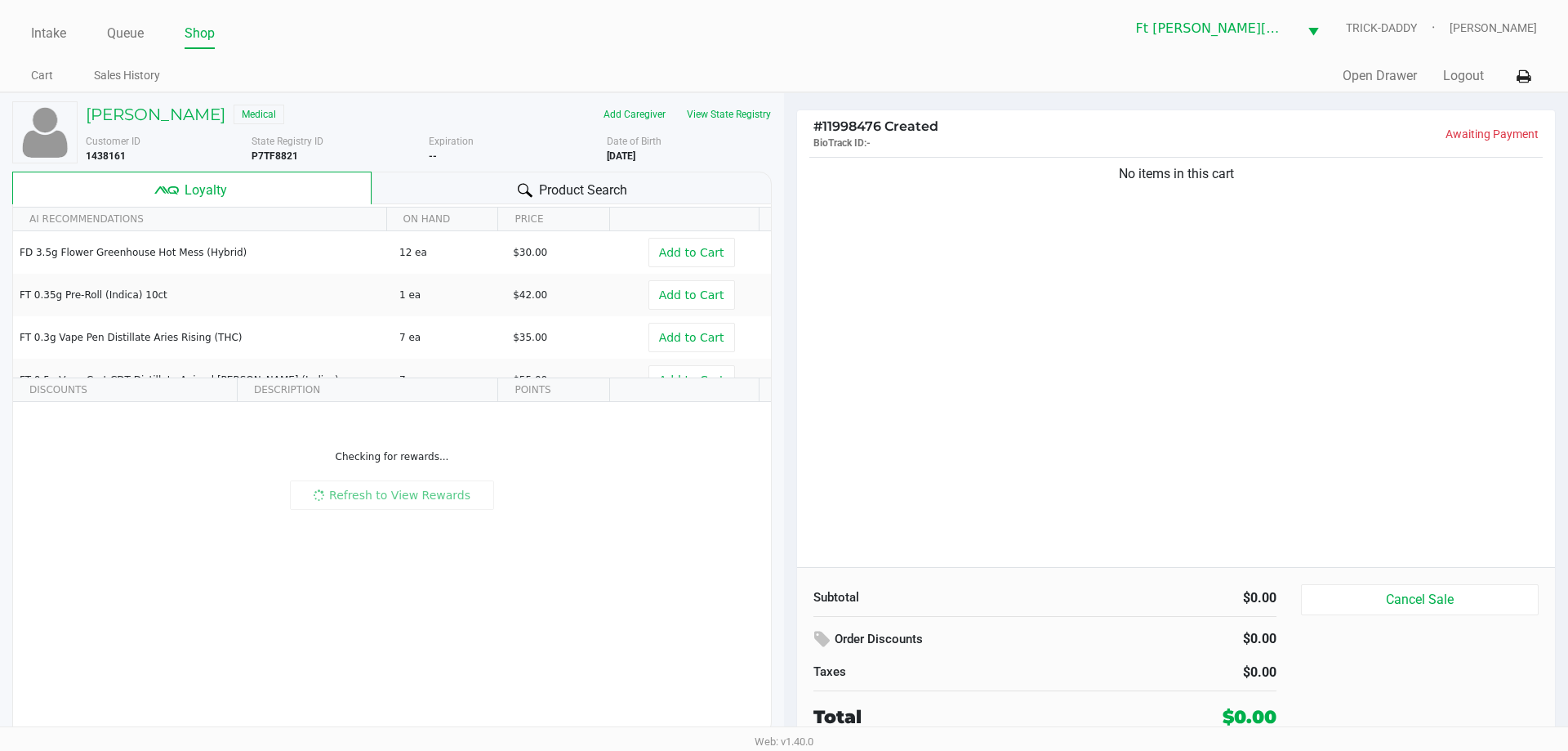
click at [622, 195] on span "Product Search" at bounding box center [583, 190] width 88 height 20
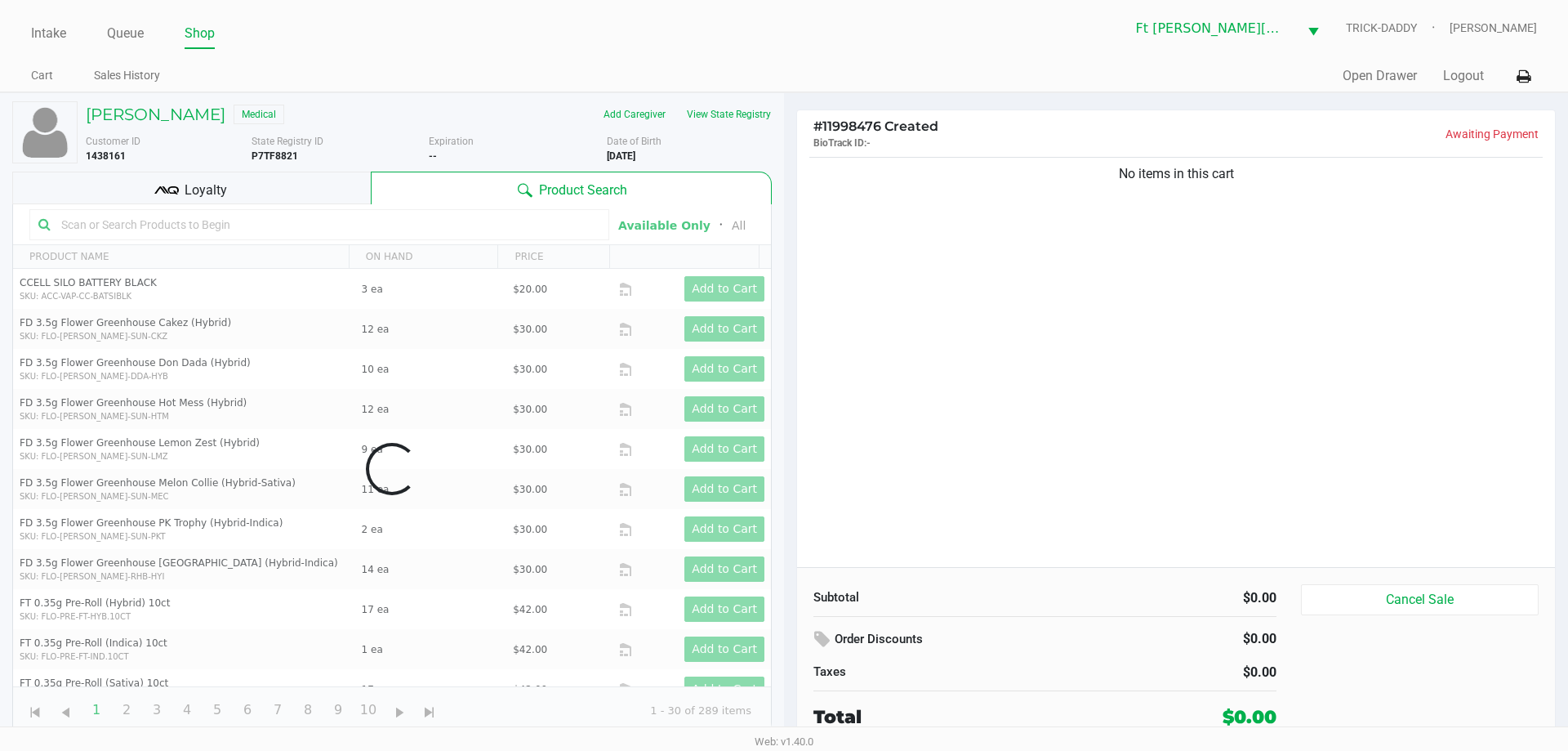
click at [299, 187] on div "Loyalty" at bounding box center [192, 187] width 358 height 32
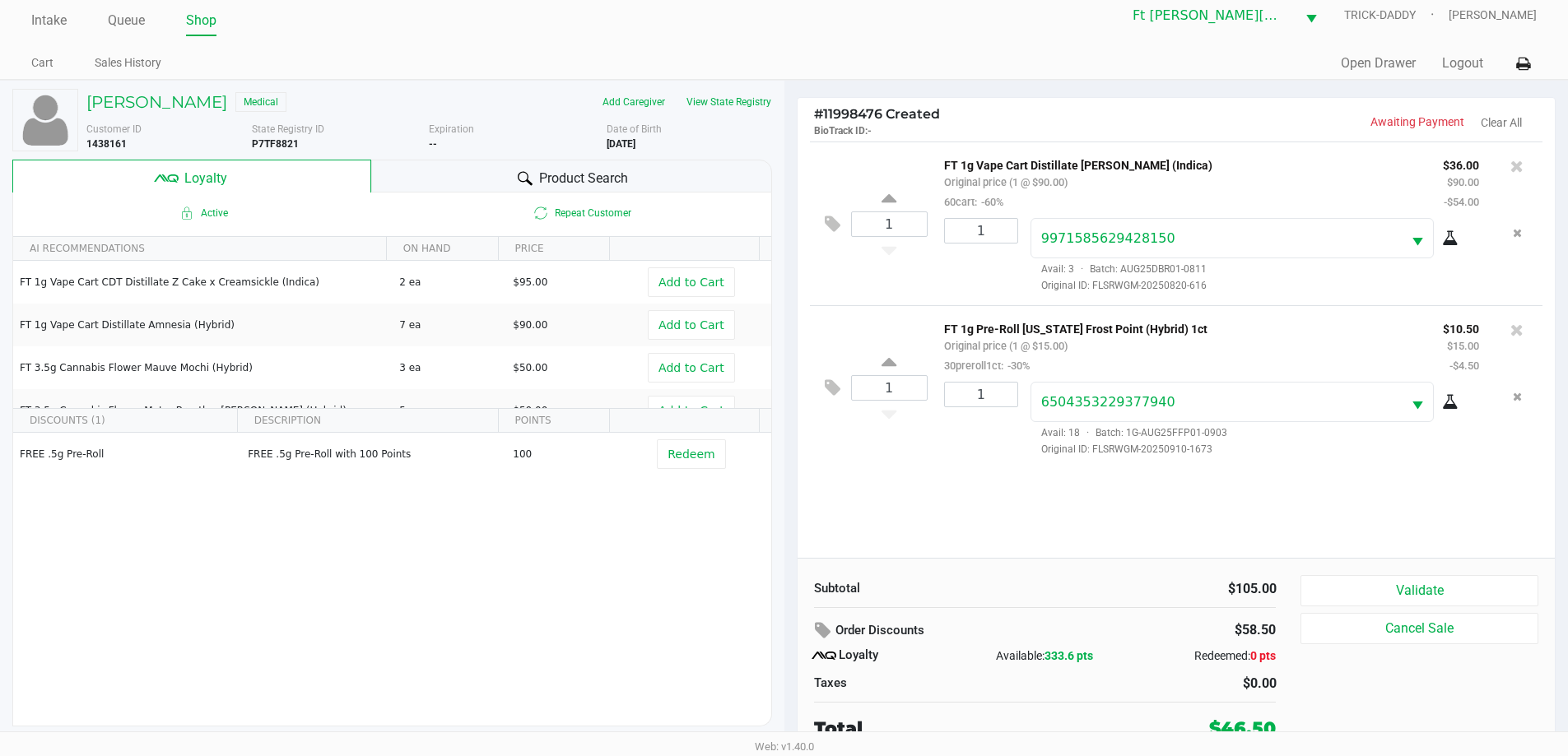
scroll to position [17, 0]
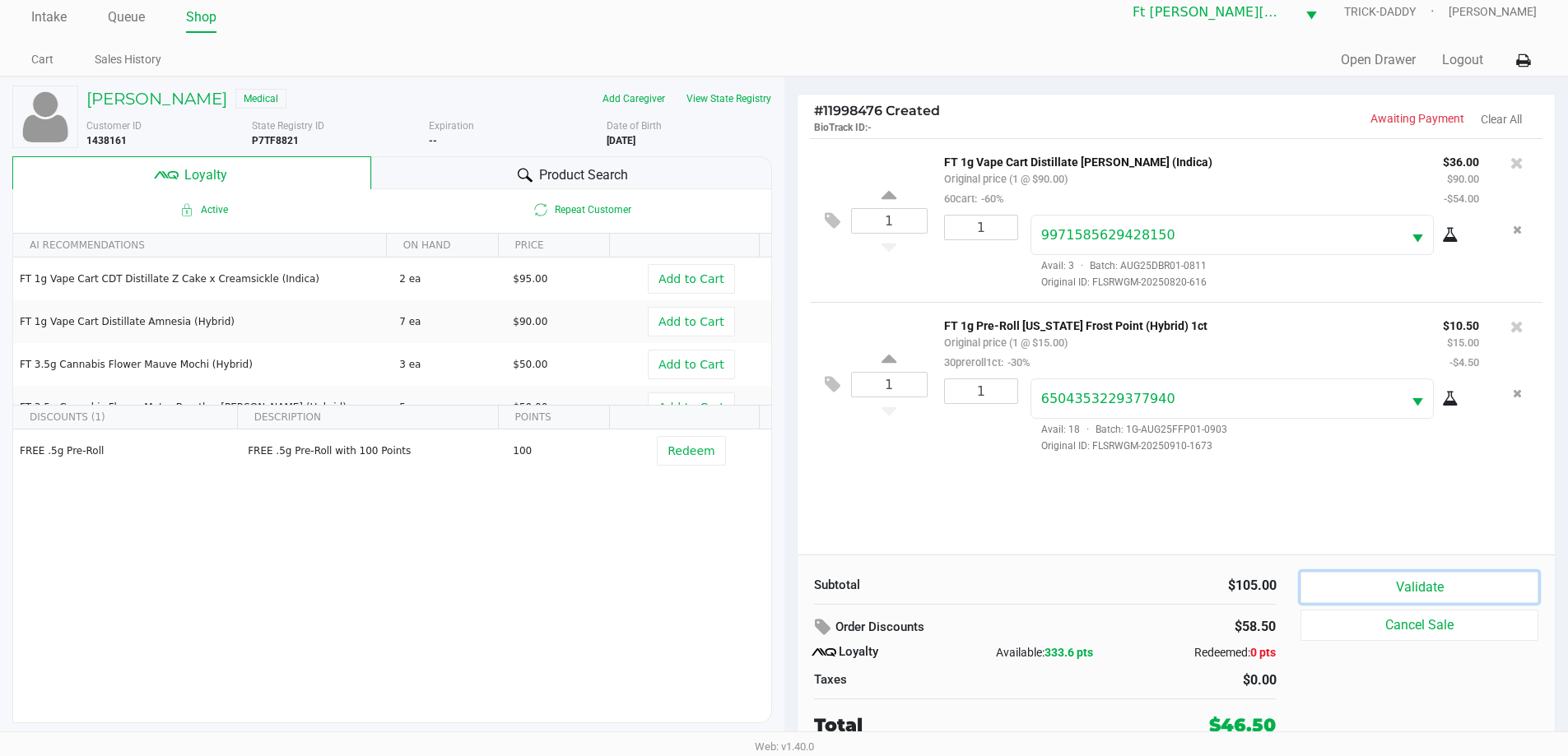
click at [1396, 584] on button "Validate" at bounding box center [1418, 587] width 237 height 32
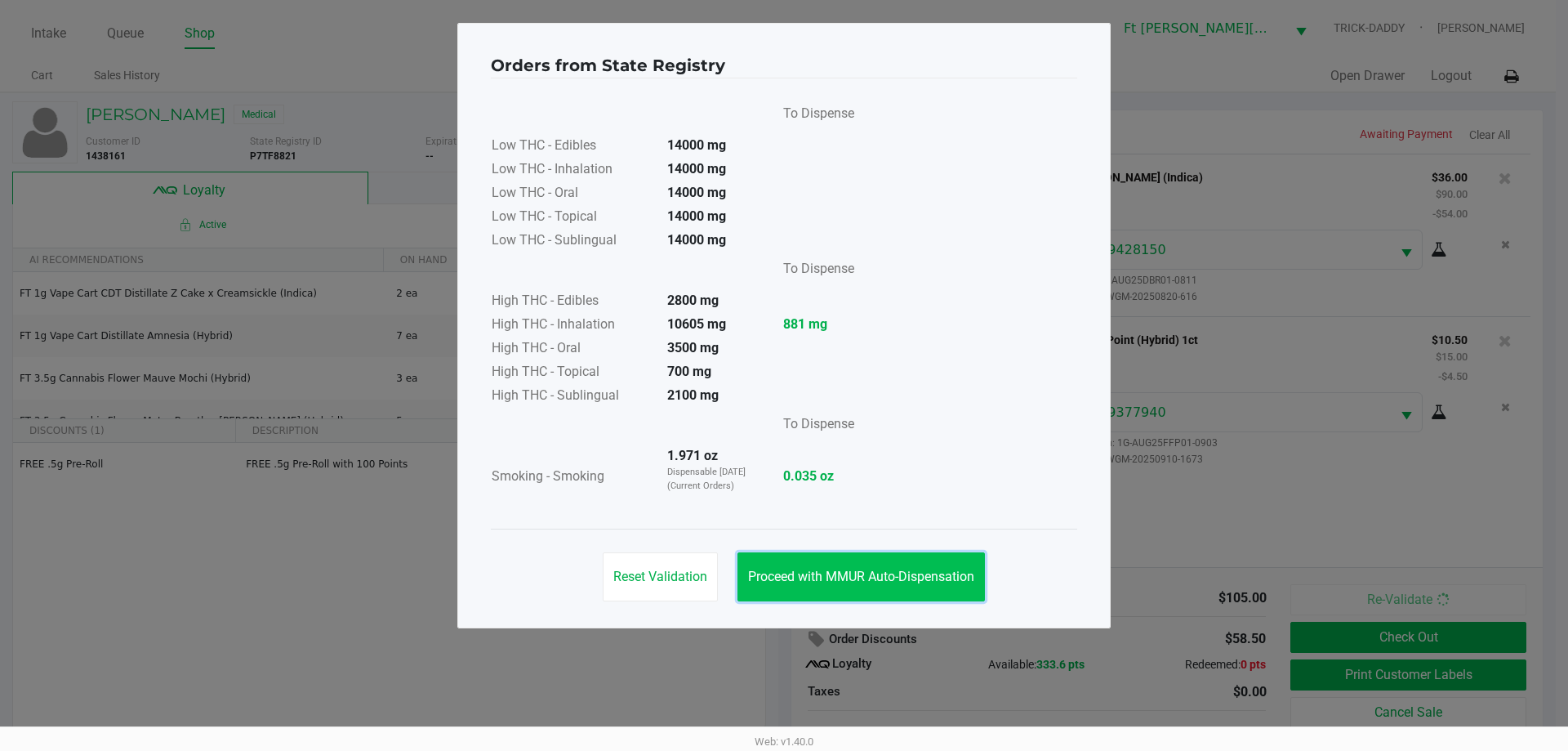
click at [830, 594] on button "Proceed with MMUR Auto-Dispensation" at bounding box center [860, 577] width 248 height 49
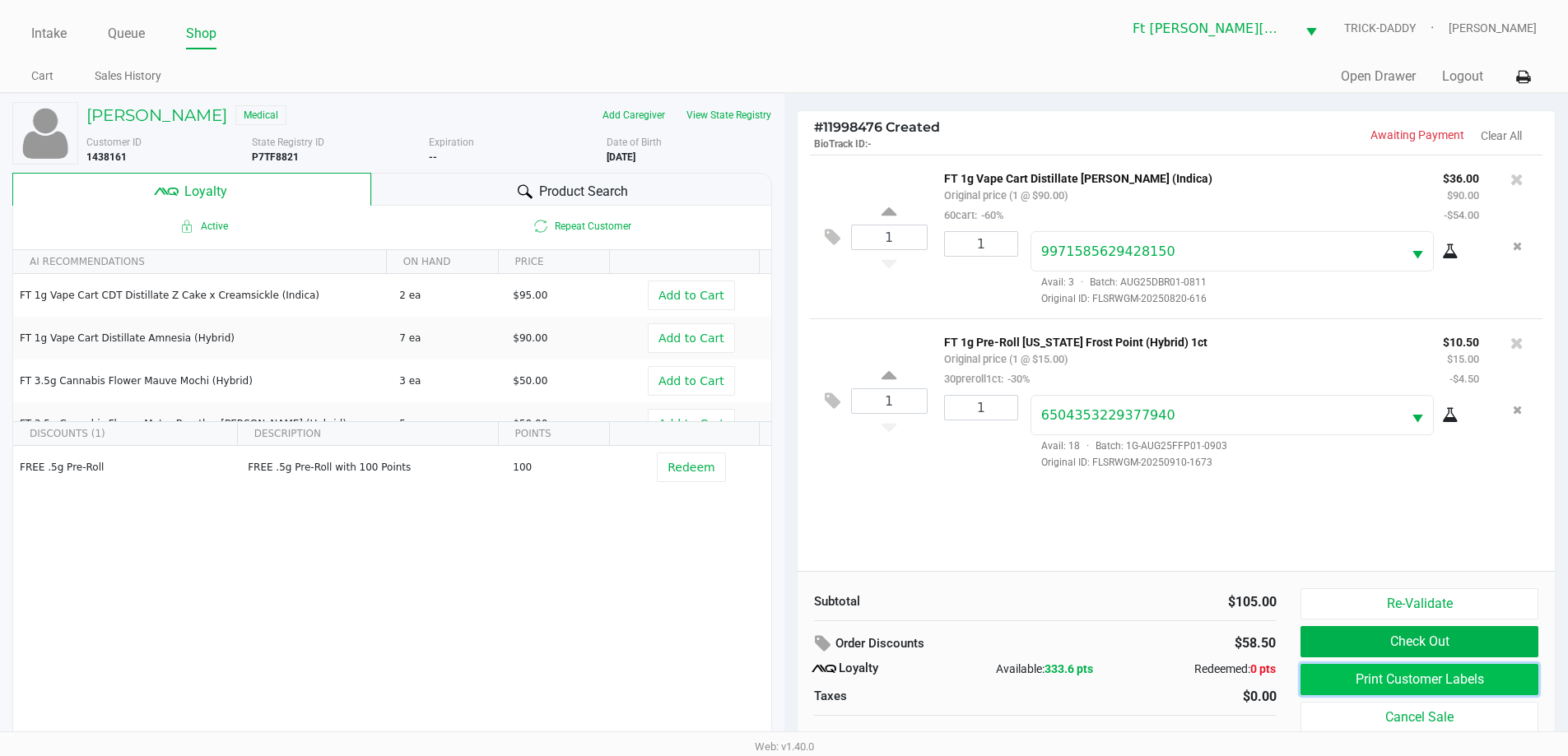
click at [1448, 691] on button "Print Customer Labels" at bounding box center [1418, 679] width 237 height 32
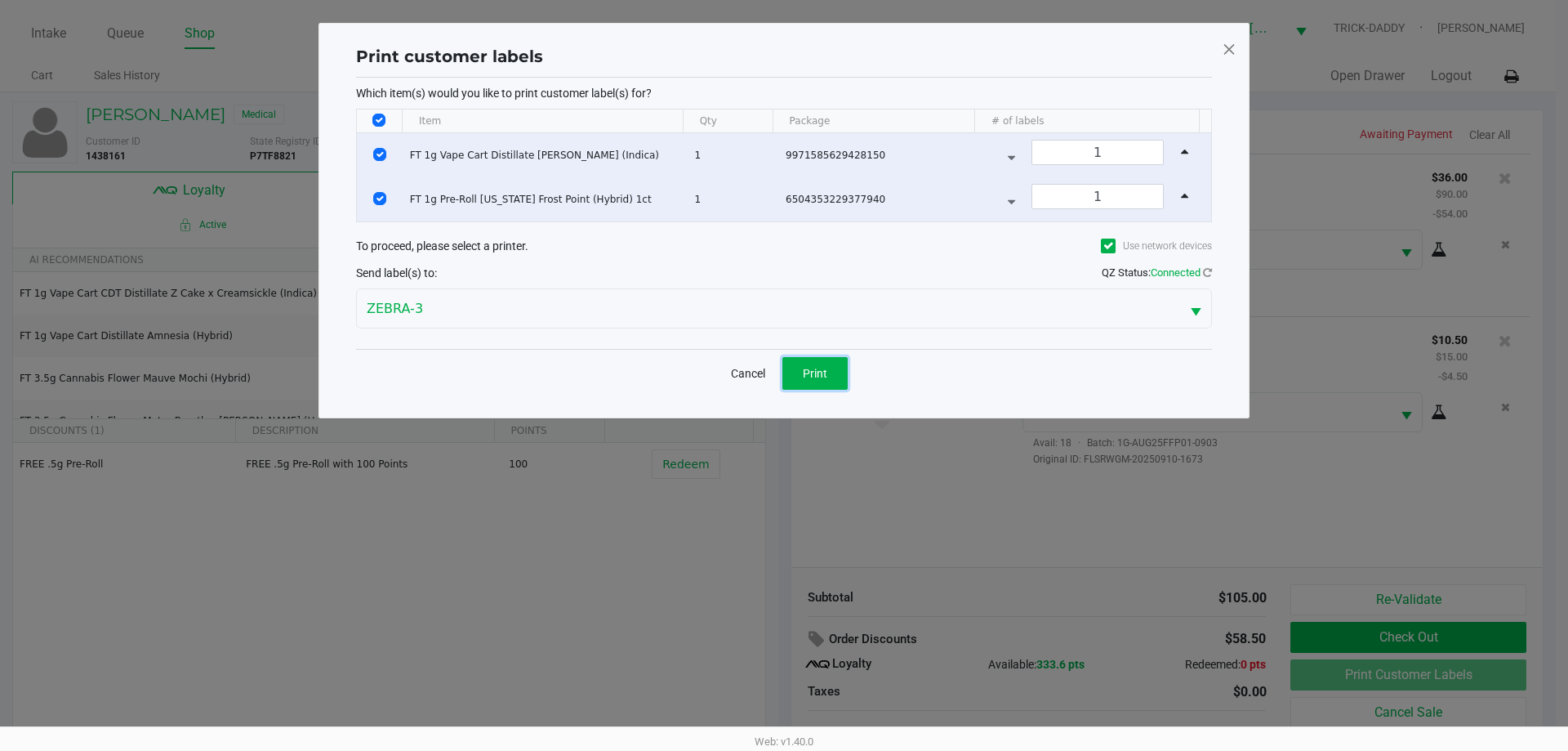
drag, startPoint x: 811, startPoint y: 358, endPoint x: 842, endPoint y: 376, distance: 35.8
click at [811, 358] on button "Print" at bounding box center [814, 373] width 66 height 32
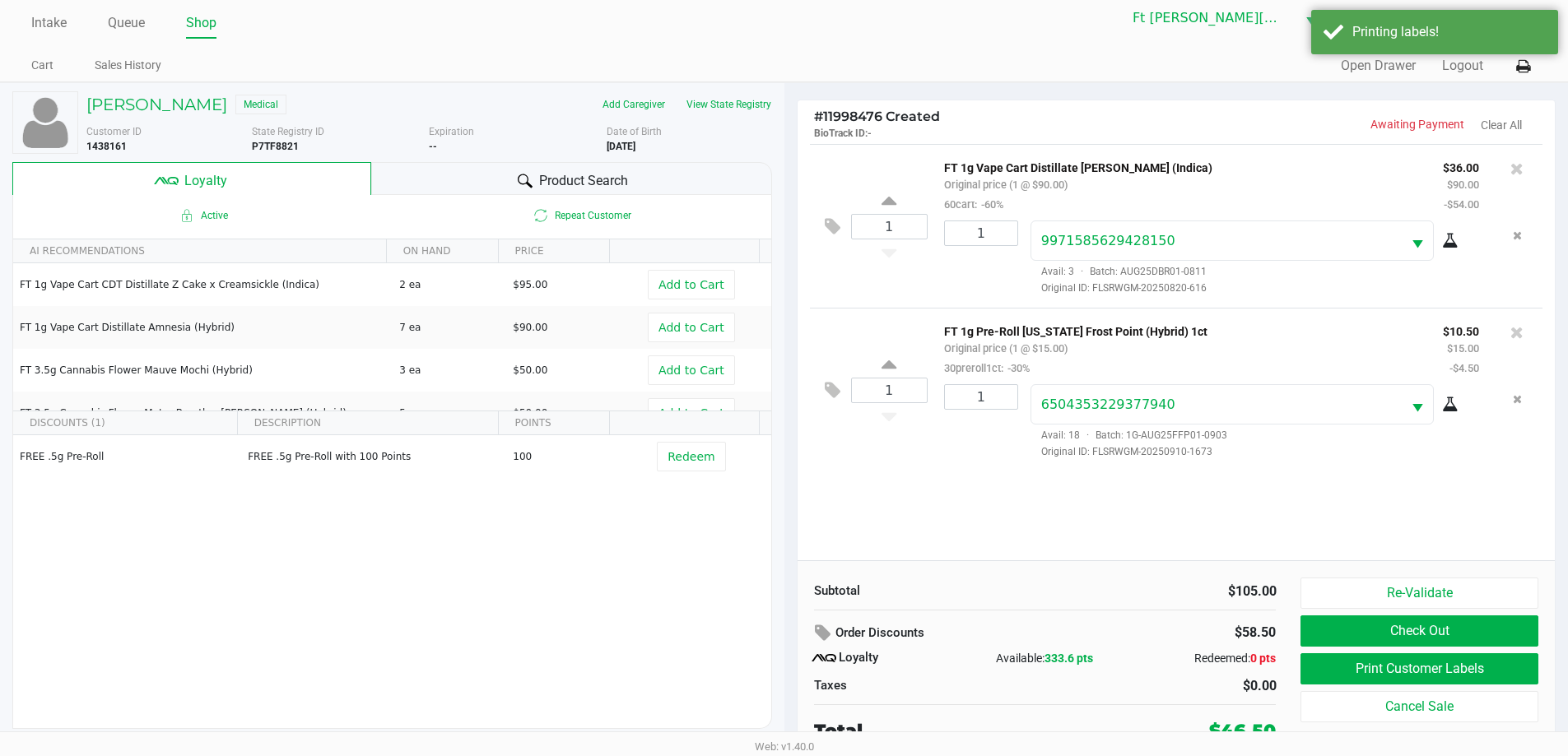
scroll to position [17, 0]
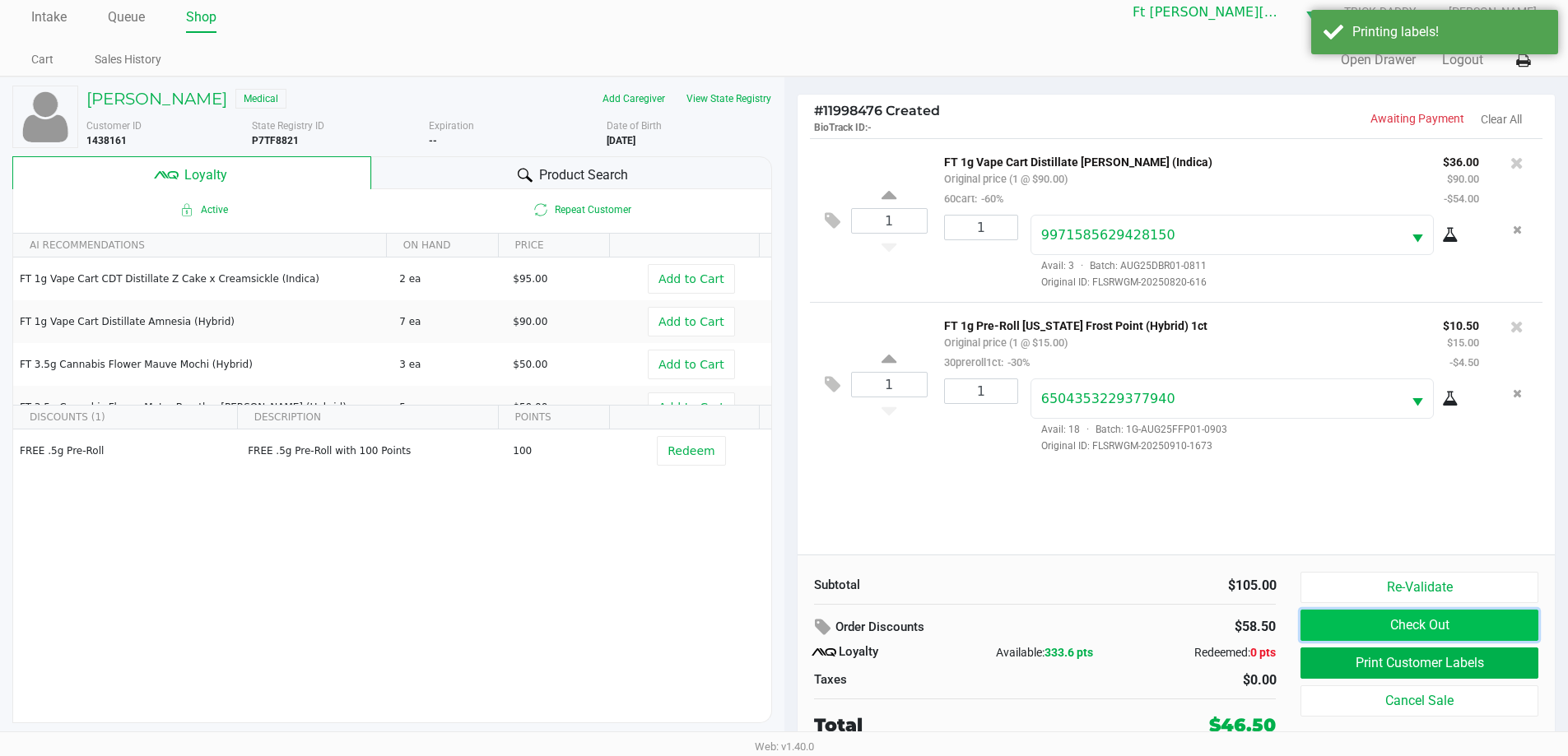
click at [1447, 636] on button "Check Out" at bounding box center [1418, 625] width 237 height 32
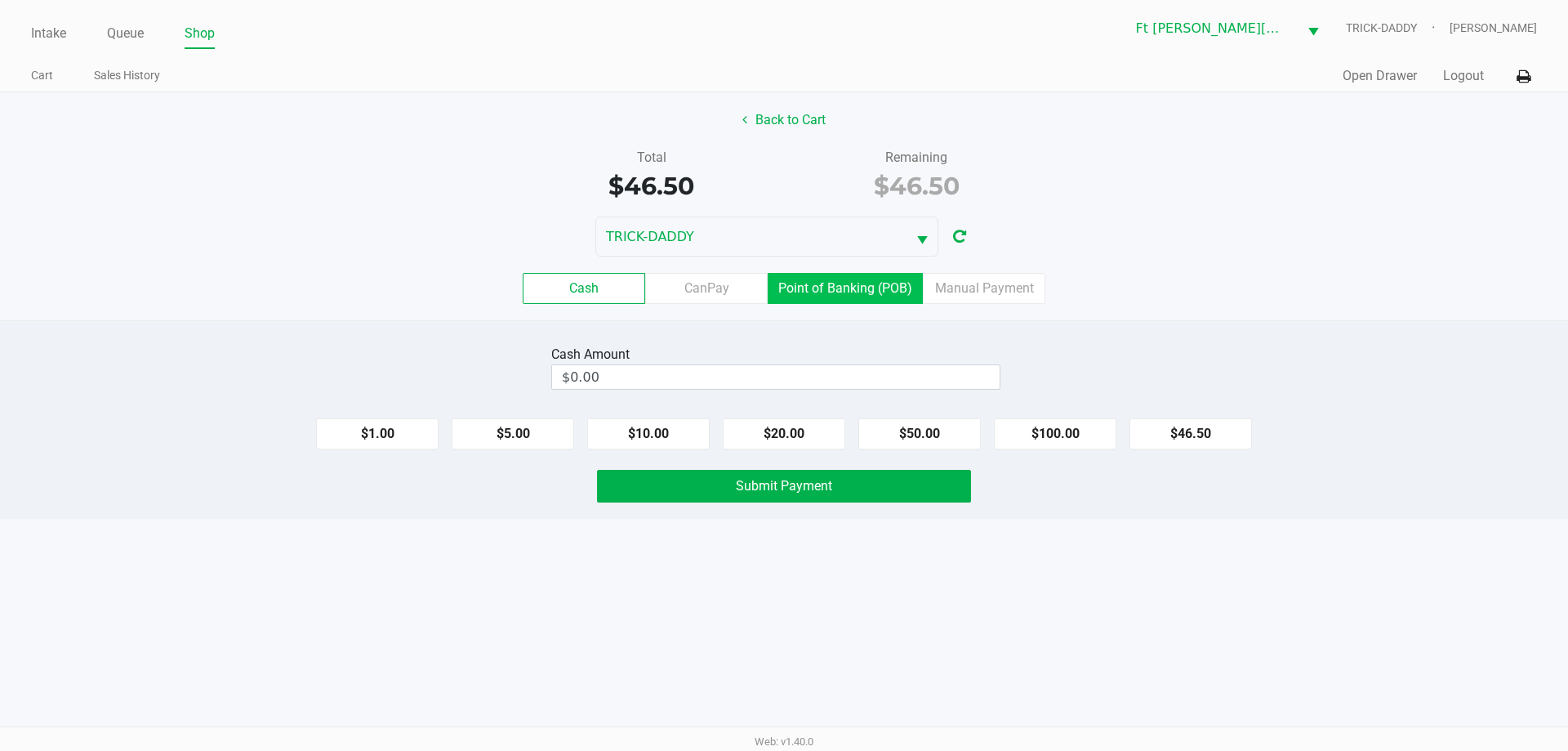
click at [841, 282] on label "Point of Banking (POB)" at bounding box center [845, 289] width 156 height 31
click at [0, 0] on 7 "Point of Banking (POB)" at bounding box center [0, 0] width 0 height 0
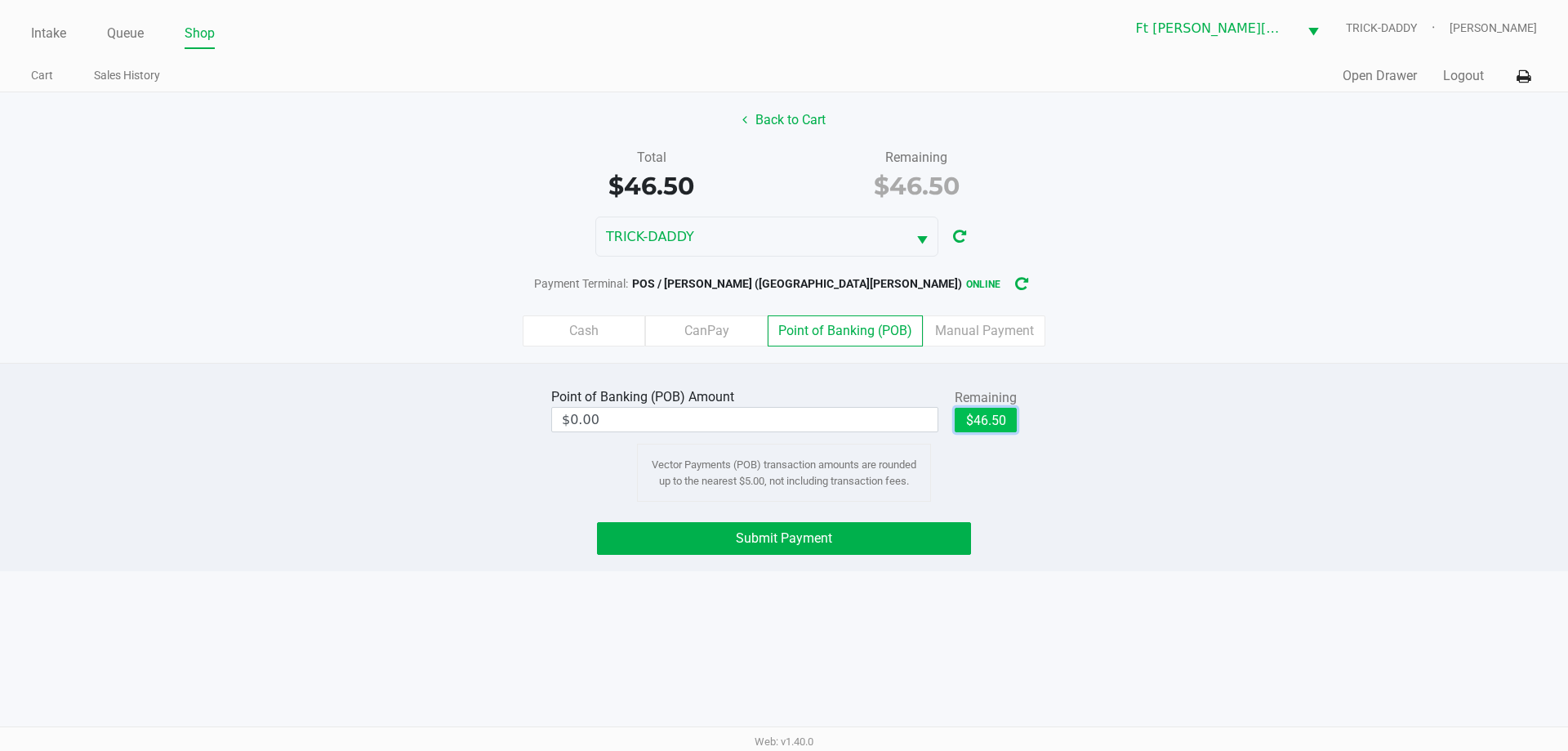
click at [1003, 424] on button "$46.50" at bounding box center [985, 419] width 62 height 24
type input "$46.50"
click at [905, 534] on button "Submit Payment" at bounding box center [784, 538] width 374 height 32
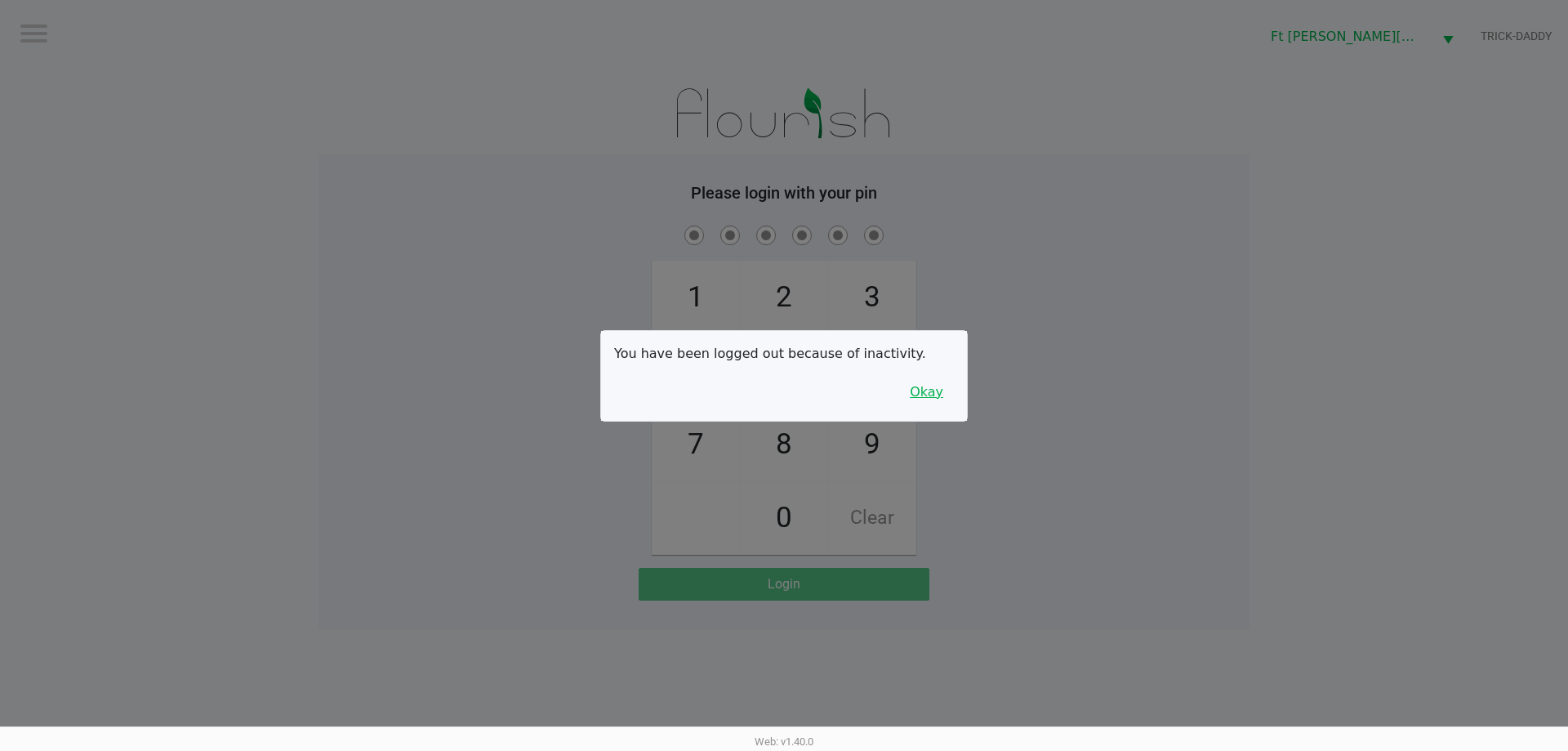
click at [915, 390] on button "Okay" at bounding box center [927, 393] width 55 height 31
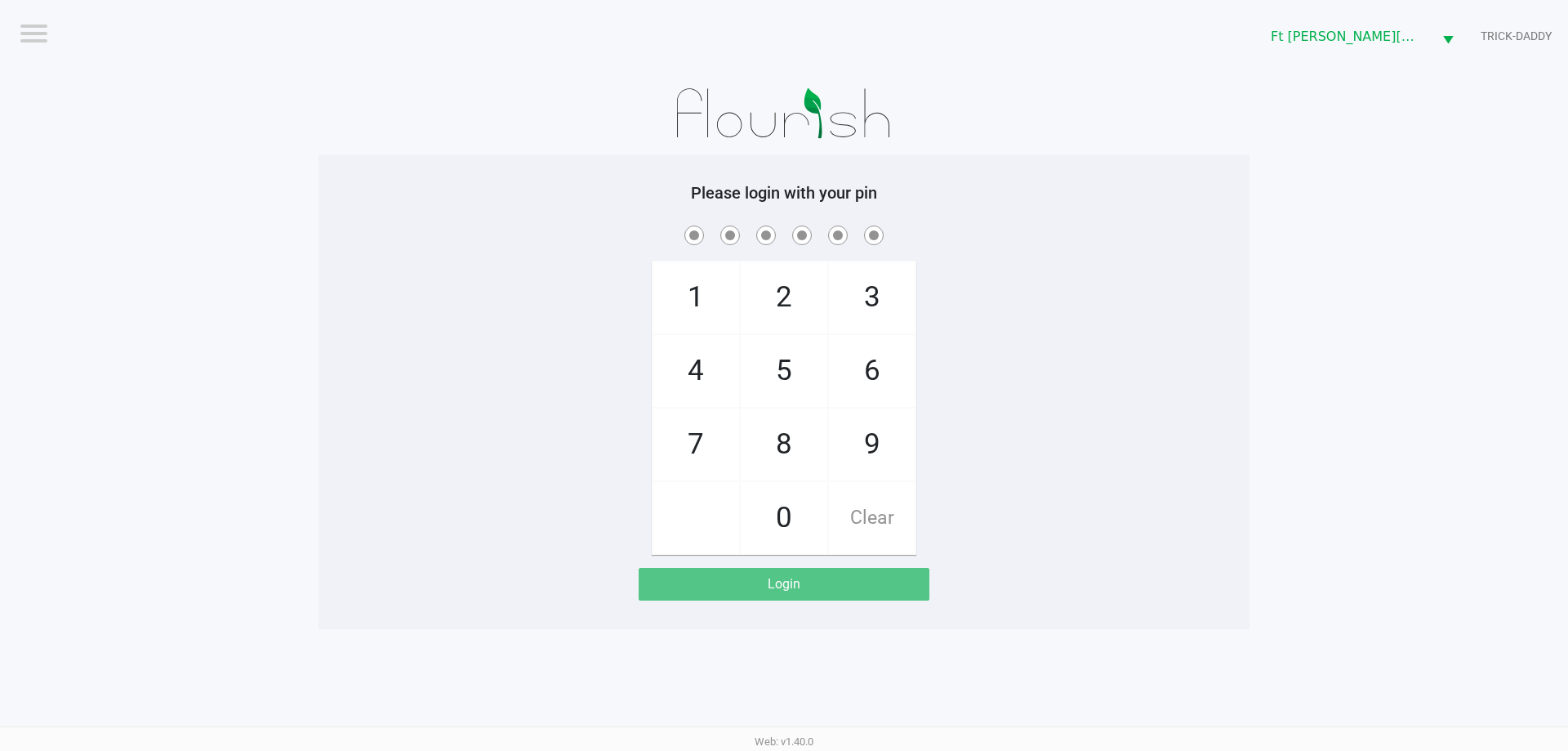
click at [906, 298] on span "3" at bounding box center [872, 297] width 86 height 71
checkbox input "true"
click at [903, 299] on span "3" at bounding box center [872, 297] width 86 height 71
checkbox input "true"
click at [885, 389] on span "6" at bounding box center [872, 370] width 86 height 71
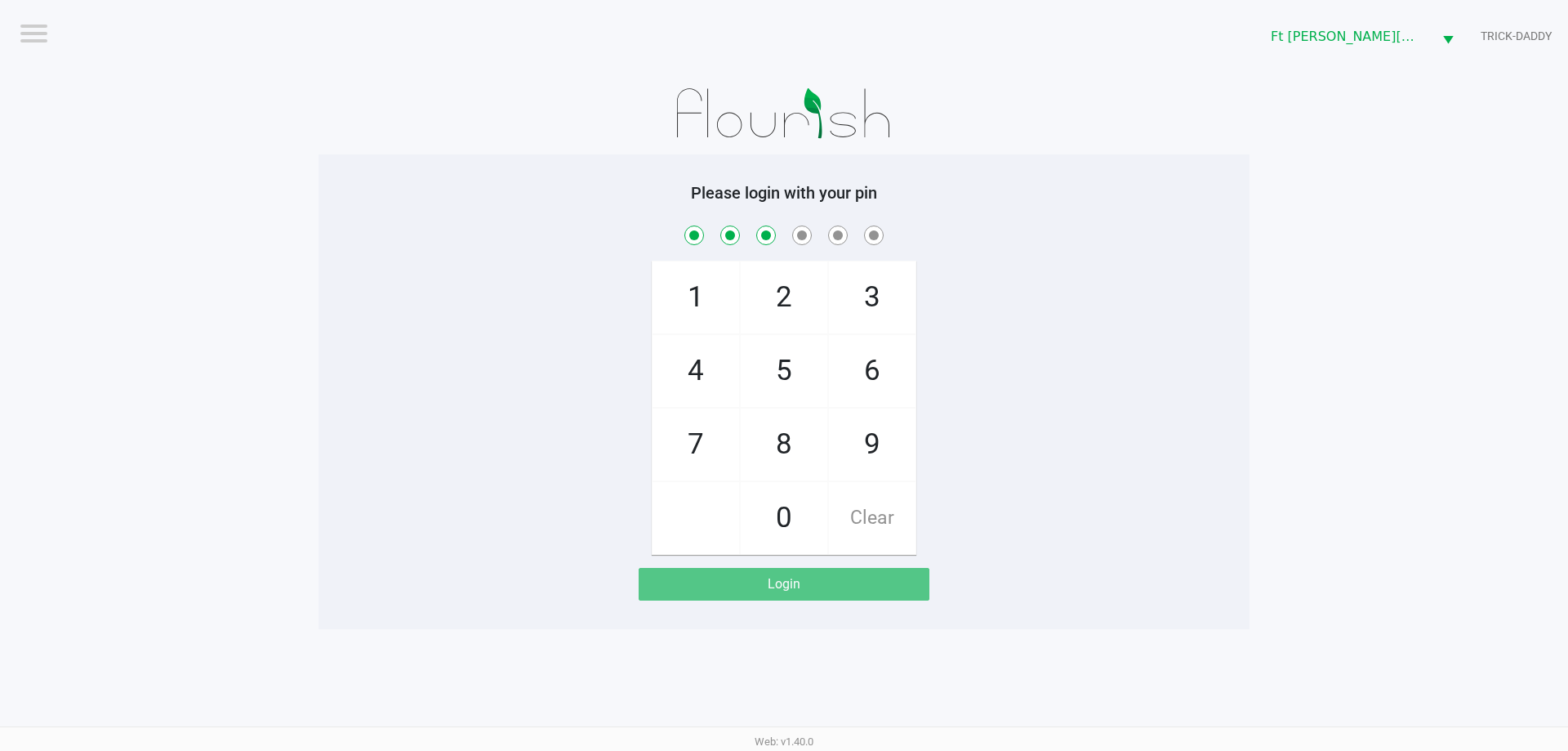
checkbox input "true"
drag, startPoint x: 803, startPoint y: 305, endPoint x: 864, endPoint y: 353, distance: 77.6
click at [805, 306] on span "2" at bounding box center [784, 297] width 86 height 71
checkbox input "true"
click at [876, 366] on span "6" at bounding box center [872, 370] width 86 height 71
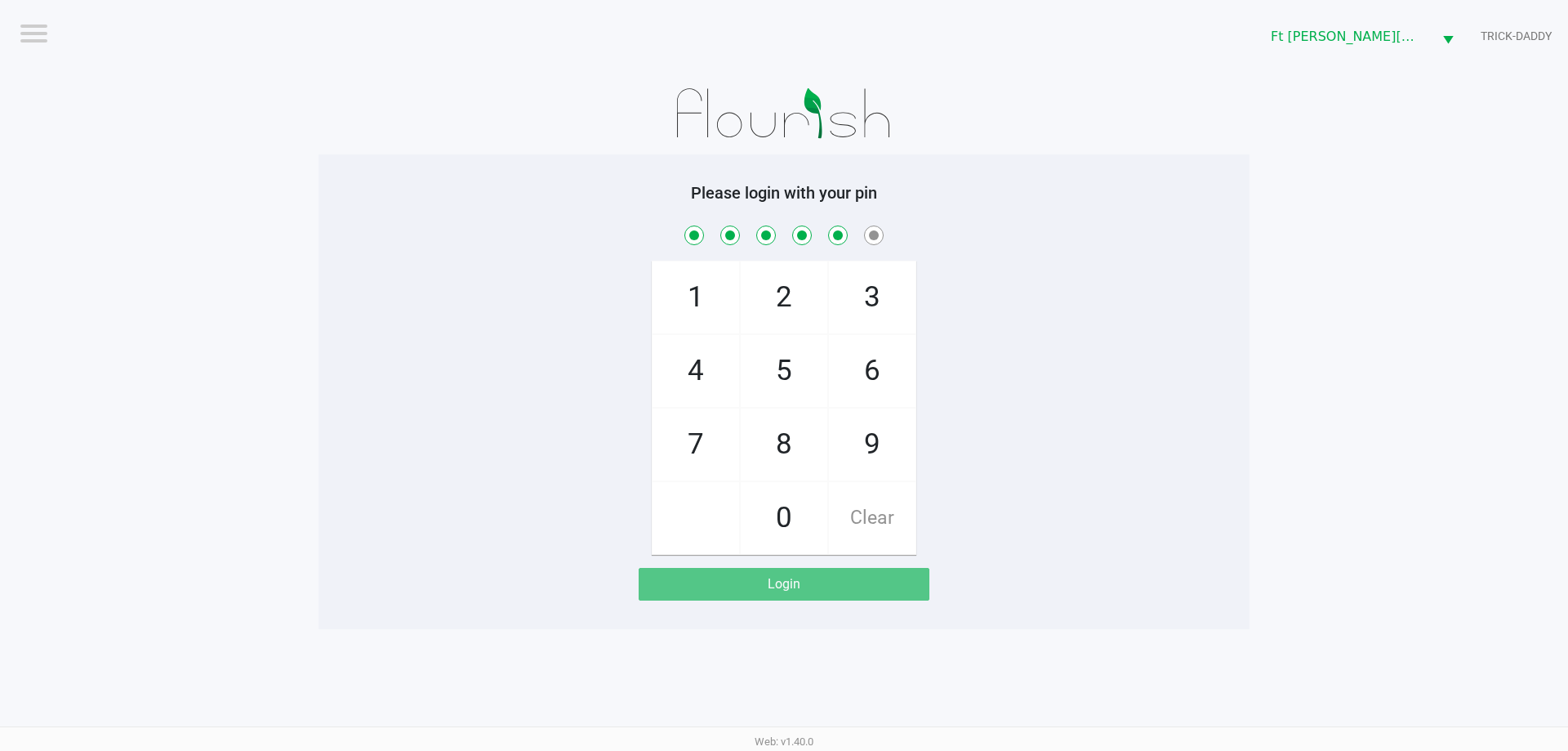
checkbox input "true"
click at [770, 304] on span "2" at bounding box center [784, 297] width 86 height 71
checkbox input "true"
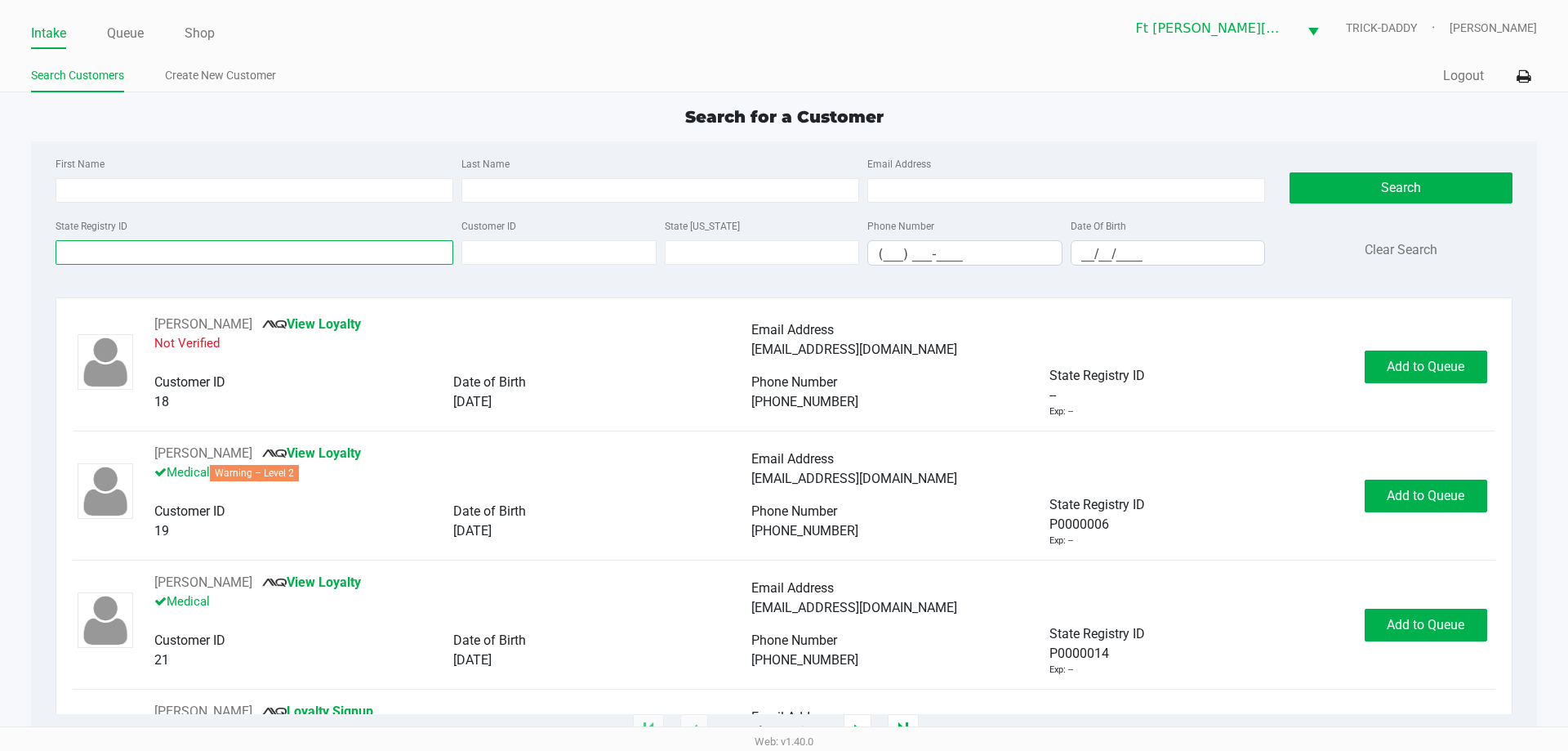
click at [106, 260] on input "State Registry ID" at bounding box center [254, 252] width 397 height 24
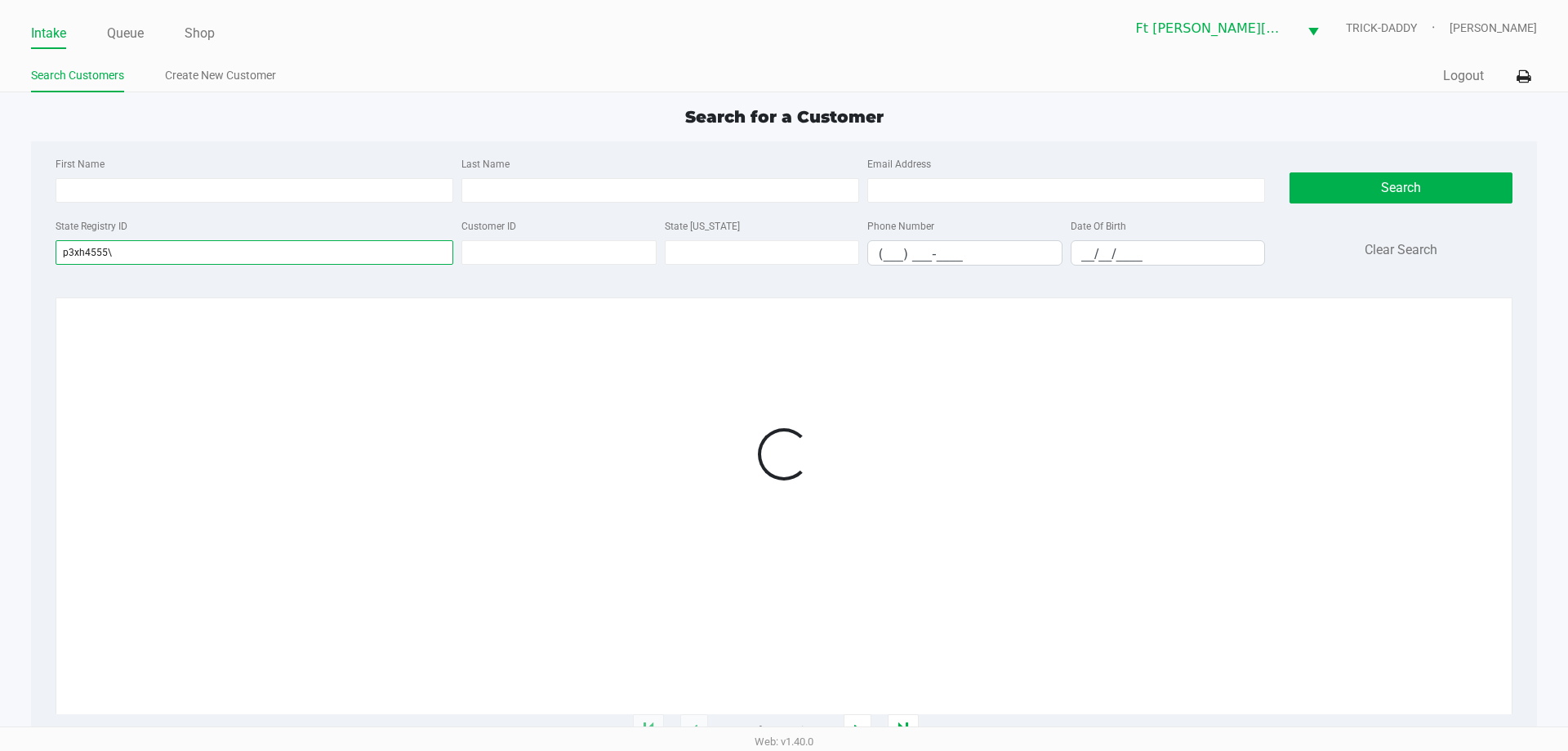
click at [151, 258] on input "p3xh4555\" at bounding box center [254, 252] width 397 height 24
type input "p3xh4555"
click at [240, 429] on app-customers-list "No customers found for given search criteria." at bounding box center [777, 618] width 1410 height 608
click at [128, 246] on input "p3xh4555" at bounding box center [253, 252] width 394 height 24
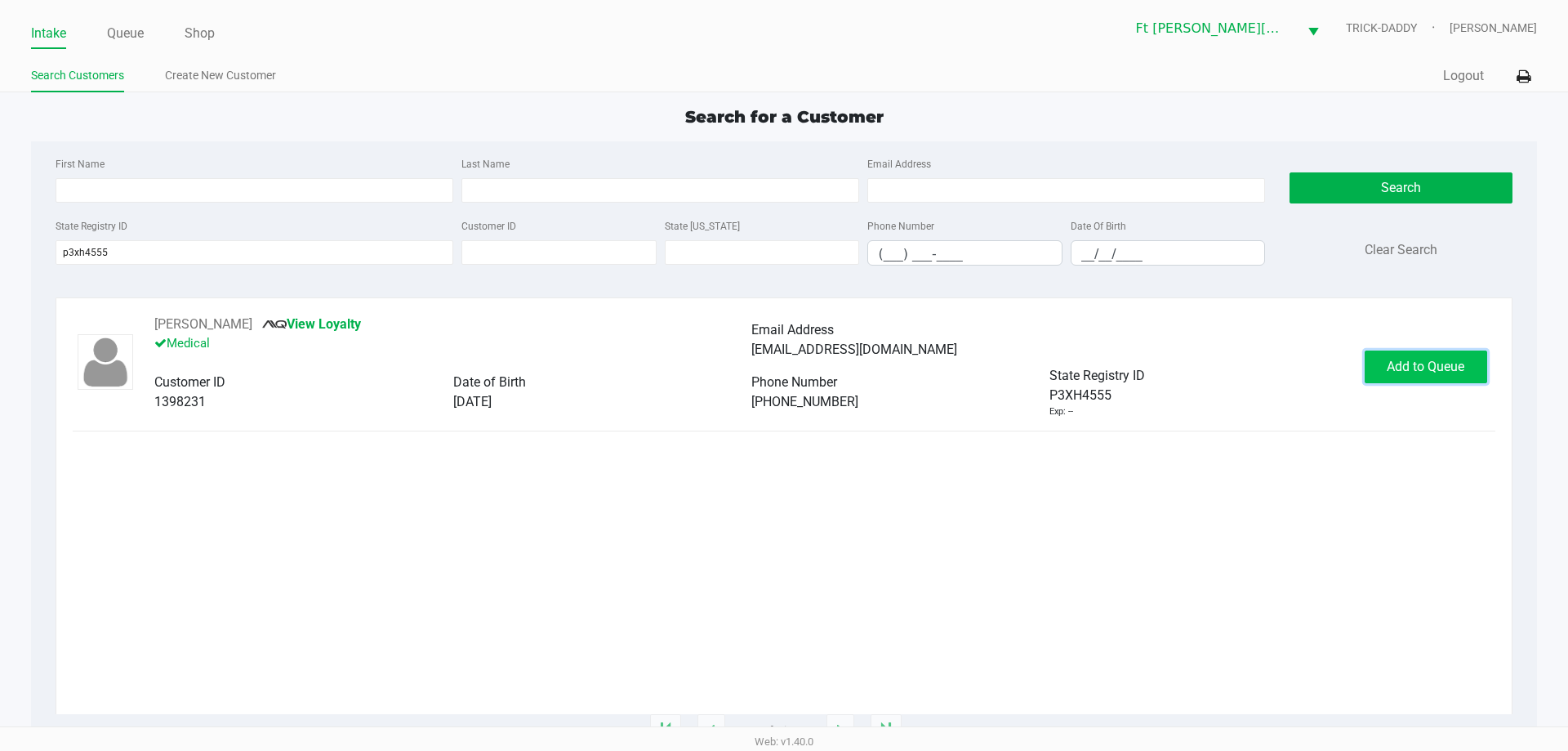
click at [1447, 369] on span "Add to Queue" at bounding box center [1425, 366] width 77 height 16
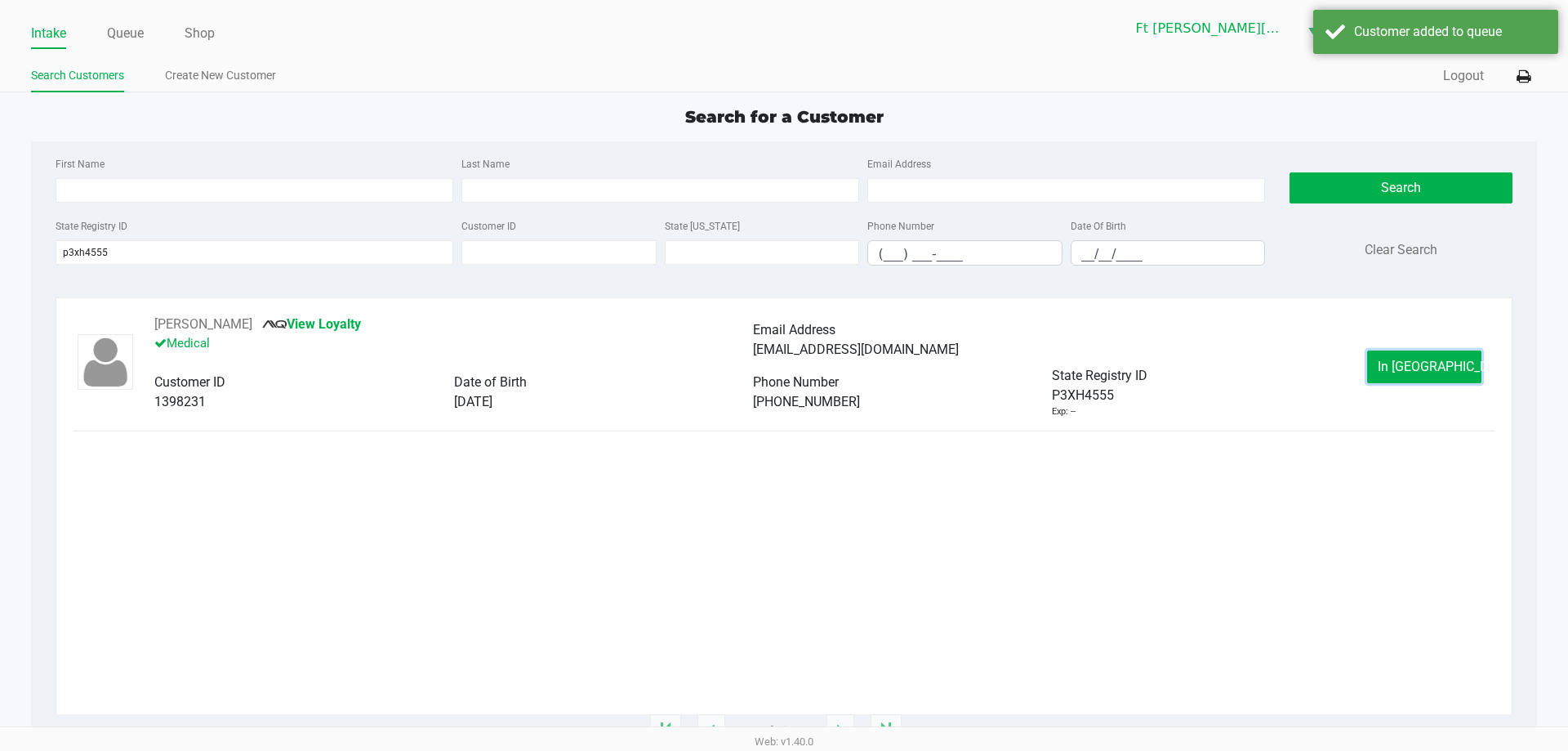
click at [1447, 369] on span "In Queue" at bounding box center [1447, 366] width 137 height 16
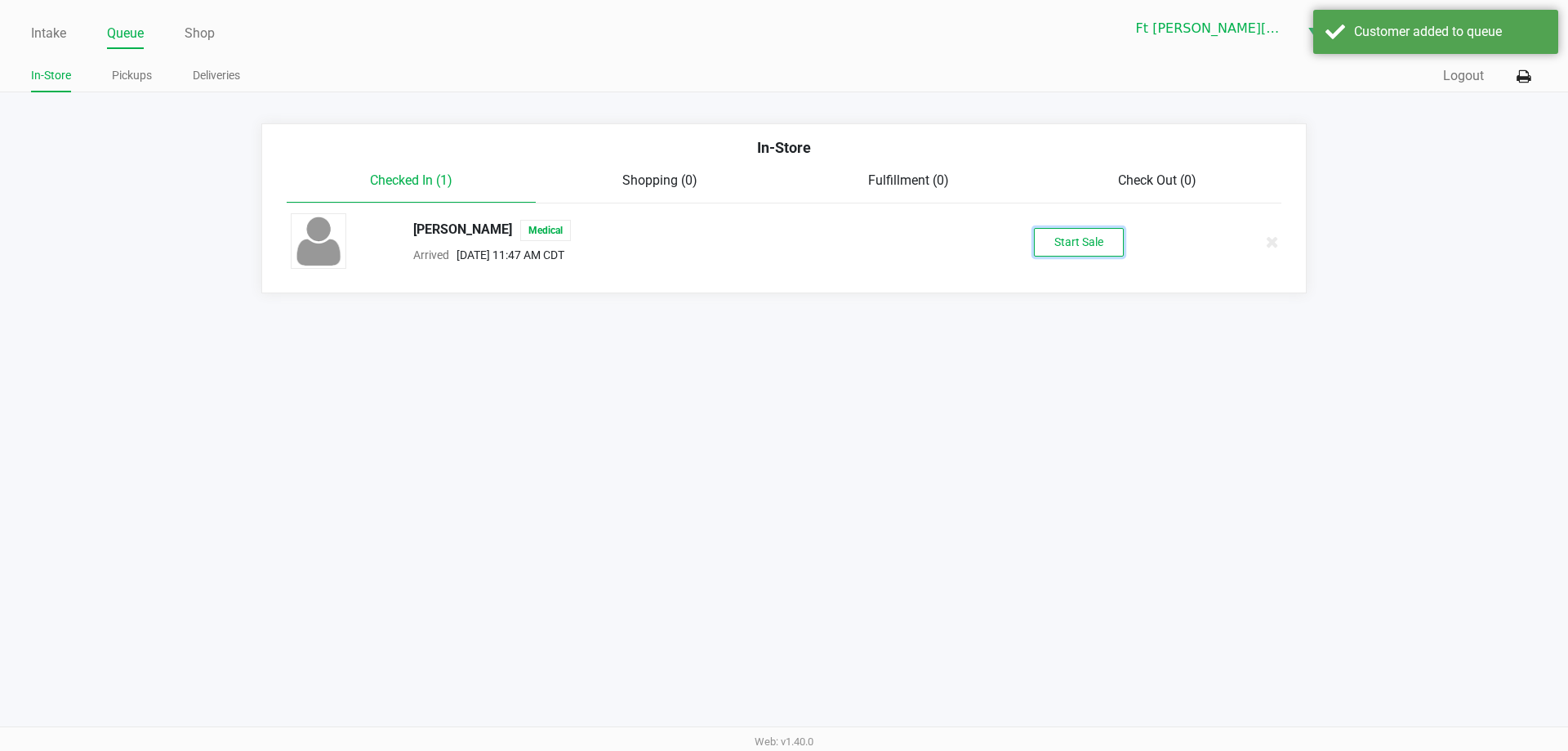
click at [1051, 240] on button "Start Sale" at bounding box center [1079, 242] width 90 height 28
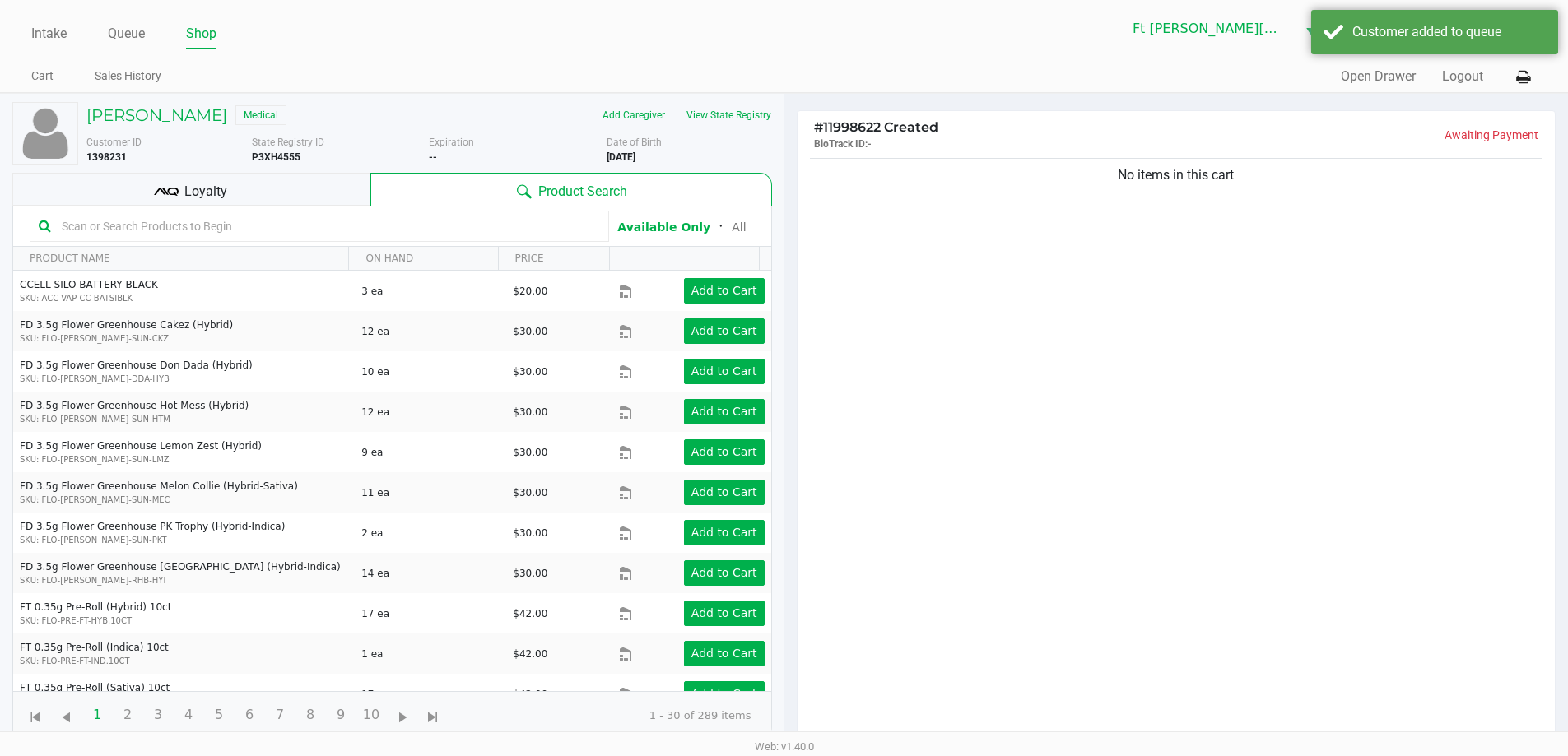
click at [194, 191] on span "Loyalty" at bounding box center [205, 191] width 42 height 20
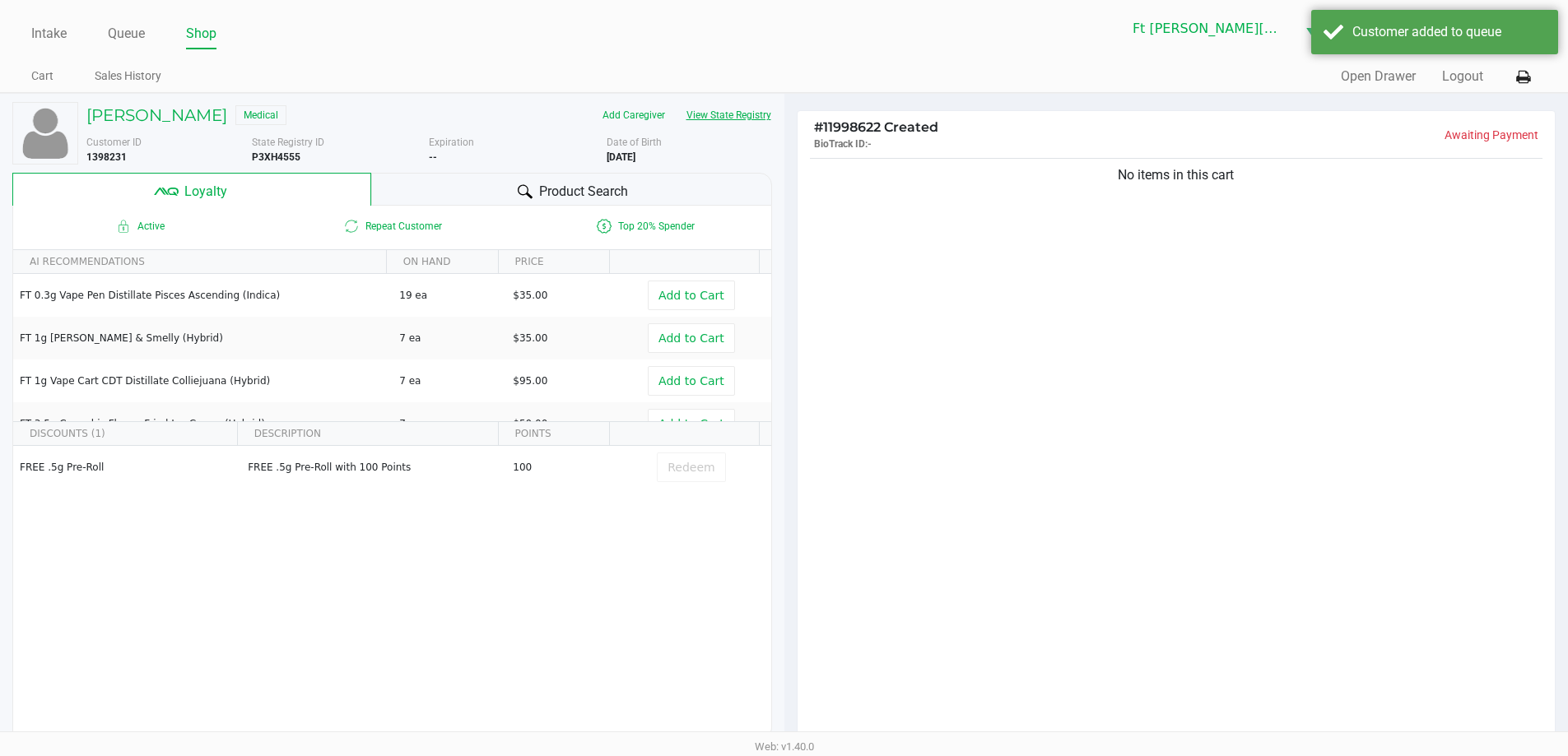
click at [718, 116] on button "View State Registry" at bounding box center [724, 114] width 97 height 27
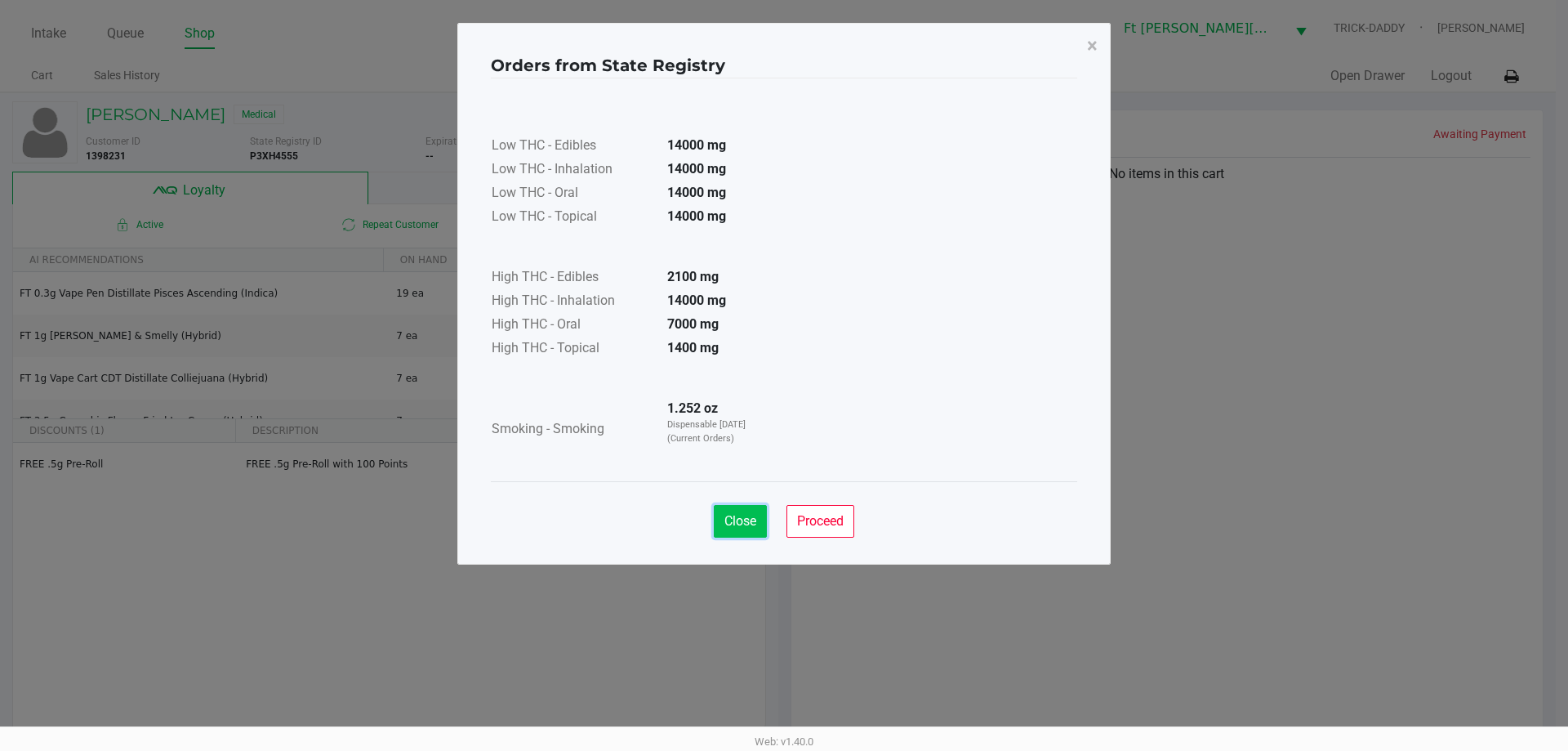
click at [744, 536] on button "Close" at bounding box center [740, 521] width 53 height 32
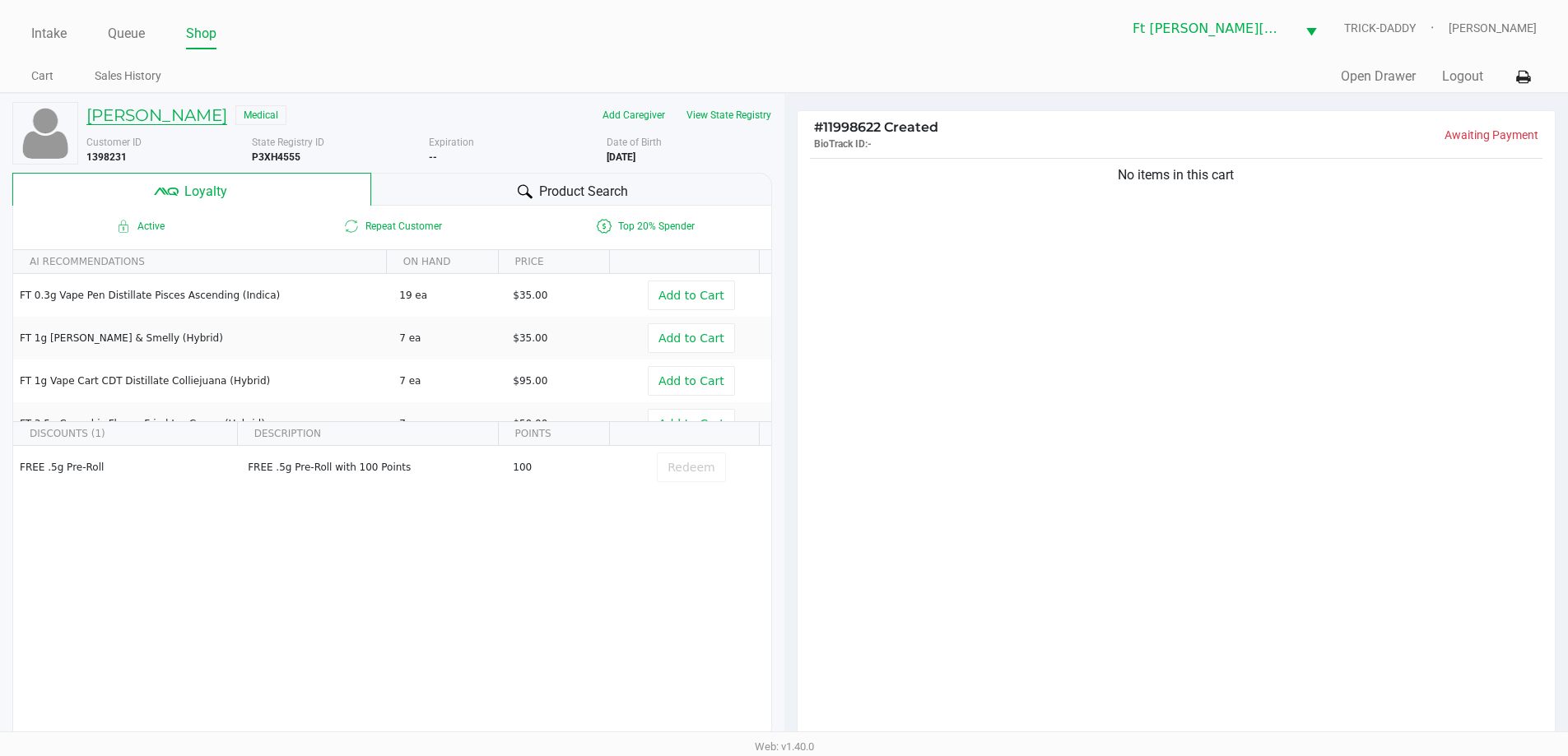
click at [144, 106] on h5 "Brittney Plummer" at bounding box center [157, 115] width 141 height 20
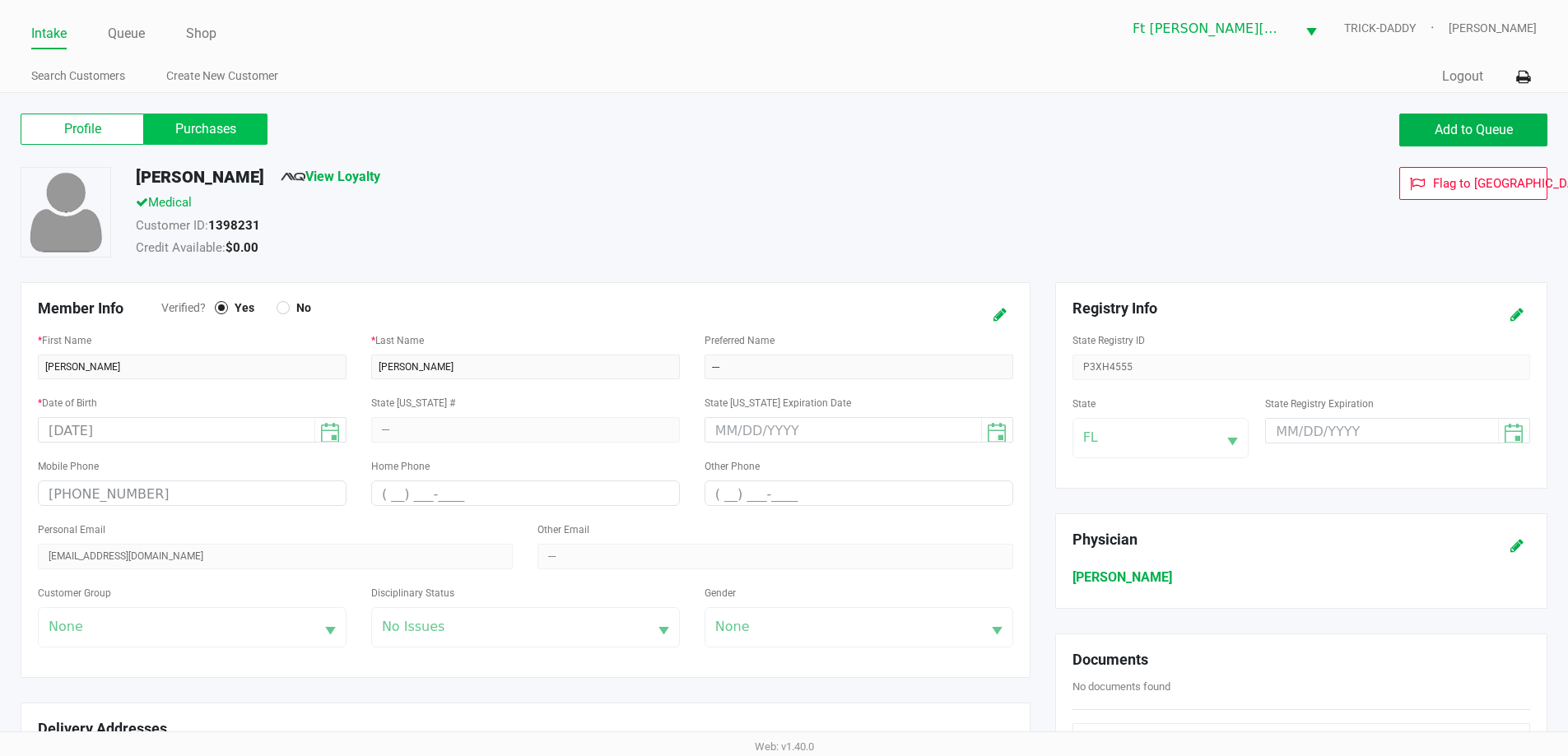
click at [198, 130] on label "Purchases" at bounding box center [205, 129] width 123 height 32
click at [0, 0] on 1 "Purchases" at bounding box center [0, 0] width 0 height 0
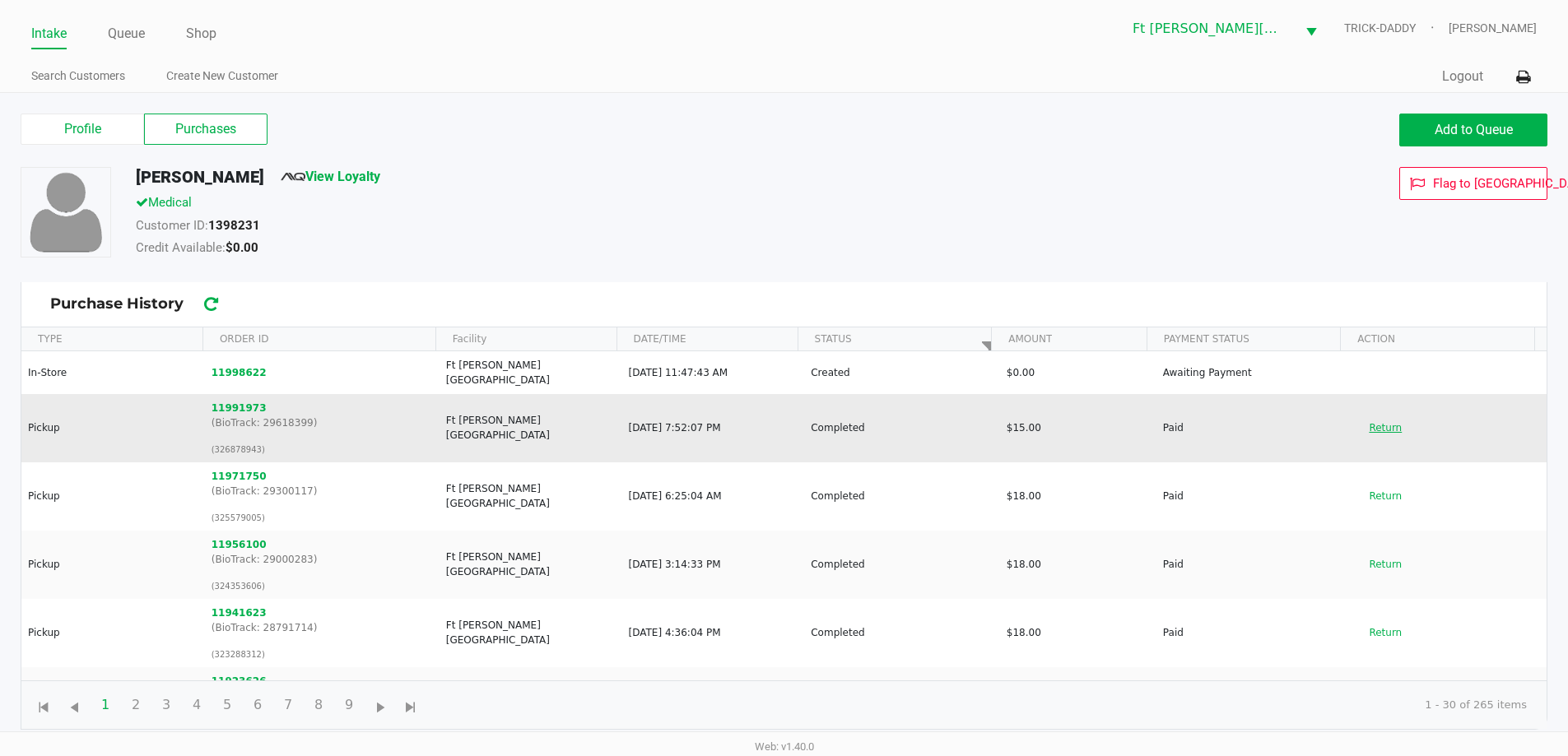
click at [1369, 415] on button "Return" at bounding box center [1385, 428] width 54 height 27
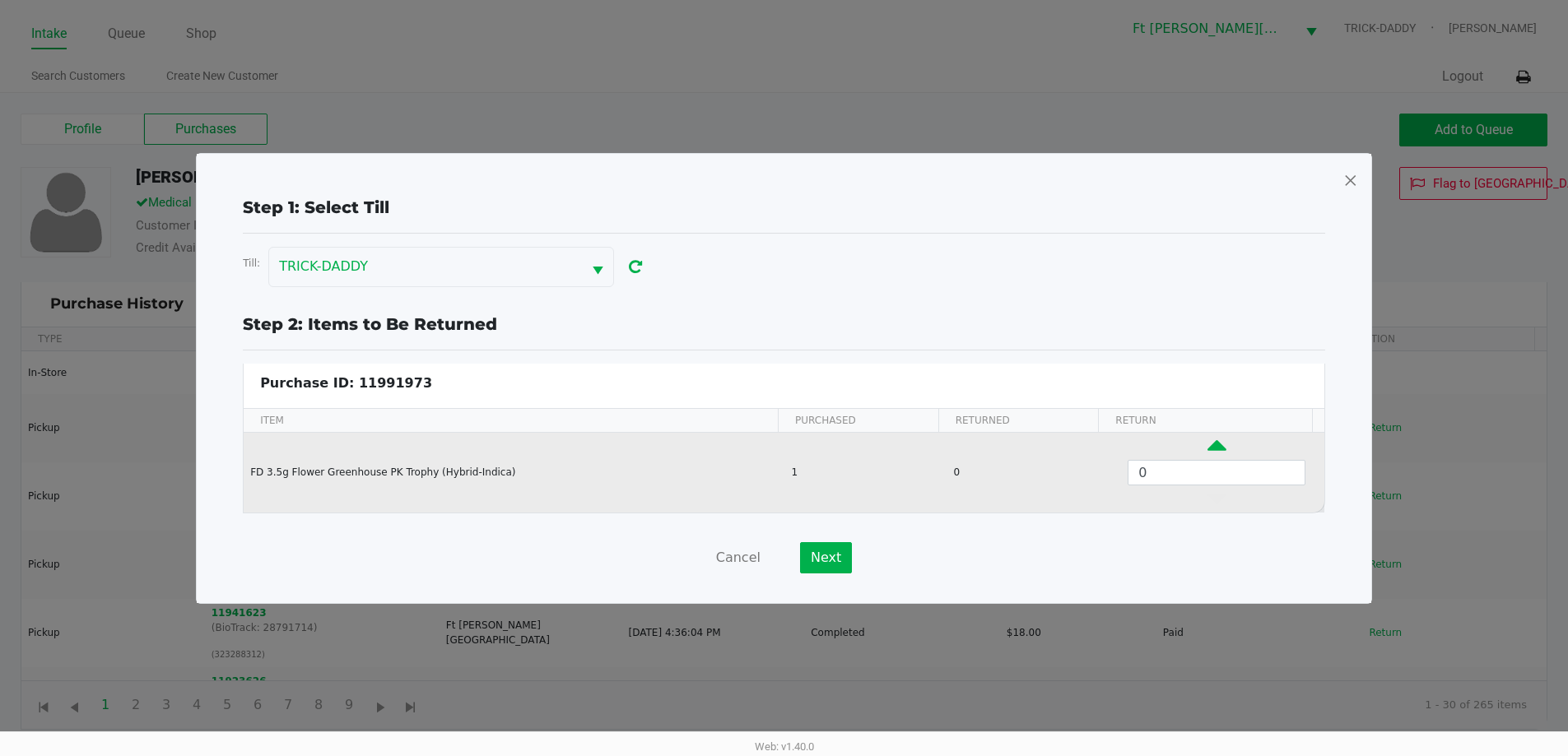
click at [1207, 445] on icon "Data table" at bounding box center [1216, 449] width 19 height 21
type input "1"
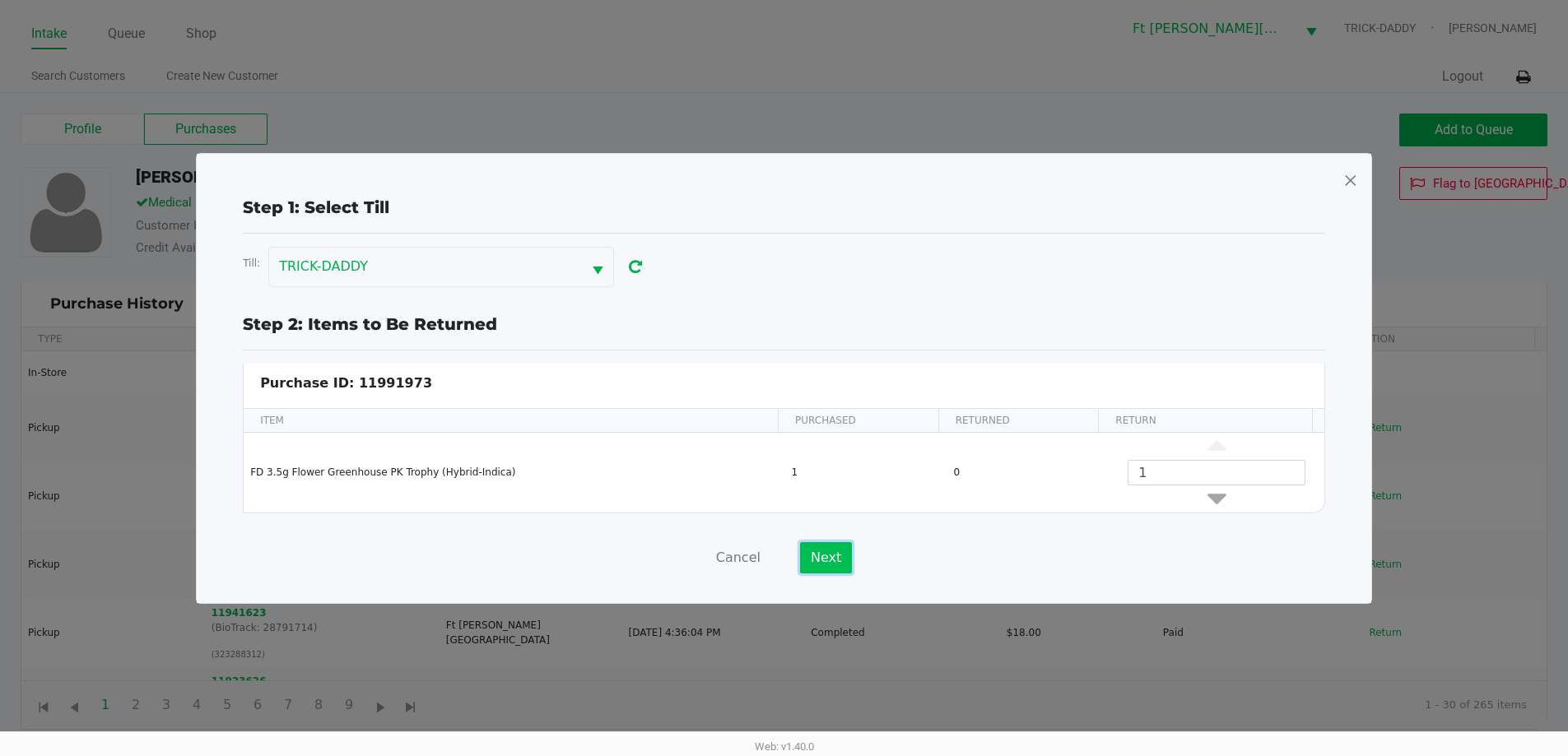
click at [827, 564] on button "Next" at bounding box center [825, 558] width 52 height 32
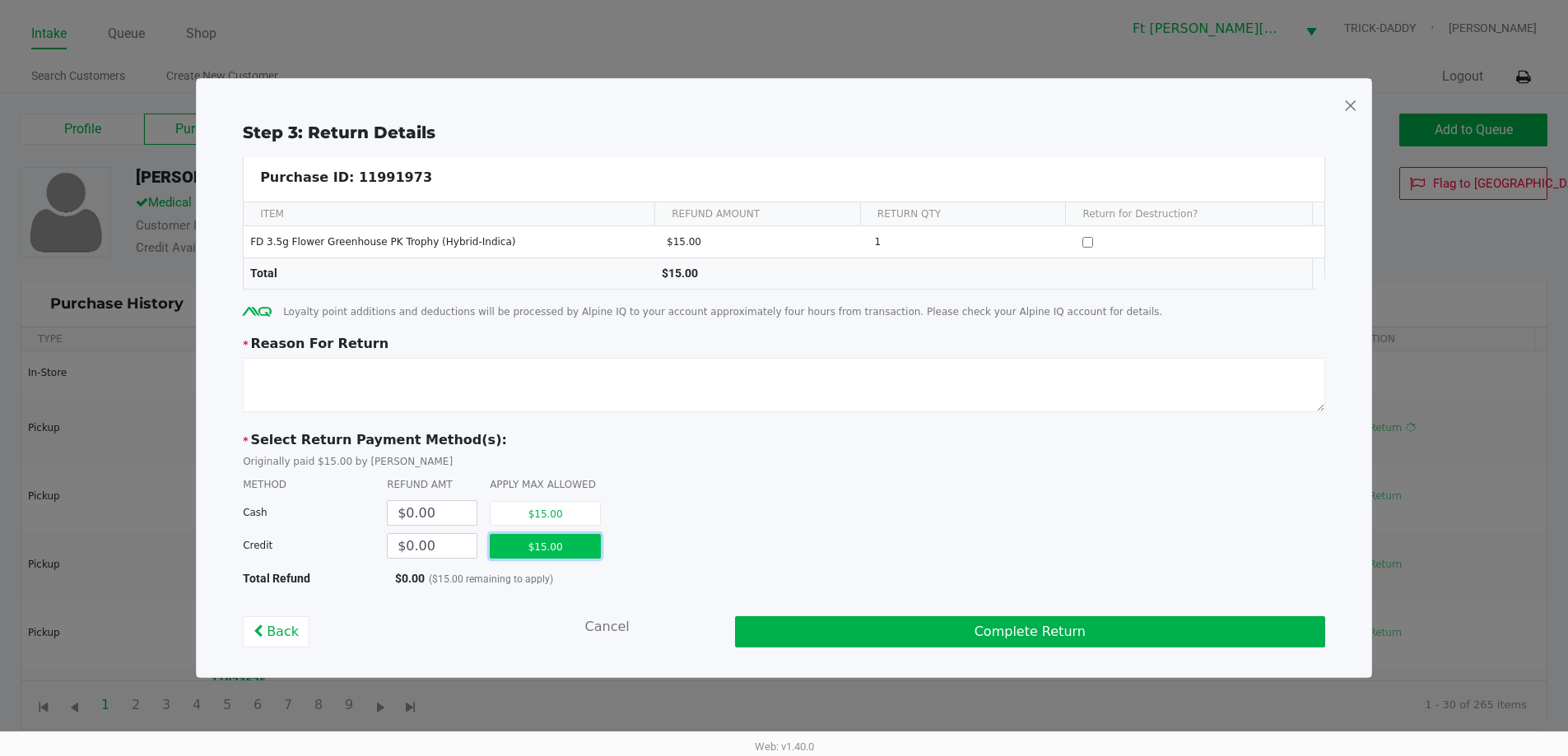
click at [583, 548] on button "$15.00" at bounding box center [544, 546] width 111 height 25
type input "$15.00"
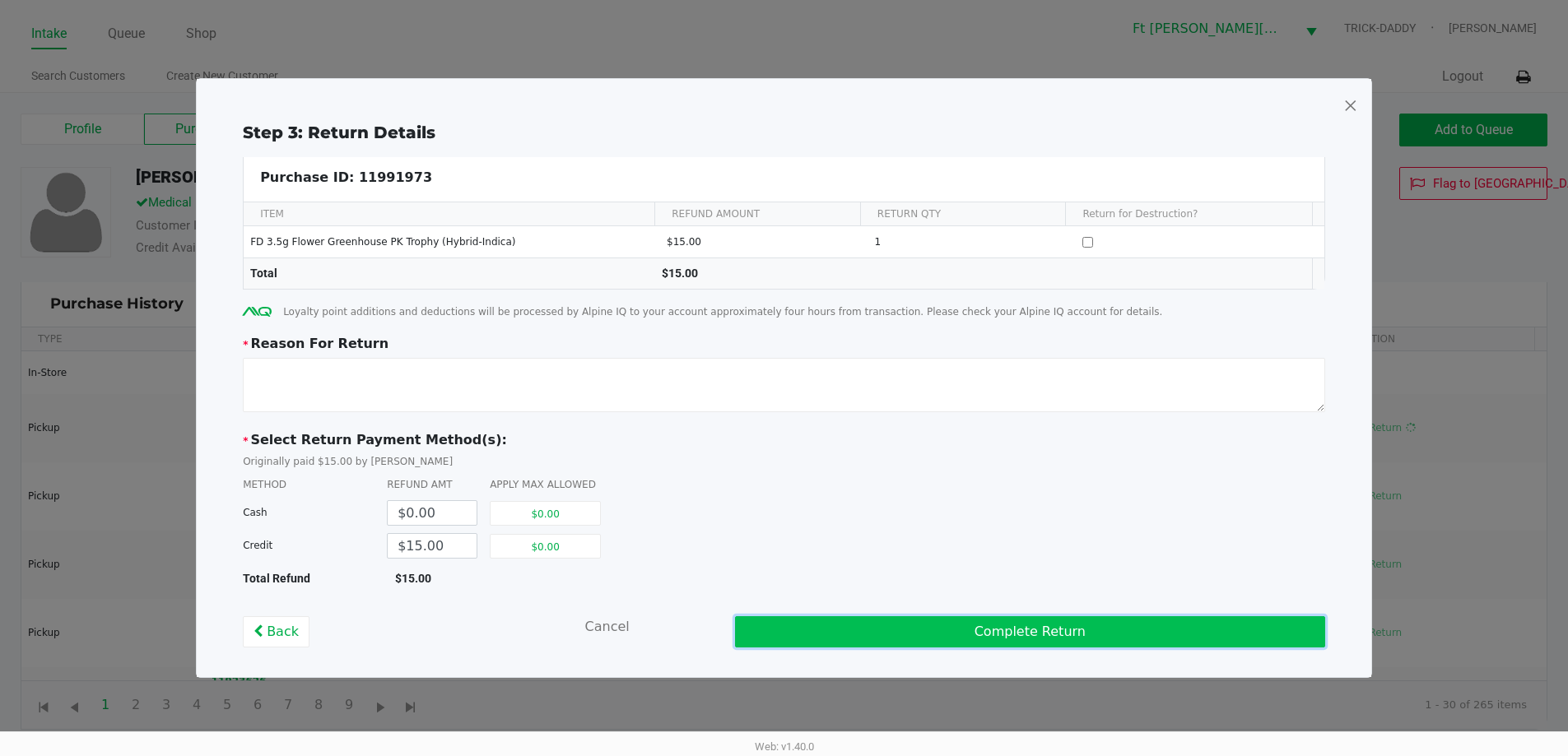
click at [868, 623] on button "Complete Return" at bounding box center [1030, 632] width 590 height 32
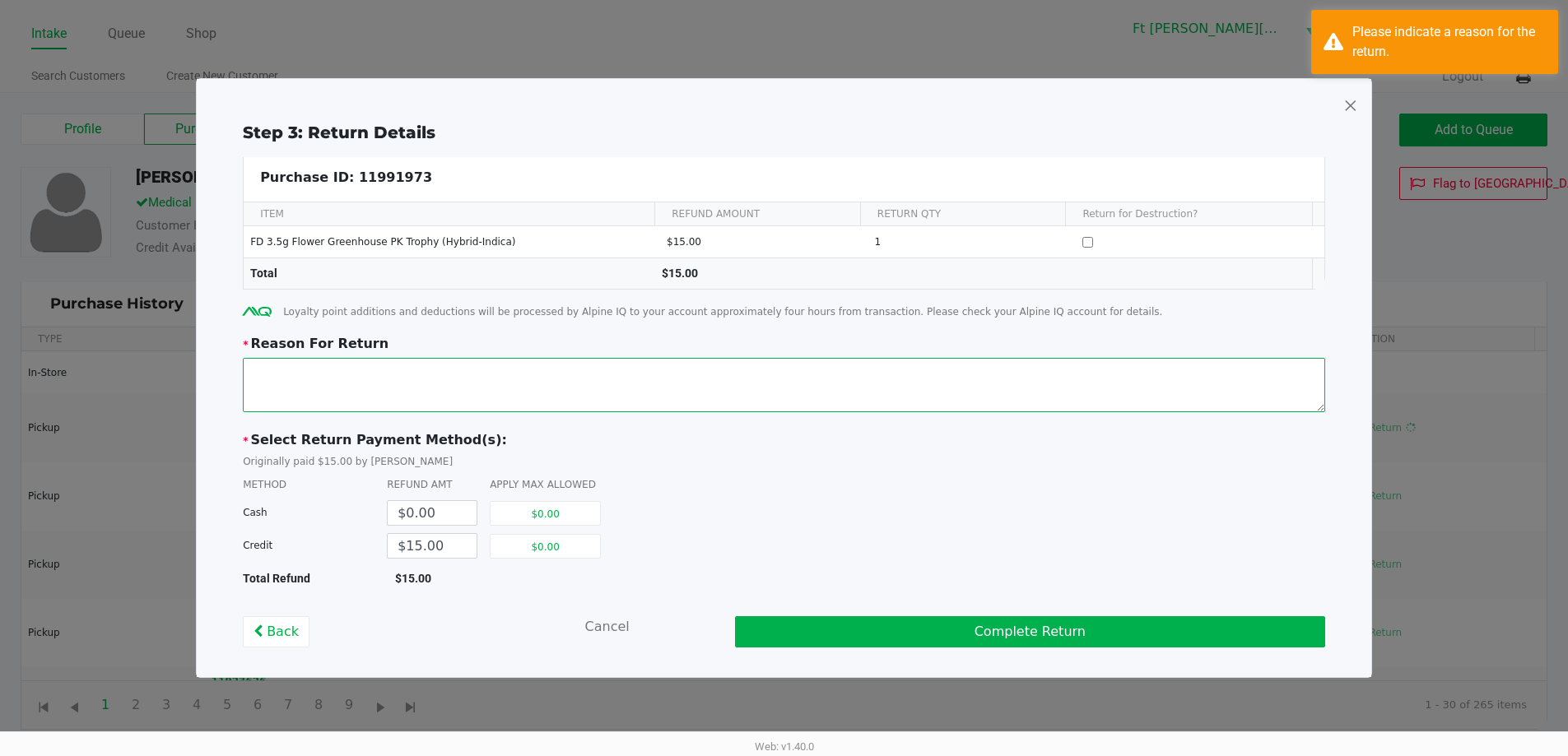
click at [486, 384] on textarea at bounding box center [783, 384] width 1082 height 54
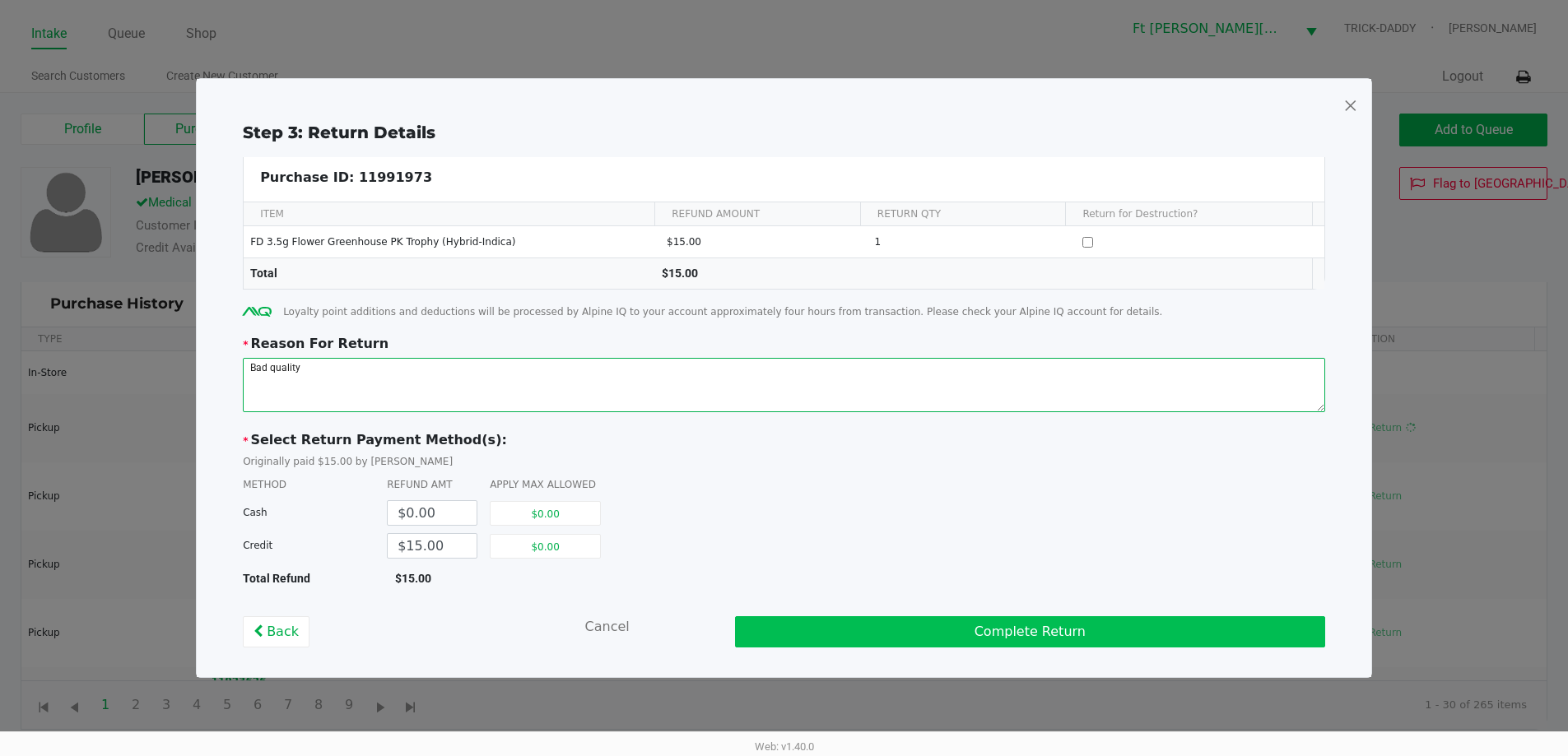
type textarea "Bad quality"
click at [937, 644] on button "Complete Return" at bounding box center [1030, 632] width 590 height 32
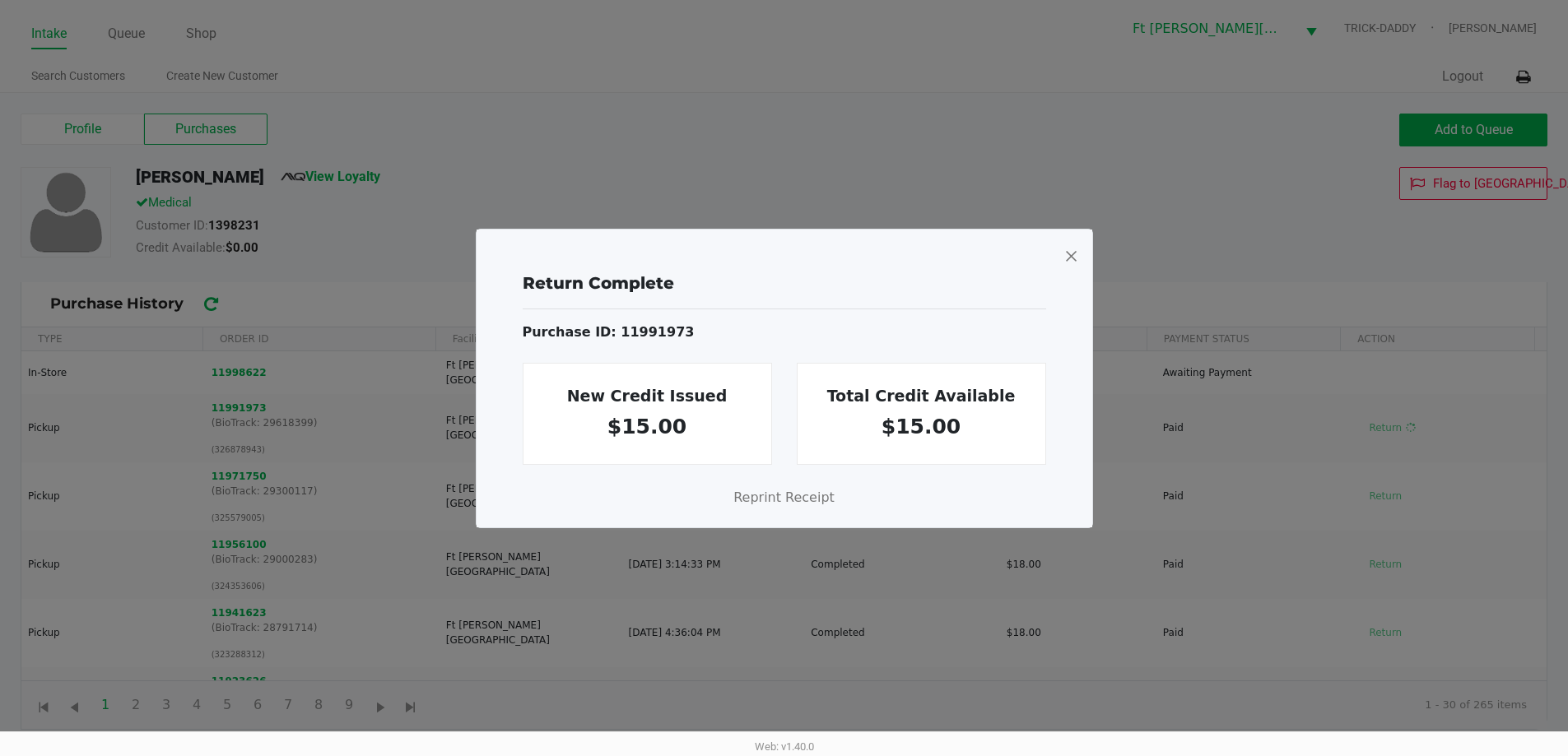
click at [1073, 255] on span at bounding box center [1070, 255] width 15 height 27
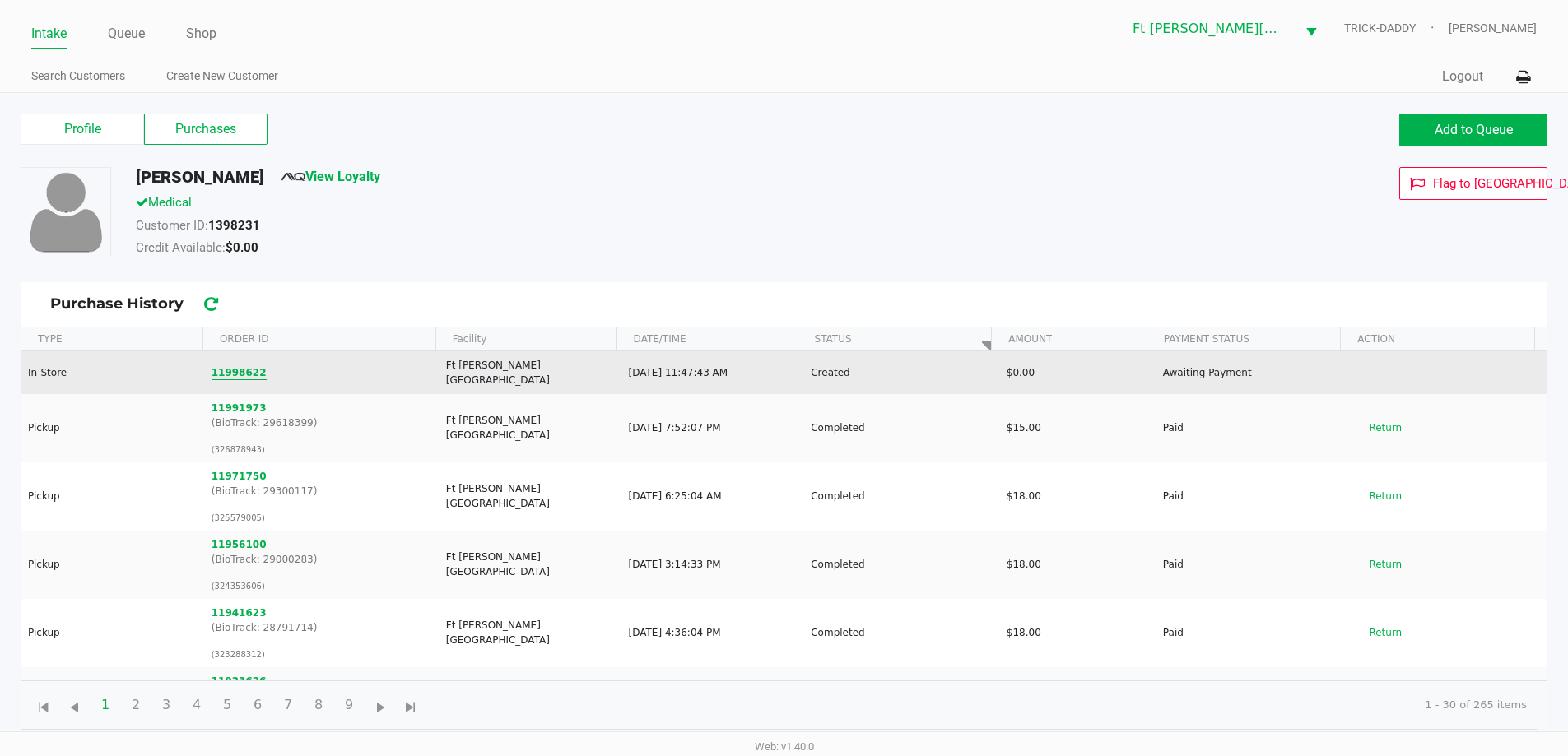
click at [245, 369] on button "11998622" at bounding box center [239, 372] width 55 height 15
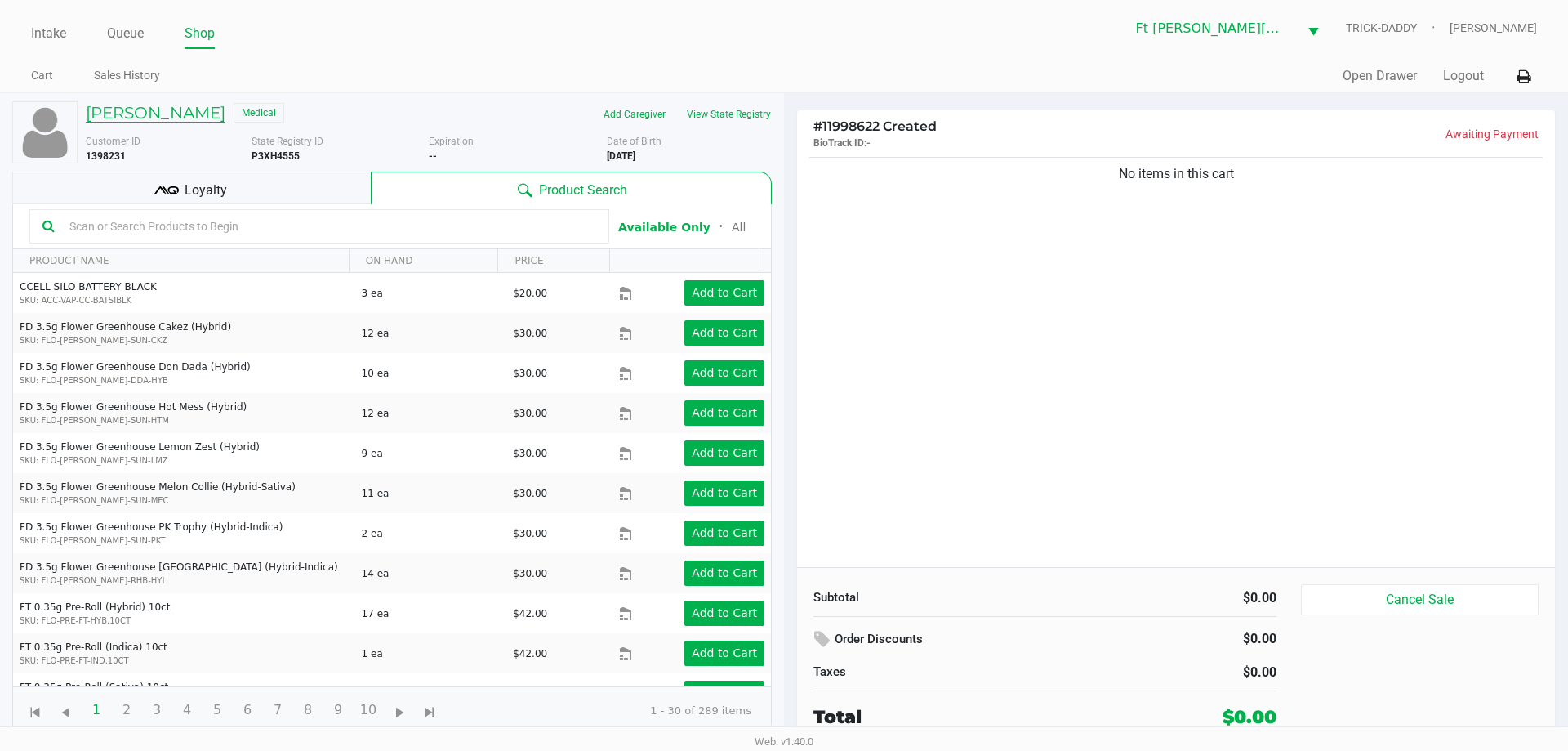
click at [190, 113] on h5 "Brittney Plummer" at bounding box center [156, 113] width 140 height 20
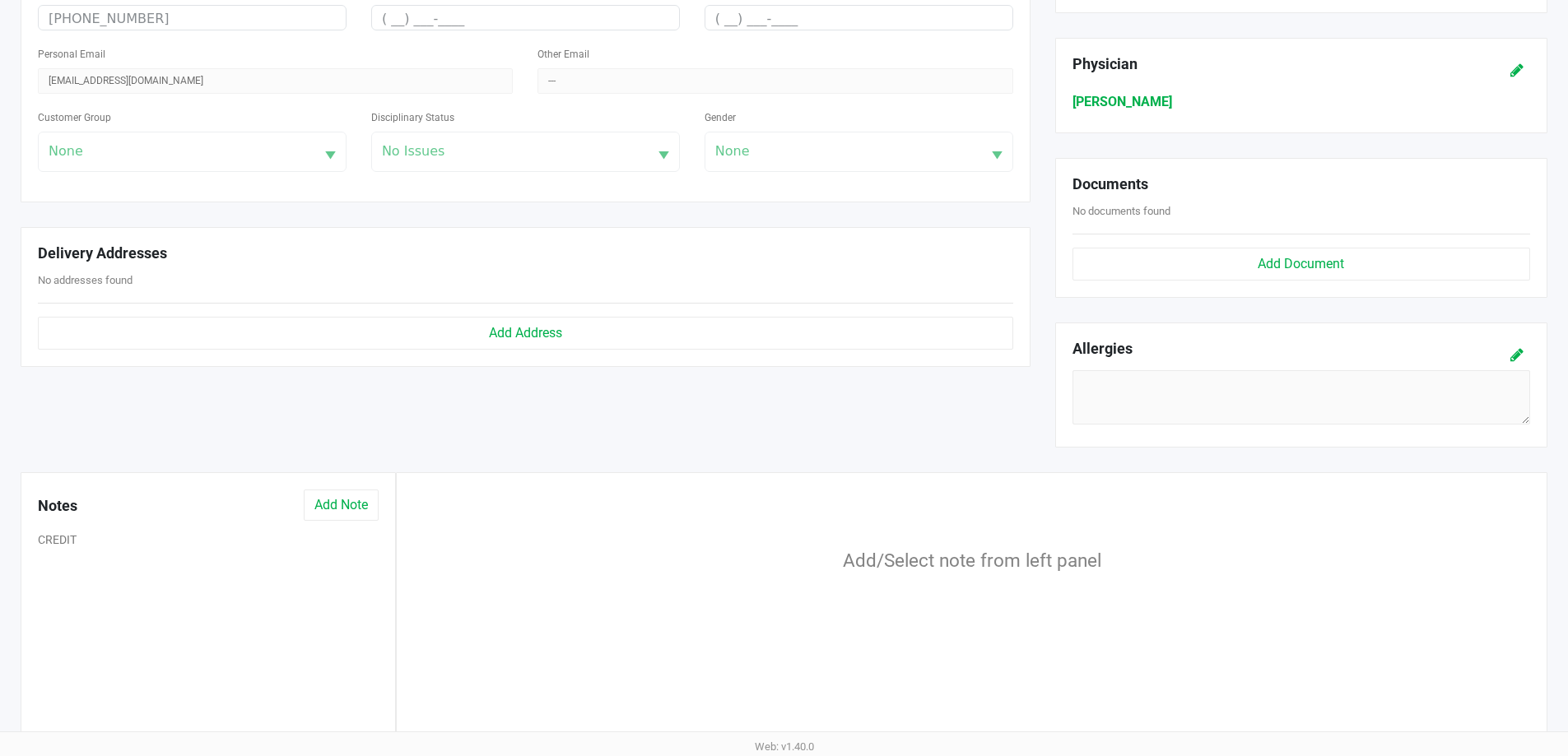
scroll to position [494, 0]
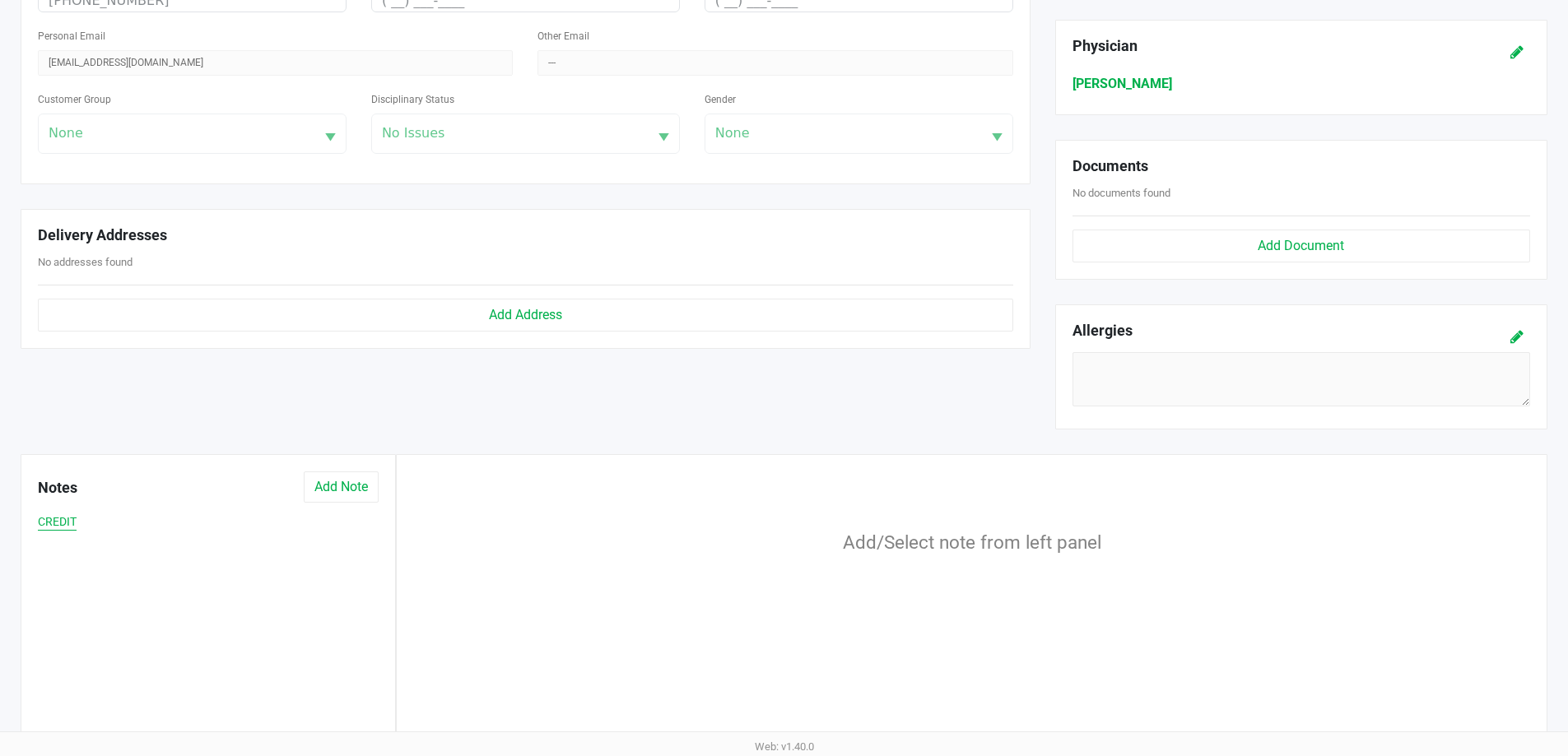
click at [50, 515] on button "CREDIT" at bounding box center [56, 522] width 38 height 18
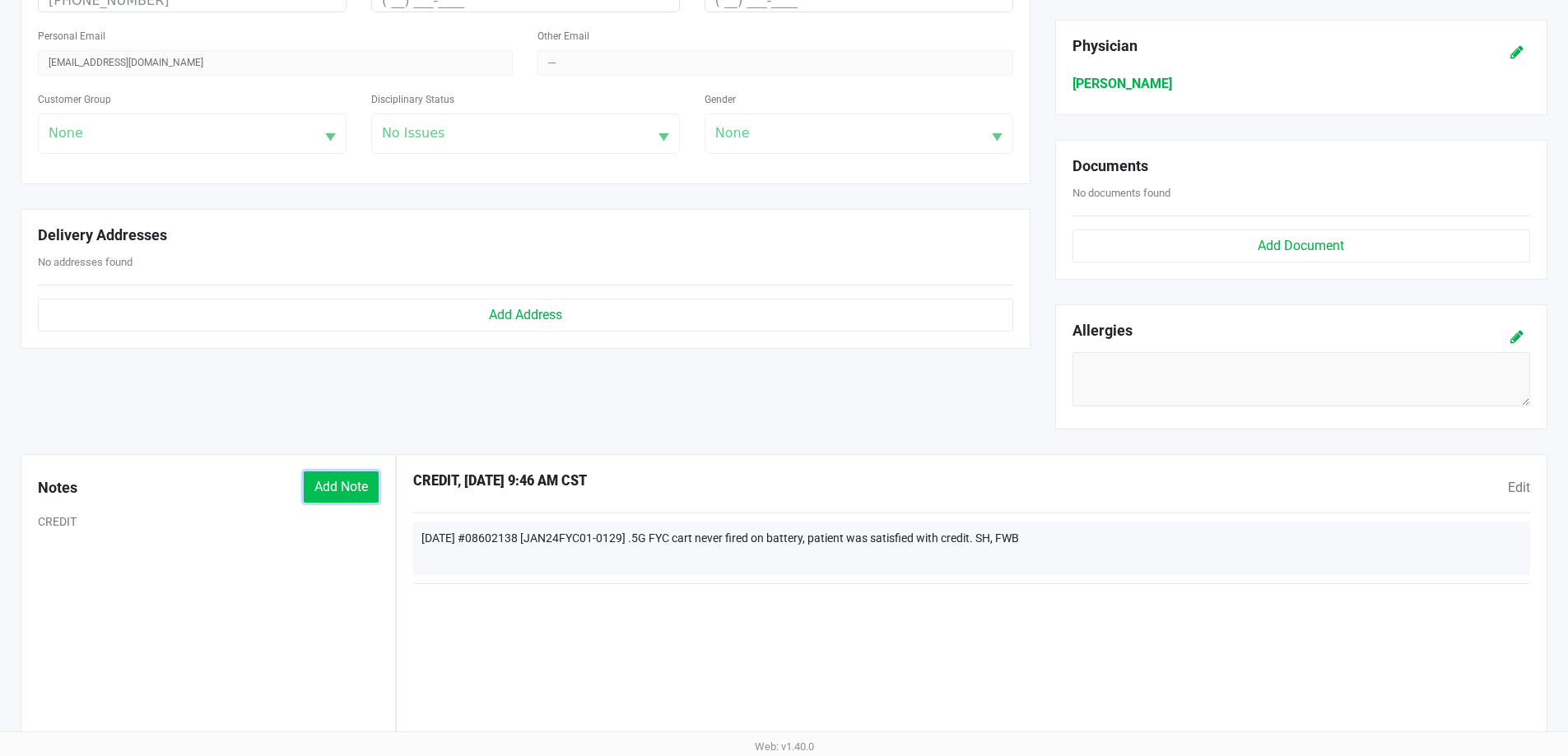
click at [338, 484] on button "Add Note" at bounding box center [341, 487] width 75 height 32
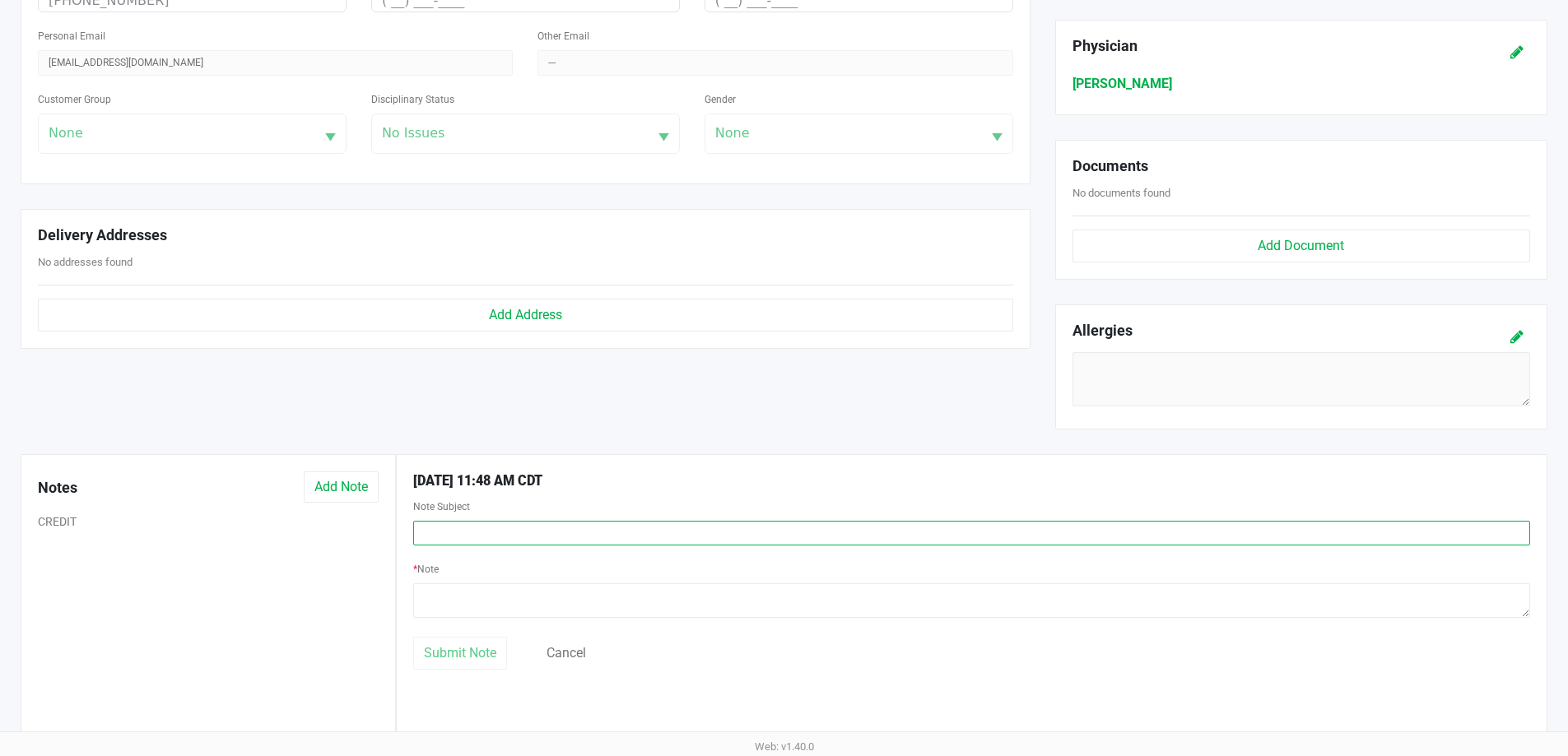
click at [442, 530] on input "text" at bounding box center [971, 532] width 1116 height 25
type input "Credit"
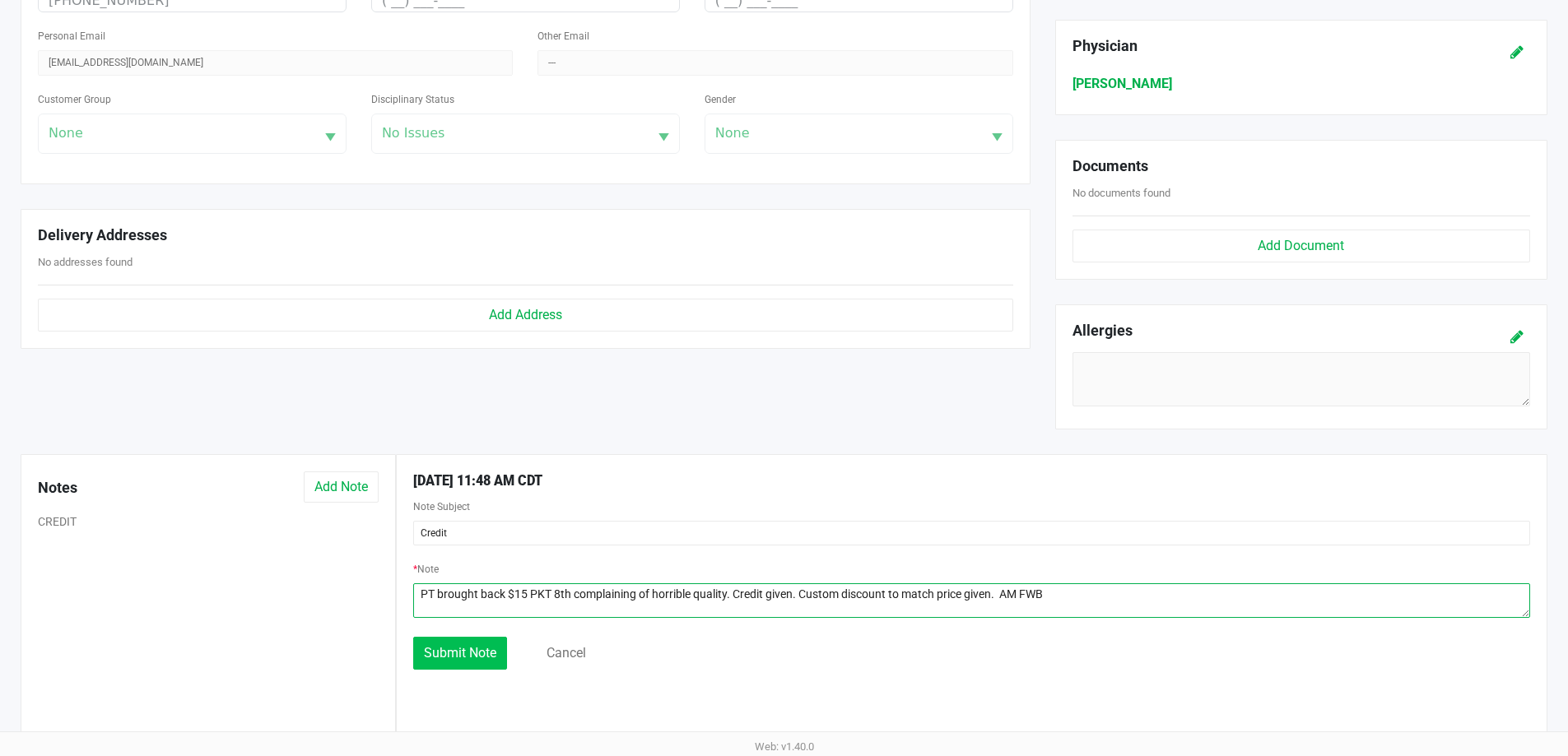
type textarea "PT brought back $15 PKT 8th complaining of horrible quality. Credit given. Cust…"
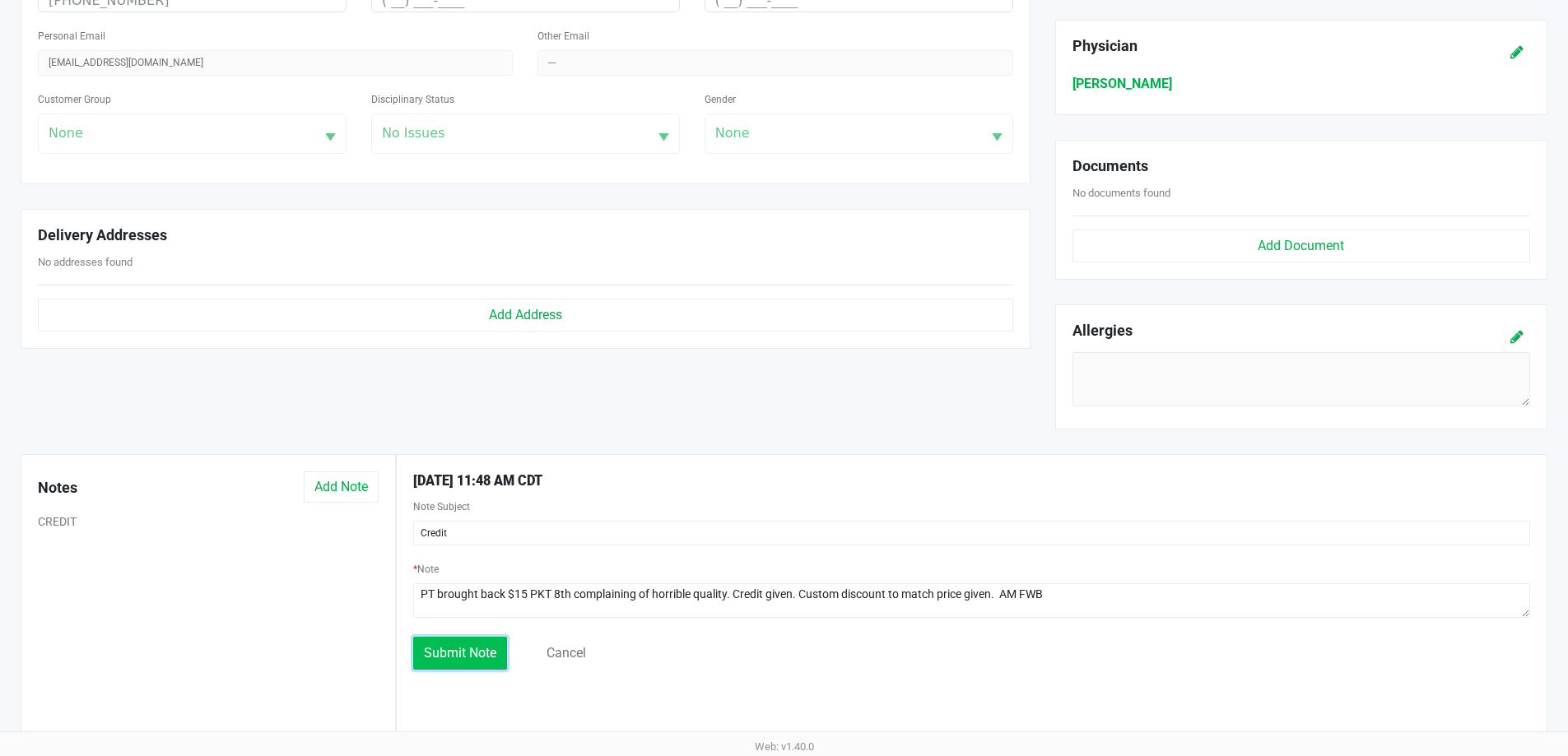
click at [456, 656] on span "Submit Note" at bounding box center [460, 653] width 72 height 16
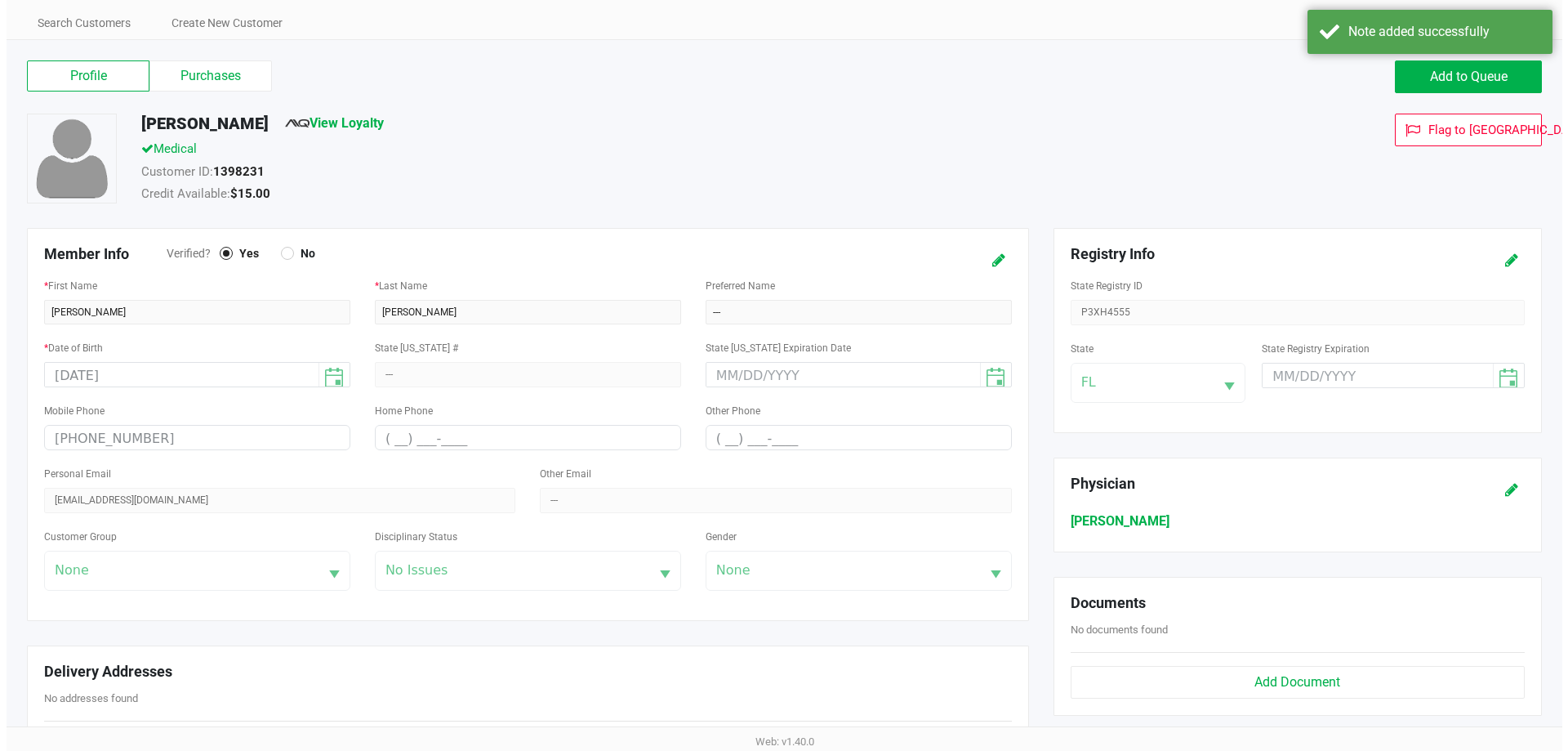
scroll to position [0, 0]
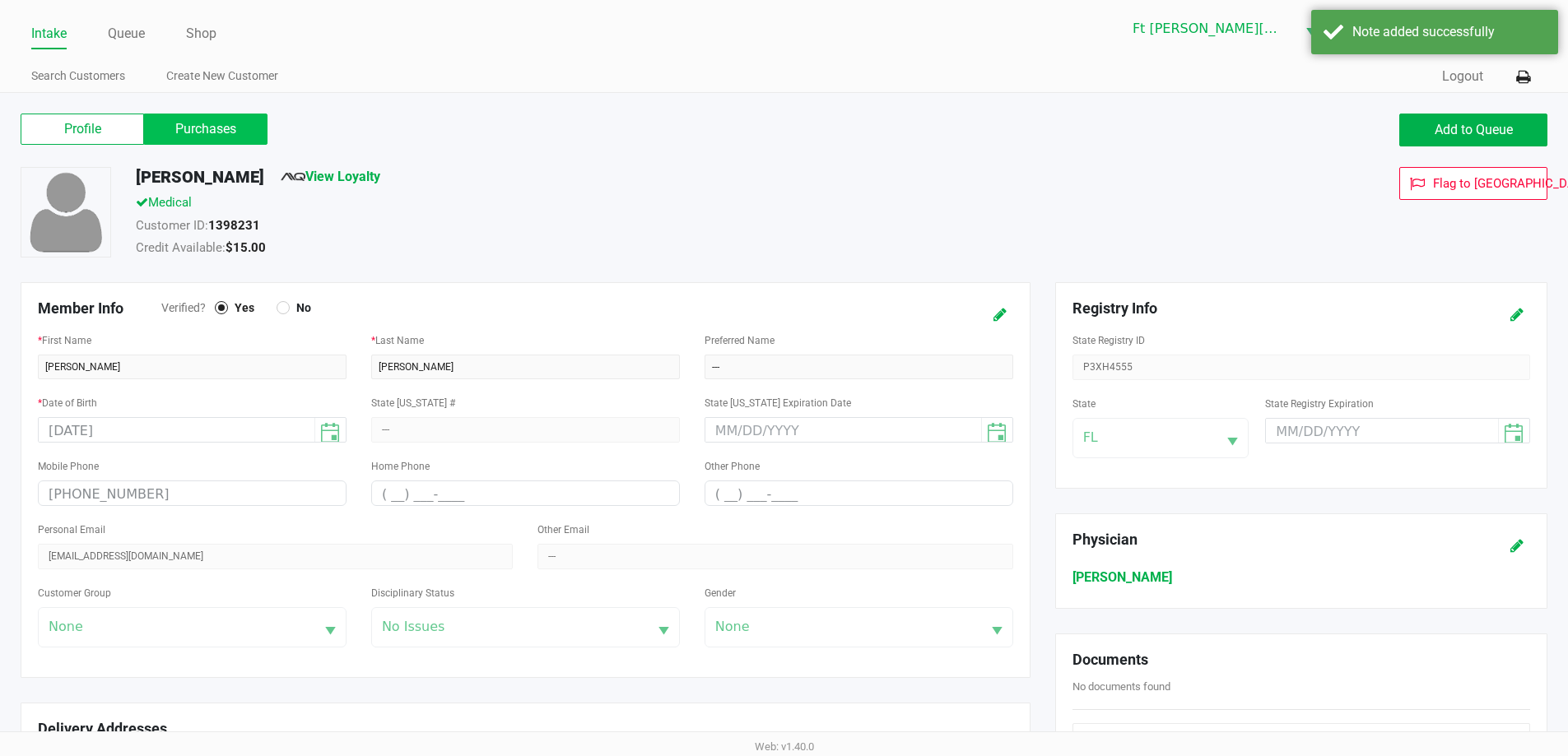
click at [200, 132] on label "Purchases" at bounding box center [205, 129] width 123 height 32
click at [0, 0] on 1 "Purchases" at bounding box center [0, 0] width 0 height 0
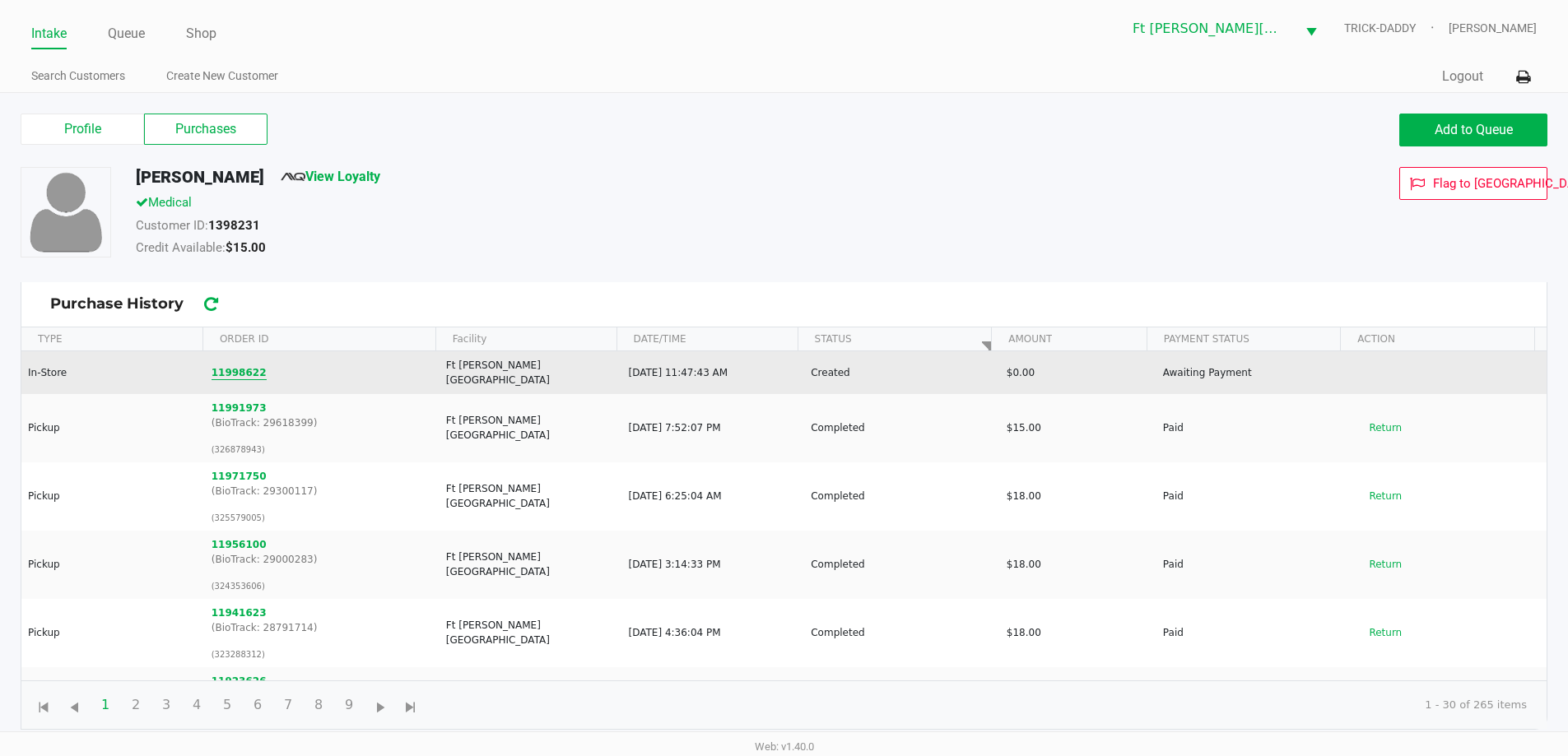
click at [246, 372] on button "11998622" at bounding box center [239, 372] width 55 height 15
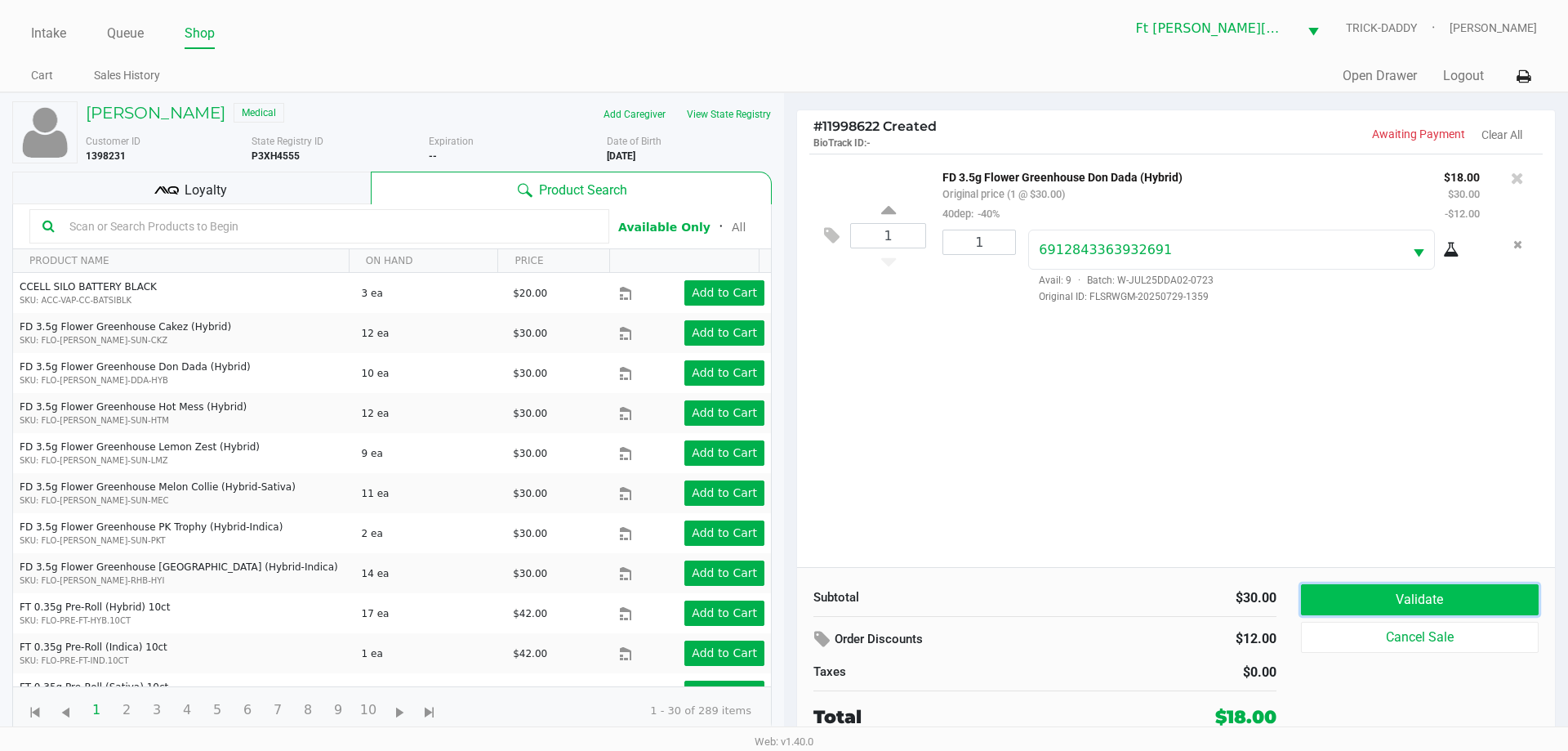
click at [1450, 606] on button "Validate" at bounding box center [1419, 600] width 238 height 31
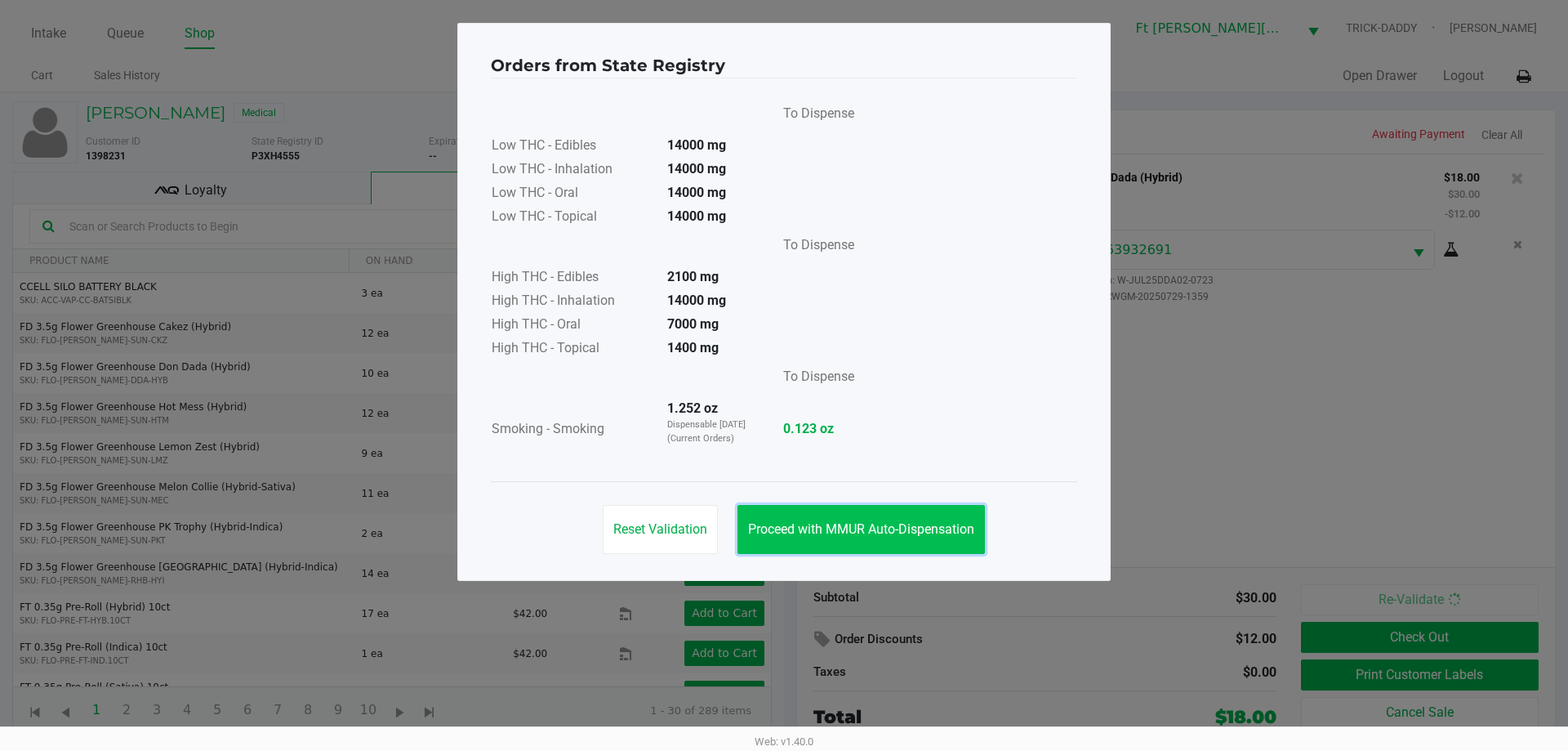
click at [842, 545] on button "Proceed with MMUR Auto-Dispensation" at bounding box center [860, 530] width 248 height 49
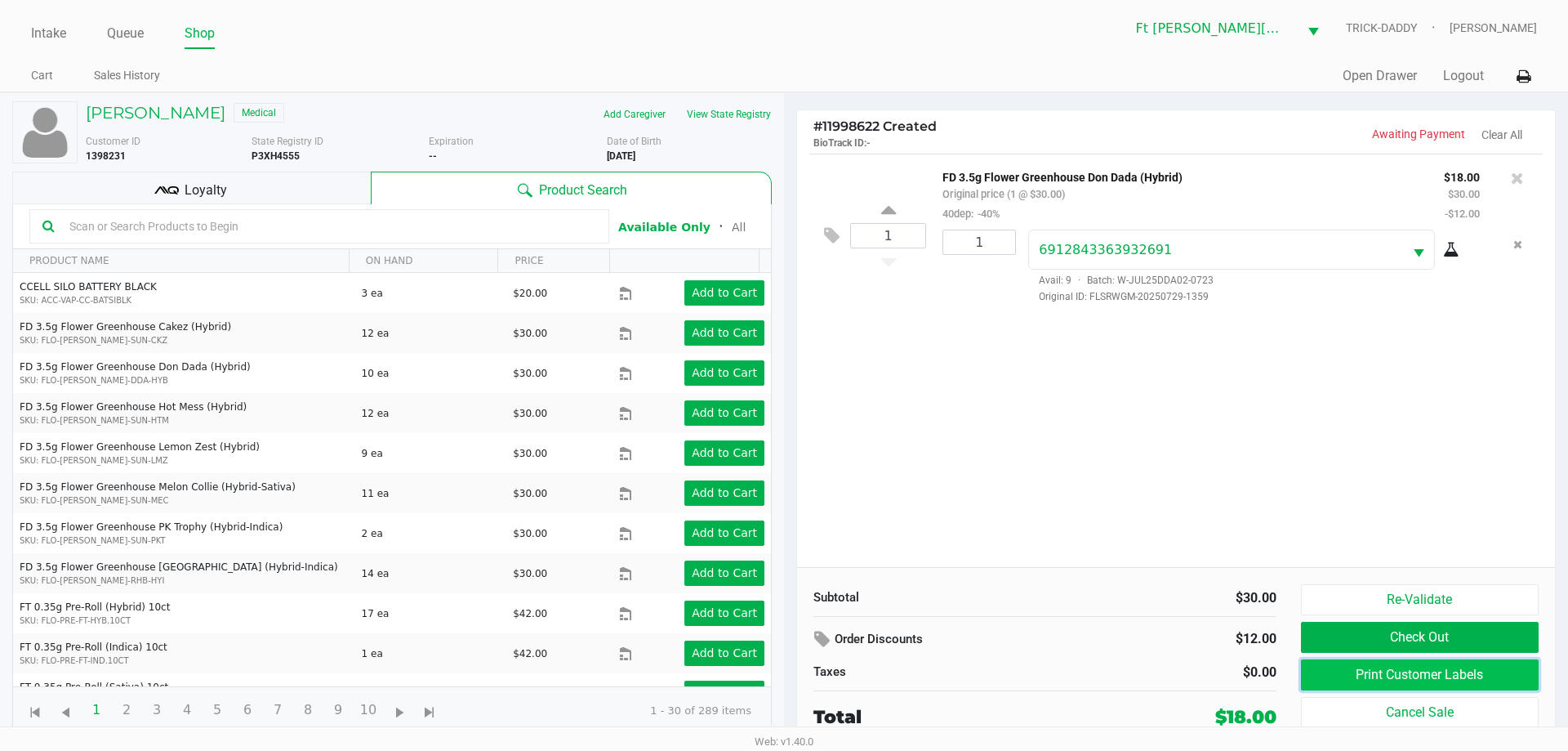
click at [1329, 681] on button "Print Customer Labels" at bounding box center [1419, 675] width 238 height 31
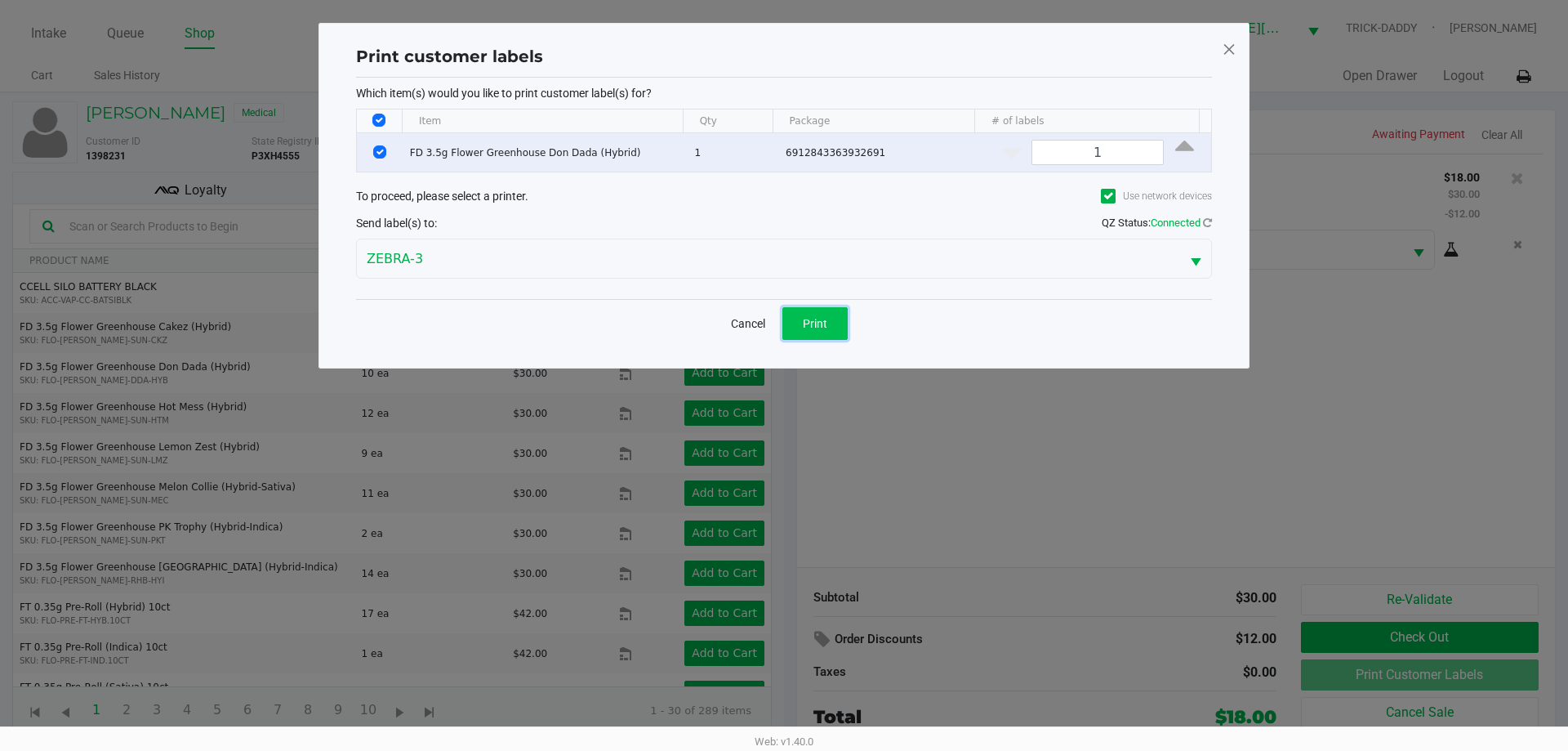
click at [831, 337] on button "Print" at bounding box center [814, 323] width 66 height 32
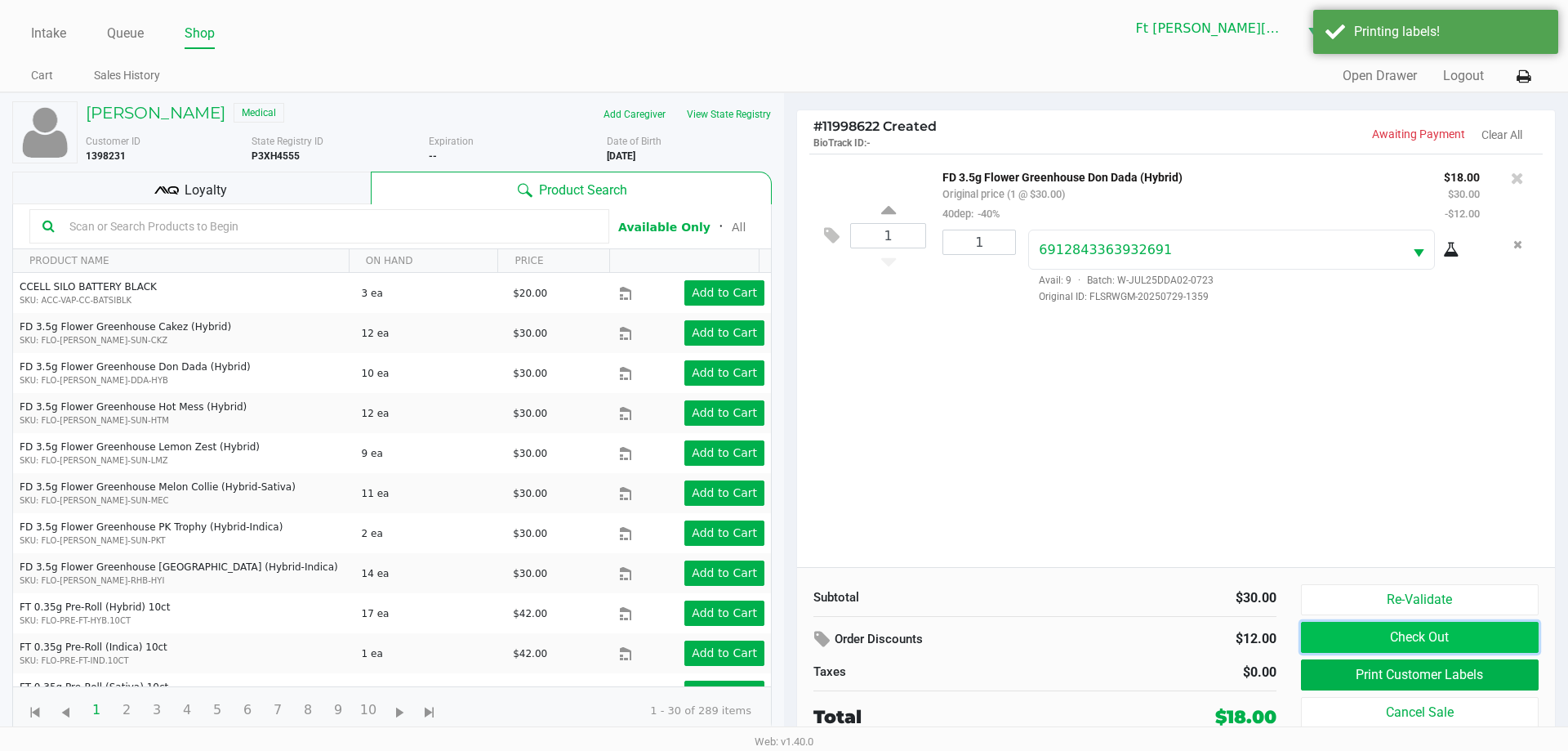
click at [1368, 636] on button "Check Out" at bounding box center [1419, 637] width 238 height 31
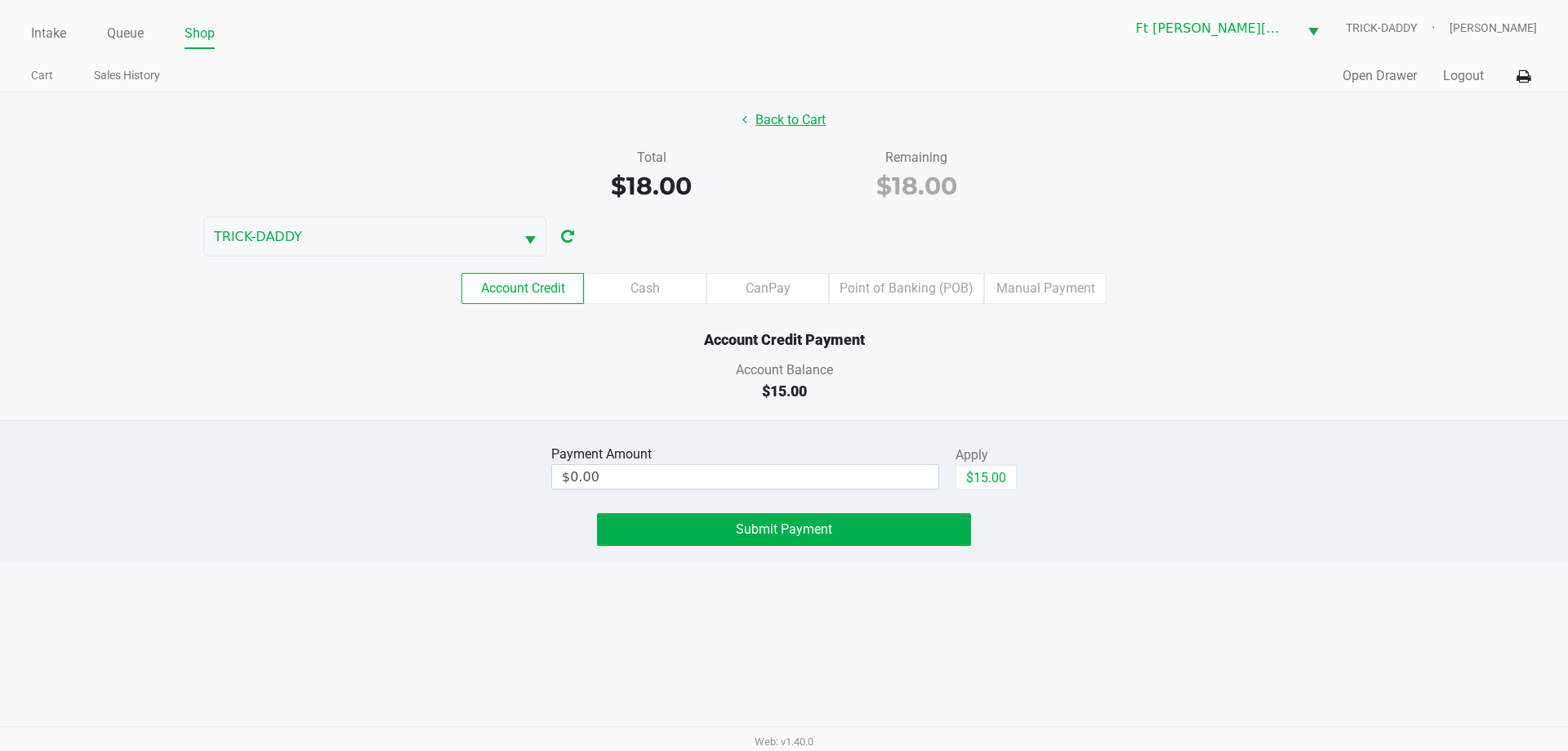
click at [805, 126] on button "Back to Cart" at bounding box center [784, 120] width 105 height 31
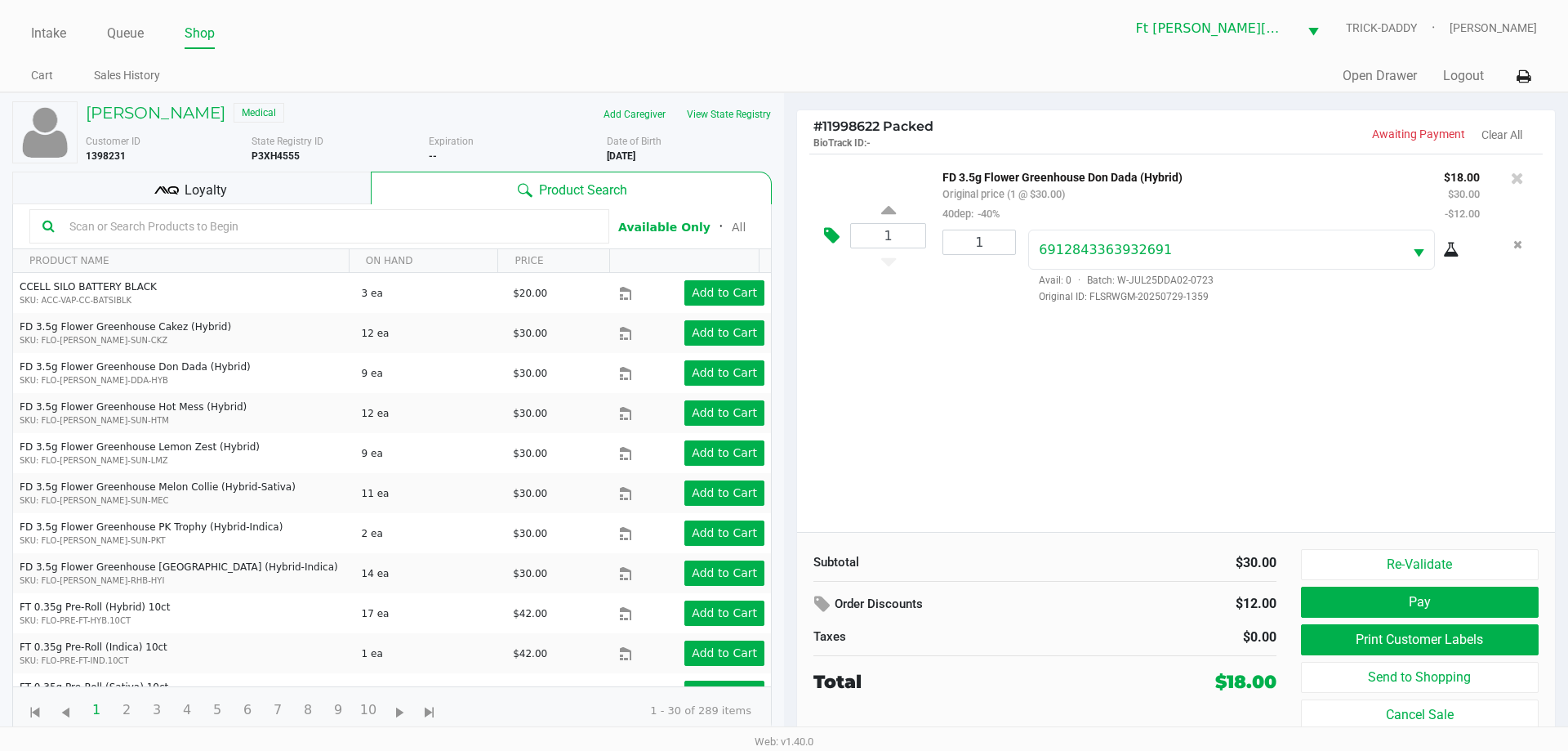
click at [833, 237] on icon at bounding box center [832, 235] width 16 height 19
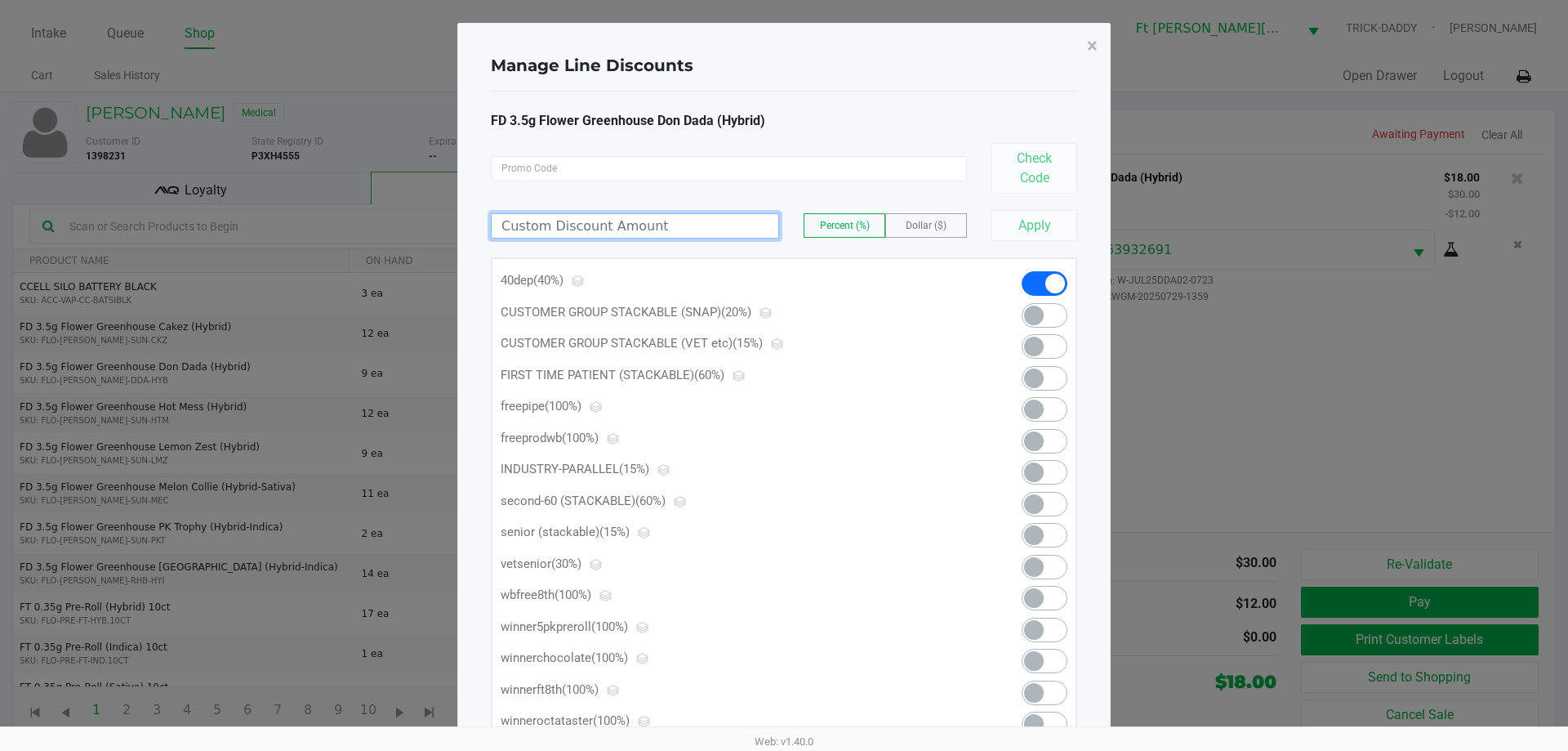
drag, startPoint x: 695, startPoint y: 232, endPoint x: 663, endPoint y: 210, distance: 38.8
click at [688, 229] on input at bounding box center [634, 226] width 287 height 23
type input "3.00"
click at [936, 227] on span "Dollar ($)" at bounding box center [926, 225] width 41 height 12
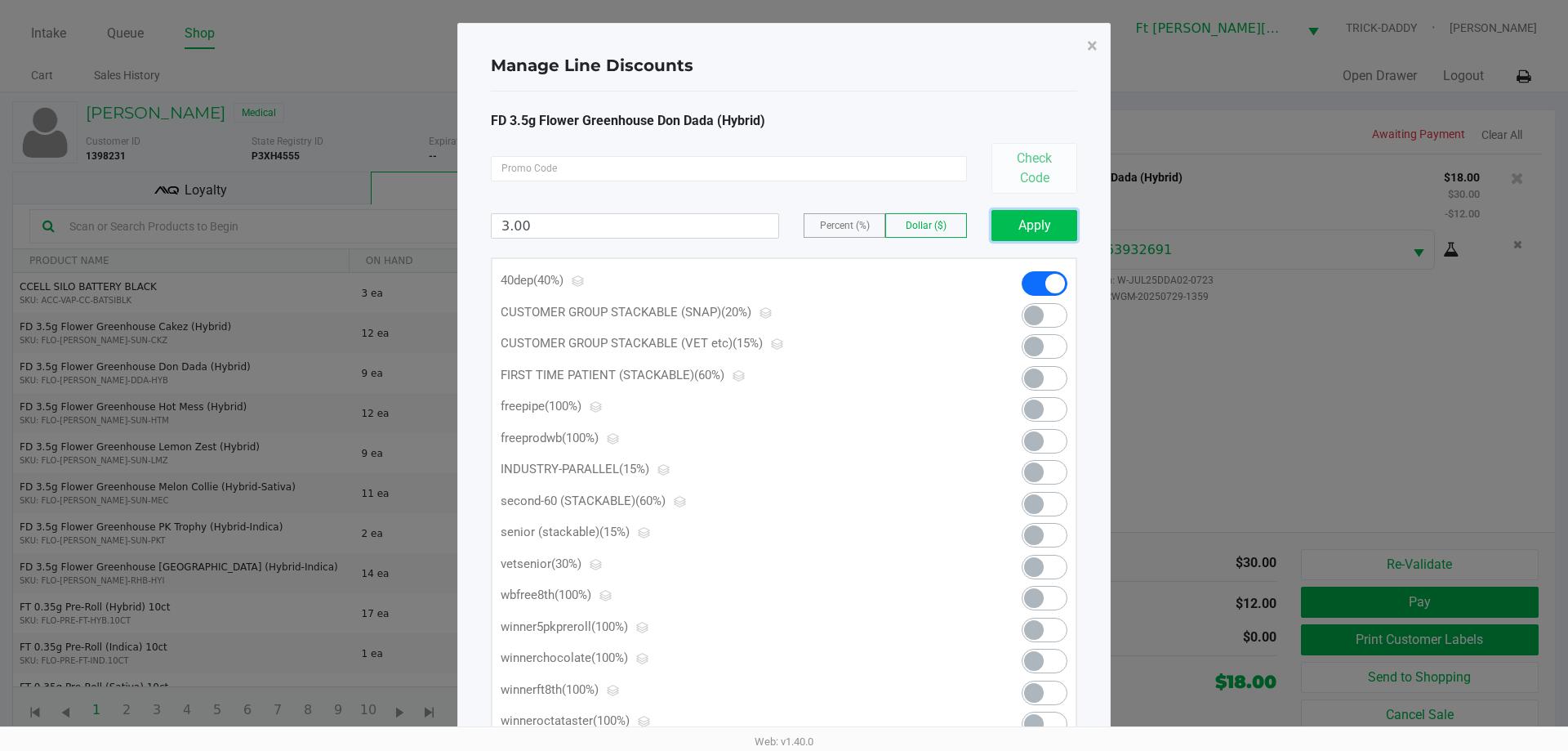
click at [1015, 224] on button "Apply" at bounding box center [1035, 225] width 86 height 31
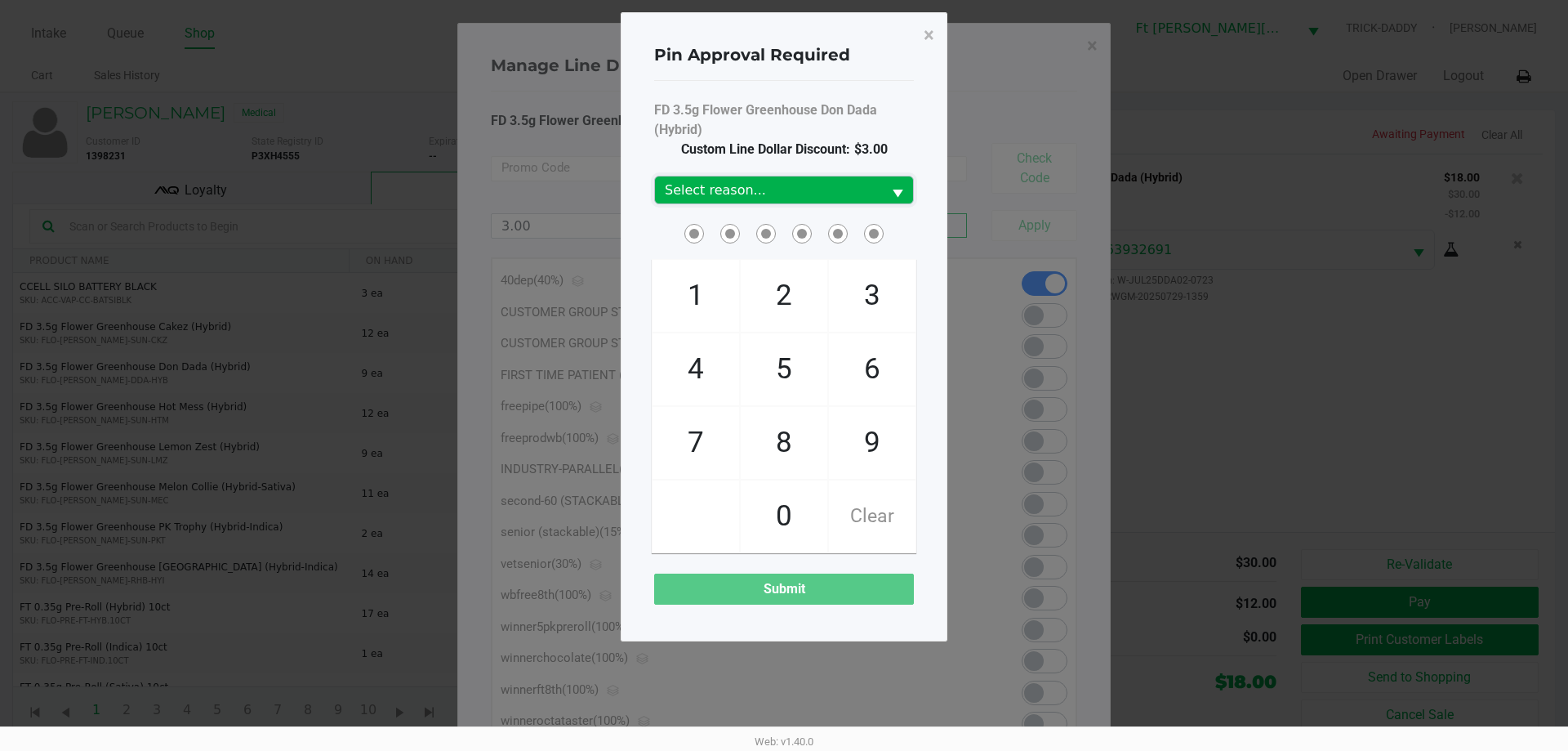
click at [726, 182] on span "Select reason..." at bounding box center [768, 190] width 208 height 20
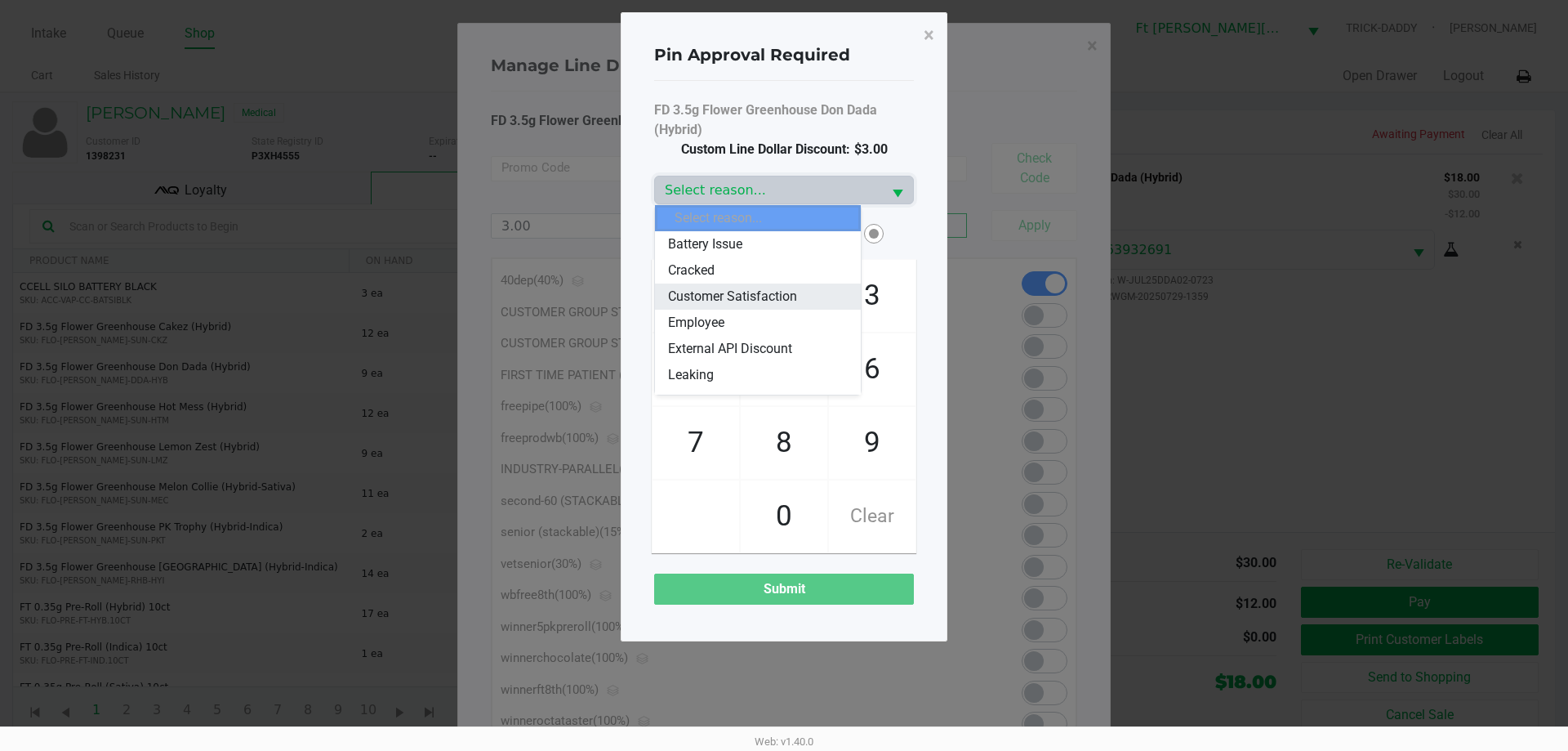
click at [761, 293] on span "Customer Satisfaction" at bounding box center [733, 297] width 129 height 20
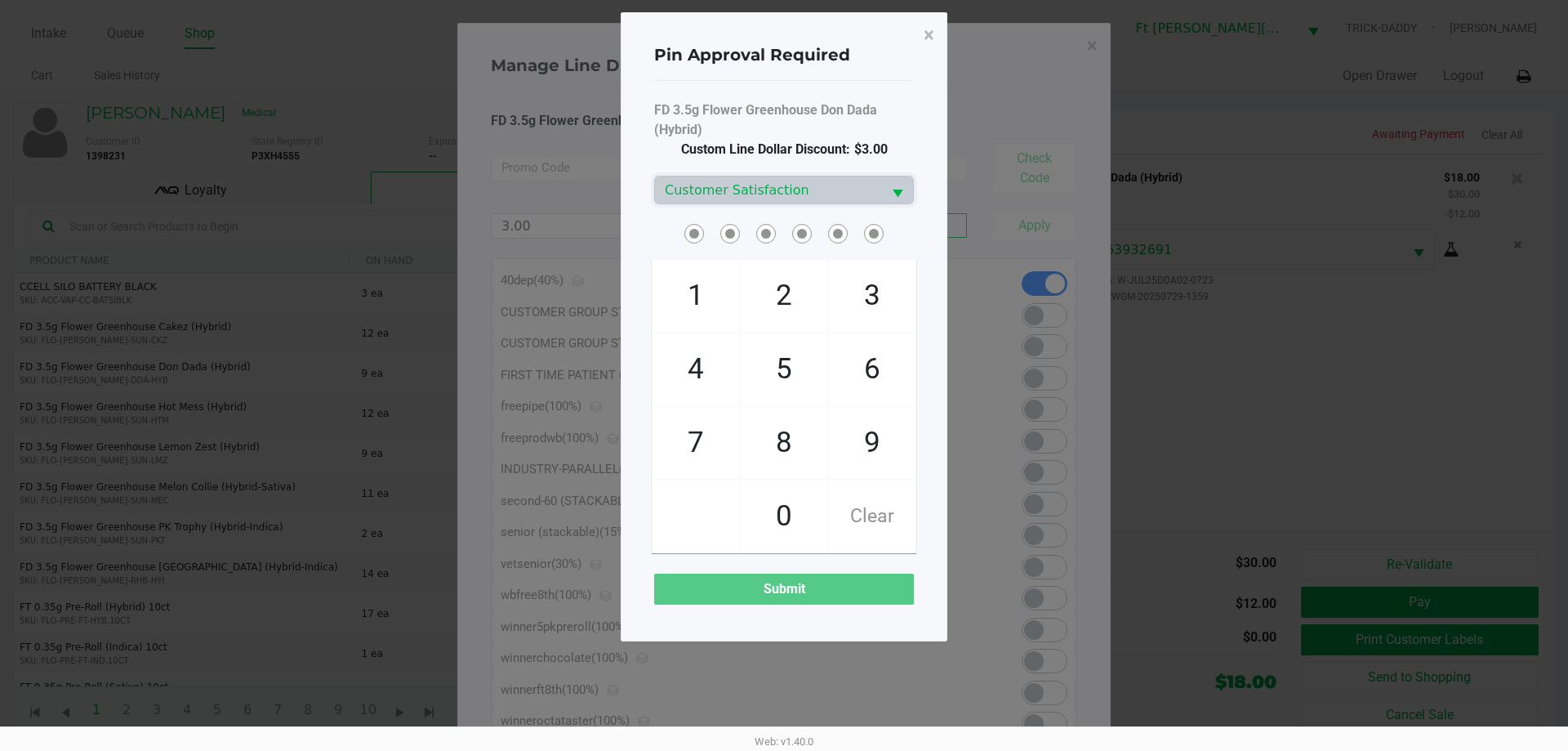
click at [857, 286] on span "3" at bounding box center [872, 295] width 86 height 71
checkbox input "true"
click at [857, 286] on span "3" at bounding box center [872, 295] width 86 height 71
checkbox input "true"
click at [887, 373] on span "6" at bounding box center [872, 368] width 86 height 71
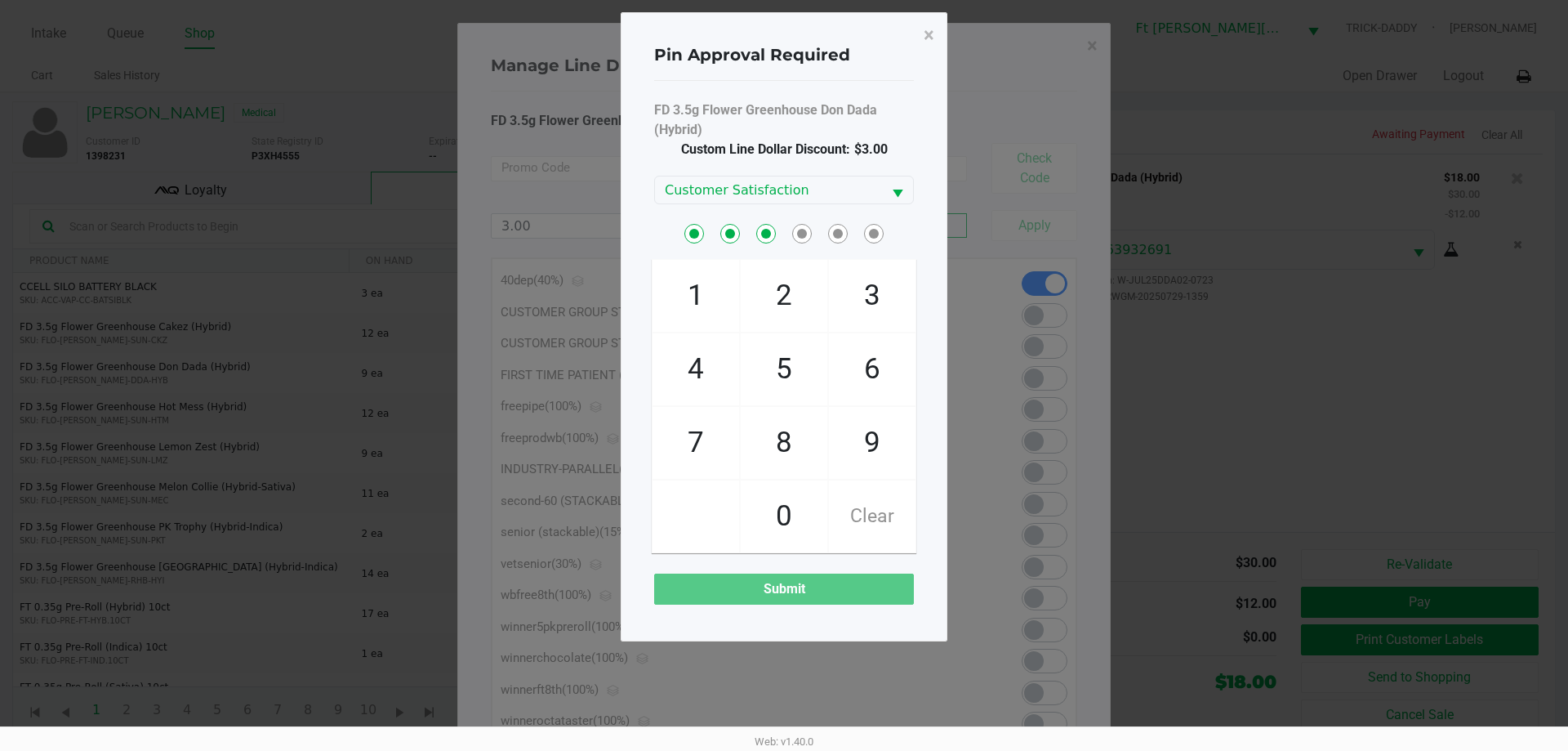
checkbox input "true"
click at [800, 305] on span "2" at bounding box center [784, 295] width 86 height 71
checkbox input "true"
click at [895, 373] on span "6" at bounding box center [872, 368] width 86 height 71
checkbox input "true"
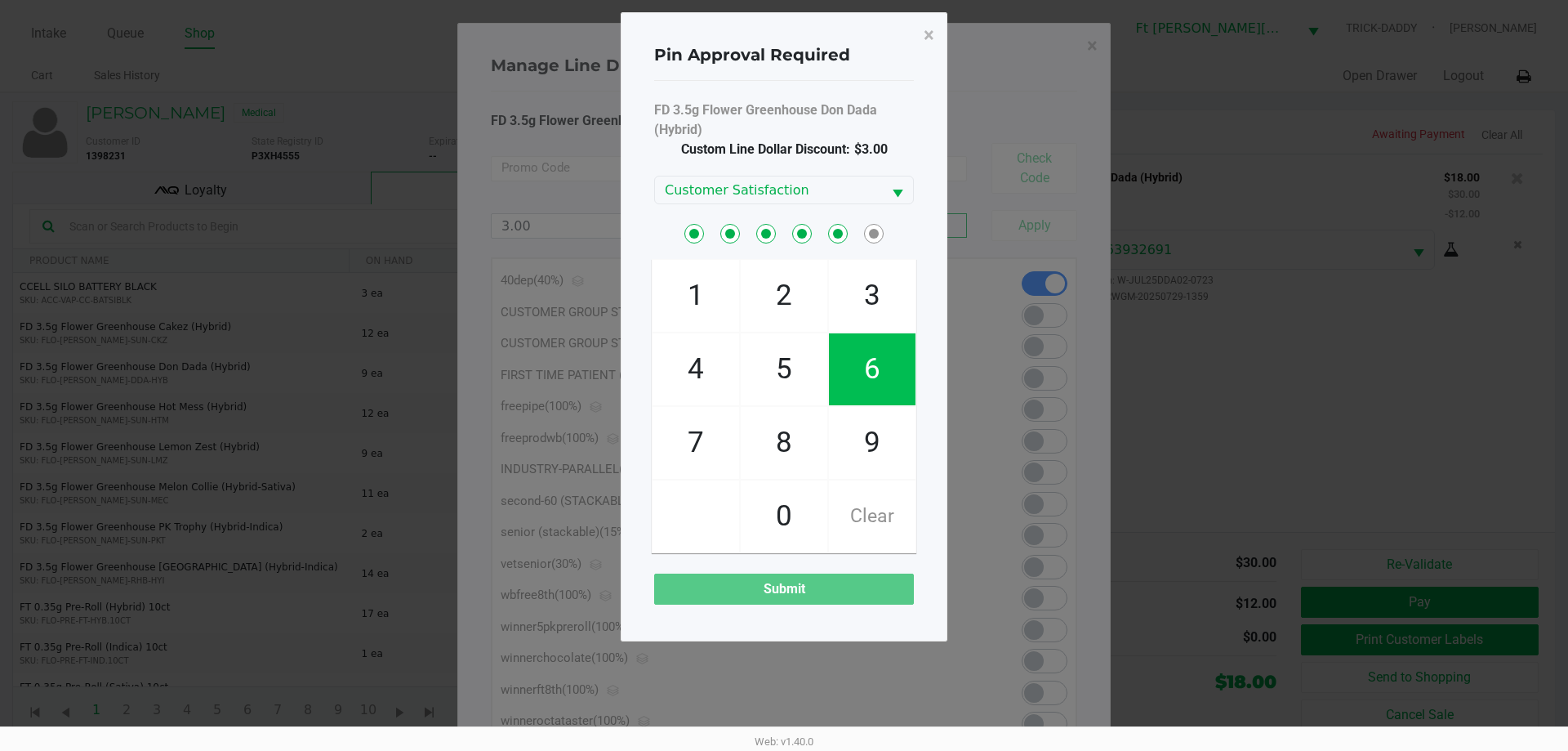
click at [785, 299] on span "2" at bounding box center [784, 295] width 86 height 71
checkbox input "true"
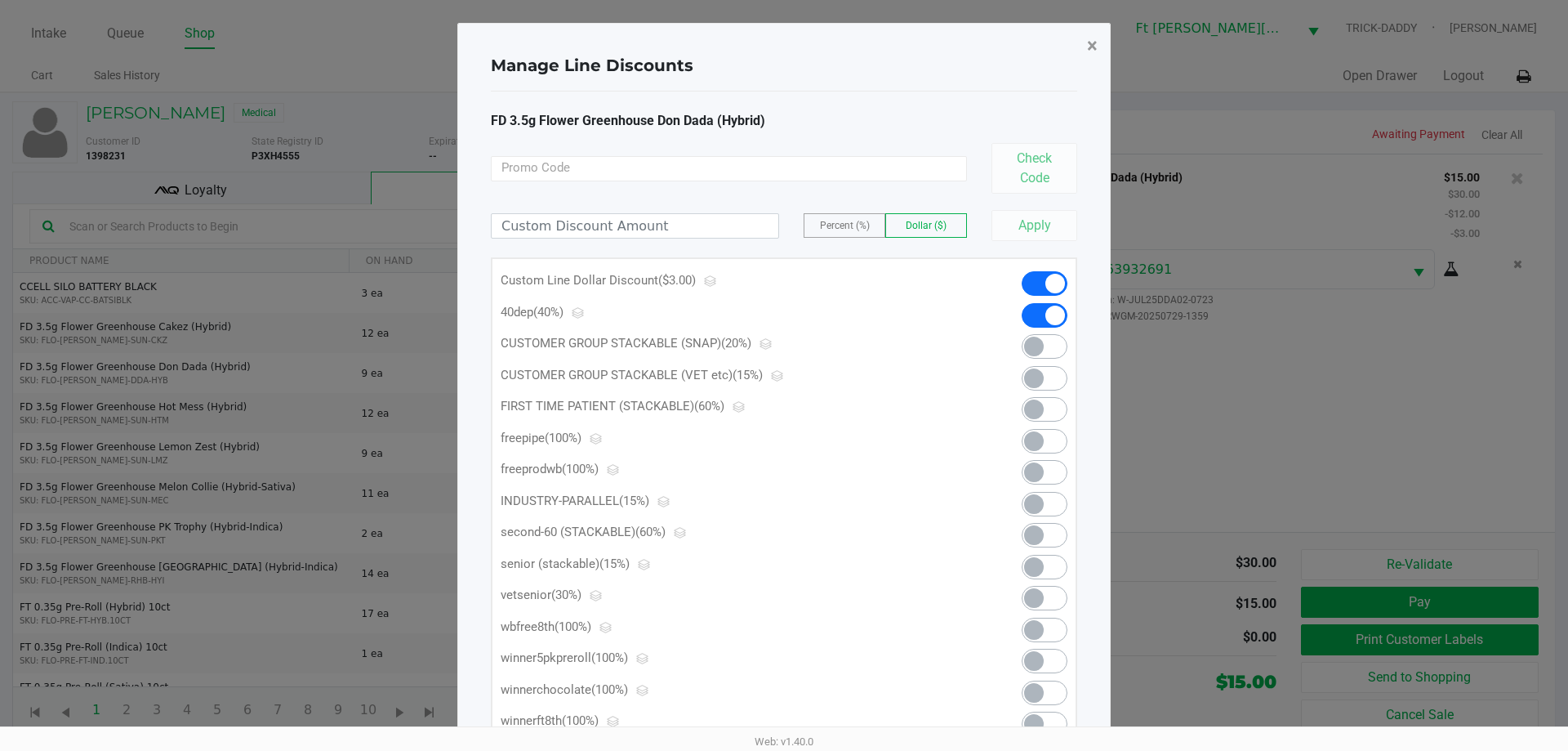
click at [1086, 45] on button "×" at bounding box center [1092, 45] width 37 height 46
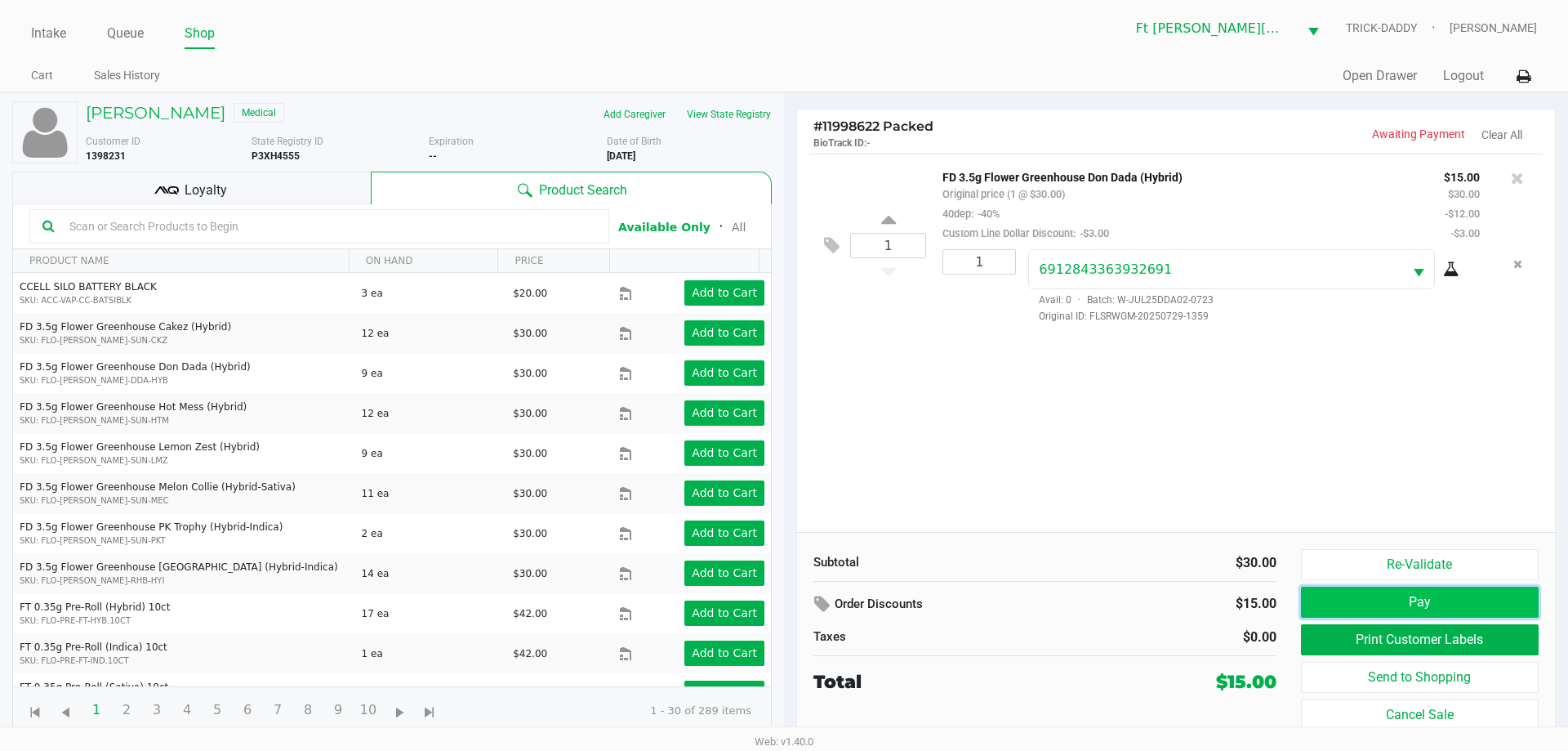
click at [1420, 601] on button "Pay" at bounding box center [1419, 602] width 238 height 31
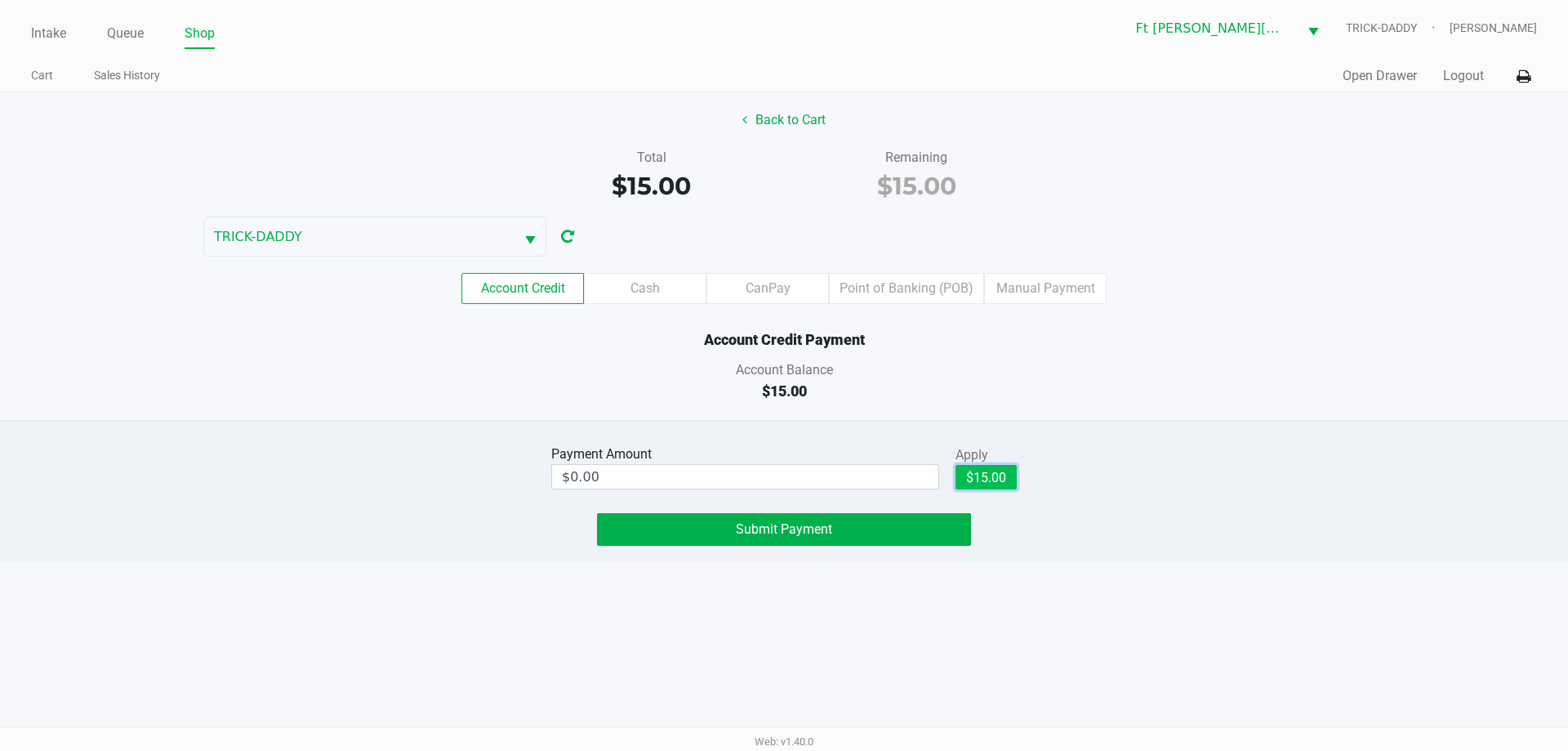
click at [995, 481] on button "$15.00" at bounding box center [986, 477] width 62 height 24
type input "$15.00"
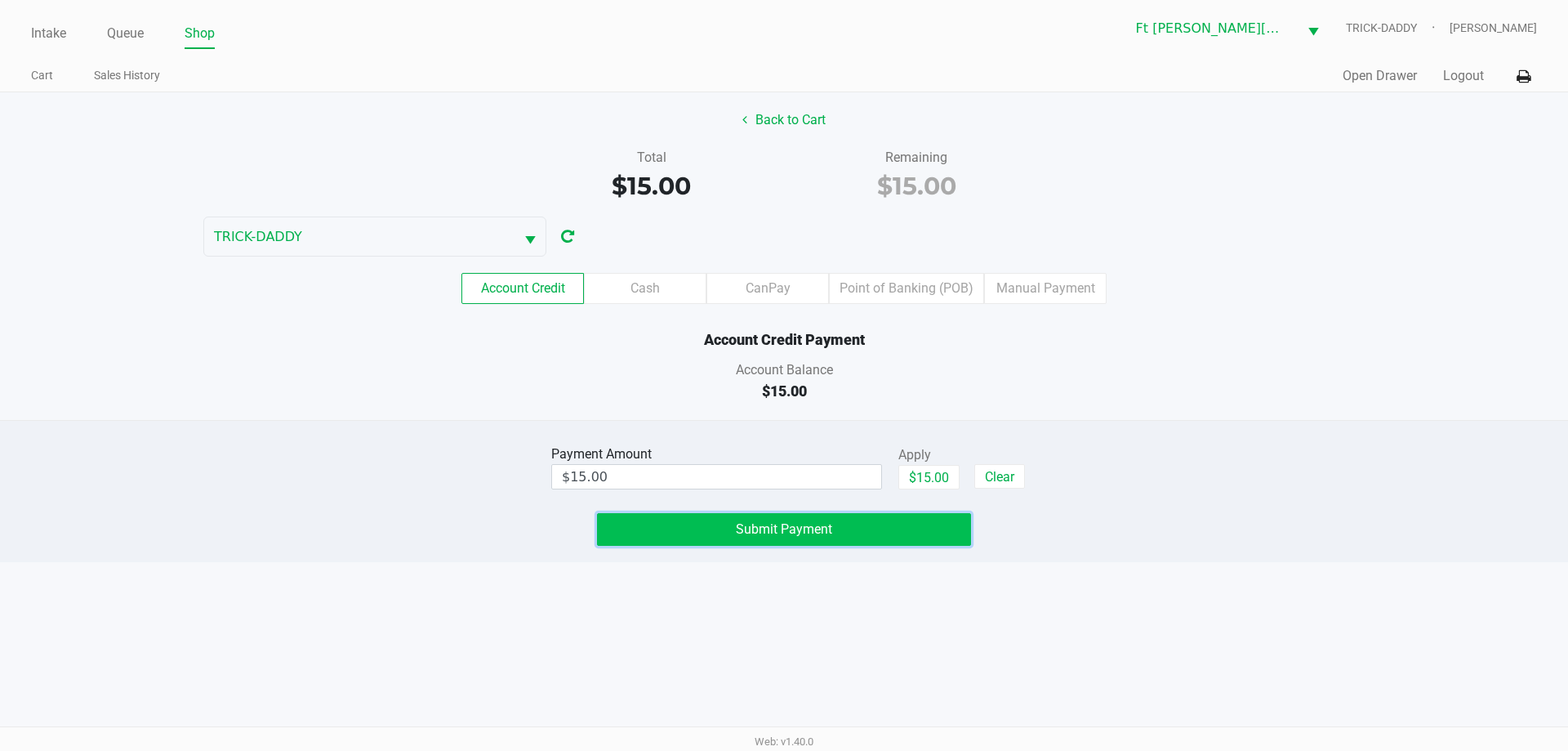
click at [837, 527] on button "Submit Payment" at bounding box center [784, 529] width 374 height 32
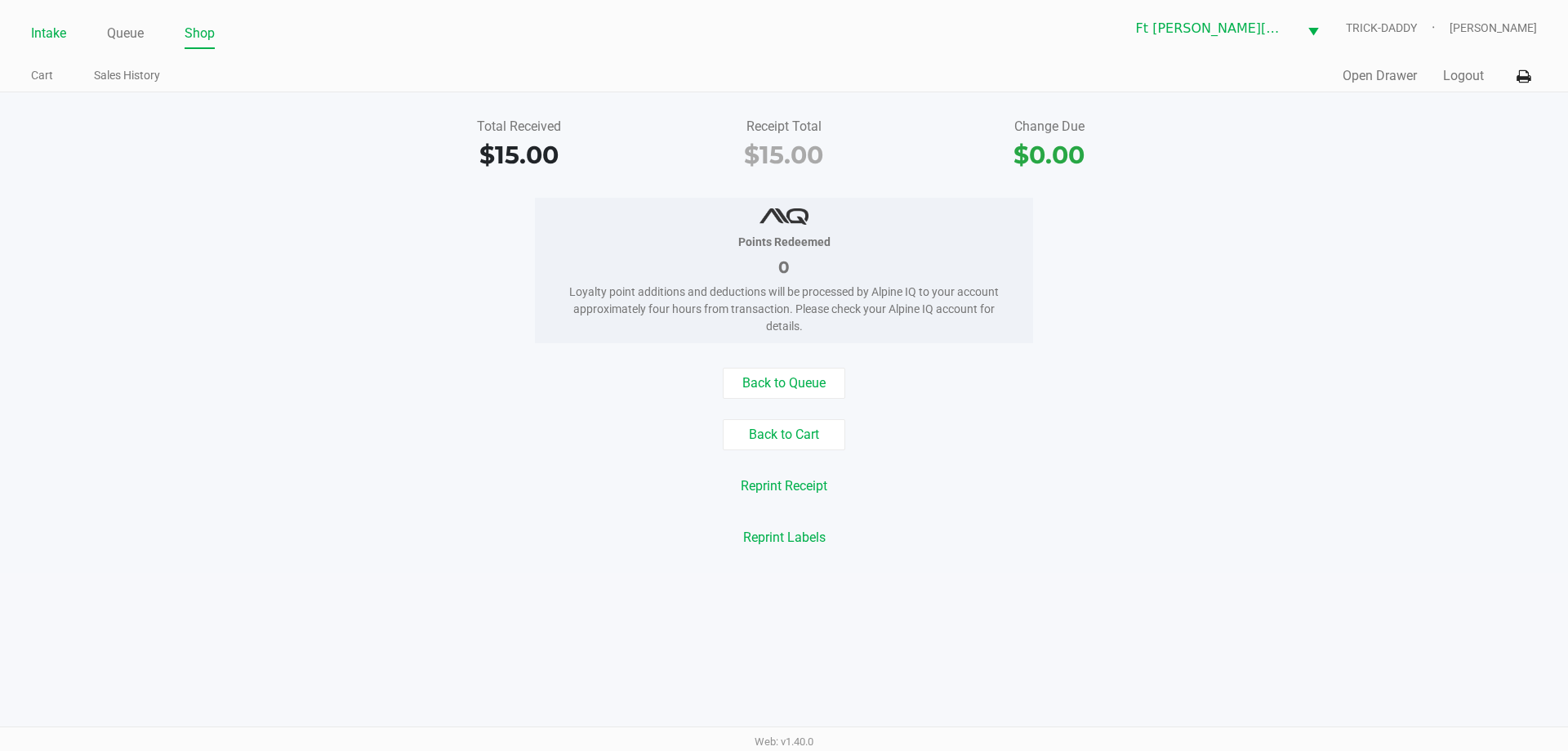
click at [55, 34] on link "Intake" at bounding box center [49, 33] width 35 height 23
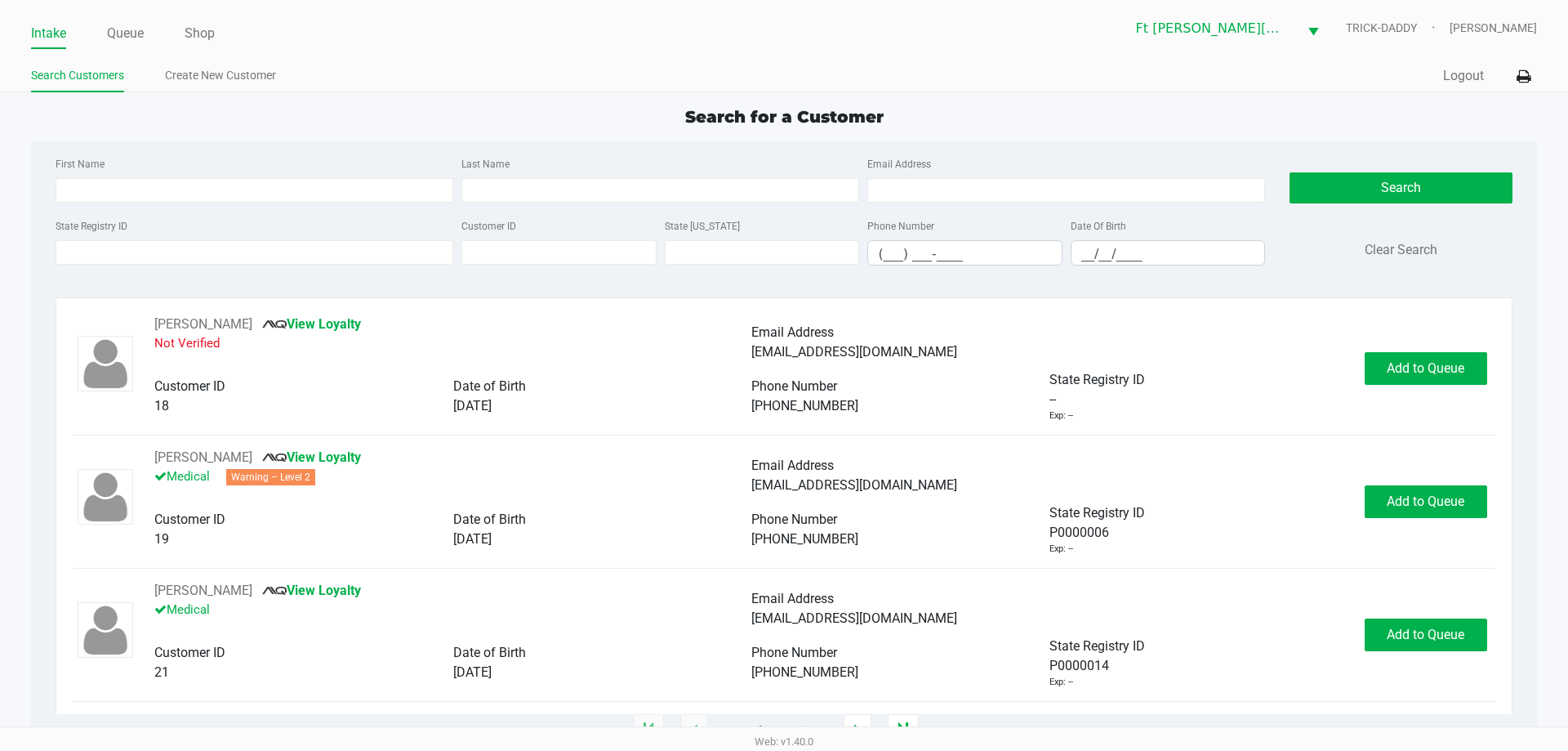
drag, startPoint x: 170, startPoint y: 109, endPoint x: 152, endPoint y: 100, distance: 20.1
click at [165, 108] on div "Search for a Customer" at bounding box center [783, 117] width 1530 height 24
click at [131, 256] on input "State Registry ID" at bounding box center [254, 252] width 397 height 24
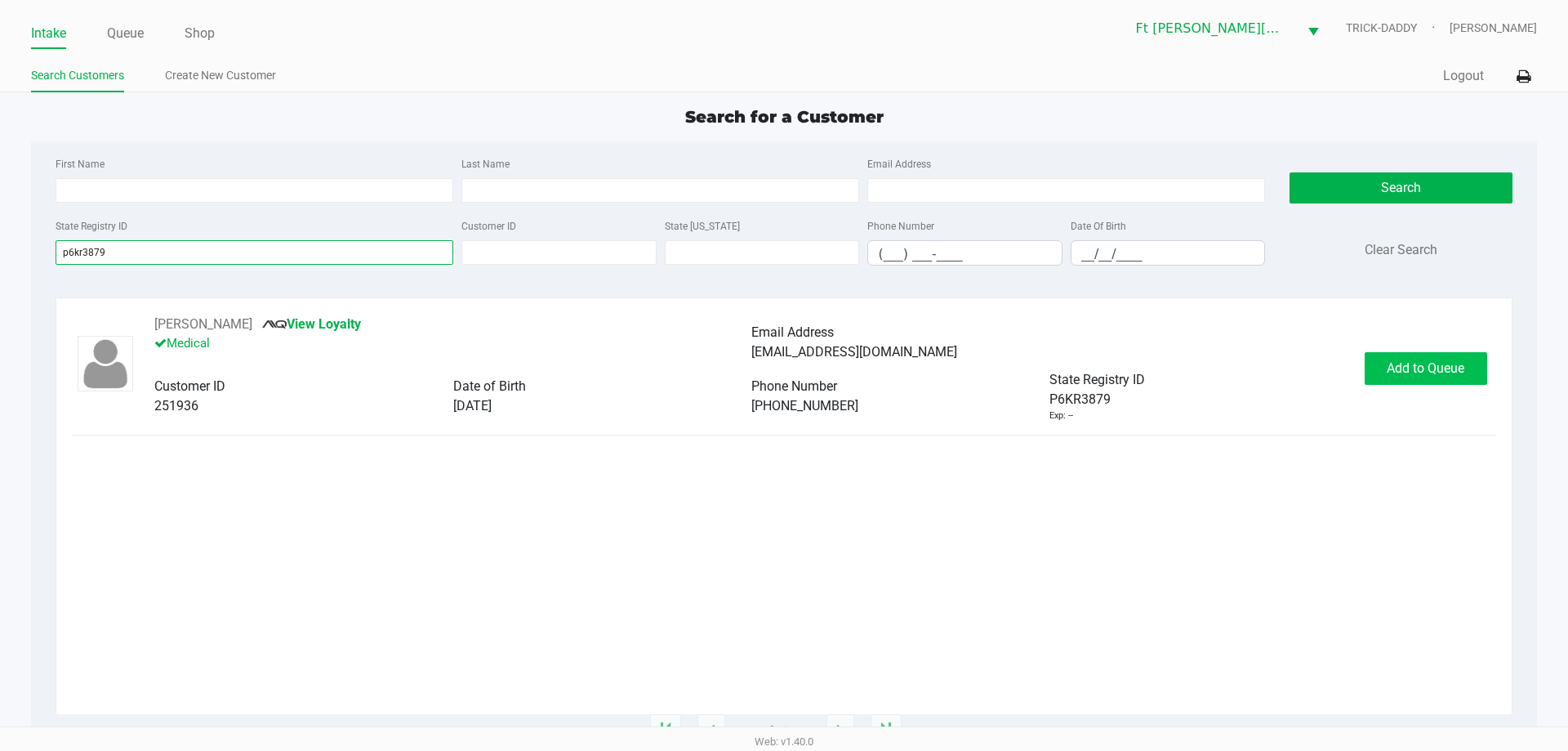
type input "p6kr3879"
click at [1414, 362] on span "Add to Queue" at bounding box center [1425, 368] width 77 height 16
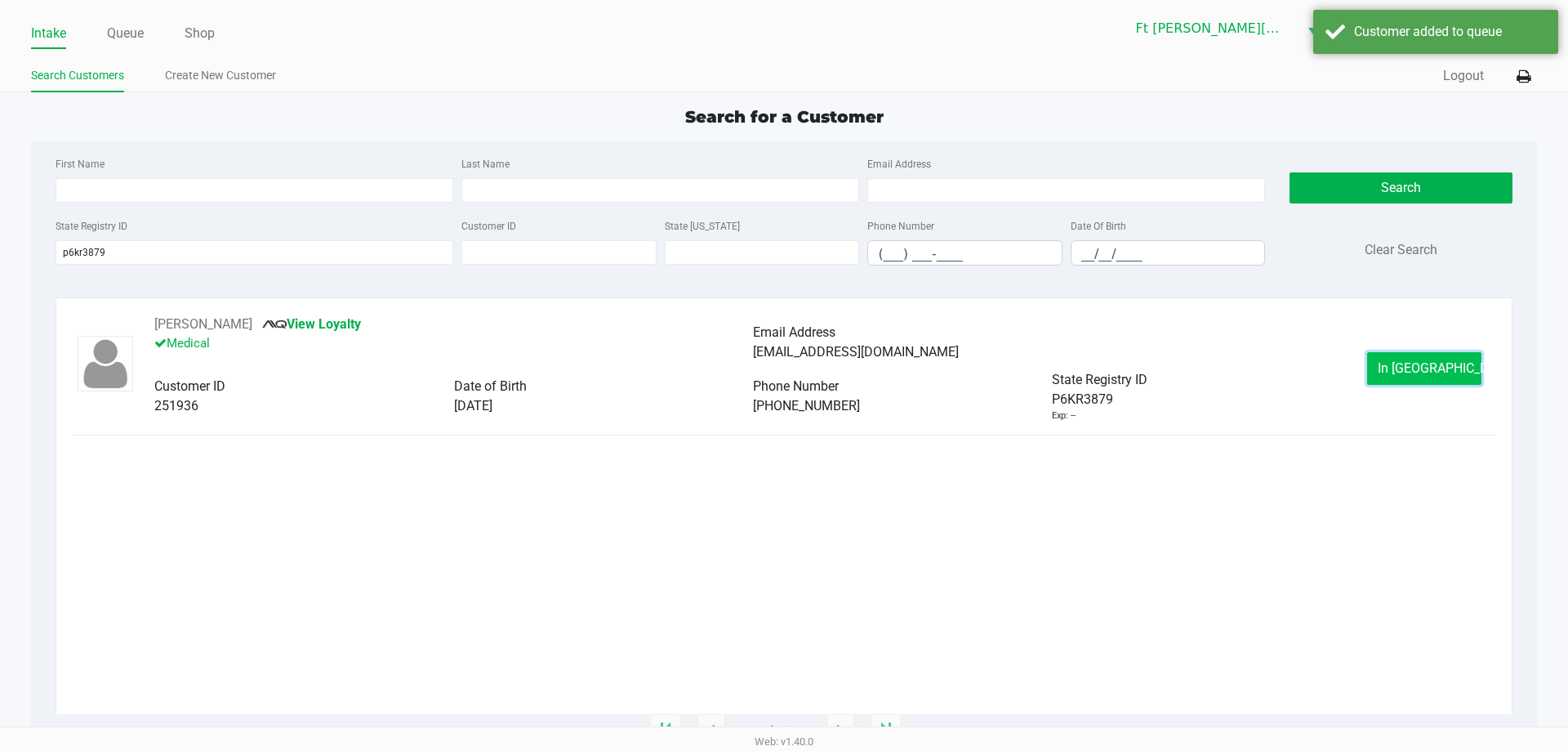
click at [1428, 375] on span "In Queue" at bounding box center [1447, 368] width 137 height 16
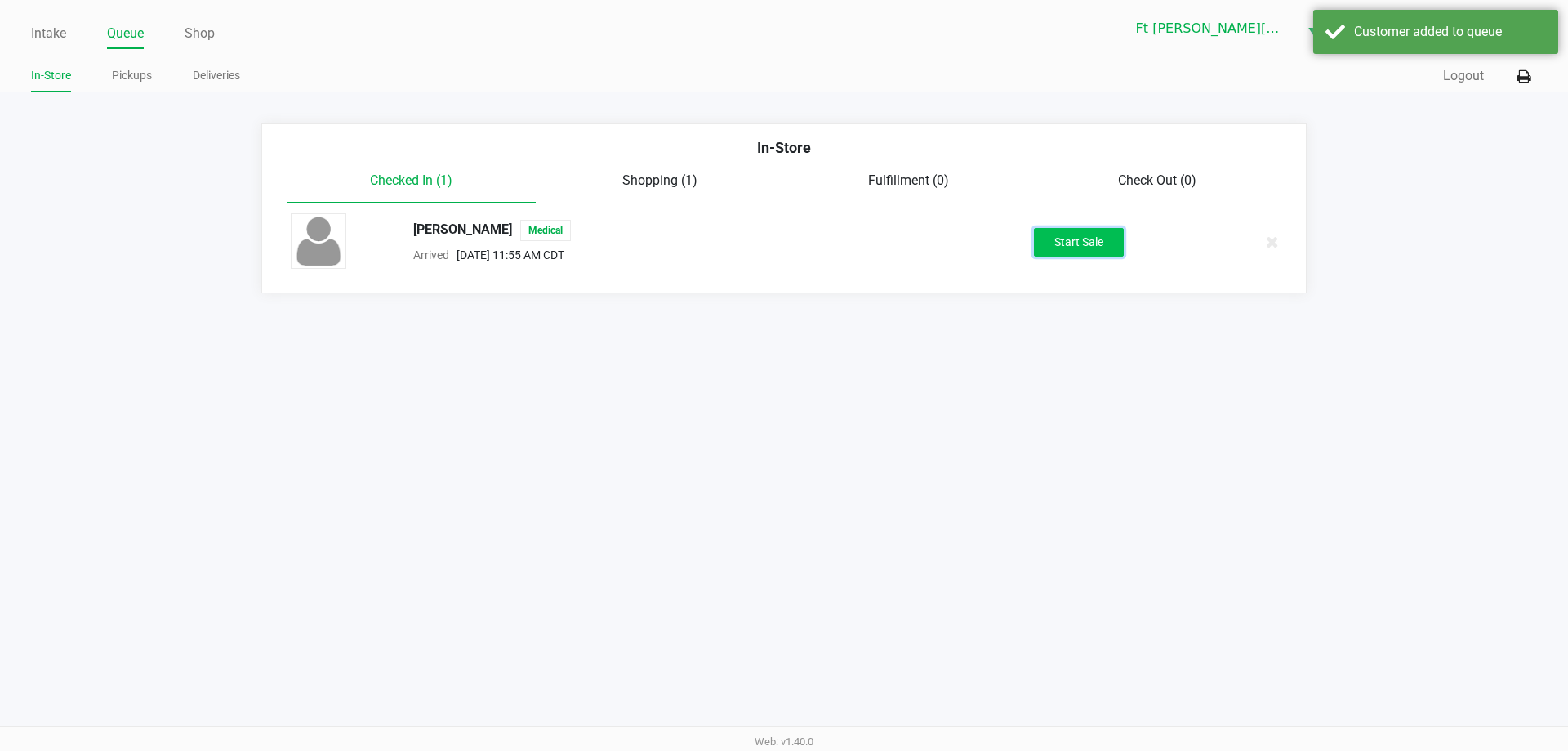
click at [1088, 240] on button "Start Sale" at bounding box center [1079, 242] width 90 height 28
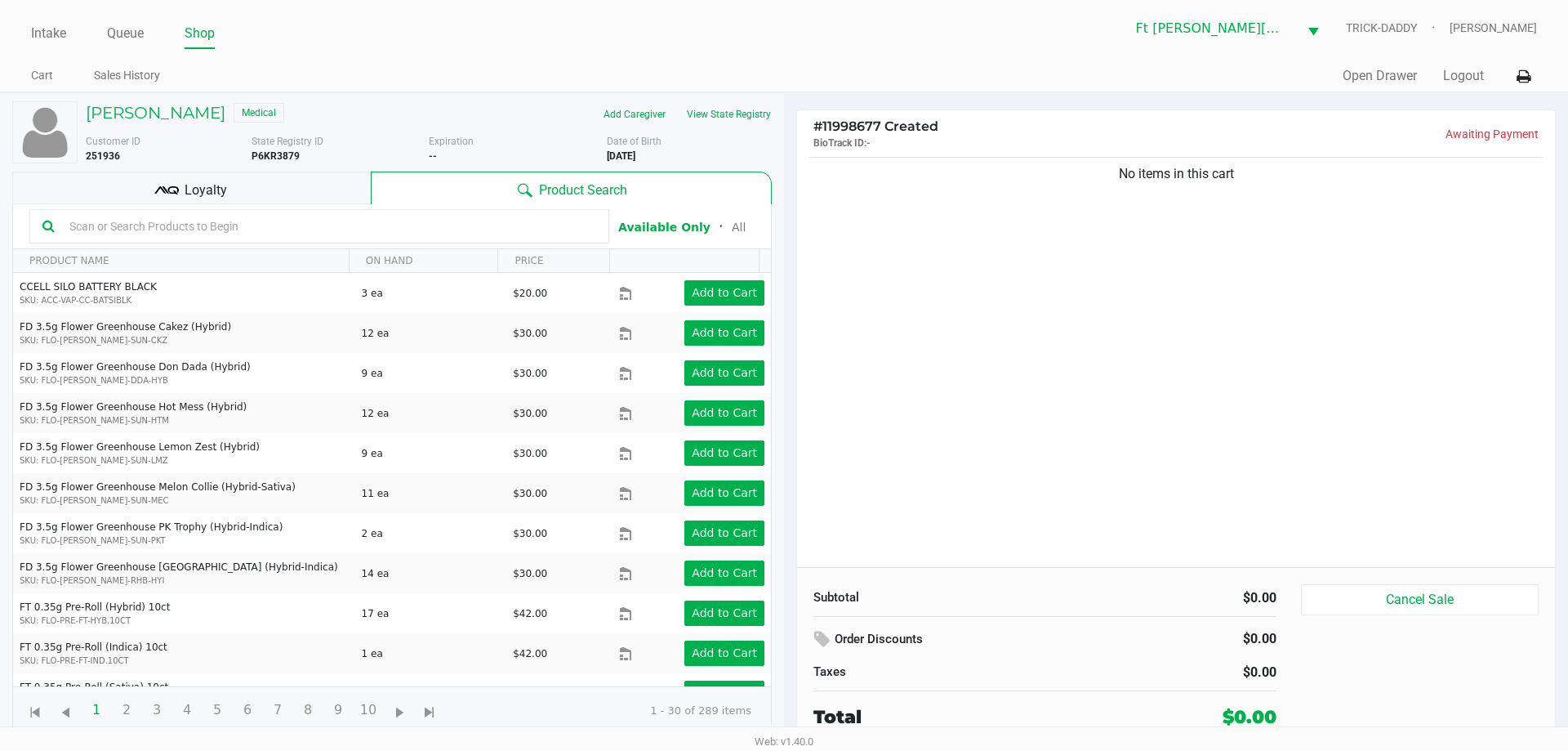
click at [197, 190] on span "Loyalty" at bounding box center [206, 190] width 42 height 20
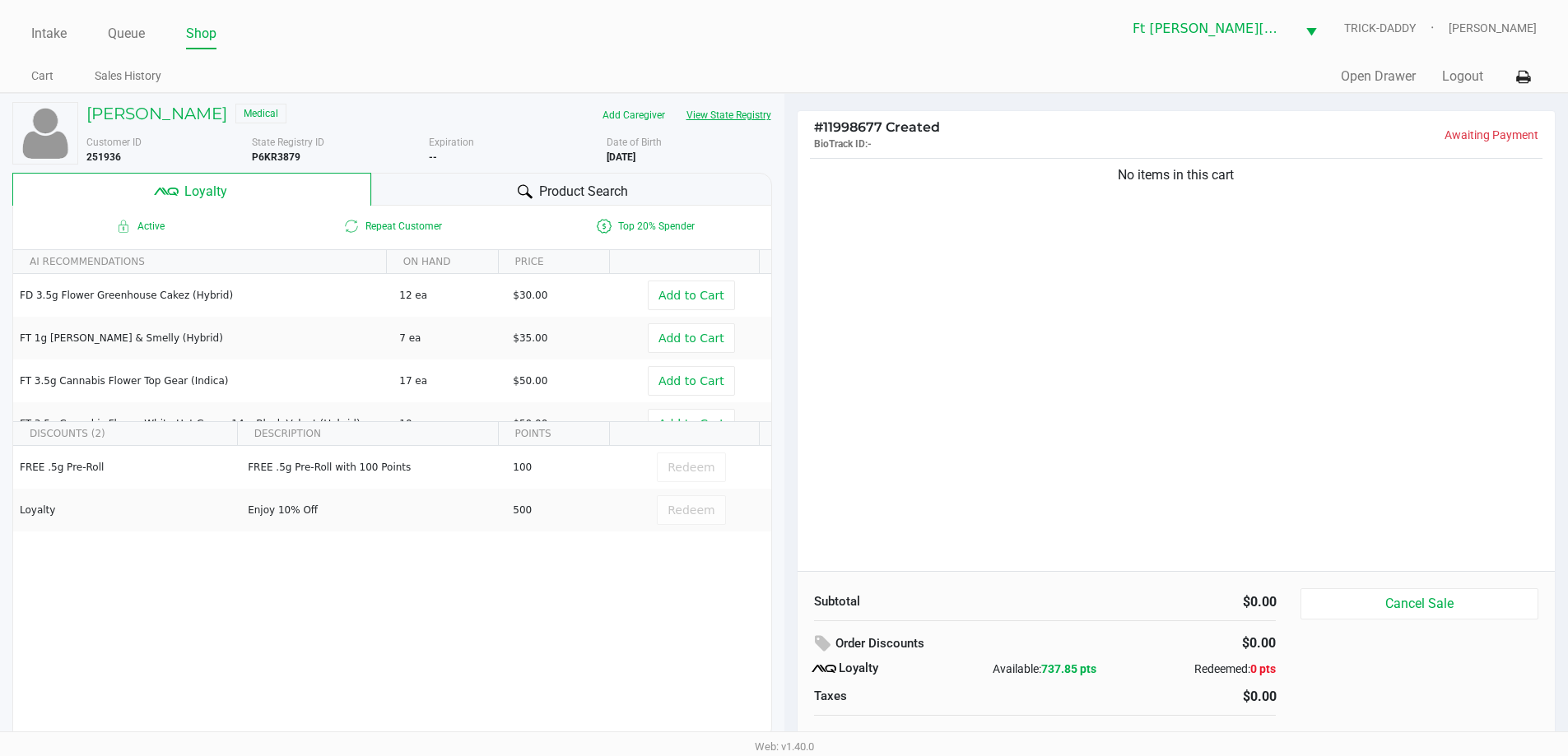
click at [743, 113] on button "View State Registry" at bounding box center [724, 114] width 97 height 27
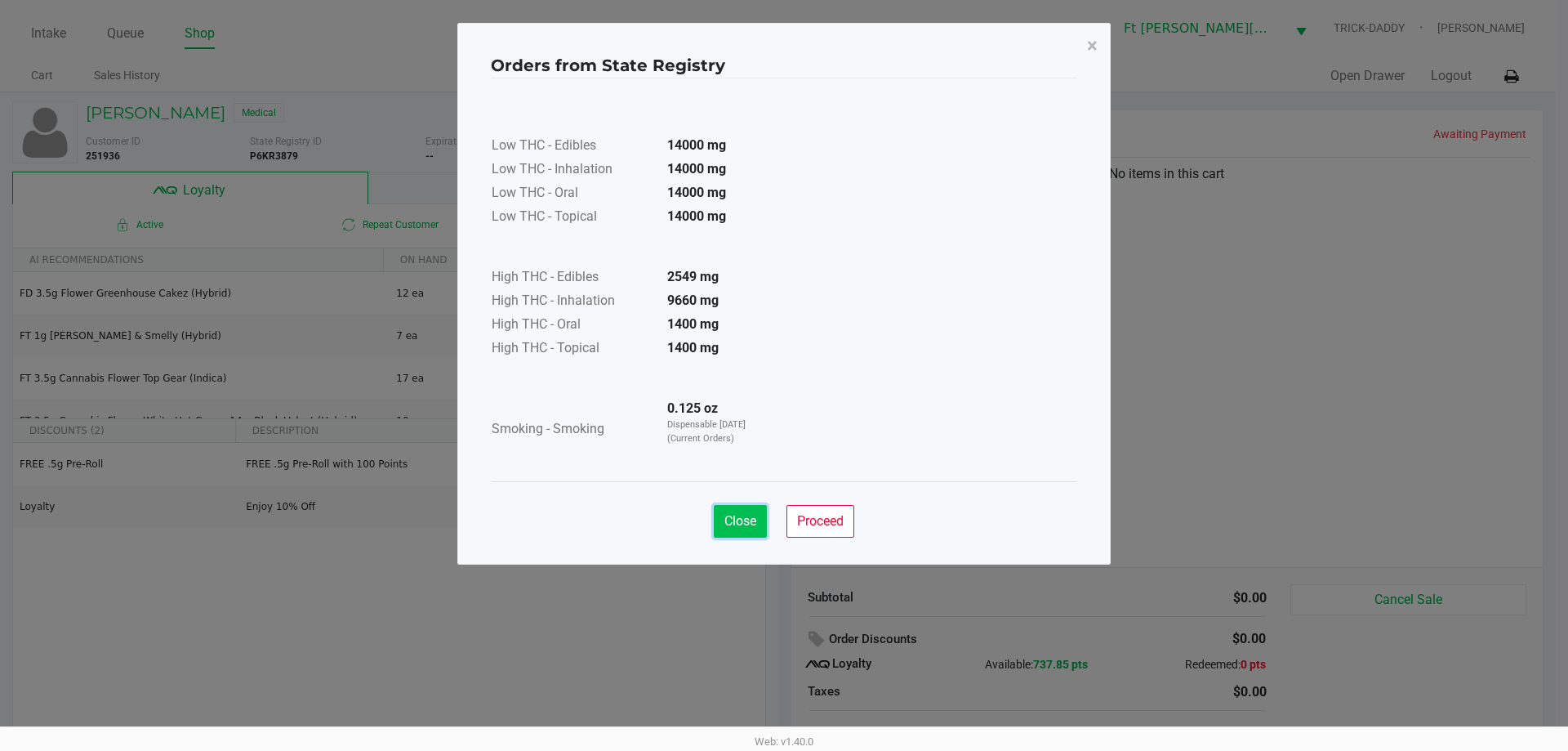
click at [741, 531] on button "Close" at bounding box center [740, 521] width 53 height 32
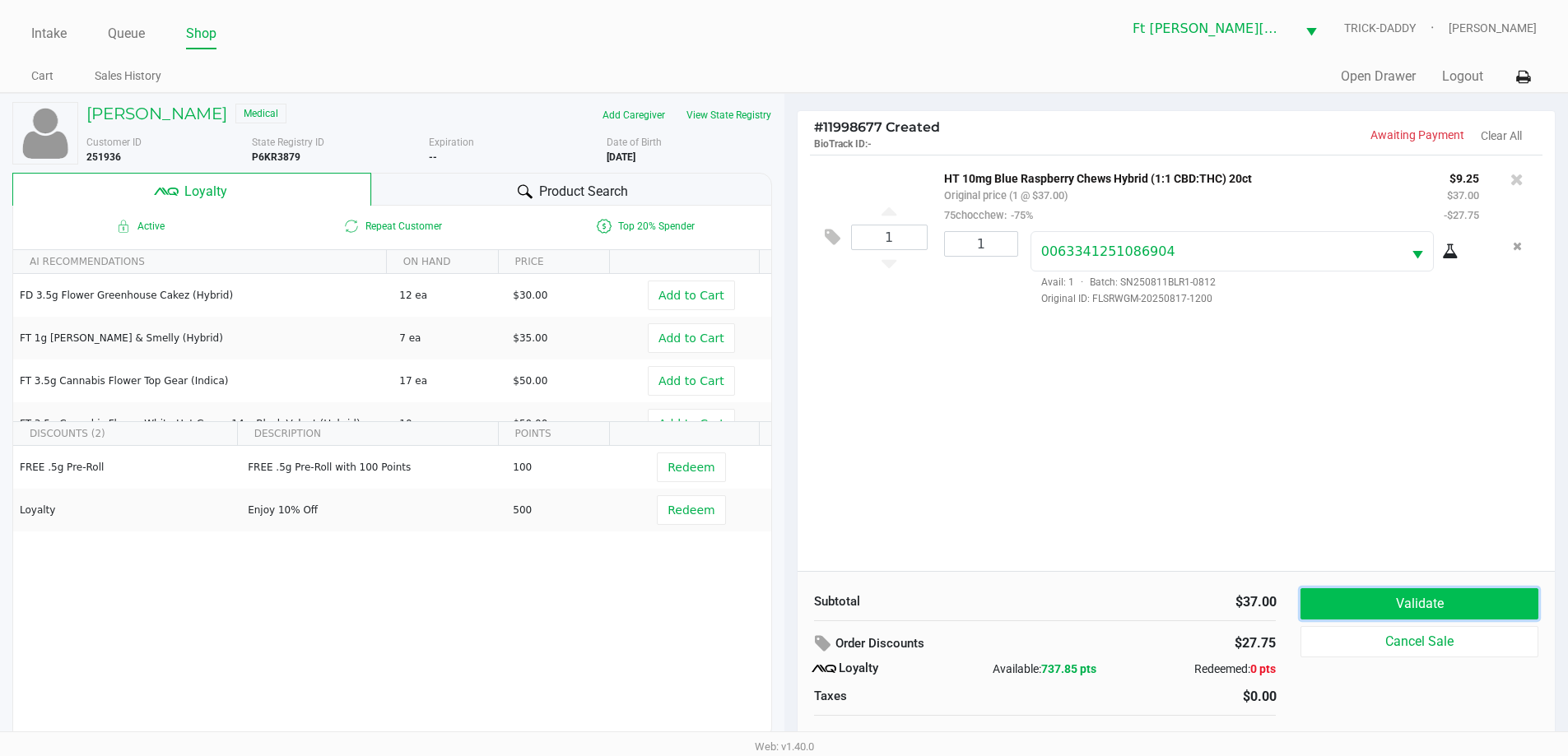
click at [1455, 605] on button "Validate" at bounding box center [1418, 604] width 237 height 32
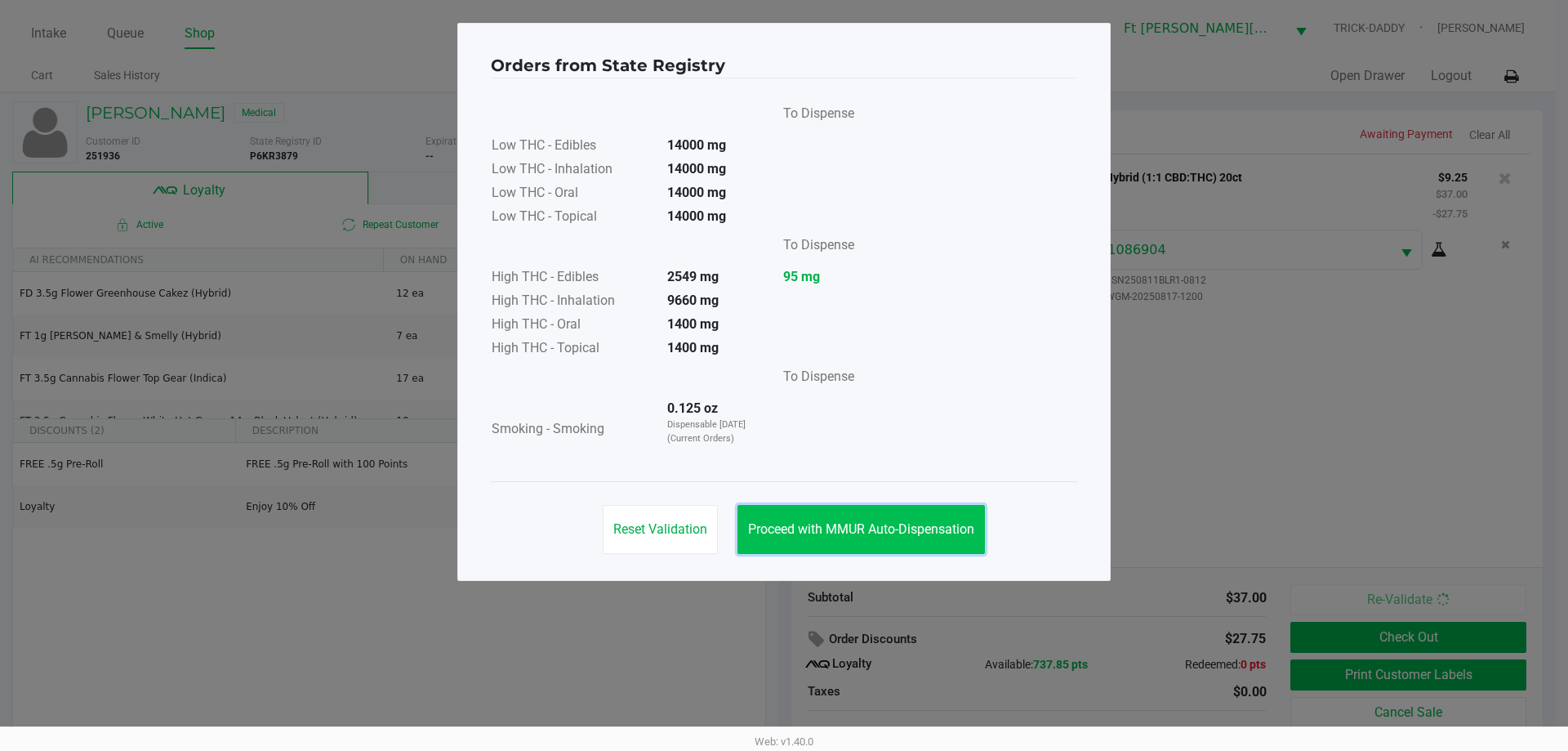
click at [860, 526] on span "Proceed with MMUR Auto-Dispensation" at bounding box center [860, 529] width 226 height 16
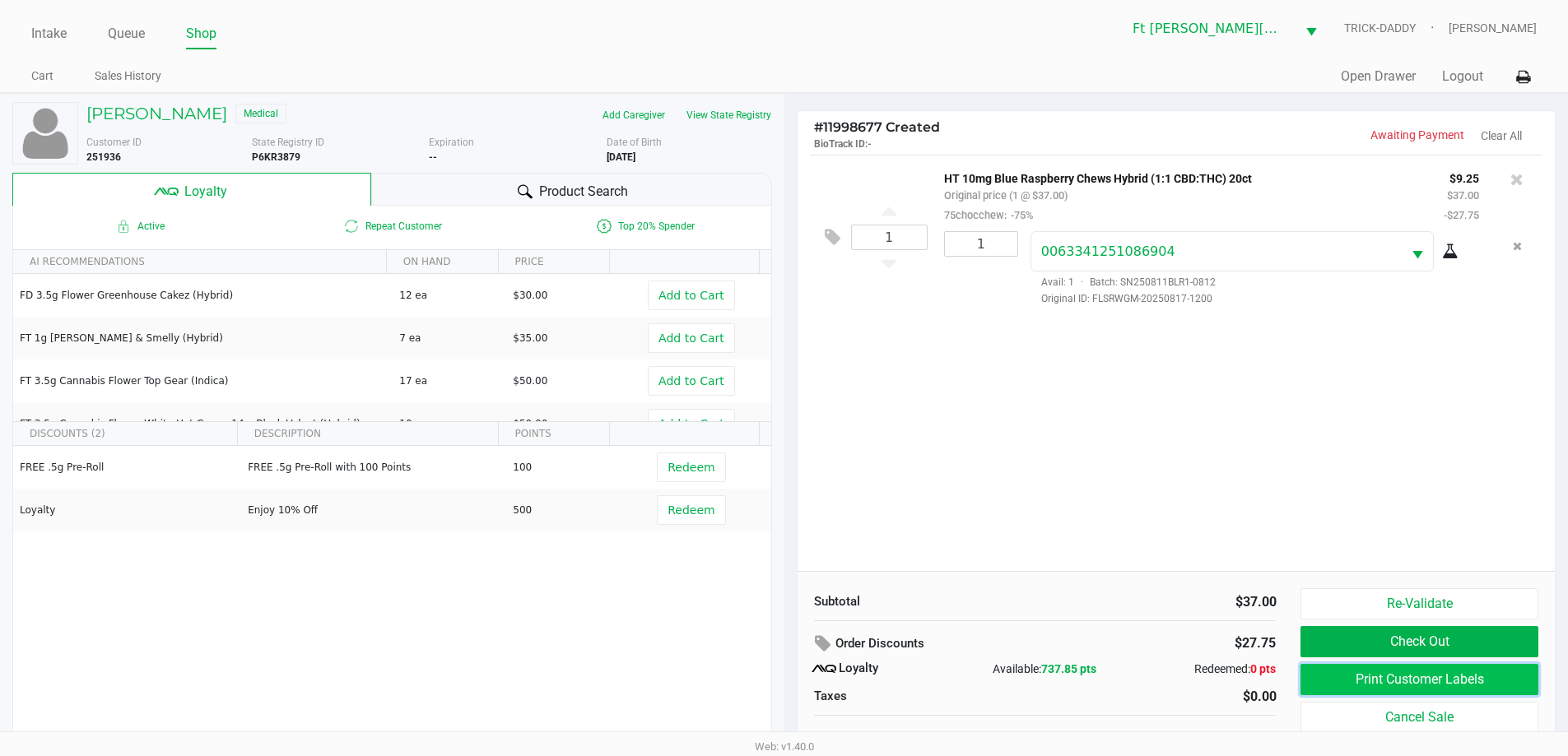
click at [1473, 680] on button "Print Customer Labels" at bounding box center [1418, 679] width 237 height 32
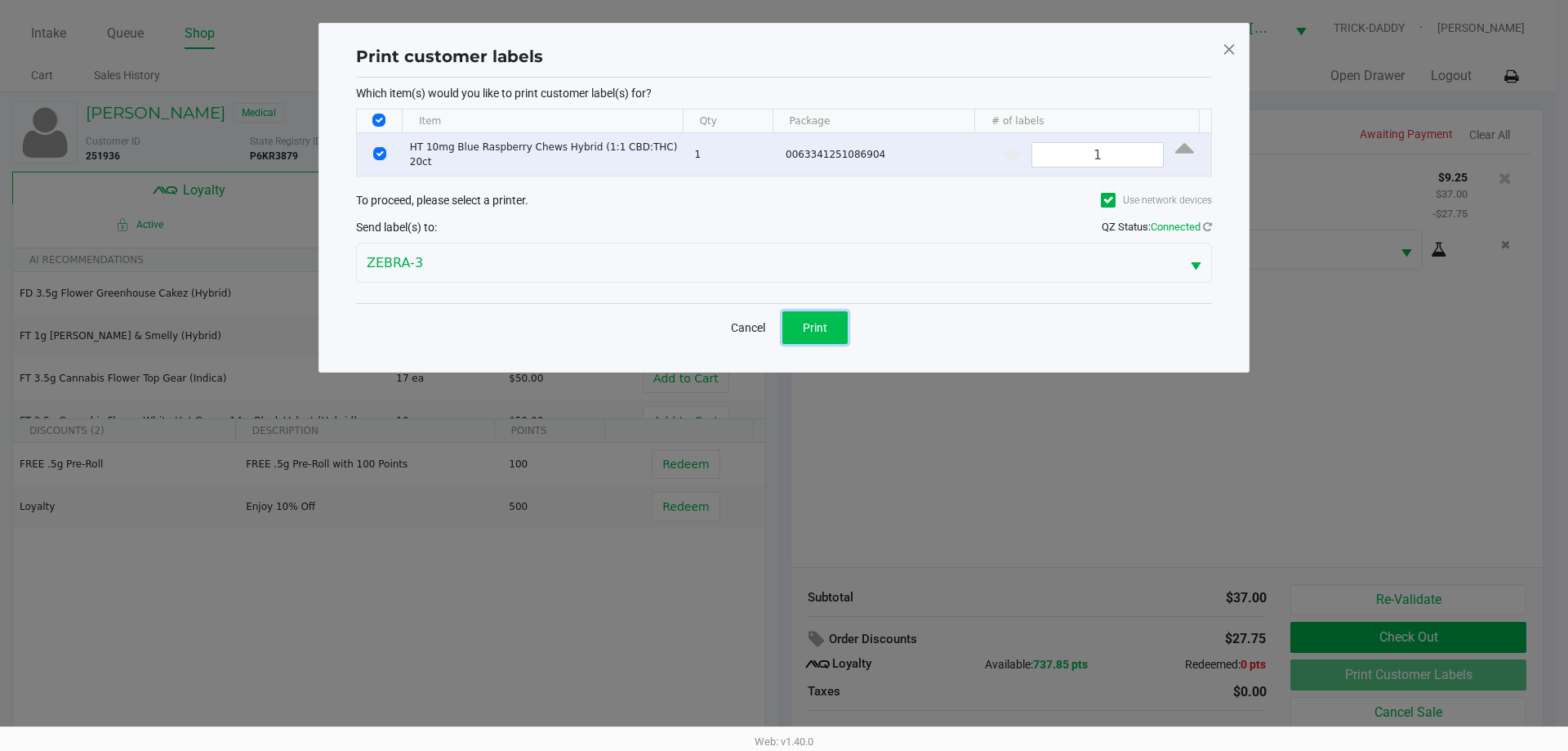
click at [835, 333] on button "Print" at bounding box center [814, 327] width 66 height 32
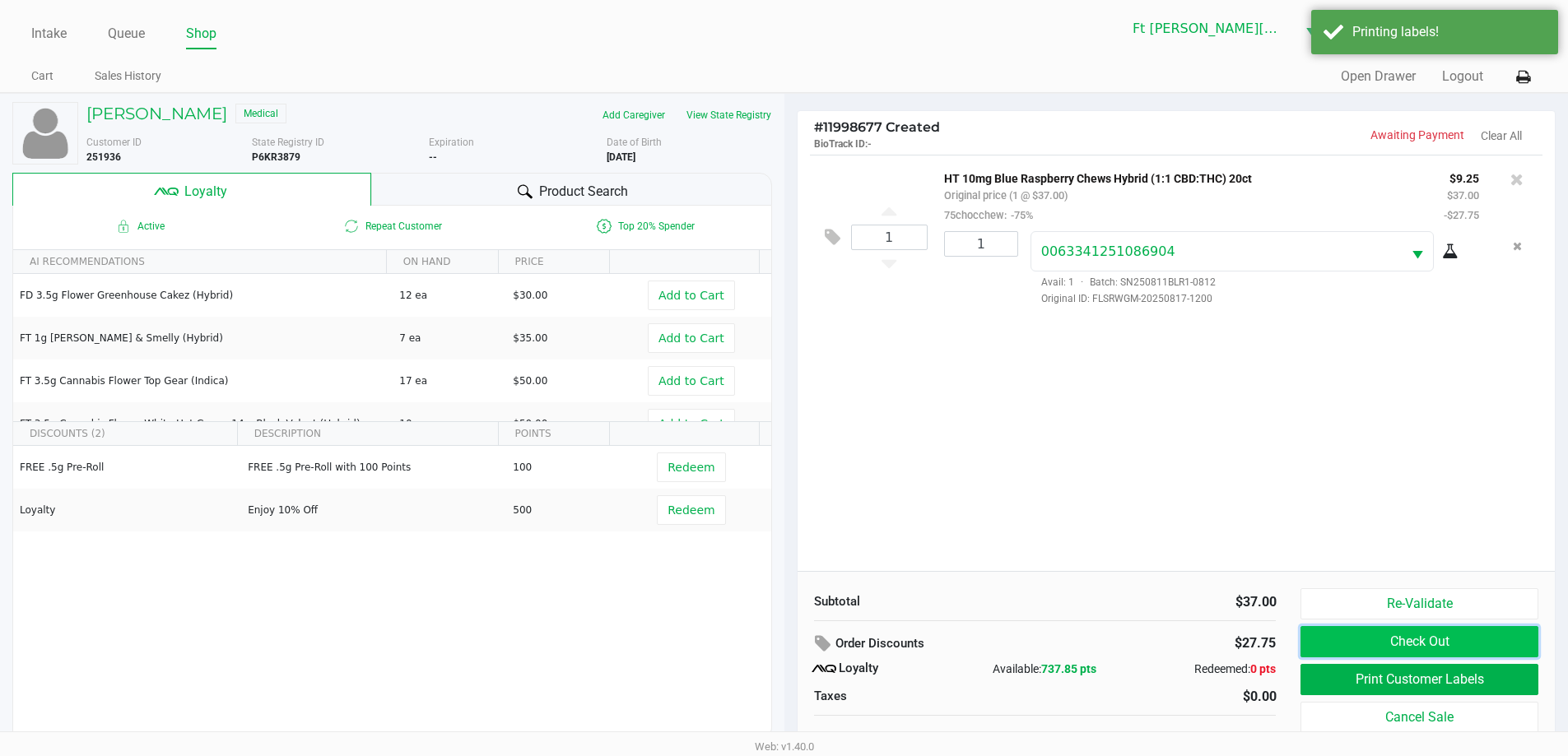
click at [1408, 644] on button "Check Out" at bounding box center [1418, 642] width 237 height 32
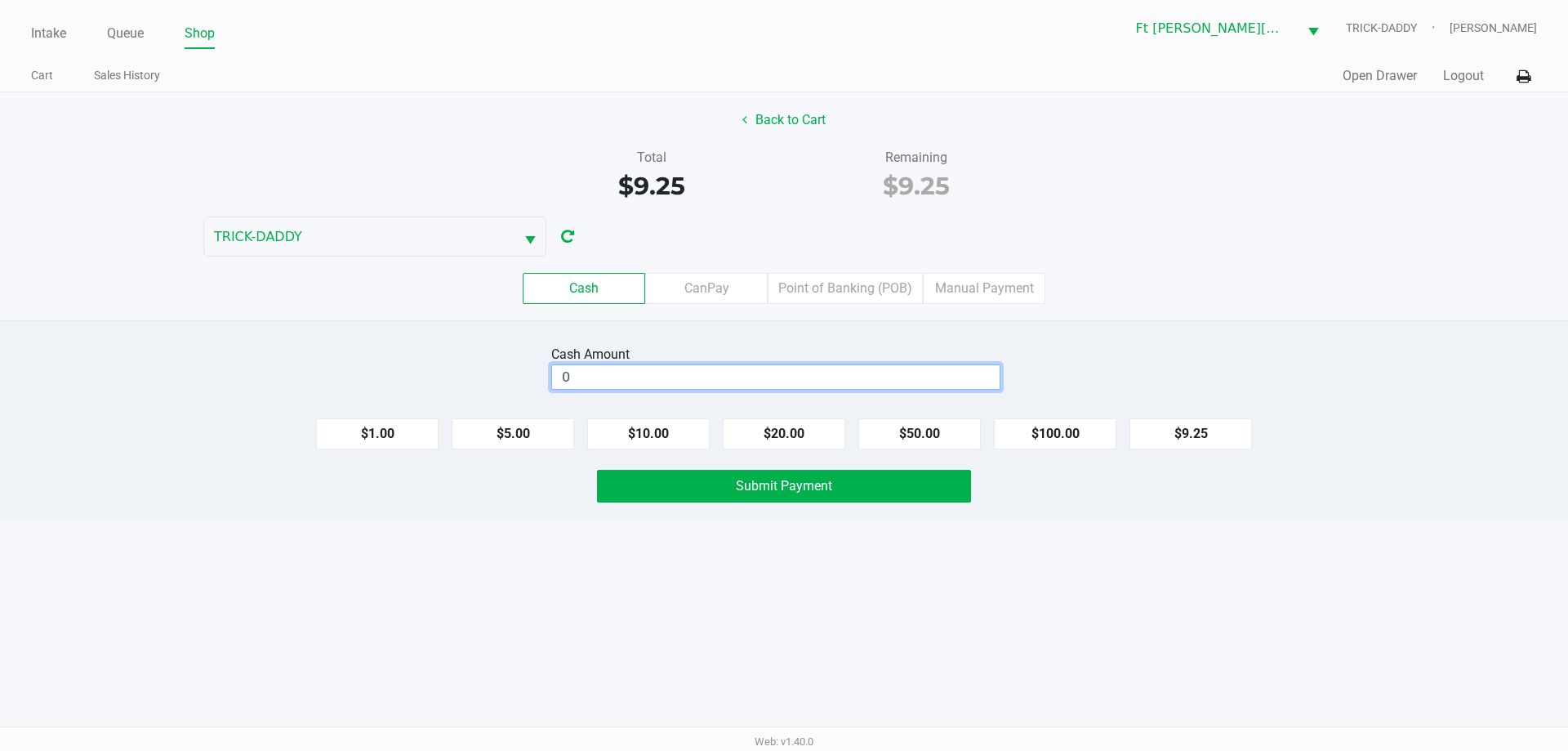
click at [841, 372] on input "0" at bounding box center [775, 377] width 447 height 23
type input "$50.25"
click at [827, 481] on span "Submit Payment" at bounding box center [784, 486] width 96 height 16
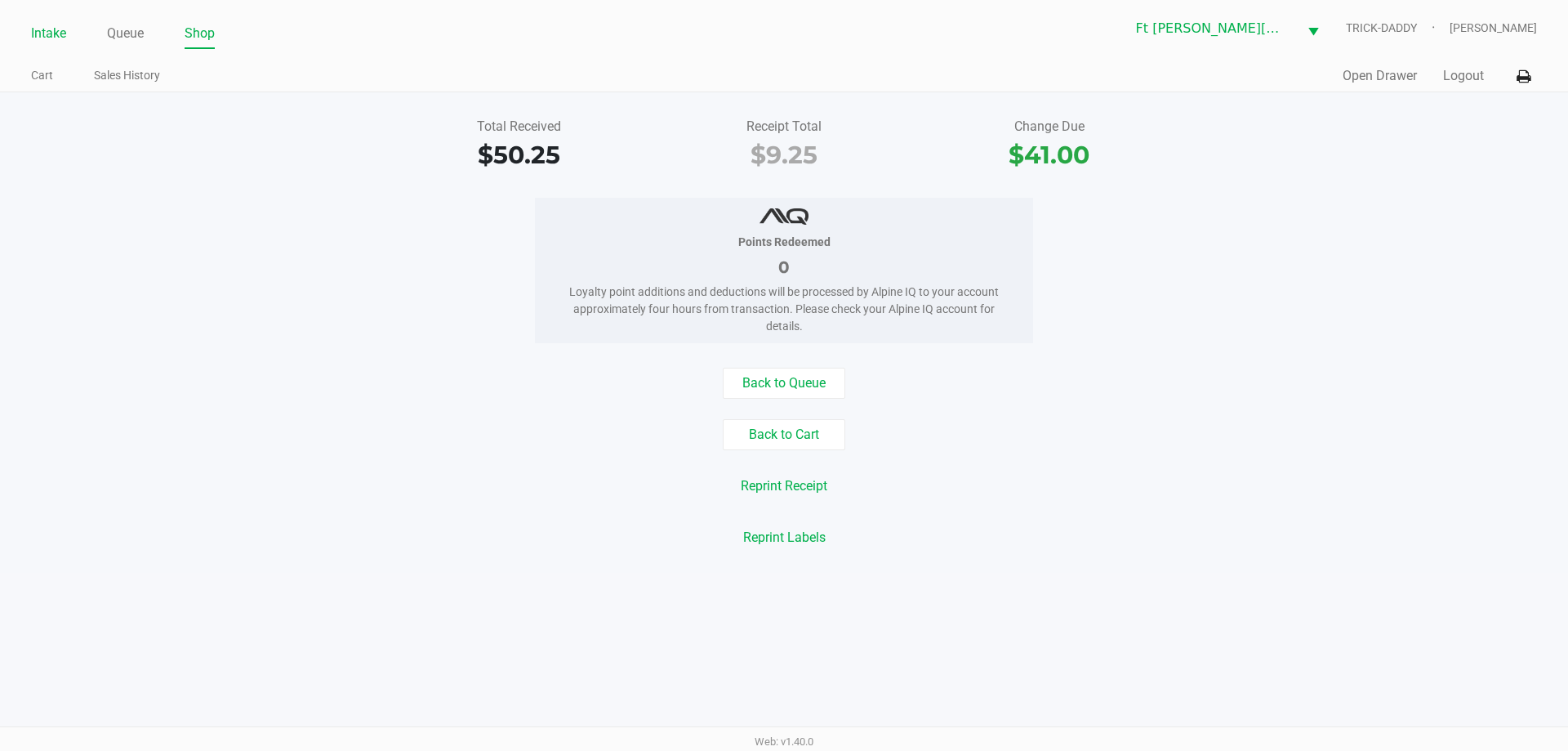
click at [47, 35] on link "Intake" at bounding box center [49, 33] width 35 height 23
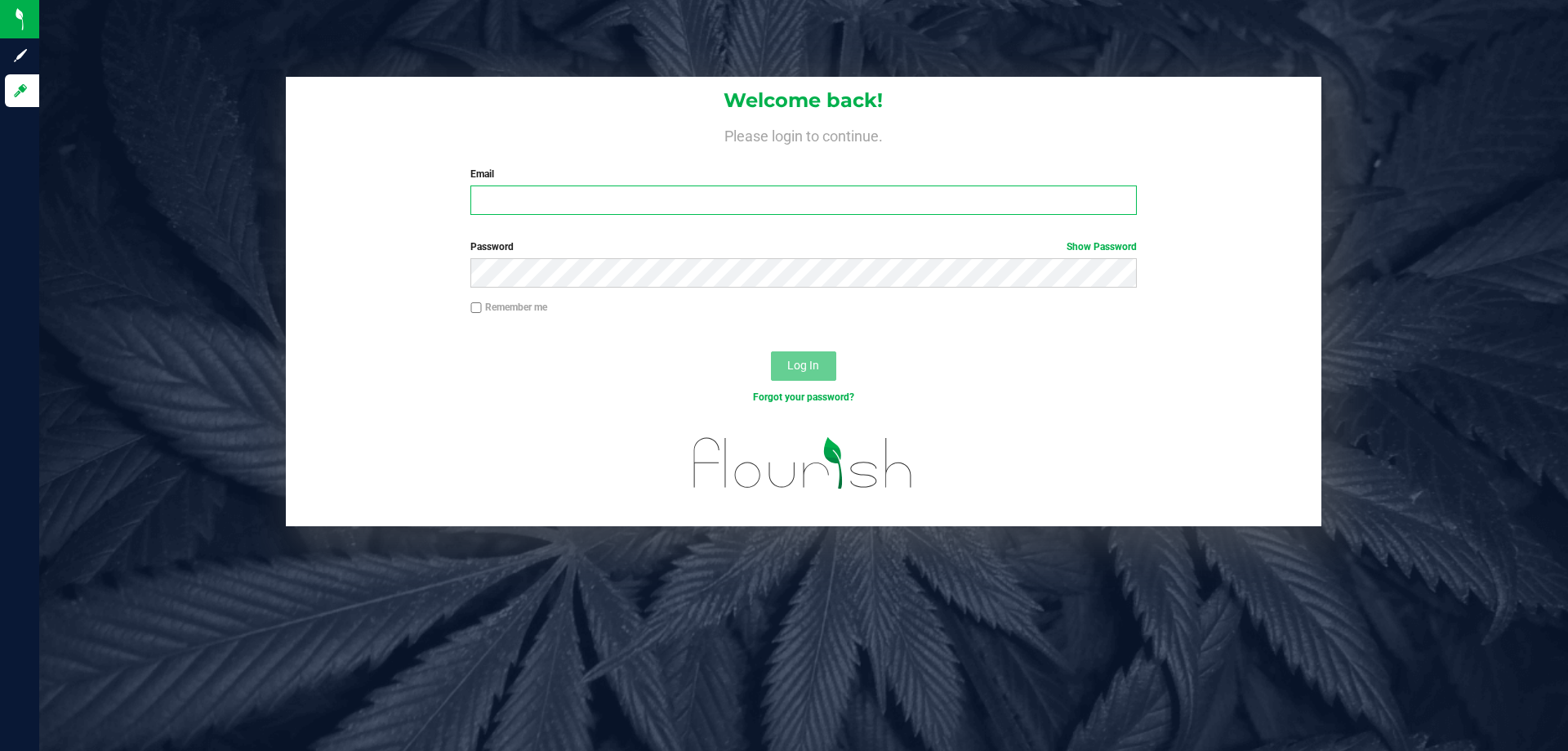
click at [626, 197] on input "Email" at bounding box center [804, 200] width 666 height 29
type input "[EMAIL_ADDRESS][DOMAIN_NAME]"
click at [771, 352] on button "Log In" at bounding box center [804, 366] width 66 height 29
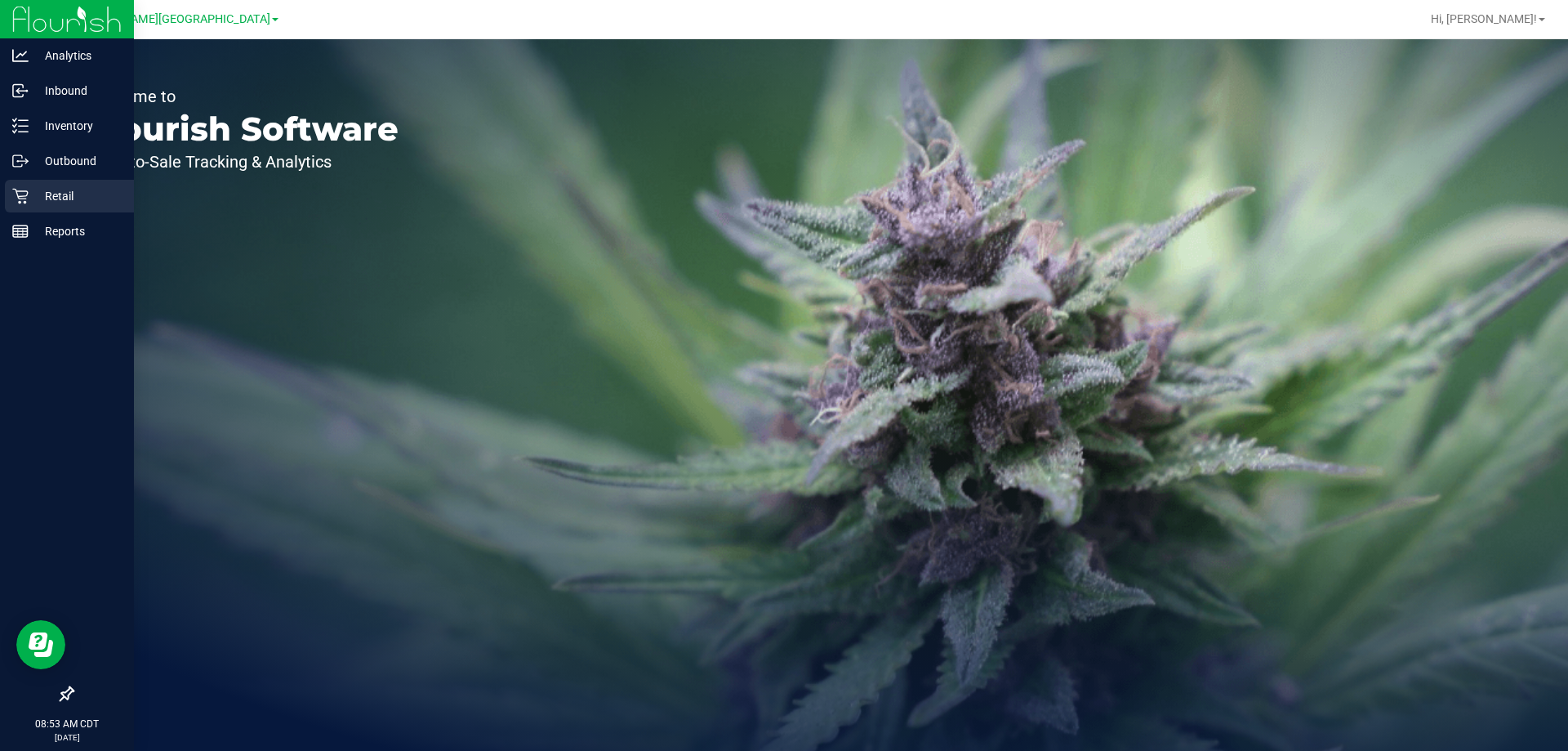
click at [31, 199] on p "Retail" at bounding box center [77, 196] width 98 height 20
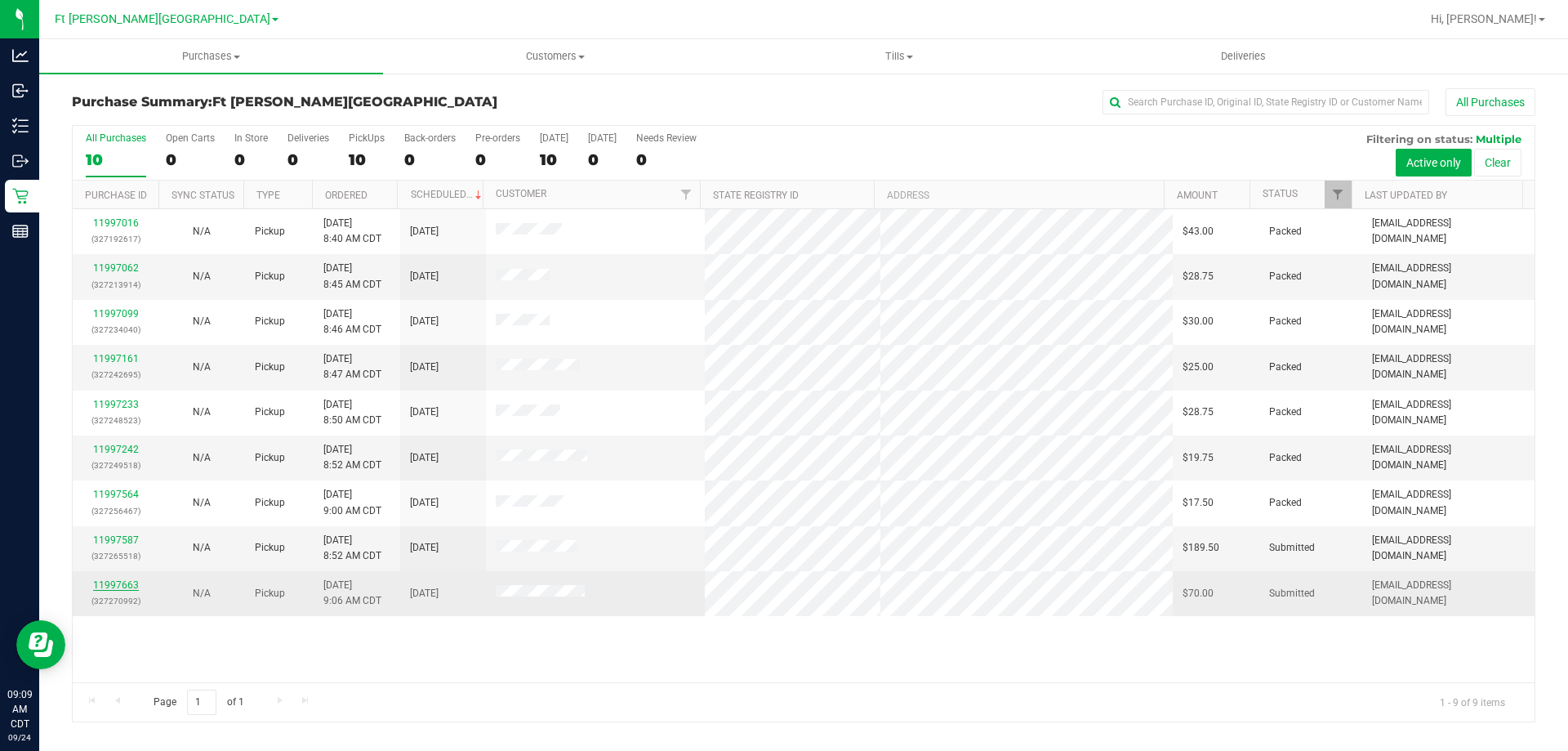
click at [131, 585] on link "11997663" at bounding box center [115, 586] width 46 height 12
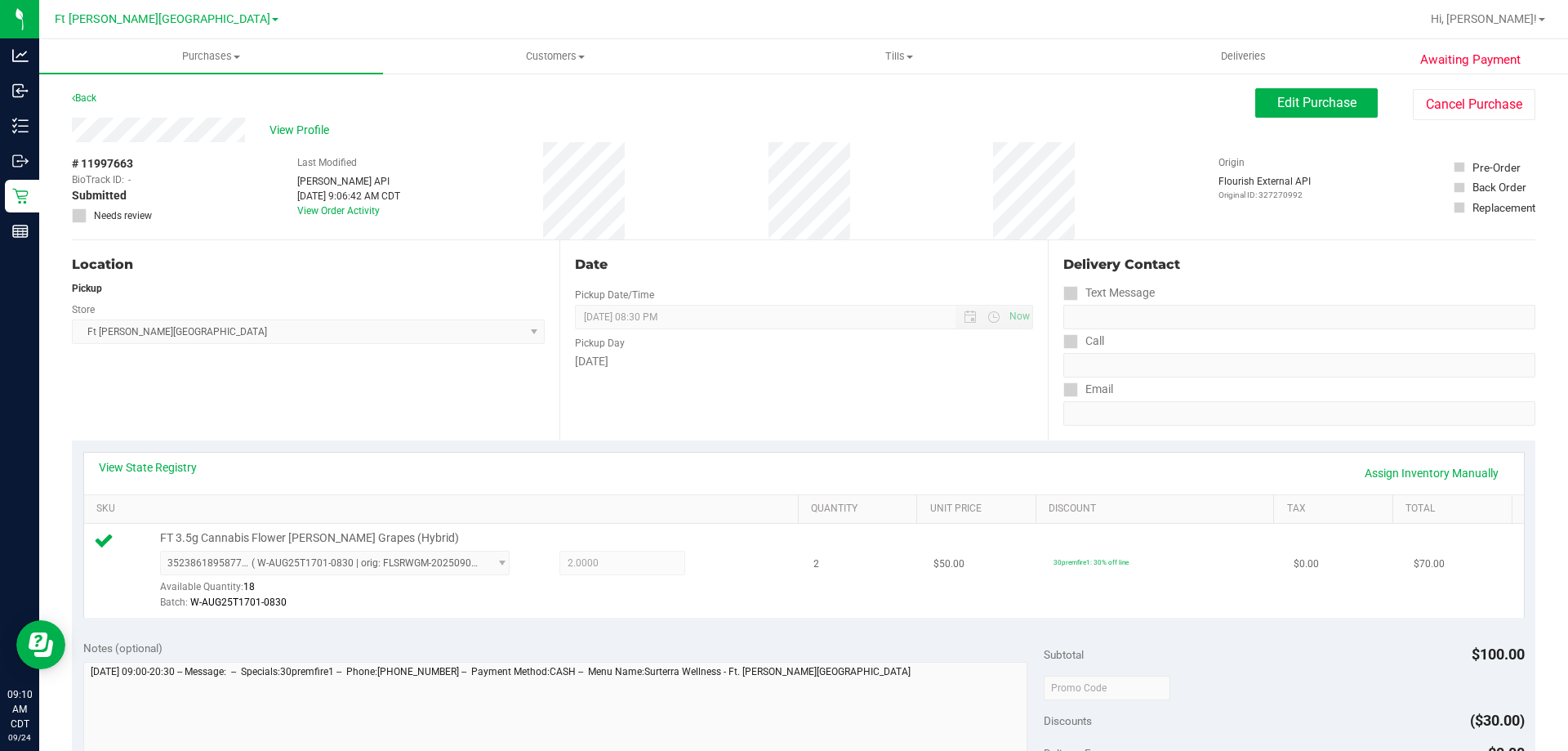
scroll to position [245, 0]
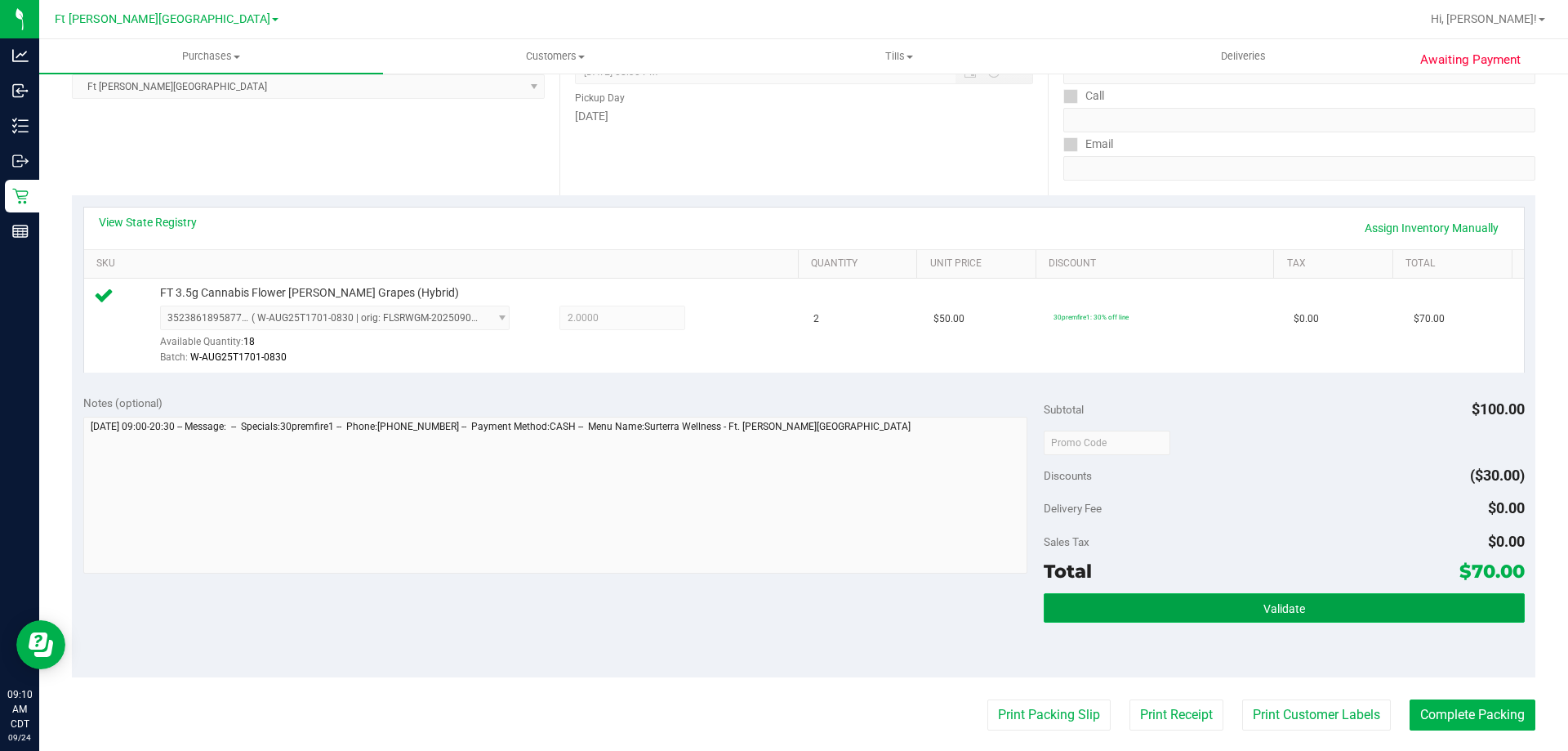
click at [1122, 610] on button "Validate" at bounding box center [1283, 608] width 481 height 29
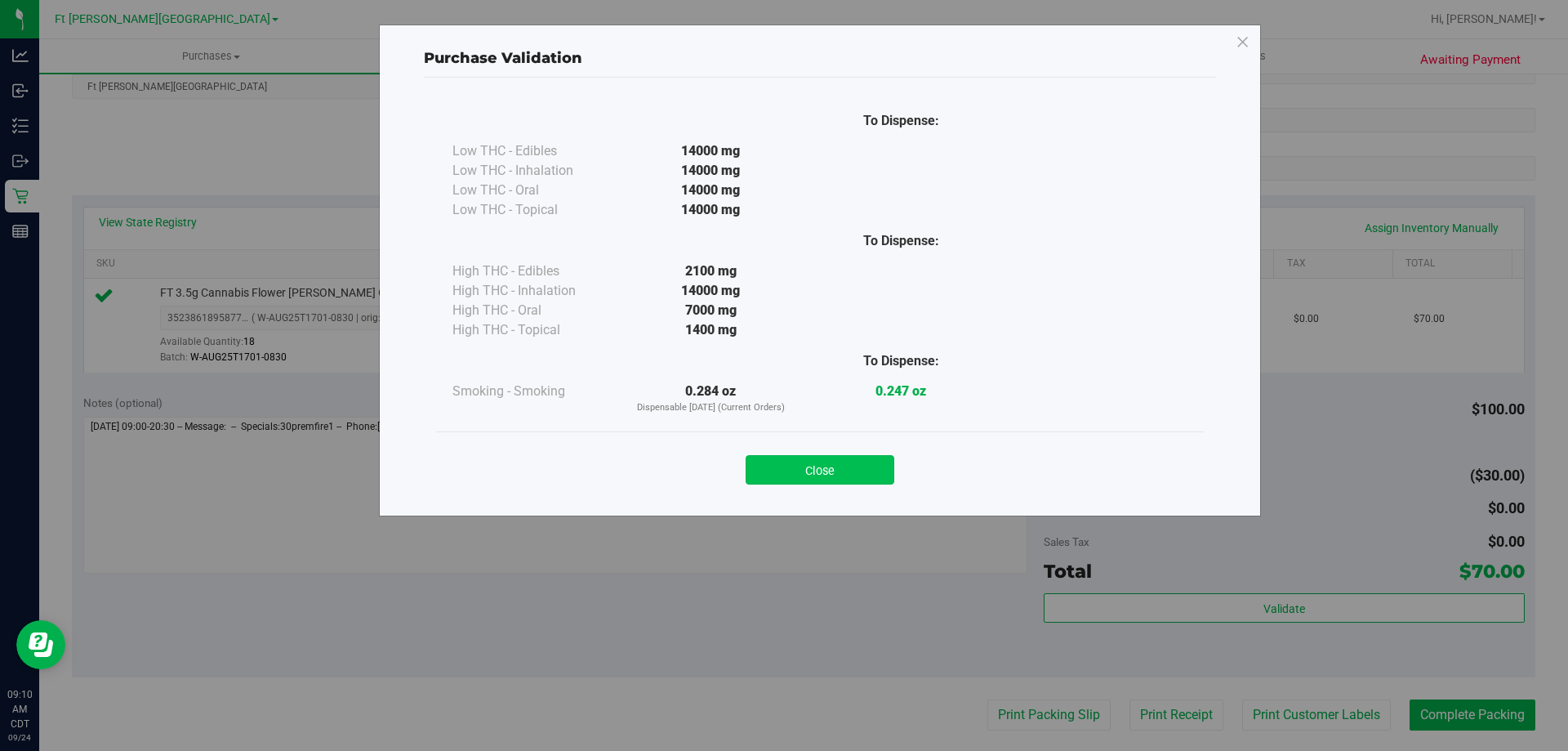
click at [813, 471] on button "Close" at bounding box center [820, 470] width 149 height 29
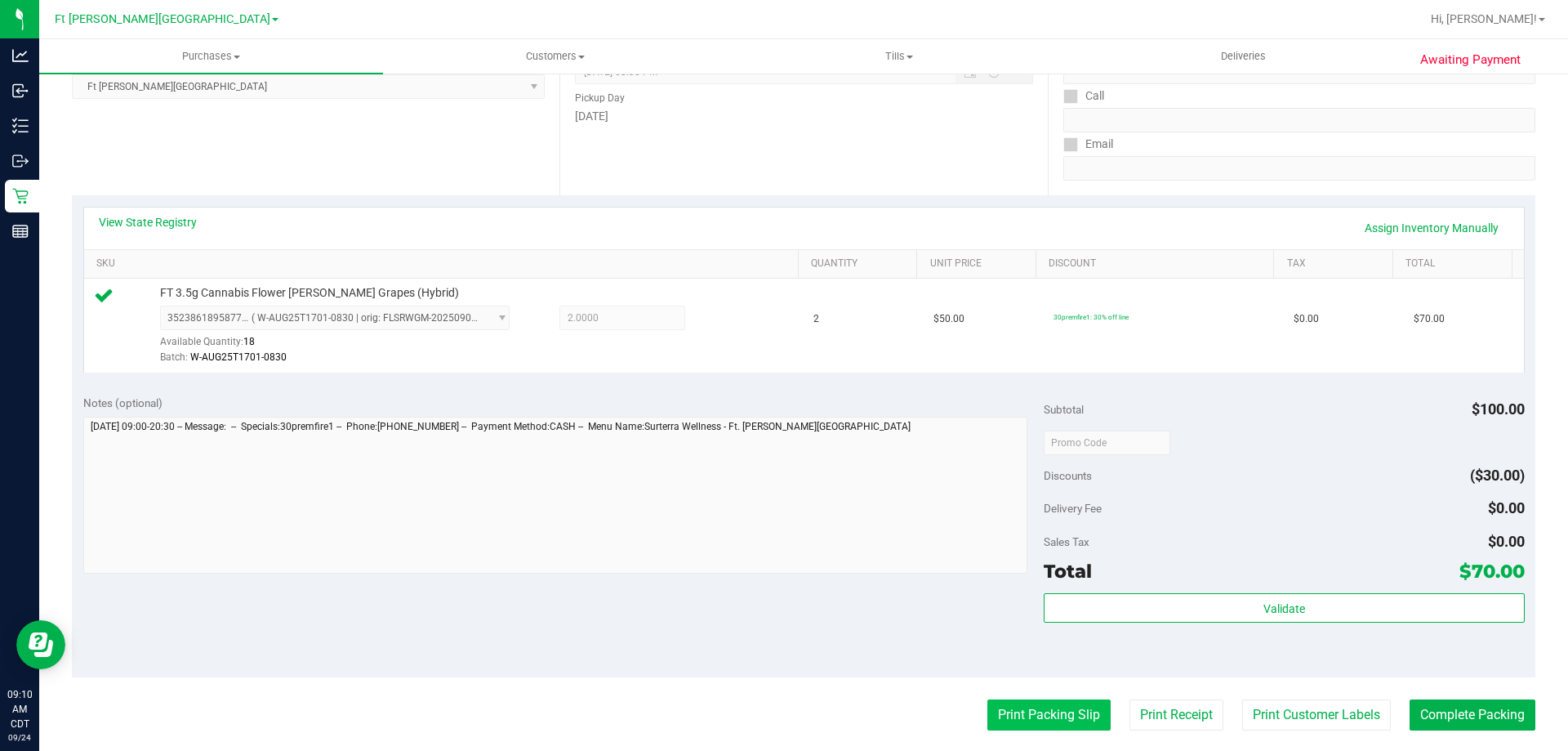
click at [1048, 724] on button "Print Packing Slip" at bounding box center [1049, 715] width 123 height 31
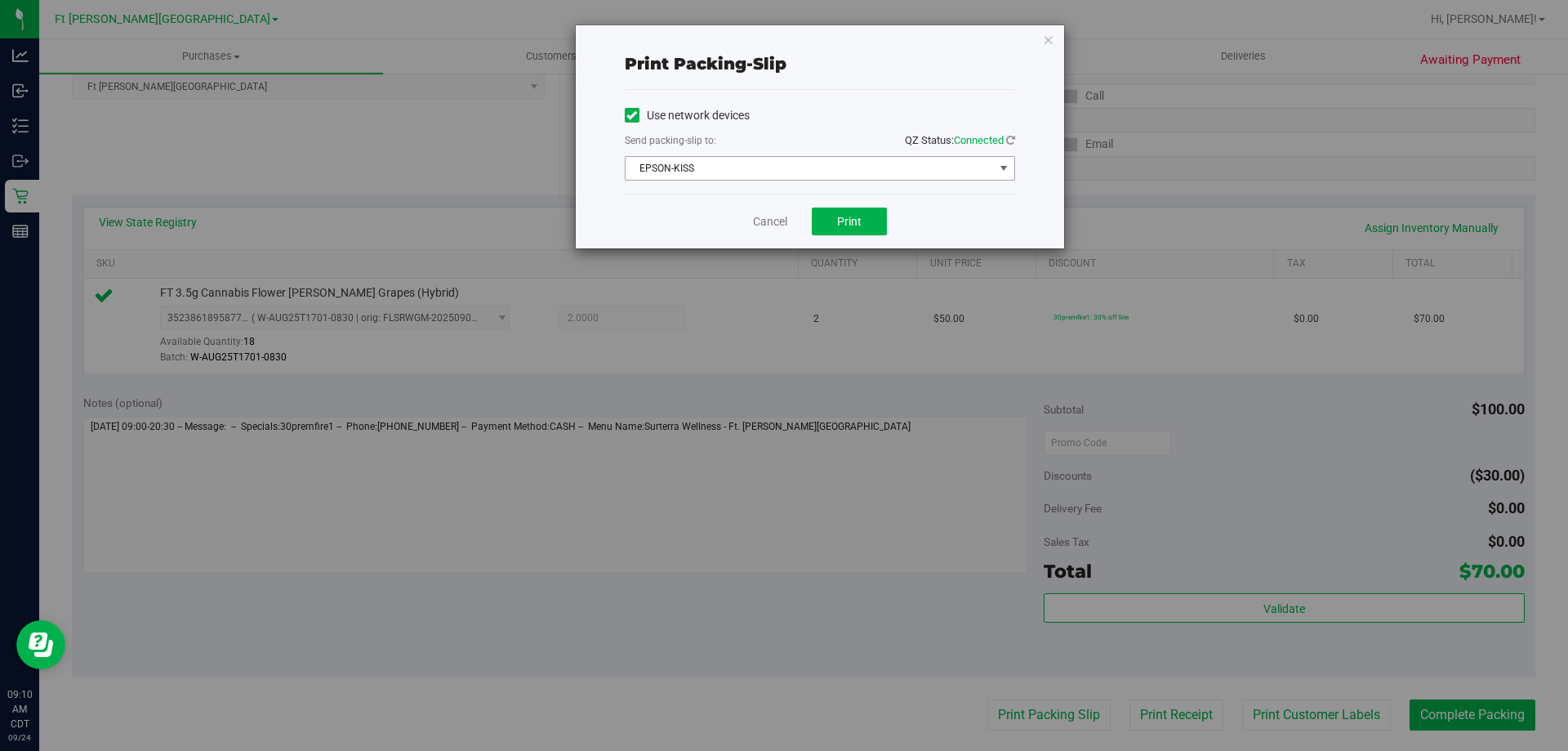
click at [802, 164] on span "EPSON-KISS" at bounding box center [809, 167] width 368 height 23
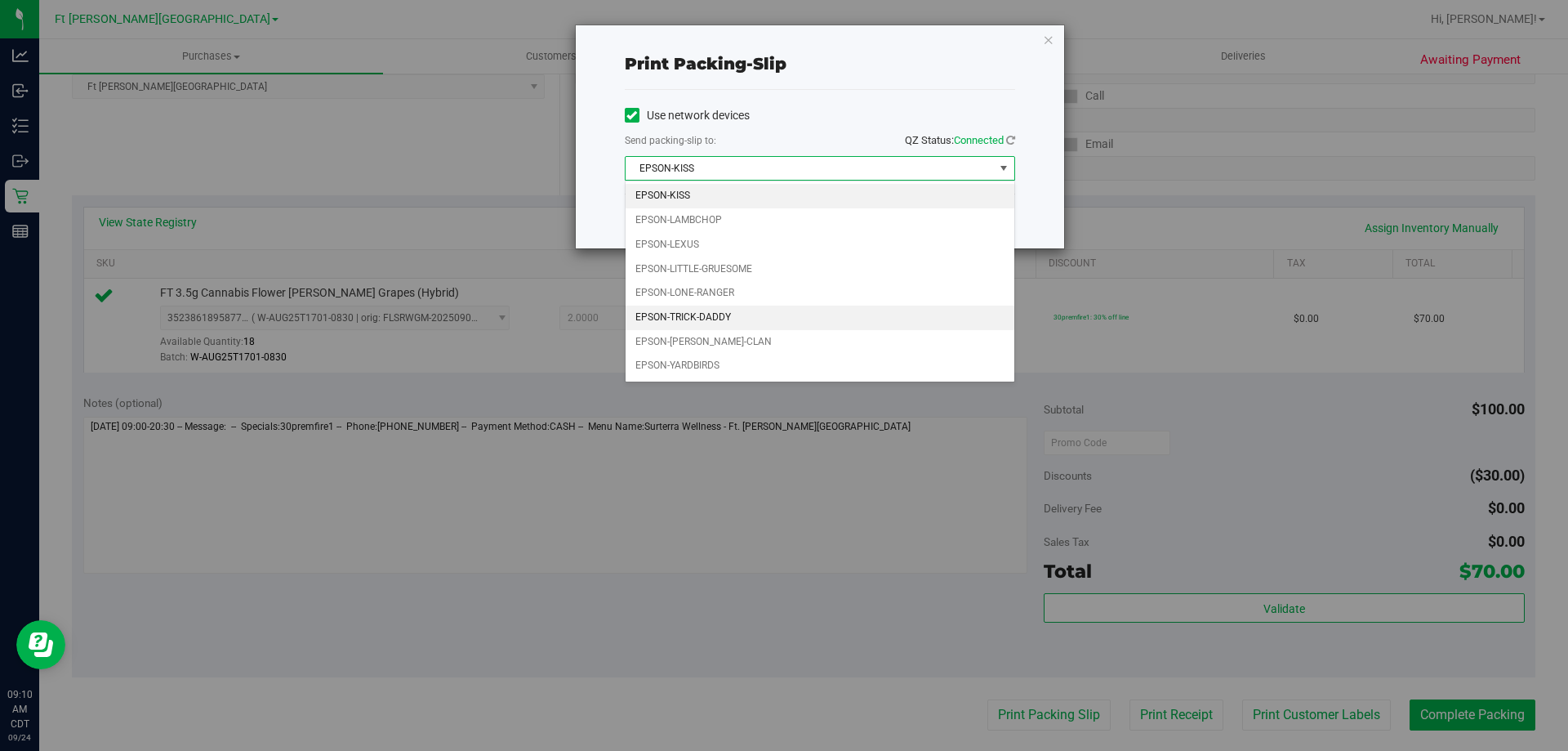
click at [728, 319] on li "EPSON-TRICK-DADDY" at bounding box center [819, 317] width 389 height 24
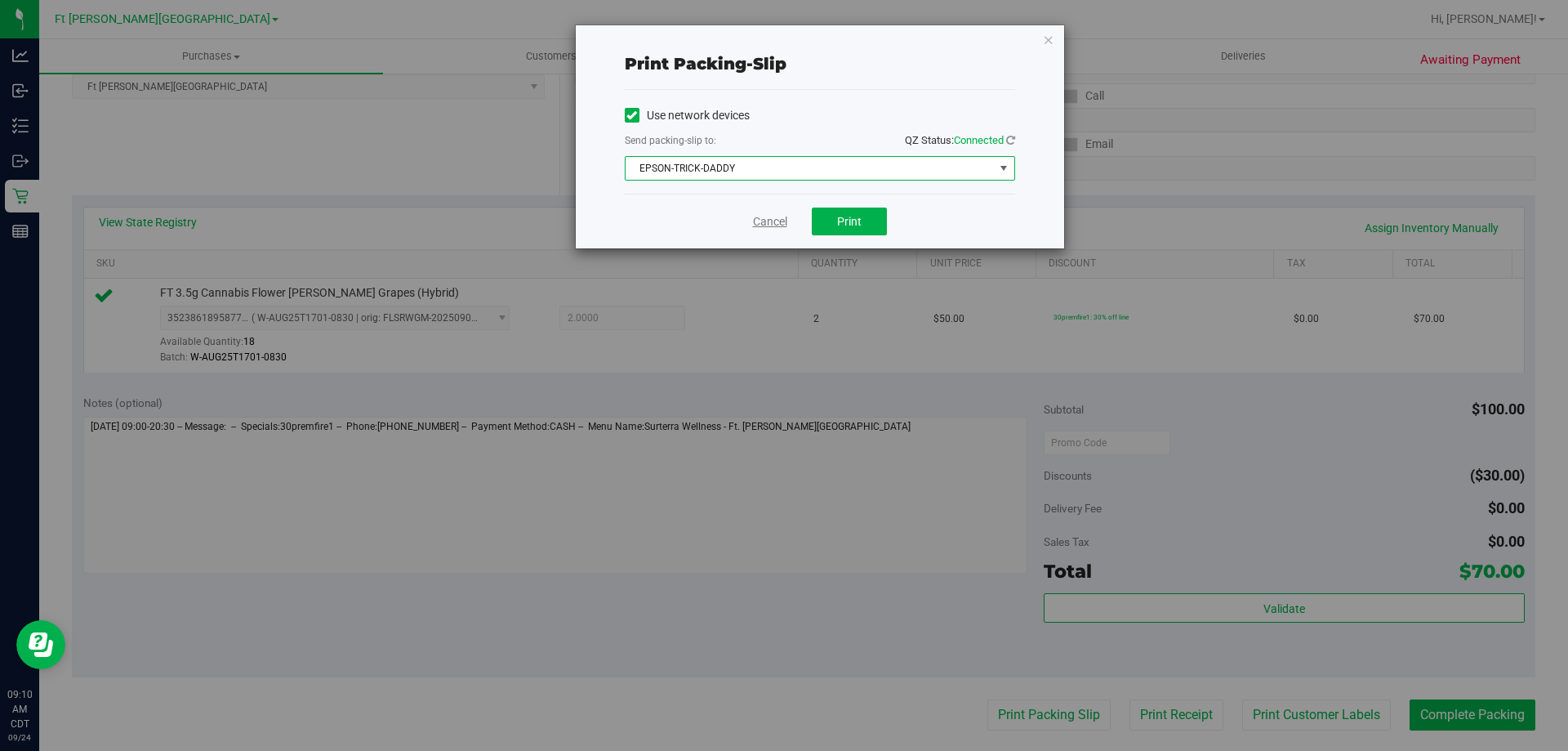
click at [765, 224] on link "Cancel" at bounding box center [769, 222] width 34 height 18
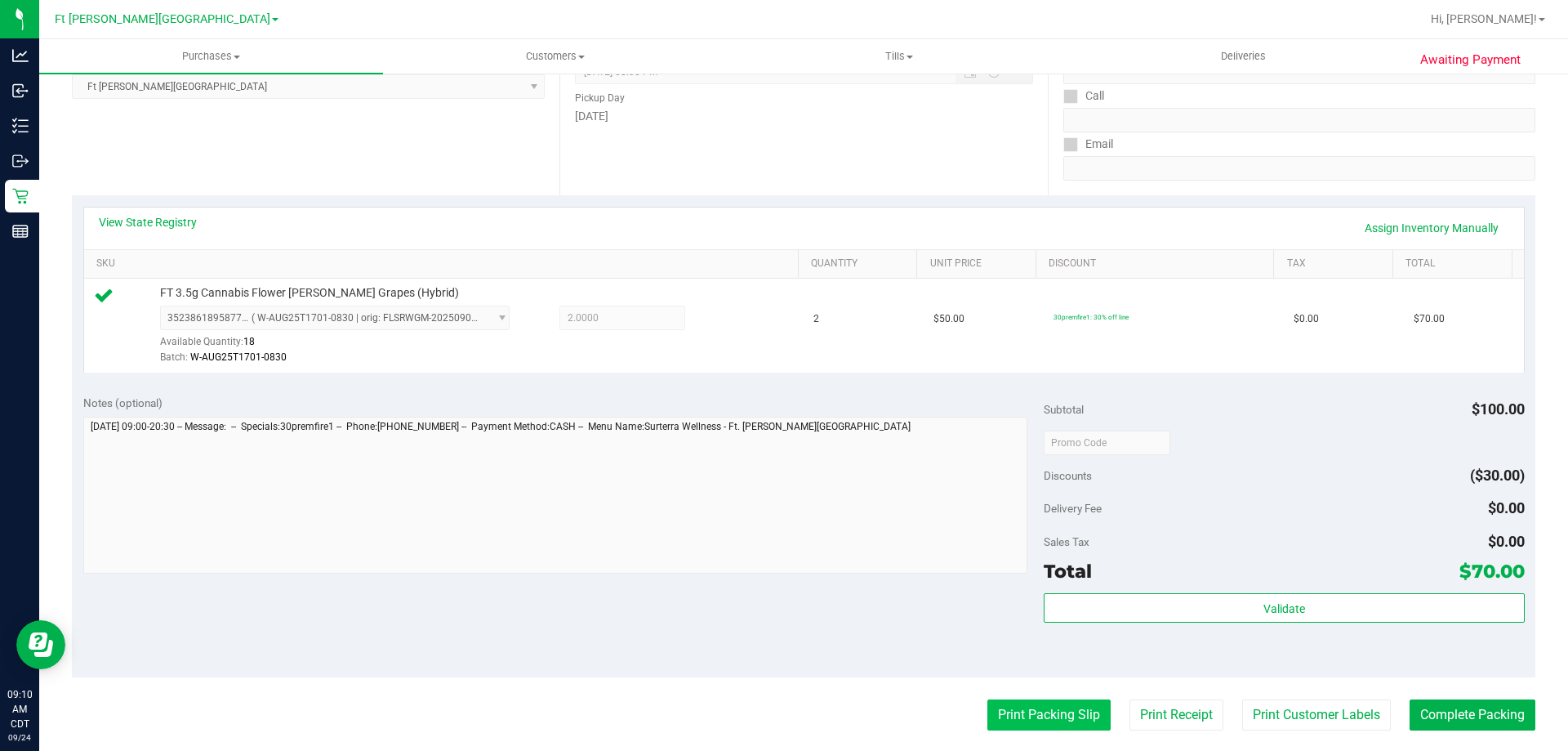
click at [1046, 718] on button "Print Packing Slip" at bounding box center [1049, 715] width 123 height 31
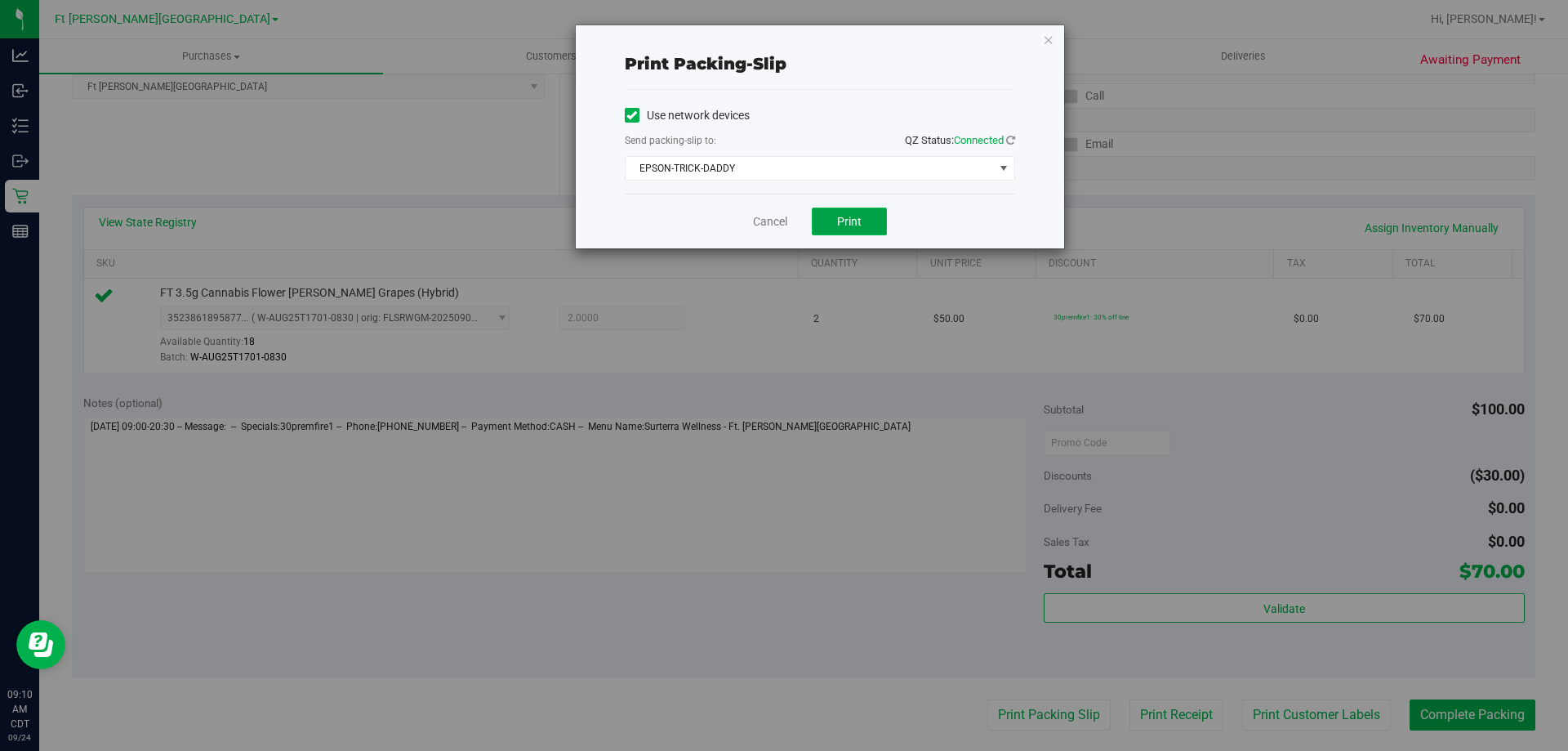
click at [862, 227] on button "Print" at bounding box center [849, 221] width 75 height 27
click at [782, 226] on link "Cancel" at bounding box center [769, 222] width 34 height 18
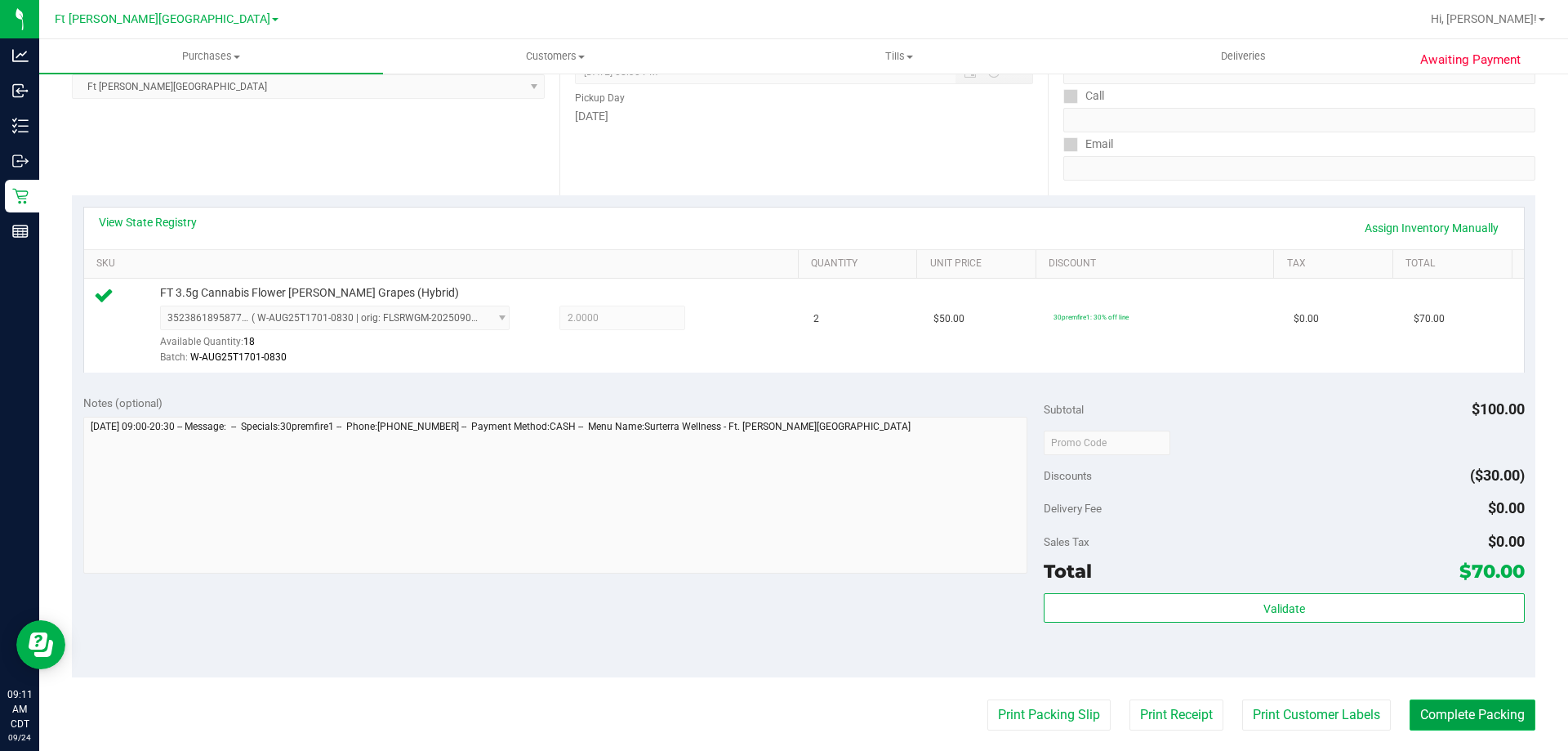
click at [1453, 725] on button "Complete Packing" at bounding box center [1472, 715] width 125 height 31
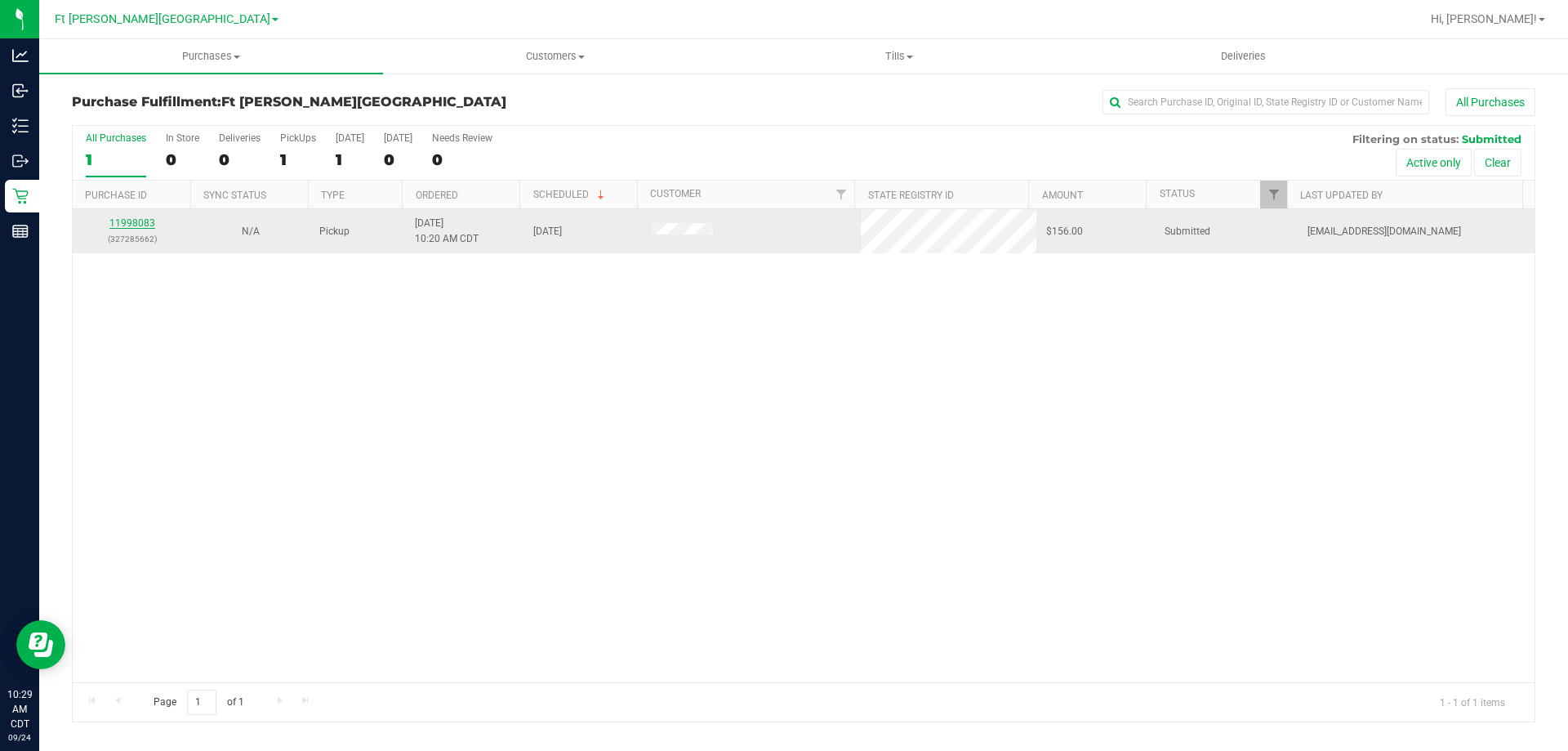
click at [129, 224] on link "11998083" at bounding box center [132, 223] width 46 height 12
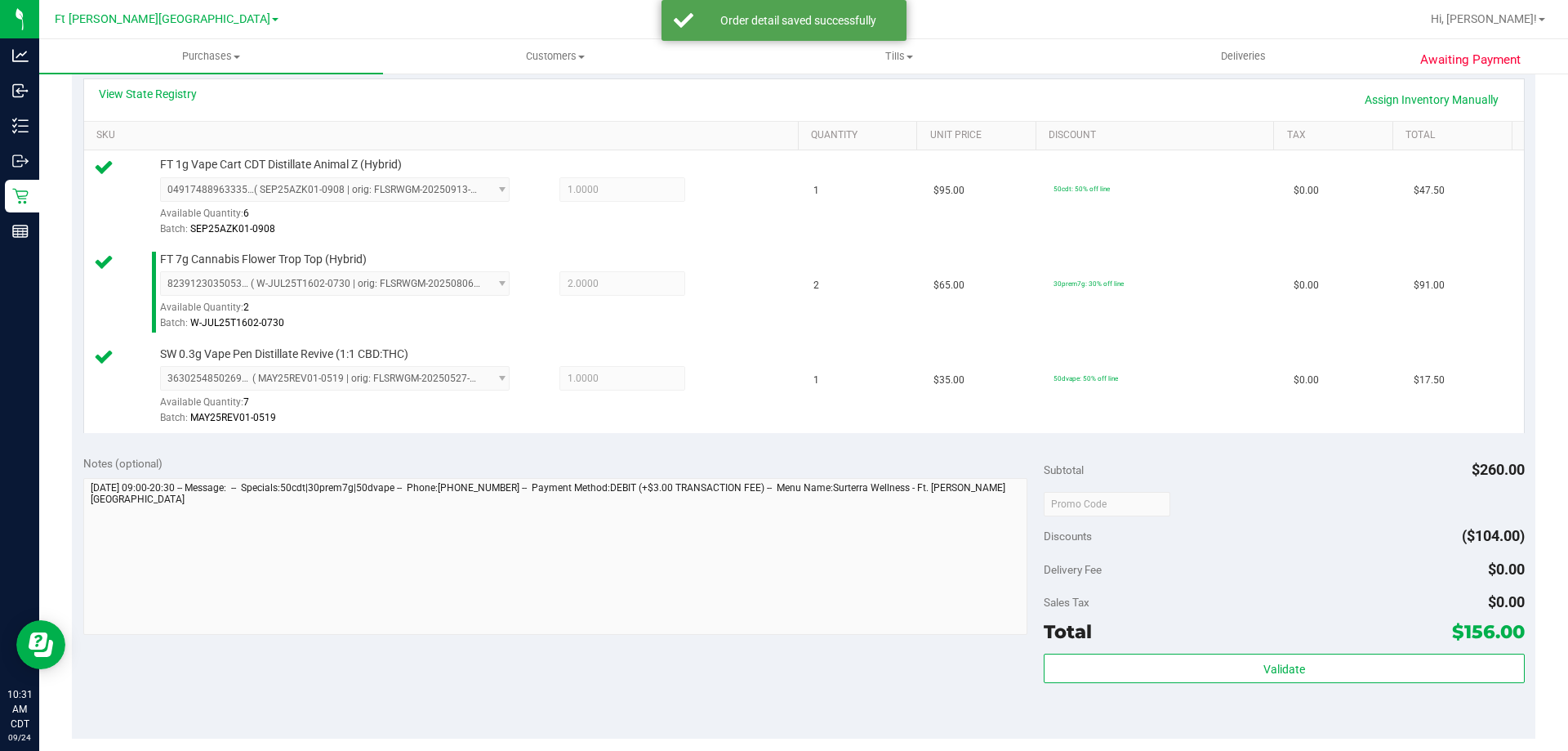
scroll to position [572, 0]
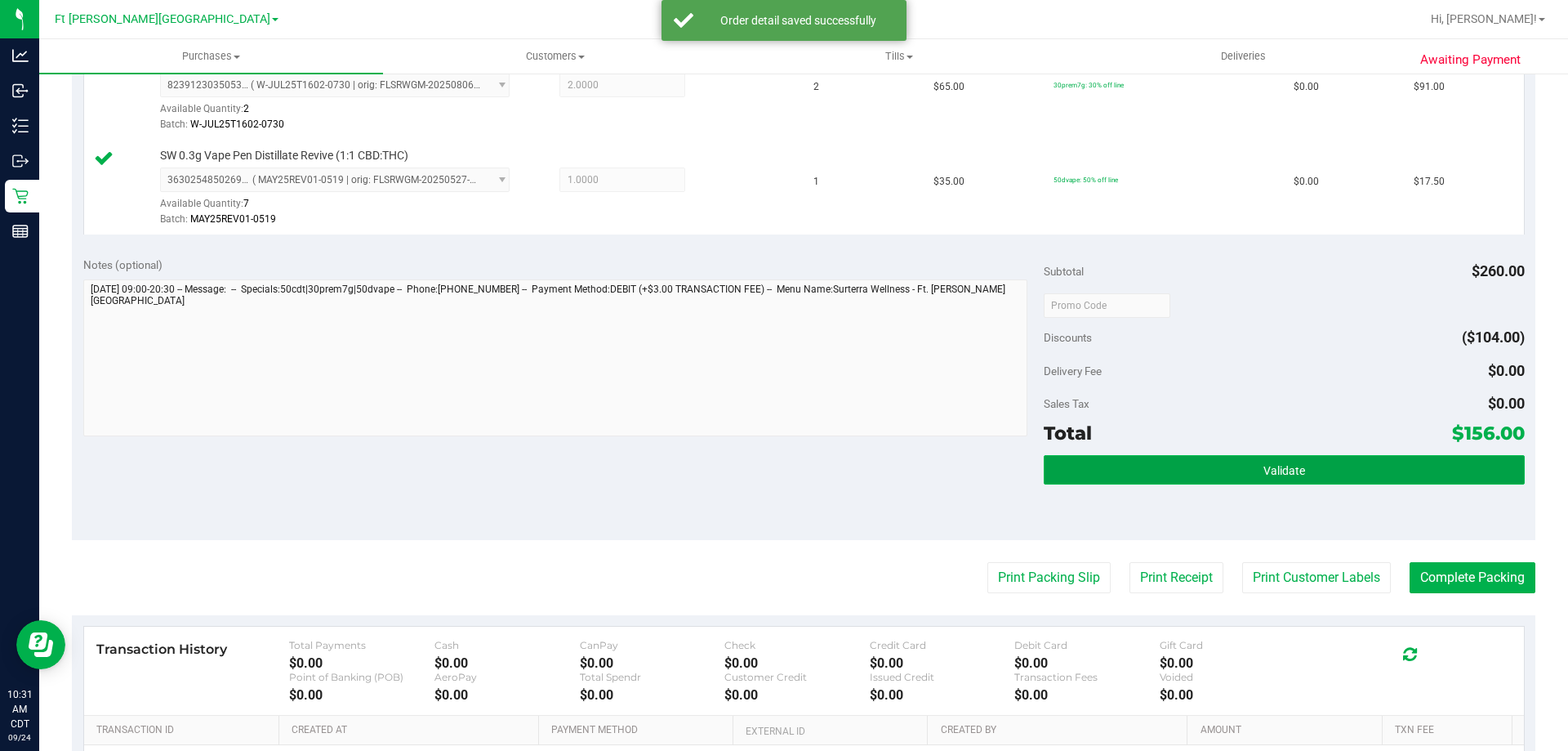
click at [1269, 471] on span "Validate" at bounding box center [1284, 470] width 42 height 13
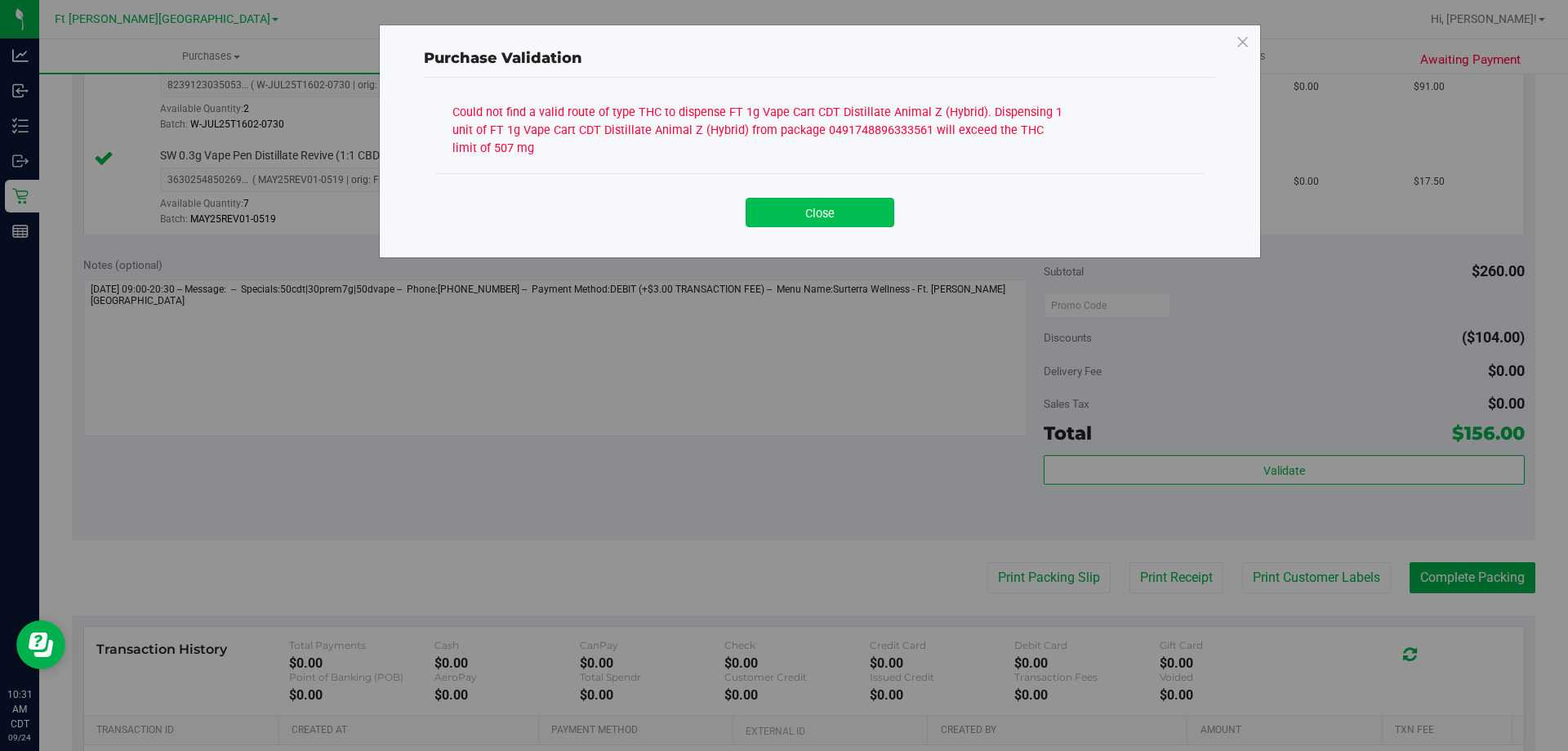
click at [840, 209] on button "Close" at bounding box center [820, 212] width 149 height 29
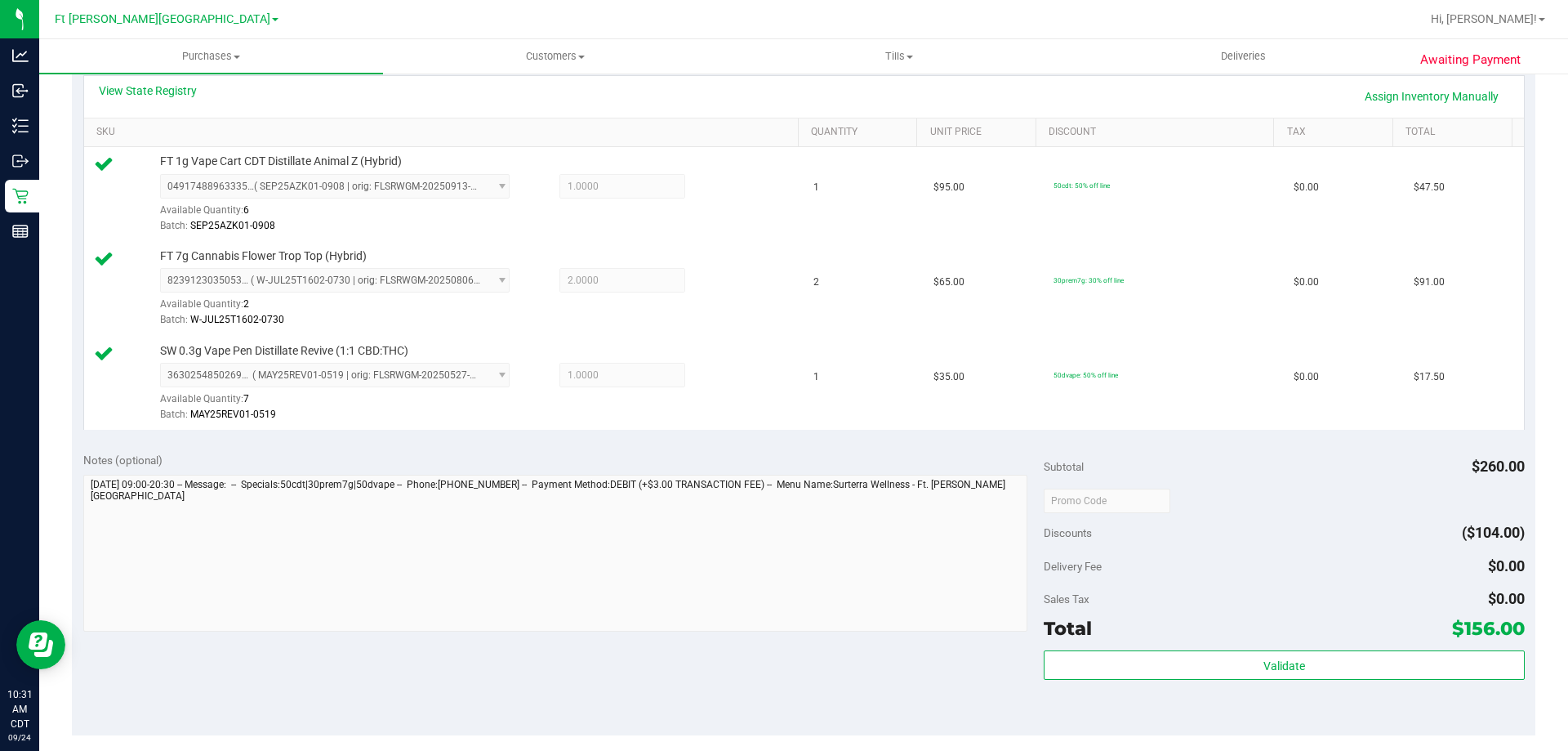
scroll to position [164, 0]
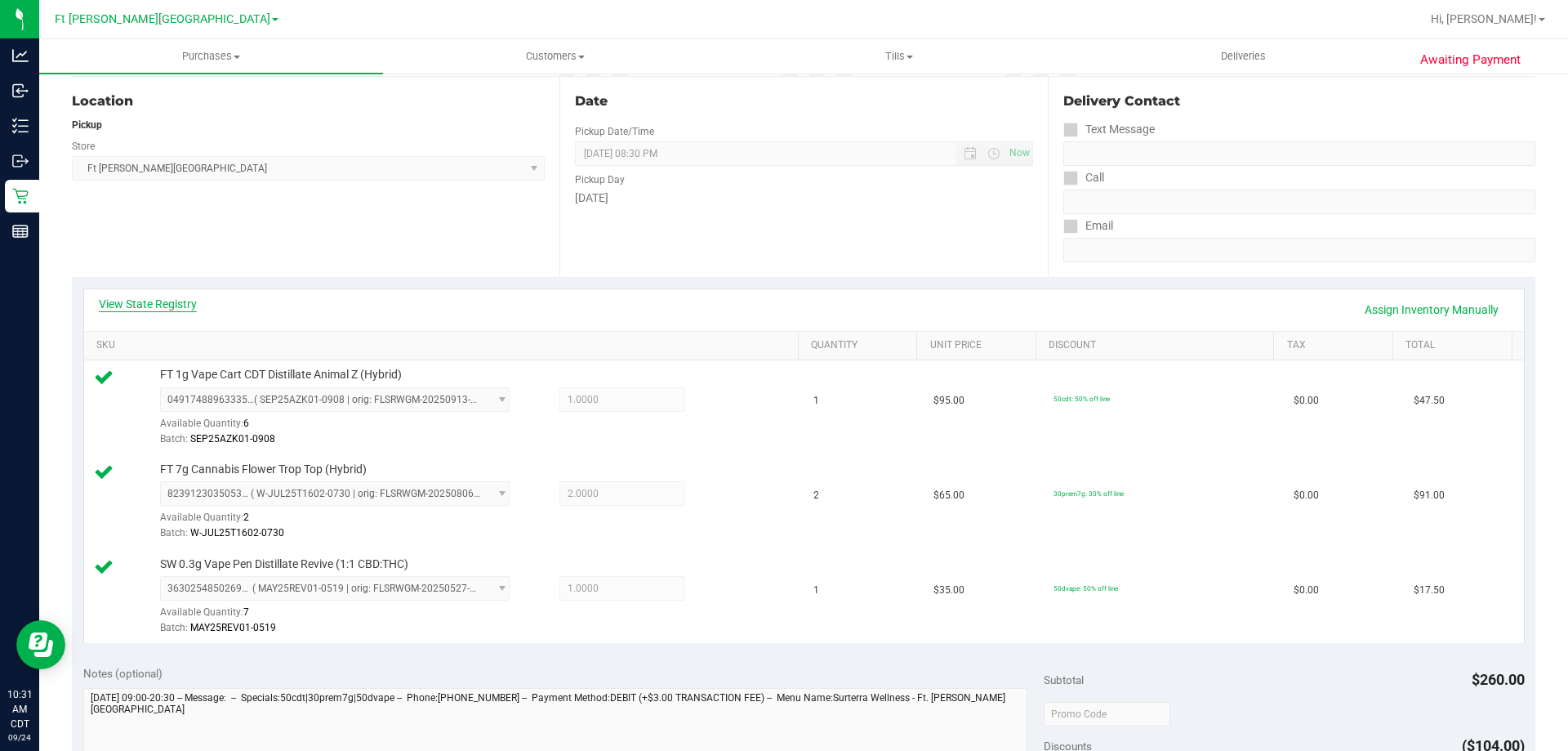
click at [172, 305] on link "View State Registry" at bounding box center [148, 304] width 98 height 17
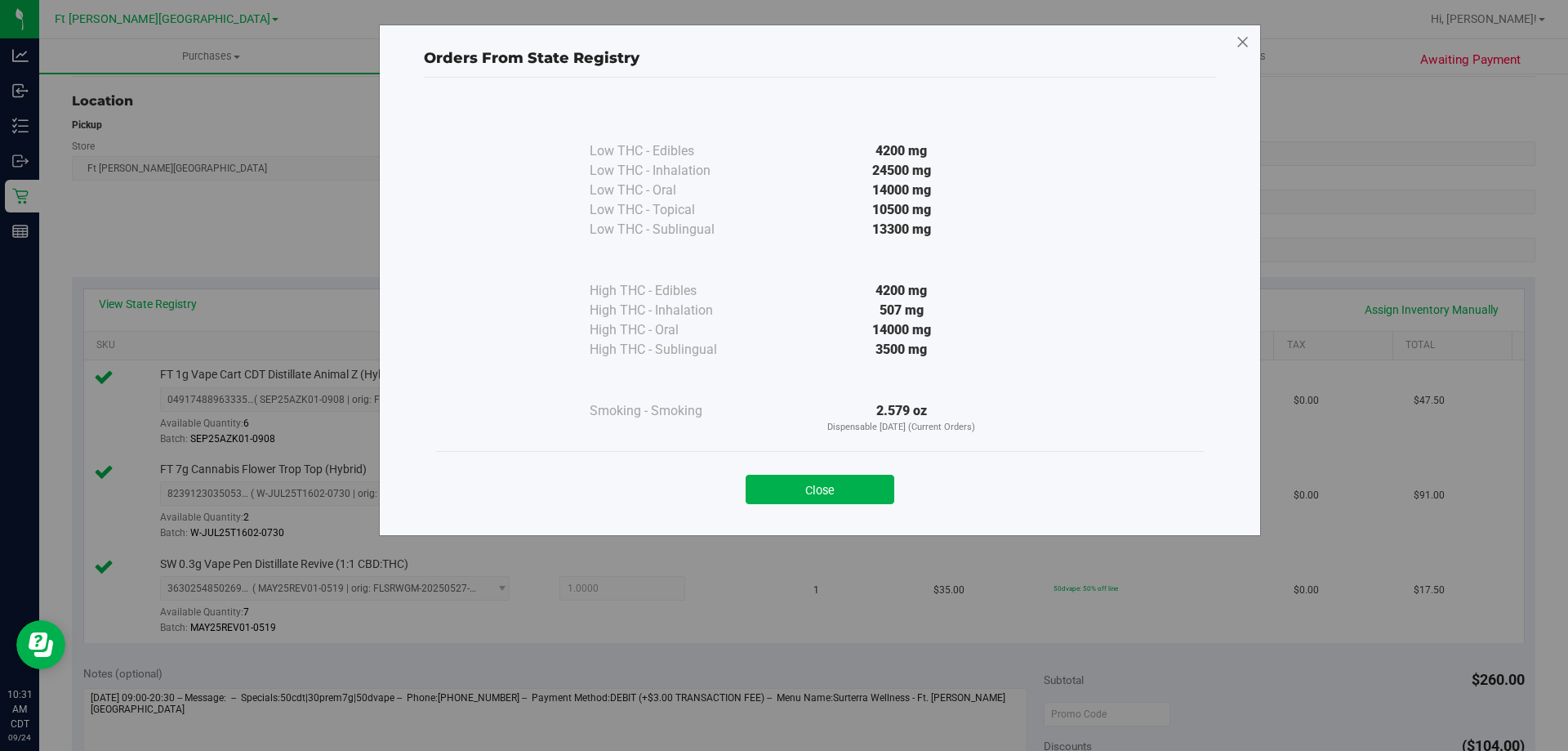
click at [1241, 46] on icon at bounding box center [1242, 42] width 15 height 26
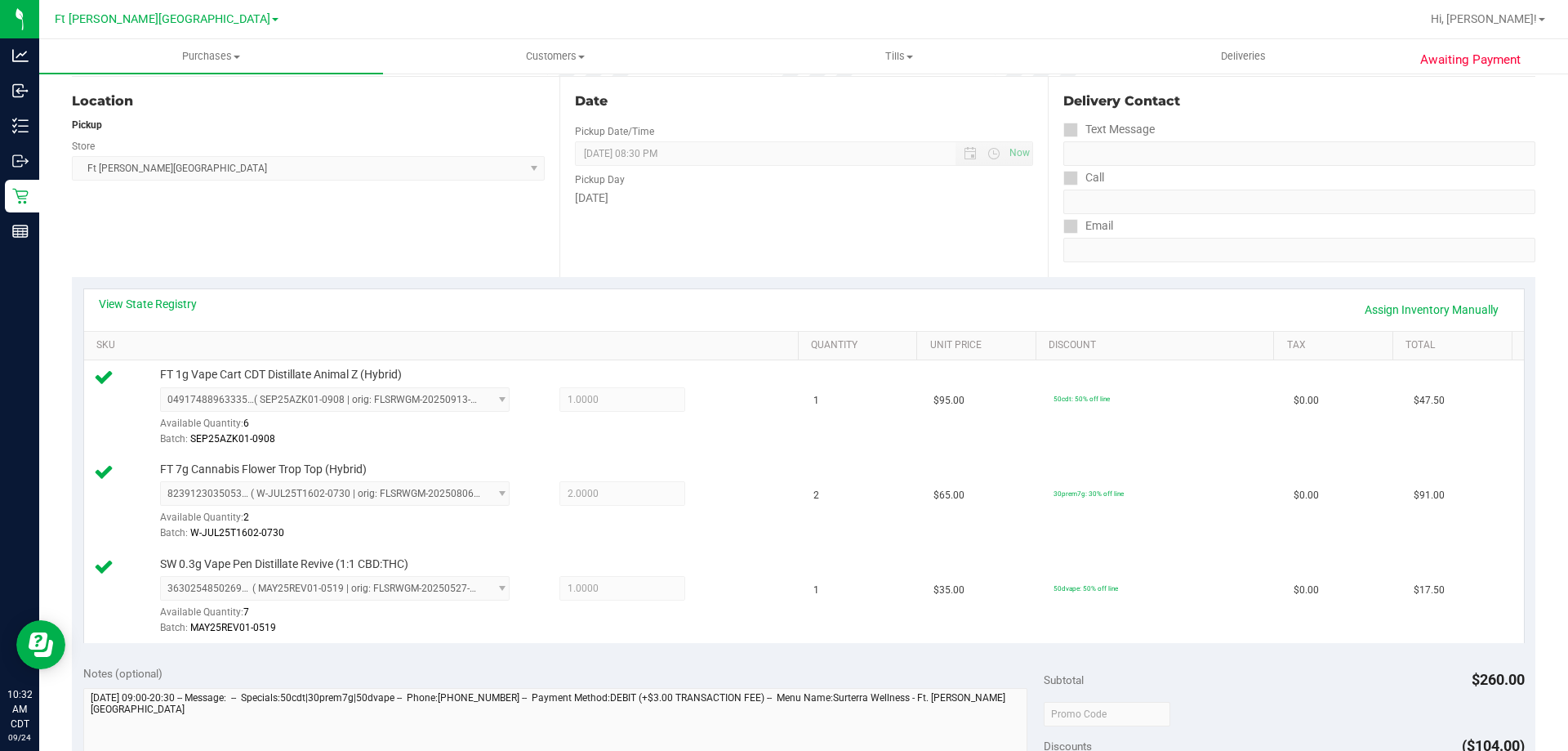
scroll to position [0, 0]
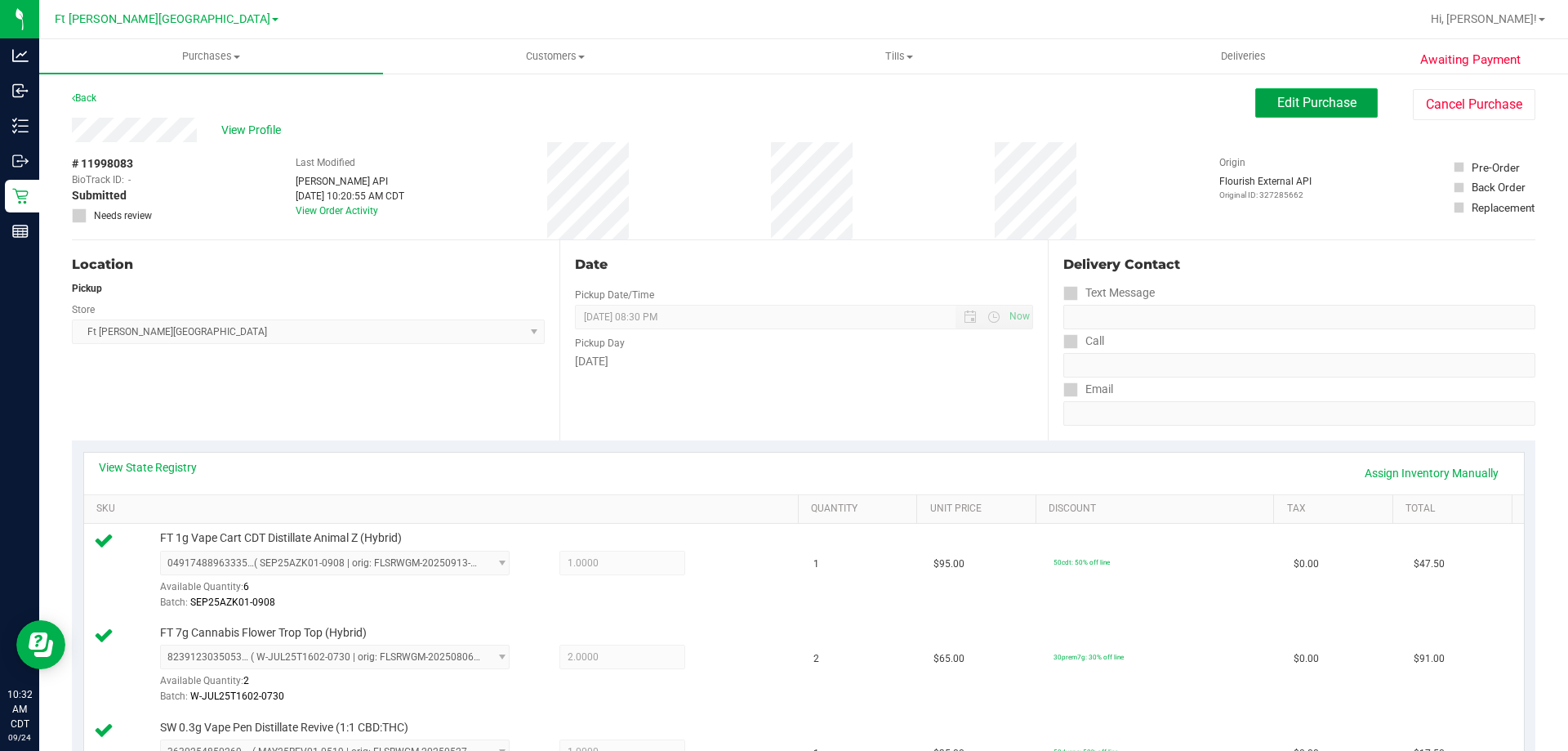
click at [1315, 111] on button "Edit Purchase" at bounding box center [1315, 103] width 122 height 29
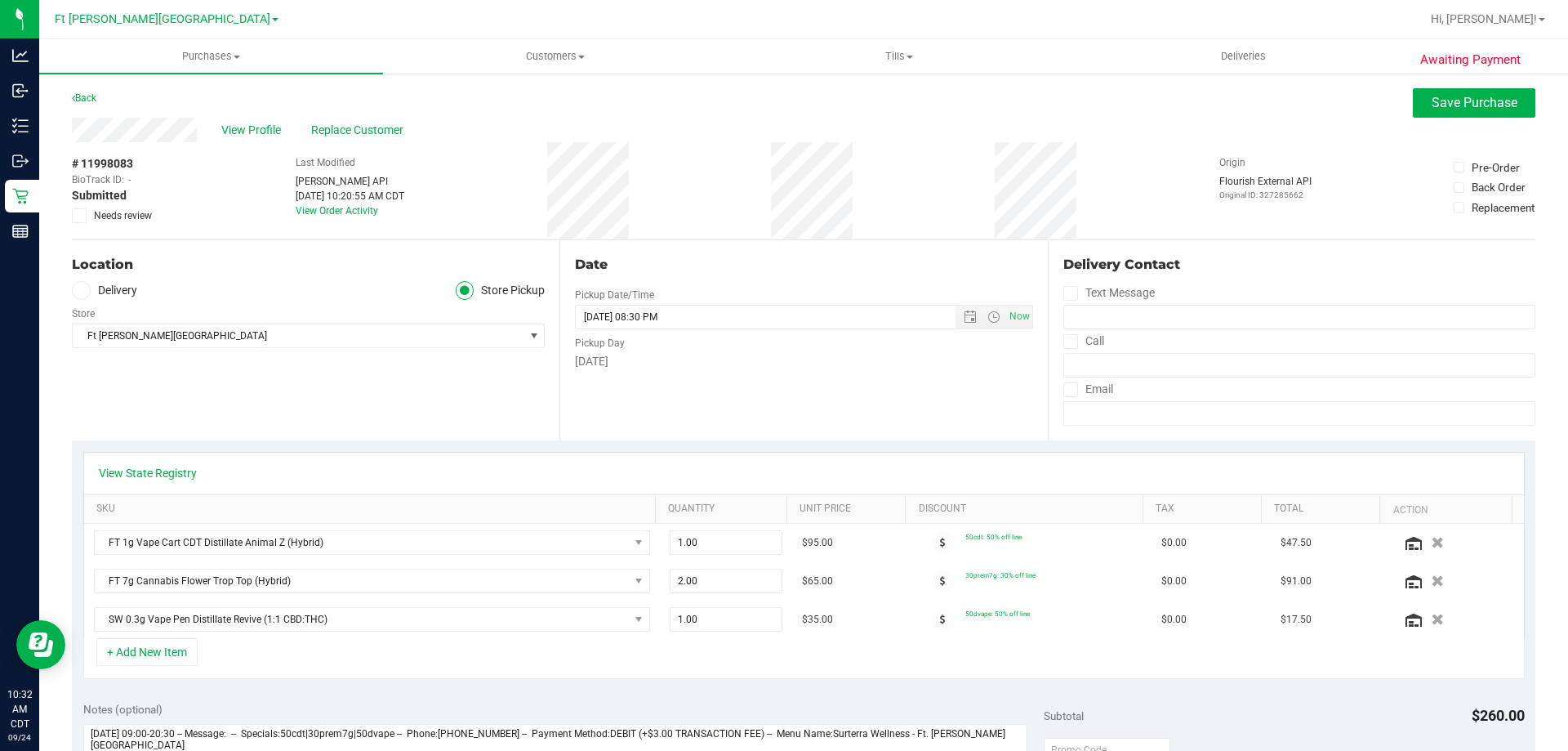
click at [85, 218] on span at bounding box center [78, 215] width 15 height 15
click at [0, 0] on input "Needs review" at bounding box center [0, 0] width 0 height 0
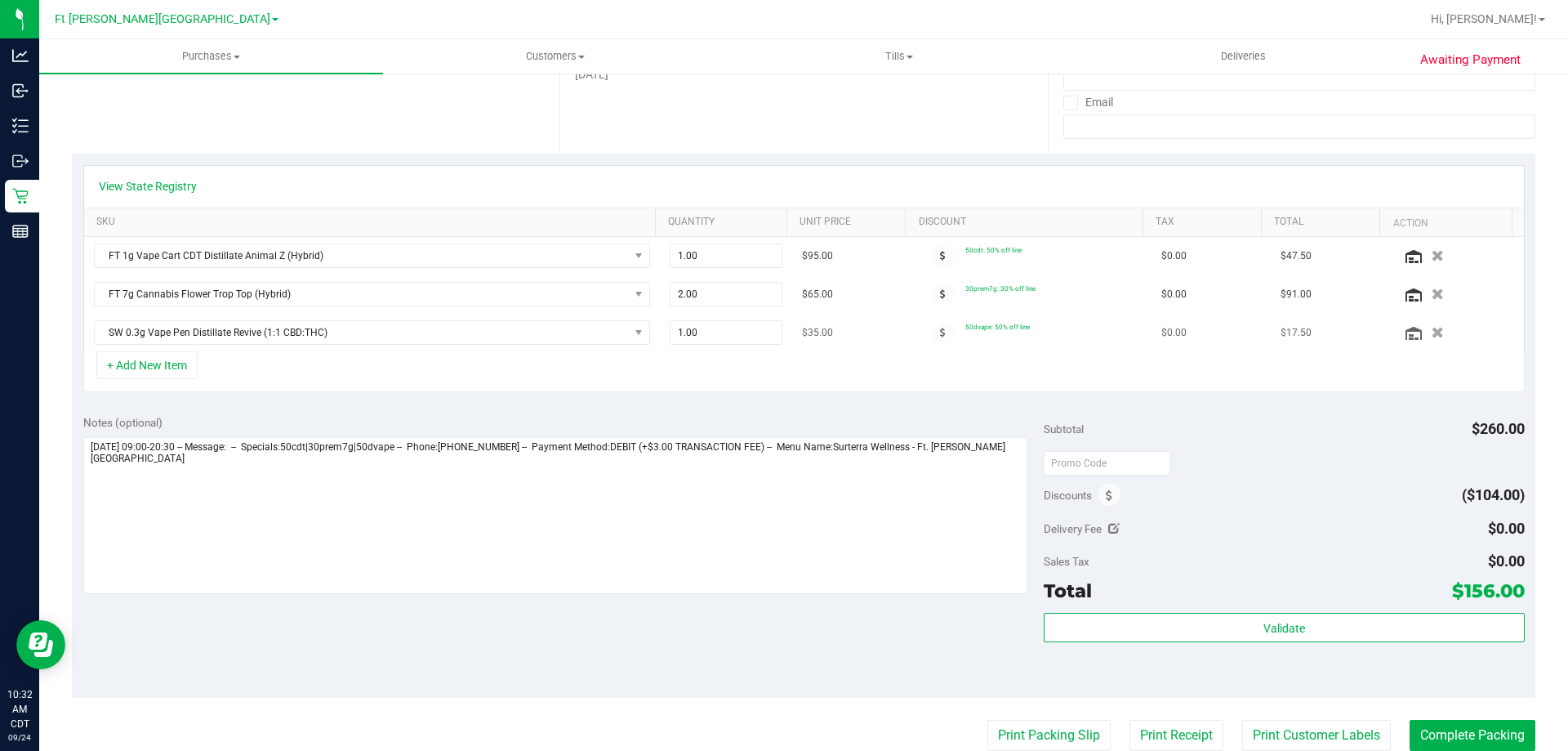
scroll to position [245, 0]
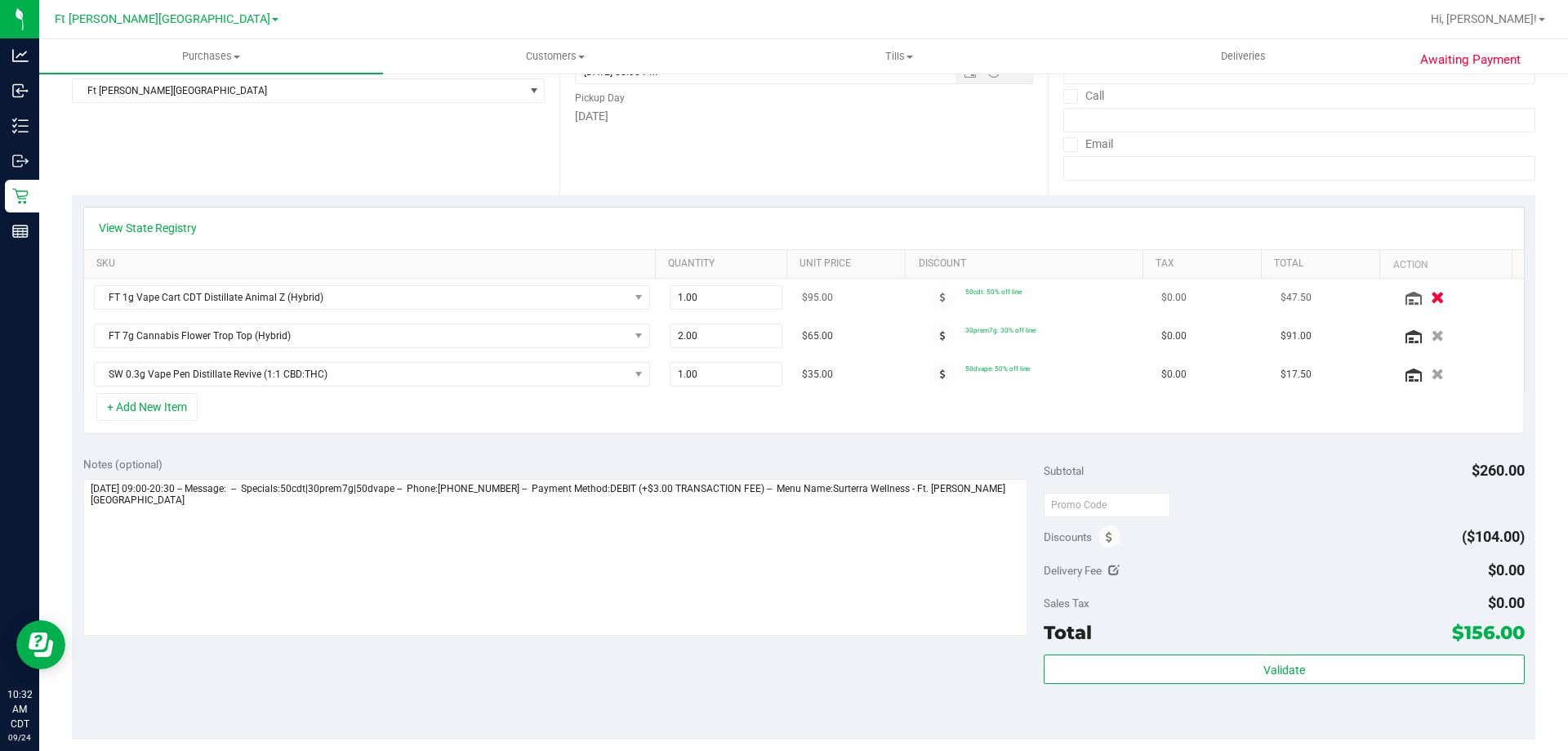
click at [1431, 298] on icon "button" at bounding box center [1438, 298] width 14 height 13
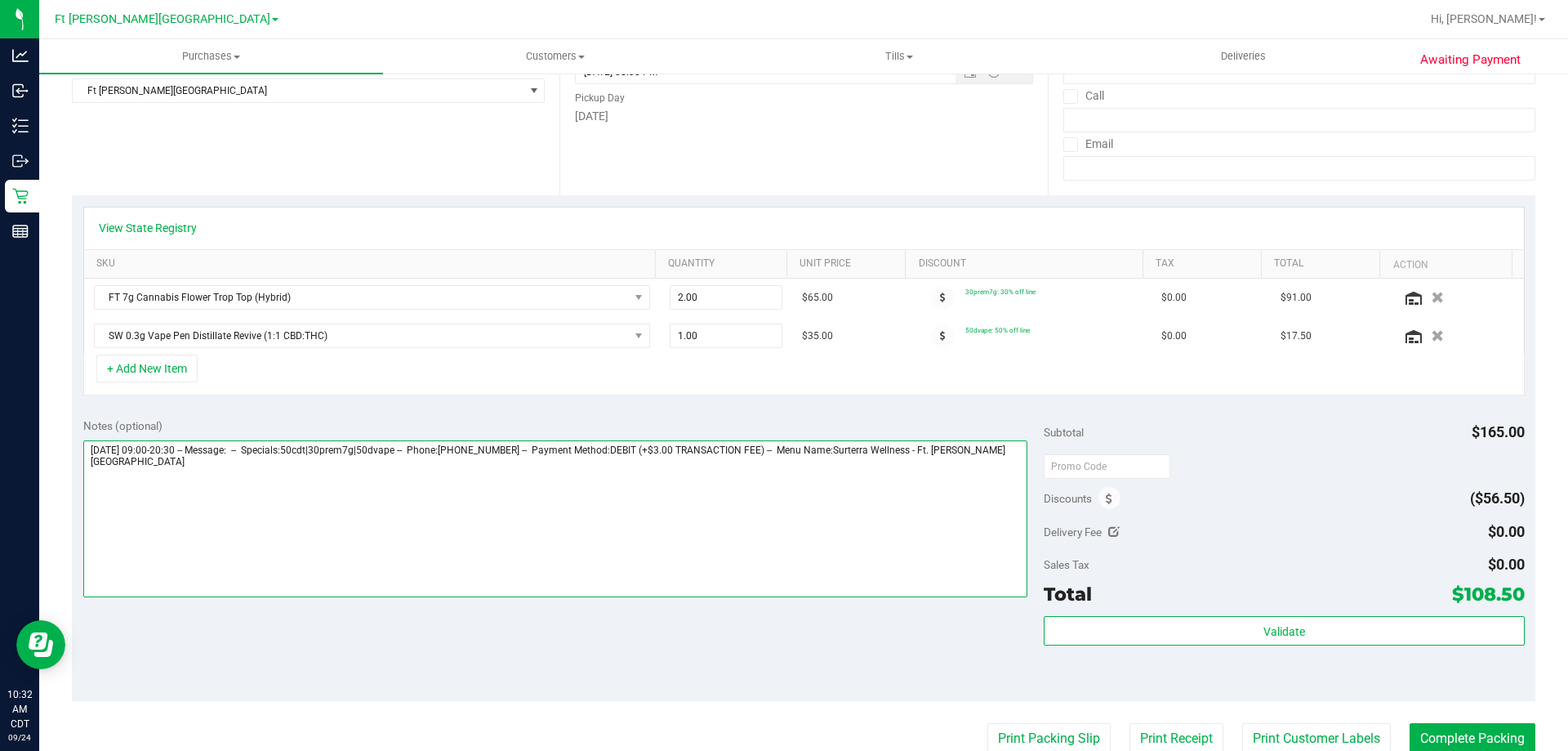
click at [206, 493] on textarea at bounding box center [555, 519] width 945 height 157
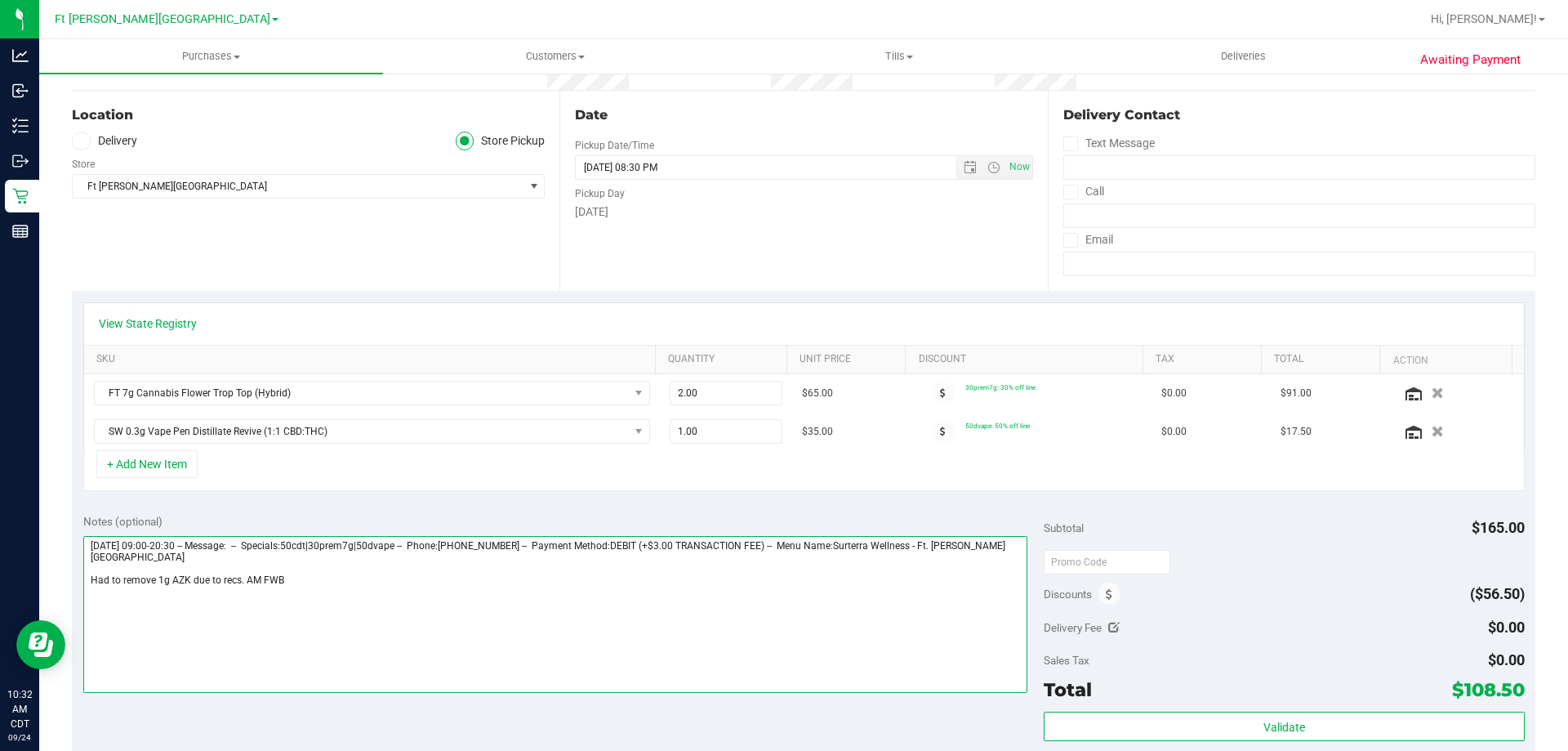
scroll to position [0, 0]
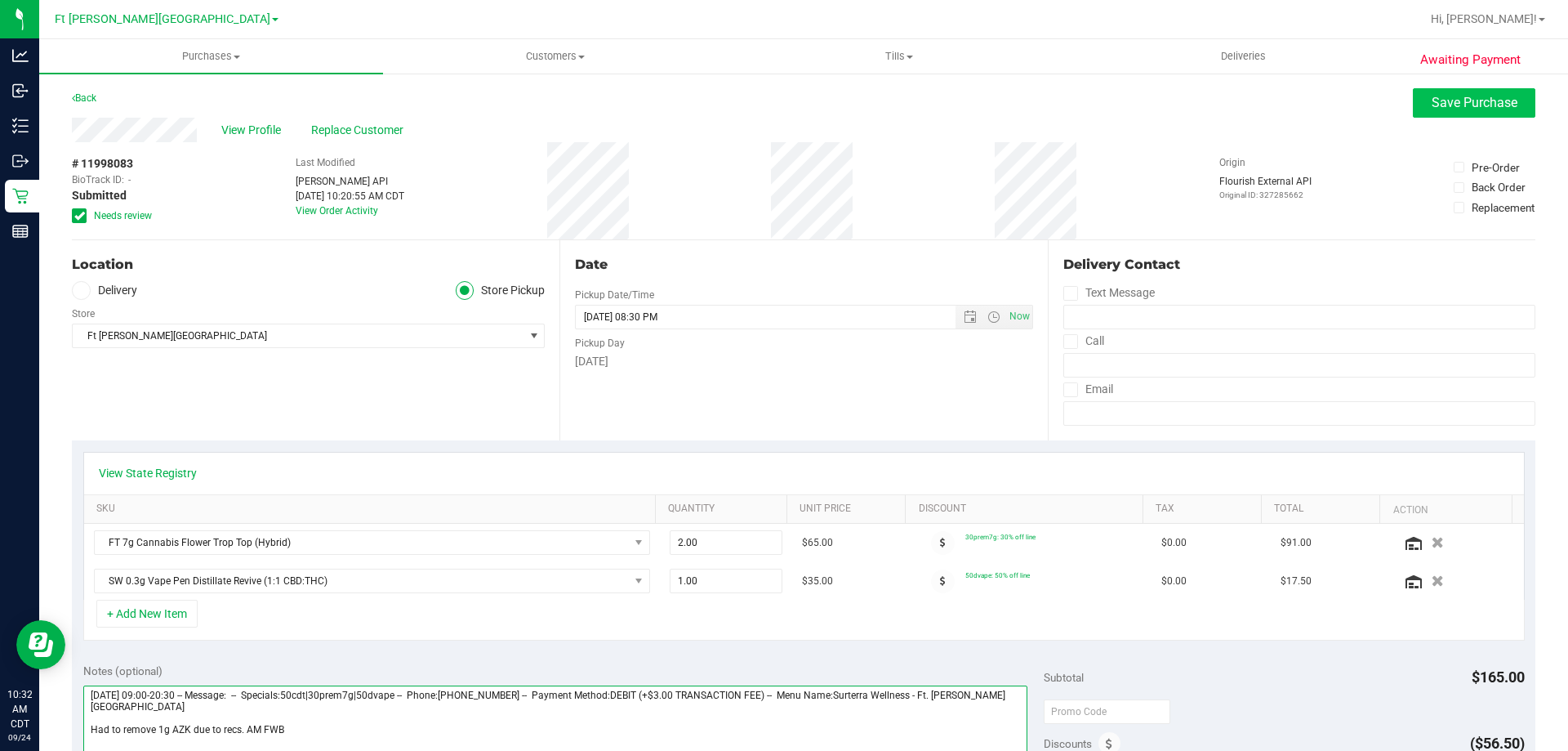
type textarea "Wednesday 09/24/2025 09:00-20:30 -- Message: -- Specials:50cdt|30prem7g|50dvape…"
click at [1438, 94] on button "Save Purchase" at bounding box center [1474, 103] width 122 height 29
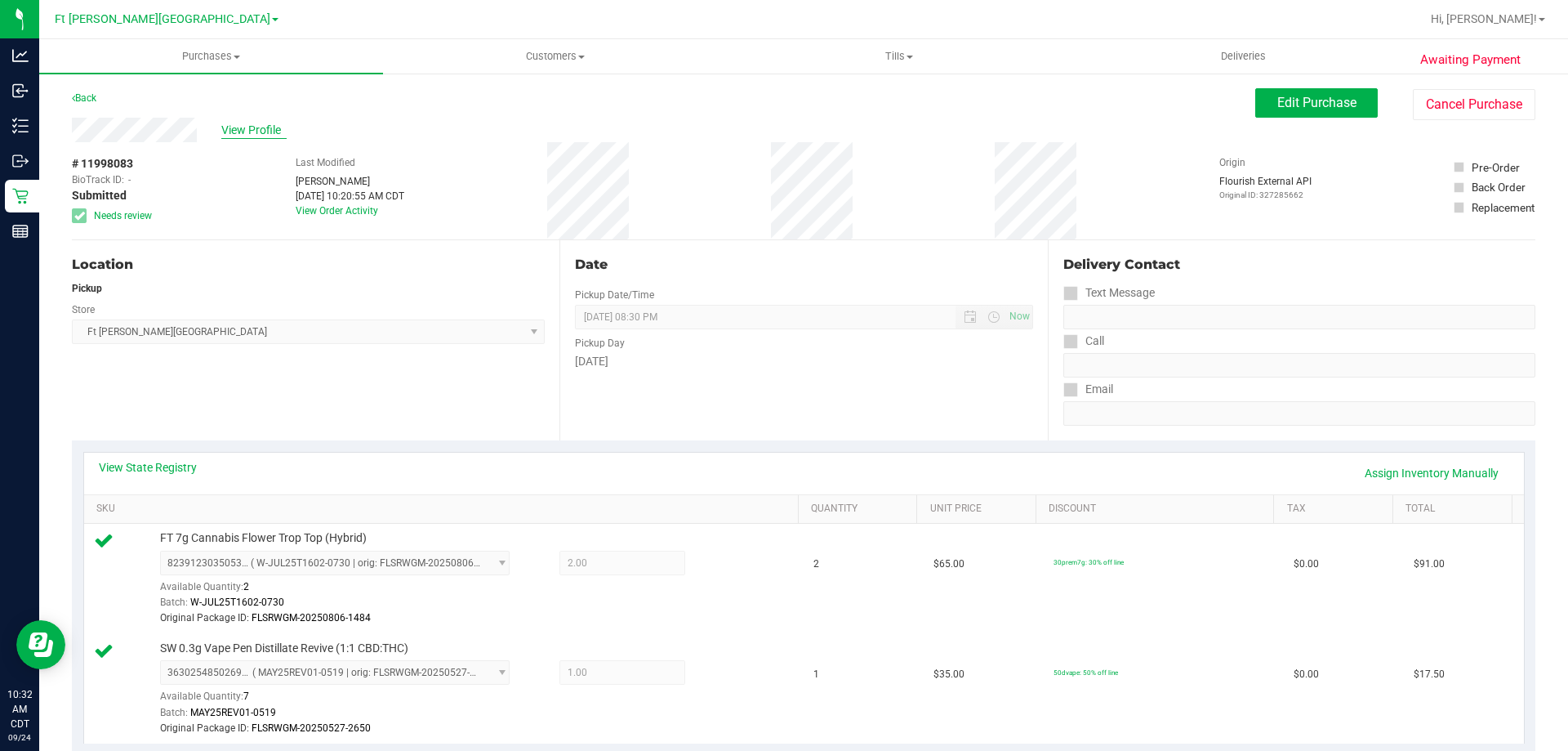
click at [255, 123] on span "View Profile" at bounding box center [254, 130] width 66 height 18
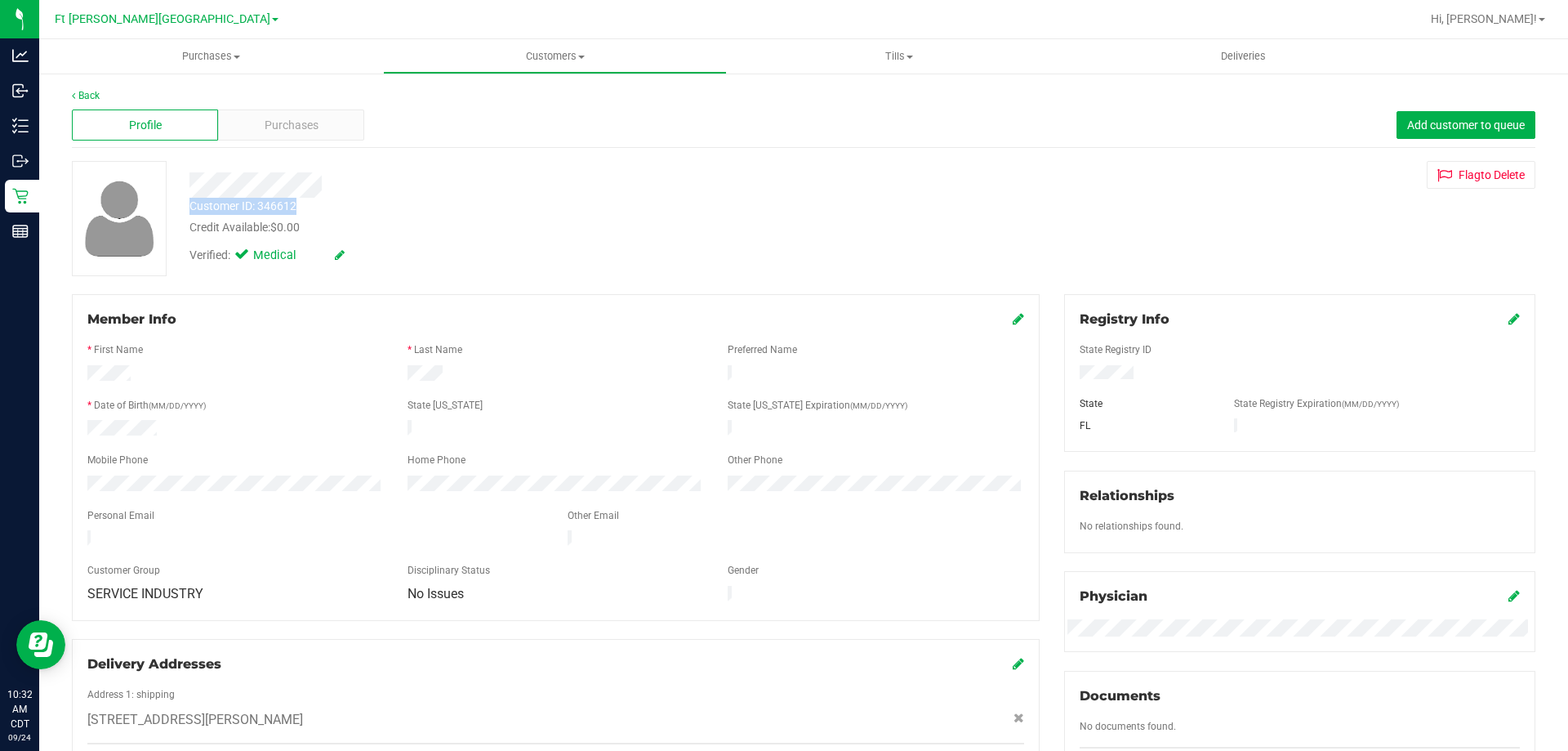
drag, startPoint x: 189, startPoint y: 210, endPoint x: 315, endPoint y: 213, distance: 126.0
click at [315, 213] on div "Customer ID: 346612 Credit Available: $0.00" at bounding box center [549, 216] width 744 height 38
copy div "Customer ID: 346612"
click at [313, 124] on span "Purchases" at bounding box center [291, 125] width 54 height 18
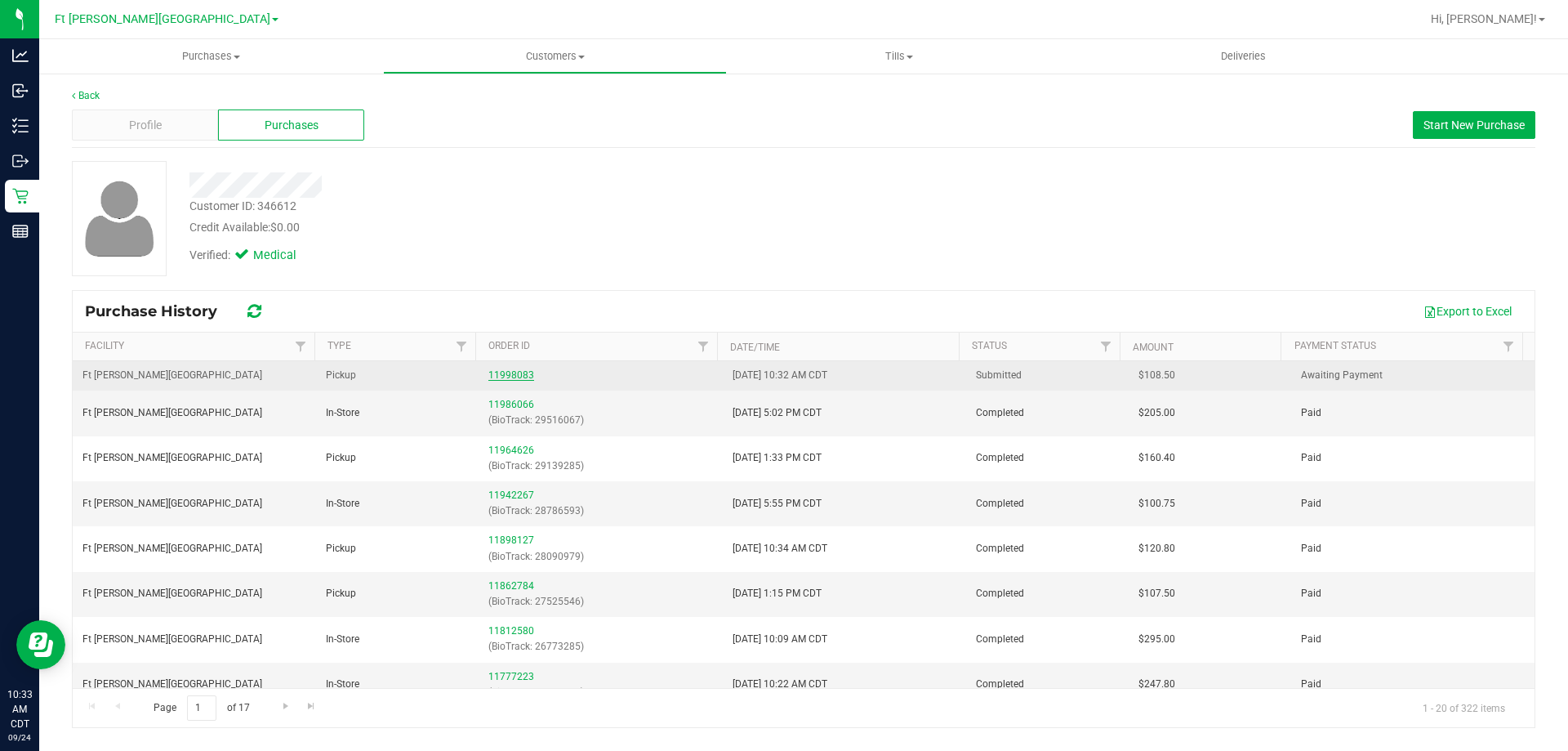
click at [511, 369] on link "11998083" at bounding box center [511, 375] width 46 height 12
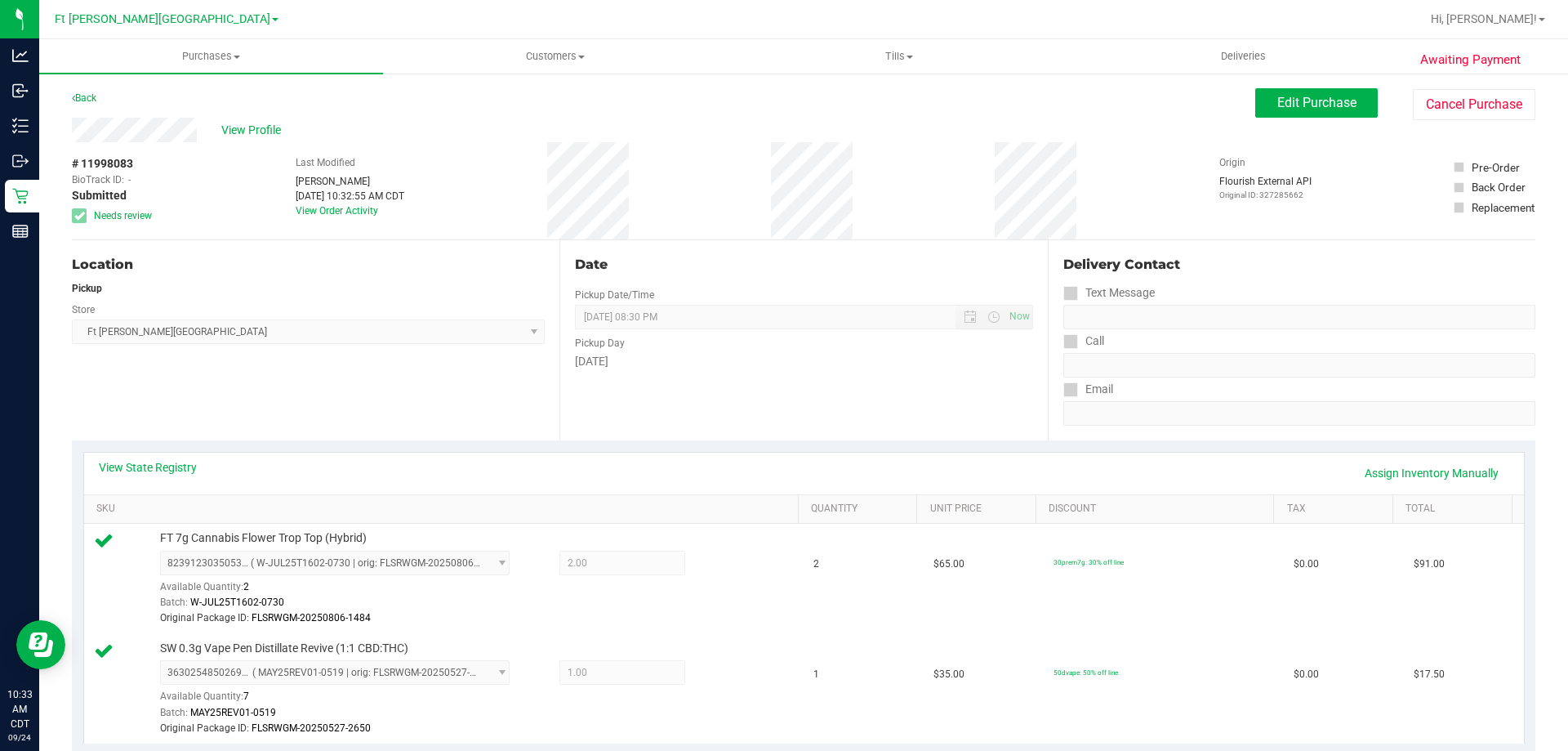
click at [850, 385] on div "Date Pickup Date/Time 09/24/2025 Now 09/24/2025 08:30 PM Now Pickup Day Wednesd…" at bounding box center [804, 340] width 487 height 200
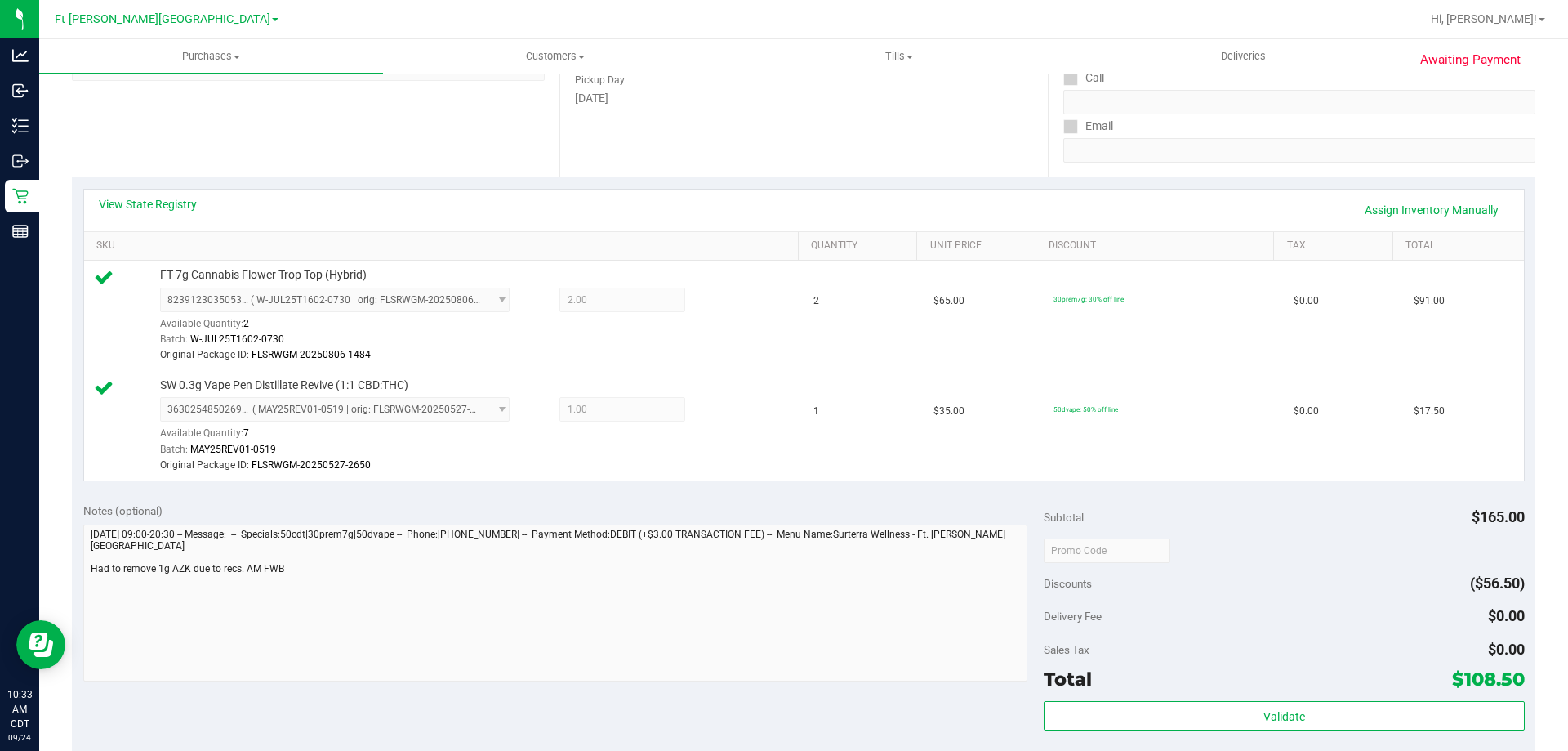
scroll to position [408, 0]
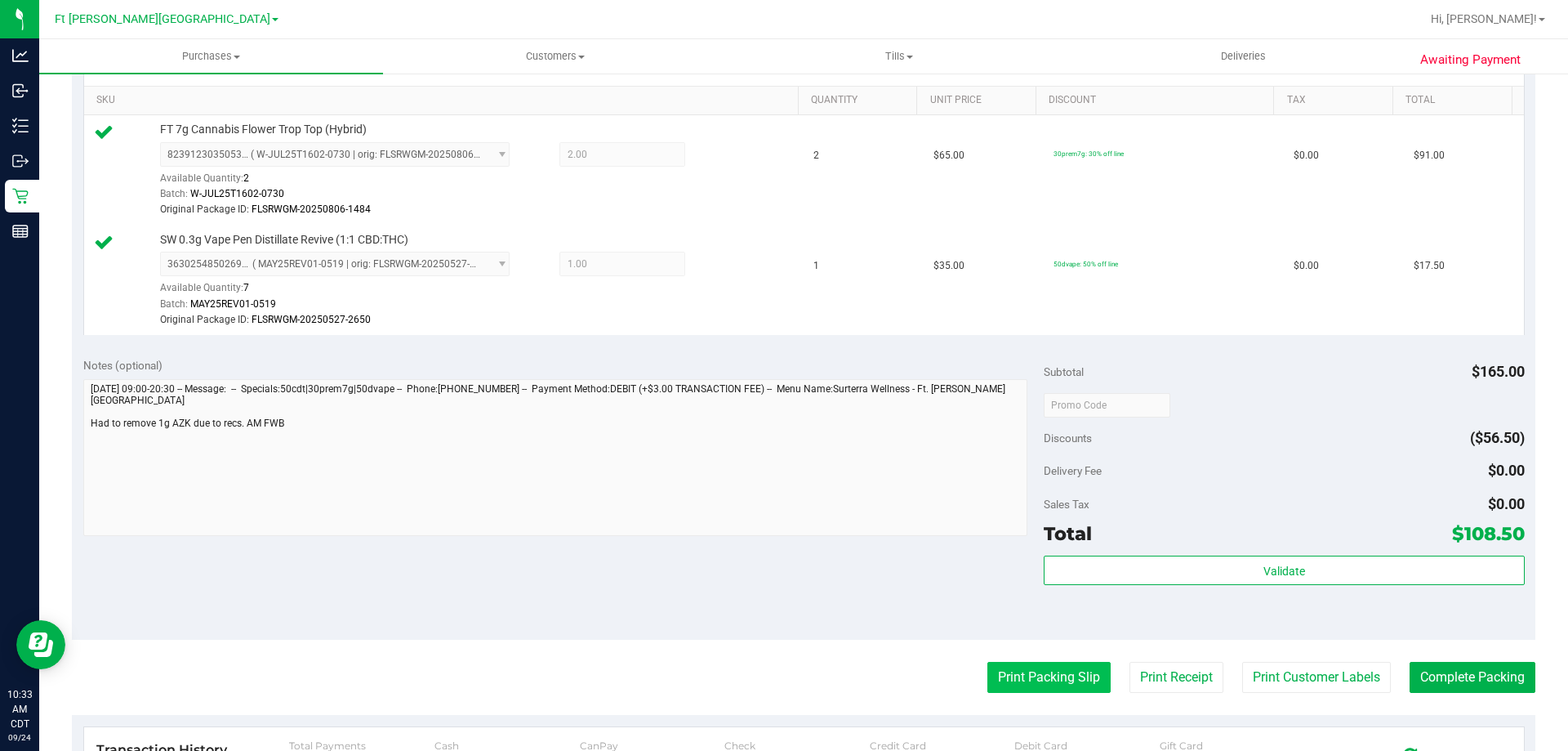
click at [1048, 680] on button "Print Packing Slip" at bounding box center [1049, 678] width 123 height 31
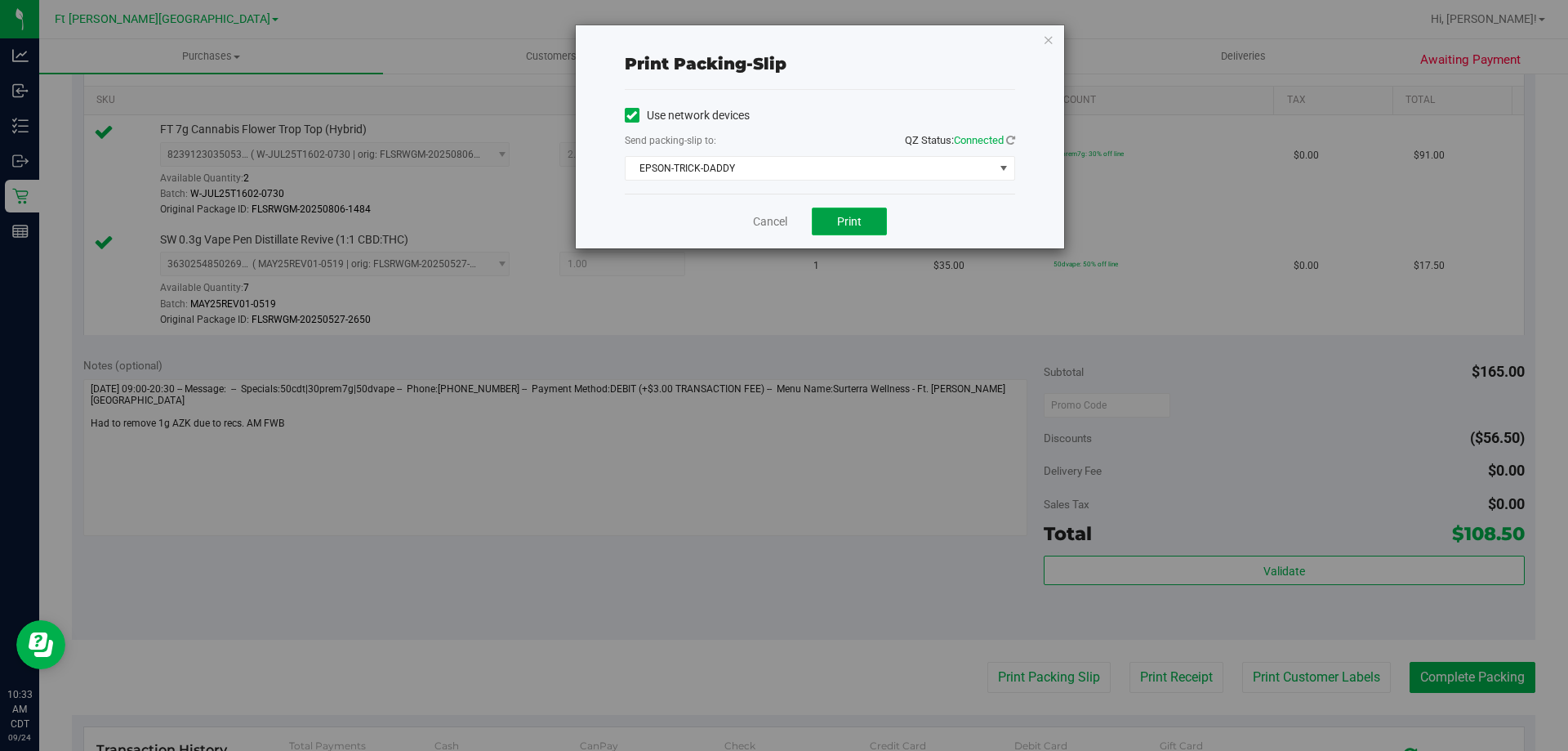
click at [846, 225] on span "Print" at bounding box center [849, 220] width 24 height 13
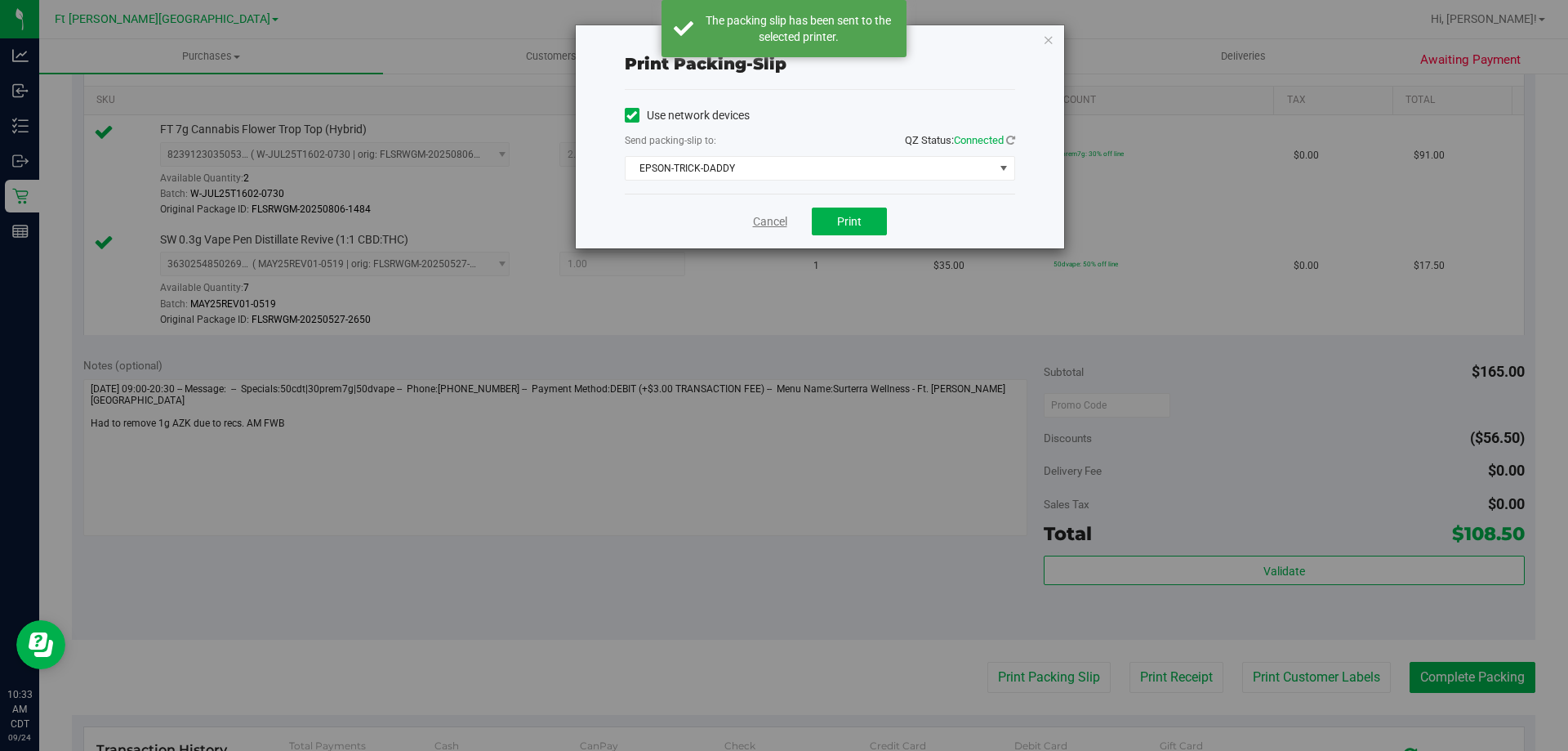
click at [765, 219] on link "Cancel" at bounding box center [769, 222] width 34 height 18
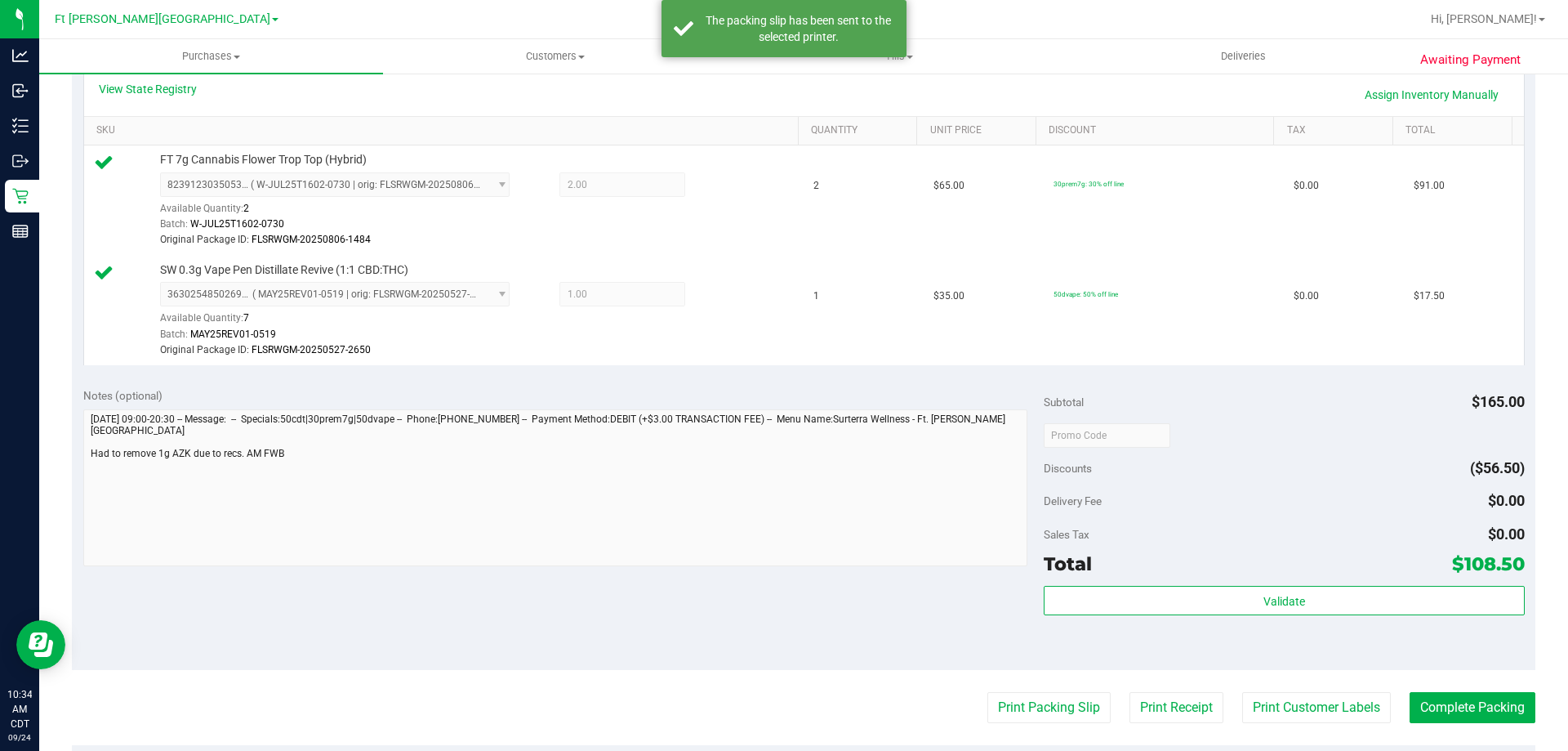
scroll to position [654, 0]
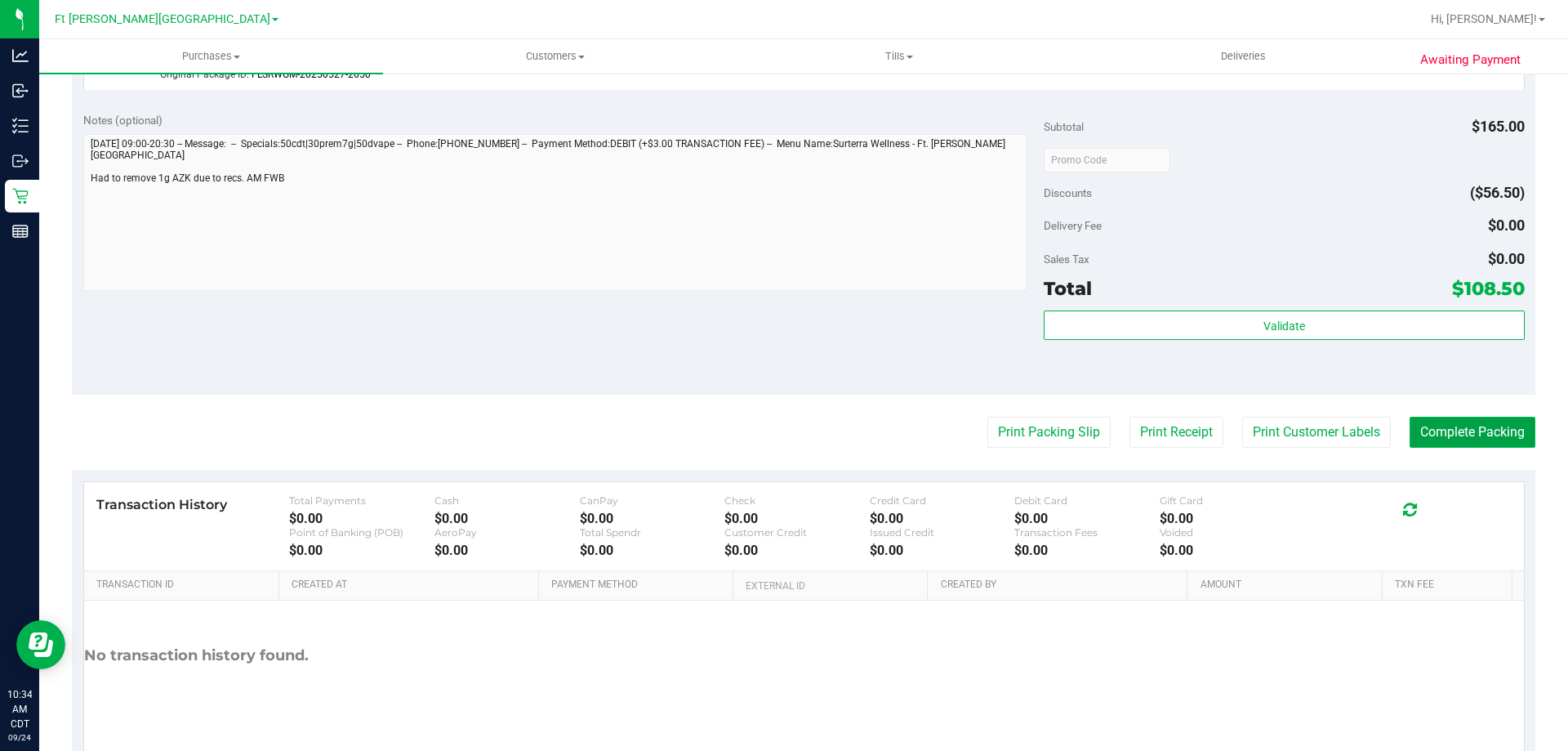
click at [1450, 440] on button "Complete Packing" at bounding box center [1472, 433] width 125 height 31
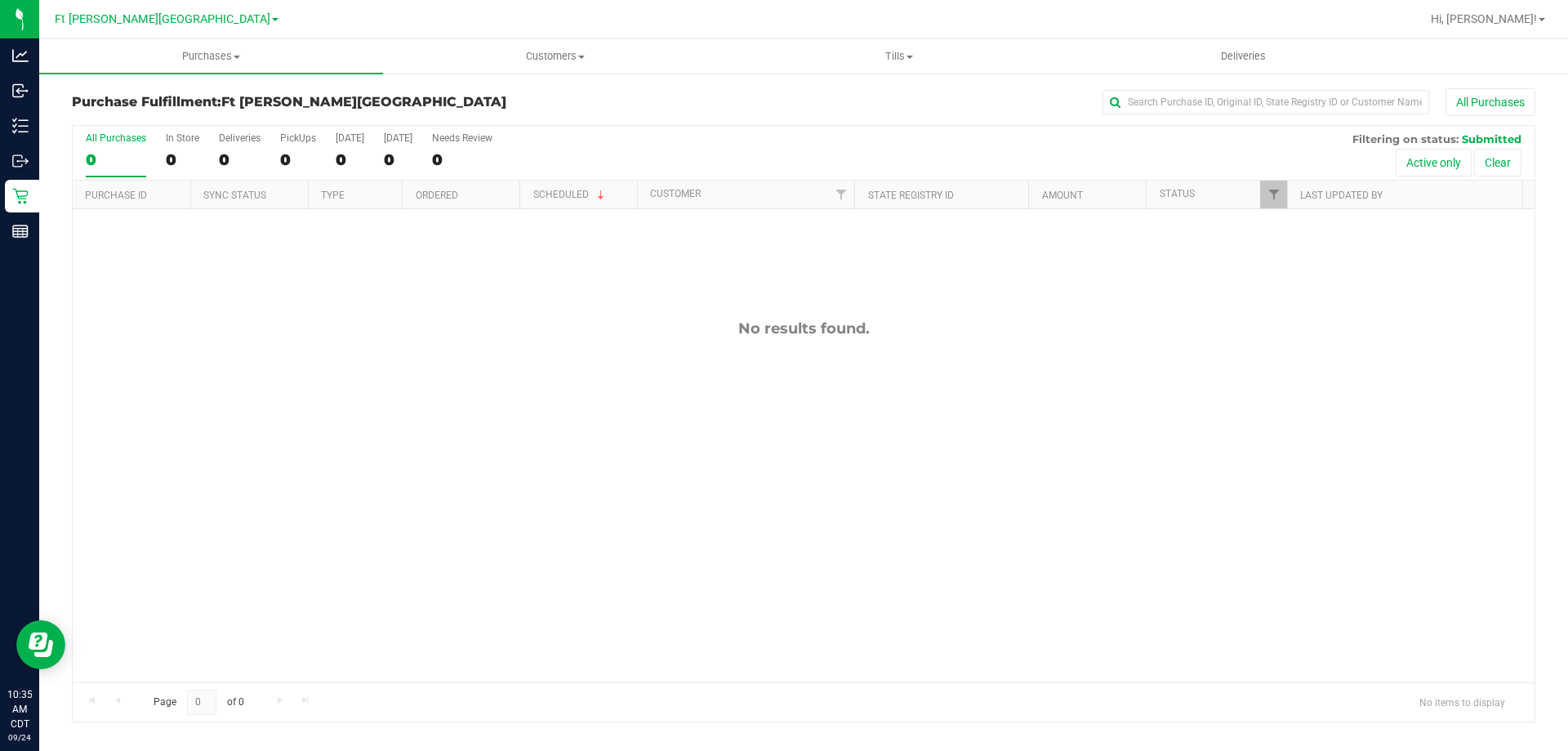
click at [937, 376] on div "No results found." at bounding box center [804, 501] width 1462 height 584
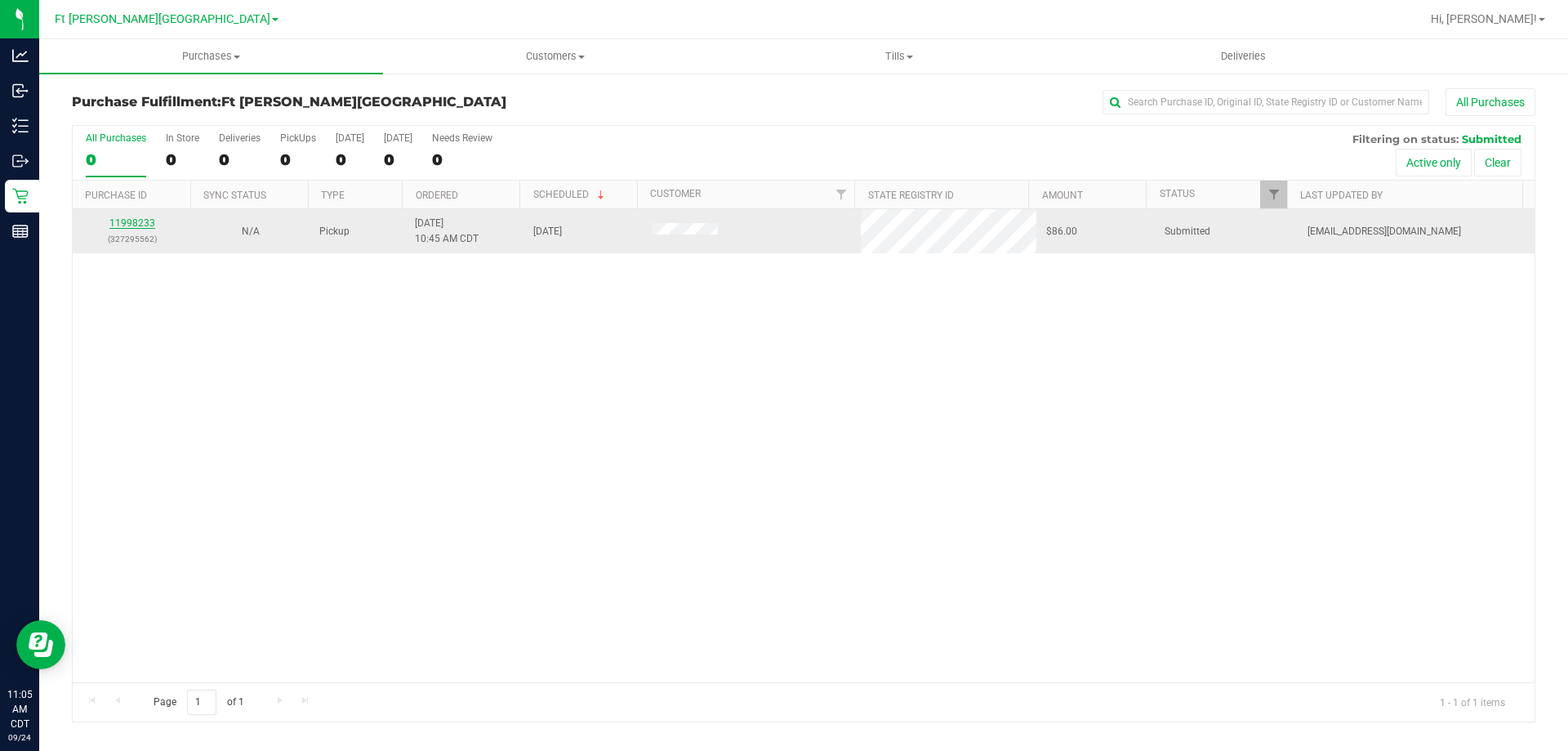
click at [112, 223] on div "All Purchases 0 In Store 0 Deliveries 0 PickUps 0 Today 0 Tomorrow 0 Needs Revi…" at bounding box center [803, 424] width 1463 height 597
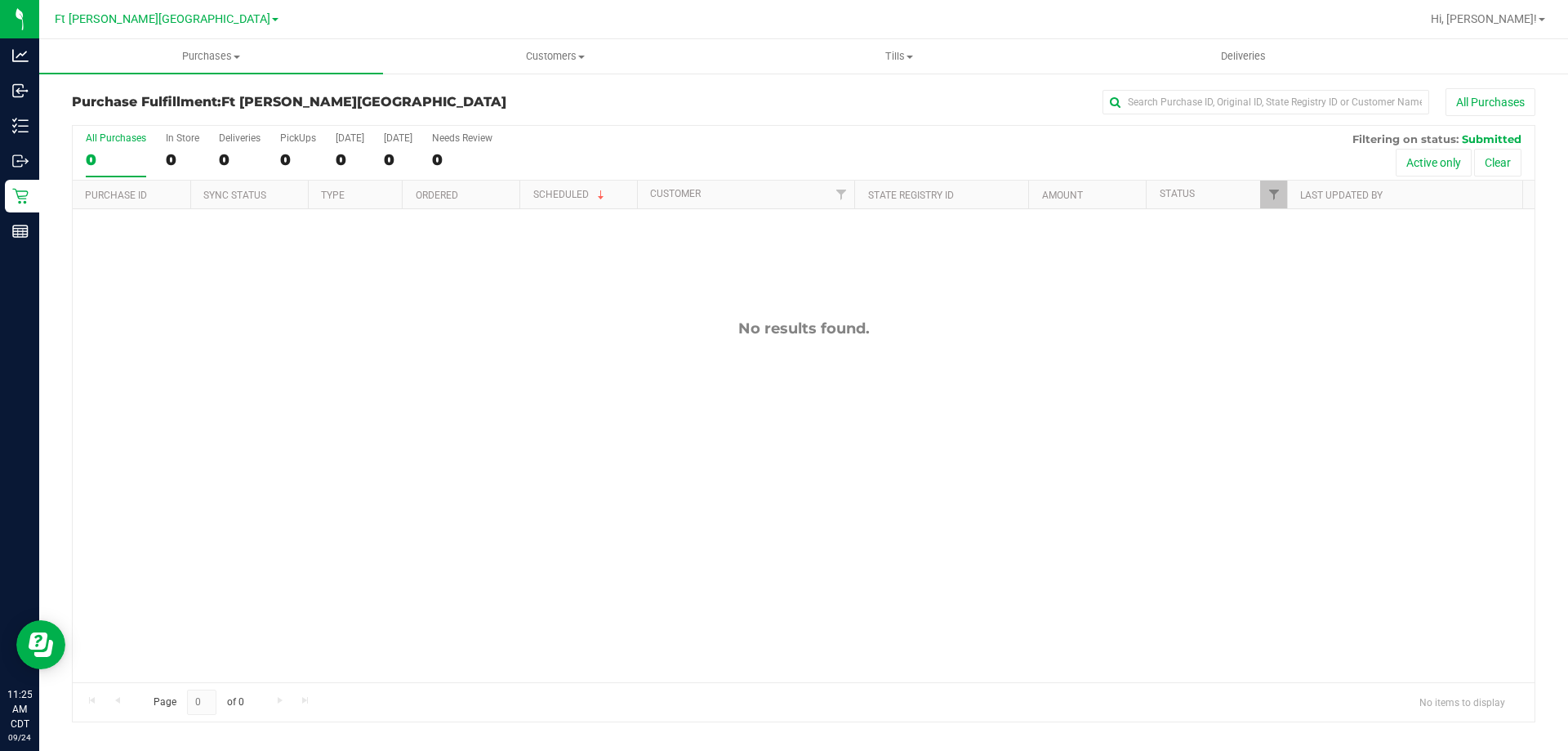
click at [1462, 721] on div "Page 0 of 0 No items to display" at bounding box center [804, 702] width 1462 height 39
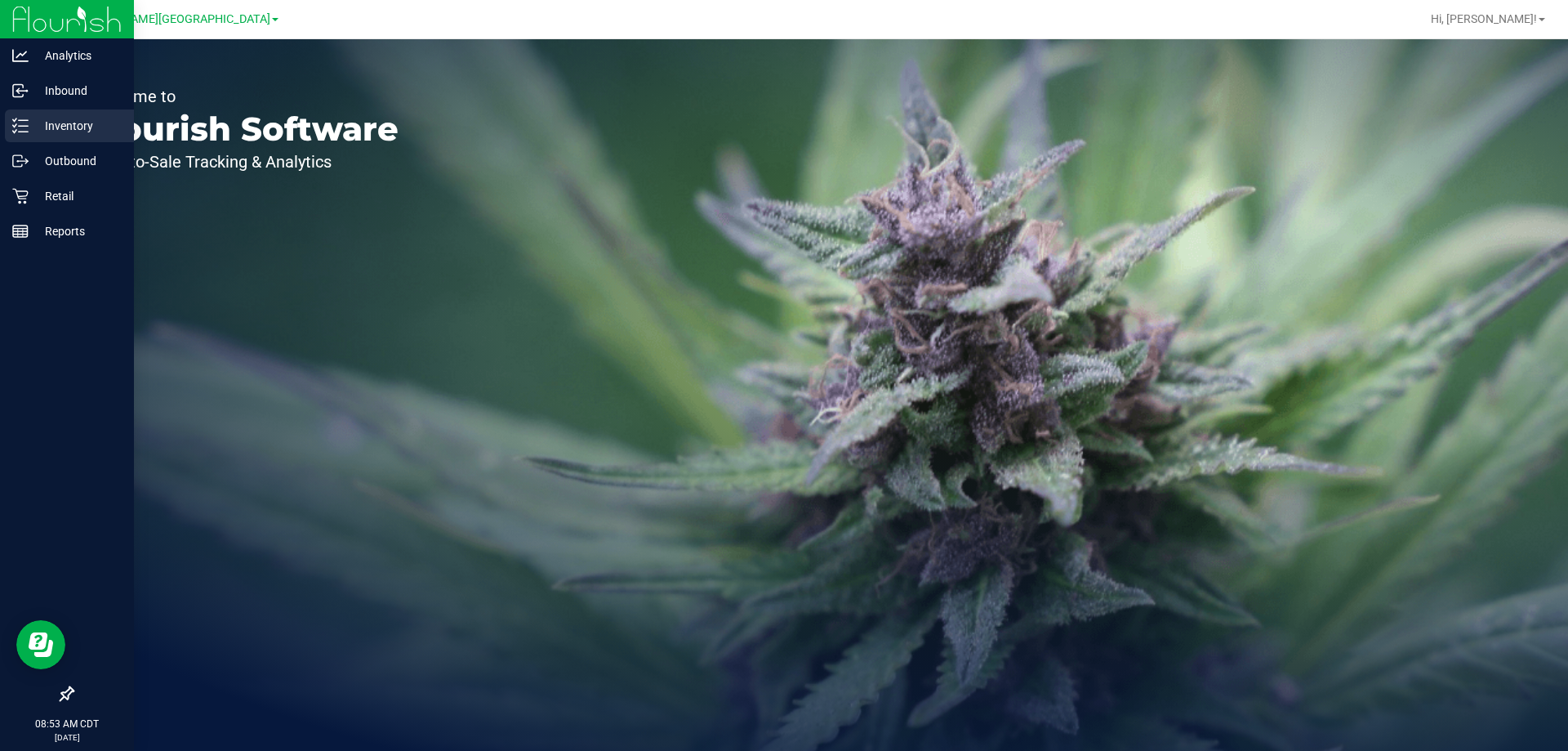
click at [61, 126] on p "Inventory" at bounding box center [77, 125] width 98 height 20
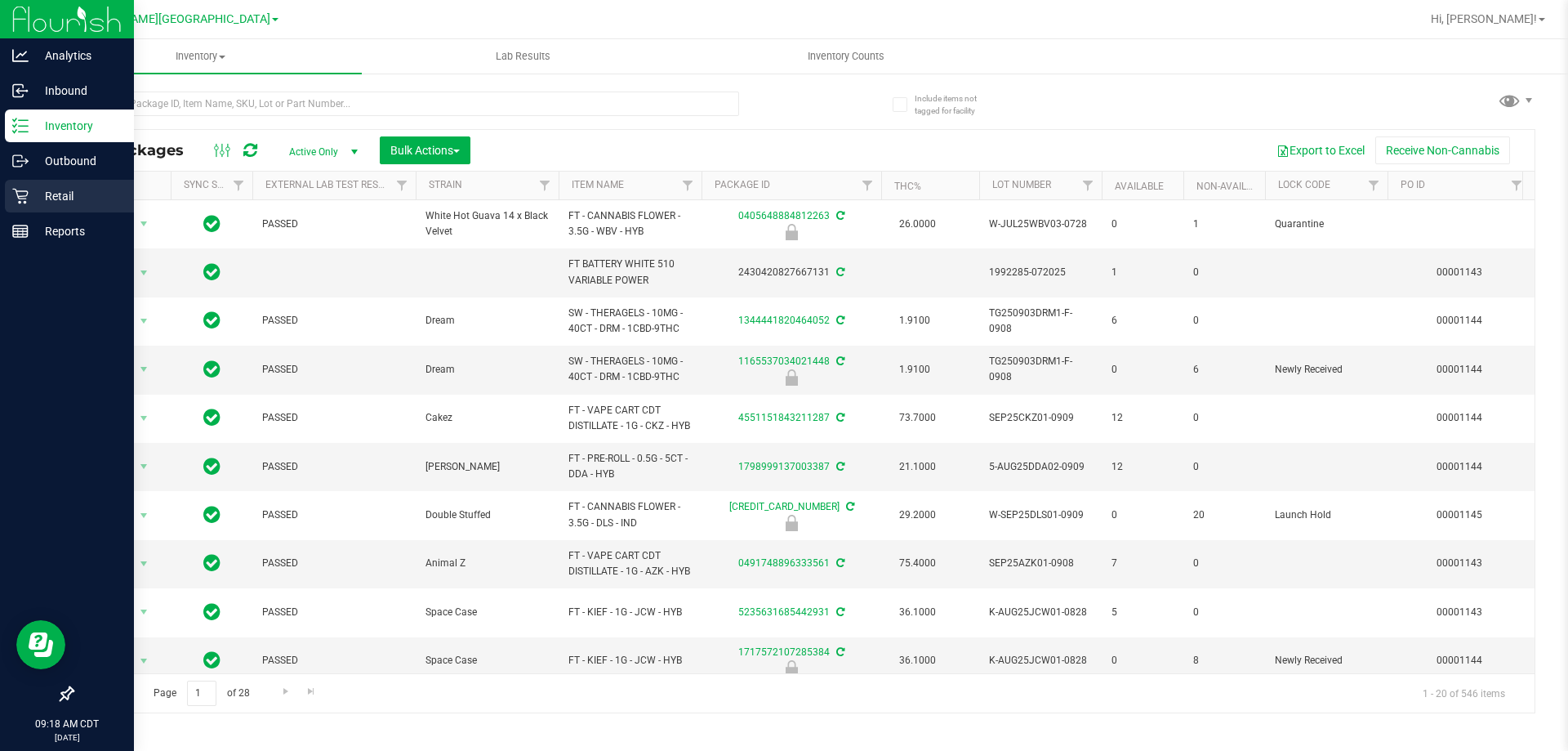
click at [72, 192] on p "Retail" at bounding box center [77, 196] width 98 height 20
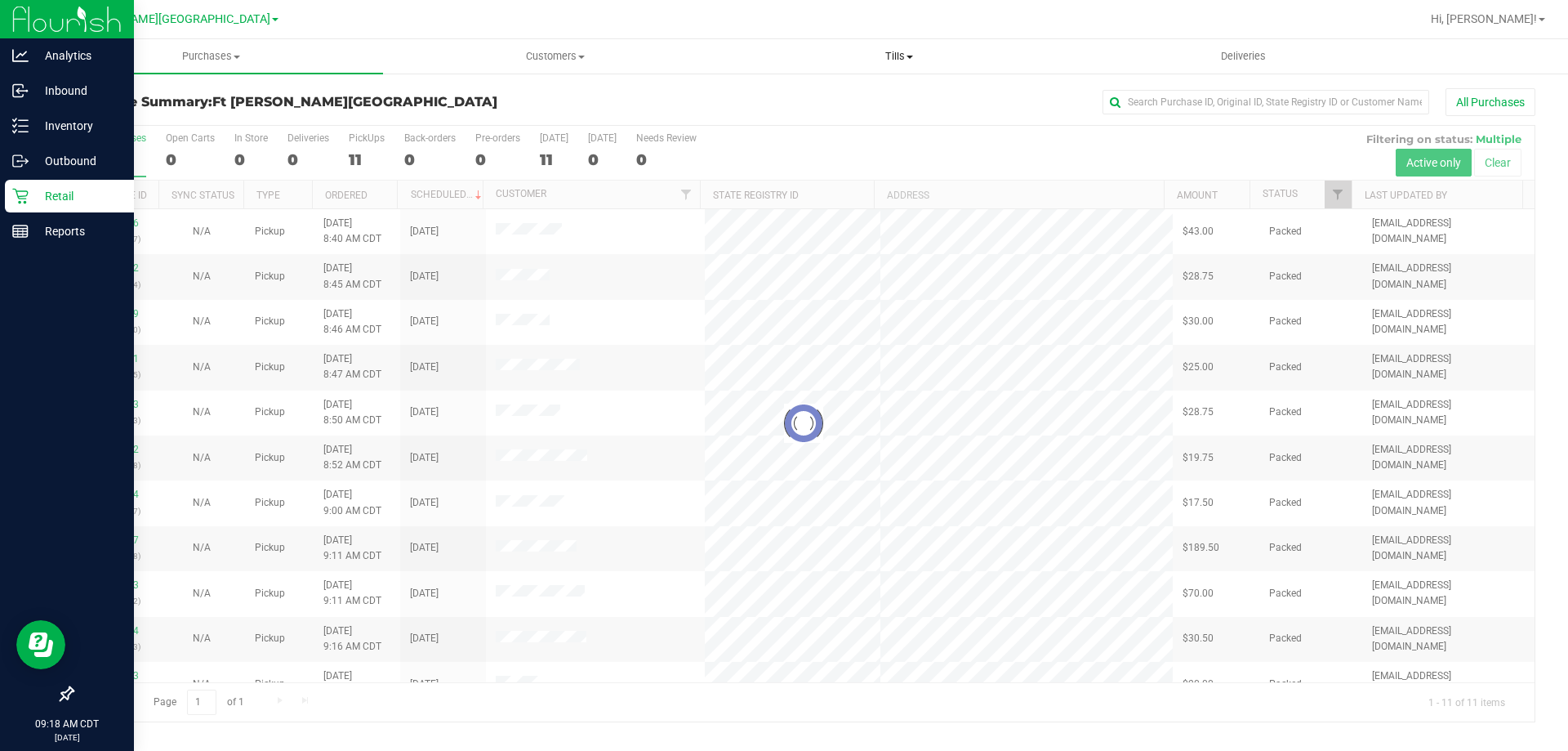
click at [904, 55] on span "Tills" at bounding box center [899, 56] width 343 height 15
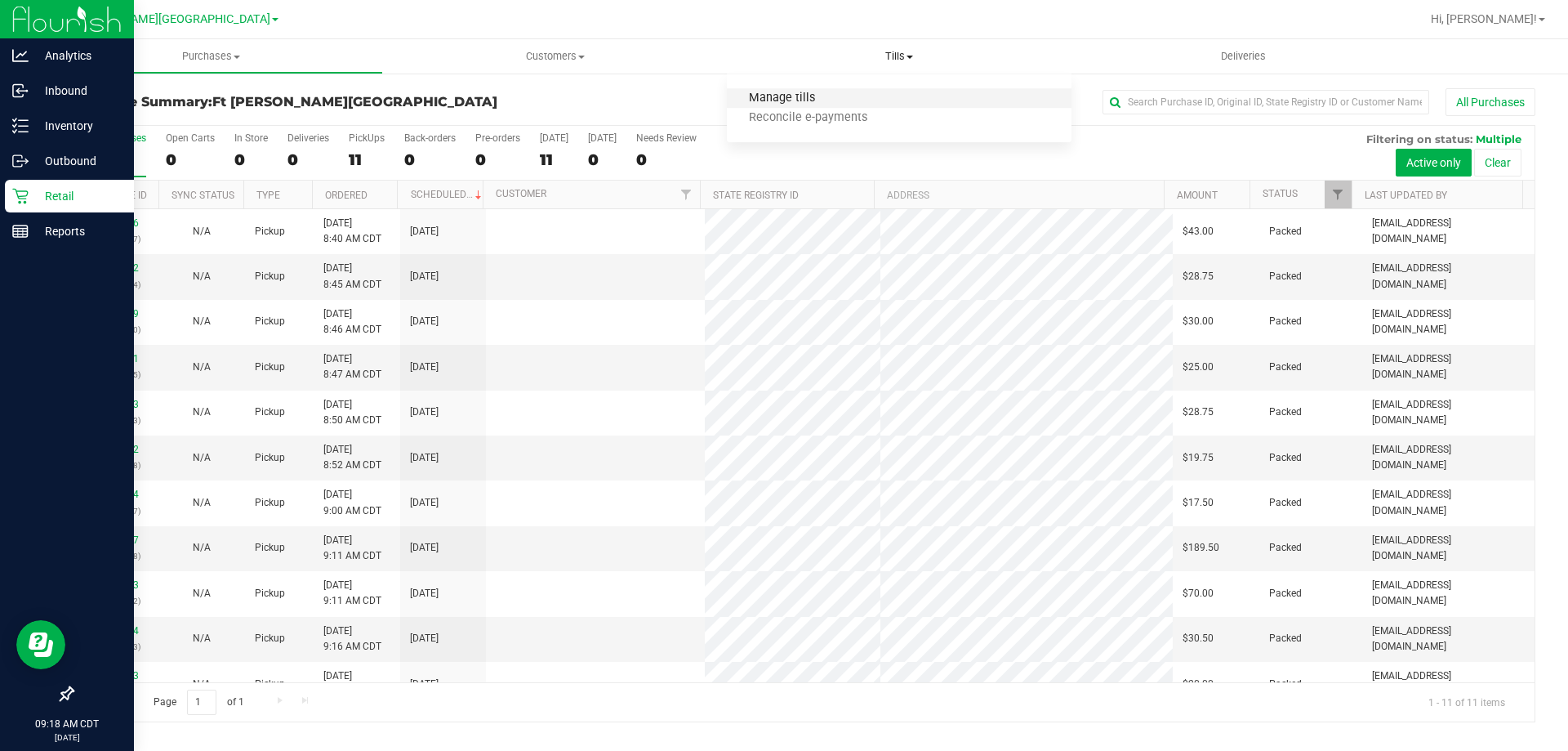
click at [795, 94] on span "Manage tills" at bounding box center [782, 98] width 111 height 14
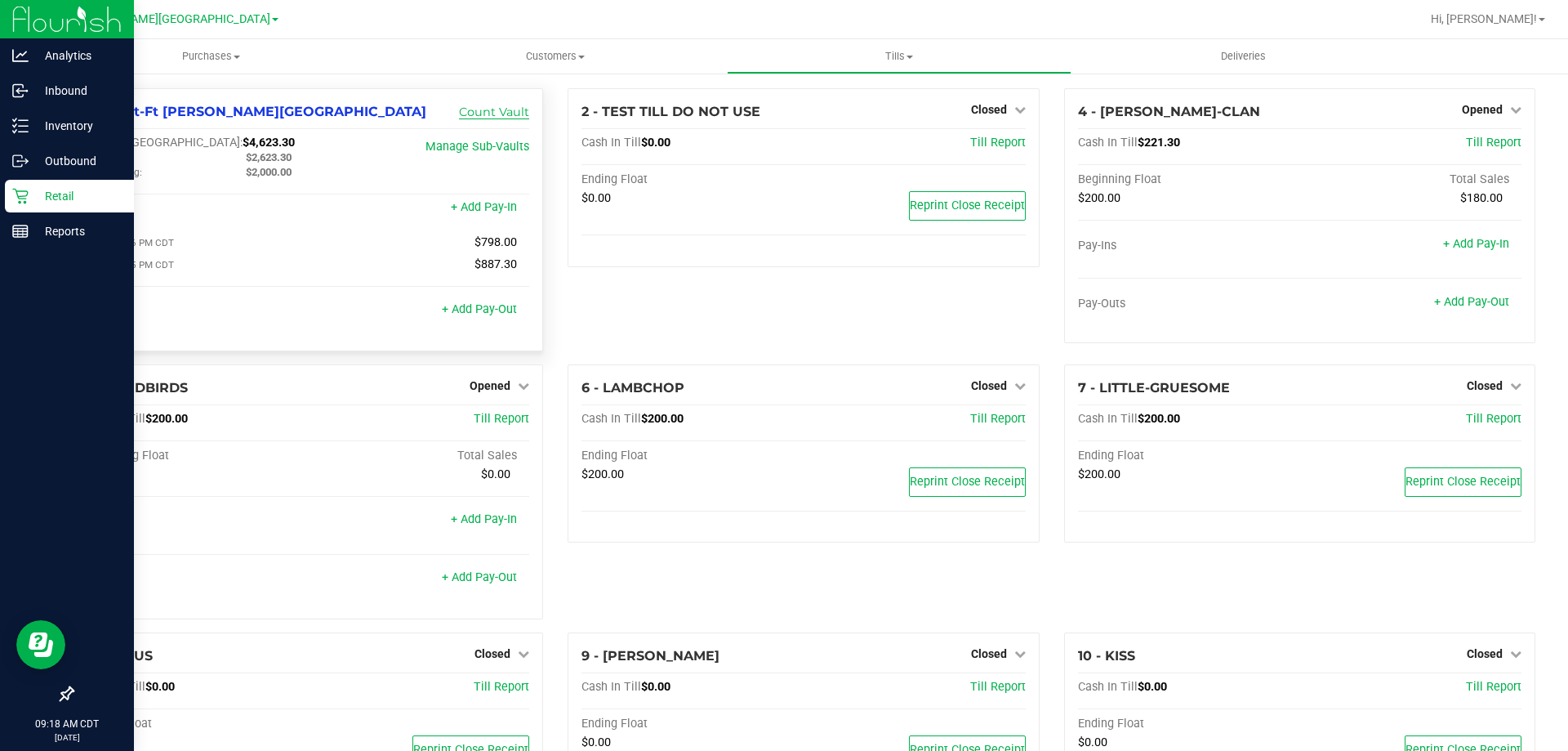
click at [481, 114] on link "Count Vault" at bounding box center [494, 112] width 70 height 15
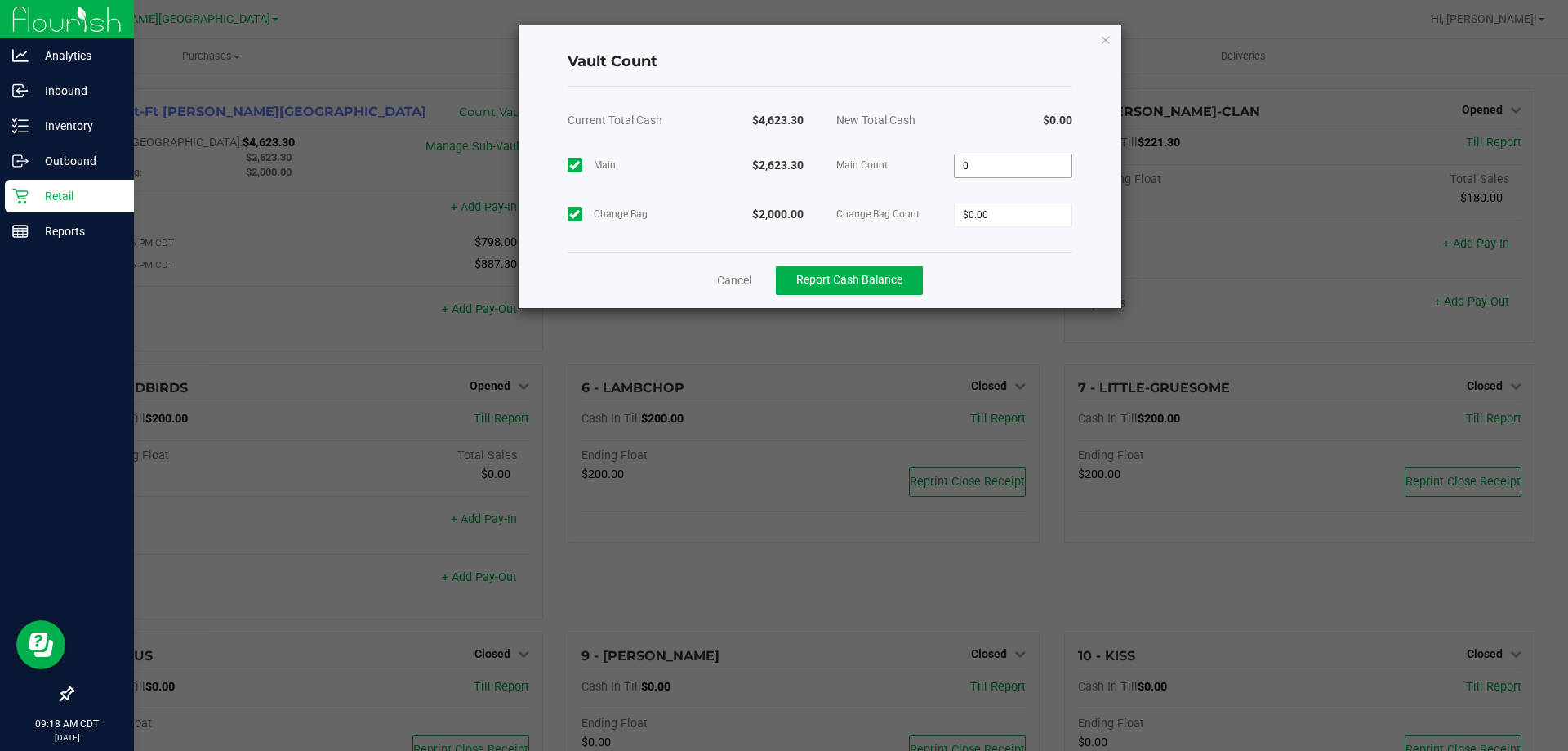
drag, startPoint x: 1025, startPoint y: 163, endPoint x: 1004, endPoint y: 171, distance: 22.5
click at [1024, 163] on input "0" at bounding box center [1012, 165] width 116 height 23
type input "$2,623.60"
type input "0"
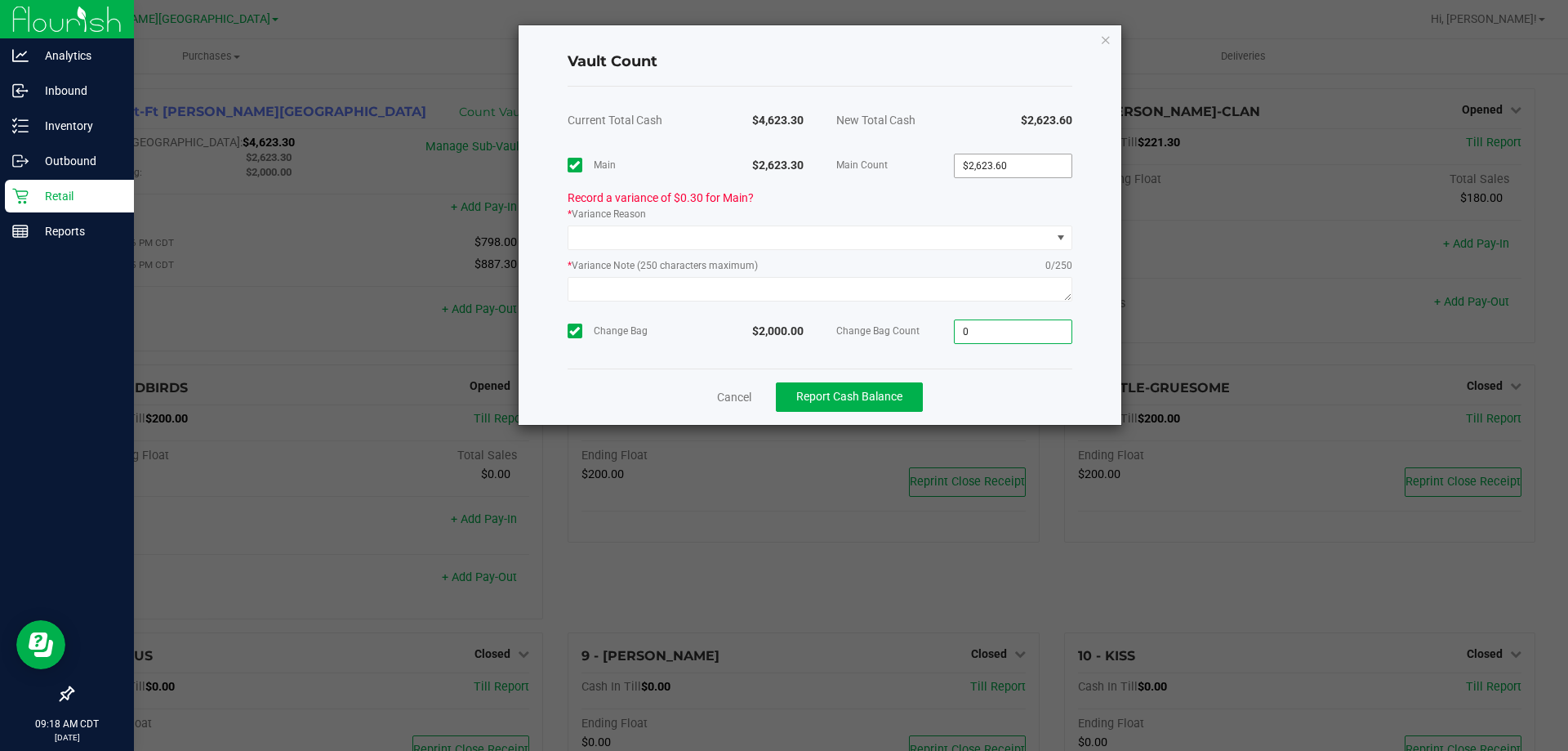
type input "2623.6"
type input "$0.00"
click at [1028, 165] on input "2623.6" at bounding box center [1012, 165] width 116 height 23
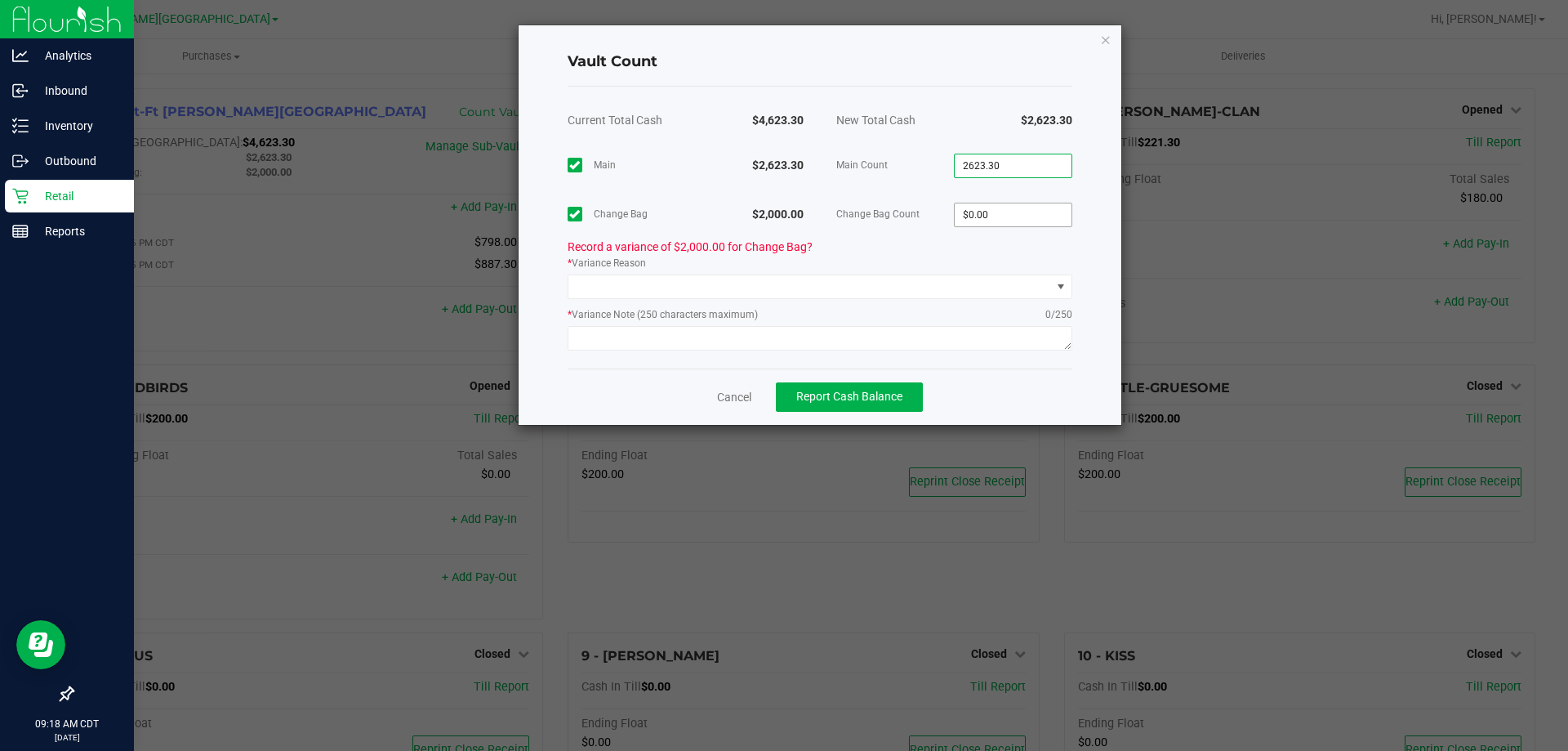
type input "$2,623.30"
click at [1032, 221] on input "0" at bounding box center [1012, 214] width 116 height 23
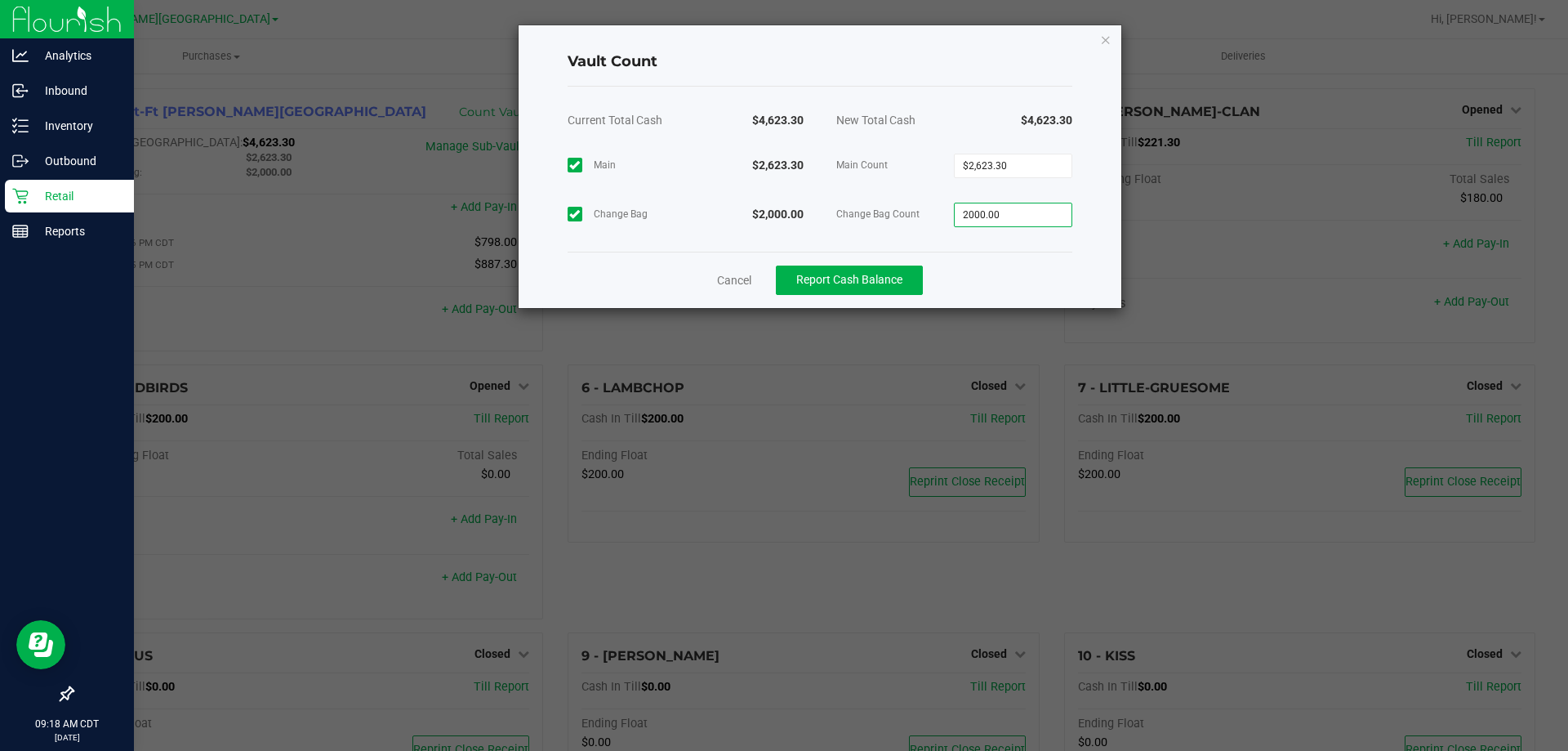
type input "$2,000.00"
click at [928, 278] on div "Cancel Report Cash Balance" at bounding box center [820, 280] width 505 height 57
click at [886, 284] on span "Report Cash Balance" at bounding box center [850, 279] width 106 height 13
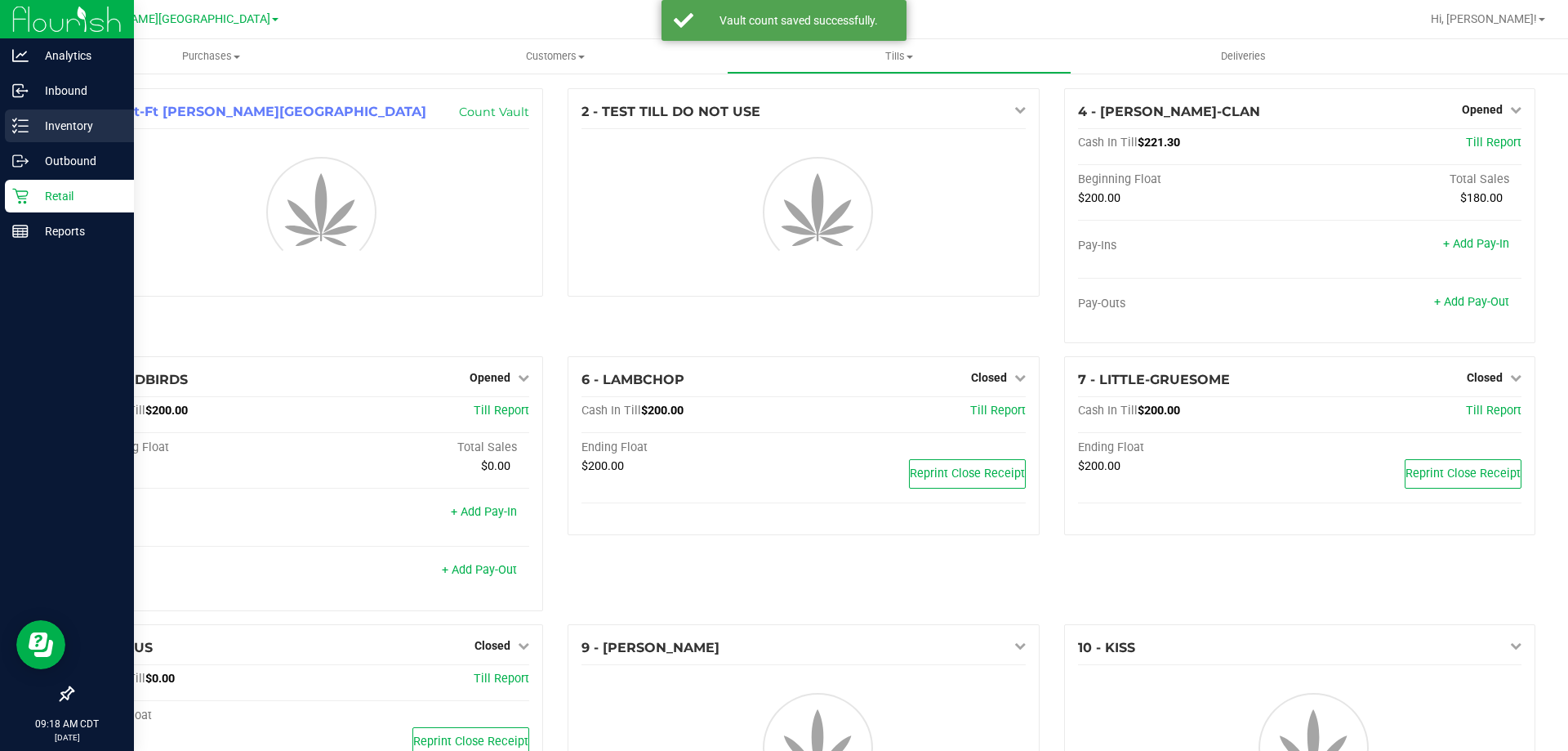
click at [41, 116] on div "Inventory" at bounding box center [69, 125] width 129 height 32
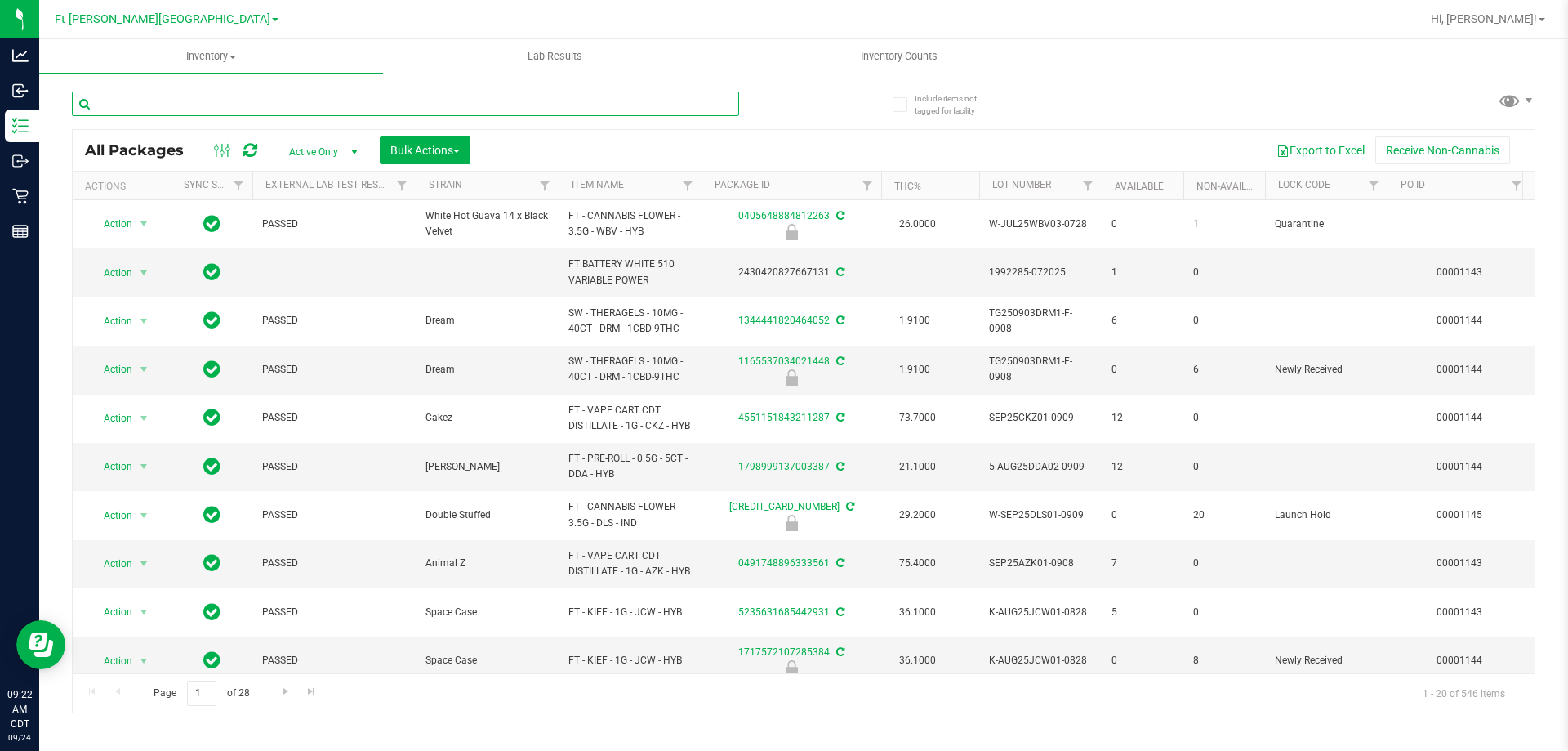
click at [251, 108] on input "text" at bounding box center [405, 103] width 668 height 24
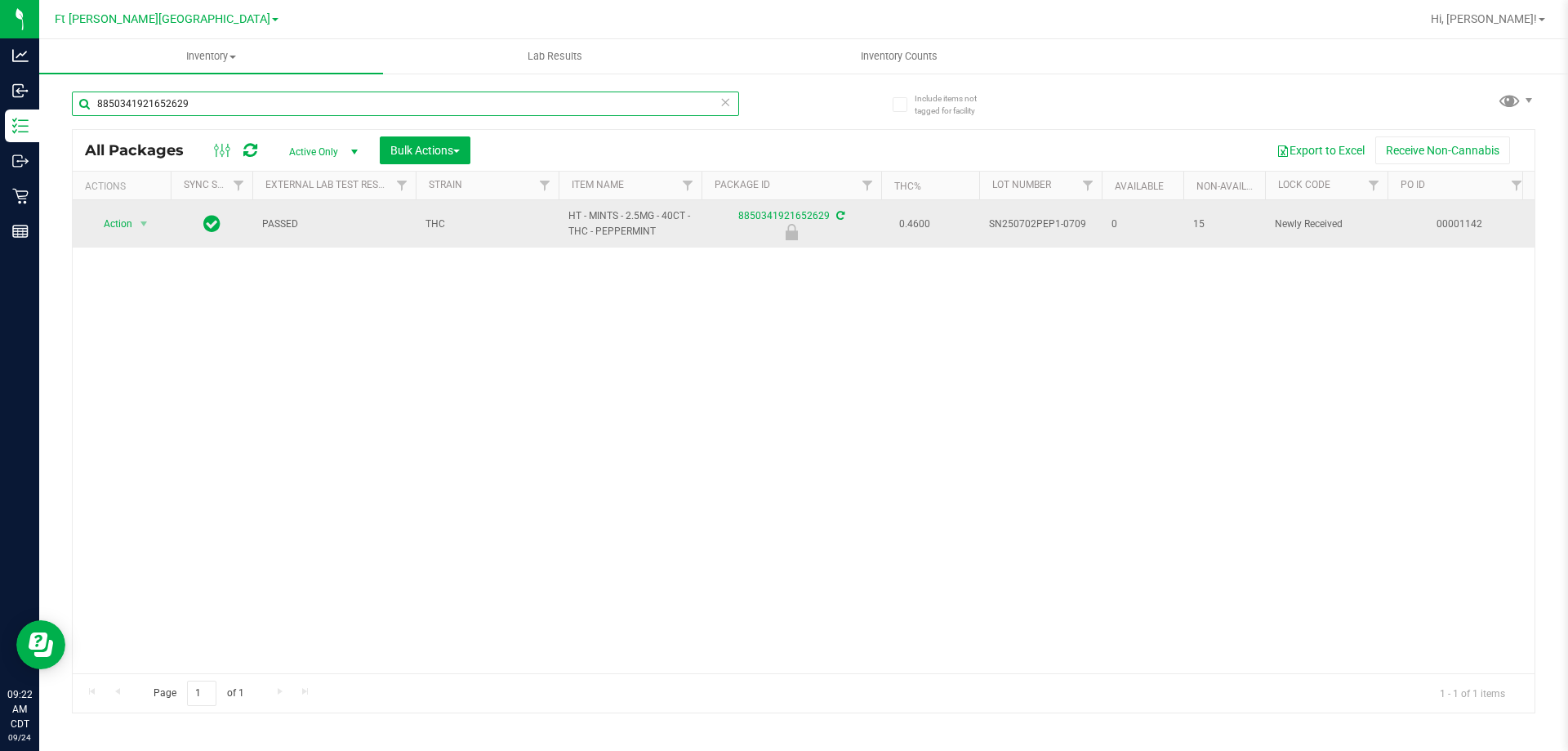
type input "8850341921652629"
click at [130, 228] on span "Action" at bounding box center [111, 223] width 44 height 23
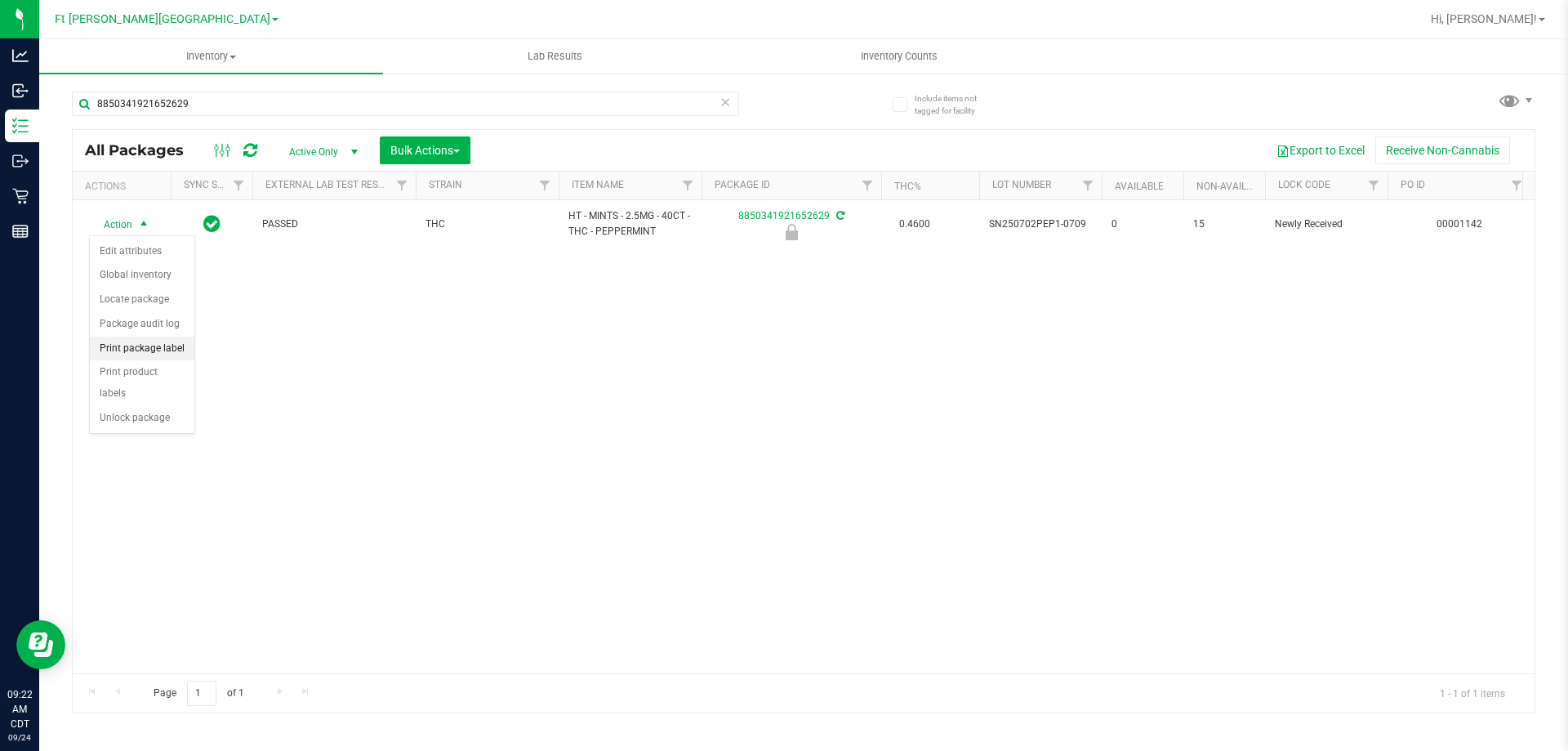
click at [165, 352] on li "Print package label" at bounding box center [142, 349] width 105 height 24
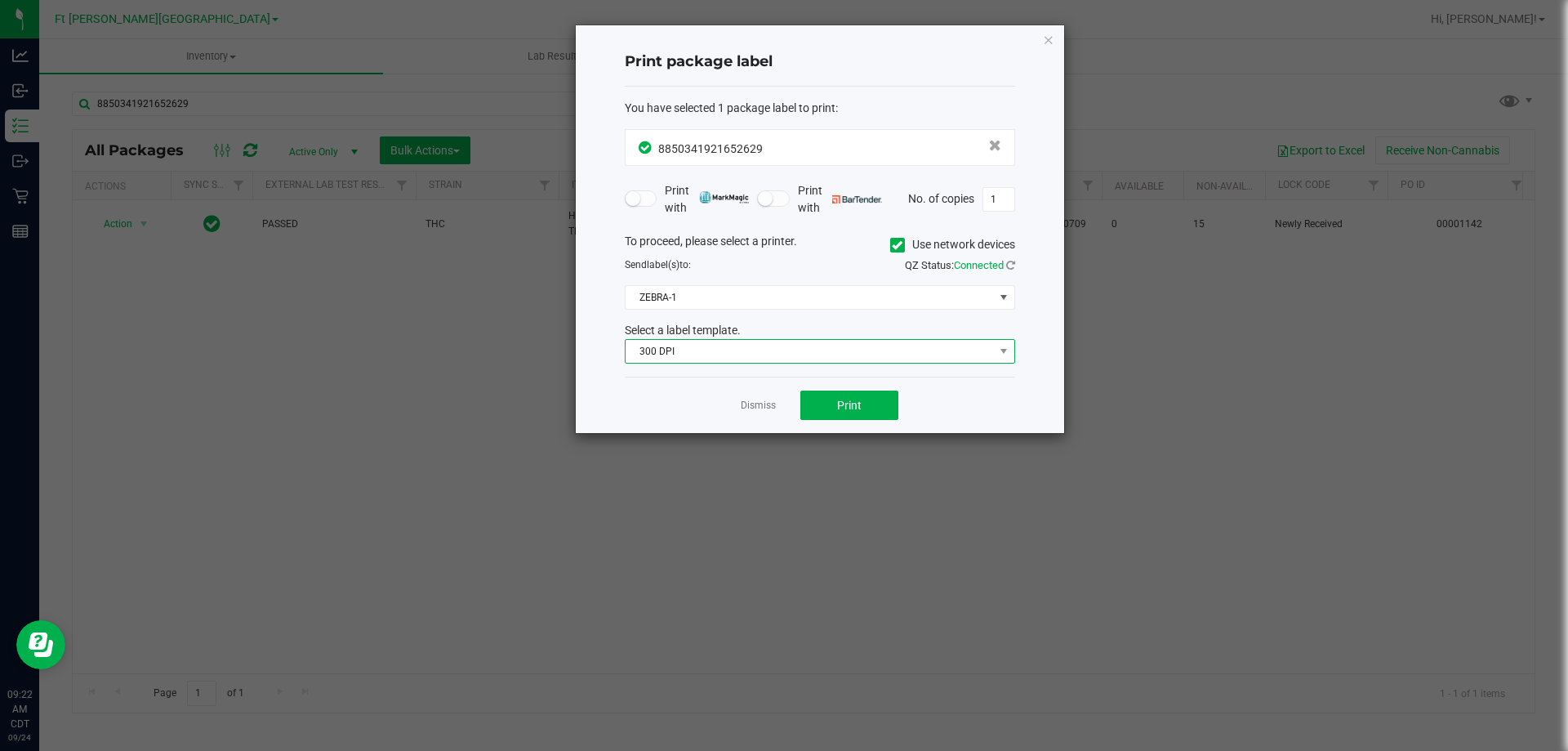
click at [715, 347] on span "300 DPI" at bounding box center [809, 351] width 368 height 23
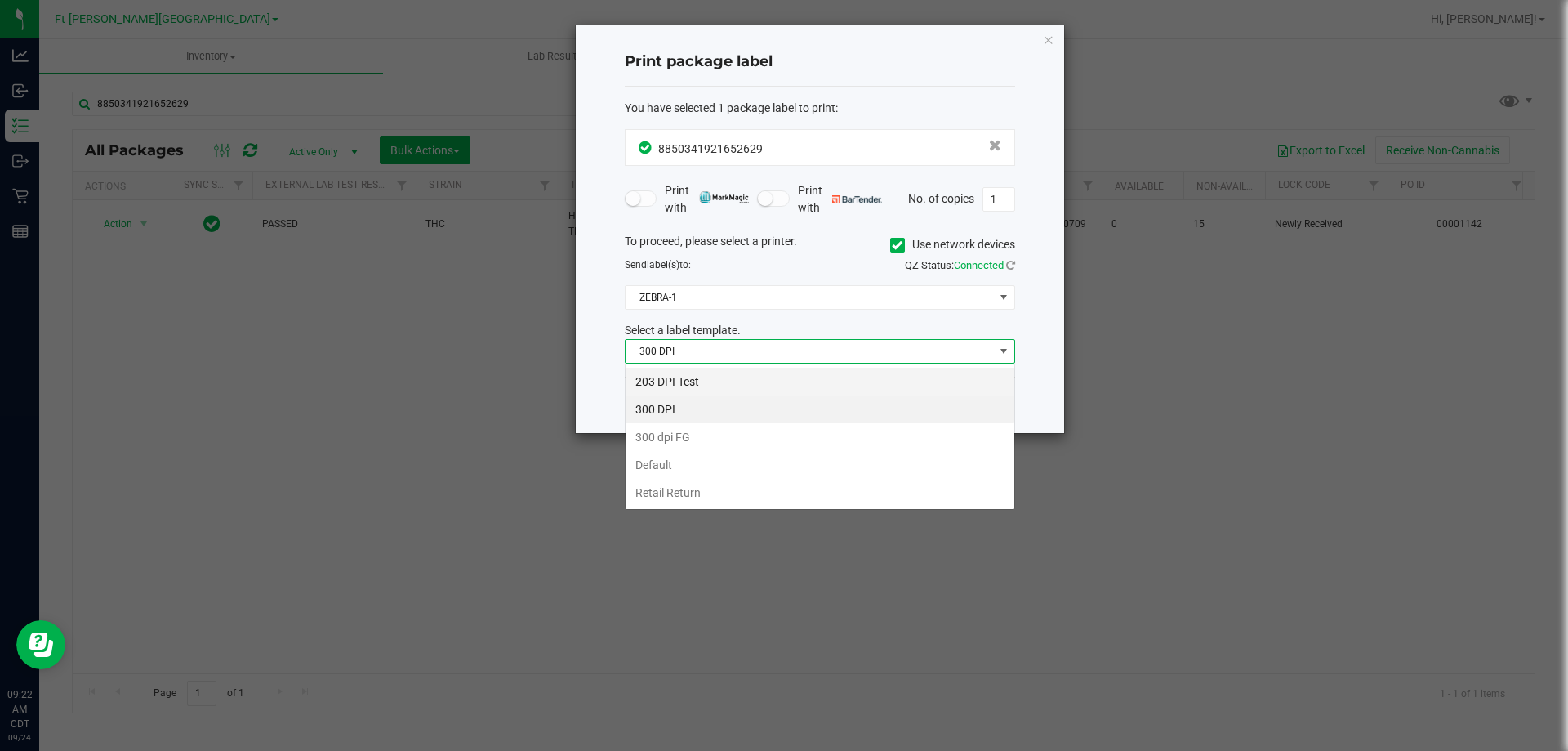
scroll to position [24, 391]
drag, startPoint x: 700, startPoint y: 382, endPoint x: 708, endPoint y: 351, distance: 32.0
click at [700, 383] on li "203 DPI Test" at bounding box center [819, 381] width 389 height 27
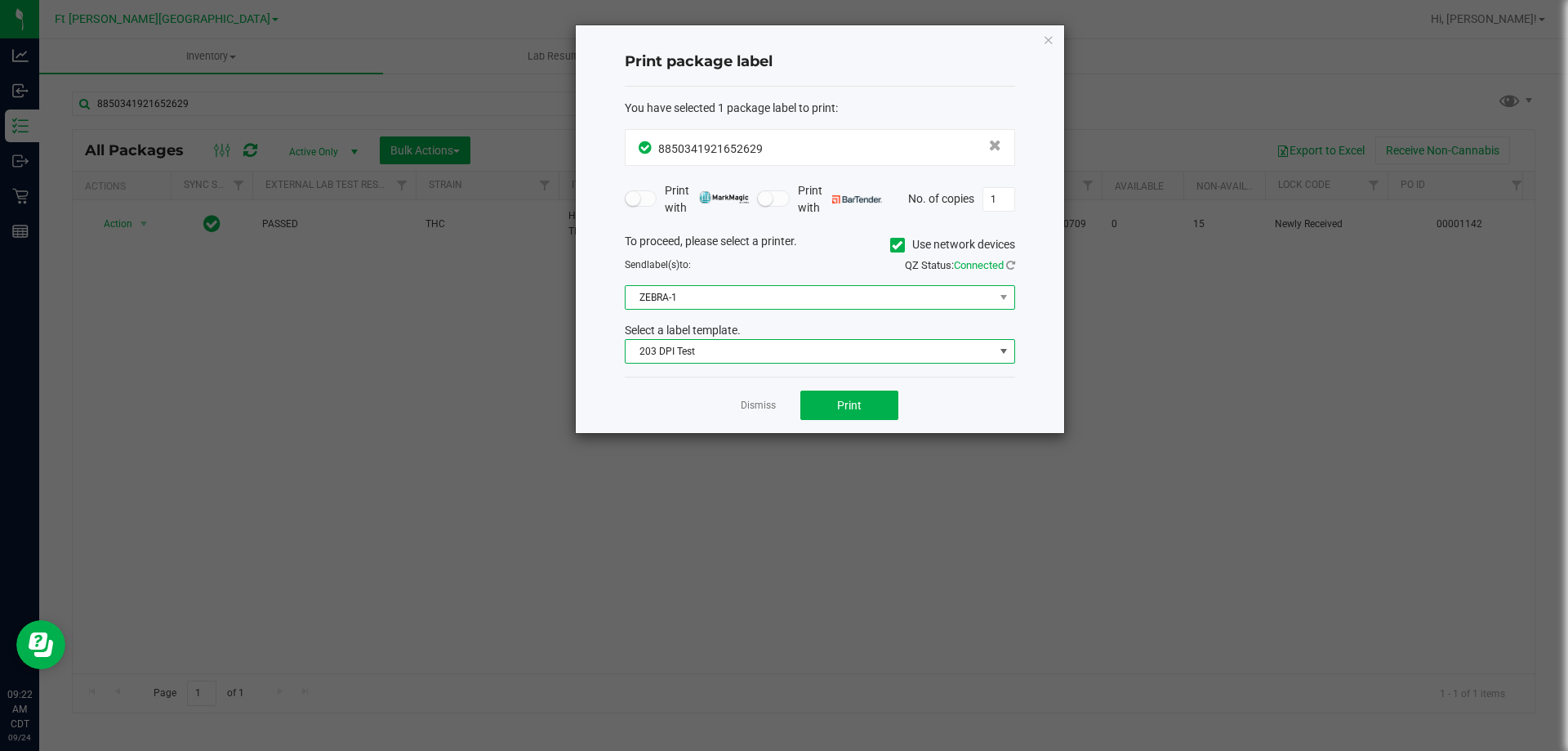
click at [727, 297] on span "ZEBRA-1" at bounding box center [809, 297] width 368 height 23
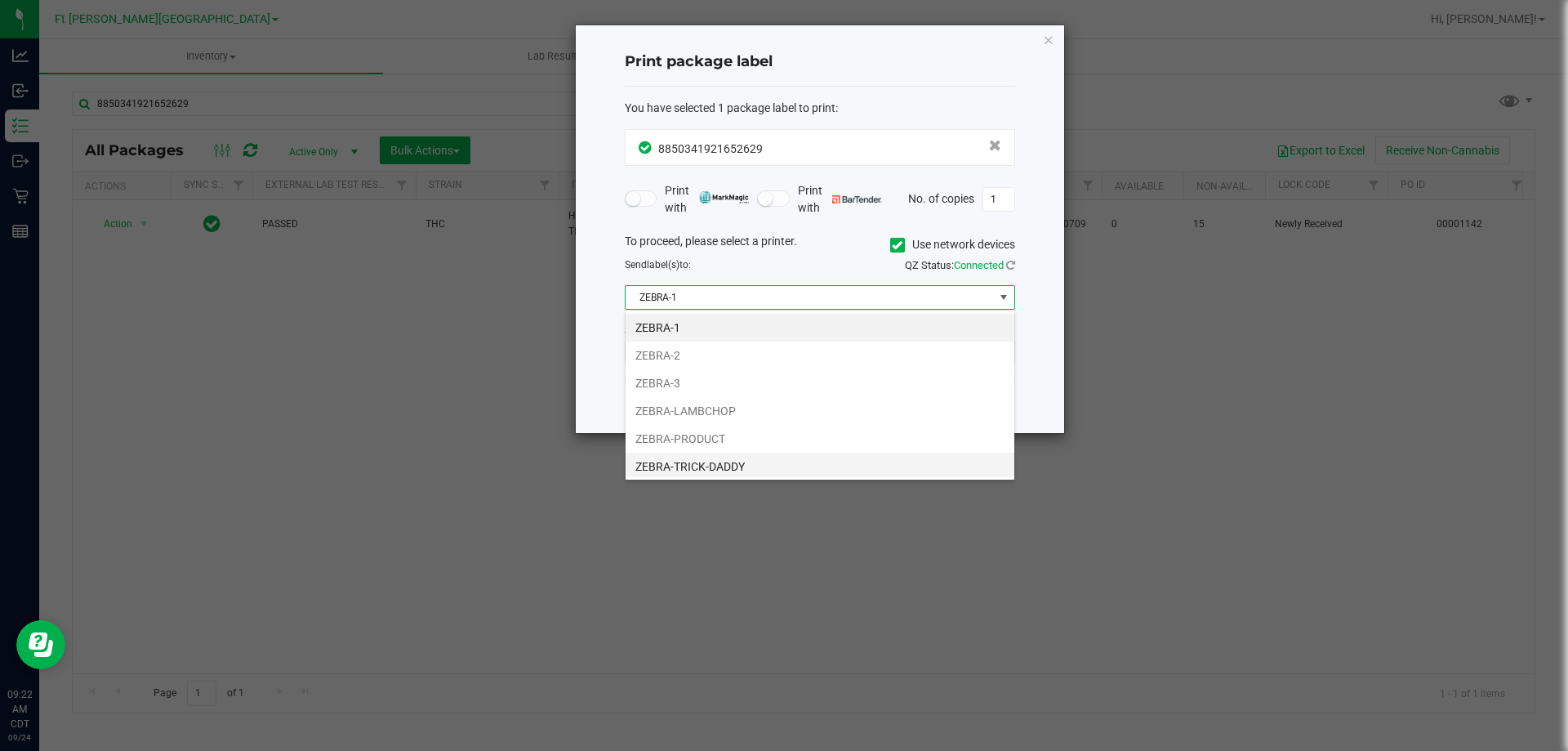
click at [713, 473] on li "ZEBRA-TRICK-DADDY" at bounding box center [819, 466] width 389 height 27
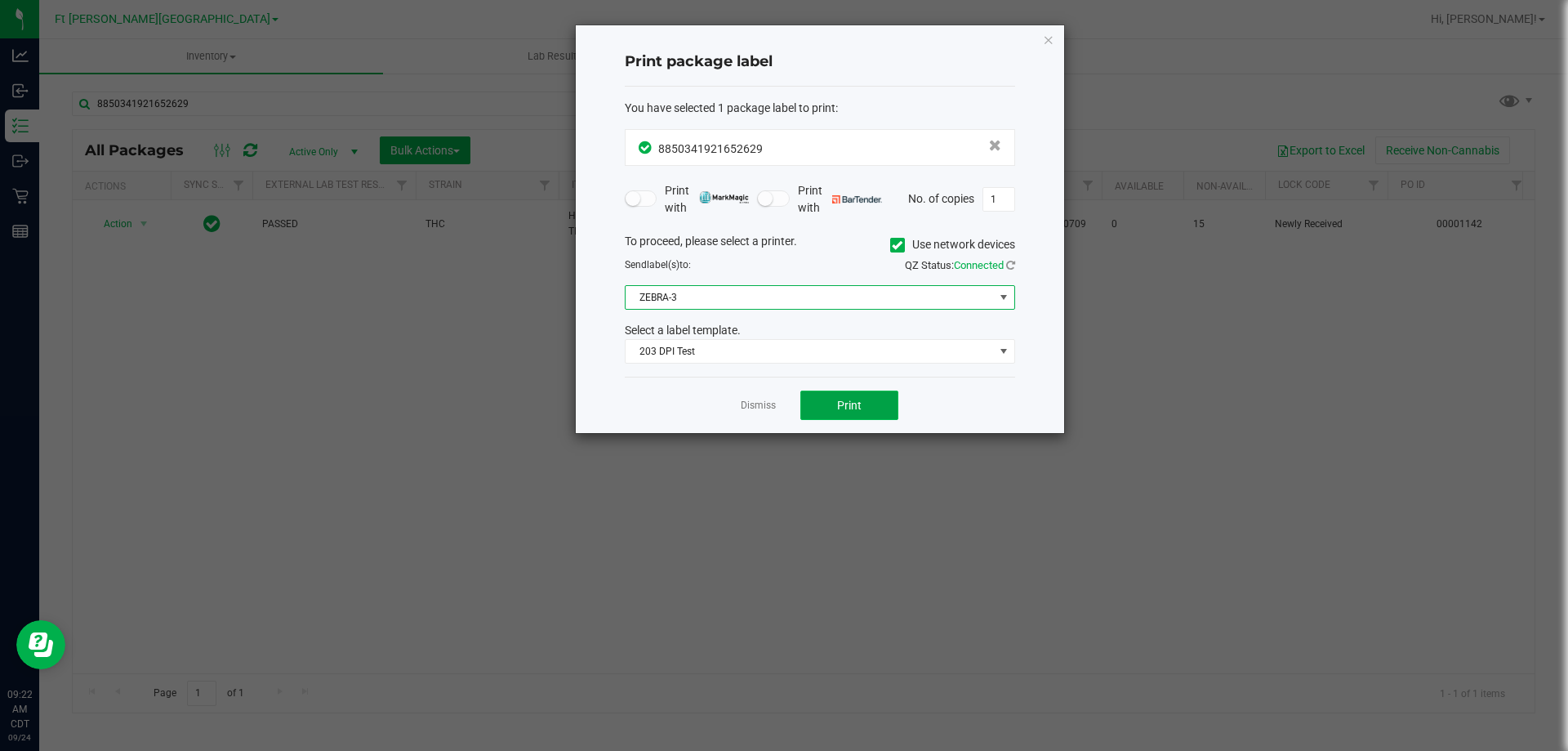
click at [847, 403] on span "Print" at bounding box center [849, 404] width 24 height 13
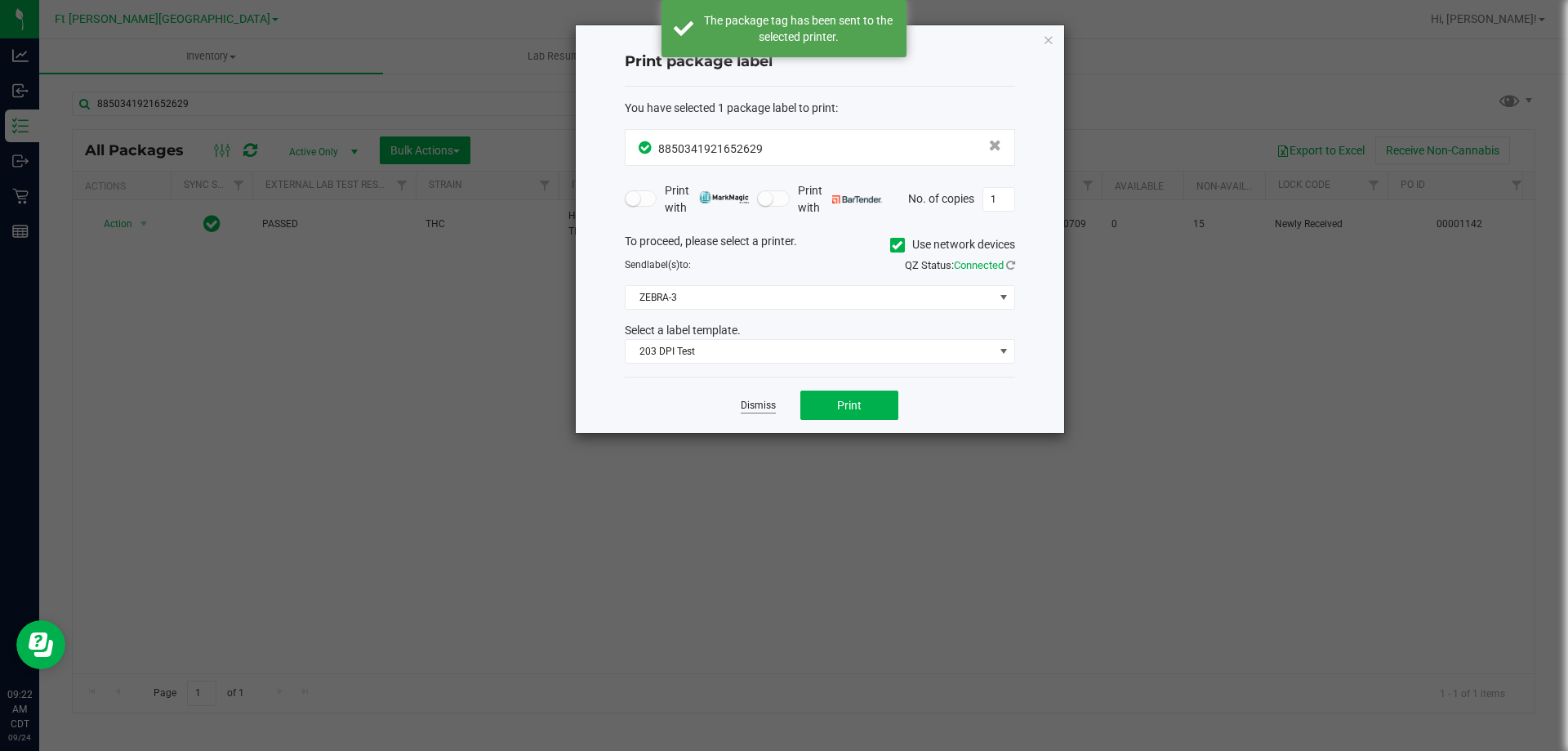
click at [757, 410] on link "Dismiss" at bounding box center [759, 405] width 35 height 14
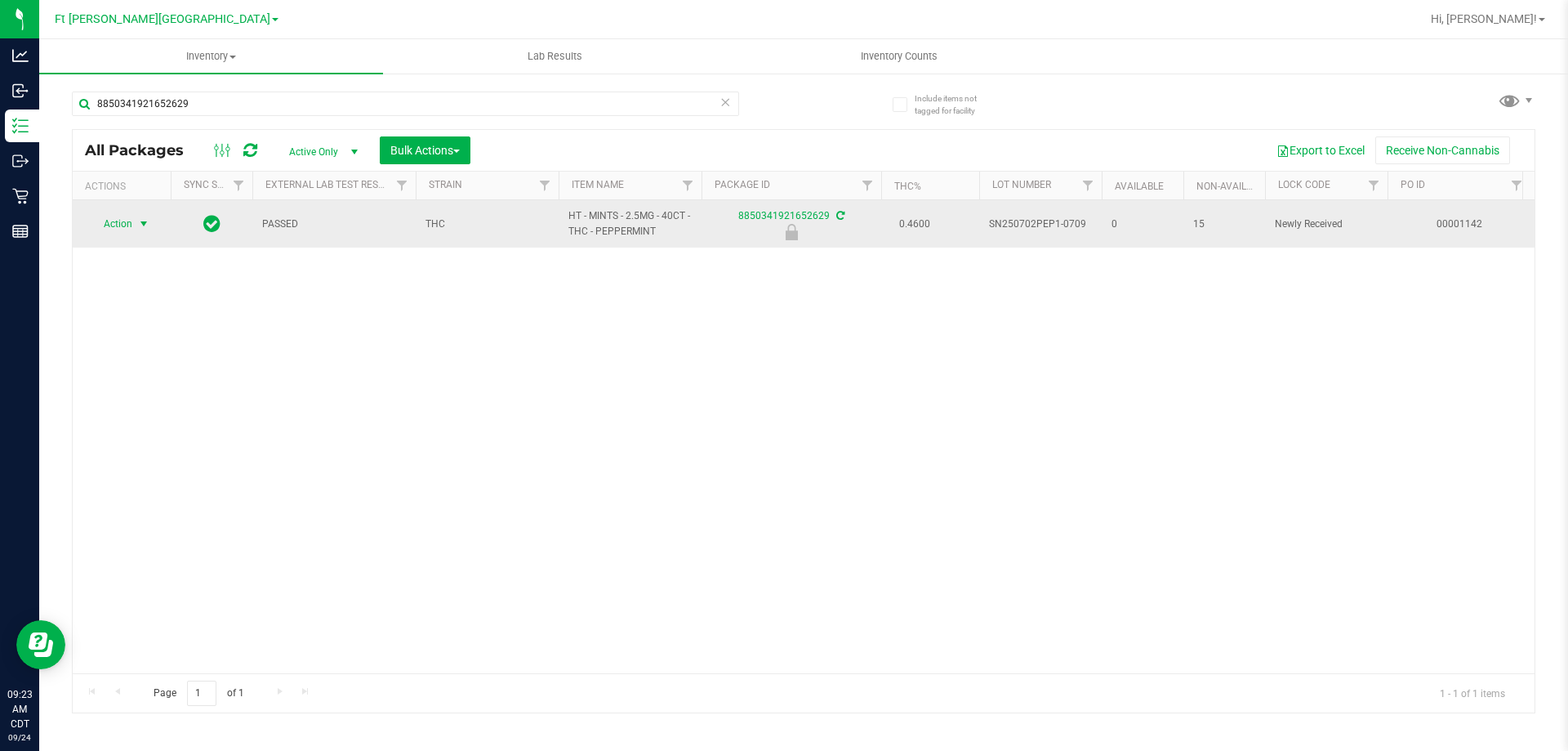
click at [122, 223] on span "Action" at bounding box center [111, 223] width 44 height 23
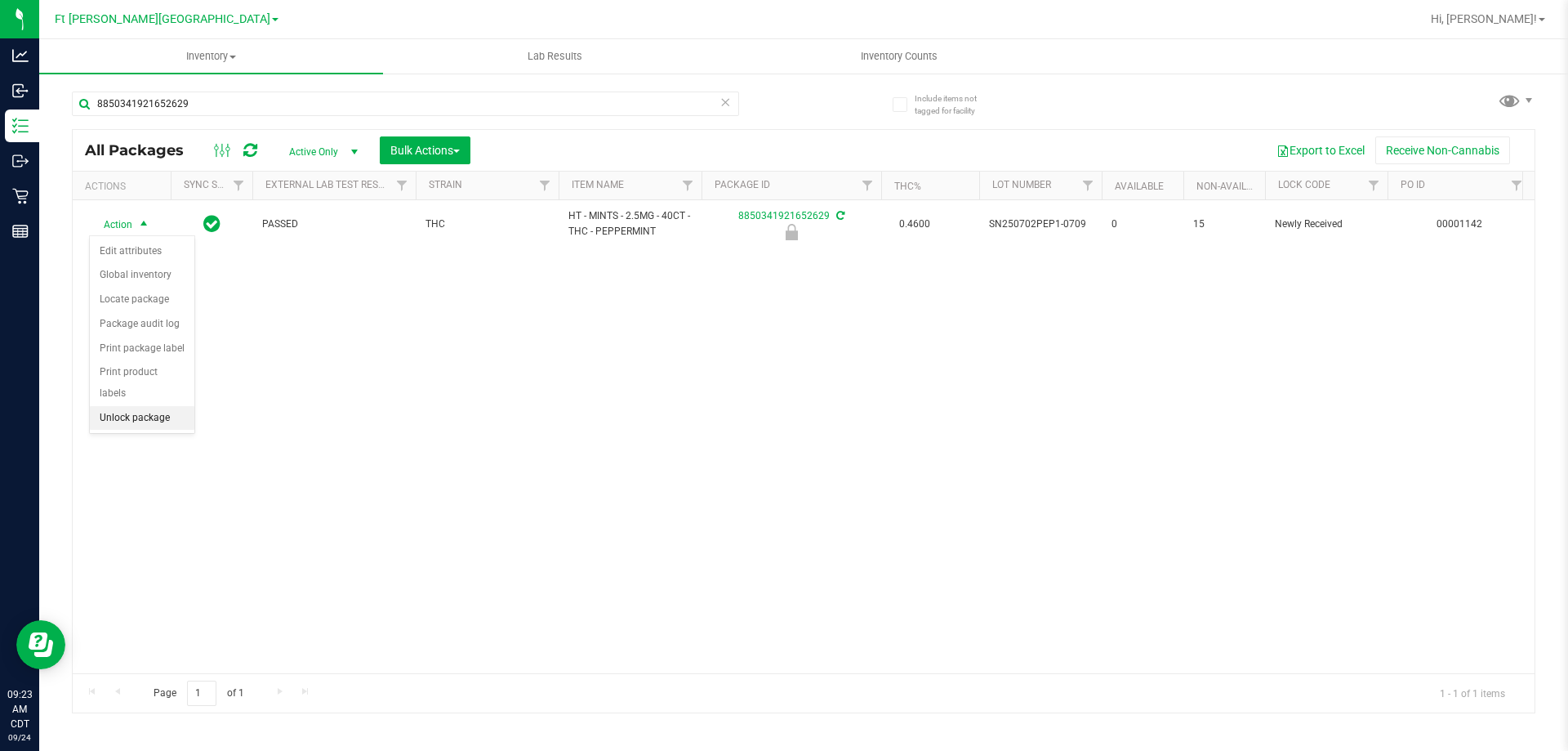
click at [132, 406] on li "Unlock package" at bounding box center [142, 418] width 105 height 24
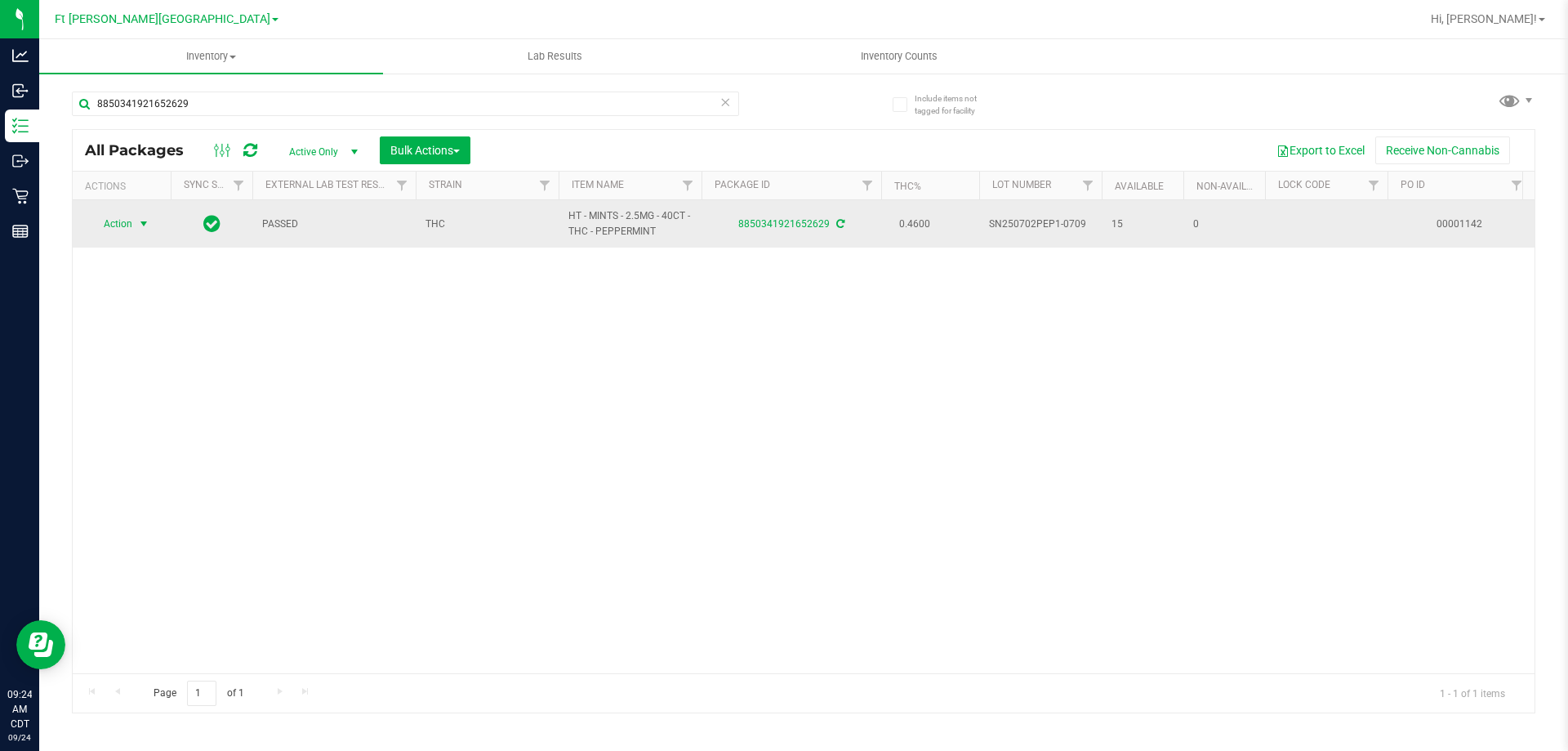
click at [119, 228] on span "Action" at bounding box center [111, 223] width 44 height 23
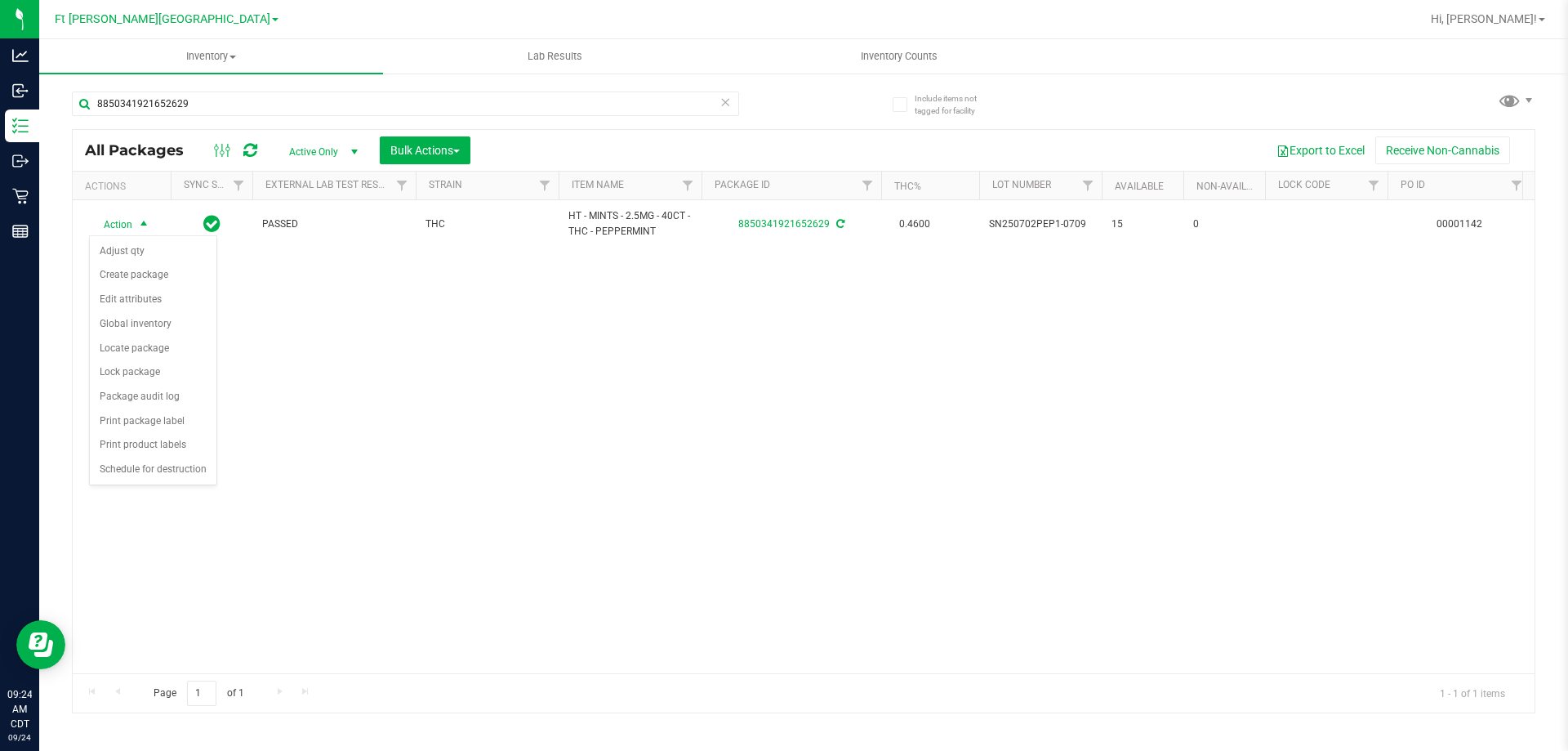
click at [208, 589] on div "Action Action Adjust qty Create package Edit attributes Global inventory Locate…" at bounding box center [804, 436] width 1462 height 473
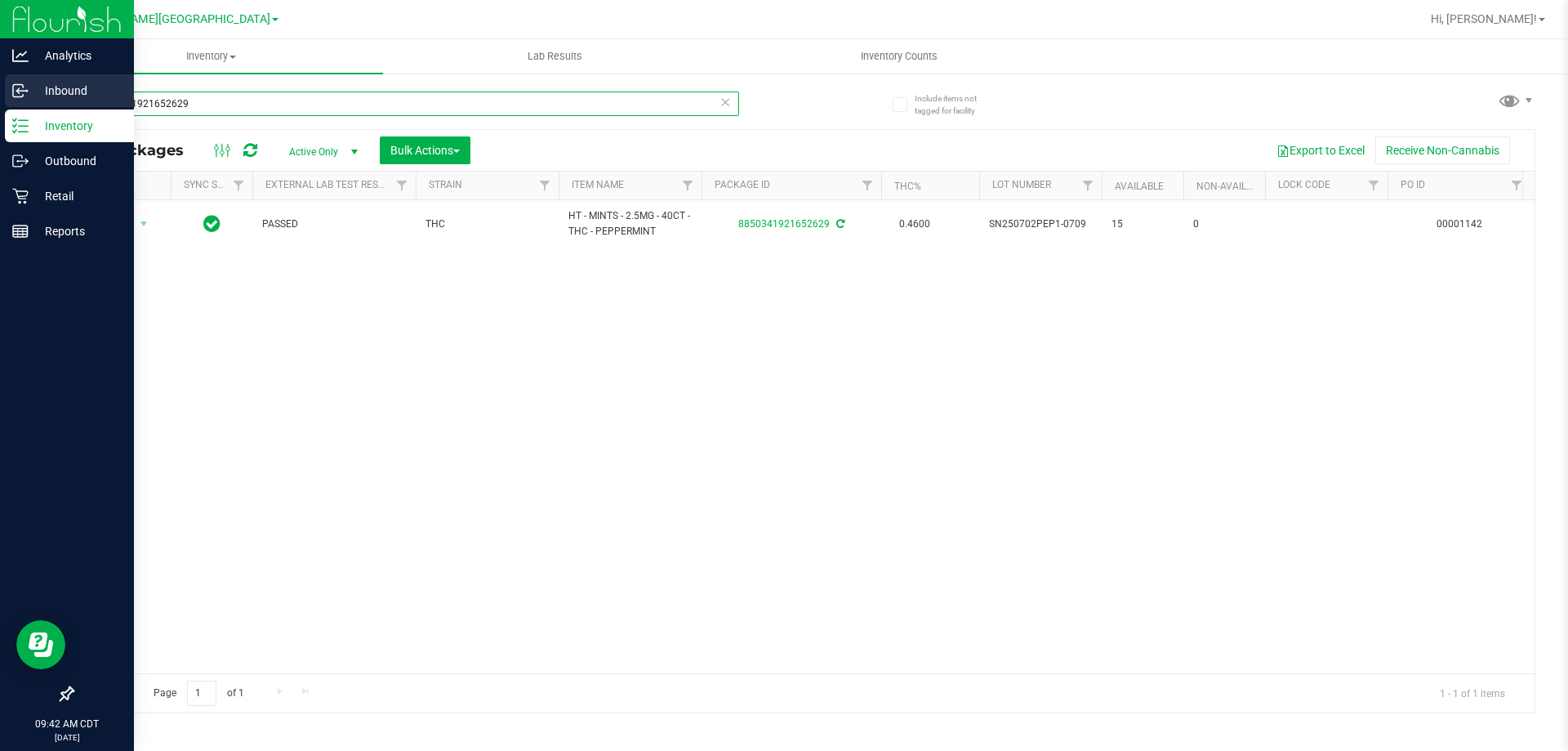
drag, startPoint x: 202, startPoint y: 104, endPoint x: 0, endPoint y: 91, distance: 202.4
click at [0, 91] on div "Analytics Inbound Inventory Outbound Retail Reports 09:42 AM CDT [DATE] 09/24 F…" at bounding box center [784, 375] width 1568 height 751
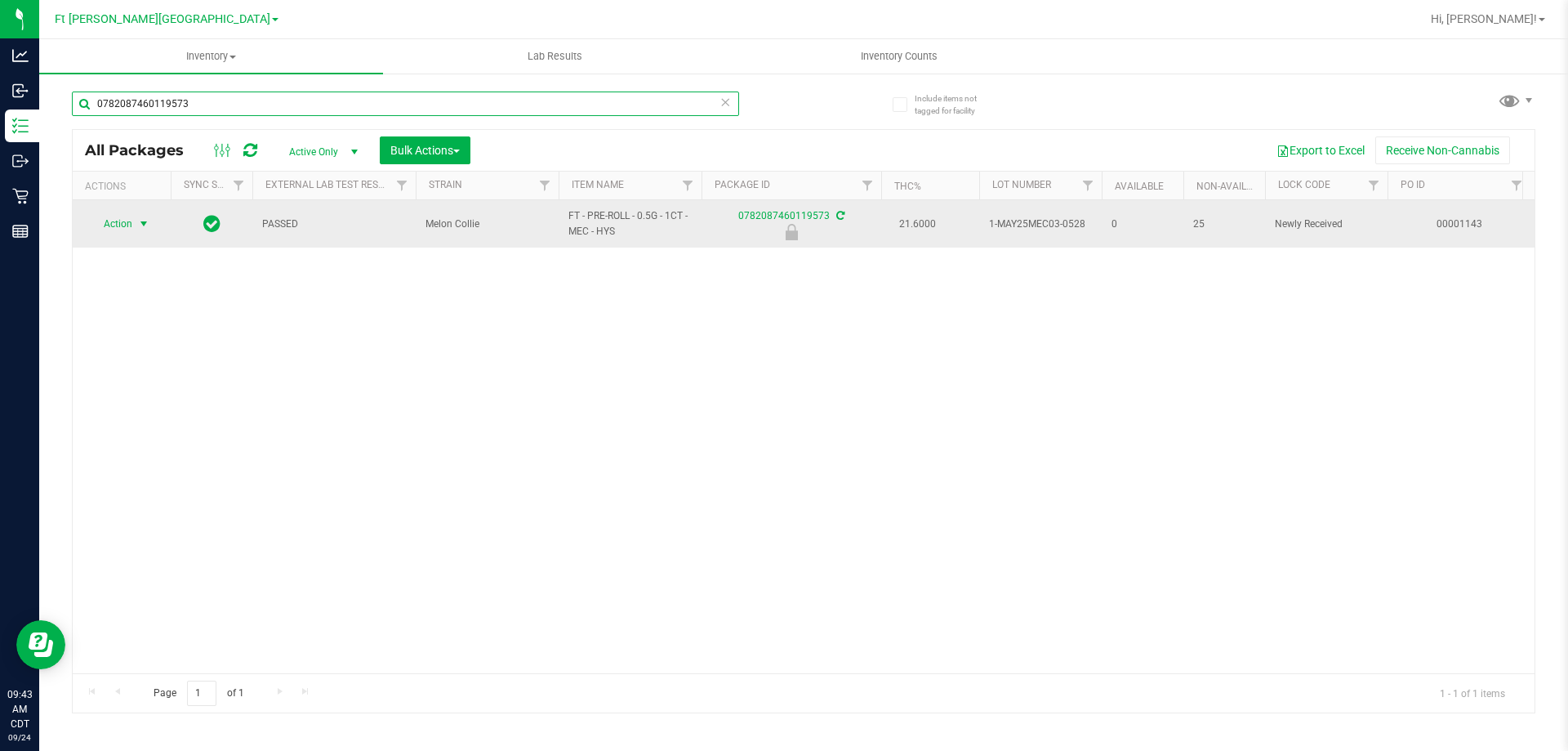
type input "0782087460119573"
click at [131, 222] on span "Action" at bounding box center [111, 223] width 44 height 23
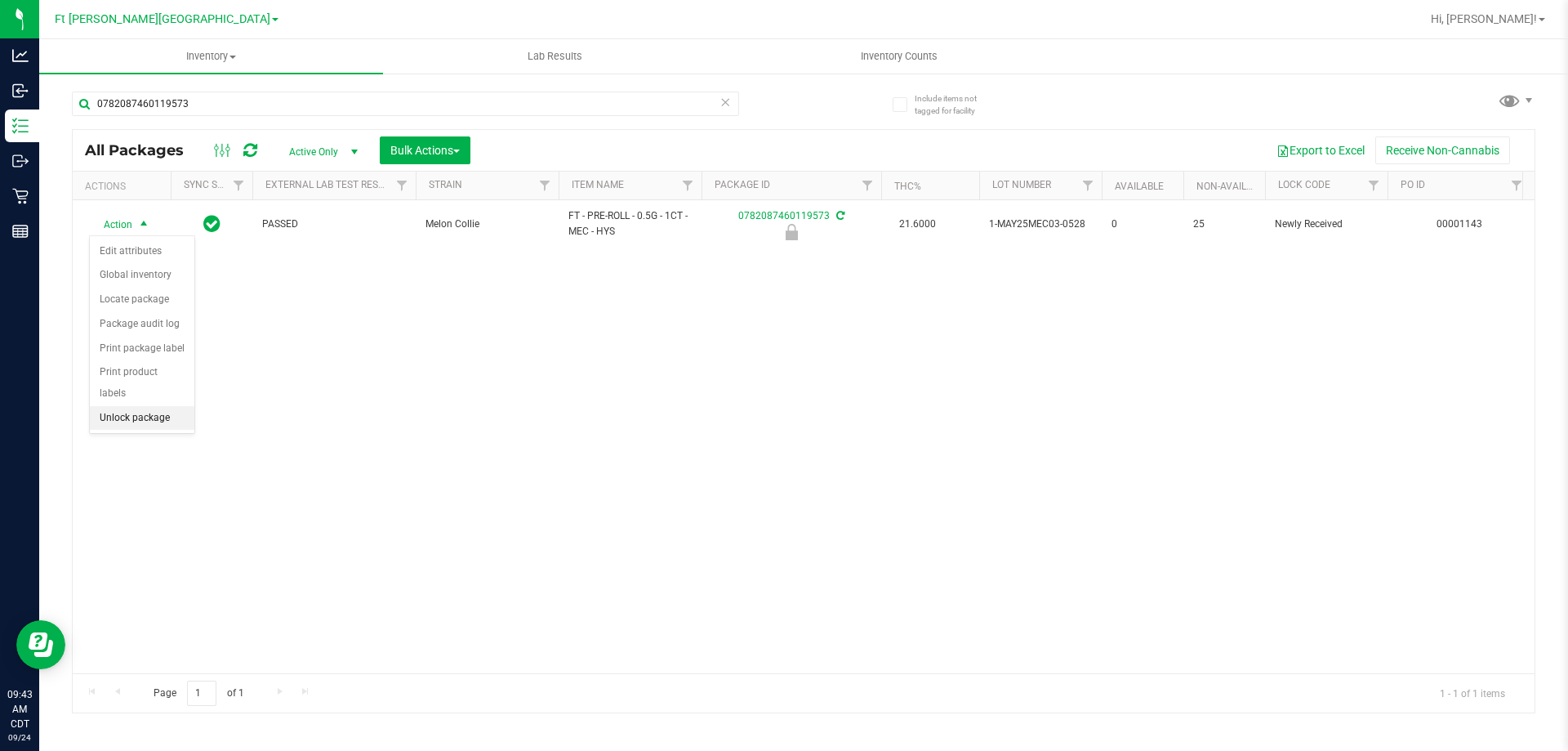
click at [151, 406] on li "Unlock package" at bounding box center [142, 418] width 105 height 24
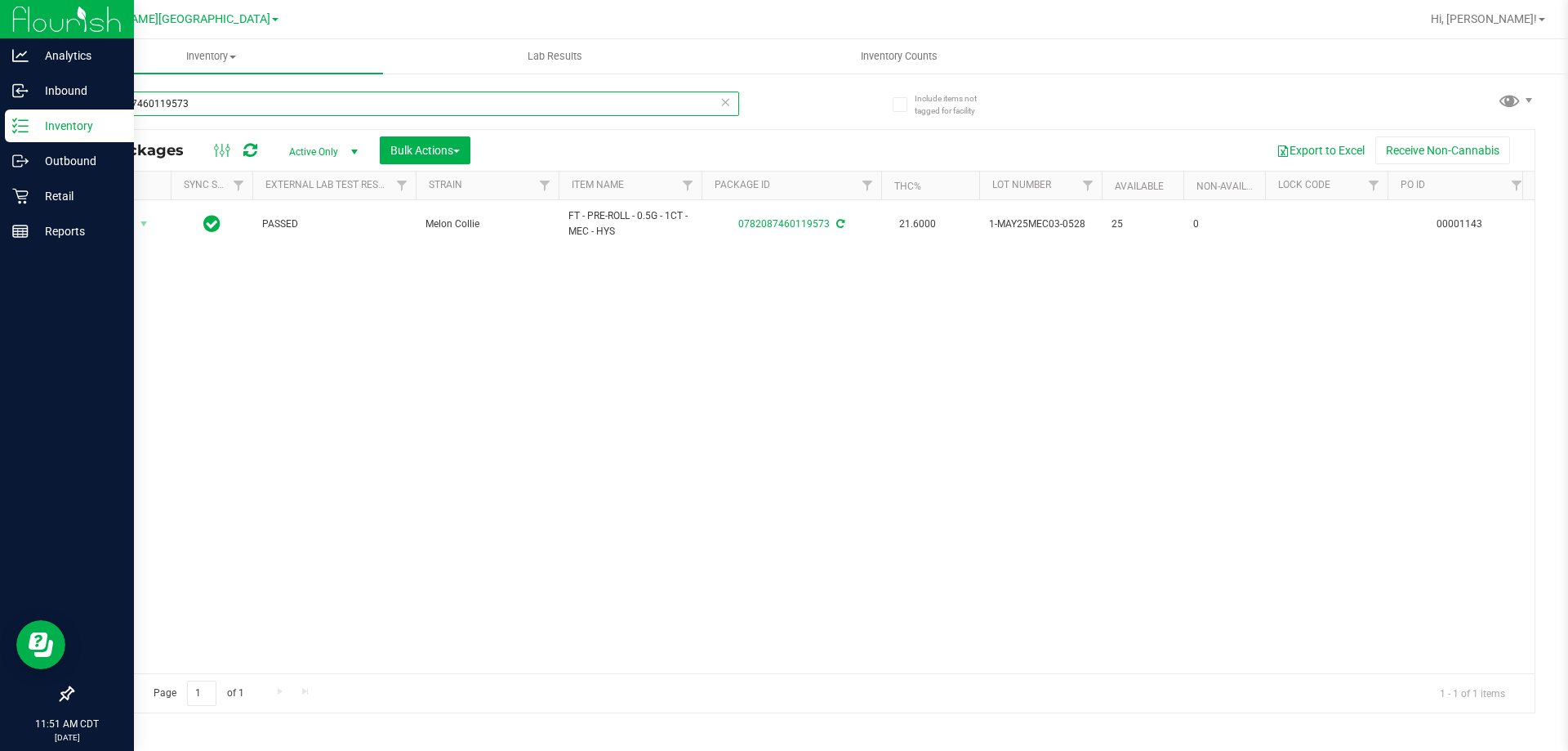
drag, startPoint x: 232, startPoint y: 103, endPoint x: 0, endPoint y: 117, distance: 232.4
click at [0, 117] on div "Analytics Inbound Inventory Outbound Retail Reports 11:51 AM CDT 09/24/2025 09/…" at bounding box center [784, 375] width 1568 height 751
